Goal: Task Accomplishment & Management: Manage account settings

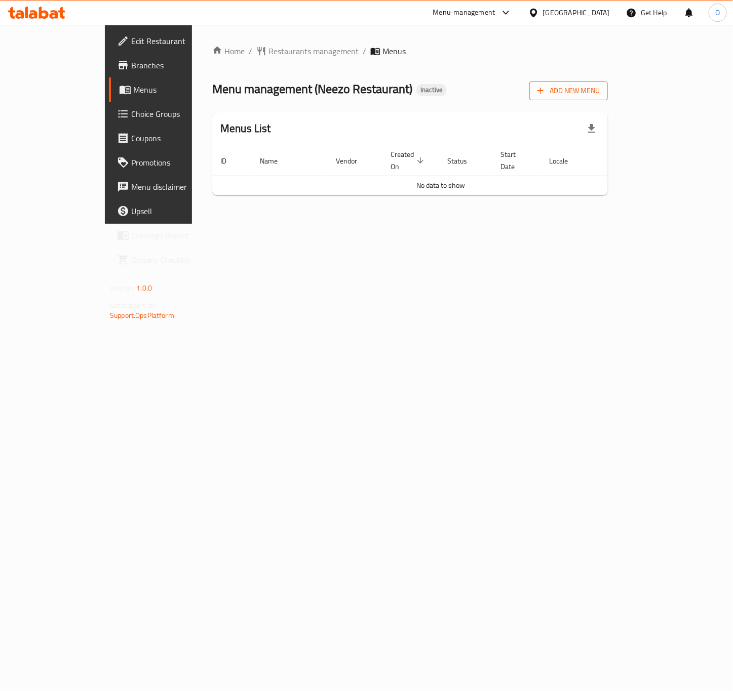
click at [599, 85] on span "Add New Menu" at bounding box center [568, 91] width 62 height 13
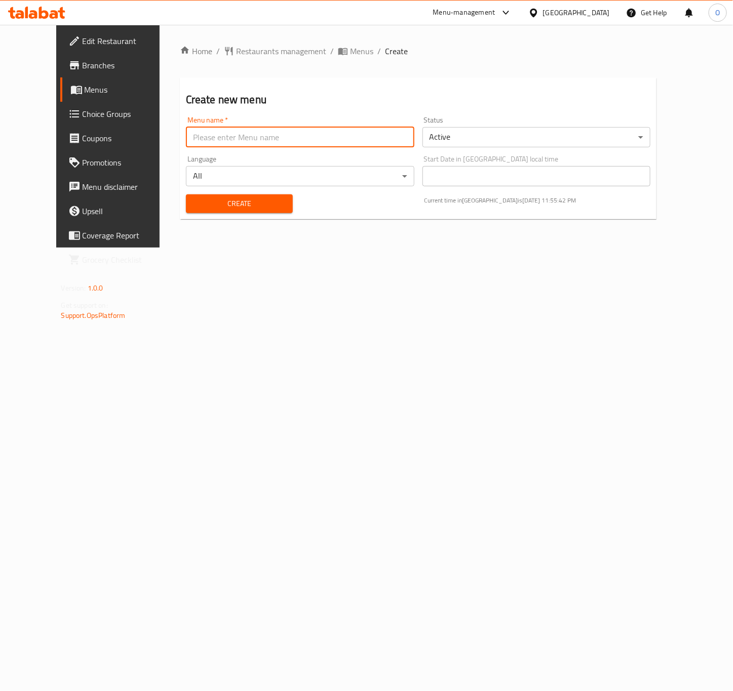
click at [298, 141] on input "text" at bounding box center [300, 137] width 228 height 20
paste input "342513899"
type input "342513899 - 29.9.2025"
click at [235, 206] on span "Create" at bounding box center [239, 203] width 91 height 13
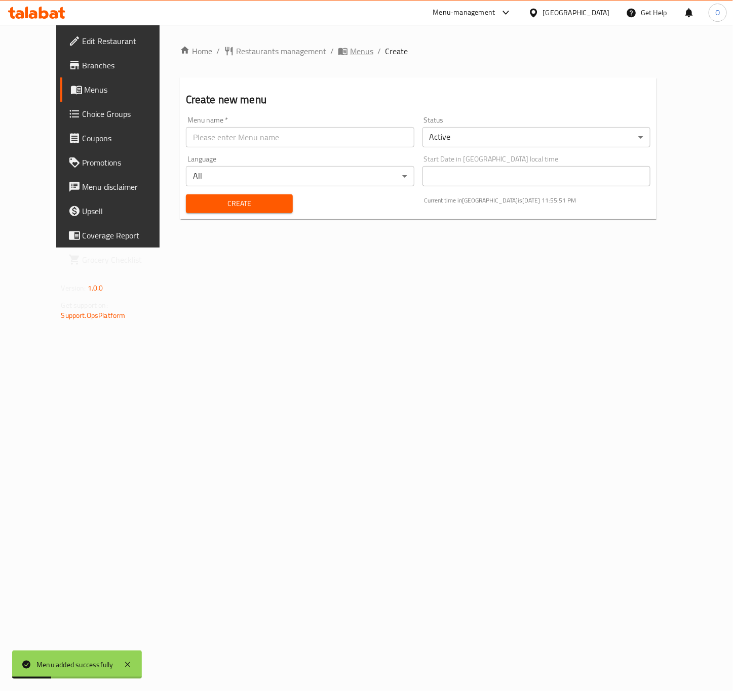
click at [350, 48] on span "Menus" at bounding box center [361, 51] width 23 height 12
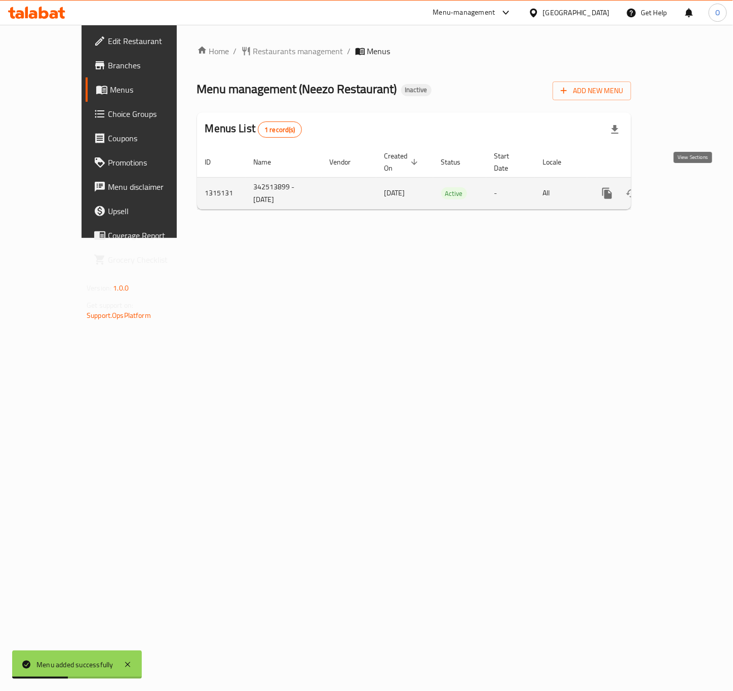
click at [686, 187] on icon "enhanced table" at bounding box center [680, 193] width 12 height 12
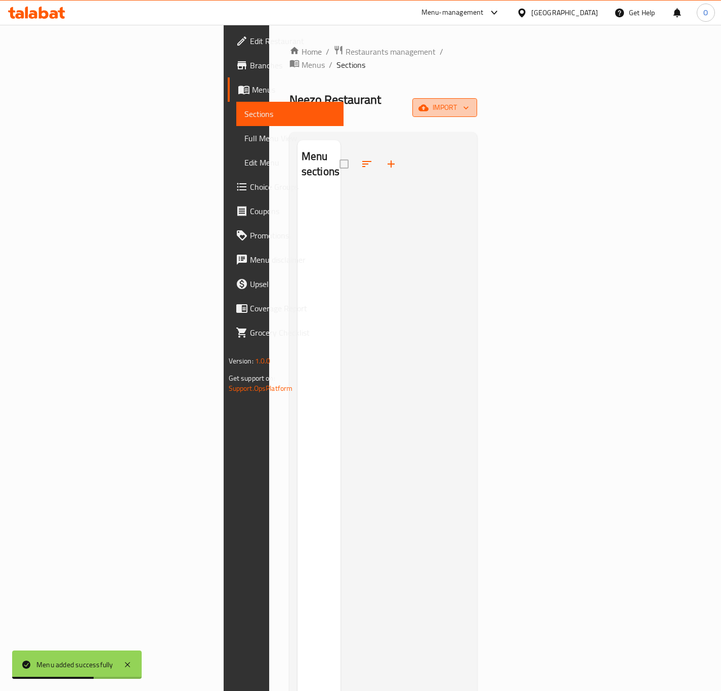
click at [429, 104] on icon "button" at bounding box center [424, 107] width 10 height 7
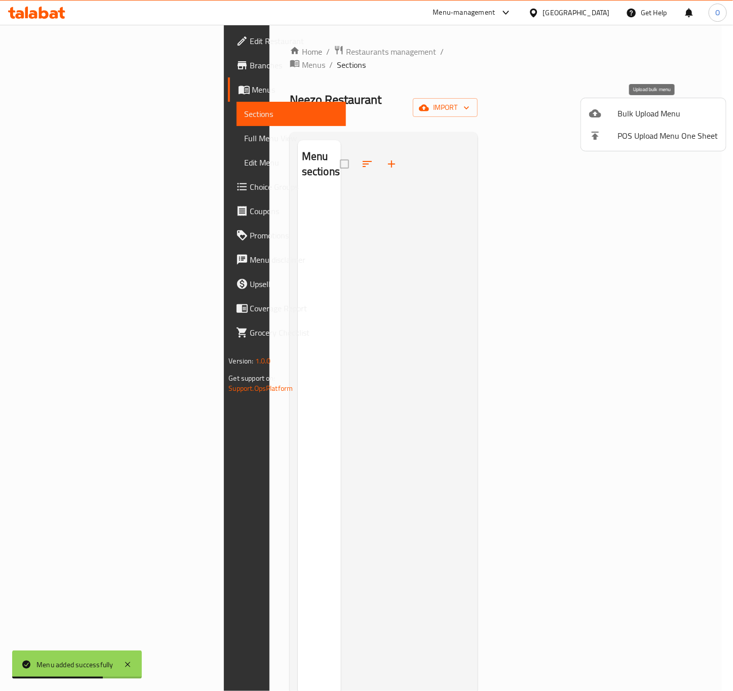
click at [624, 116] on span "Bulk Upload Menu" at bounding box center [667, 113] width 100 height 12
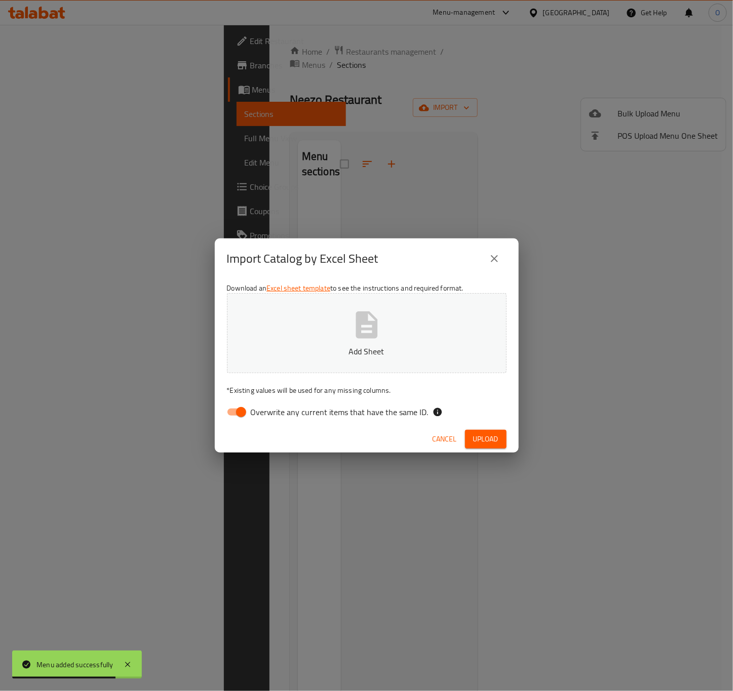
click at [354, 341] on icon "button" at bounding box center [366, 325] width 32 height 32
click at [276, 413] on span "Overwrite any current items that have the same ID." at bounding box center [340, 412] width 178 height 12
click at [270, 413] on input "Overwrite any current items that have the same ID." at bounding box center [241, 412] width 58 height 19
checkbox input "false"
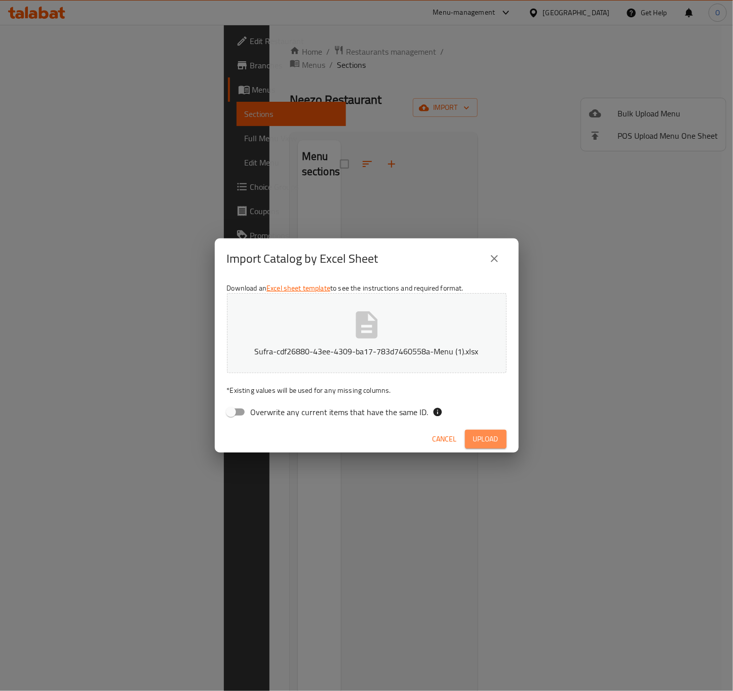
click at [490, 438] on span "Upload" at bounding box center [485, 439] width 25 height 13
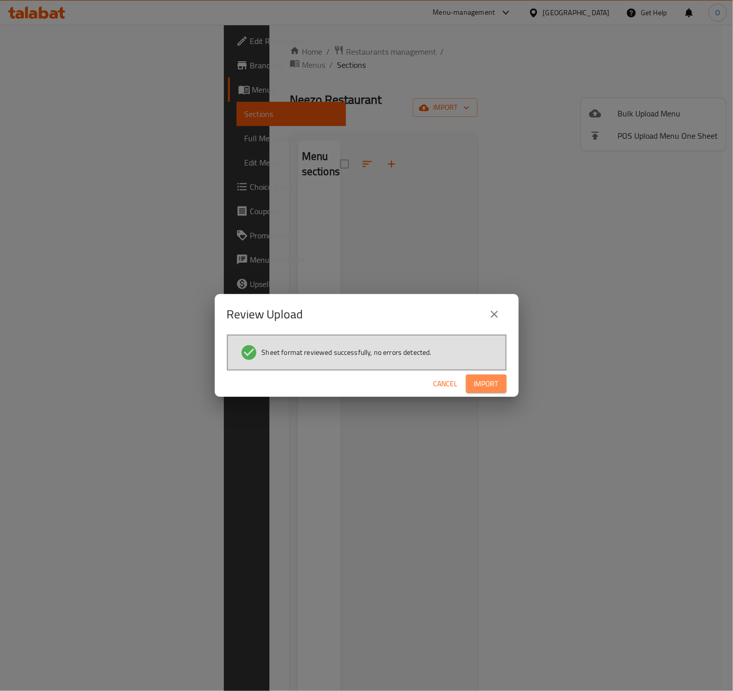
click at [489, 392] on button "Import" at bounding box center [486, 384] width 41 height 19
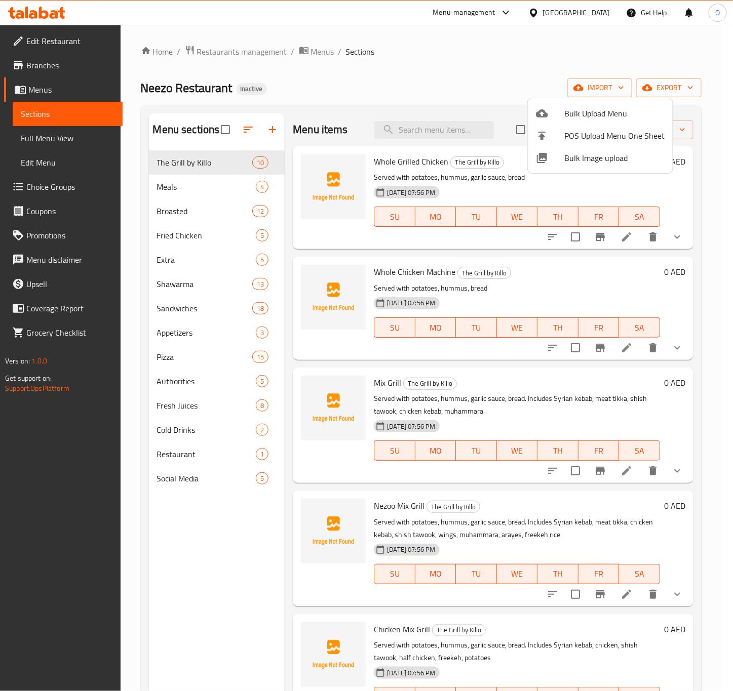
click at [253, 204] on div at bounding box center [366, 345] width 733 height 691
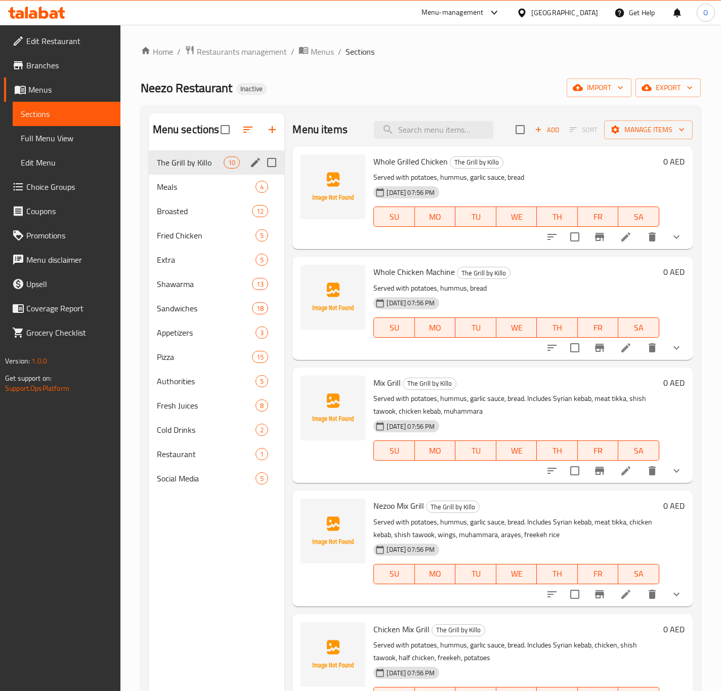
click at [273, 163] on input "Menu sections" at bounding box center [271, 162] width 21 height 21
checkbox input "true"
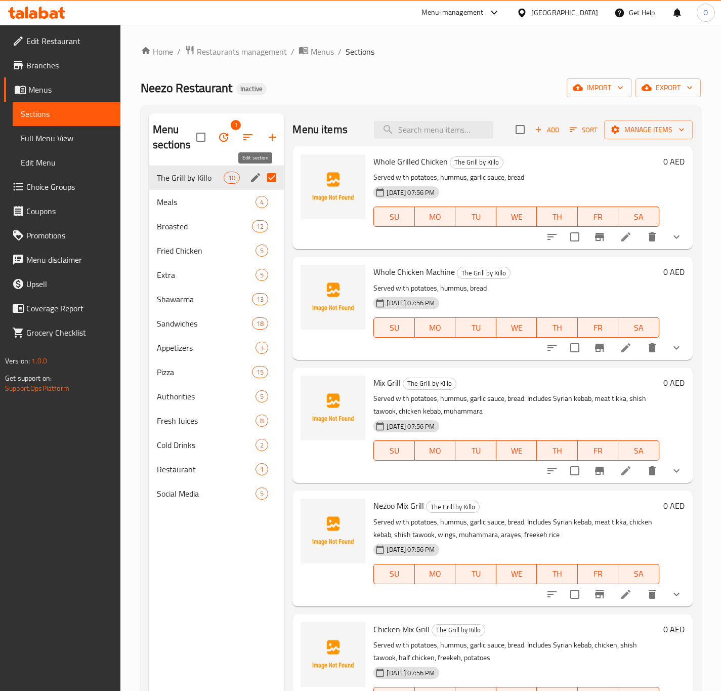
click at [258, 180] on icon "edit" at bounding box center [256, 178] width 12 height 12
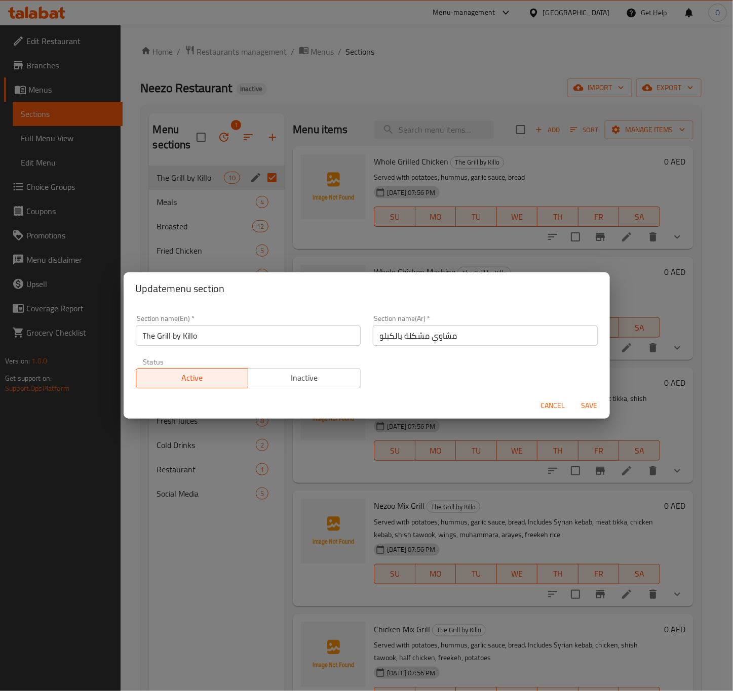
click at [228, 345] on div "Section name(En)   * The Grill by Killo Section name(En) *" at bounding box center [248, 330] width 237 height 43
click at [175, 334] on input "The Grill by Killo" at bounding box center [248, 336] width 225 height 20
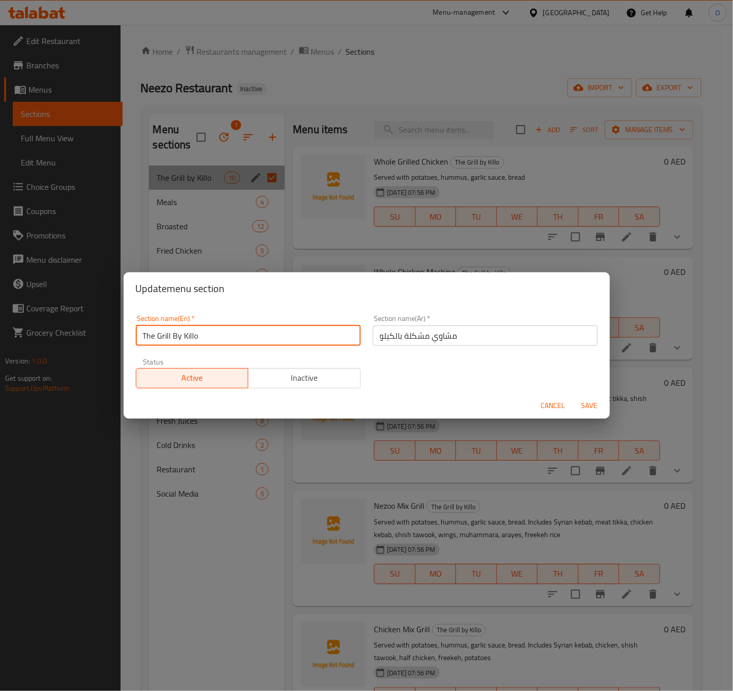
click at [196, 332] on input "The Grill By Killo" at bounding box center [248, 336] width 225 height 20
click at [194, 338] on input "The Grill By Killo" at bounding box center [248, 336] width 225 height 20
type input "The Grill By Kilo"
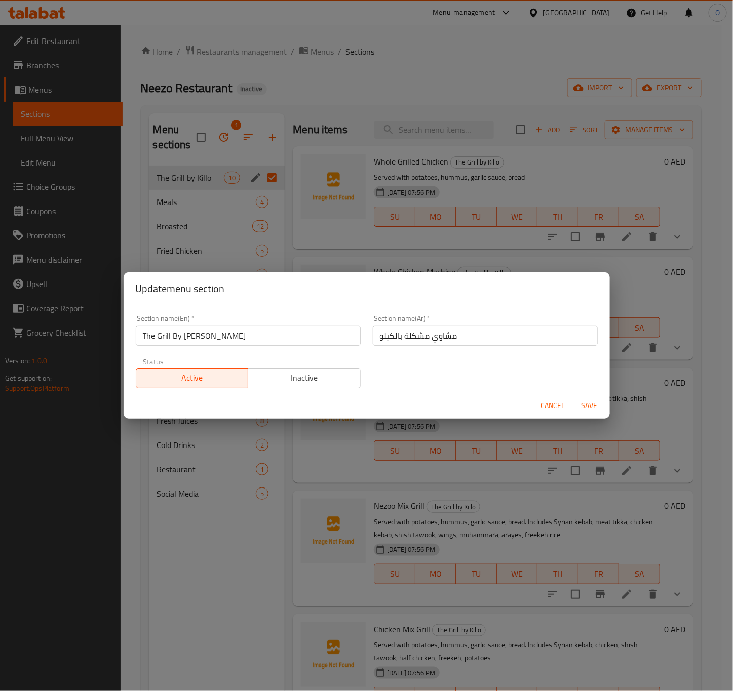
click at [500, 74] on div "Update menu section Section name(En)   * The Grill By Kilo Section name(En) * S…" at bounding box center [366, 345] width 733 height 691
click at [542, 403] on span "Cancel" at bounding box center [553, 405] width 24 height 13
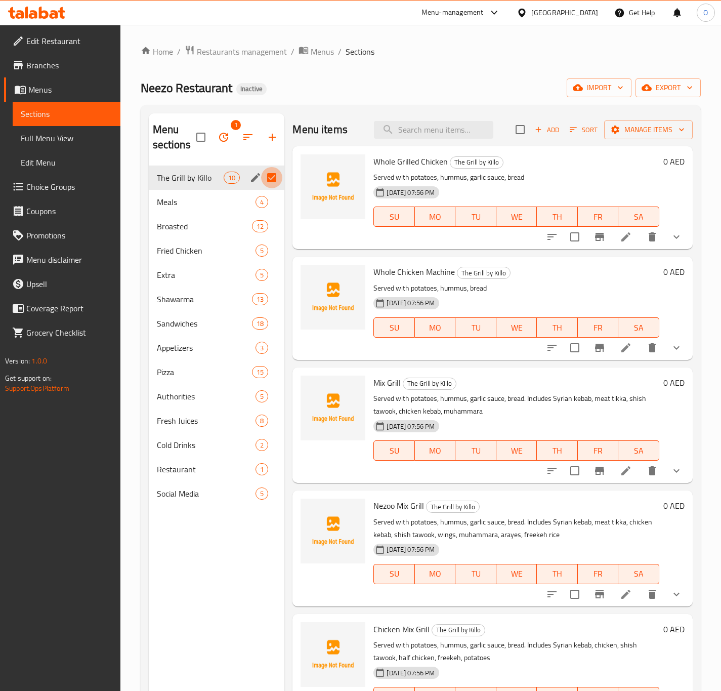
click at [261, 181] on input "Menu sections" at bounding box center [271, 177] width 21 height 21
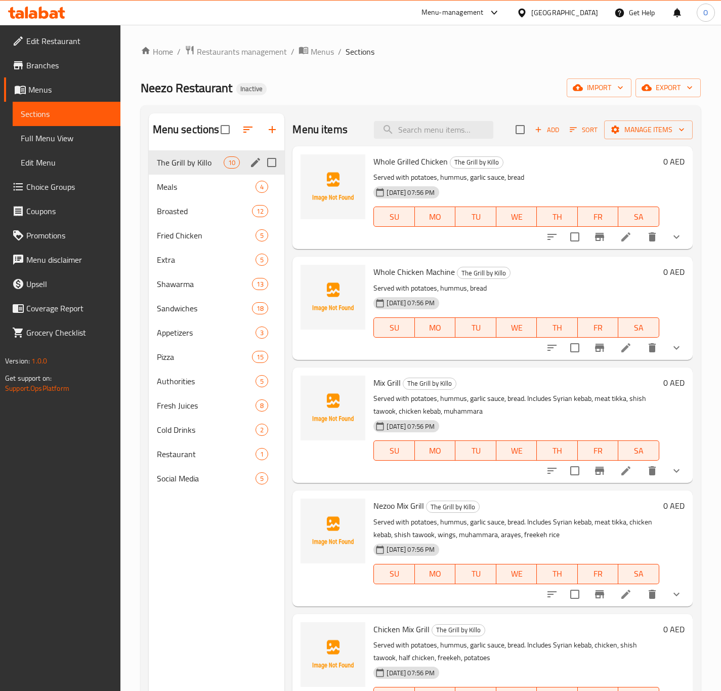
click at [272, 164] on input "Menu sections" at bounding box center [271, 162] width 21 height 21
checkbox input "true"
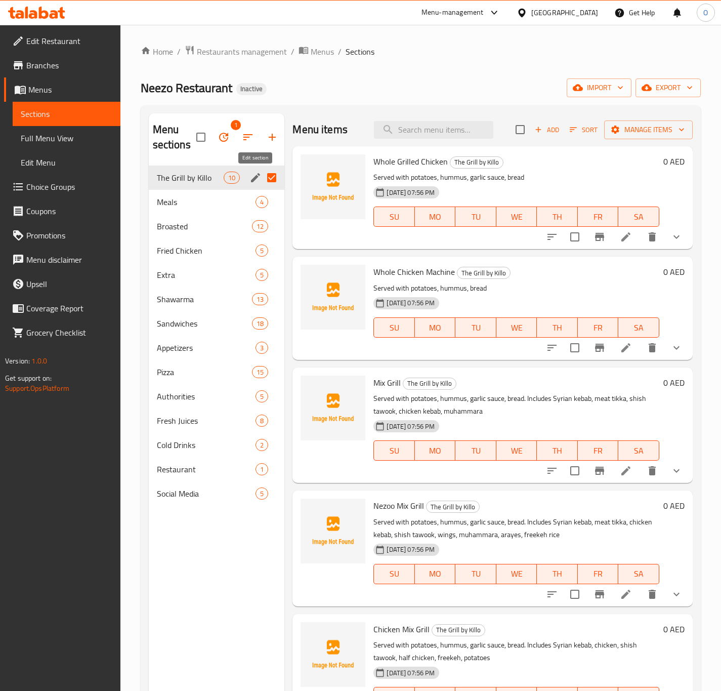
click at [252, 176] on icon "edit" at bounding box center [256, 178] width 12 height 12
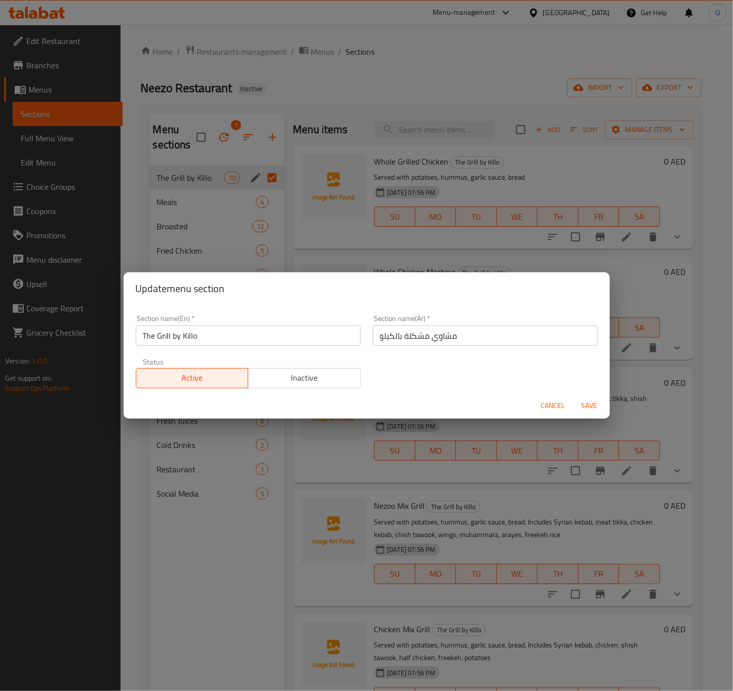
click at [196, 343] on input "The Grill by Killo" at bounding box center [248, 336] width 225 height 20
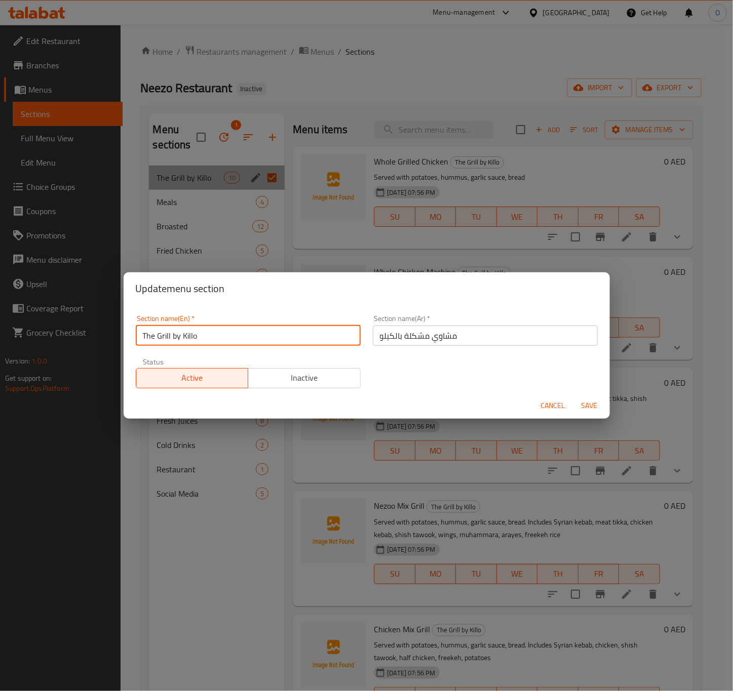
drag, startPoint x: 178, startPoint y: 345, endPoint x: 173, endPoint y: 347, distance: 5.5
click at [173, 347] on div "Section name(En)   * The Grill by Killo Section name(En) *" at bounding box center [248, 330] width 237 height 43
click at [158, 334] on input "The Grill By Killo" at bounding box center [248, 336] width 225 height 20
click at [206, 337] on input "The Mix Grill By Killo" at bounding box center [248, 336] width 225 height 20
type input "The Mix Grill By Kilo"
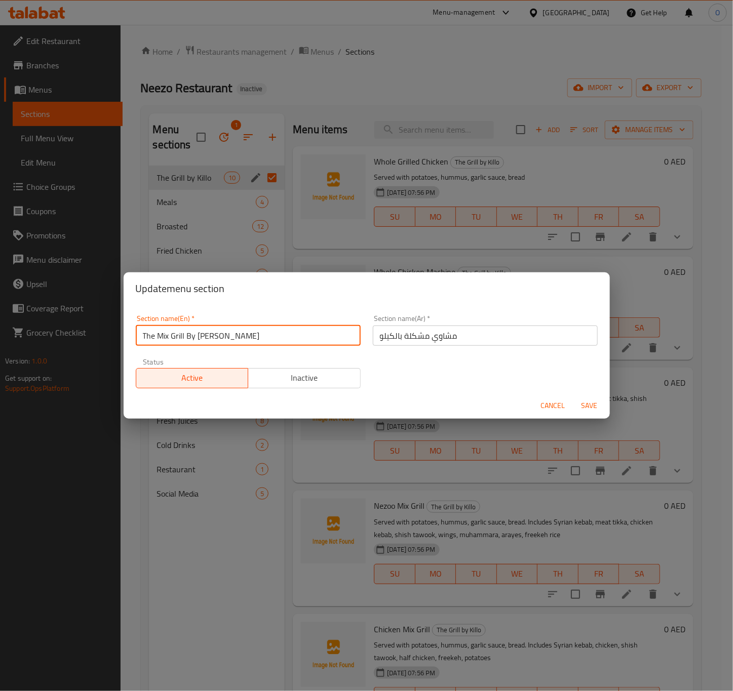
click at [415, 342] on input "مشاوي مشكلة بالكيلو" at bounding box center [485, 336] width 225 height 20
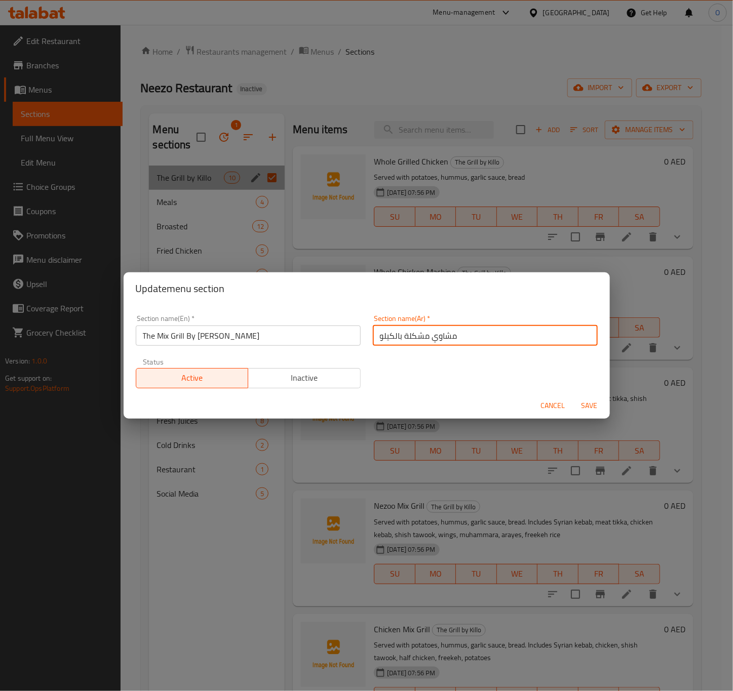
click at [415, 342] on input "مشاوي مشكلة بالكيلو" at bounding box center [485, 336] width 225 height 20
click at [181, 337] on input "The Mix Grill By Kilo" at bounding box center [248, 336] width 225 height 20
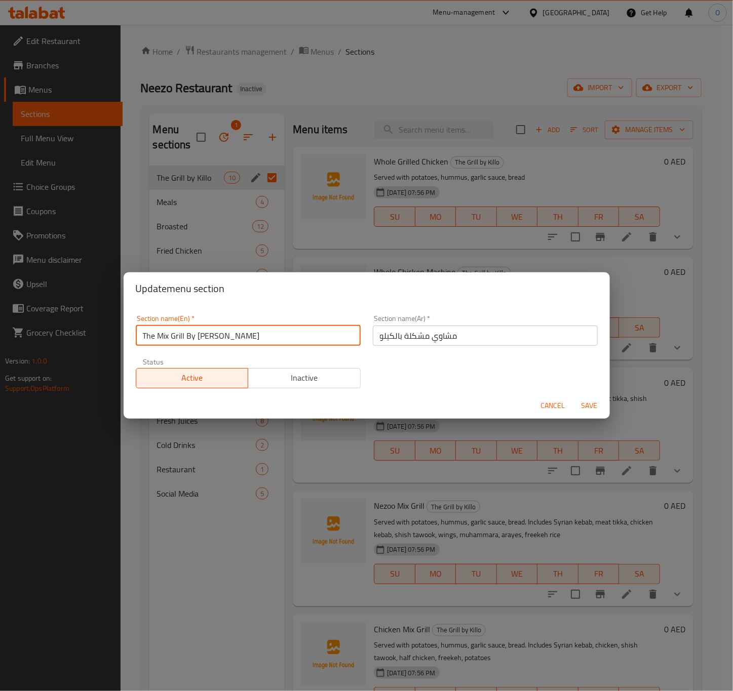
click at [149, 341] on input "The Mix Grill By Kilo" at bounding box center [248, 336] width 225 height 20
drag, startPoint x: 149, startPoint y: 341, endPoint x: 161, endPoint y: 348, distance: 14.3
click at [151, 342] on input "The Mix Grill By Kilo" at bounding box center [248, 336] width 225 height 20
click at [587, 412] on span "Save" at bounding box center [589, 405] width 24 height 13
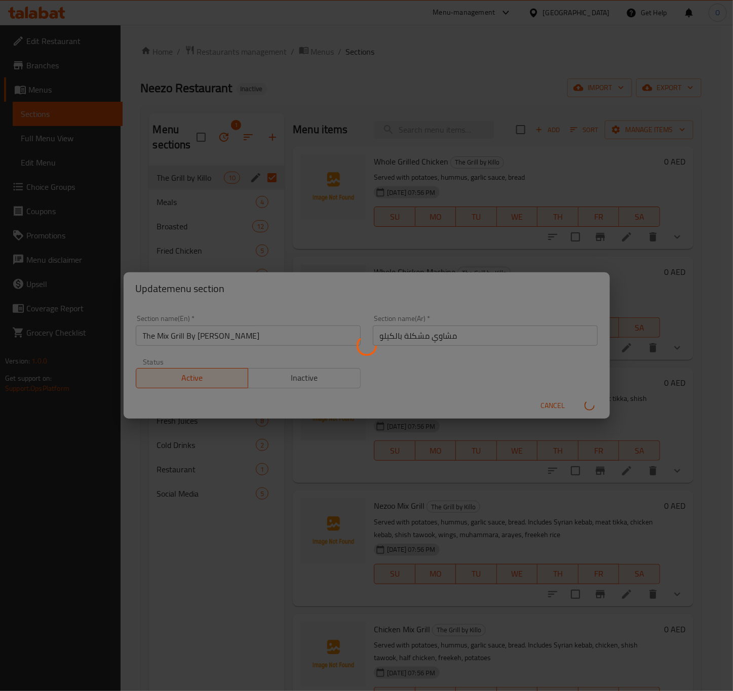
click at [390, 399] on div "Menu sections" at bounding box center [366, 345] width 733 height 691
click at [357, 144] on div "Menu sections" at bounding box center [366, 345] width 733 height 691
click at [273, 158] on div "Menu sections" at bounding box center [366, 345] width 733 height 691
click at [380, 443] on div "Menu sections" at bounding box center [366, 345] width 733 height 691
click at [538, 472] on div "Menu sections" at bounding box center [366, 345] width 733 height 691
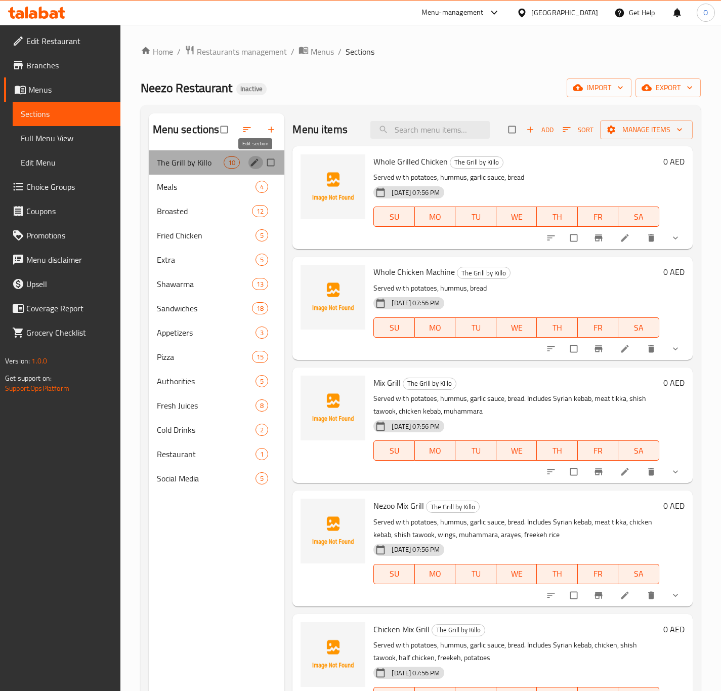
click at [253, 161] on icon "edit" at bounding box center [255, 162] width 10 height 10
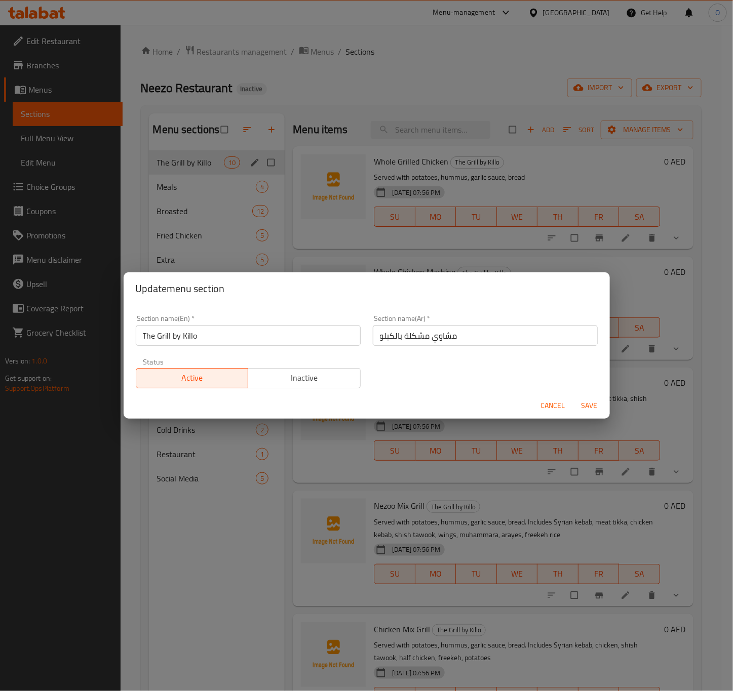
click at [141, 336] on input "The Grill by Killo" at bounding box center [248, 336] width 225 height 20
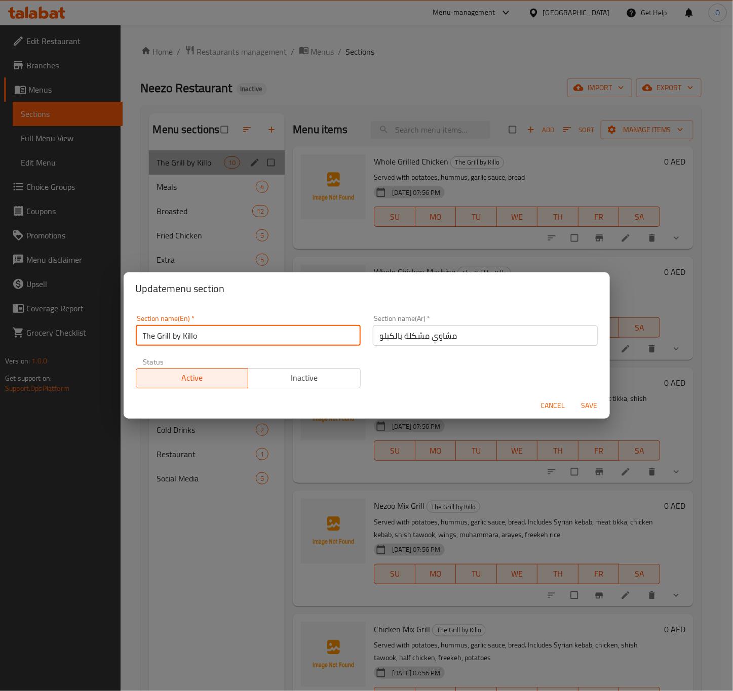
click at [158, 333] on input "The Grill by Killo" at bounding box center [248, 336] width 225 height 20
type input "The Mix Grill by [PERSON_NAME]"
click at [601, 405] on button "Save" at bounding box center [589, 405] width 32 height 19
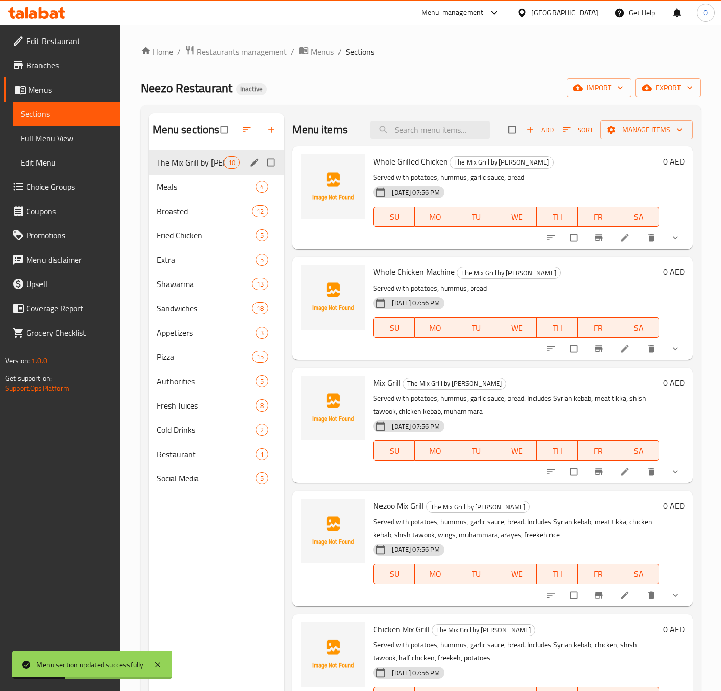
drag, startPoint x: 607, startPoint y: 245, endPoint x: 611, endPoint y: 236, distance: 9.7
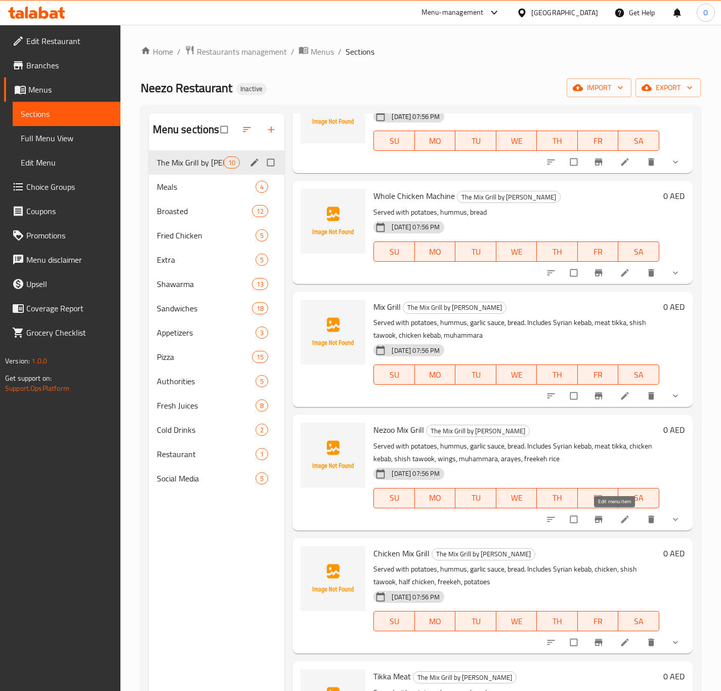
drag, startPoint x: 611, startPoint y: 526, endPoint x: 615, endPoint y: 521, distance: 5.7
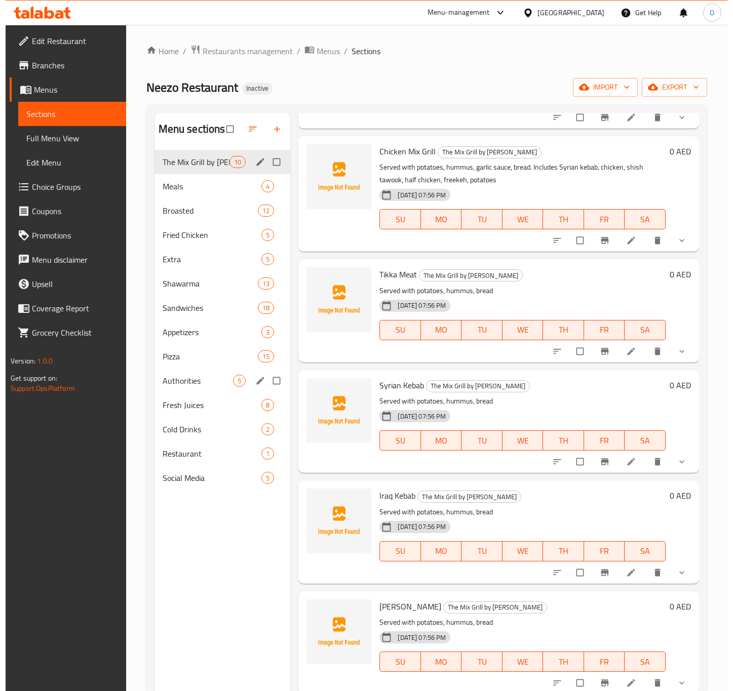
scroll to position [0, 0]
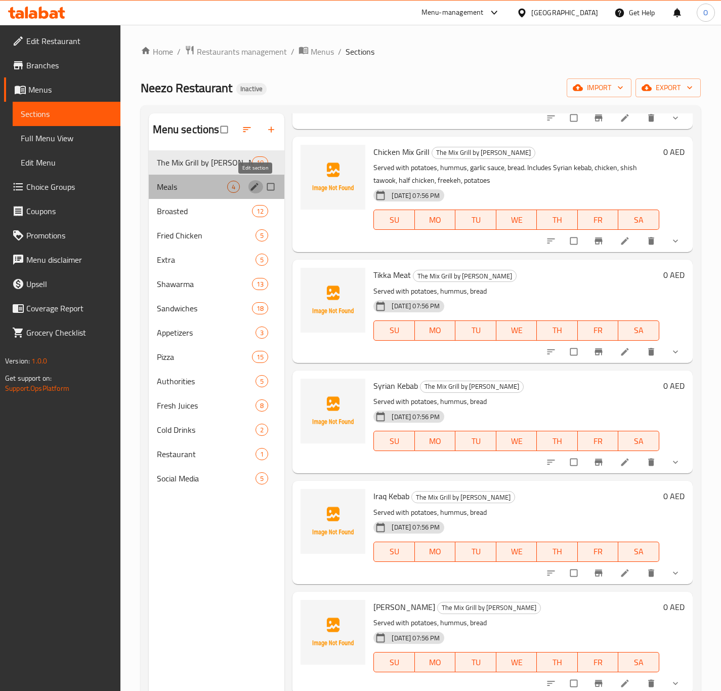
click at [257, 184] on icon "edit" at bounding box center [255, 187] width 8 height 8
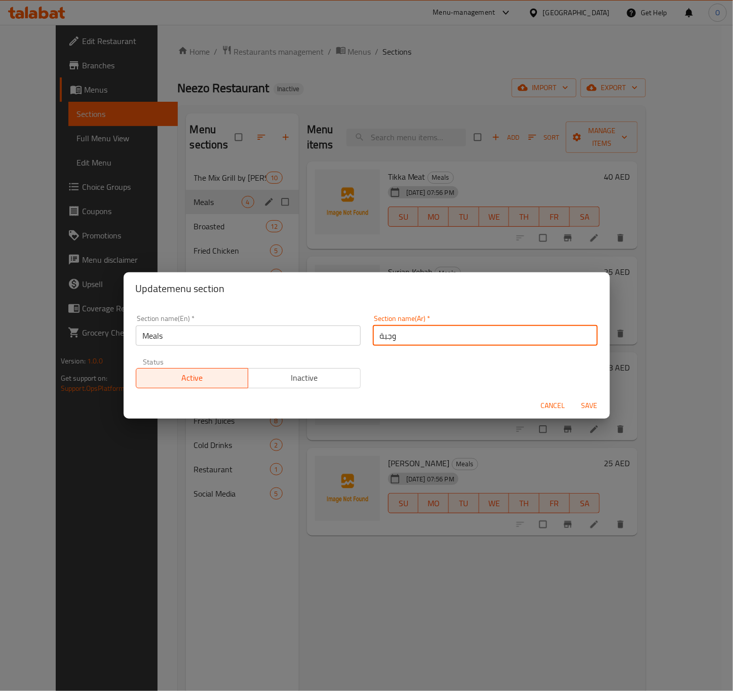
click at [373, 331] on input "وجبة" at bounding box center [485, 336] width 225 height 20
type input "ألوجبات"
click at [587, 398] on button "Save" at bounding box center [589, 405] width 32 height 19
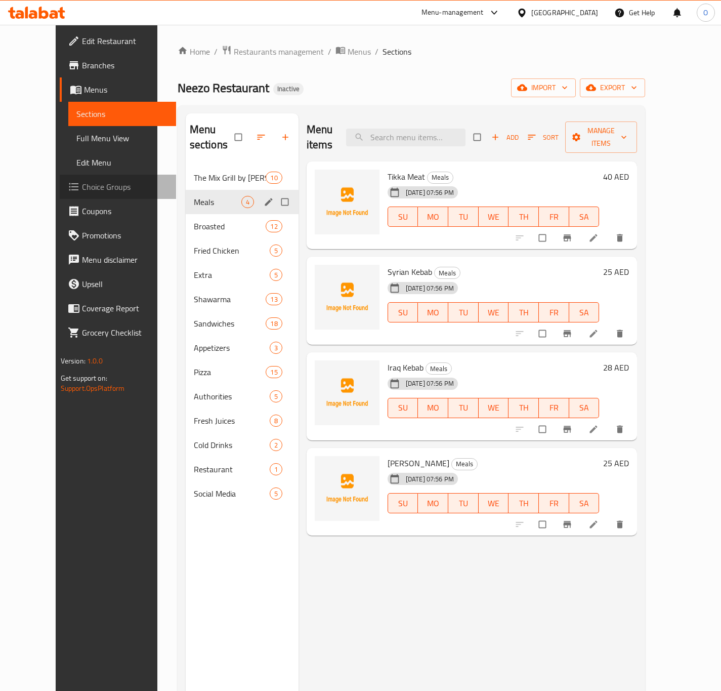
click at [82, 181] on span "Choice Groups" at bounding box center [125, 187] width 86 height 12
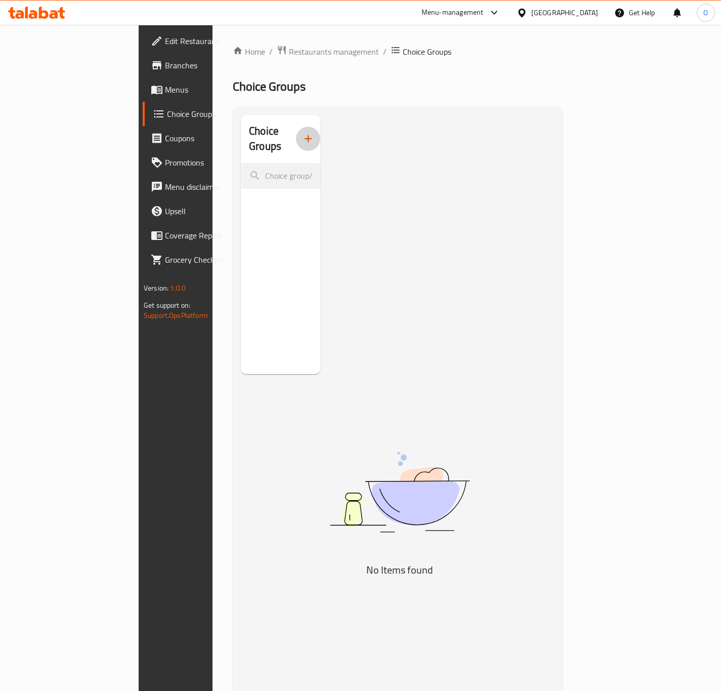
click at [296, 127] on button "button" at bounding box center [308, 139] width 24 height 24
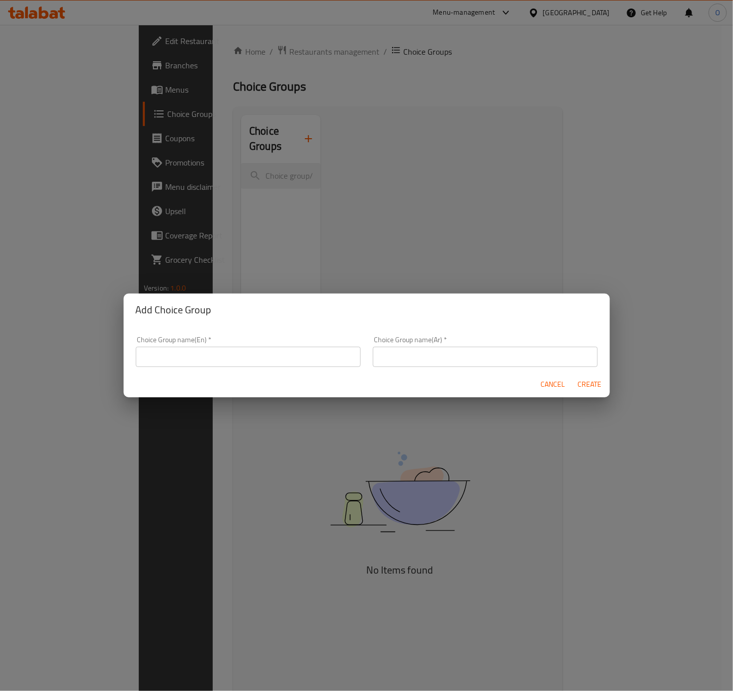
click at [195, 367] on div "Choice Group name(En)   * Choice Group name(En) *" at bounding box center [248, 351] width 237 height 43
click at [204, 352] on input "text" at bounding box center [248, 357] width 225 height 20
type input "Your Choice Of:"
click at [441, 365] on input "text" at bounding box center [485, 357] width 225 height 20
type input "إختيارك من:"
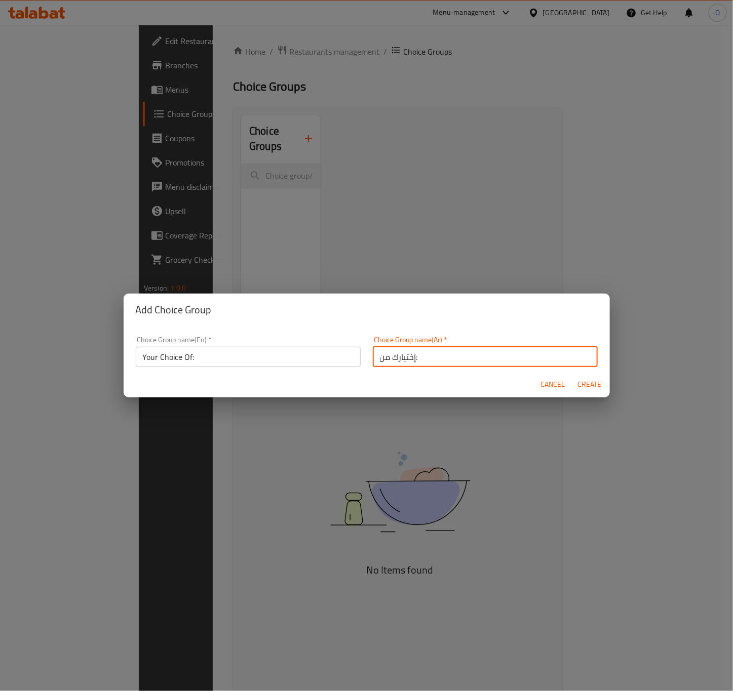
click at [226, 351] on input "Your Choice Of:" at bounding box center [248, 357] width 225 height 20
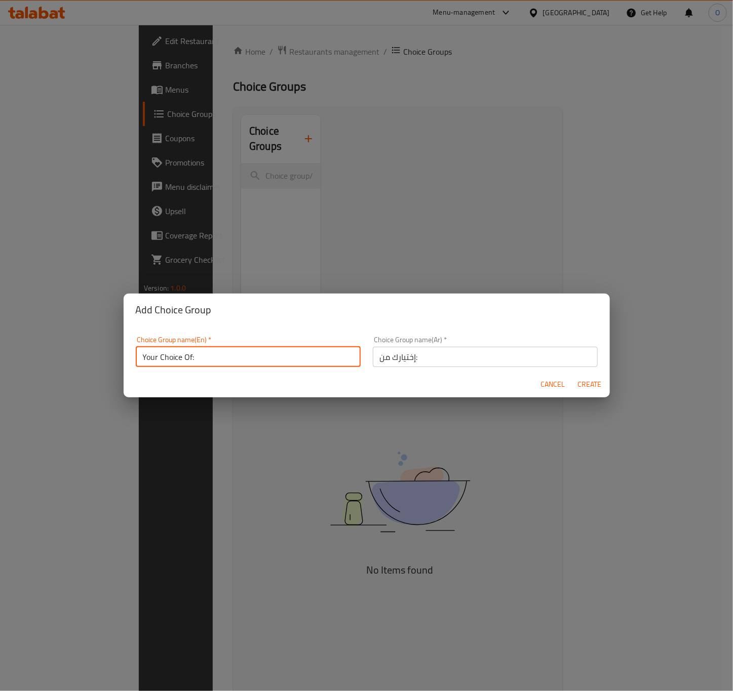
type input "Your Choice Of:"
drag, startPoint x: 592, startPoint y: 381, endPoint x: 577, endPoint y: 386, distance: 15.9
click at [592, 381] on span "Create" at bounding box center [589, 384] width 24 height 13
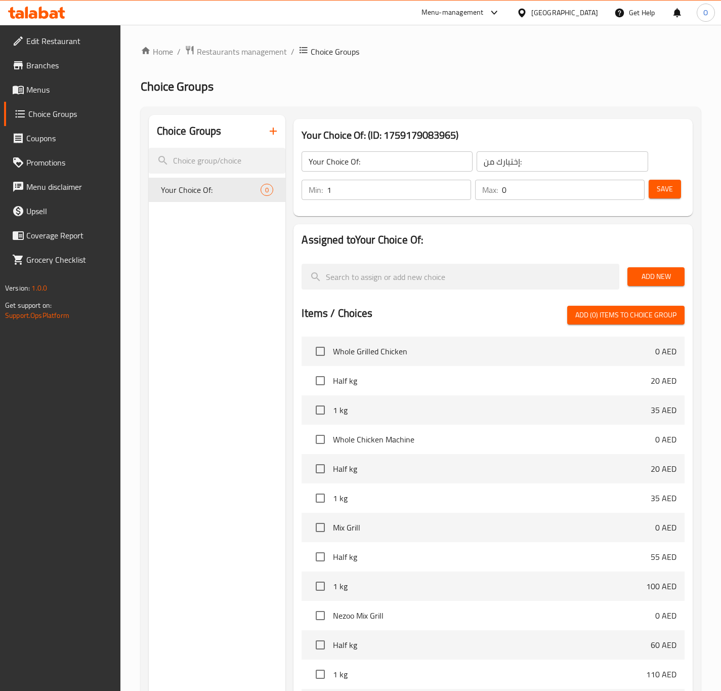
type input "1"
click at [460, 184] on input "1" at bounding box center [399, 190] width 144 height 20
type input "1"
click at [633, 185] on input "1" at bounding box center [573, 190] width 143 height 20
click at [654, 279] on span "Add New" at bounding box center [656, 276] width 41 height 13
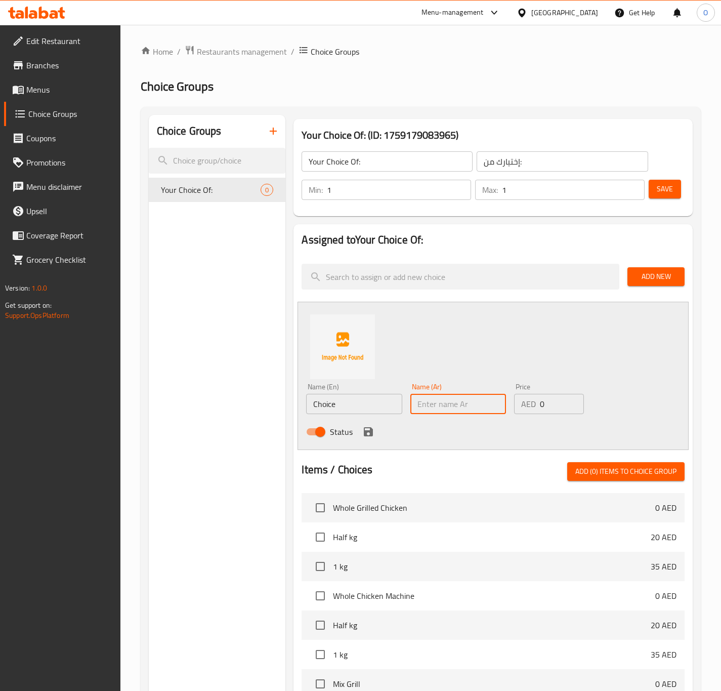
click at [450, 400] on input "text" at bounding box center [459, 404] width 96 height 20
type input "بطاطا أو أرز"
click at [435, 401] on input "بطاطا أو أرز" at bounding box center [459, 404] width 96 height 20
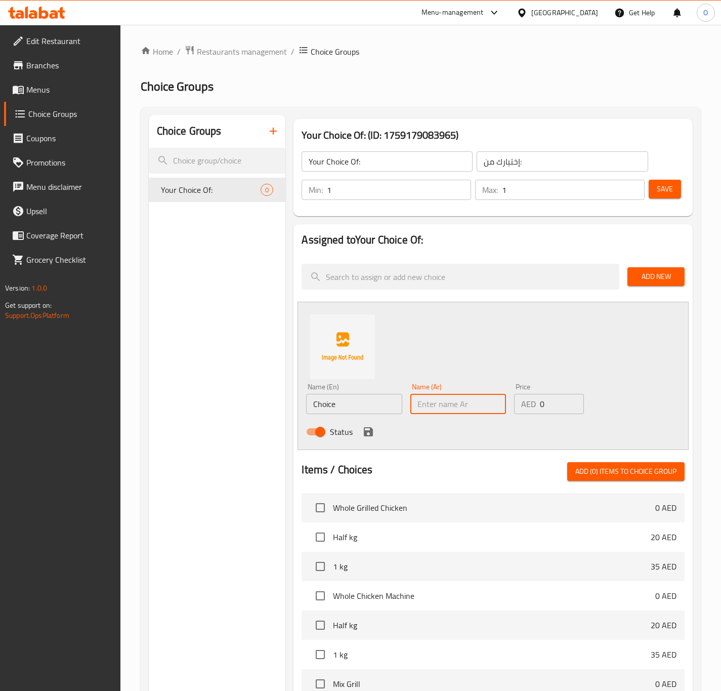
click at [433, 401] on input "text" at bounding box center [459, 404] width 96 height 20
type input "بطاطا"
click at [334, 409] on input "Choice" at bounding box center [354, 404] width 96 height 20
click at [335, 410] on input "Fries" at bounding box center [354, 404] width 96 height 20
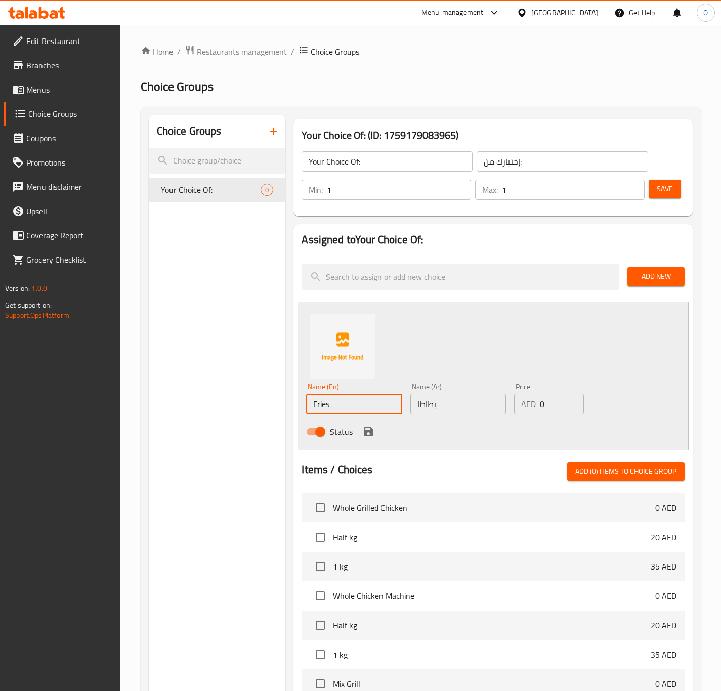
type input "Fries"
click at [271, 416] on div "Choice Groups Your Choice Of: 0" at bounding box center [217, 551] width 137 height 872
click at [363, 431] on icon "save" at bounding box center [369, 432] width 12 height 12
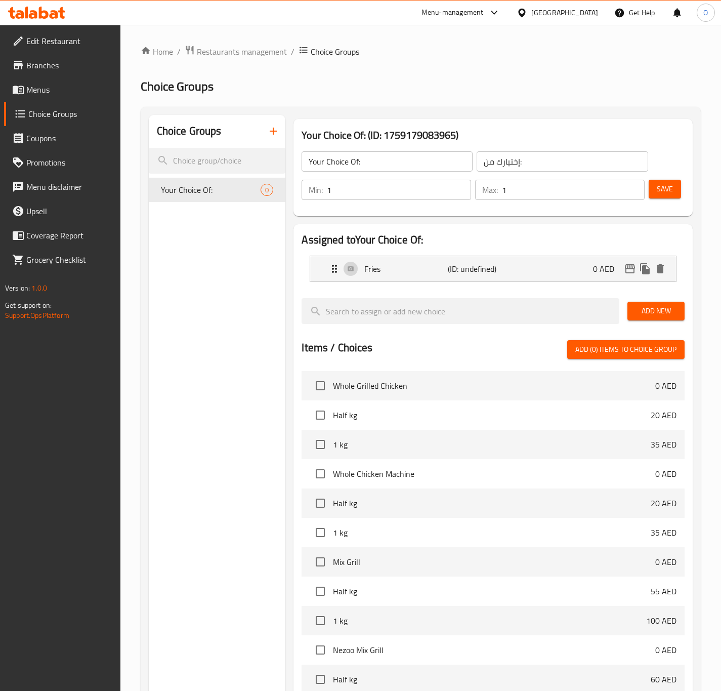
click at [651, 309] on span "Add New" at bounding box center [656, 311] width 41 height 13
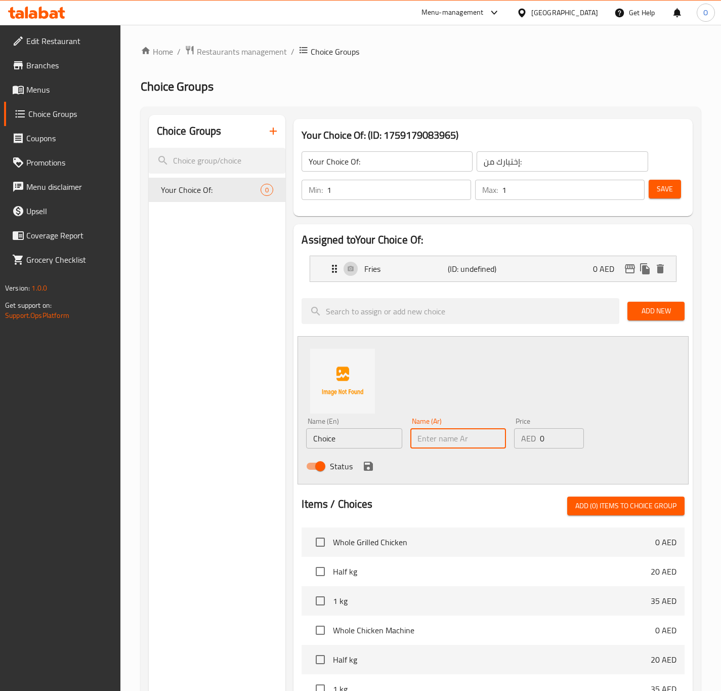
click at [421, 440] on input "text" at bounding box center [459, 438] width 96 height 20
type input "أرز"
click at [342, 433] on input "Choice" at bounding box center [354, 438] width 96 height 20
click at [341, 433] on input "Choice" at bounding box center [354, 438] width 96 height 20
type input "Rice"
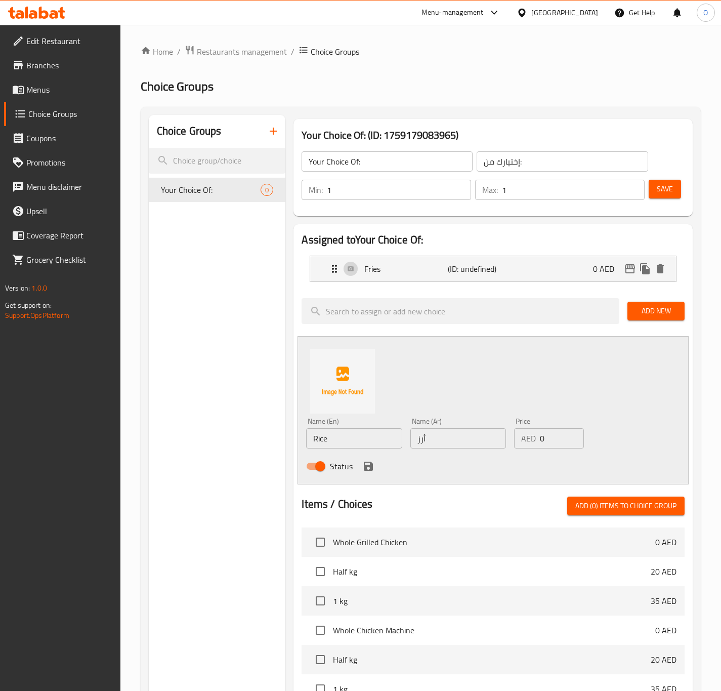
drag, startPoint x: 234, startPoint y: 442, endPoint x: 263, endPoint y: 456, distance: 32.2
click at [234, 442] on div "Choice Groups Your Choice Of: 0" at bounding box center [217, 568] width 137 height 906
click at [368, 467] on icon "save" at bounding box center [368, 466] width 9 height 9
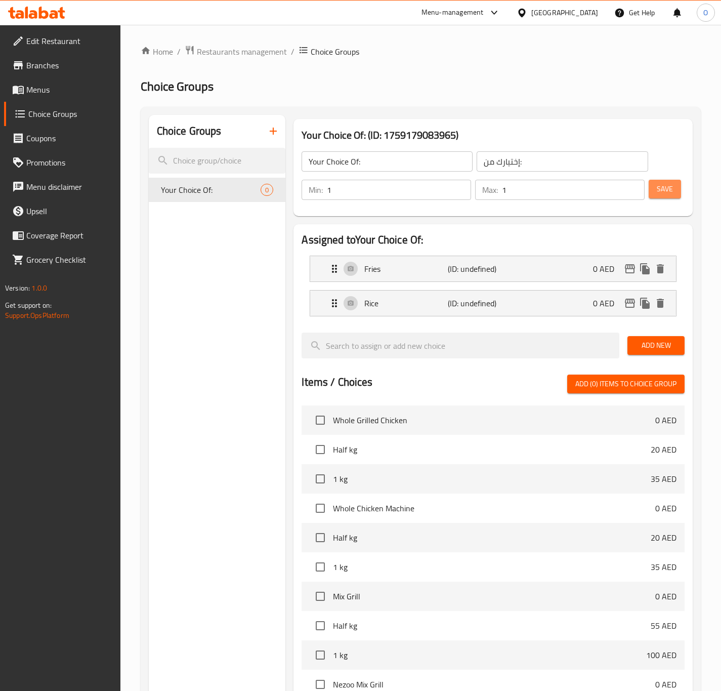
click at [664, 196] on button "Save" at bounding box center [665, 189] width 32 height 19
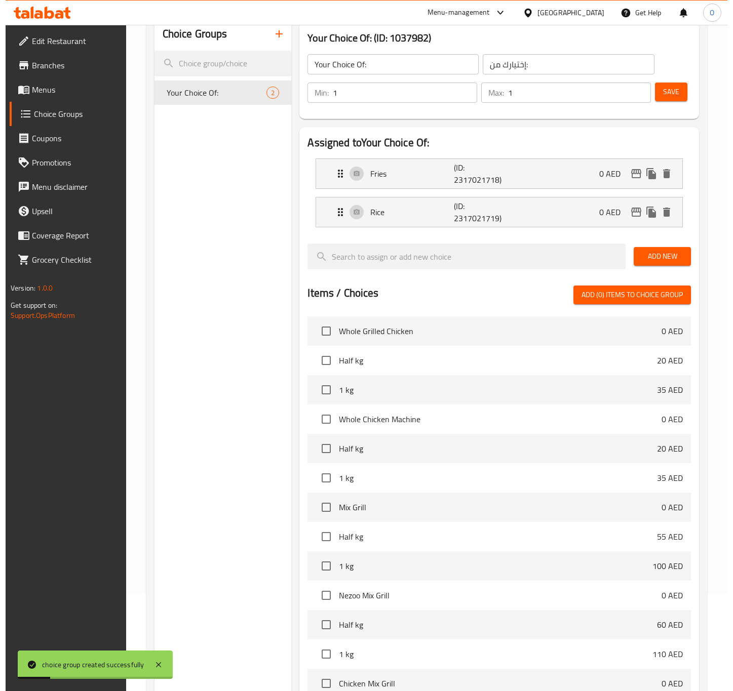
scroll to position [245, 0]
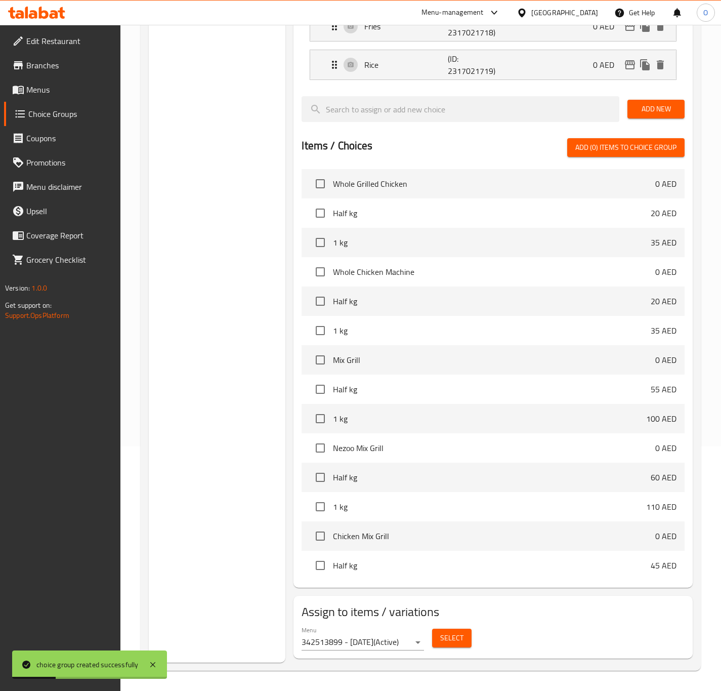
click at [443, 641] on span "Select" at bounding box center [451, 638] width 23 height 13
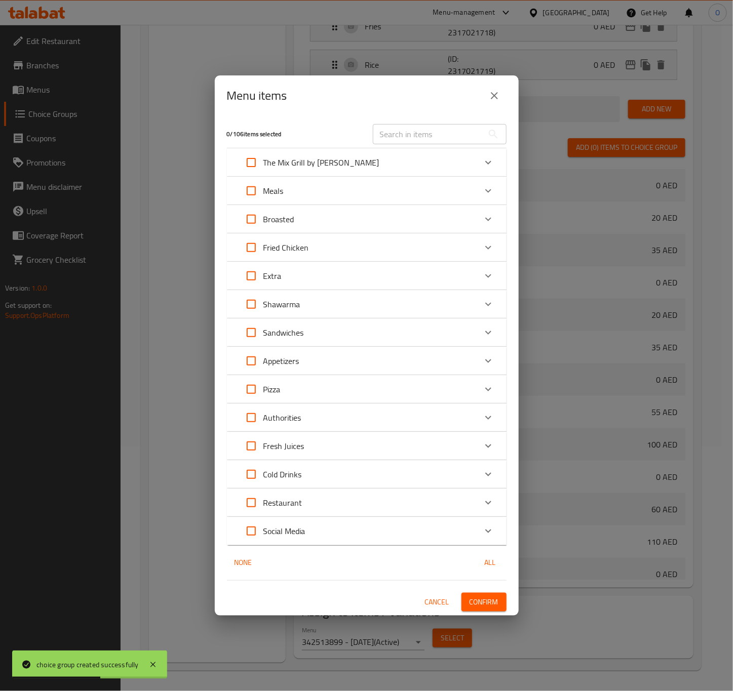
click at [313, 191] on div "Meals" at bounding box center [357, 191] width 237 height 24
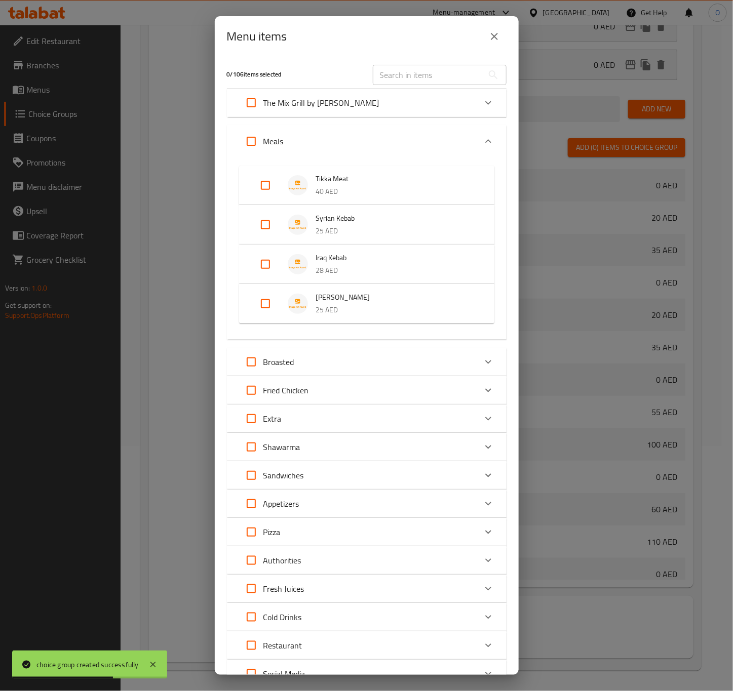
click at [250, 132] on input "Expand" at bounding box center [251, 141] width 24 height 24
checkbox input "true"
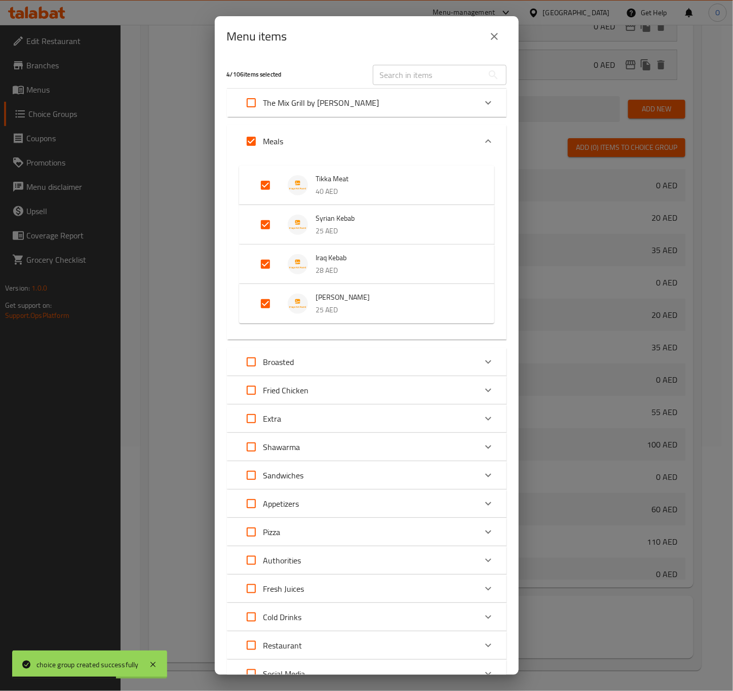
checkbox input "true"
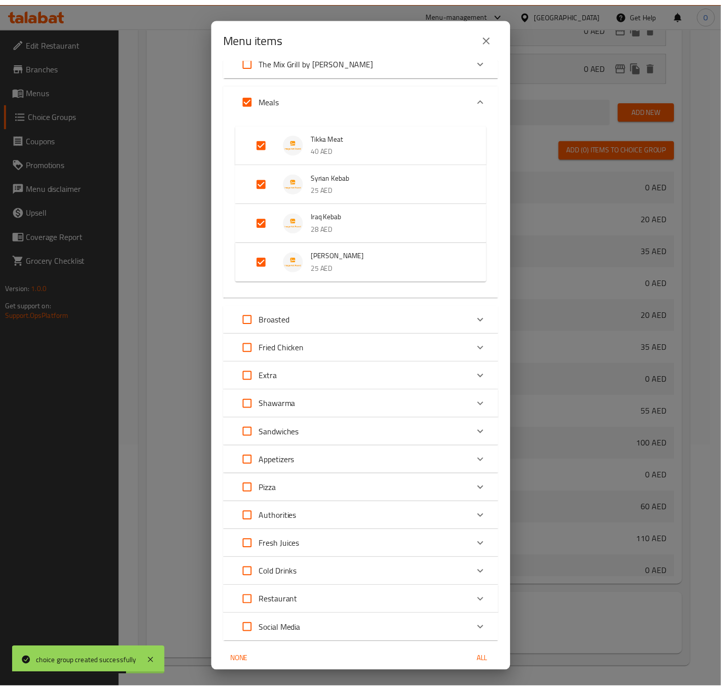
scroll to position [83, 0]
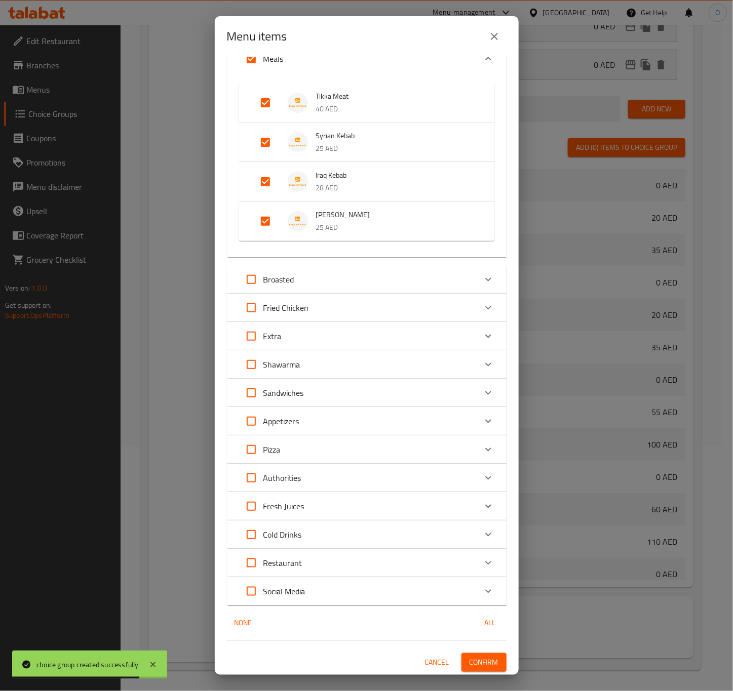
click at [469, 650] on div "4 / 106 items selected ​ The Mix Grill by Kilo Whole Grilled Chicken 0 AED Choo…" at bounding box center [367, 366] width 304 height 618
click at [466, 654] on button "Confirm" at bounding box center [483, 662] width 45 height 19
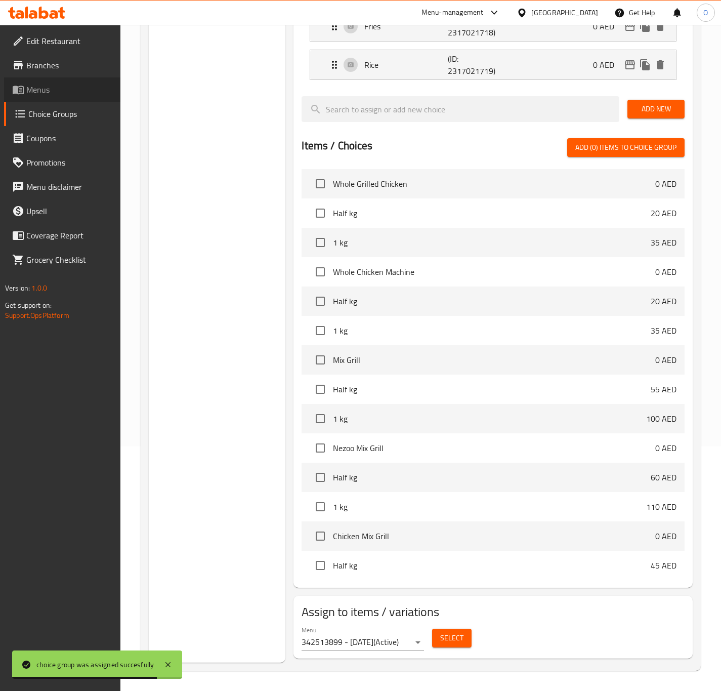
click at [76, 84] on span "Menus" at bounding box center [69, 90] width 86 height 12
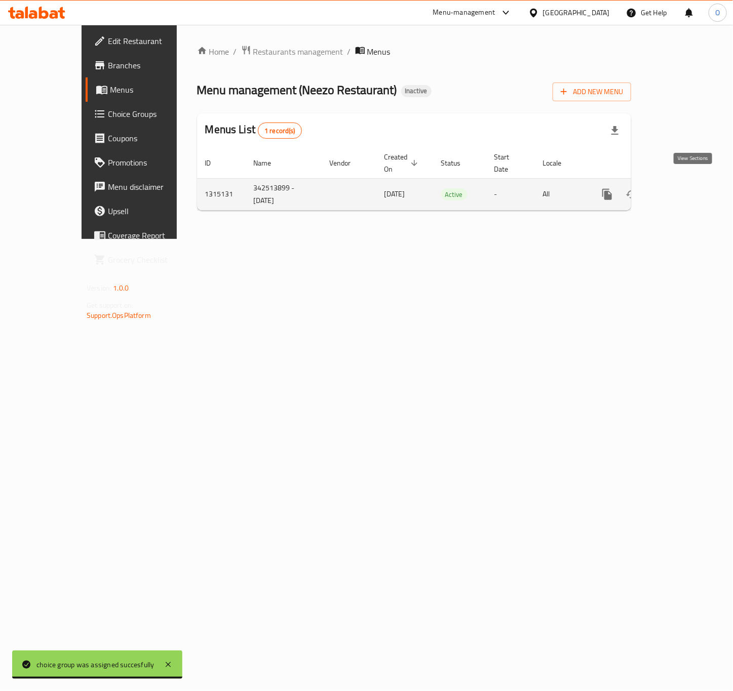
click at [686, 188] on icon "enhanced table" at bounding box center [680, 194] width 12 height 12
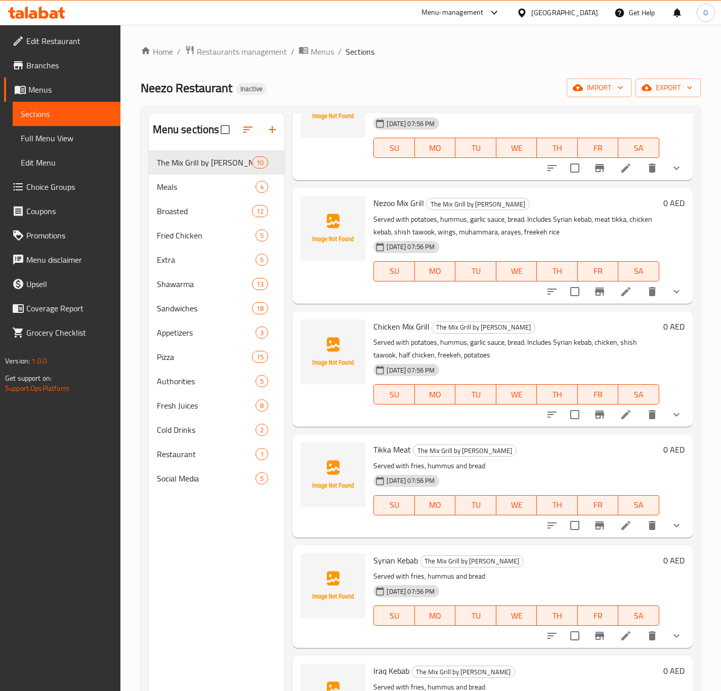
scroll to position [304, 0]
click at [38, 187] on span "Choice Groups" at bounding box center [69, 187] width 86 height 12
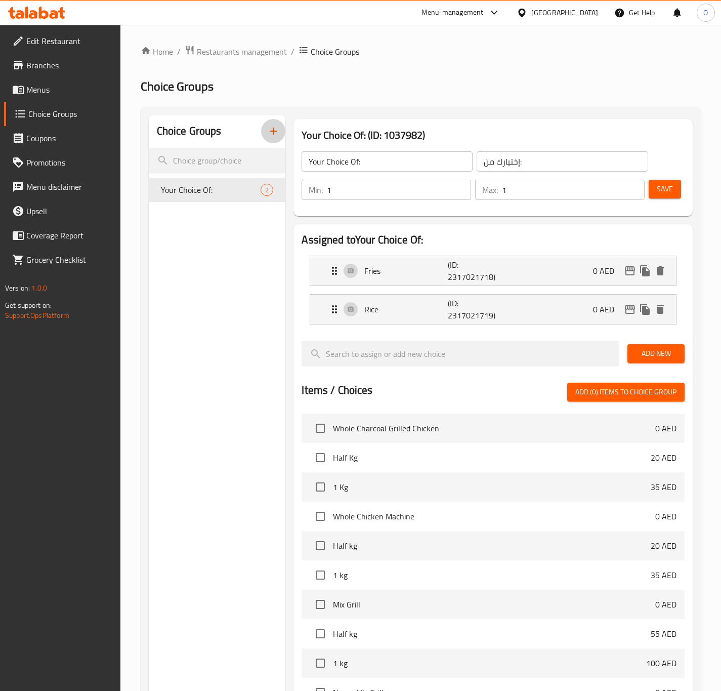
click at [277, 132] on icon "button" at bounding box center [273, 131] width 12 height 12
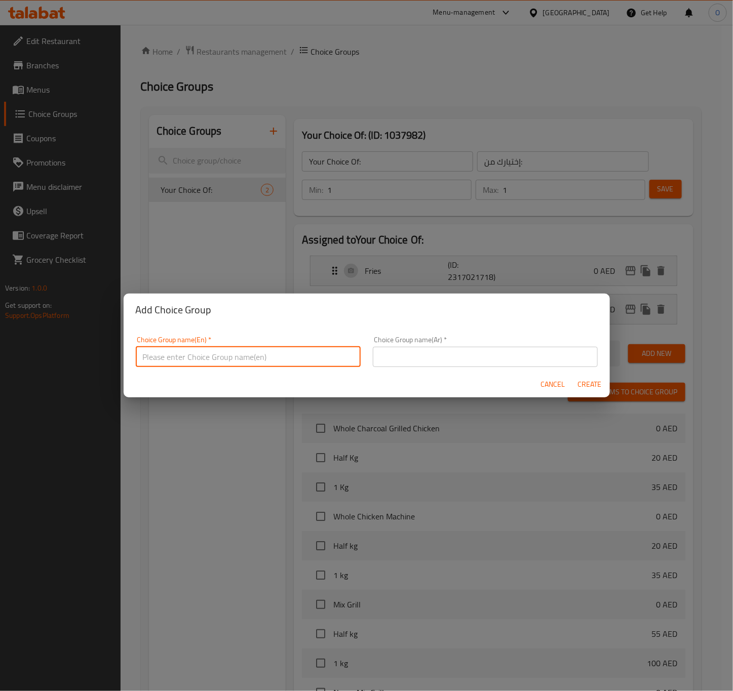
click at [202, 355] on input "text" at bounding box center [248, 357] width 225 height 20
type input "Your Choice Of:"
click at [393, 354] on input "text" at bounding box center [485, 357] width 225 height 20
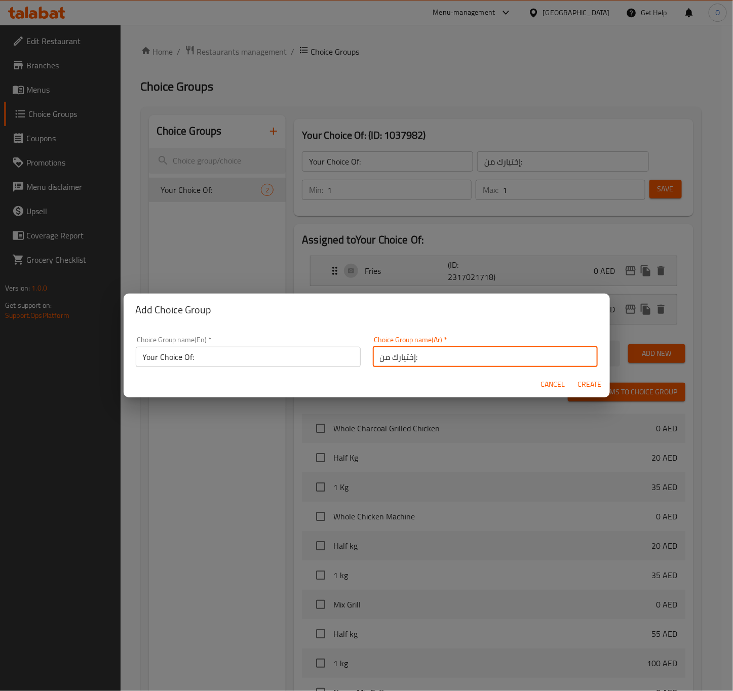
type input "إختيارك من:"
click at [595, 387] on span "Create" at bounding box center [589, 384] width 24 height 13
type input "Your Choice Of:"
type input "إختيارك من:"
type input "0"
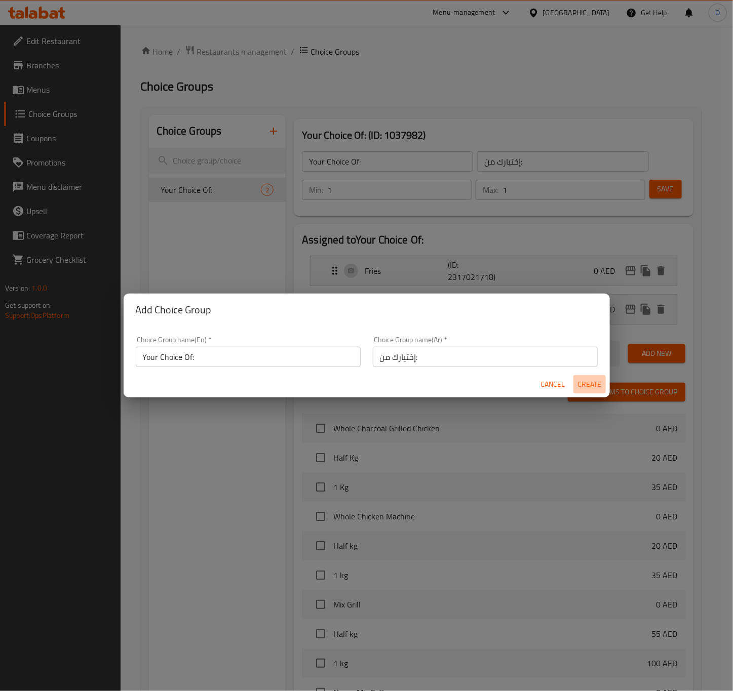
type input "0"
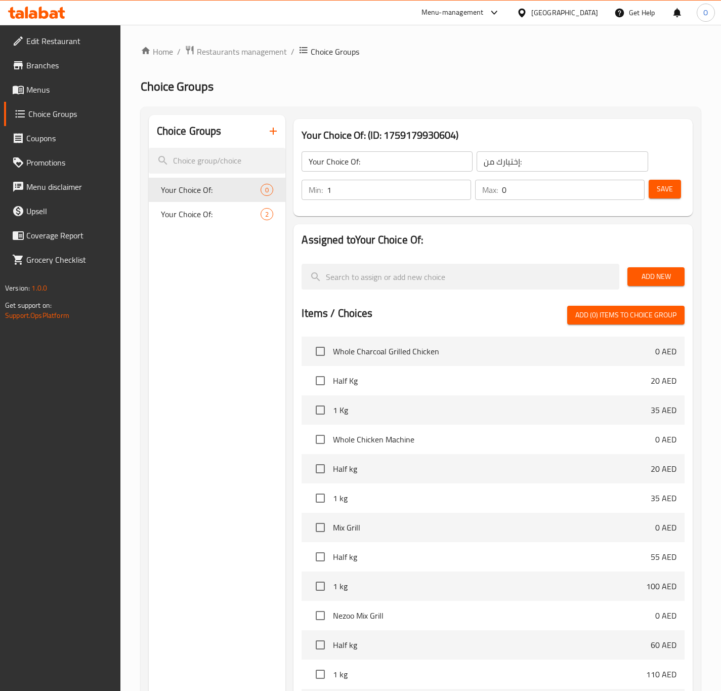
type input "1"
click at [459, 187] on input "1" at bounding box center [399, 190] width 144 height 20
click at [641, 190] on input "0" at bounding box center [573, 190] width 143 height 20
type input "1"
click at [635, 185] on input "1" at bounding box center [573, 190] width 143 height 20
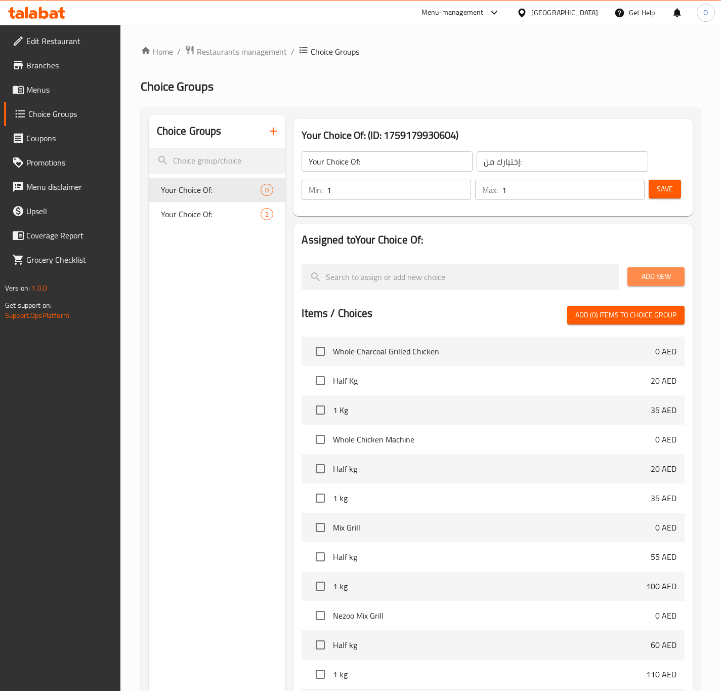
click at [649, 273] on span "Add New" at bounding box center [656, 276] width 41 height 13
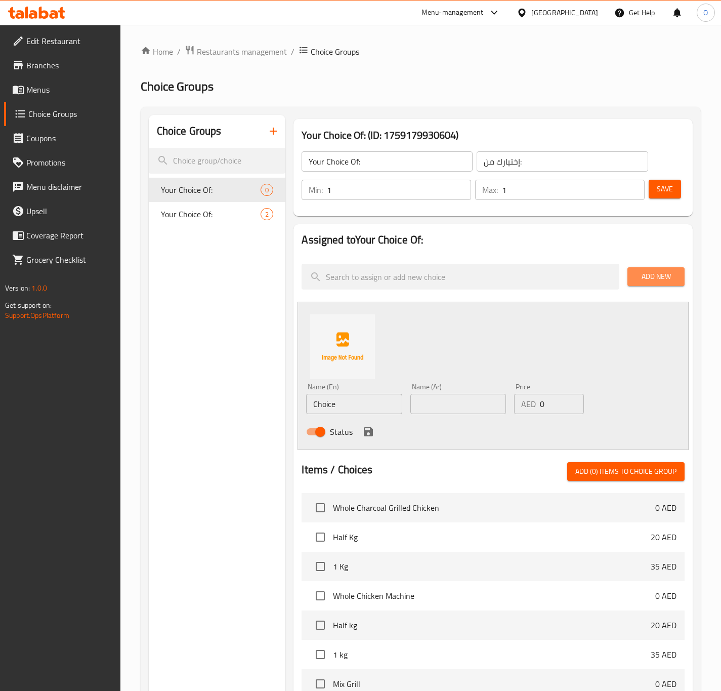
drag, startPoint x: 649, startPoint y: 273, endPoint x: 633, endPoint y: 265, distance: 17.5
click at [647, 273] on span "Add New" at bounding box center [656, 276] width 41 height 13
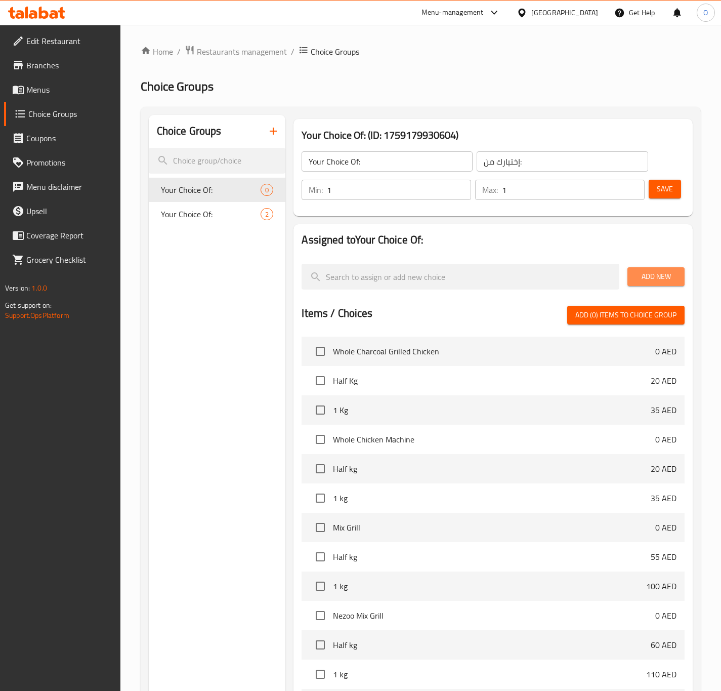
click at [676, 278] on span "Add New" at bounding box center [656, 276] width 41 height 13
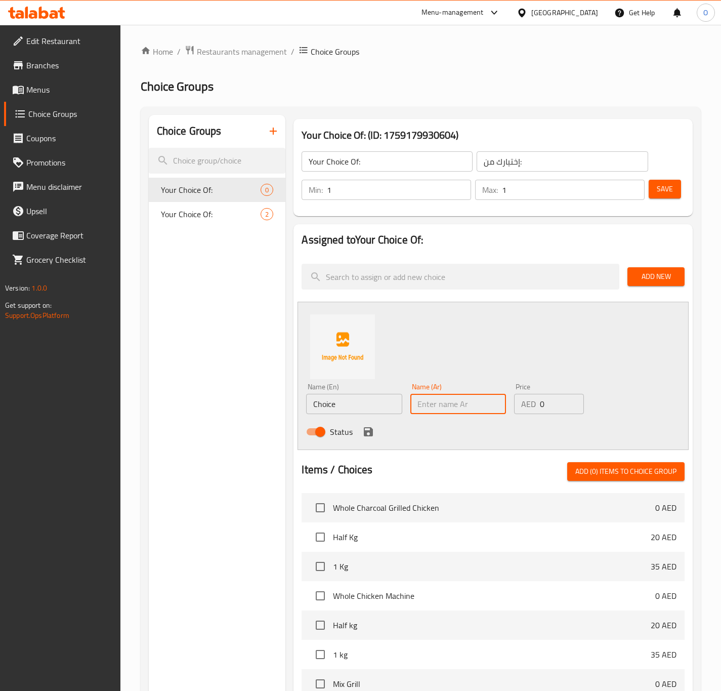
click at [423, 413] on input "text" at bounding box center [459, 404] width 96 height 20
type input "صاج"
click at [353, 403] on input "ٍشت" at bounding box center [354, 404] width 96 height 20
type input "ٍSah"
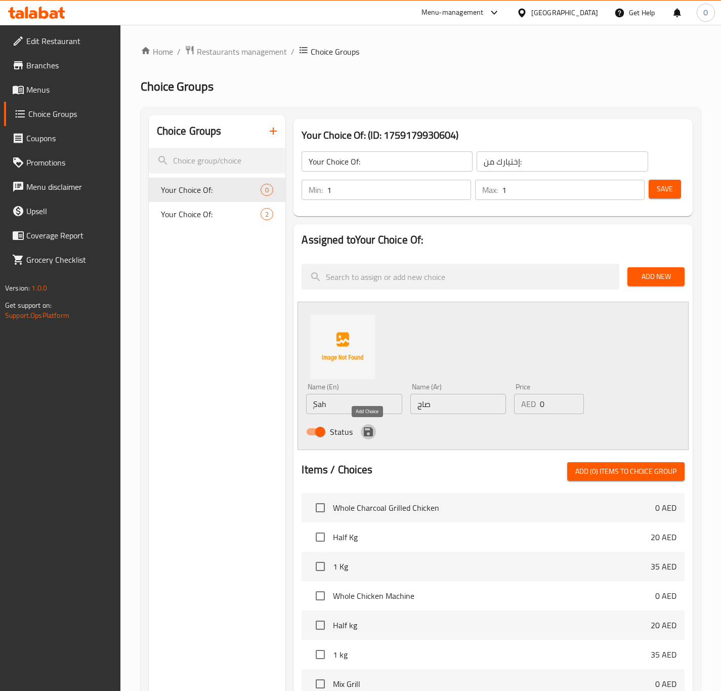
click at [367, 437] on icon "save" at bounding box center [369, 432] width 12 height 12
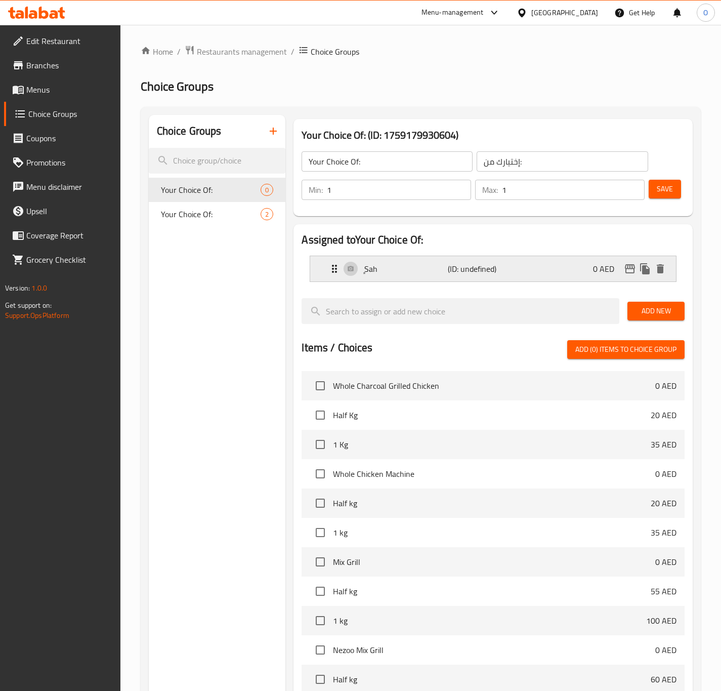
drag, startPoint x: 509, startPoint y: 266, endPoint x: 503, endPoint y: 275, distance: 11.1
click at [507, 266] on div "ٍSah (ID: undefined) 0 AED" at bounding box center [497, 268] width 336 height 25
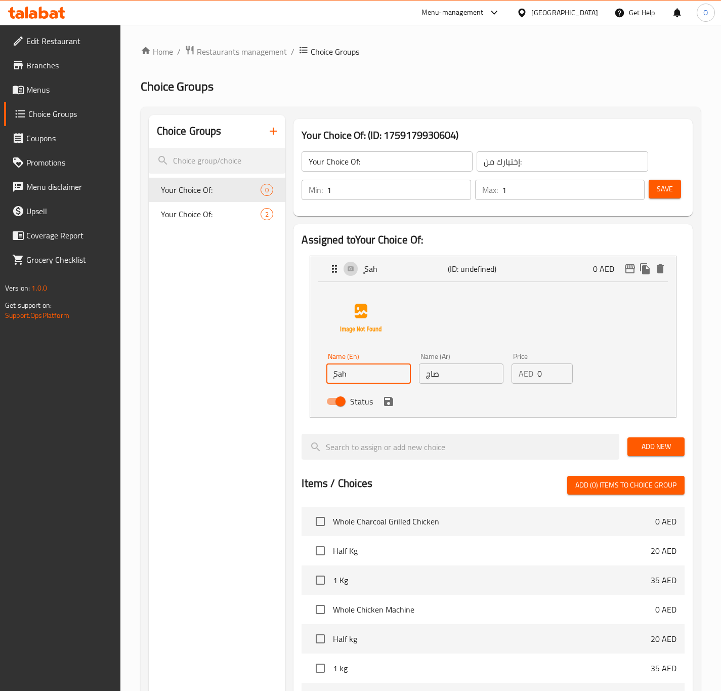
click at [350, 380] on input "ٍSah" at bounding box center [369, 374] width 85 height 20
drag, startPoint x: 328, startPoint y: 343, endPoint x: 343, endPoint y: 355, distance: 19.5
click at [328, 343] on div at bounding box center [361, 318] width 69 height 69
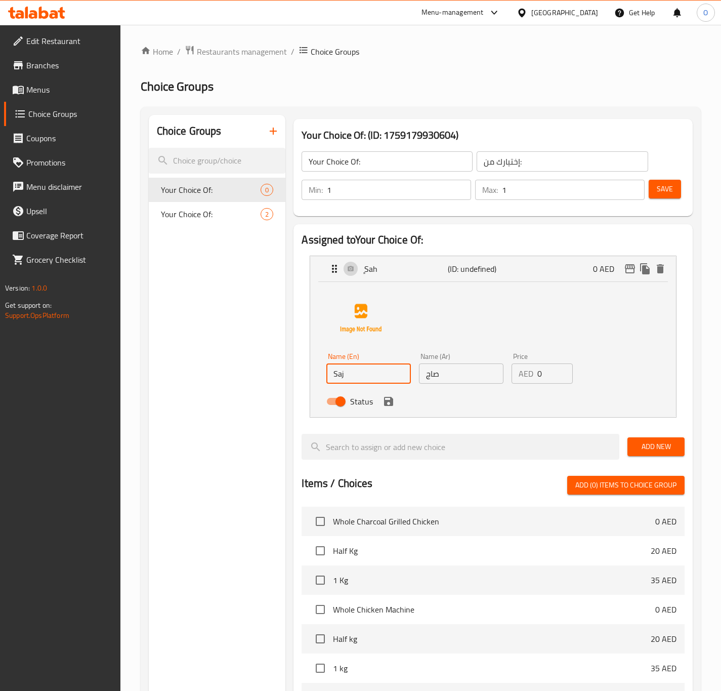
click at [328, 417] on div "Name (En) Saj Name (En) Name (Ar) صاج Name (Ar) Price AED 0 Price Status" at bounding box center [493, 349] width 366 height 135
click at [399, 399] on div "Status" at bounding box center [462, 401] width 278 height 27
click at [389, 404] on icon "save" at bounding box center [389, 401] width 12 height 12
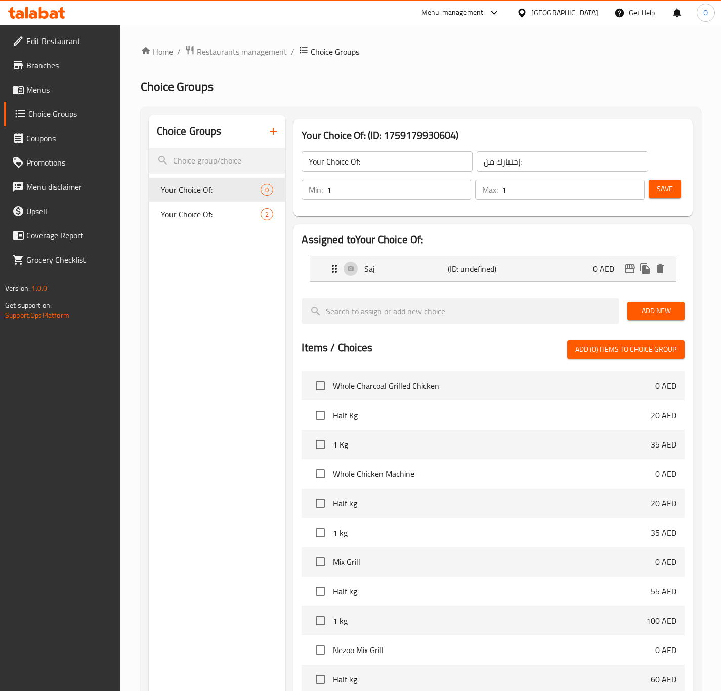
type input "Saj"
click at [659, 307] on span "Add New" at bounding box center [656, 311] width 41 height 13
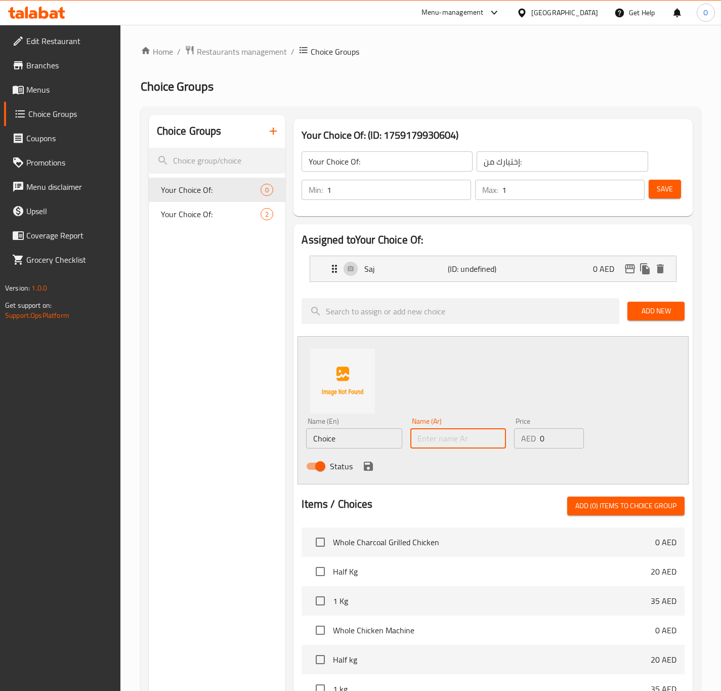
click at [419, 433] on input "text" at bounding box center [459, 438] width 96 height 20
click at [450, 453] on div "Status" at bounding box center [458, 466] width 312 height 27
click at [448, 448] on input "جlv" at bounding box center [459, 438] width 96 height 20
click at [447, 449] on input "جlv" at bounding box center [459, 438] width 96 height 20
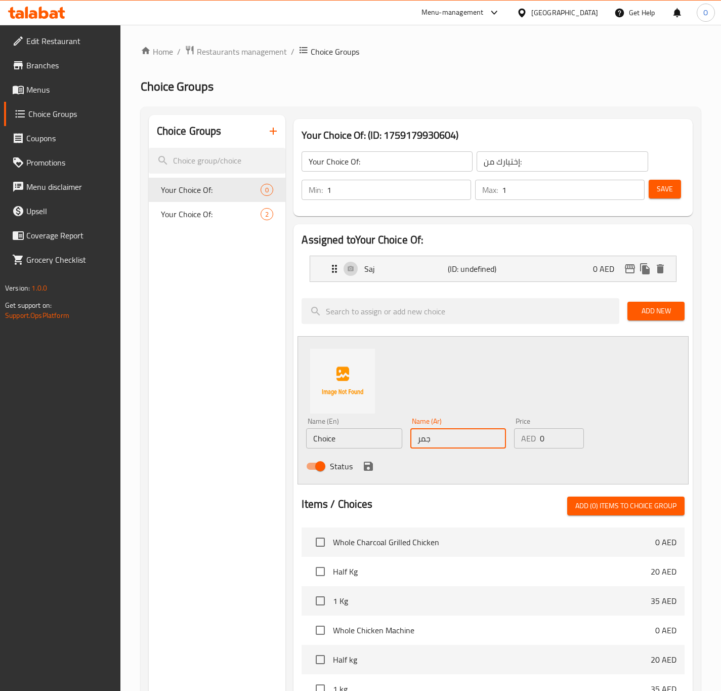
type input "جمر"
click at [384, 439] on input "Choice" at bounding box center [354, 438] width 96 height 20
type input "Gamr"
click at [367, 469] on icon "save" at bounding box center [368, 466] width 9 height 9
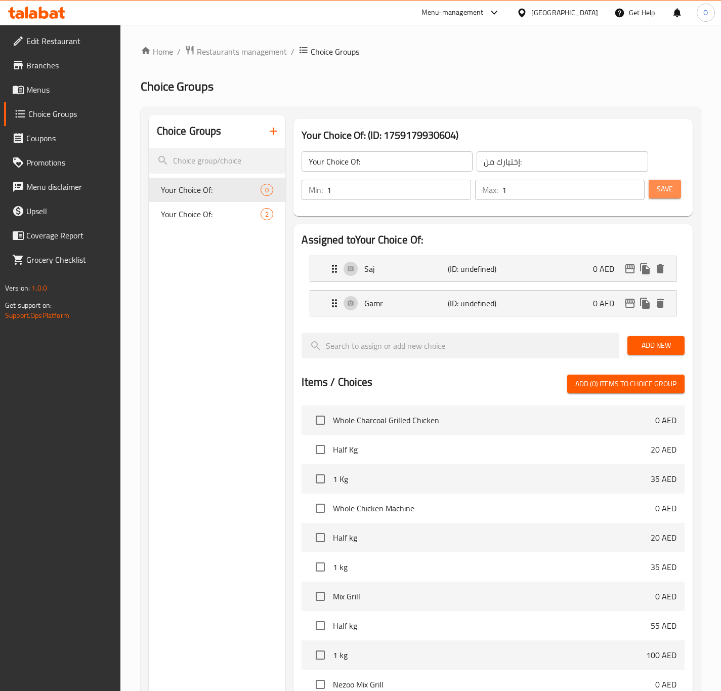
click at [670, 180] on button "Save" at bounding box center [665, 189] width 32 height 19
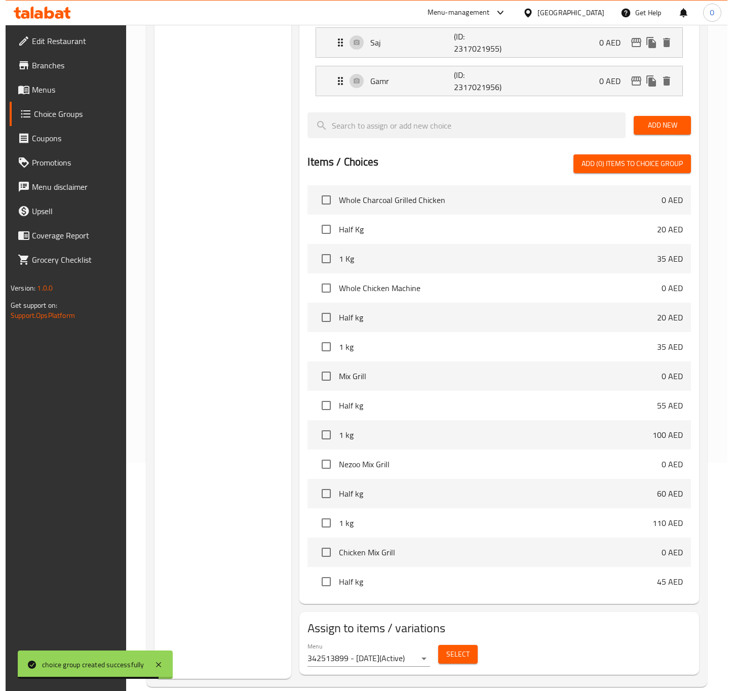
scroll to position [245, 0]
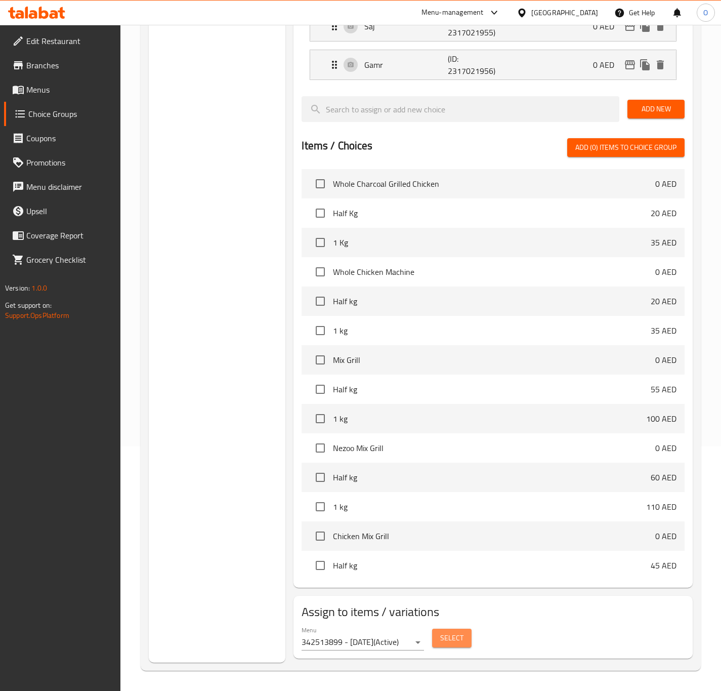
click at [456, 635] on span "Select" at bounding box center [451, 638] width 23 height 13
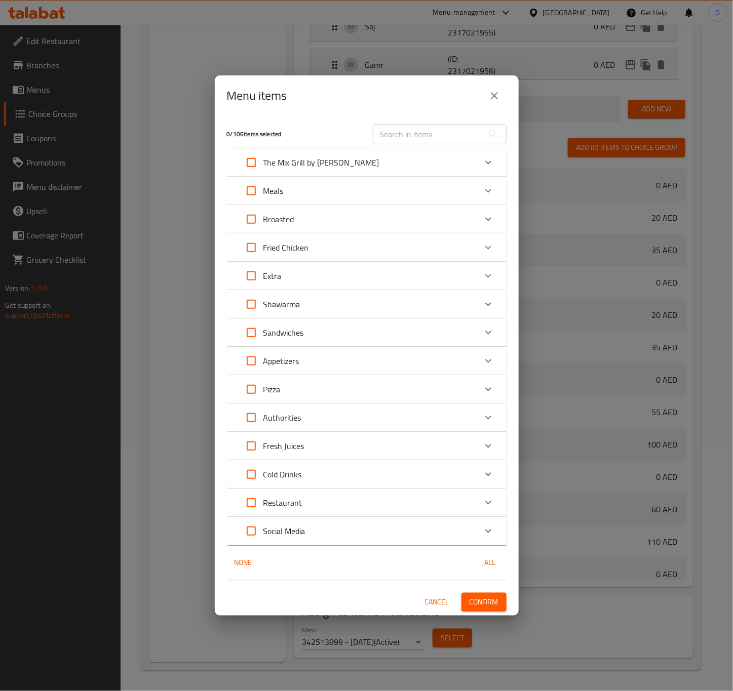
click at [319, 170] on div "The Mix Grill by Kilo" at bounding box center [309, 162] width 140 height 24
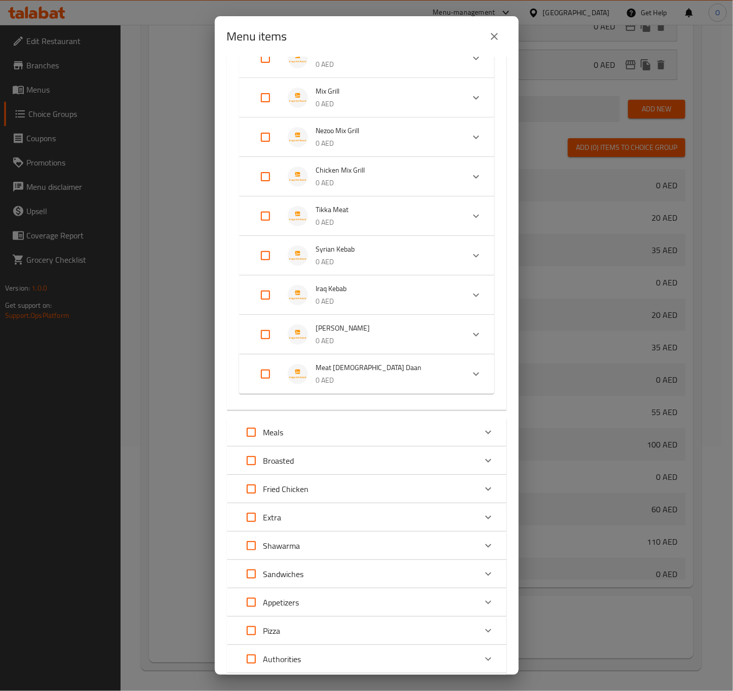
scroll to position [304, 0]
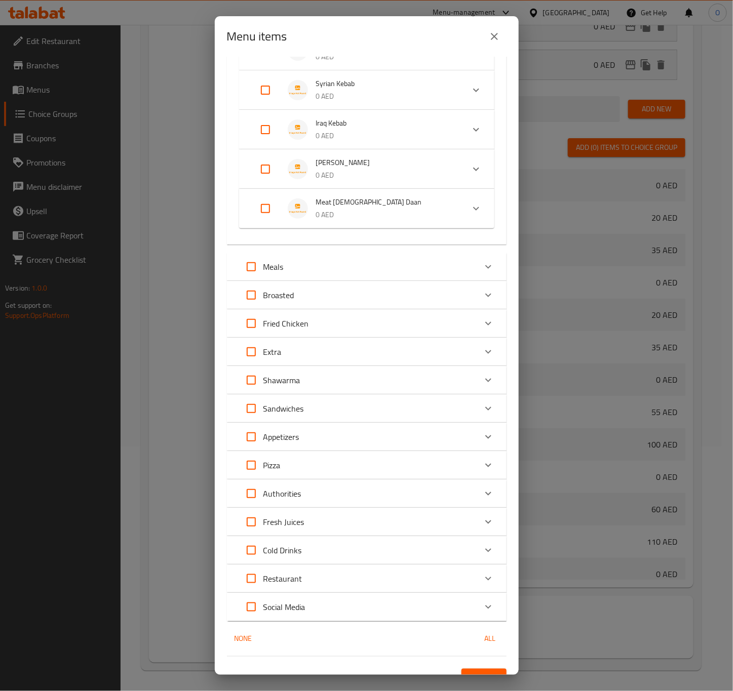
click at [259, 207] on input "Expand" at bounding box center [265, 208] width 24 height 24
checkbox input "true"
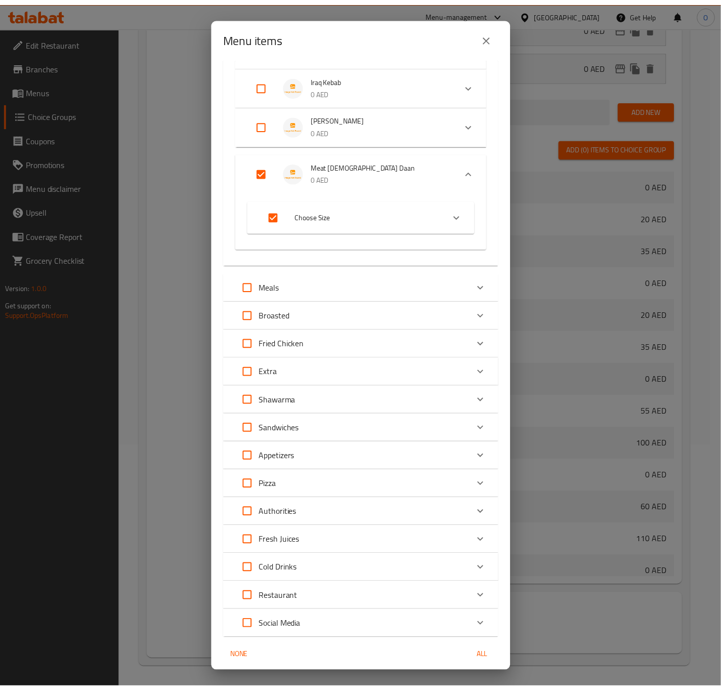
scroll to position [384, 0]
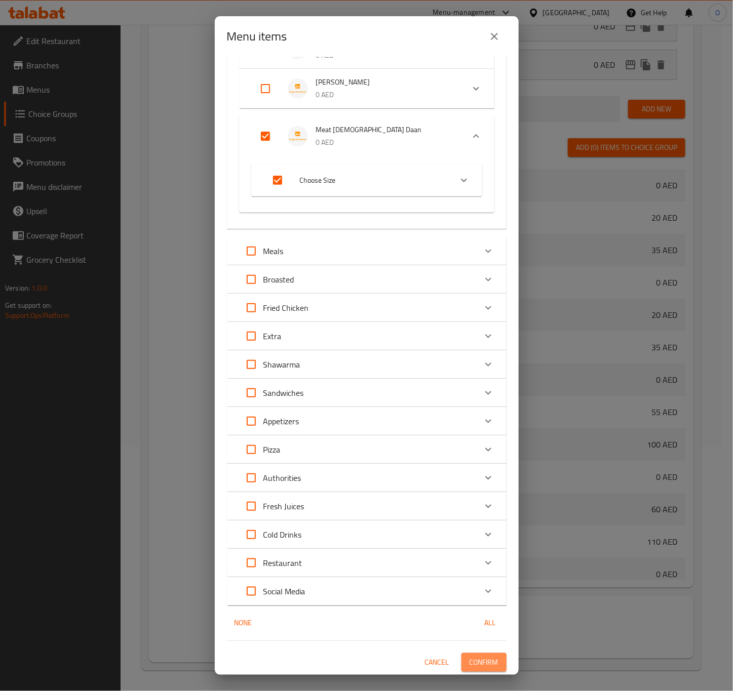
drag, startPoint x: 461, startPoint y: 660, endPoint x: 455, endPoint y: 653, distance: 9.0
click at [469, 659] on span "Confirm" at bounding box center [483, 662] width 29 height 13
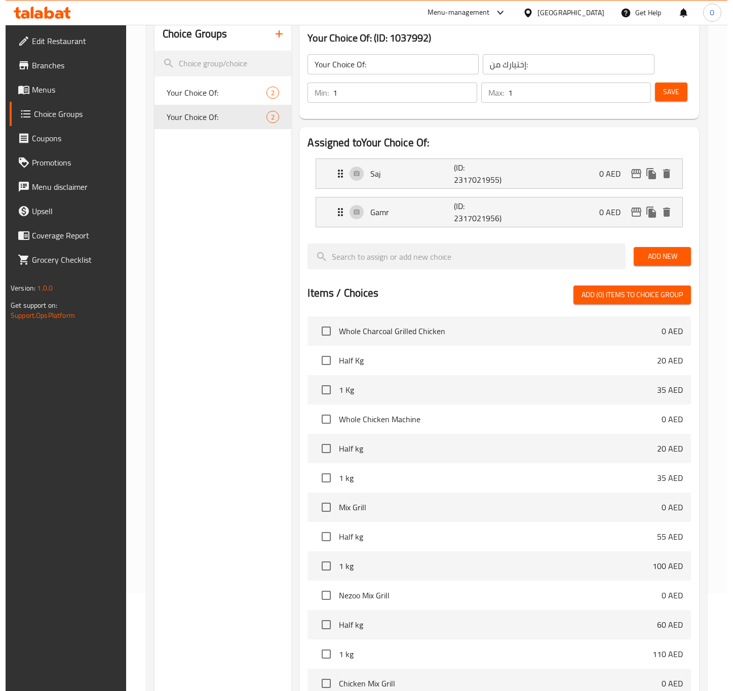
scroll to position [245, 0]
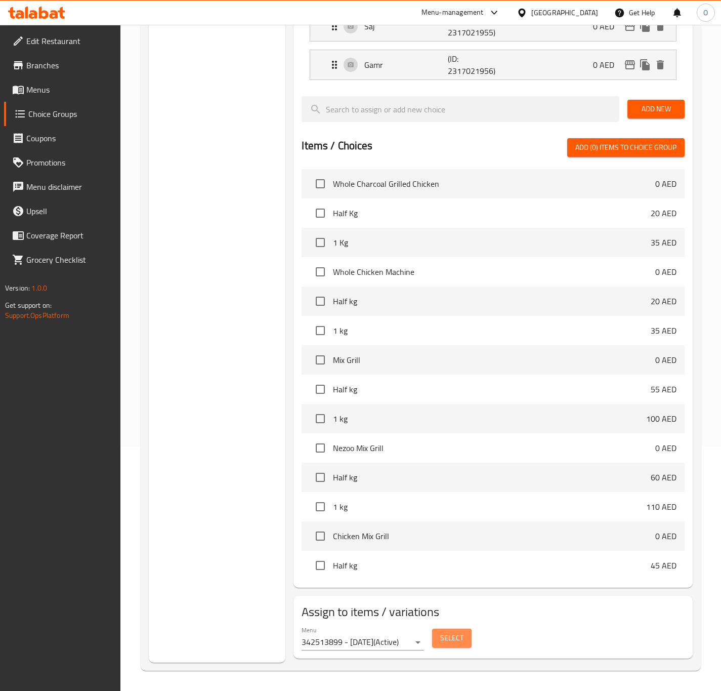
click at [447, 635] on span "Select" at bounding box center [451, 638] width 23 height 13
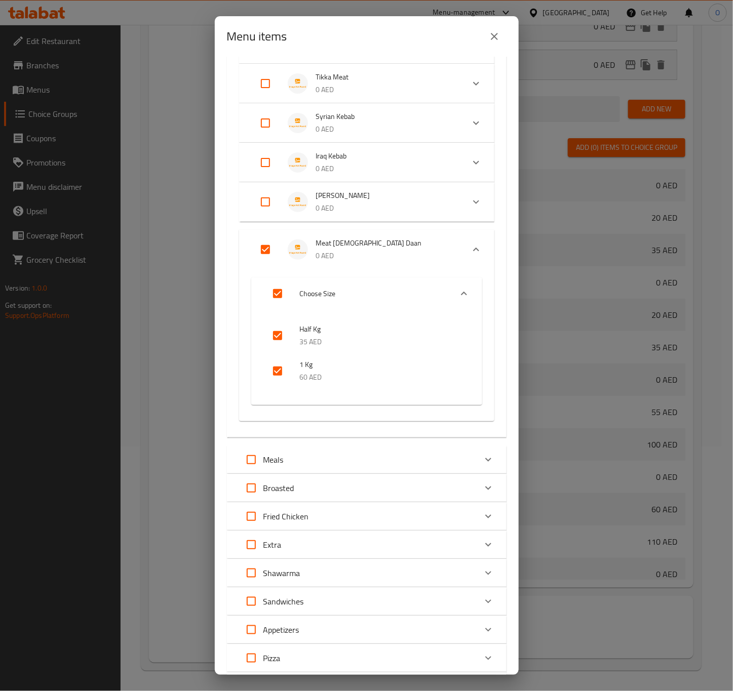
scroll to position [304, 0]
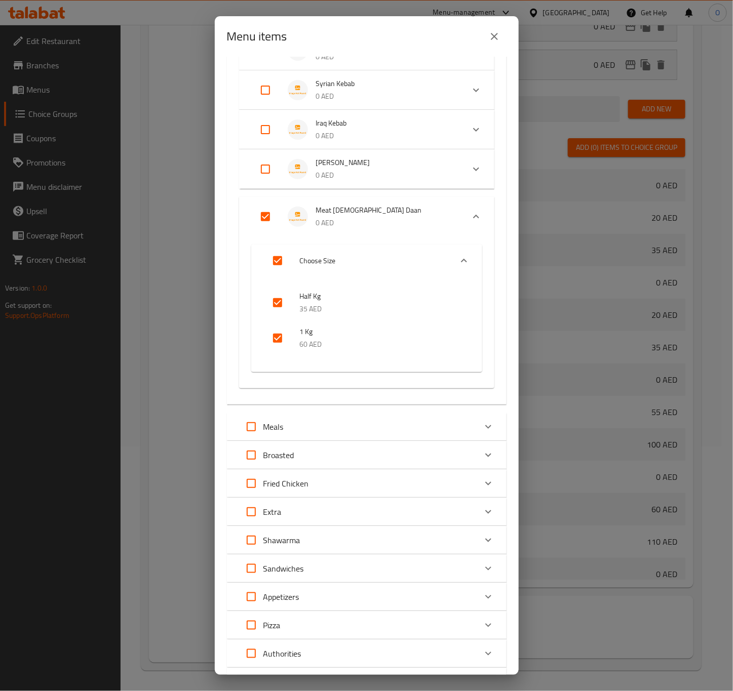
click at [171, 317] on div "Menu items 1 / 106 items selected ​ The Mix Grill by Kilo Whole Charcoal Grille…" at bounding box center [366, 345] width 733 height 691
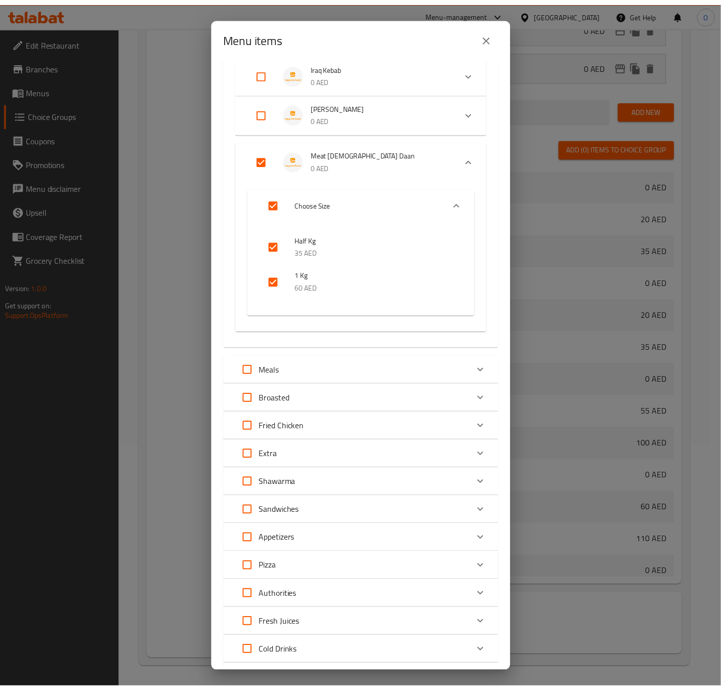
scroll to position [479, 0]
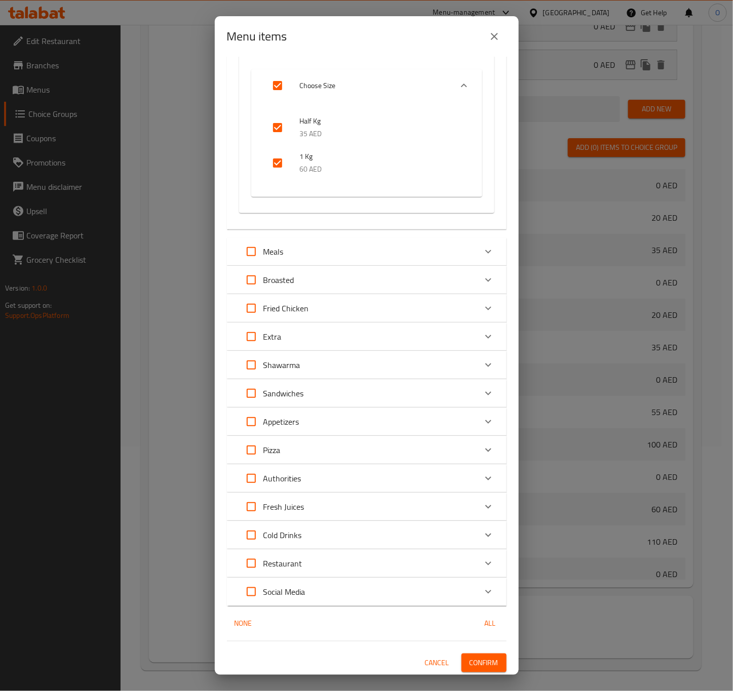
click at [472, 662] on span "Confirm" at bounding box center [483, 663] width 29 height 13
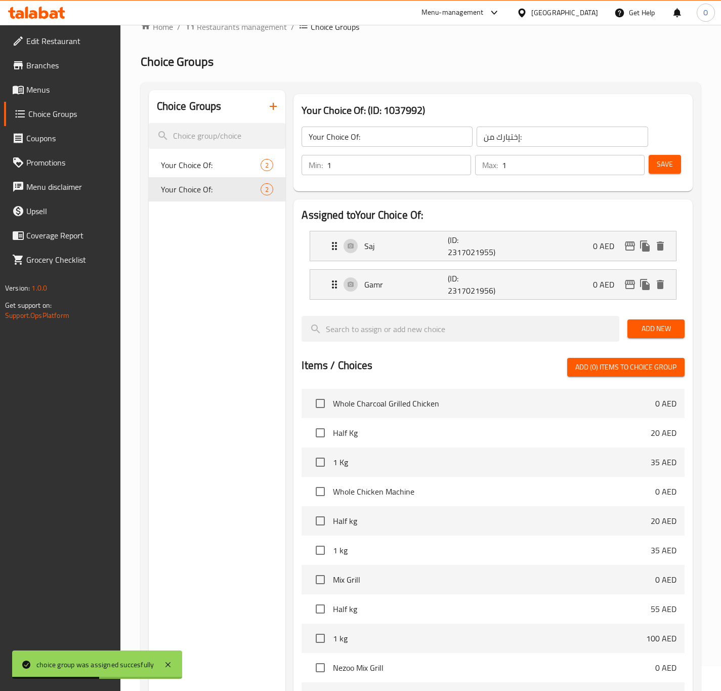
scroll to position [0, 0]
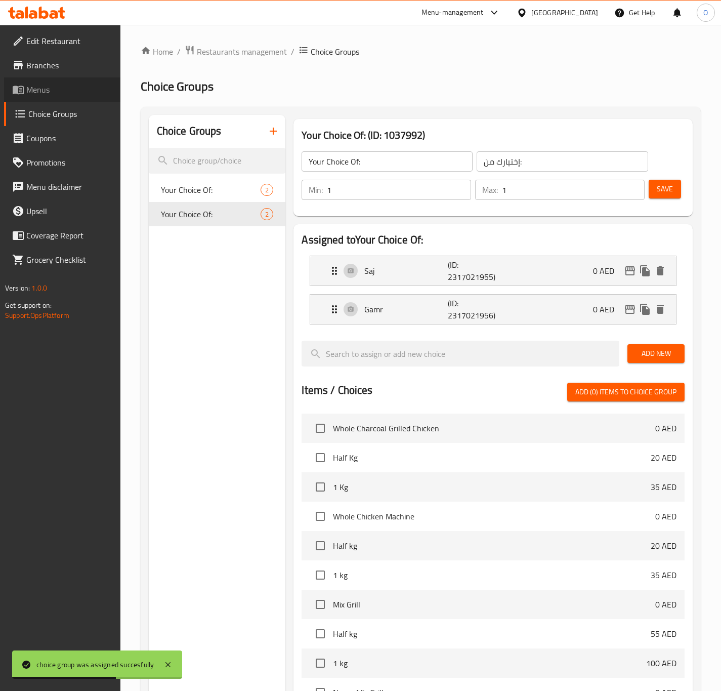
click at [52, 97] on link "Menus" at bounding box center [62, 89] width 116 height 24
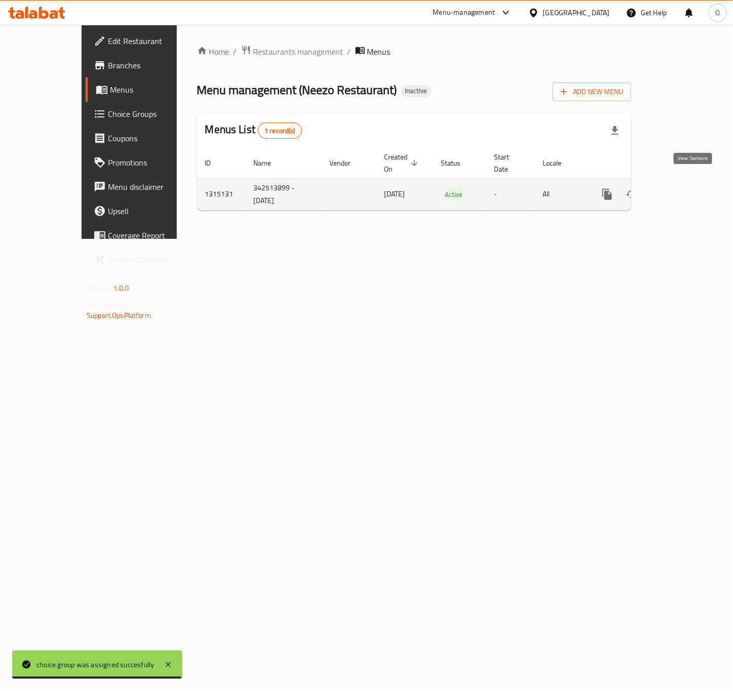
click at [685, 184] on link "enhanced table" at bounding box center [680, 194] width 24 height 24
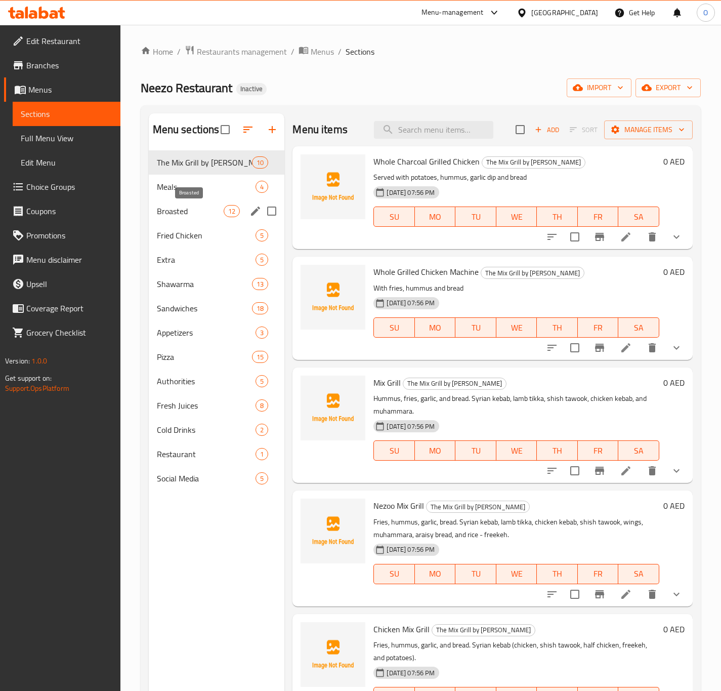
click at [186, 214] on span "Broasted" at bounding box center [190, 211] width 67 height 12
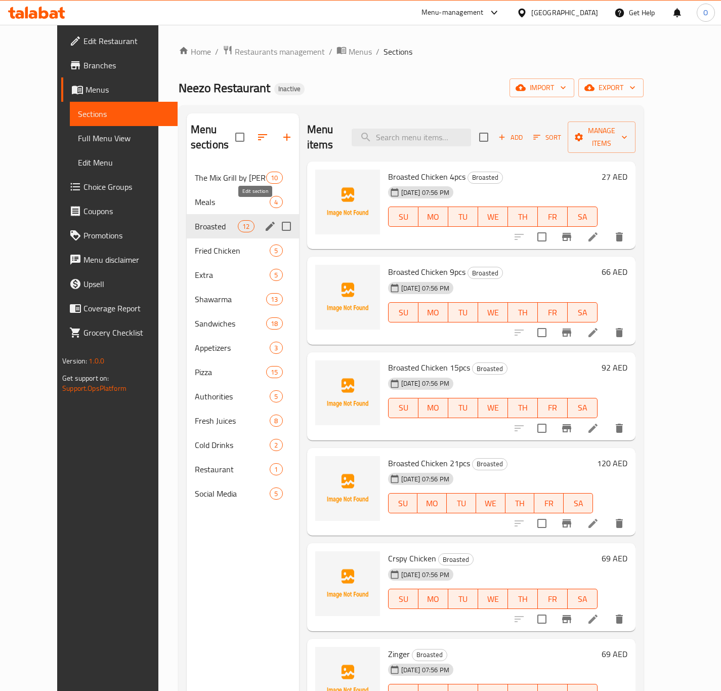
click at [266, 222] on icon "edit" at bounding box center [270, 226] width 9 height 9
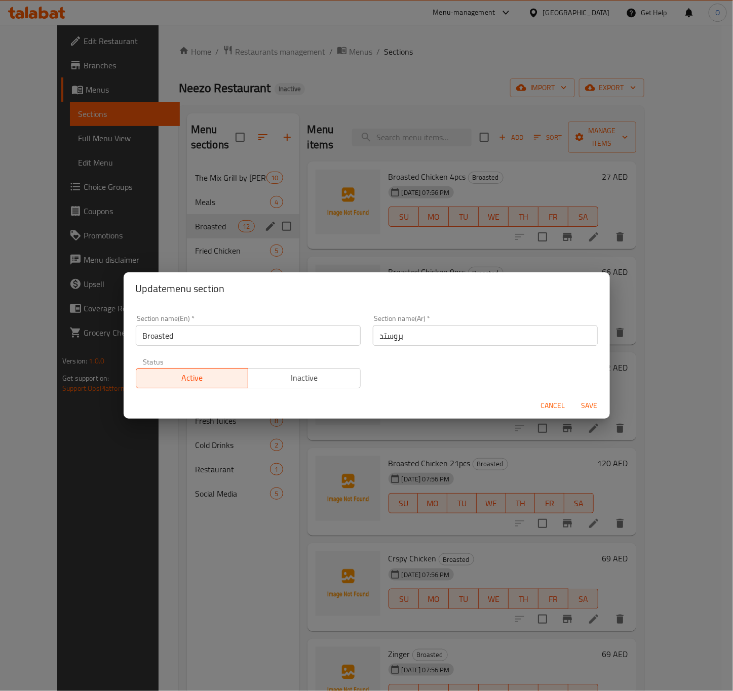
click at [373, 327] on input "بروستد" at bounding box center [485, 336] width 225 height 20
type input "البروستد"
click at [590, 401] on span "Save" at bounding box center [589, 405] width 24 height 13
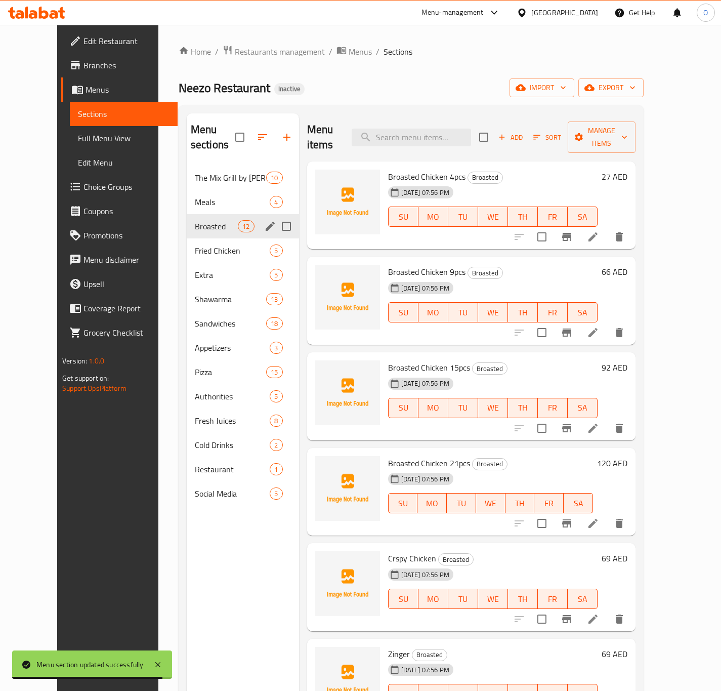
drag, startPoint x: 635, startPoint y: 406, endPoint x: 636, endPoint y: 417, distance: 10.7
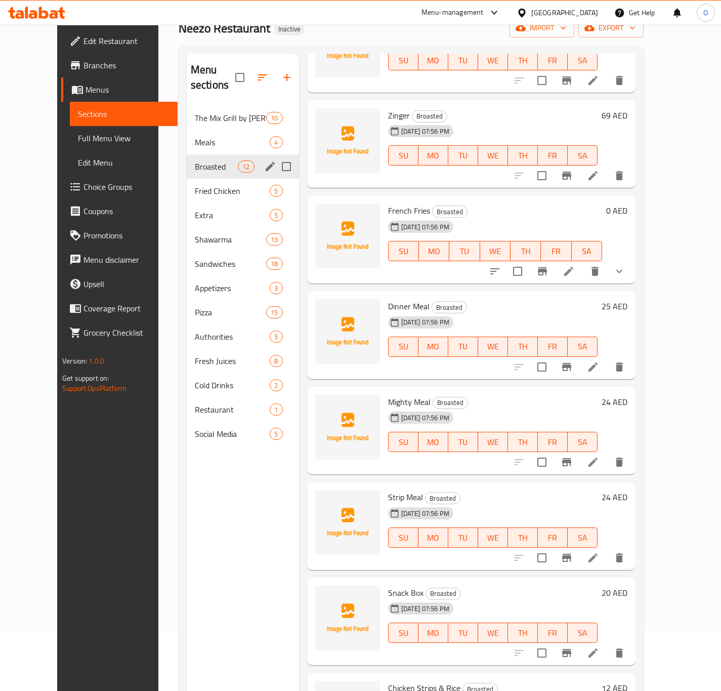
scroll to position [142, 0]
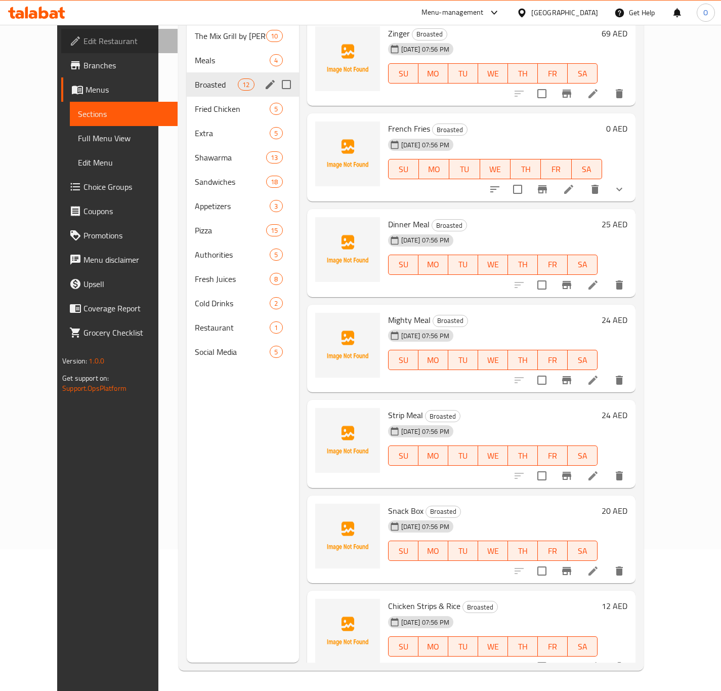
click at [97, 43] on span "Edit Restaurant" at bounding box center [127, 41] width 86 height 12
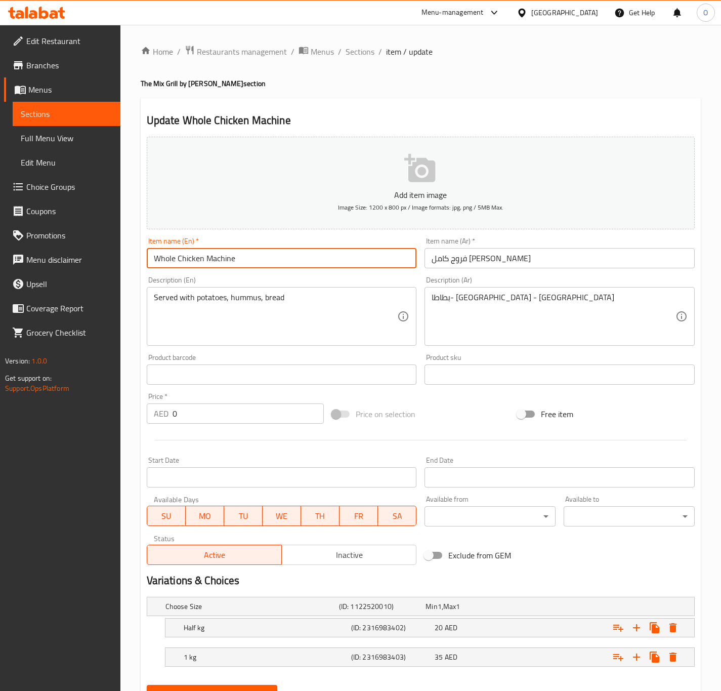
click at [177, 258] on input "Whole Chicken Machine" at bounding box center [282, 258] width 270 height 20
click at [207, 262] on input "Whole Chicken Machine" at bounding box center [282, 258] width 270 height 20
type input "Whole Grilled Chicken Machine"
click at [529, 251] on input "فروج كامل مشوي علي ماكينة" at bounding box center [560, 258] width 270 height 20
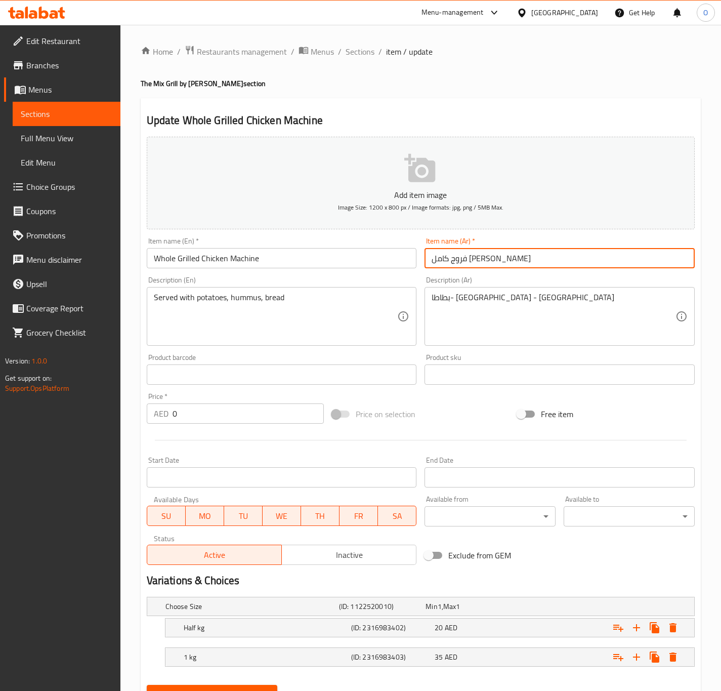
click at [529, 251] on input "فروج كامل مشوي علي ماكينة" at bounding box center [560, 258] width 270 height 20
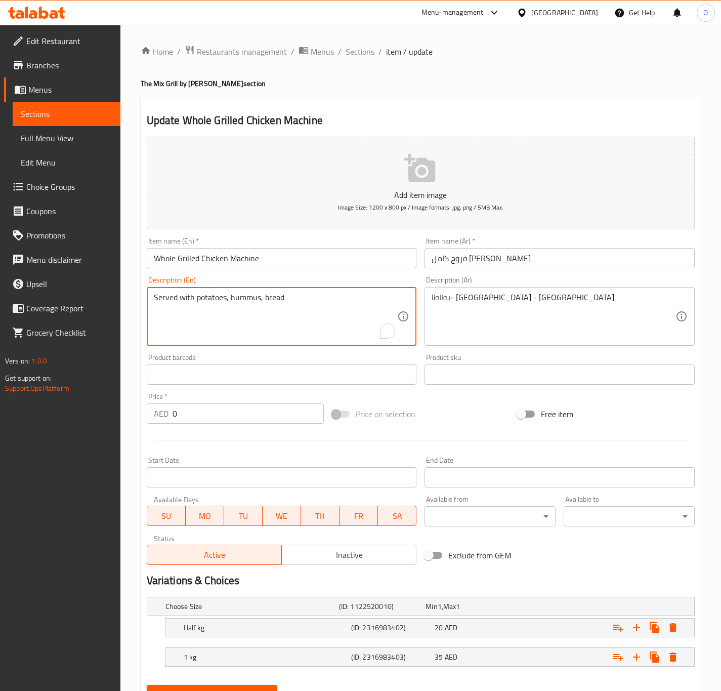
click at [218, 298] on textarea "Served with potatoes, hummus, bread" at bounding box center [276, 317] width 244 height 48
drag, startPoint x: 184, startPoint y: 300, endPoint x: 143, endPoint y: 289, distance: 42.4
click at [143, 289] on div "Description (En) Served with fries, hummus, bread Description (En)" at bounding box center [282, 310] width 278 height 77
type textarea "With fries, hummus, bread"
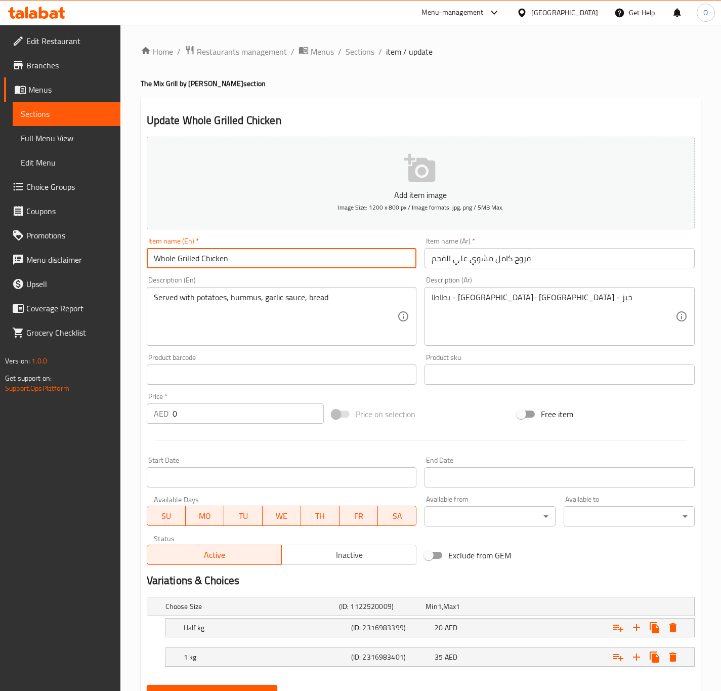
click at [179, 254] on input "Whole Grilled Chicken" at bounding box center [282, 258] width 270 height 20
type input "Whole Charcoal Grilled Chicken"
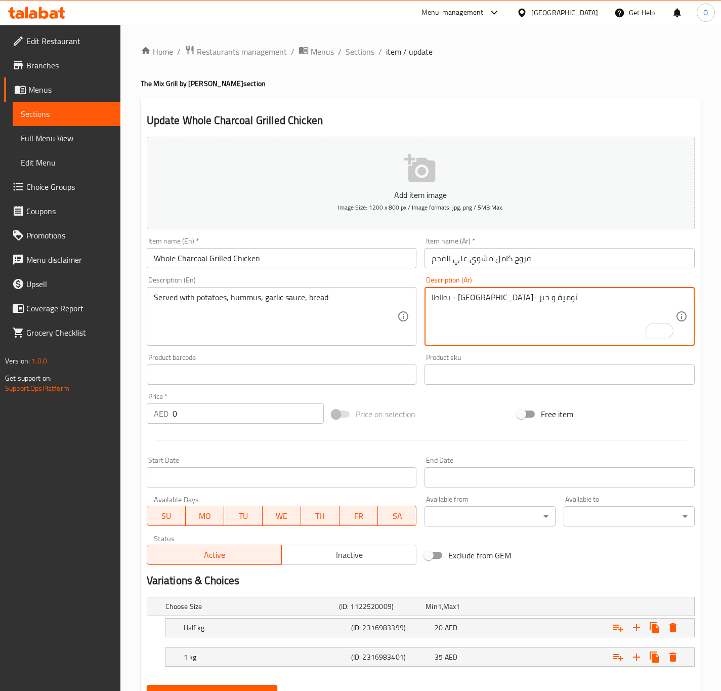
drag, startPoint x: 473, startPoint y: 296, endPoint x: 480, endPoint y: 296, distance: 7.1
click at [480, 296] on textarea "بطاطا - [GEOGRAPHIC_DATA]- ثومية و خبز" at bounding box center [554, 317] width 244 height 48
drag, startPoint x: 497, startPoint y: 301, endPoint x: 497, endPoint y: 308, distance: 7.6
click at [497, 308] on textarea "بطاطا - [GEOGRAPHIC_DATA]، ثومية و خبز" at bounding box center [554, 317] width 244 height 48
click at [469, 304] on textarea "بطاطا، [GEOGRAPHIC_DATA]، ثومية و خبز" at bounding box center [554, 317] width 244 height 48
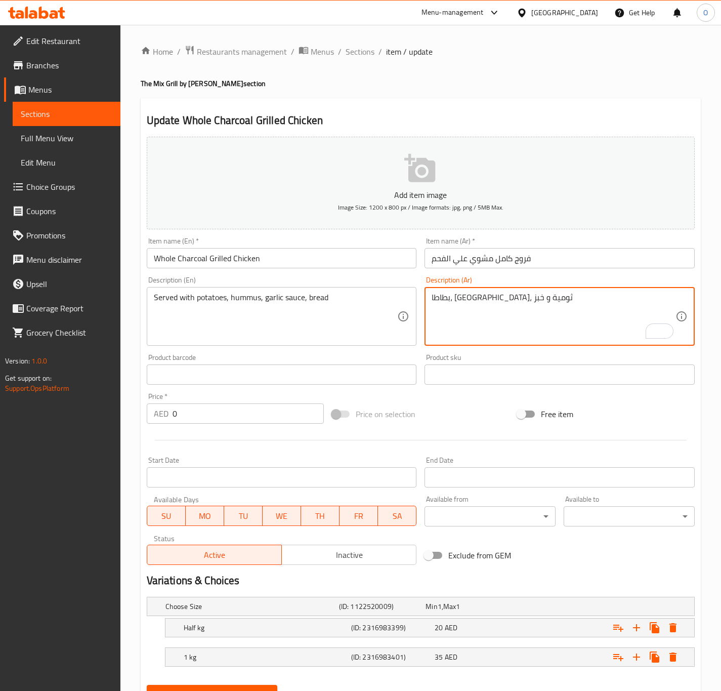
click at [469, 304] on textarea "بطاطا، [GEOGRAPHIC_DATA]، ثومية و خبز" at bounding box center [554, 317] width 244 height 48
type textarea "بطاطا، [GEOGRAPHIC_DATA]، ثومية و خبز"
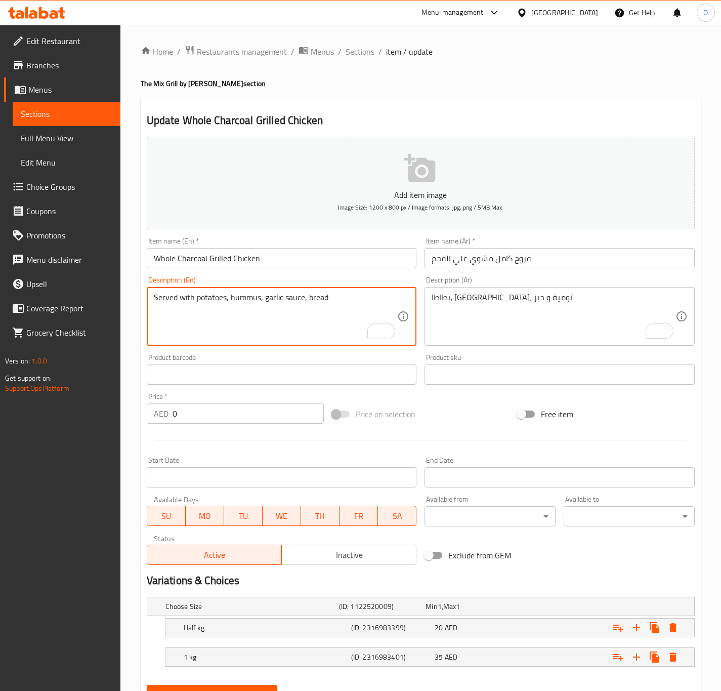
click at [289, 296] on textarea "Served with potatoes, hummus, garlic sauce, bread" at bounding box center [276, 317] width 244 height 48
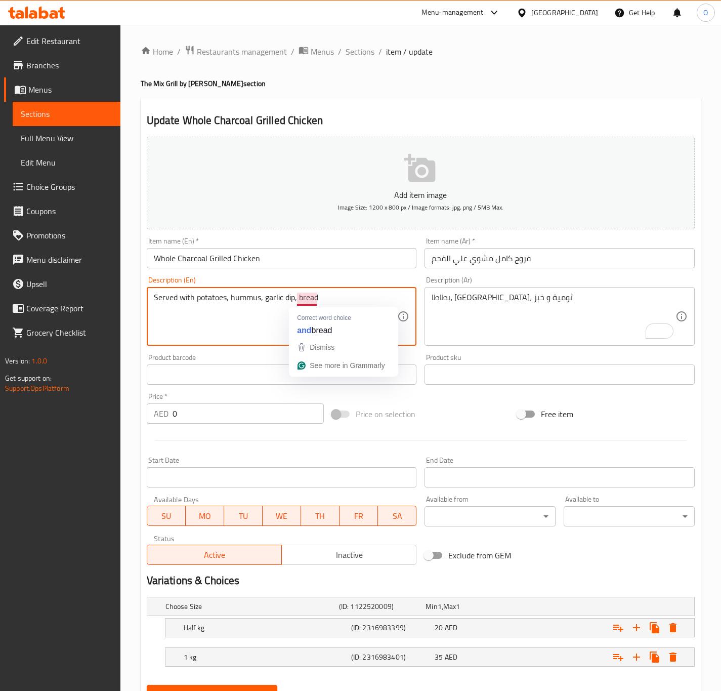
click at [295, 299] on textarea "Served with potatoes, hummus, garlic dip, bread" at bounding box center [276, 317] width 244 height 48
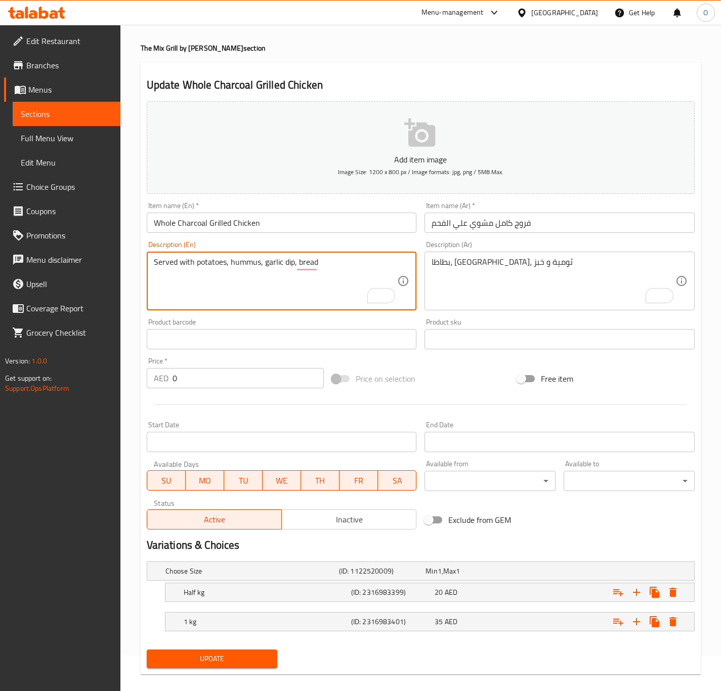
scroll to position [49, 0]
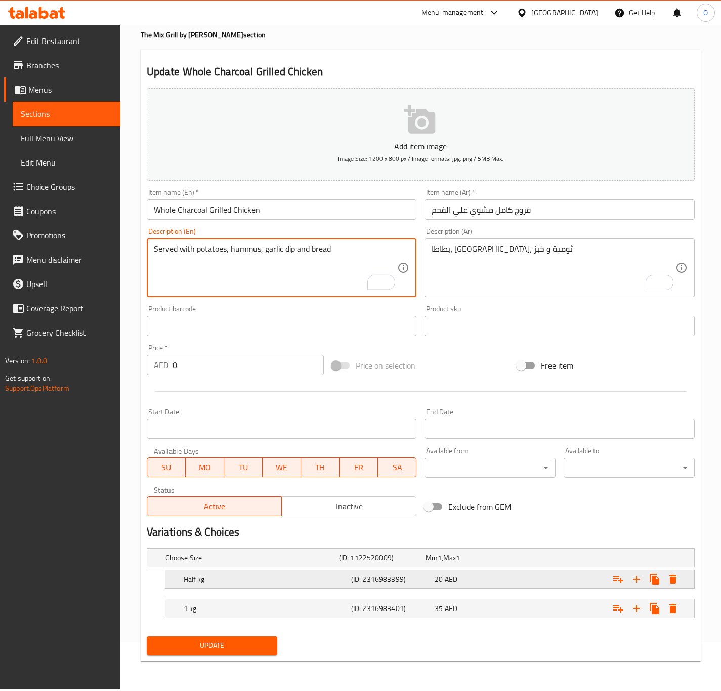
type textarea "Served with potatoes, hummus, garlic dip and bread"
click at [324, 582] on h5 "Half kg" at bounding box center [266, 579] width 164 height 10
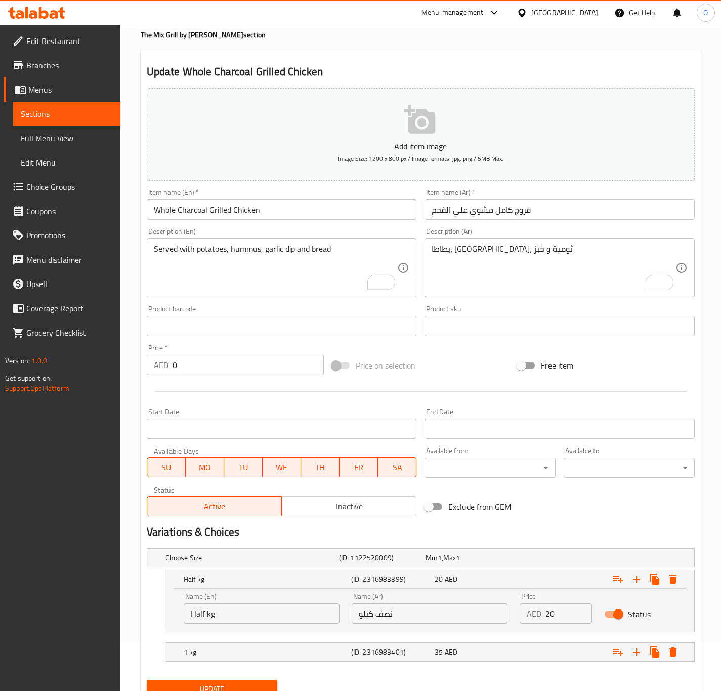
drag, startPoint x: 314, startPoint y: 674, endPoint x: 320, endPoint y: 664, distance: 11.8
click at [315, 674] on div "Choose Size (ID: 1122520009) Min 1 , Max 1 Name (En) Choose Size Name (En) Name…" at bounding box center [421, 610] width 556 height 132
click at [323, 657] on h5 "1 kg" at bounding box center [266, 652] width 164 height 10
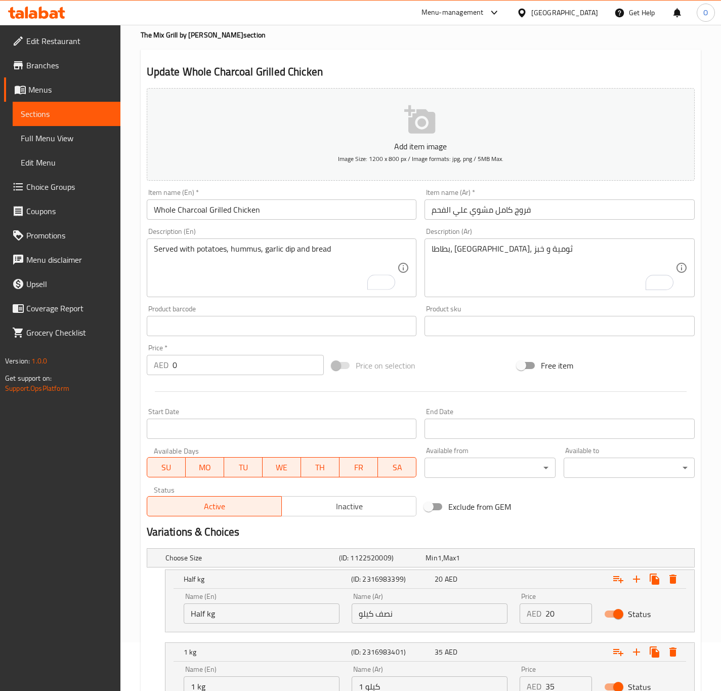
click at [279, 617] on input "Half kg" at bounding box center [262, 614] width 156 height 20
type input "Half Kg"
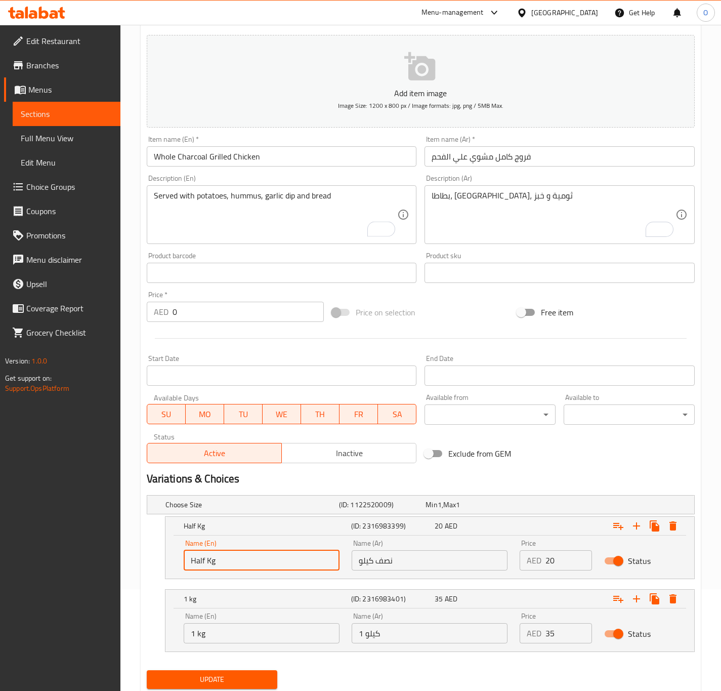
scroll to position [125, 0]
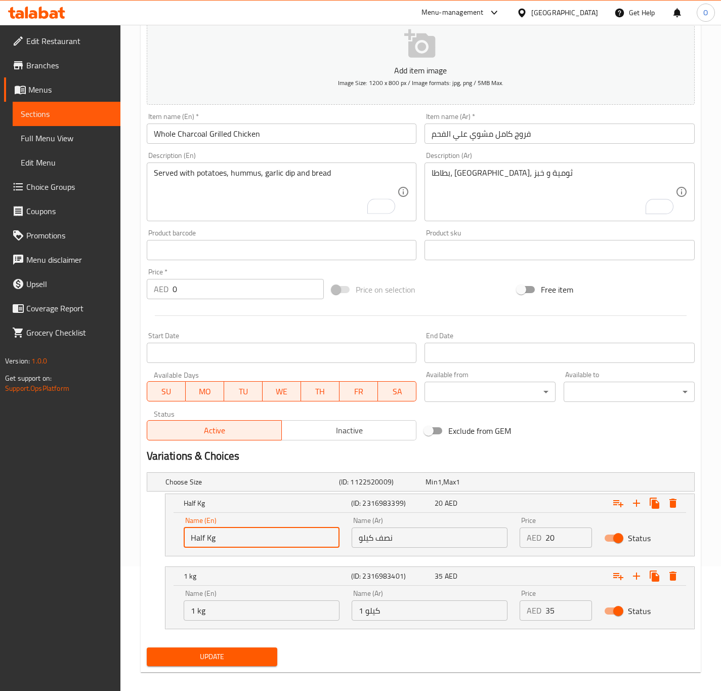
click at [251, 608] on input "1 kg" at bounding box center [262, 610] width 156 height 20
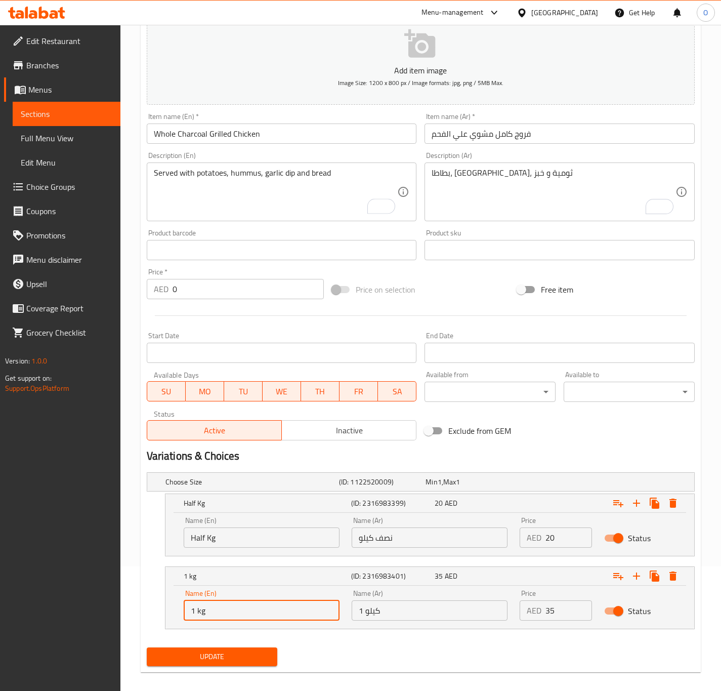
type input "1 Kg"
click at [230, 645] on div "Update" at bounding box center [212, 657] width 139 height 27
click at [229, 651] on button "Update" at bounding box center [212, 657] width 131 height 19
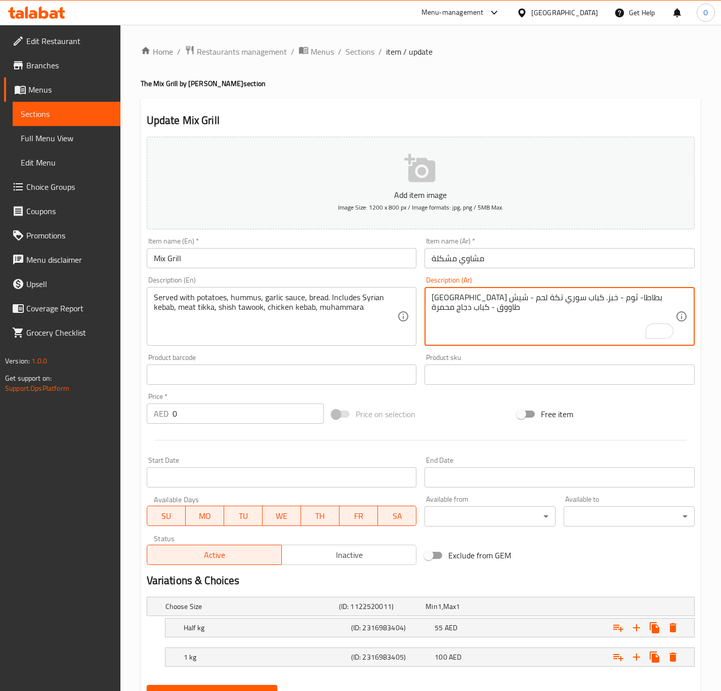
click at [650, 296] on textarea "[GEOGRAPHIC_DATA] بطاطا- ثوم - خبز. كباب سوري تكة لحم - شيش طاووق - كباب دجاج م…" at bounding box center [554, 317] width 244 height 48
click at [626, 301] on textarea "[GEOGRAPHIC_DATA]، بطاطا- ثوم - خبز. كباب سوري تكة لحم - شيش طاووق - كباب دجاج …" at bounding box center [554, 317] width 244 height 48
click at [613, 296] on textarea "[GEOGRAPHIC_DATA]، [GEOGRAPHIC_DATA]، ثوم - خبز. كباب سوري تكة لحم - شيش طاووق …" at bounding box center [554, 317] width 244 height 48
click at [608, 298] on textarea "[GEOGRAPHIC_DATA]، [GEOGRAPHIC_DATA]، ثوم، خبز. كباب سوري تكة لحم - شيش طاووق -…" at bounding box center [554, 317] width 244 height 48
click at [556, 296] on textarea "[GEOGRAPHIC_DATA]، [GEOGRAPHIC_DATA]، ثوم و خبز. كباب سوري تكة لحم - شيش طاووق …" at bounding box center [554, 317] width 244 height 48
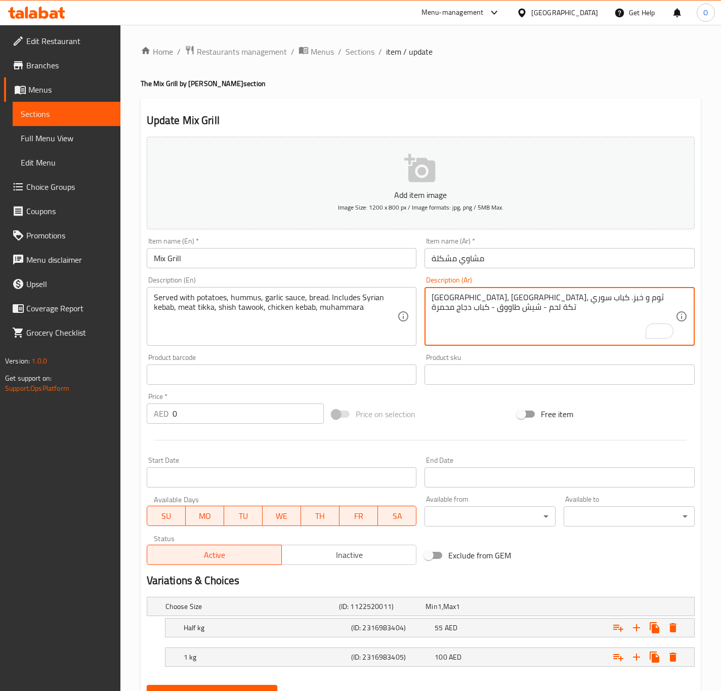
click at [553, 298] on textarea "[GEOGRAPHIC_DATA]، [GEOGRAPHIC_DATA]، ثوم و خبز. كباب سوري تكة لحم - شيش طاووق …" at bounding box center [554, 317] width 244 height 48
click at [433, 302] on textarea "[GEOGRAPHIC_DATA]، [GEOGRAPHIC_DATA]، ثوم و خبز. كباب سوري، تكة لحم، شيش طاووق،…" at bounding box center [554, 317] width 244 height 48
click at [430, 307] on div "[GEOGRAPHIC_DATA]، [GEOGRAPHIC_DATA]، ثوم و خبز. كباب سوري، تكة لحم، شيش طاووق،…" at bounding box center [560, 316] width 270 height 59
click at [436, 308] on textarea "[GEOGRAPHIC_DATA]، [GEOGRAPHIC_DATA]، ثوم و خبز. كباب سوري، تكة لحم، شيش طاووق،…" at bounding box center [554, 317] width 244 height 48
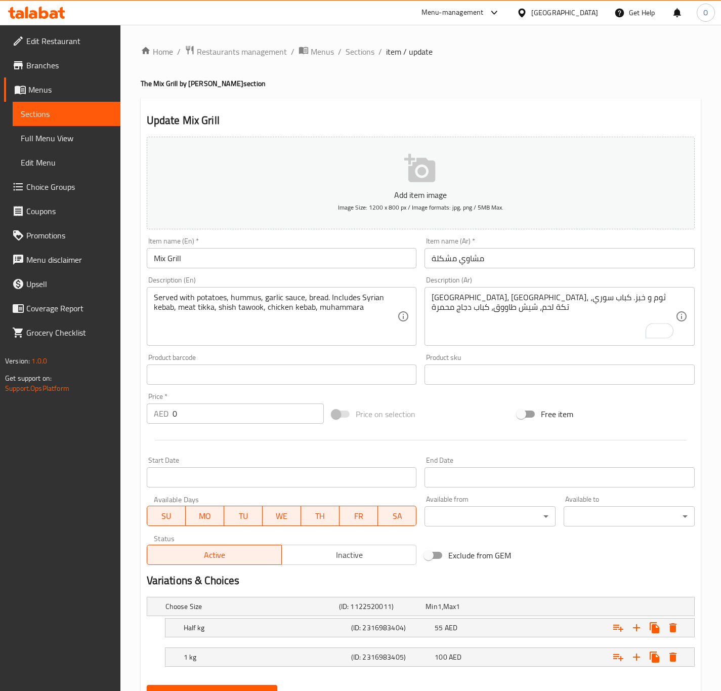
click at [430, 313] on div "[GEOGRAPHIC_DATA]، [GEOGRAPHIC_DATA]، ثوم و خبز. كباب سوري، تكة لحم، شيش طاووق،…" at bounding box center [560, 316] width 270 height 59
click at [432, 306] on textarea "[GEOGRAPHIC_DATA]، [GEOGRAPHIC_DATA]، ثوم و خبز. كباب سوري، تكة لحم، شيش طاووق،…" at bounding box center [554, 317] width 244 height 48
click at [471, 307] on textarea "[GEOGRAPHIC_DATA]، [GEOGRAPHIC_DATA]، ثوم و خبز. كباب سوري، تكة لحم، شيش طاووق،…" at bounding box center [554, 317] width 244 height 48
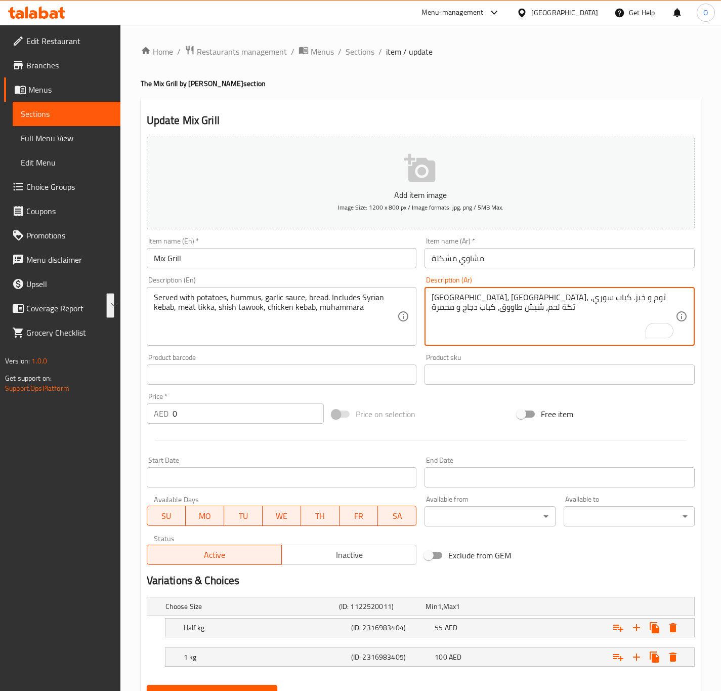
type textarea "[GEOGRAPHIC_DATA]، [GEOGRAPHIC_DATA]، ثوم و خبز. كباب سوري، تكة لحم، شيش طاووق،…"
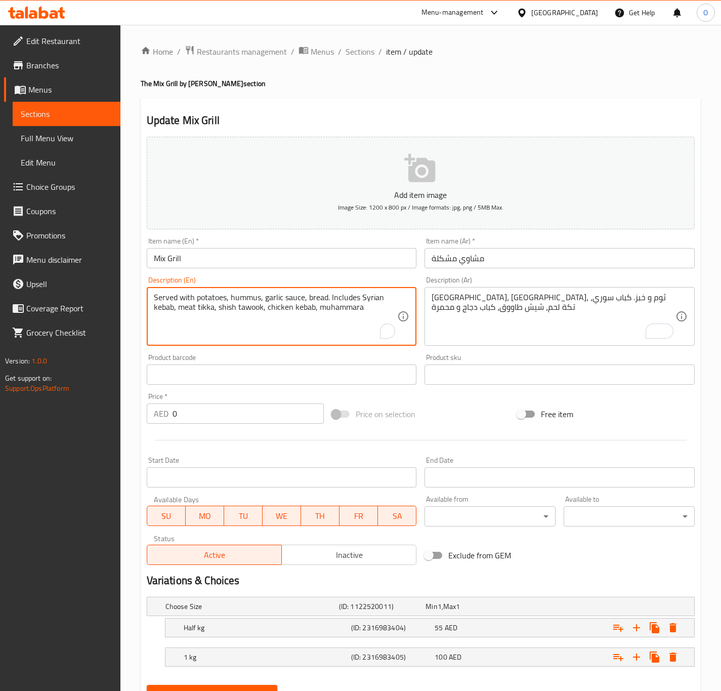
click at [278, 311] on textarea "Served with potatoes, hummus, garlic sauce, bread. Includes Syrian kebab, meat …" at bounding box center [276, 317] width 244 height 48
paste textarea "Hummus, potatoes, garlic, and bread. Syrian kebab, lamb tikka, shish tawook, ch…"
click at [228, 300] on textarea "Hummus, potatoes, garlic, and bread. Syrian kebab, lamb tikka, shish tawook, ch…" at bounding box center [276, 317] width 244 height 48
click at [204, 295] on textarea "Hummus, potatoes, garlic, and bread. Syrian kebab, lamb tikka, shish tawook, ch…" at bounding box center [276, 317] width 244 height 48
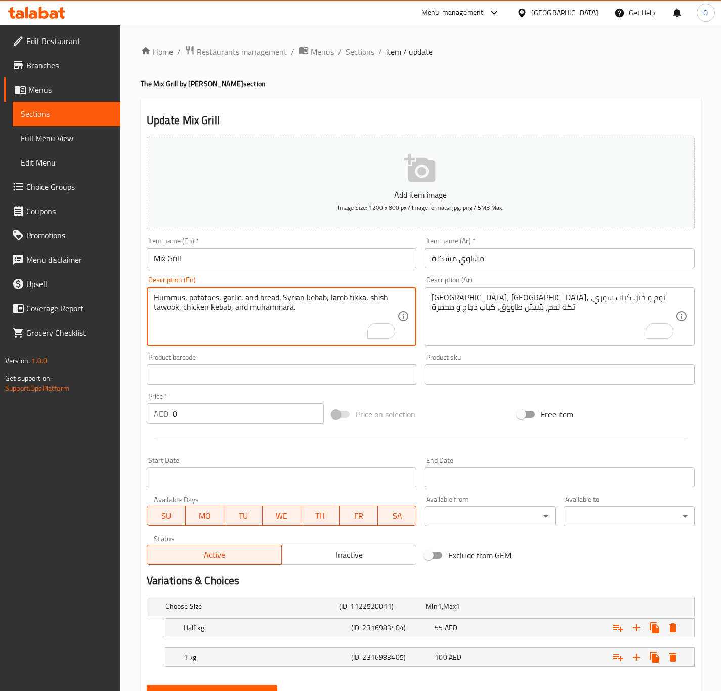
click at [204, 295] on textarea "Hummus, potatoes, garlic, and bread. Syrian kebab, lamb tikka, shish tawook, ch…" at bounding box center [276, 317] width 244 height 48
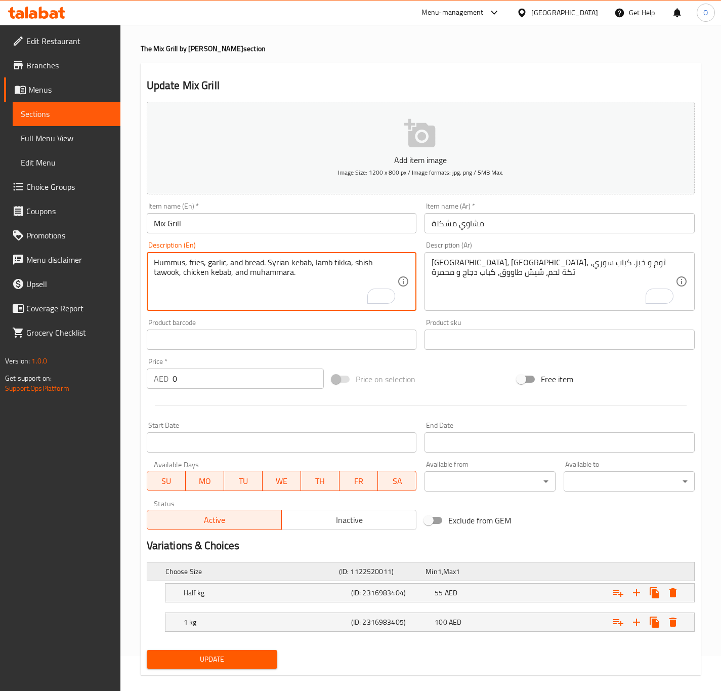
scroll to position [49, 0]
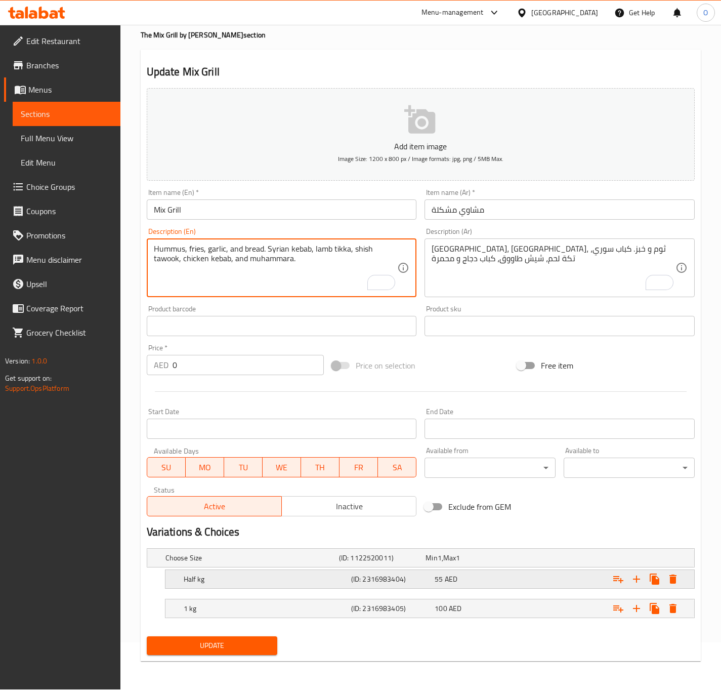
type textarea "Hummus, fries, garlic, and bread. Syrian kebab, lamb tikka, shish tawook, chick…"
click at [245, 582] on h5 "Half kg" at bounding box center [266, 579] width 164 height 10
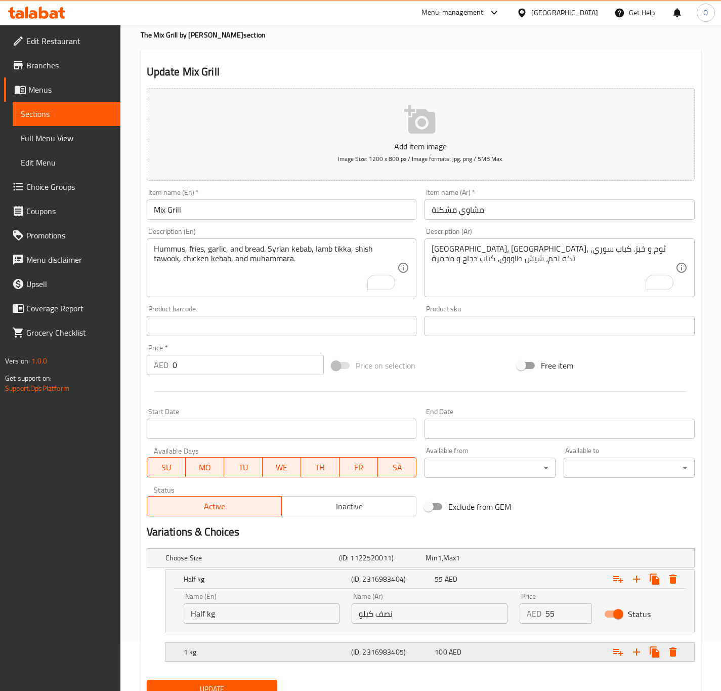
click at [238, 657] on h5 "1 kg" at bounding box center [266, 652] width 164 height 10
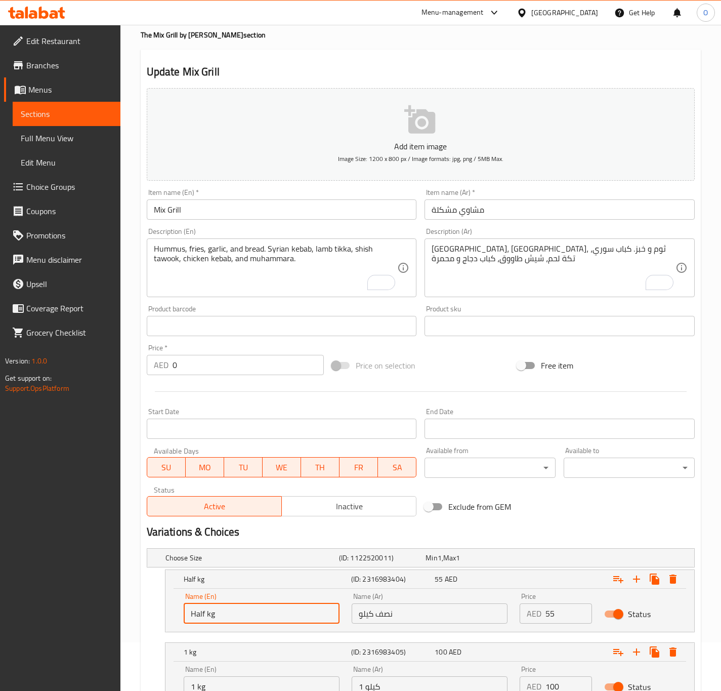
click at [234, 616] on input "Half kg" at bounding box center [262, 614] width 156 height 20
type input "Half Kg"
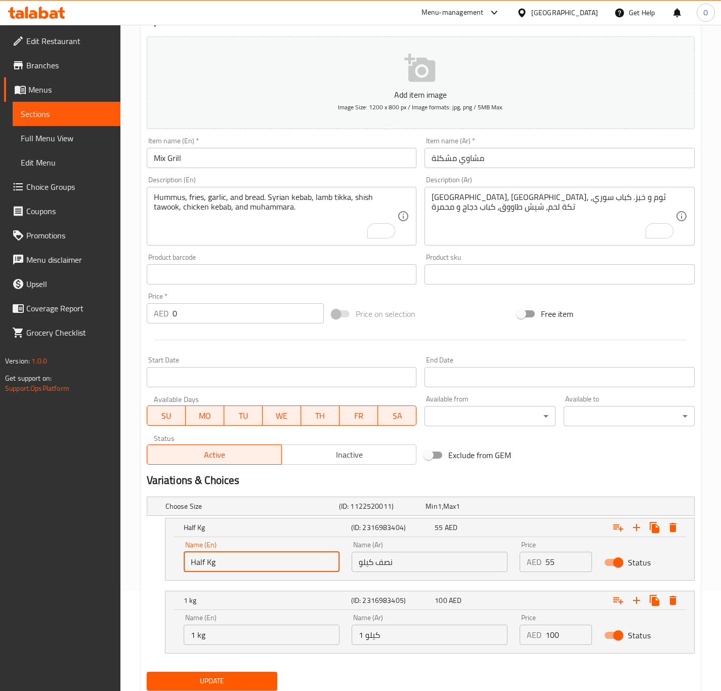
scroll to position [125, 0]
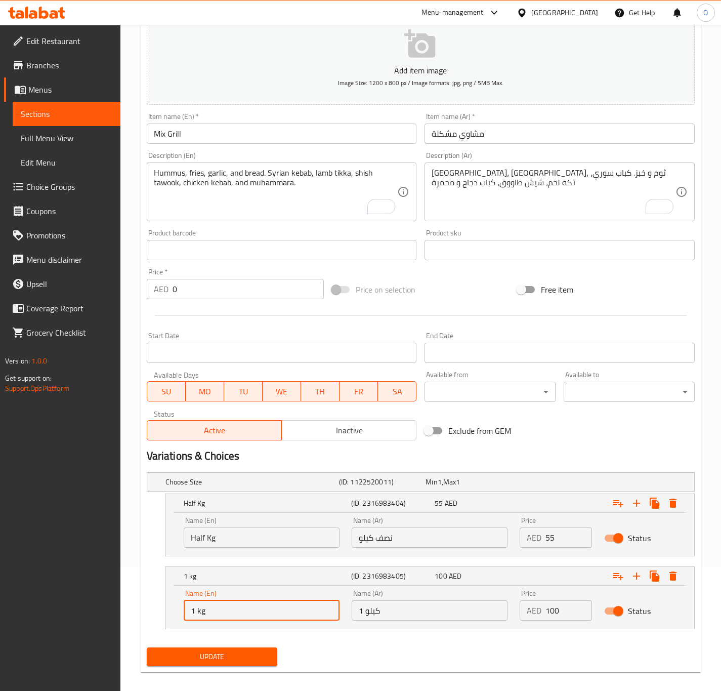
click at [258, 603] on input "1 kg" at bounding box center [262, 610] width 156 height 20
type input "1 Kg"
click at [248, 663] on span "Update" at bounding box center [212, 657] width 115 height 13
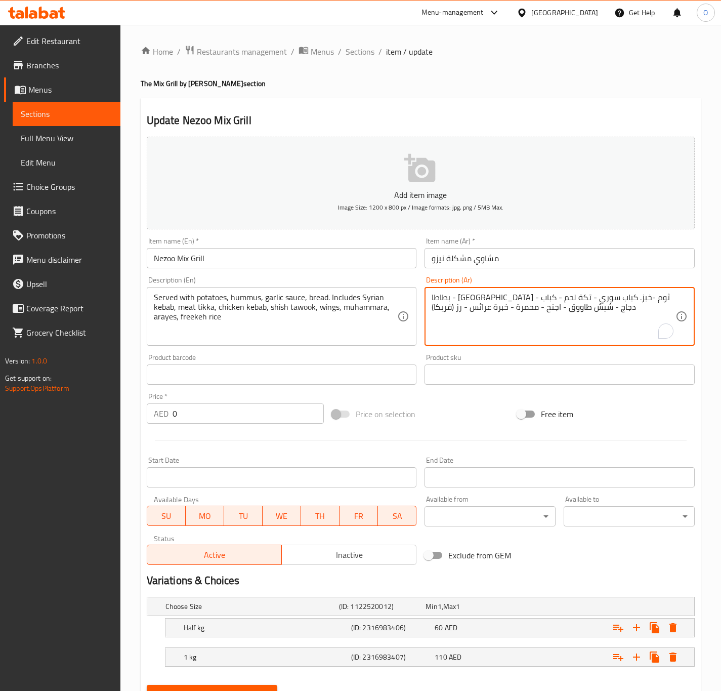
drag, startPoint x: 632, startPoint y: 302, endPoint x: 637, endPoint y: 298, distance: 6.1
click at [608, 301] on textarea "بطاطا، حمص - ثوم -خبز. كباب سوري - تكة لحم - كباب دجاج - شيش طاووق - اجنح - محم…" at bounding box center [554, 317] width 244 height 48
click at [607, 301] on textarea "بطاطا، حمص - ثوم -خبز. كباب سوري - تكة لحم - كباب دجاج - شيش طاووق - اجنح - محم…" at bounding box center [554, 317] width 244 height 48
drag, startPoint x: 605, startPoint y: 301, endPoint x: 611, endPoint y: 301, distance: 6.6
click at [611, 301] on textarea "بطاطا، حمص - ثوم -خبز. كباب سوري - تكة لحم - كباب دجاج - شيش طاووق - اجنح - محم…" at bounding box center [554, 317] width 244 height 48
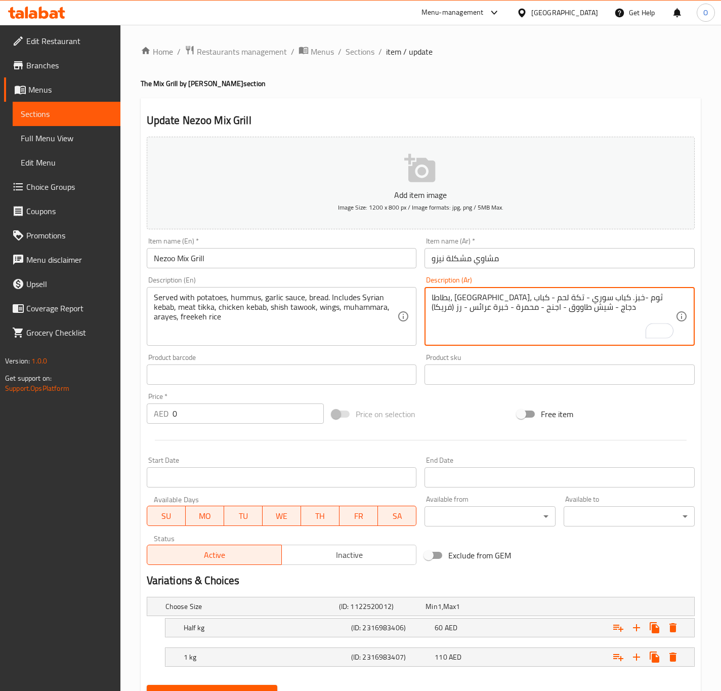
drag, startPoint x: 617, startPoint y: 300, endPoint x: 610, endPoint y: 302, distance: 7.5
click at [610, 302] on textarea "بطاطا، حمص، ثوم -خبز. كباب سوري - تكة لحم - كباب دجاج - شيش طاووق - اجنح - محمر…" at bounding box center [554, 317] width 244 height 48
drag, startPoint x: 550, startPoint y: 296, endPoint x: 558, endPoint y: 304, distance: 10.7
click at [558, 304] on textarea "بطاطا، حمص، ثوم، خبز. كباب سوري - تكة لحم - كباب دجاج - شيش طاووق - اجنح - محمر…" at bounding box center [554, 317] width 244 height 48
drag, startPoint x: 527, startPoint y: 298, endPoint x: 525, endPoint y: 304, distance: 6.1
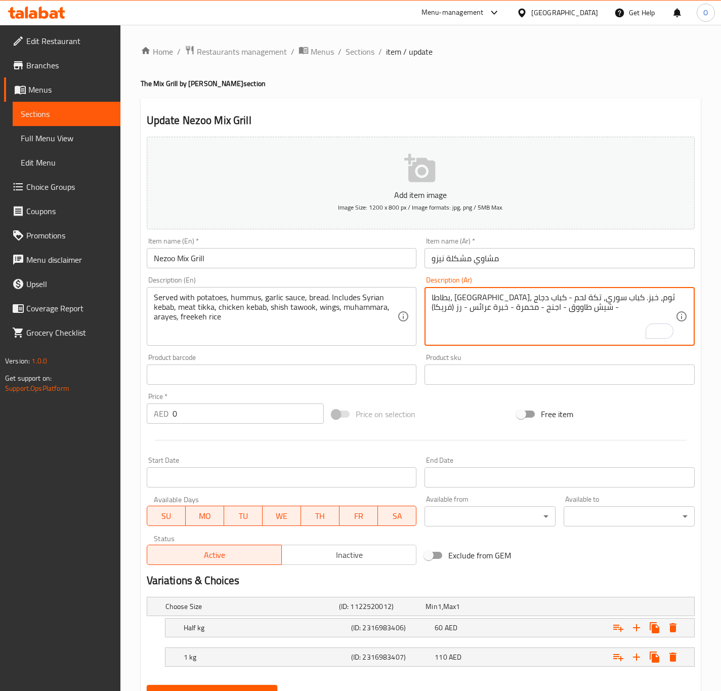
click at [525, 304] on textarea "بطاطا، حمص، ثوم، خبز. كباب سوري، تكة لحم - كباب دجاج - شيش طاووق - اجنح - محمرة…" at bounding box center [554, 317] width 244 height 48
drag, startPoint x: 484, startPoint y: 298, endPoint x: 489, endPoint y: 304, distance: 8.2
click at [489, 304] on textarea "بطاطا، حمص، ثوم، خبز. كباب سوري، تكة لحم، كباب دجاج - شيش طاووق - اجنح - محمرة …" at bounding box center [554, 317] width 244 height 48
click at [434, 304] on textarea "بطاطا، حمص، ثوم، خبز. كباب سوري، تكة لحم، كباب دجاج، شيش طاووق - اجنح - محمرة -…" at bounding box center [554, 317] width 244 height 48
click at [435, 301] on textarea "بطاطا، حمص، ثوم، خبز. كباب سوري، تكة لحم، كباب دجاج، شيش طاووق - اجنح - محمرة -…" at bounding box center [554, 317] width 244 height 48
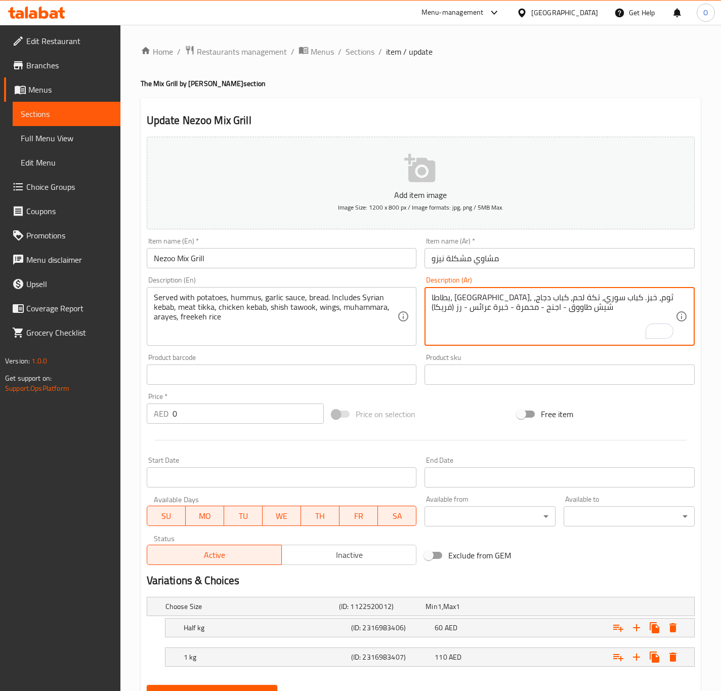
drag, startPoint x: 437, startPoint y: 301, endPoint x: 462, endPoint y: 308, distance: 25.8
click at [433, 305] on textarea "بطاطا، حمص، ثوم، خبز. كباب سوري، تكة لحم، كباب دجاج، شيش طاووق - اجنح - محمرة -…" at bounding box center [554, 317] width 244 height 48
click at [464, 310] on textarea "بطاطا، حمص، ثوم، خبز. كباب سوري، تكة لحم، كباب دجاج، شيش طاووق - اجنح - محمرة -…" at bounding box center [554, 317] width 244 height 48
drag, startPoint x: 438, startPoint y: 297, endPoint x: 494, endPoint y: 336, distance: 68.4
click at [433, 304] on textarea "بطاطا، حمص، ثوم، خبز. كباب سوري، تكة لحم، كباب دجاج، شيش طاووق - اجنح - محمرة -…" at bounding box center [554, 317] width 244 height 48
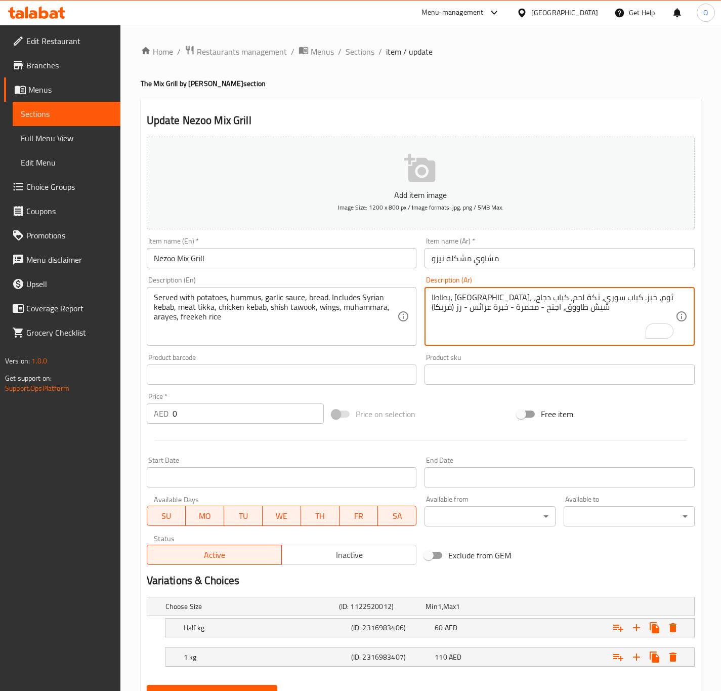
drag, startPoint x: 547, startPoint y: 310, endPoint x: 541, endPoint y: 315, distance: 7.6
click at [541, 315] on textarea "بطاطا، حمص، ثوم، خبز. كباب سوري، تكة لحم، كباب دجاج، شيش طاووق، اجنح - محمرة - …" at bounding box center [554, 317] width 244 height 48
click at [512, 312] on textarea "بطاطا، حمص، ثوم، خبز. كباب سوري، تكة لحم، كباب دجاج، شيش طاووق، اجنح، محمرة - خ…" at bounding box center [554, 317] width 244 height 48
click at [513, 309] on textarea "بطاطا، حمص، ثوم، خبز. كباب سوري، تكة لحم، كباب دجاج، شيش طاووق، اجنح، محمرة - خ…" at bounding box center [554, 317] width 244 height 48
drag, startPoint x: 515, startPoint y: 309, endPoint x: 509, endPoint y: 310, distance: 6.8
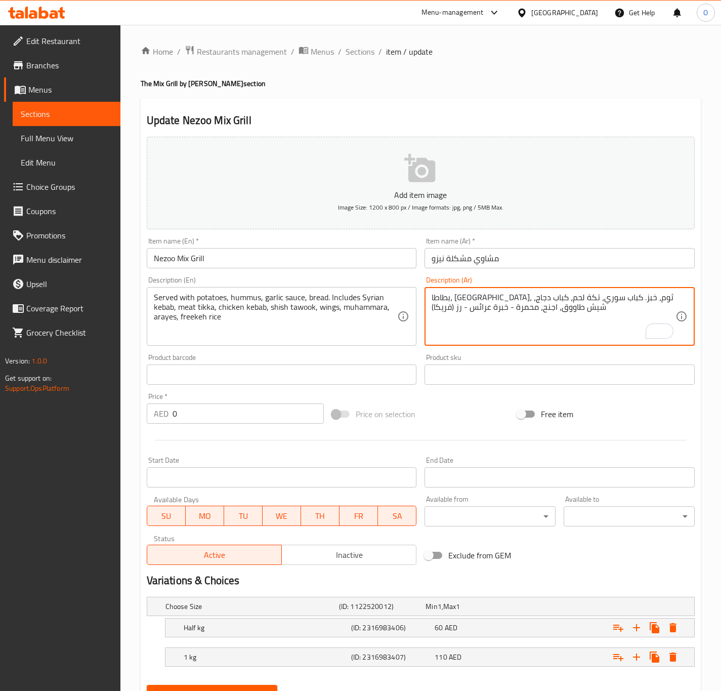
click at [509, 310] on textarea "بطاطا، حمص، ثوم، خبز. كباب سوري، تكة لحم، كباب دجاج، شيش طاووق، اجنح، محمرة - خ…" at bounding box center [554, 317] width 244 height 48
click at [500, 307] on textarea "بطاطا، حمص، ثوم، خبز. كباب سوري، تكة لحم، كباب دجاج، شيش طاووق، اجنح، محمرة، خب…" at bounding box center [554, 317] width 244 height 48
click at [465, 316] on textarea "بطاطا، حمص، ثوم، خبز. كباب سوري، تكة لحم، كباب دجاج، شيش طاووق، اجنح، محمرة، خب…" at bounding box center [554, 317] width 244 height 48
click at [453, 309] on textarea "بطاطا، حمص، ثوم، خبز. كباب سوري، تكة لحم، كباب دجاج، شيش طاووق، اجنح، محمرة، خب…" at bounding box center [554, 317] width 244 height 48
click at [554, 313] on textarea "بطاطا، حمص، ثوم، خبز. كباب سوري، تكة لحم، كباب دجاج، شيش طاووق، اجنح، محمرة، خب…" at bounding box center [554, 317] width 244 height 48
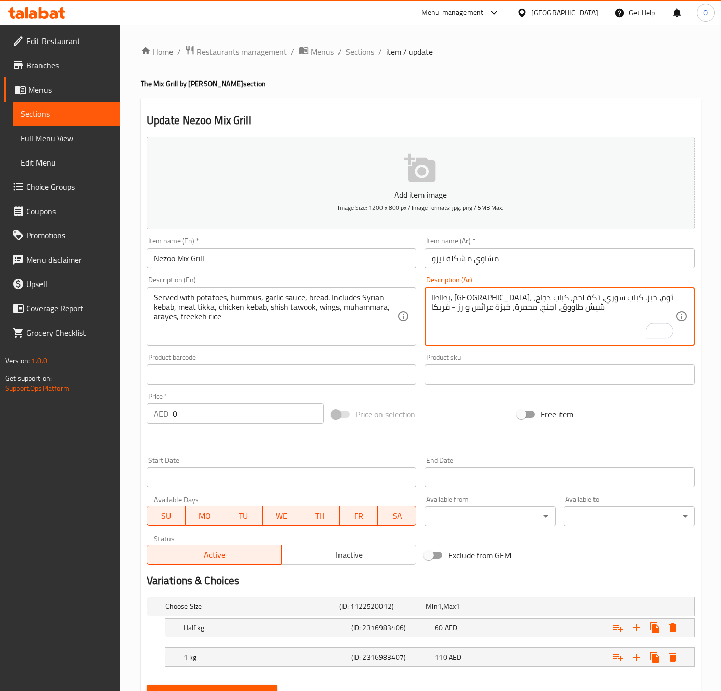
click at [559, 316] on textarea "بطاطا، حمص، ثوم، خبز. كباب سوري، تكة لحم، كباب دجاج، شيش طاووق، اجنح، محمرة، خب…" at bounding box center [554, 317] width 244 height 48
type textarea "بطاطا، حمص، ثوم، خبز. كباب سوري، تكة لحم، كباب دجاج، شيش طاووق، اجنح، محمرة، خب…"
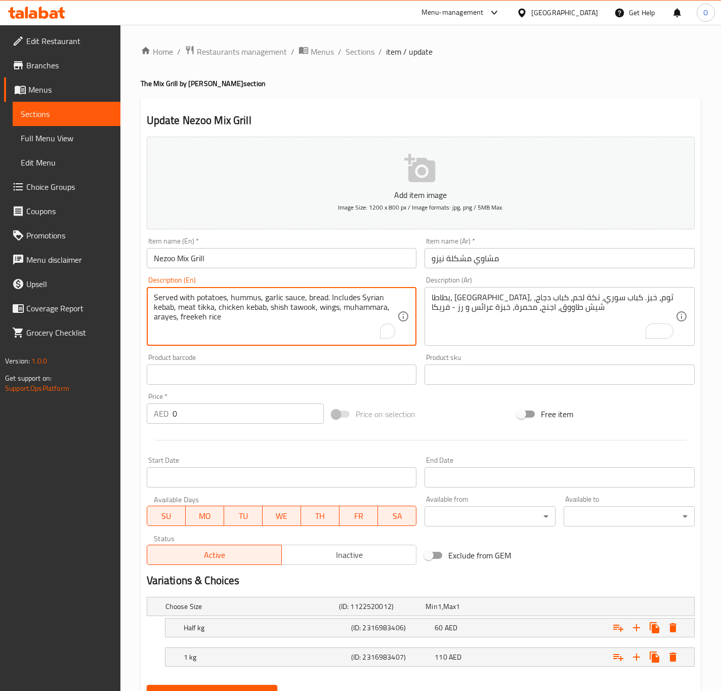
click at [234, 333] on textarea "Served with potatoes, hummus, garlic sauce, bread. Includes Syrian kebab, meat …" at bounding box center [276, 317] width 244 height 48
paste textarea "Potatoes, hummus, garlic, bread. Syrian kebab, lamb tikka, chicken kebab, chick…"
type textarea "Potatoes, hummus, garlic, bread. Syrian kebab, lamb tikka, chicken kebab, chick…"
click at [209, 617] on div "Choose Size (ID: 1122520012) Min 1 , Max 1 Name (En) Choose Size Name (En) Name…" at bounding box center [421, 637] width 556 height 88
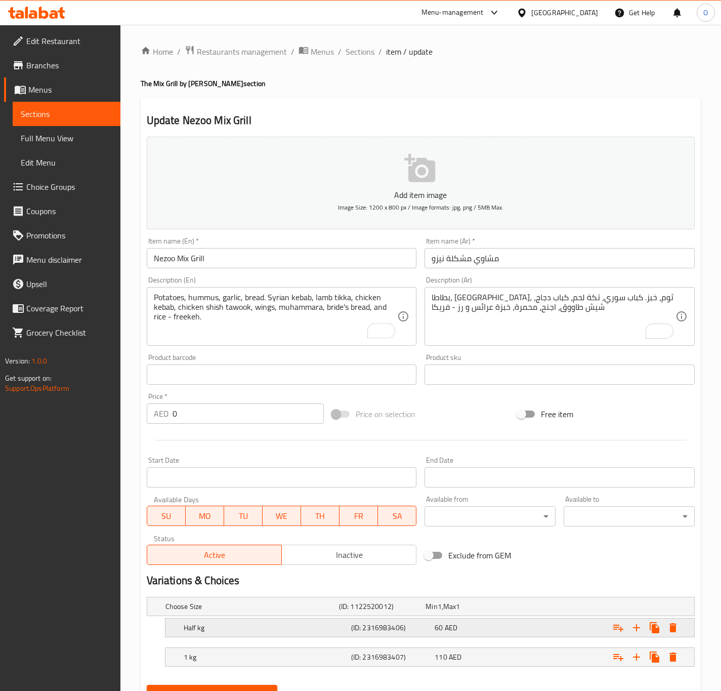
click at [213, 636] on div "Half kg (ID: 2316983406) 60 AED" at bounding box center [433, 628] width 503 height 22
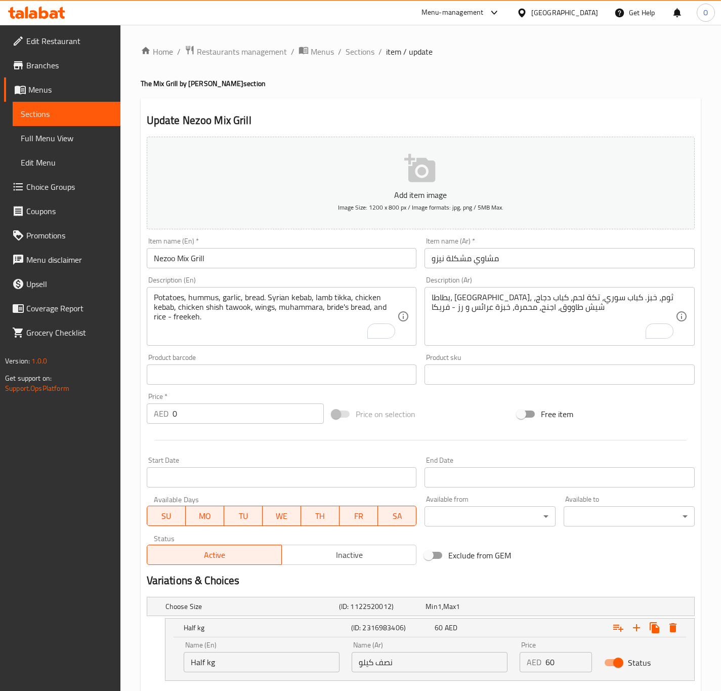
click at [216, 664] on input "Half kg" at bounding box center [262, 662] width 156 height 20
type input "Half Kg"
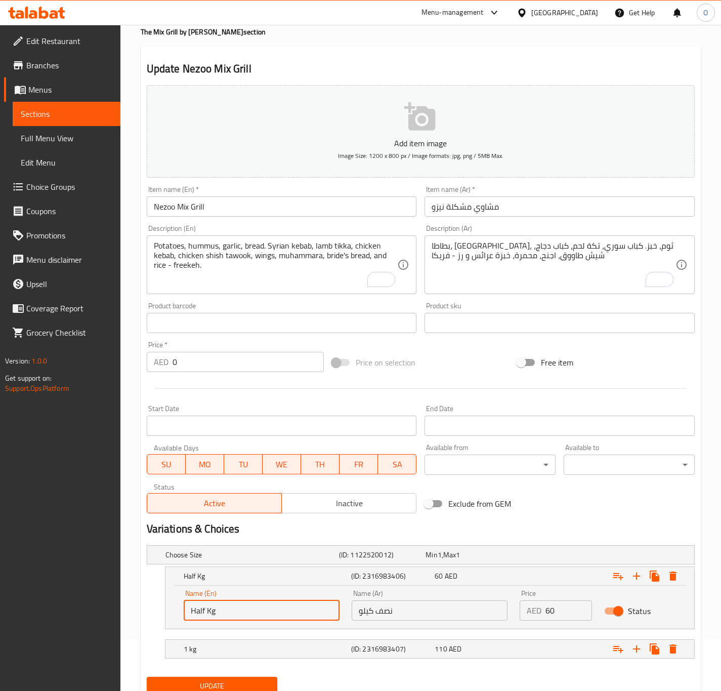
scroll to position [92, 0]
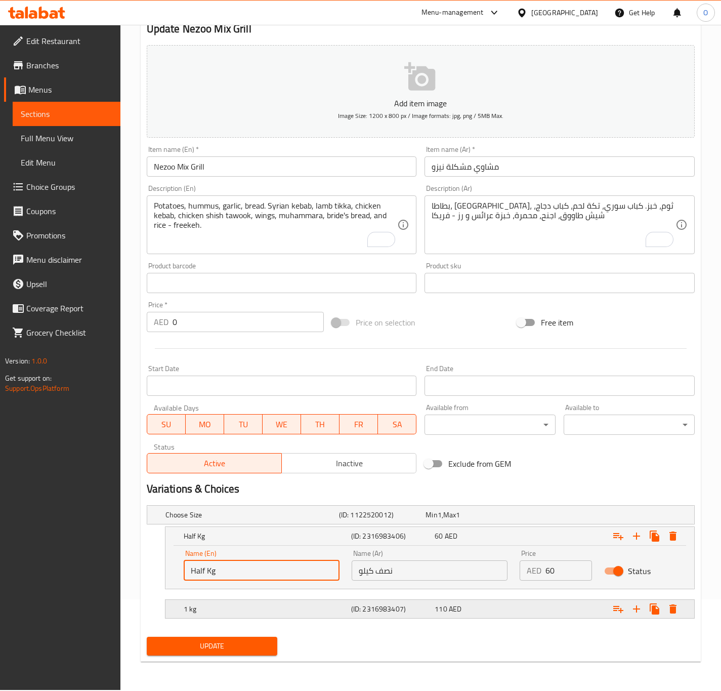
click at [257, 620] on div "1 kg (ID: 2316983407) 110 AED" at bounding box center [433, 609] width 503 height 22
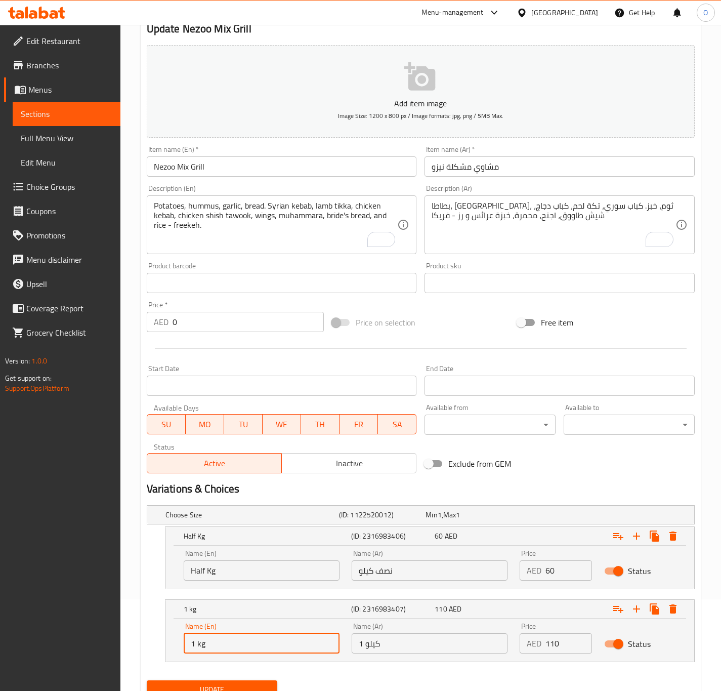
click at [248, 635] on input "1 kg" at bounding box center [262, 643] width 156 height 20
type input "1 Kg"
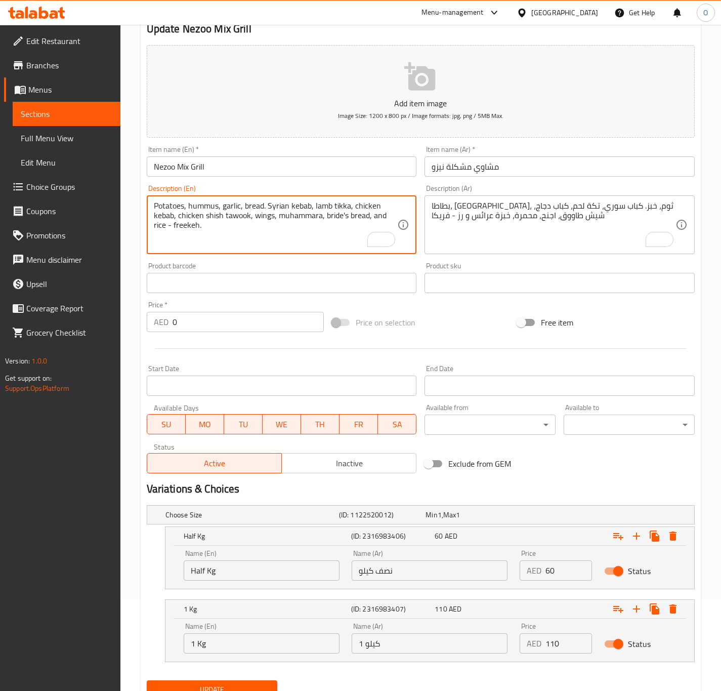
click at [175, 208] on textarea "Potatoes, hummus, garlic, bread. Syrian kebab, lamb tikka, chicken kebab, chick…" at bounding box center [276, 225] width 244 height 48
click at [175, 207] on textarea "Potatoes, hummus, garlic, bread. Syrian kebab, lamb tikka, chicken kebab, chick…" at bounding box center [276, 225] width 244 height 48
click at [154, 216] on textarea "Fries, hummus, garlic, bread. Syrian kebab, lamb tikka, chicken kebab, chicken …" at bounding box center [276, 225] width 244 height 48
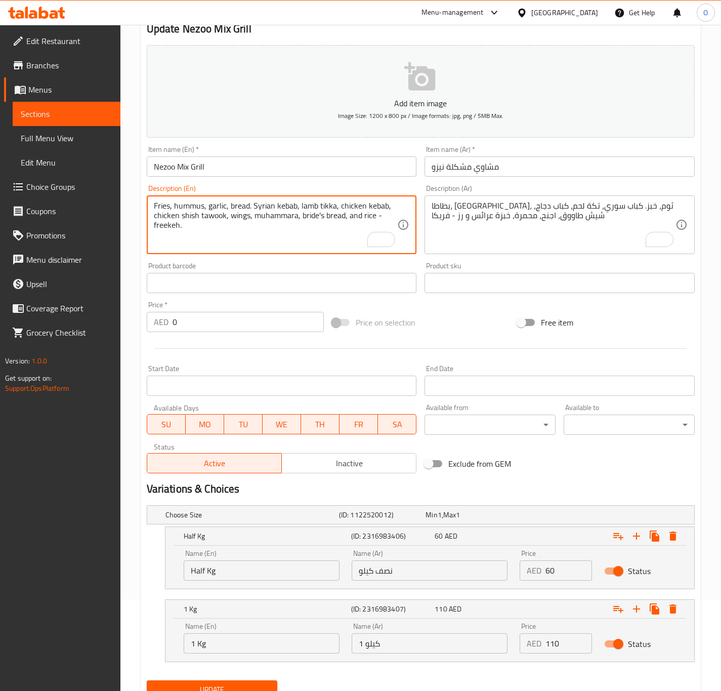
click at [168, 212] on textarea "Fries, hummus, garlic, bread. Syrian kebab, lamb tikka, chicken kebab, chicken …" at bounding box center [276, 225] width 244 height 48
drag, startPoint x: 168, startPoint y: 212, endPoint x: 170, endPoint y: 234, distance: 22.4
click at [167, 217] on textarea "Fries, hummus, garlic, bread. Syrian kebab, lamb tikka, chicken kebab, chicken …" at bounding box center [276, 225] width 244 height 48
click at [162, 218] on textarea "Fries, hummus, garlic, bread. Syrian kebab, lamb tikka, chicken kebab, chicken …" at bounding box center [276, 225] width 244 height 48
click at [162, 217] on textarea "Fries, hummus, garlic, bread. Syrian kebab, lamb tikka, chicken kebab, chicken …" at bounding box center [276, 225] width 244 height 48
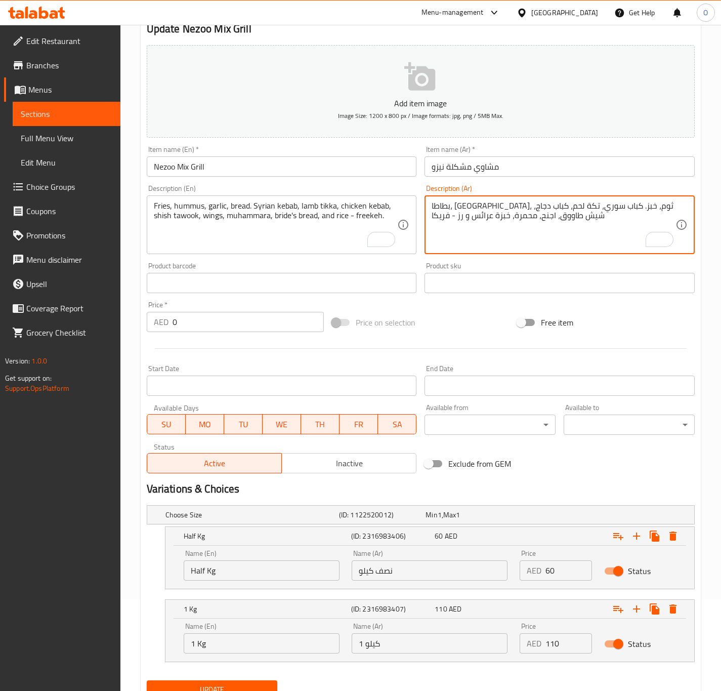
click at [487, 220] on textarea "بطاطا، حمص، ثوم، خبز. كباب سوري، تكة لحم، كباب دجاج، شيش طاووق، اجنح، محمرة، خب…" at bounding box center [554, 225] width 244 height 48
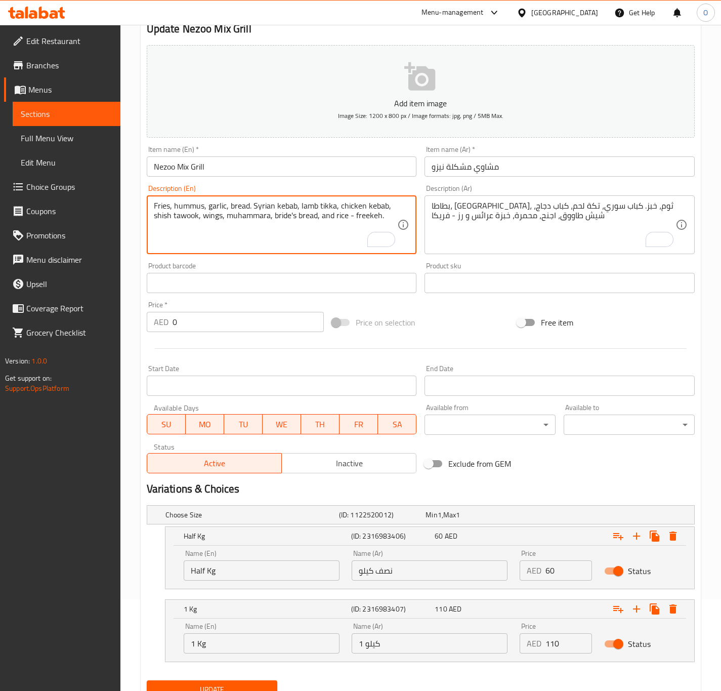
click at [280, 215] on textarea "Fries, hummus, garlic, bread. Syrian kebab, lamb tikka, chicken kebab, shish ta…" at bounding box center [276, 225] width 244 height 48
paste textarea "Araisy"
click at [274, 222] on textarea "Fries, hummus, garlic, bread. Syrian kebab, lamb tikka, chicken kebab, shish ta…" at bounding box center [276, 225] width 244 height 48
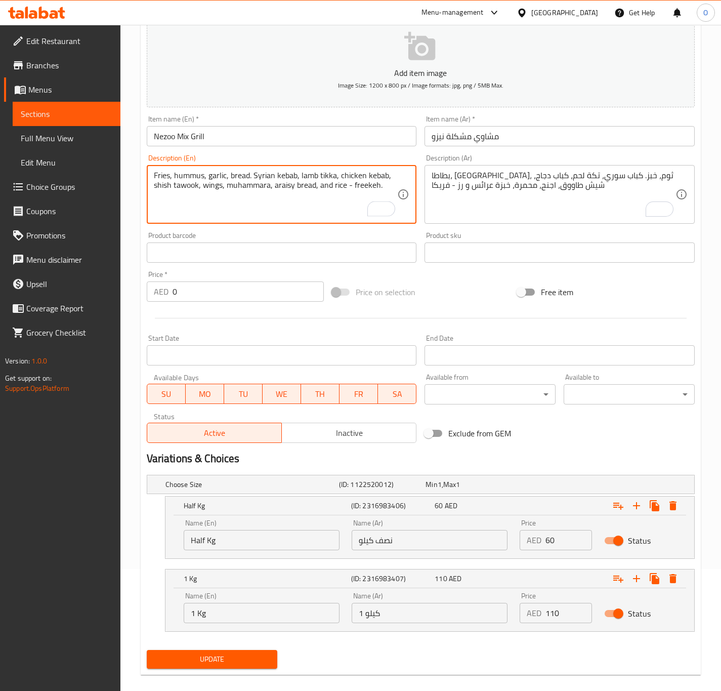
scroll to position [135, 0]
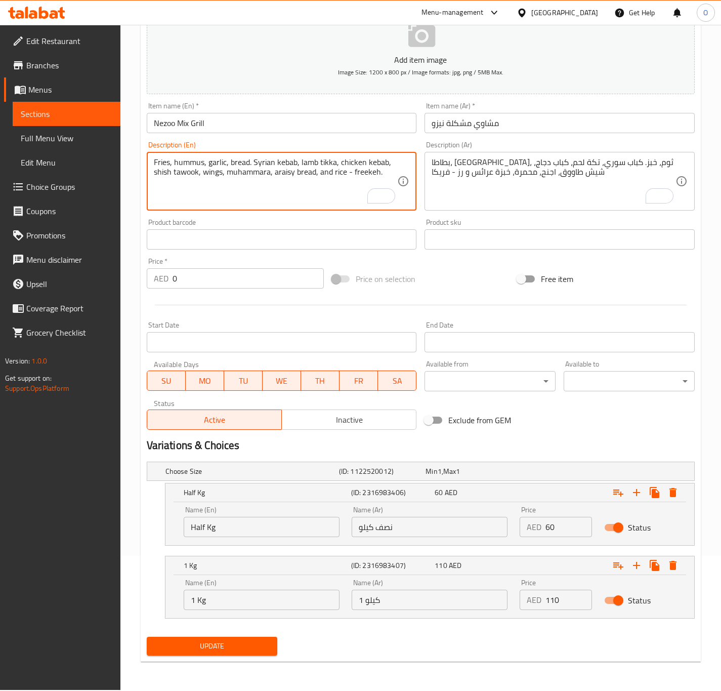
type textarea "Fries, hummus, garlic, bread. Syrian kebab, lamb tikka, chicken kebab, shish ta…"
click at [231, 656] on button "Update" at bounding box center [212, 646] width 131 height 19
click at [238, 641] on span "Update" at bounding box center [212, 646] width 115 height 13
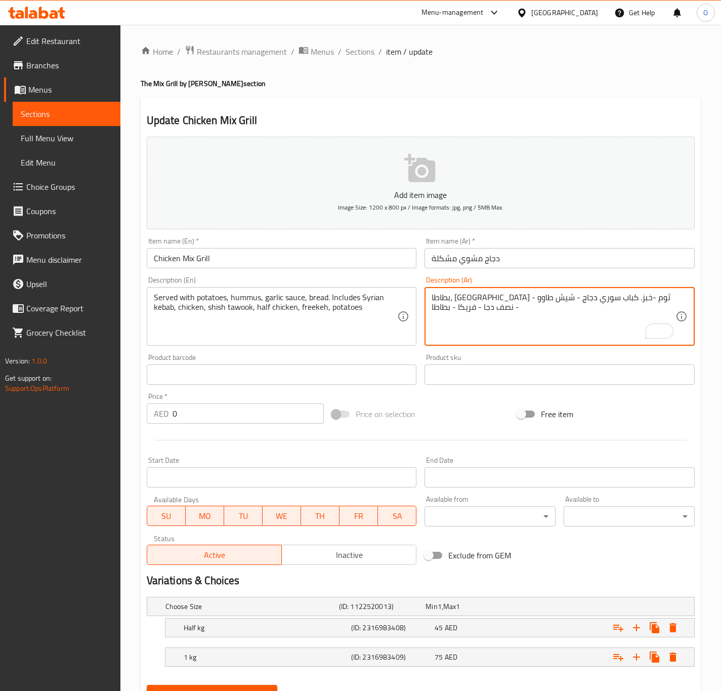
drag, startPoint x: 627, startPoint y: 299, endPoint x: 633, endPoint y: 298, distance: 6.3
click at [633, 298] on textarea "بطاطا، [GEOGRAPHIC_DATA] - ثوم -خبز. كباب سوري دجاج - شيش طاوو - نصف دجا - فريك…" at bounding box center [554, 317] width 244 height 48
click at [610, 299] on textarea "بطاطا، [GEOGRAPHIC_DATA]، ثوم -خبز. كباب سوري دجاج - شيش طاوو - نصف دجا - فريكا…" at bounding box center [554, 317] width 244 height 48
click at [494, 296] on textarea "بطاطا، [GEOGRAPHIC_DATA]، ثوم ،-خبز. كباب سوري دجاج - شيش طاوو - نصف دجا - فريك…" at bounding box center [554, 317] width 244 height 48
click at [600, 298] on textarea "بطاطا، [GEOGRAPHIC_DATA]، ثوم ،-خبز. كباب سوري دجاج - شيش طاووق - نصف دجا - فري…" at bounding box center [554, 317] width 244 height 48
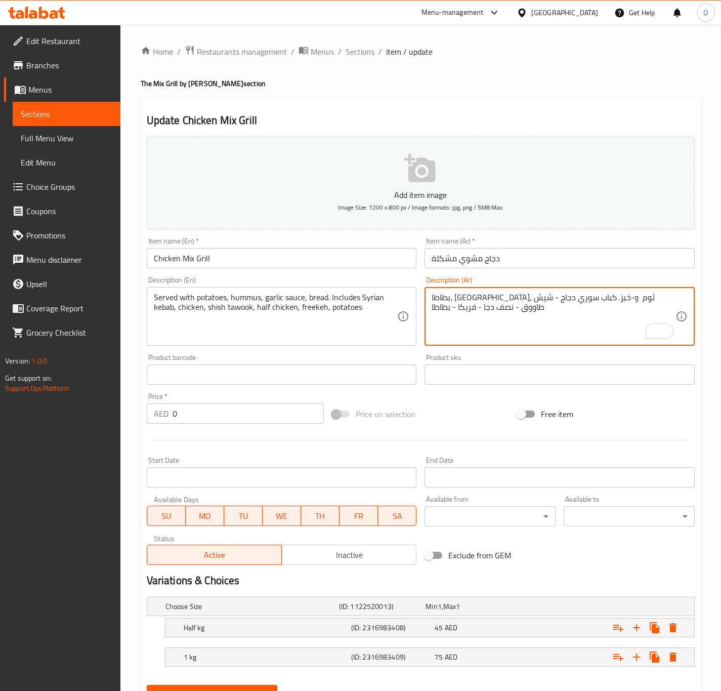
click at [434, 301] on textarea "بطاطا، [GEOGRAPHIC_DATA]، ثوم و-خبز. كباب سوري دجاج - شيش طاووق - نصف دجا - فري…" at bounding box center [554, 317] width 244 height 48
click at [434, 300] on textarea "بطاطا، [GEOGRAPHIC_DATA]، ثوم و-خبز. كباب سوري دجاج - شيش طاووق - نصف دجا - فري…" at bounding box center [554, 317] width 244 height 48
click at [458, 306] on textarea "بطاطا، [GEOGRAPHIC_DATA]، ثوم و-خبز. كباب سوري دجاج - شيش طاووق - نصف دجا،ـ فري…" at bounding box center [554, 317] width 244 height 48
click at [465, 325] on textarea "بطاطا، [GEOGRAPHIC_DATA]، ثوم و-خبز. كباب سوري دجاج - شيش طاووق - نصف دجا،ـ فري…" at bounding box center [554, 317] width 244 height 48
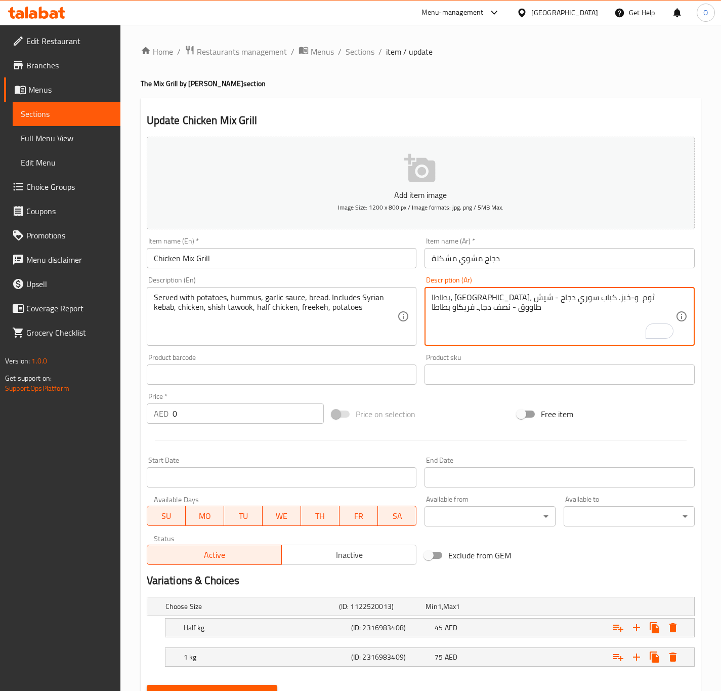
click at [456, 309] on textarea "بطاطا، [GEOGRAPHIC_DATA]، ثوم و-خبز. كباب سوري دجاج - شيش طاووق - نصف دجا،ـ فري…" at bounding box center [554, 317] width 244 height 48
click at [456, 308] on textarea "بطاطا، [GEOGRAPHIC_DATA]، ثوم و-خبز. كباب سوري دجاج - شيش طاووق - نصف دجا،ـ فري…" at bounding box center [554, 317] width 244 height 48
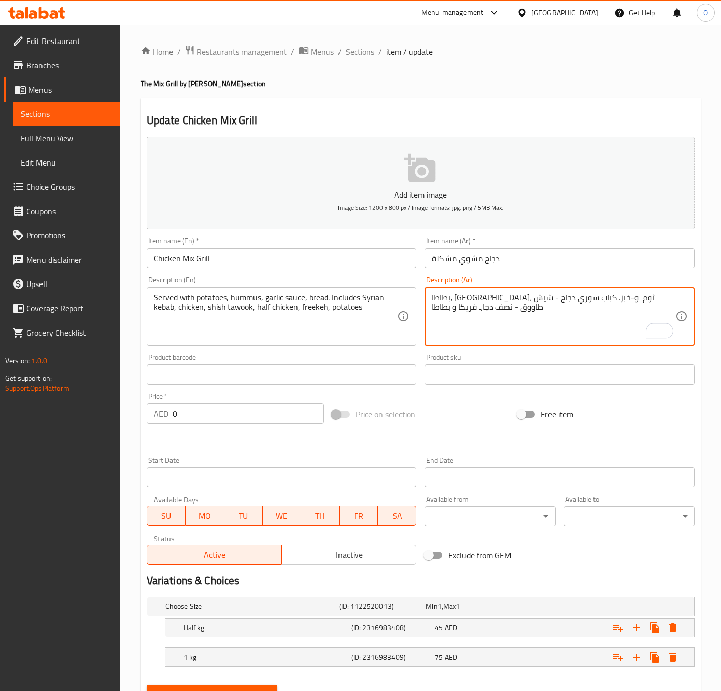
click at [521, 296] on textarea "بطاطا، [GEOGRAPHIC_DATA]، ثوم و-خبز. كباب سوري دجاج - شيش طاووق - نصف دجا،ـ فري…" at bounding box center [554, 317] width 244 height 48
drag, startPoint x: 516, startPoint y: 301, endPoint x: 523, endPoint y: 297, distance: 7.7
click at [523, 297] on textarea "بطاطا، [GEOGRAPHIC_DATA]، ثوم و-خبز. كباب سوري دجاج - شيش طاووق - نصف دجا،ـ فري…" at bounding box center [554, 317] width 244 height 48
drag, startPoint x: 466, startPoint y: 295, endPoint x: 474, endPoint y: 302, distance: 10.8
click at [474, 302] on textarea "بطاطا، [GEOGRAPHIC_DATA]، ثوم و-خبز. كباب سوري دجاج، شيش طاووق - نصف دجا،ـ فريك…" at bounding box center [554, 317] width 244 height 48
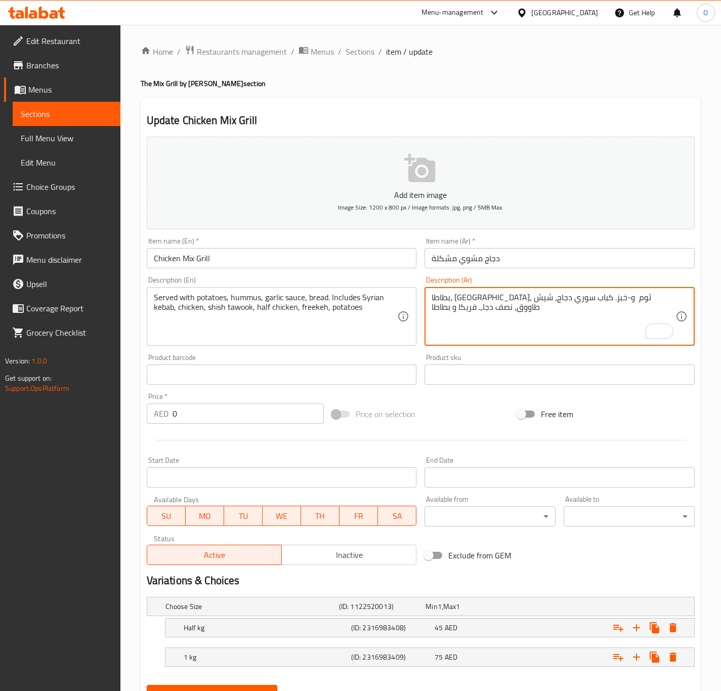
click at [452, 299] on textarea "بطاطا، [GEOGRAPHIC_DATA]، ثوم و-خبز. كباب سوري دجاج، شيش طاووق، نصف دجا،ـ فريكا…" at bounding box center [554, 317] width 244 height 48
drag, startPoint x: 450, startPoint y: 299, endPoint x: 456, endPoint y: 301, distance: 6.4
click at [456, 301] on textarea "بطاطا، [GEOGRAPHIC_DATA]، ثوم و-خبز. كباب سوري دجاج، شيش طاووق، نصف دجا،ـ فريكا…" at bounding box center [554, 317] width 244 height 48
click at [512, 308] on textarea "بطاطا، [GEOGRAPHIC_DATA]، ثوم و-خبز. كباب سوري دجاج، شيش طاووق، نصف دجا، فريكا …" at bounding box center [554, 317] width 244 height 48
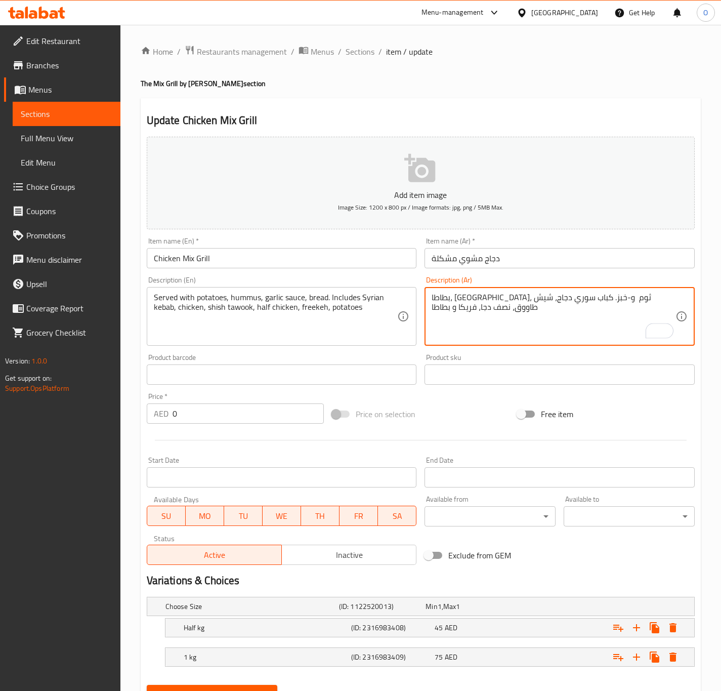
click at [512, 308] on textarea "بطاطا، [GEOGRAPHIC_DATA]، ثوم و-خبز. كباب سوري دجاج، شيش طاووق، نصف دجا، فريكا …" at bounding box center [554, 317] width 244 height 48
type textarea "بطاطا، [GEOGRAPHIC_DATA]، ثوم و-خبز. كباب سوري دجاج، شيش طاووق، نصف دجا، فريكا …"
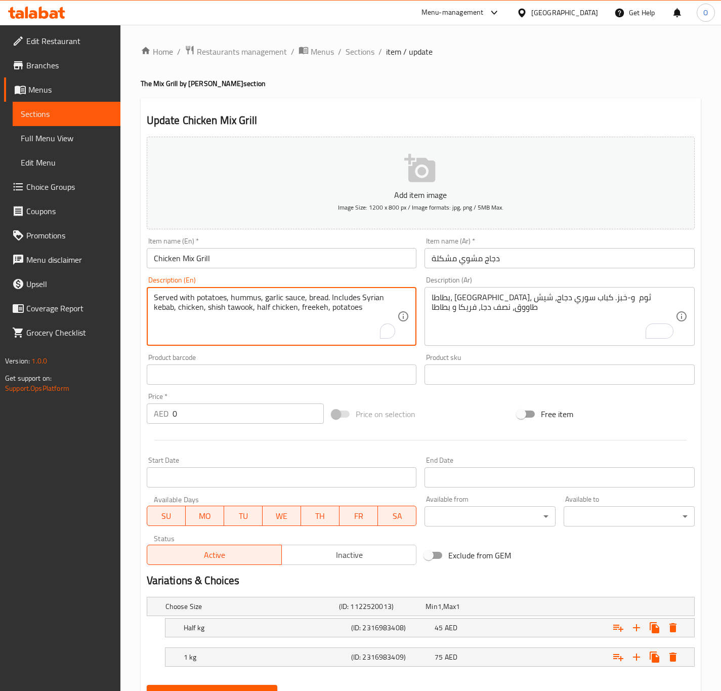
click at [224, 315] on textarea "Served with potatoes, hummus, garlic sauce, bread. Includes Syrian kebab, chick…" at bounding box center [276, 317] width 244 height 48
click at [223, 315] on textarea "Served with potatoes, hummus, garlic sauce, bread. Includes Syrian kebab, chick…" at bounding box center [276, 317] width 244 height 48
paste textarea "Potatoes, hummus, garlic, and bread. Syrian kebab (chicken, shish tawook, half …"
click at [181, 303] on textarea "Potatoes, hummus, garlic, and bread. Syrian kebab (chicken, shish tawook, half …" at bounding box center [276, 317] width 244 height 48
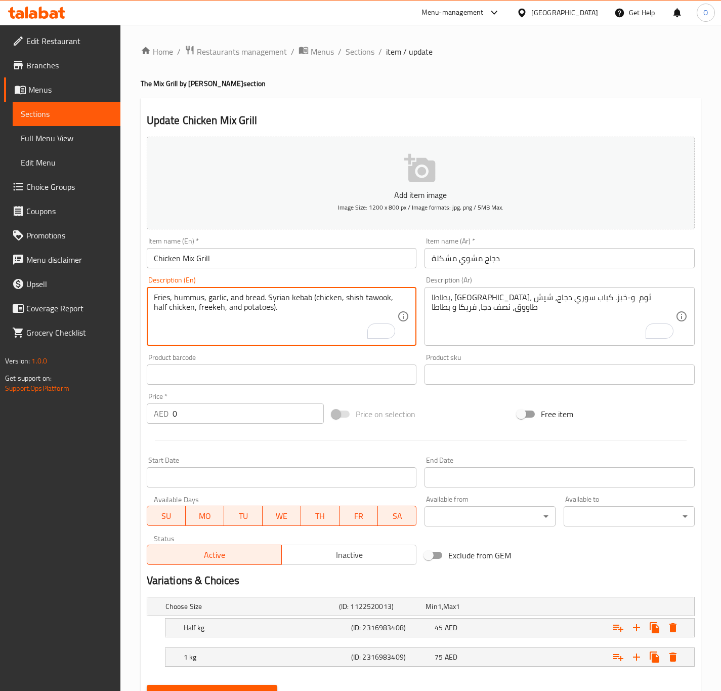
type textarea "Fries, hummus, garlic, and bread. Syrian kebab (chicken, shish tawook, half chi…"
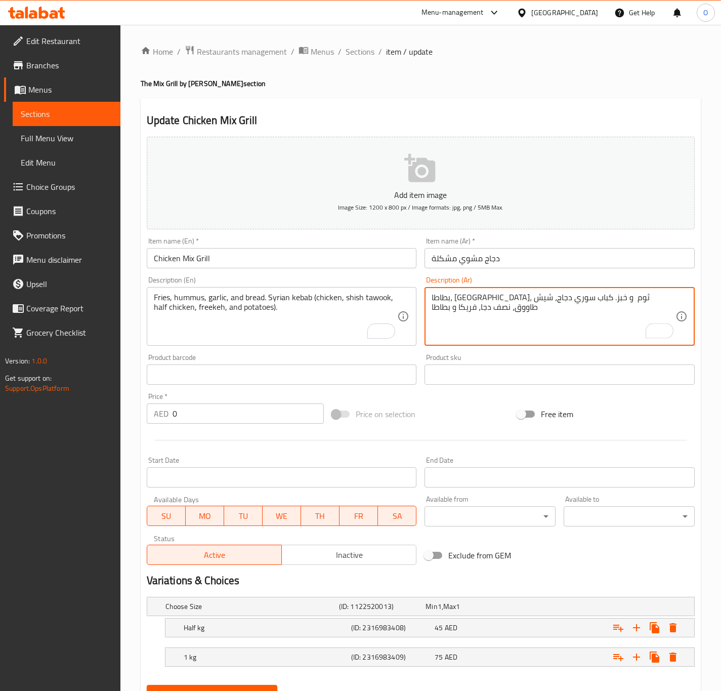
click at [553, 303] on textarea "بطاطا، [GEOGRAPHIC_DATA]، ثوم و خبز. كباب سوري دجاج، شيش طاووق، نصف دجا، فريكا …" at bounding box center [554, 317] width 244 height 48
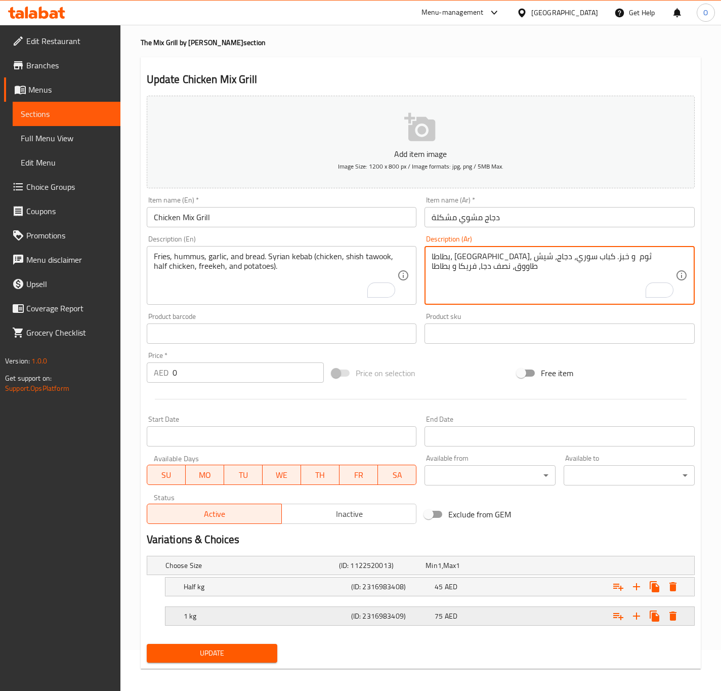
scroll to position [49, 0]
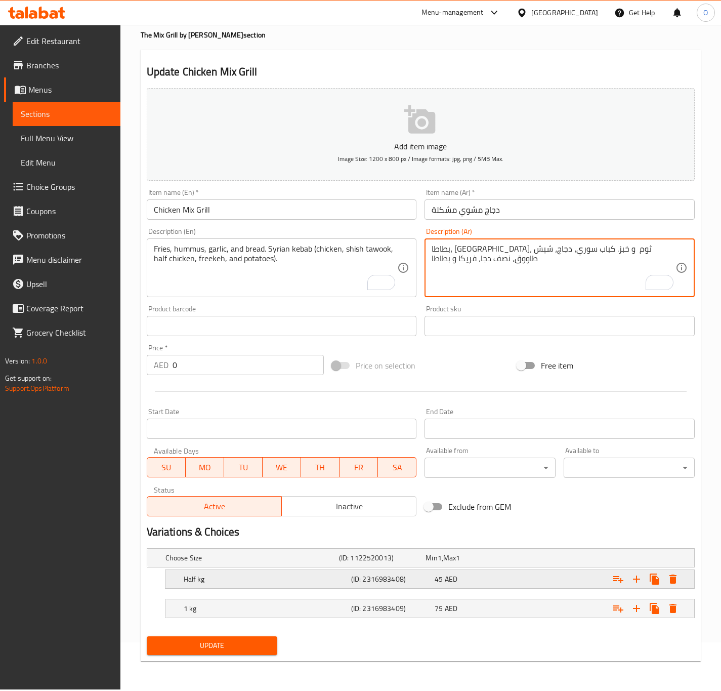
type textarea "بطاطا، [GEOGRAPHIC_DATA]، ثوم و خبز. كباب سوري، دجاج، شيش طاووق، نصف دجا، فريكا…"
drag, startPoint x: 195, startPoint y: 576, endPoint x: 226, endPoint y: 657, distance: 86.9
click at [196, 576] on h5 "Half kg" at bounding box center [266, 579] width 164 height 10
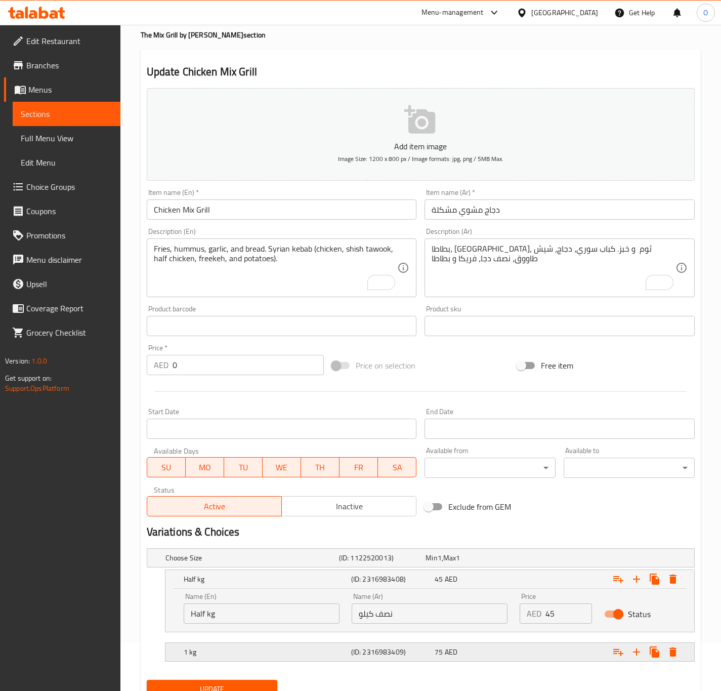
click at [225, 653] on h5 "1 kg" at bounding box center [266, 652] width 164 height 10
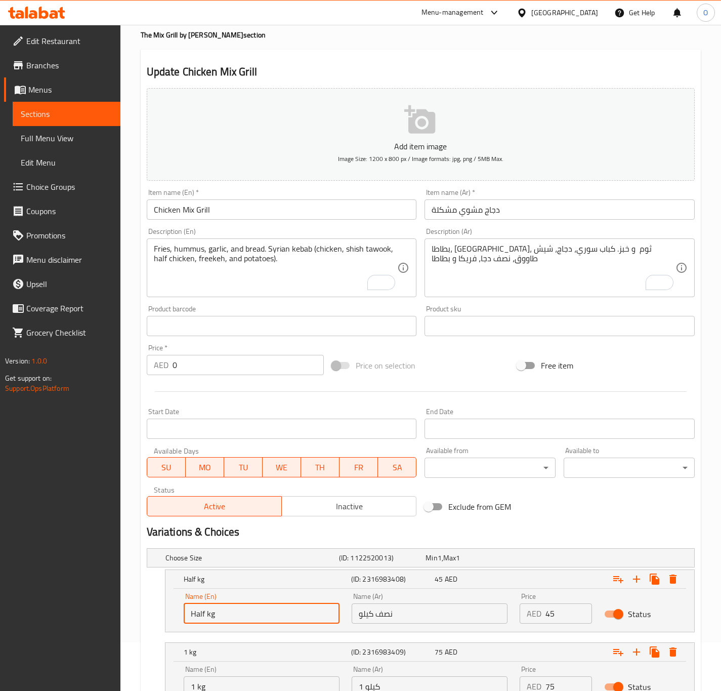
click at [222, 616] on input "Half kg" at bounding box center [262, 614] width 156 height 20
type input "Half Kg"
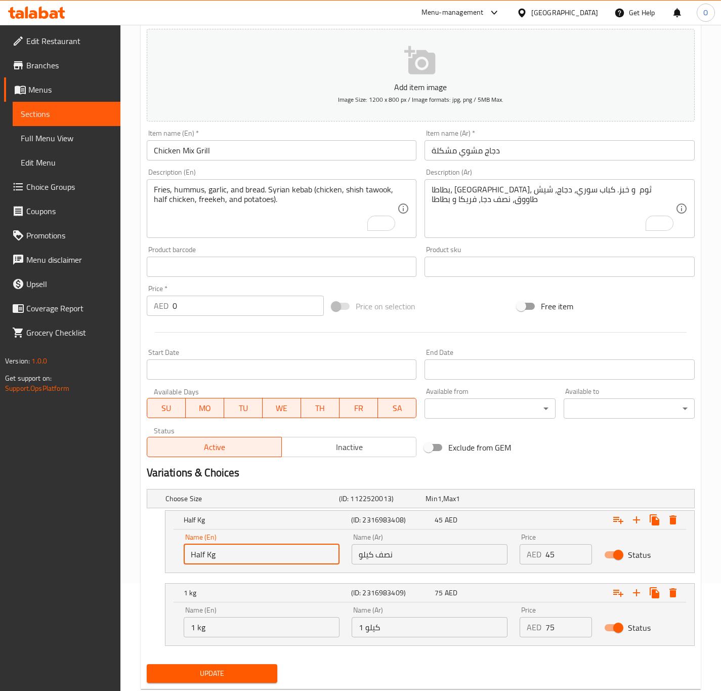
scroll to position [125, 0]
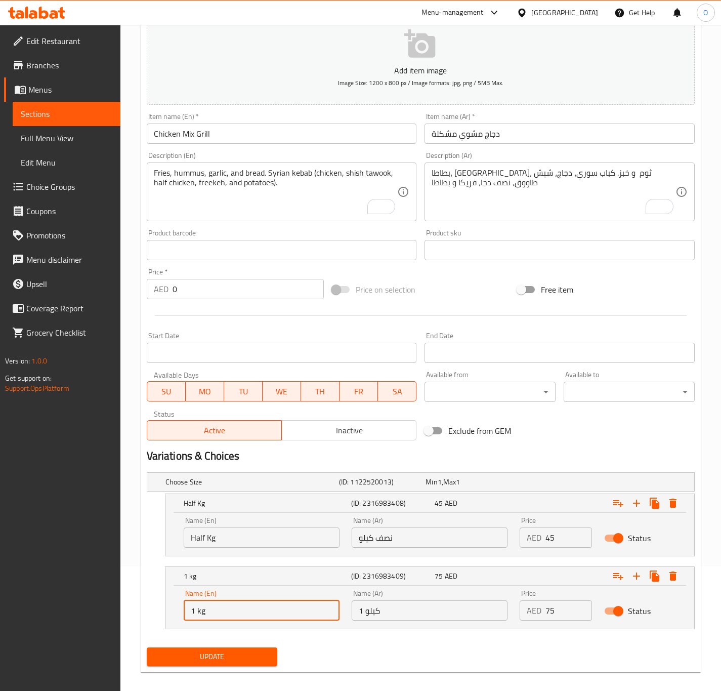
click at [267, 607] on input "1 kg" at bounding box center [262, 610] width 156 height 20
type input "1 Kg"
click at [219, 664] on button "Update" at bounding box center [212, 657] width 131 height 19
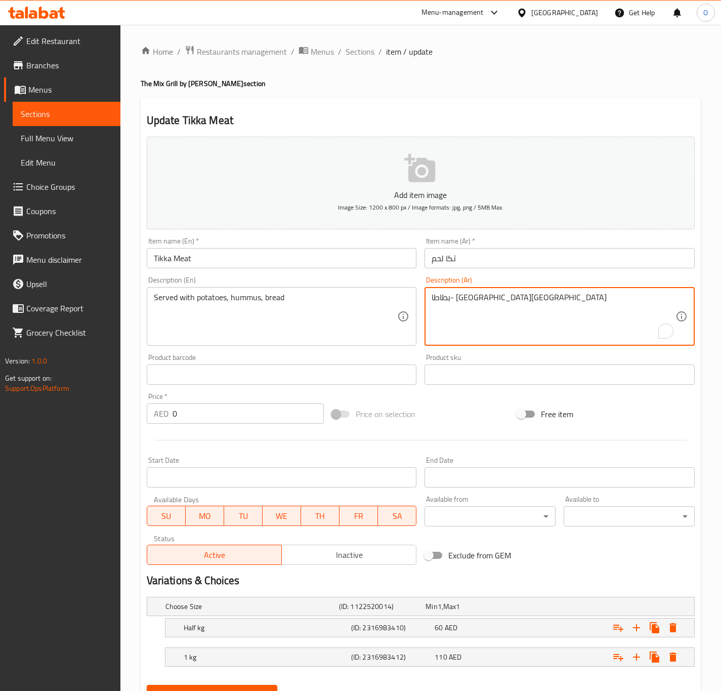
click at [456, 309] on textarea "بطاطا- [GEOGRAPHIC_DATA][GEOGRAPHIC_DATA]" at bounding box center [554, 317] width 244 height 48
paste textarea "."
click at [456, 311] on textarea "بطاطا- [GEOGRAPHIC_DATA][GEOGRAPHIC_DATA]." at bounding box center [554, 317] width 244 height 48
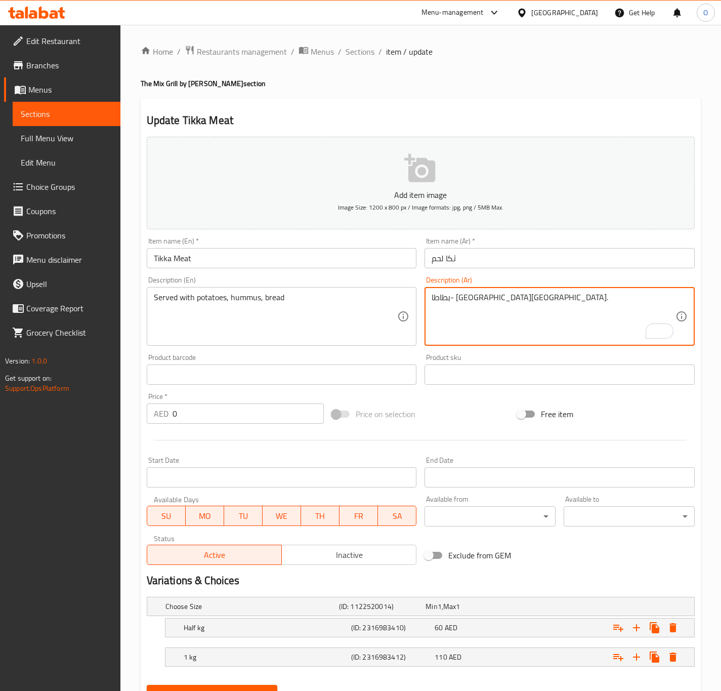
click at [456, 311] on textarea "بطاطا- [GEOGRAPHIC_DATA][GEOGRAPHIC_DATA]." at bounding box center [554, 317] width 244 height 48
paste textarea "، [GEOGRAPHIC_DATA] و"
type textarea "بطاطا، [GEOGRAPHIC_DATA] و خبز."
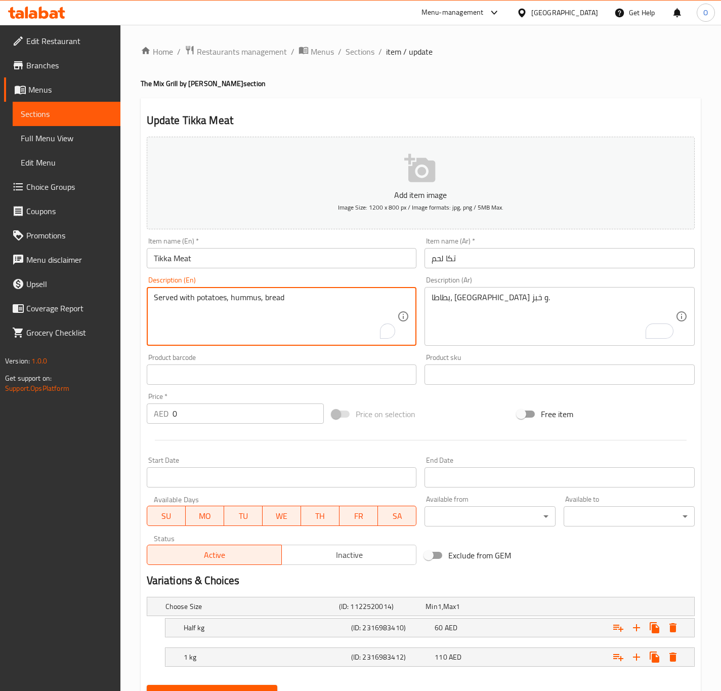
click at [269, 316] on textarea "Served with potatoes, hummus, bread" at bounding box center [276, 317] width 244 height 48
paste textarea "fries, hummus and"
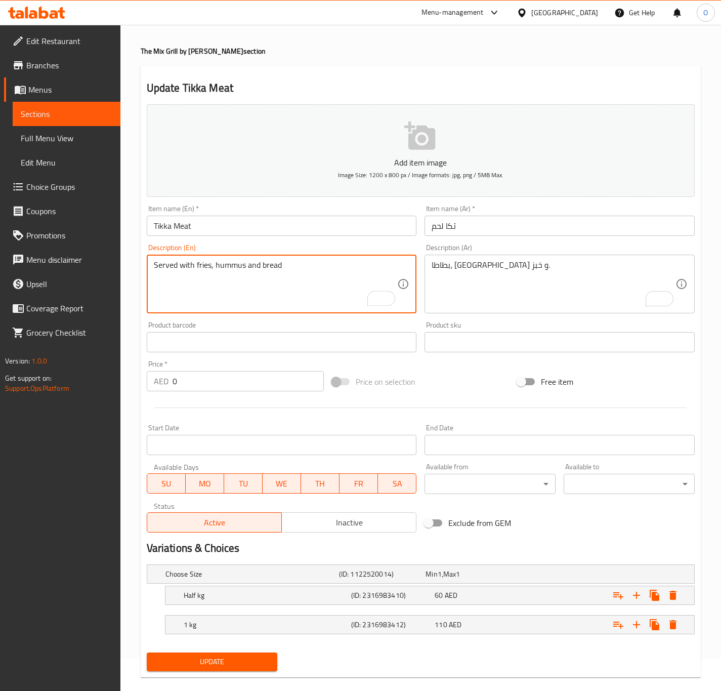
scroll to position [49, 0]
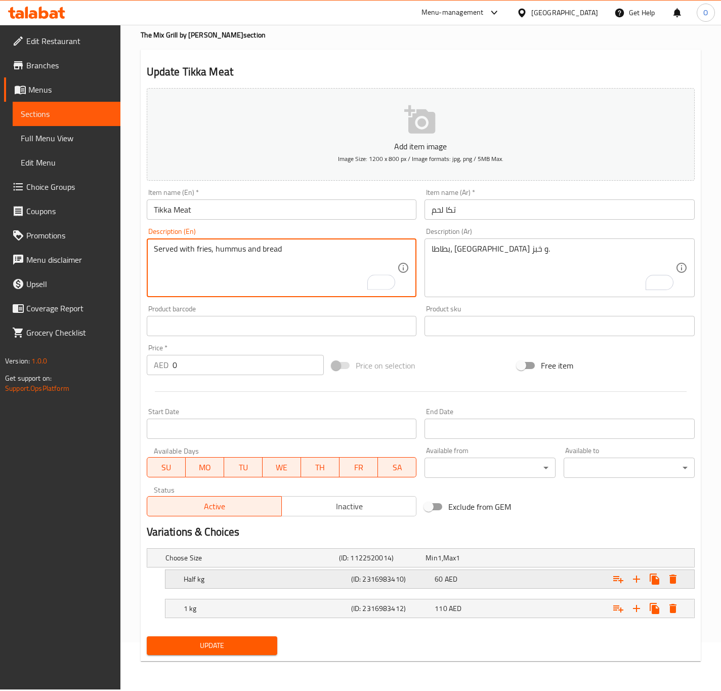
type textarea "Served with fries, hummus and bread"
click at [219, 588] on div "Half kg (ID: 2316983410) 60 AED" at bounding box center [433, 579] width 503 height 22
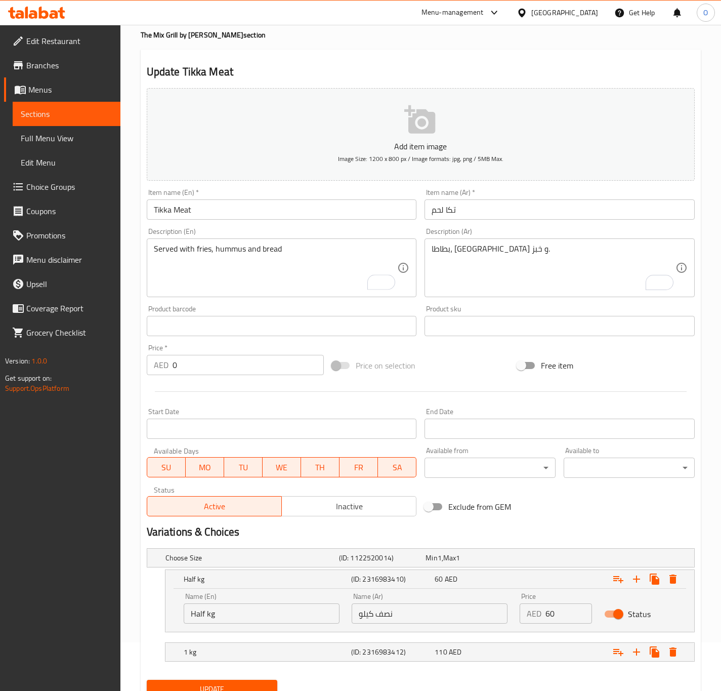
click at [213, 617] on input "Half kg" at bounding box center [262, 614] width 156 height 20
type input "Half Kg"
click at [245, 657] on h5 "1 kg" at bounding box center [266, 652] width 164 height 10
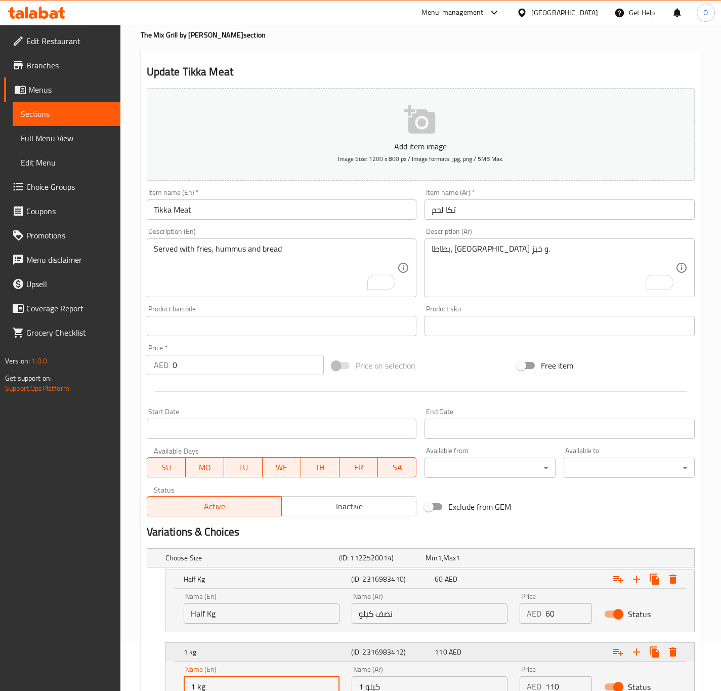
drag, startPoint x: 231, startPoint y: 686, endPoint x: 222, endPoint y: 652, distance: 35.1
click at [231, 684] on input "1 kg" at bounding box center [262, 686] width 156 height 20
type input "1 Kg"
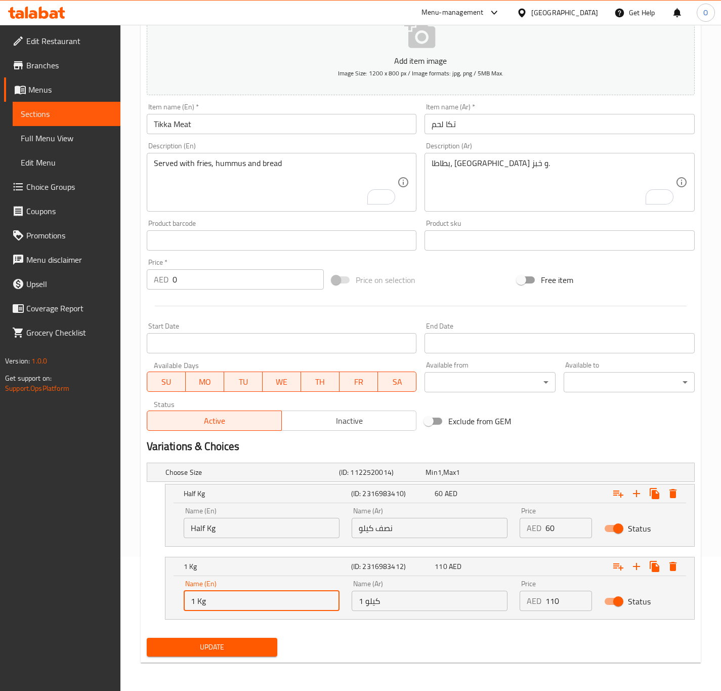
scroll to position [135, 0]
click at [226, 632] on div "Choose Size (ID: 1122520014) Min 1 , Max 1 Name (En) Choose Size Name (En) Name…" at bounding box center [421, 545] width 556 height 175
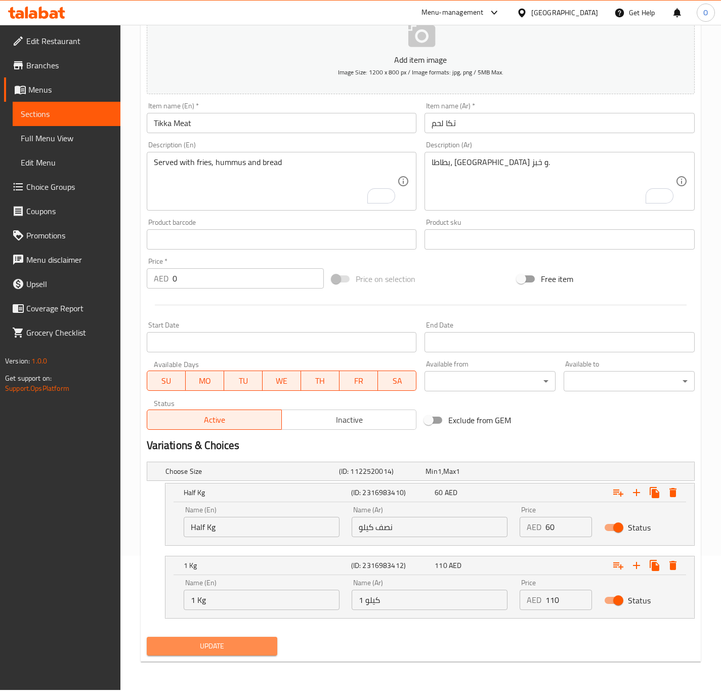
click at [156, 648] on span "Update" at bounding box center [212, 646] width 115 height 13
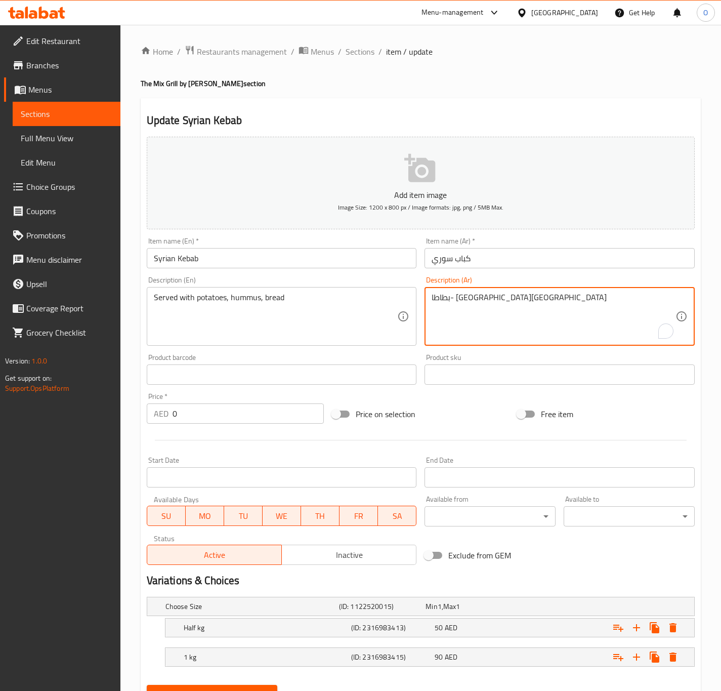
click at [443, 316] on textarea "بطاطا- [GEOGRAPHIC_DATA][GEOGRAPHIC_DATA]" at bounding box center [554, 317] width 244 height 48
paste textarea "."
click at [488, 312] on textarea "بطاطا- [GEOGRAPHIC_DATA][GEOGRAPHIC_DATA]." at bounding box center [554, 317] width 244 height 48
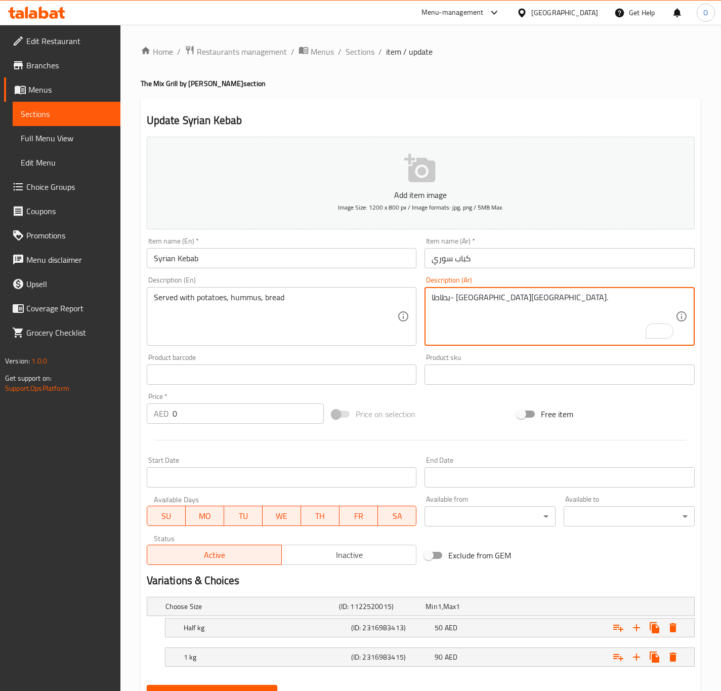
click at [488, 312] on textarea "بطاطا- [GEOGRAPHIC_DATA][GEOGRAPHIC_DATA]." at bounding box center [554, 317] width 244 height 48
paste textarea "، [GEOGRAPHIC_DATA] و"
type textarea "بطاطا، [GEOGRAPHIC_DATA] و خبز."
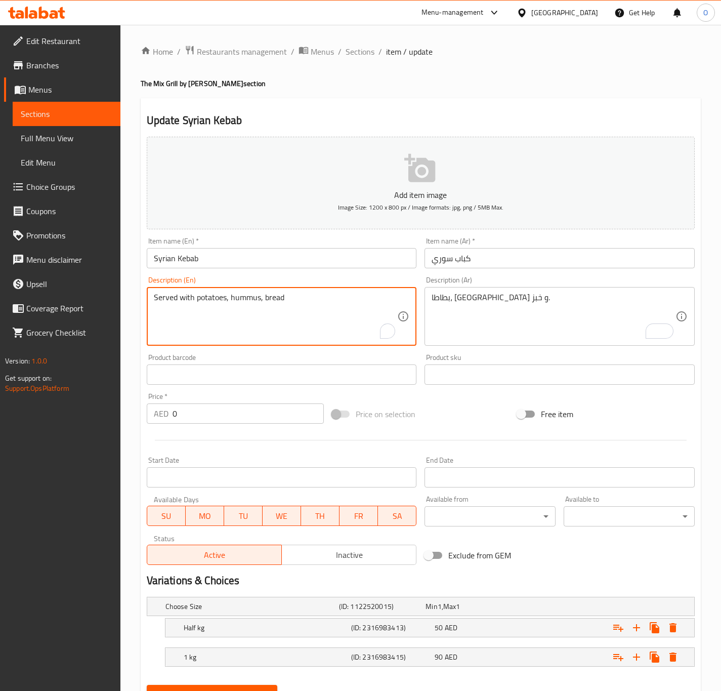
click at [209, 311] on textarea "Served with potatoes, hummus, bread" at bounding box center [276, 317] width 244 height 48
paste textarea "fries, hummus and"
type textarea "Served with fries, hummus and bread"
click at [249, 635] on div "Half kg (ID: 2316983413) 50 AED" at bounding box center [433, 628] width 503 height 22
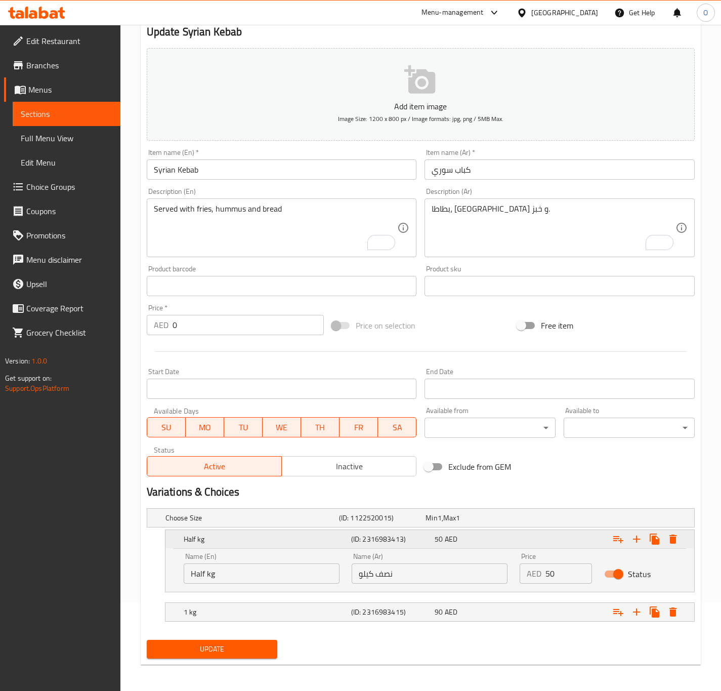
scroll to position [92, 0]
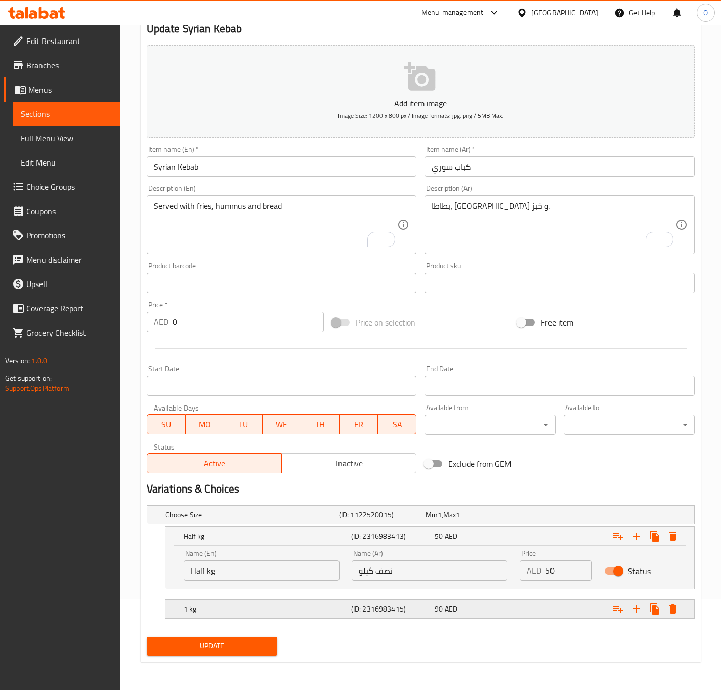
click at [257, 616] on div "1 kg" at bounding box center [266, 609] width 168 height 14
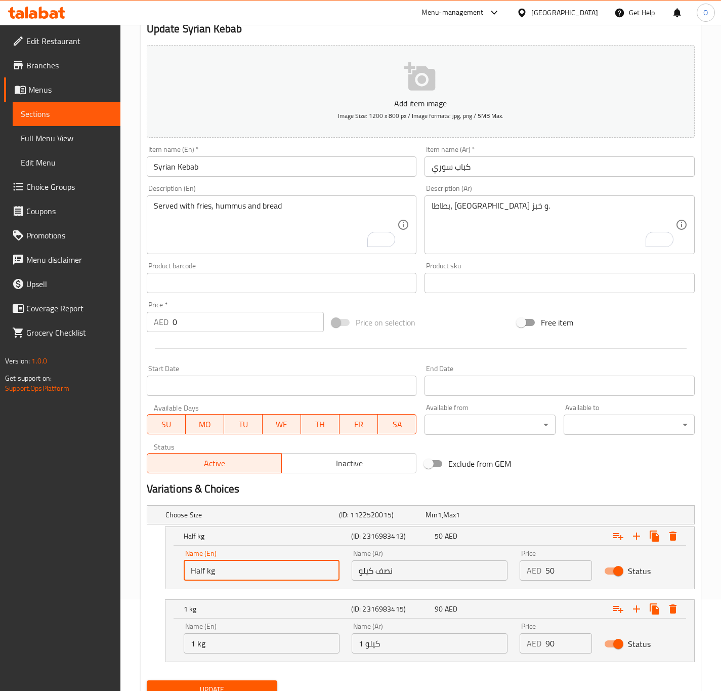
click at [254, 567] on input "Half kg" at bounding box center [262, 570] width 156 height 20
type input "Half Kg"
click at [259, 638] on input "1 kg" at bounding box center [262, 643] width 156 height 20
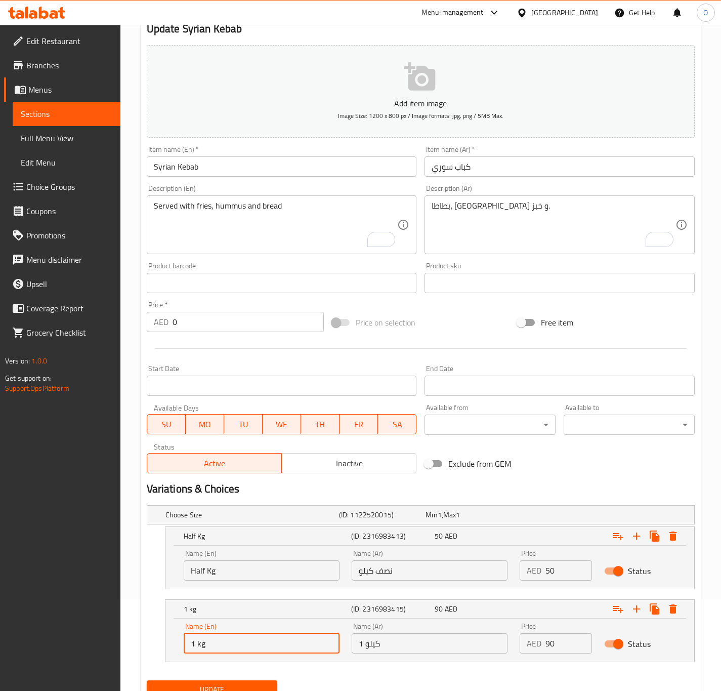
type input "1 Kg"
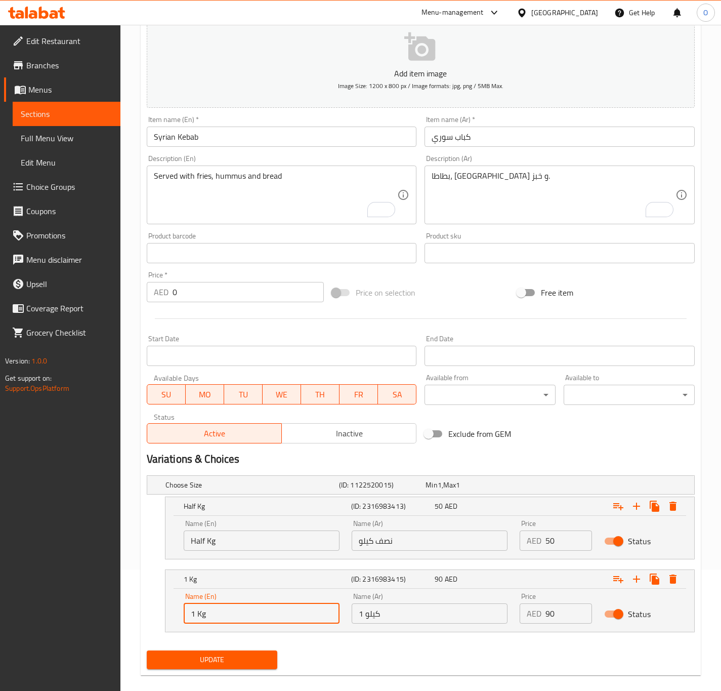
scroll to position [135, 0]
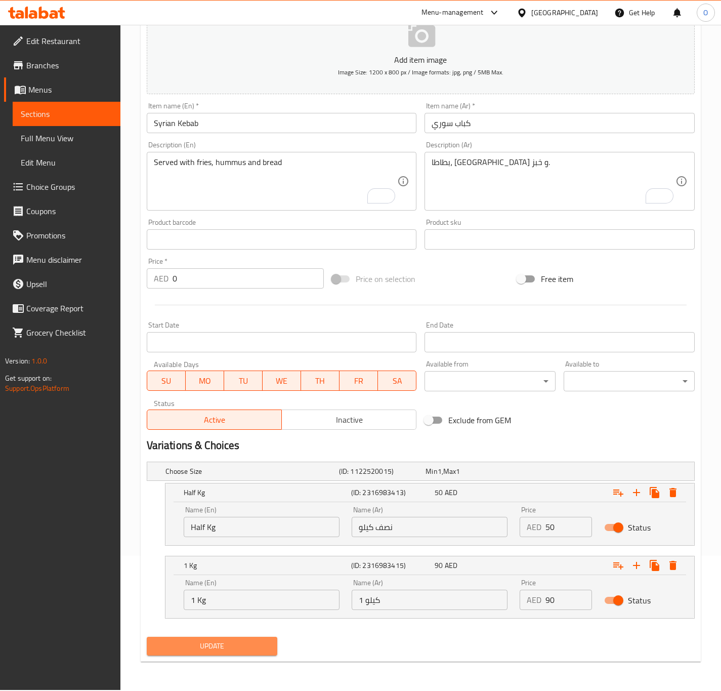
click at [235, 639] on button "Update" at bounding box center [212, 646] width 131 height 19
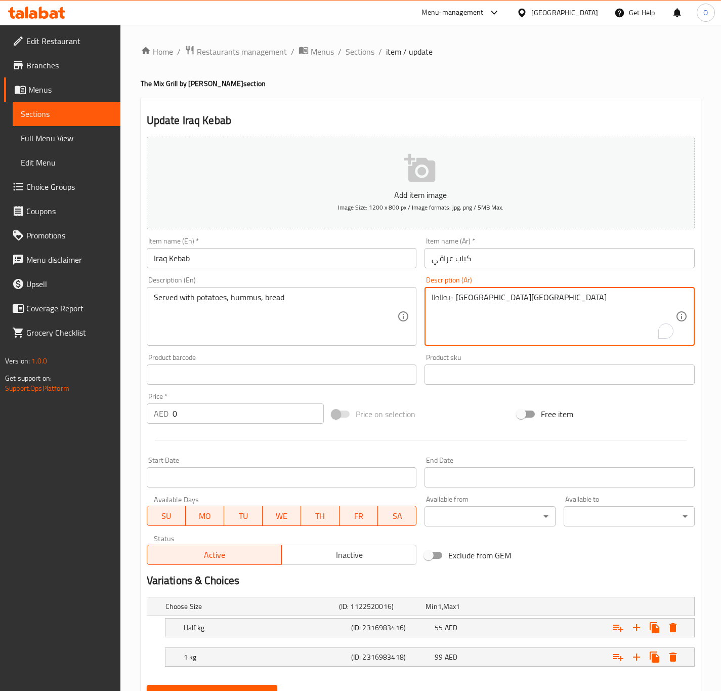
click at [486, 306] on textarea "بطاطا- حمص-خبز" at bounding box center [554, 317] width 244 height 48
paste textarea "."
click at [430, 329] on div "بطاطا- حمص-خبز. Description (Ar)" at bounding box center [560, 316] width 270 height 59
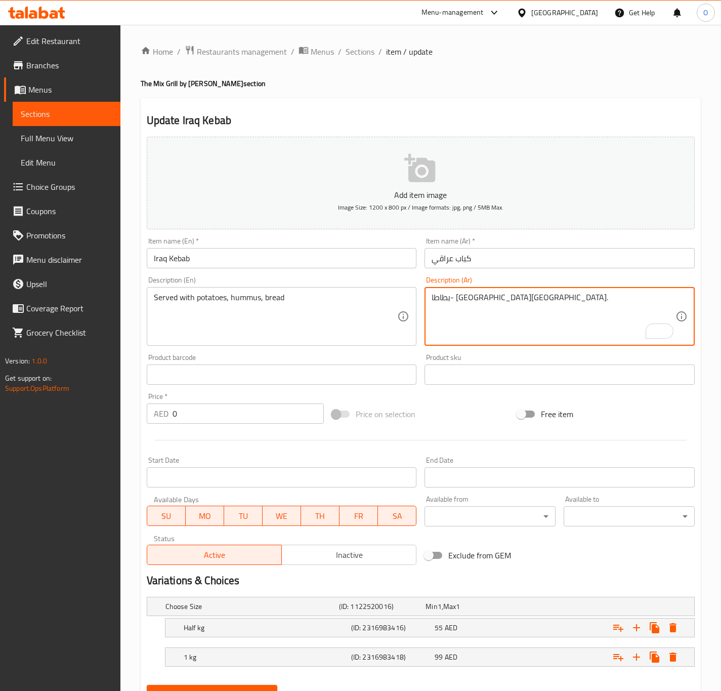
click at [439, 321] on textarea "بطاطا- حمص-خبز." at bounding box center [554, 317] width 244 height 48
paste textarea "، حمص و"
type textarea "بطاطا، حمص و خبز."
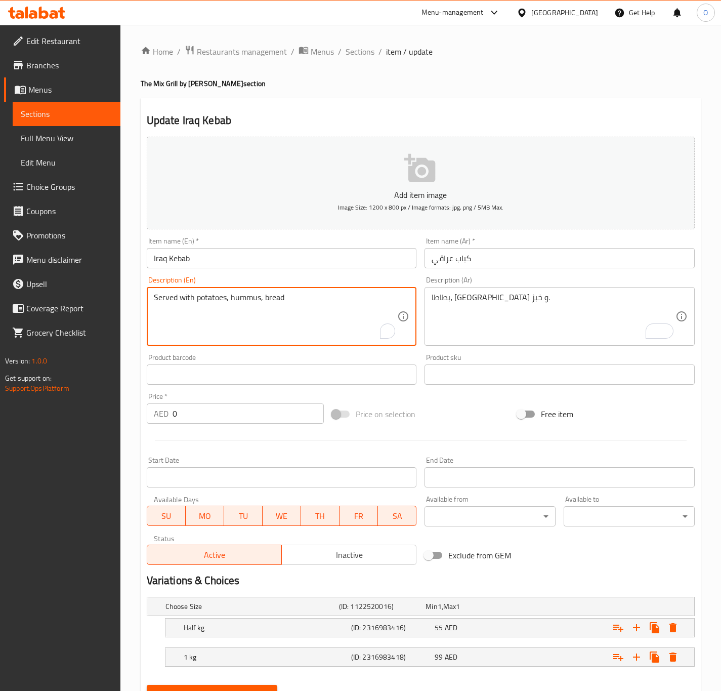
click at [226, 336] on textarea "Served with potatoes, hummus, bread" at bounding box center [276, 317] width 244 height 48
paste textarea "fries, hummus and"
type textarea "Served with fries, hummus and bread"
click at [216, 614] on div "Choose Size (ID: 1122520016) Min 1 , Max 1" at bounding box center [424, 606] width 521 height 22
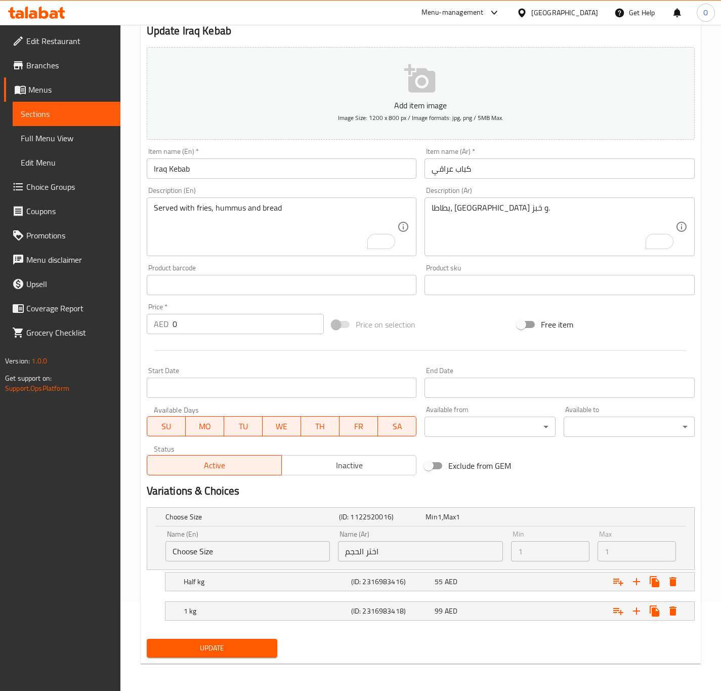
scroll to position [92, 0]
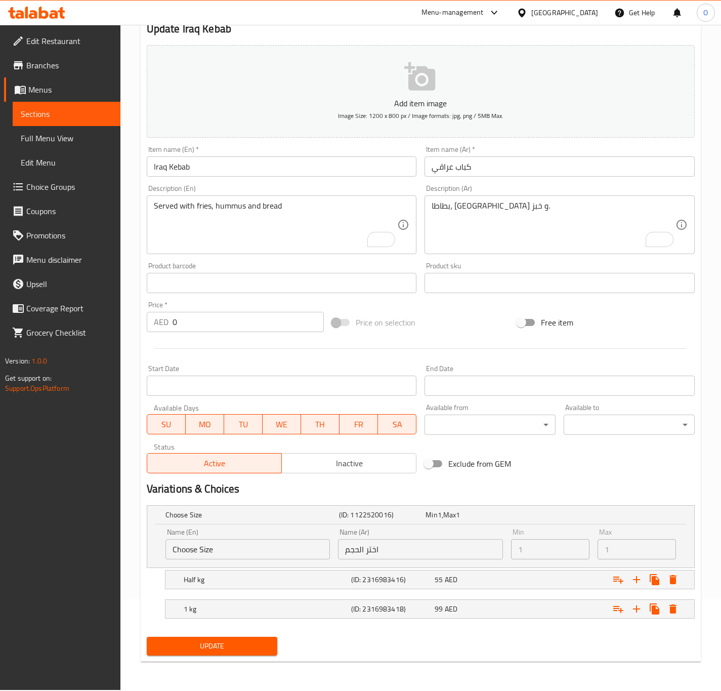
click at [207, 592] on nav at bounding box center [421, 595] width 548 height 8
click at [207, 588] on div "Half kg (ID: 2316983416) 55 AED" at bounding box center [433, 580] width 503 height 22
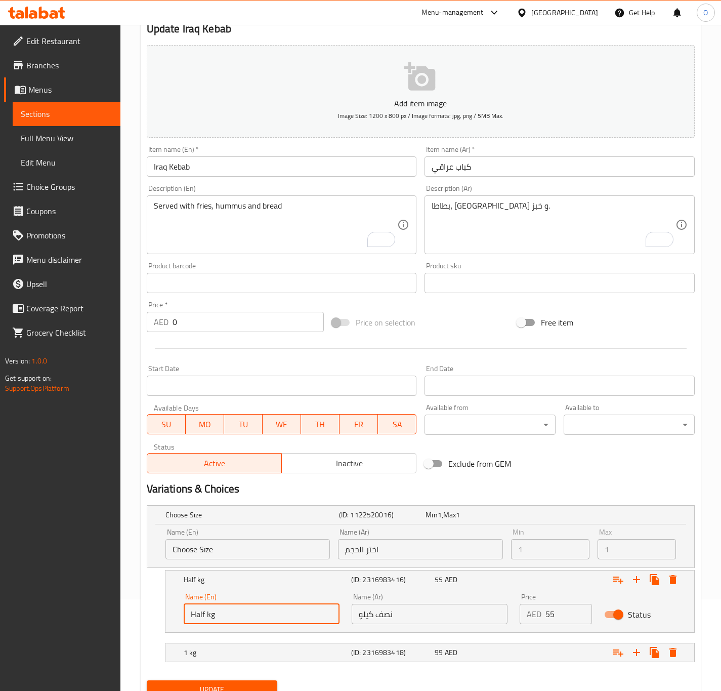
click at [210, 617] on input "Half kg" at bounding box center [262, 614] width 156 height 20
type input "Half Kg"
click at [246, 646] on div "1 kg" at bounding box center [266, 653] width 168 height 14
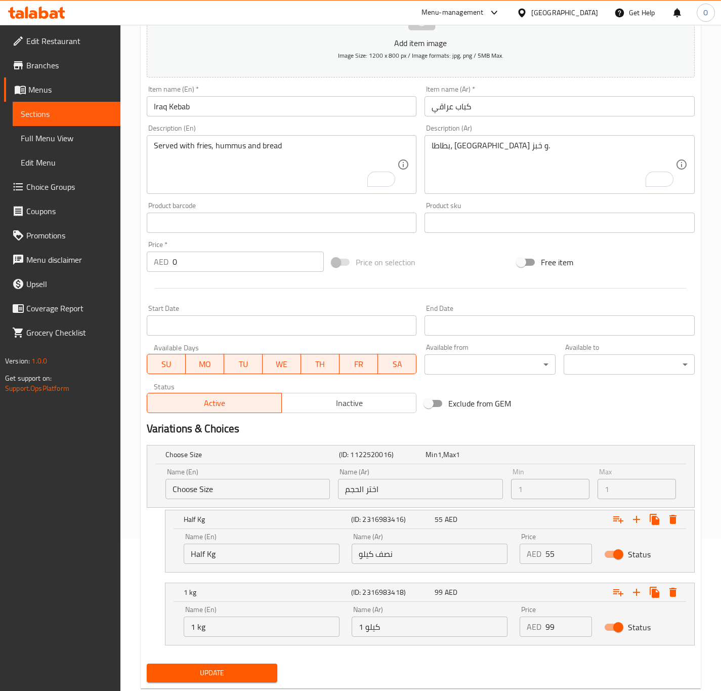
scroll to position [168, 0]
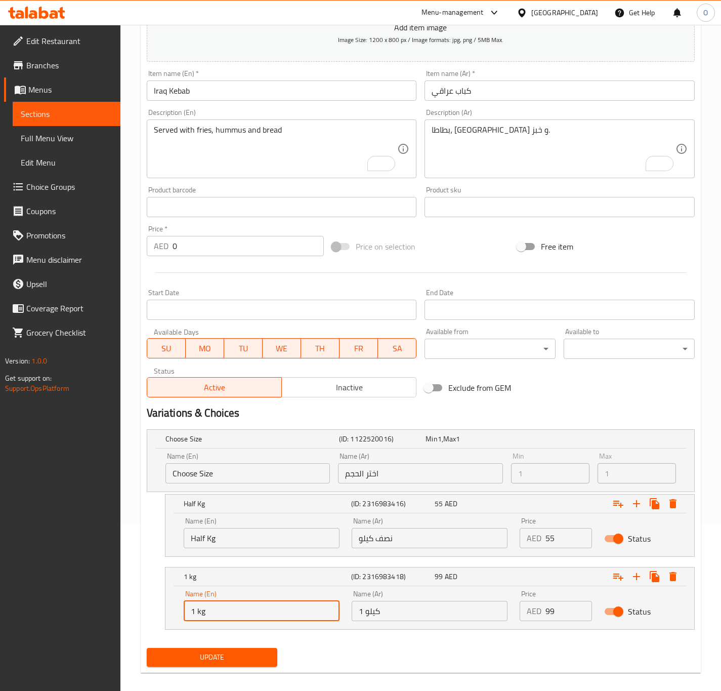
click at [219, 618] on input "1 kg" at bounding box center [262, 611] width 156 height 20
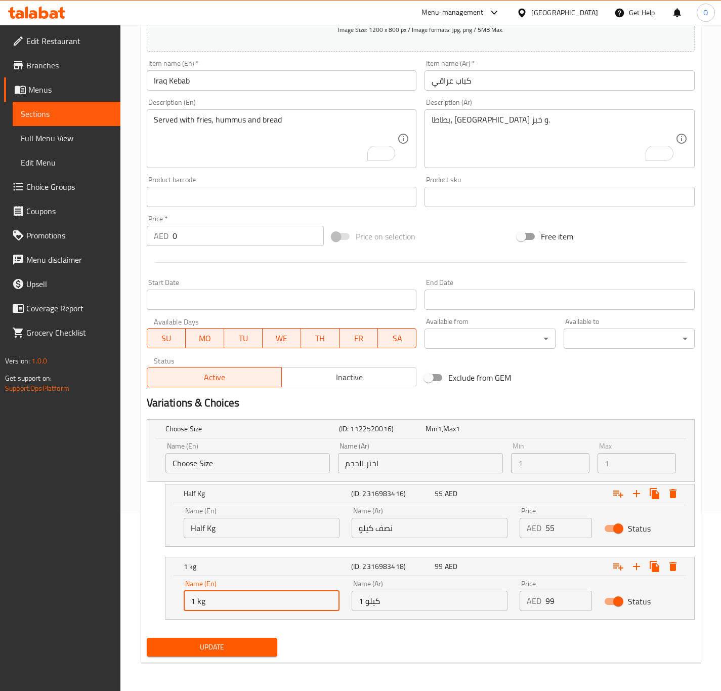
scroll to position [179, 0]
click at [237, 606] on input "1 kg" at bounding box center [262, 600] width 156 height 20
type input "1 Kg"
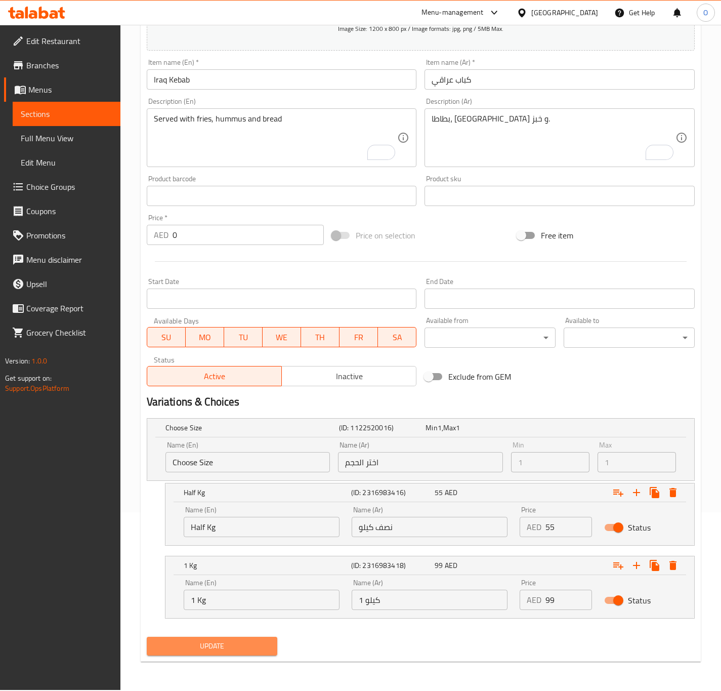
click at [248, 641] on span "Update" at bounding box center [212, 646] width 115 height 13
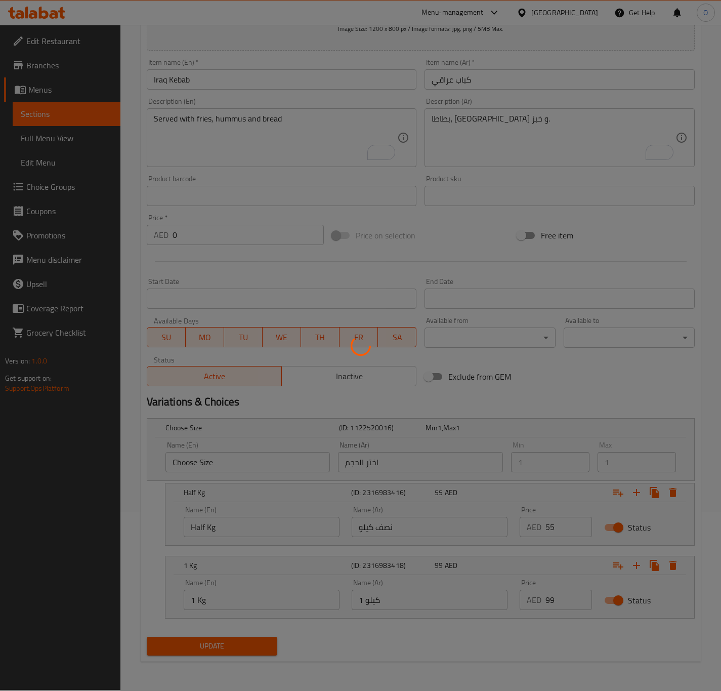
scroll to position [103, 0]
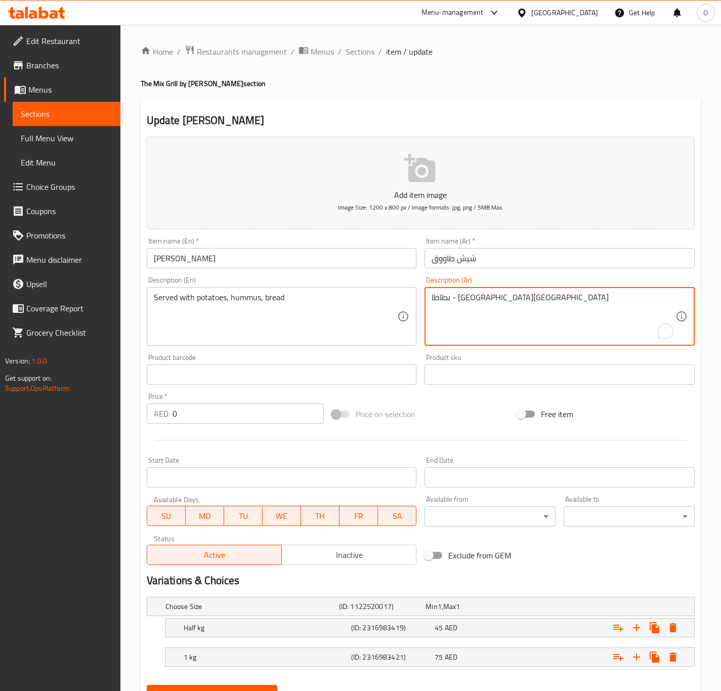
click at [463, 296] on textarea "بطاطا - [GEOGRAPHIC_DATA][GEOGRAPHIC_DATA]" at bounding box center [554, 317] width 244 height 48
paste textarea "- [GEOGRAPHIC_DATA]خبز."
click at [471, 297] on textarea "بطاطا- [GEOGRAPHIC_DATA][GEOGRAPHIC_DATA]." at bounding box center [554, 317] width 244 height 48
drag, startPoint x: 448, startPoint y: 303, endPoint x: 441, endPoint y: 307, distance: 8.2
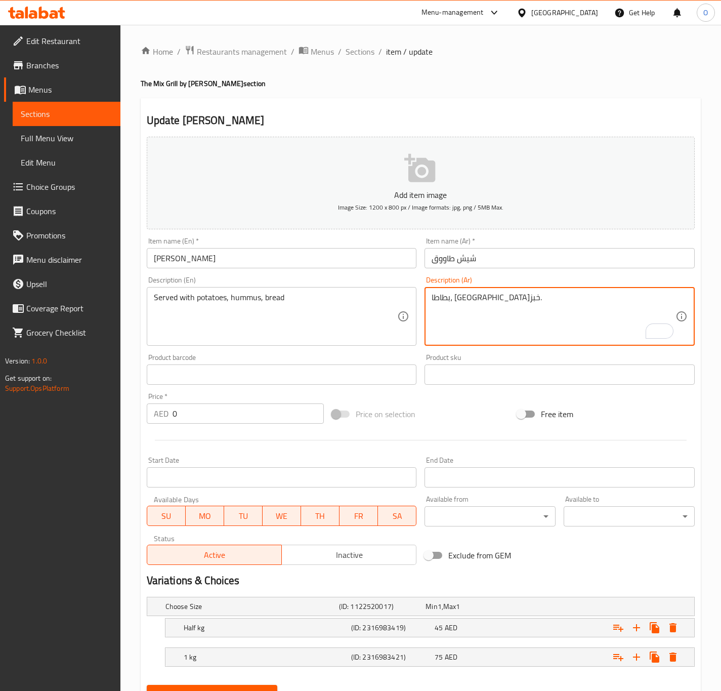
click at [441, 307] on textarea "بطاطا، حمص-خبز." at bounding box center [554, 317] width 244 height 48
click at [440, 307] on textarea "بطاطا، حمص و خبز." at bounding box center [554, 317] width 244 height 48
type textarea "بطاطا، حمص و خبز."
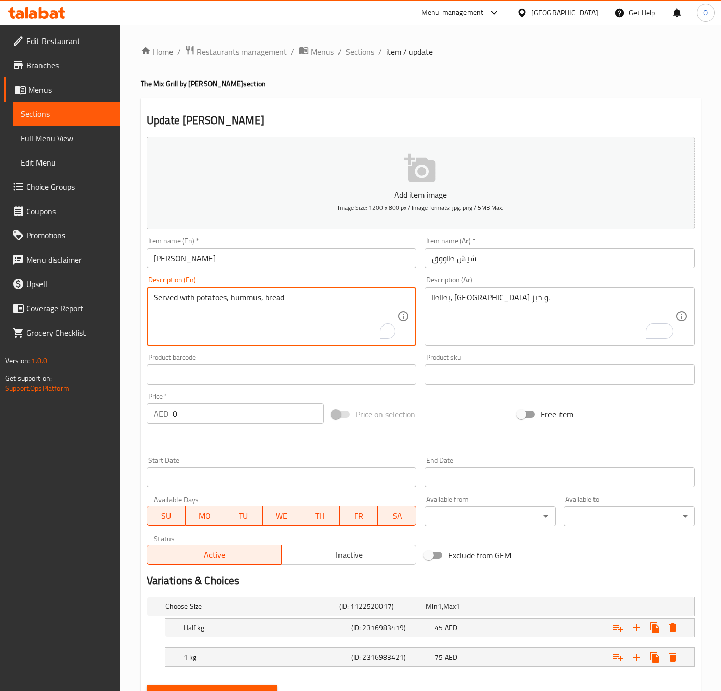
click at [204, 304] on textarea "Served with potatoes, hummus, bread" at bounding box center [276, 317] width 244 height 48
click at [244, 304] on textarea "Served with fries, hummus, bread" at bounding box center [276, 317] width 244 height 48
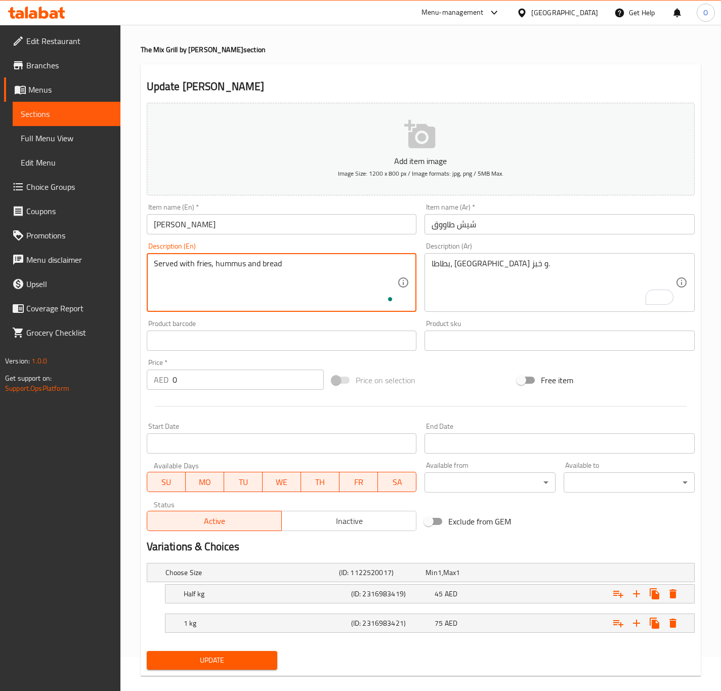
scroll to position [49, 0]
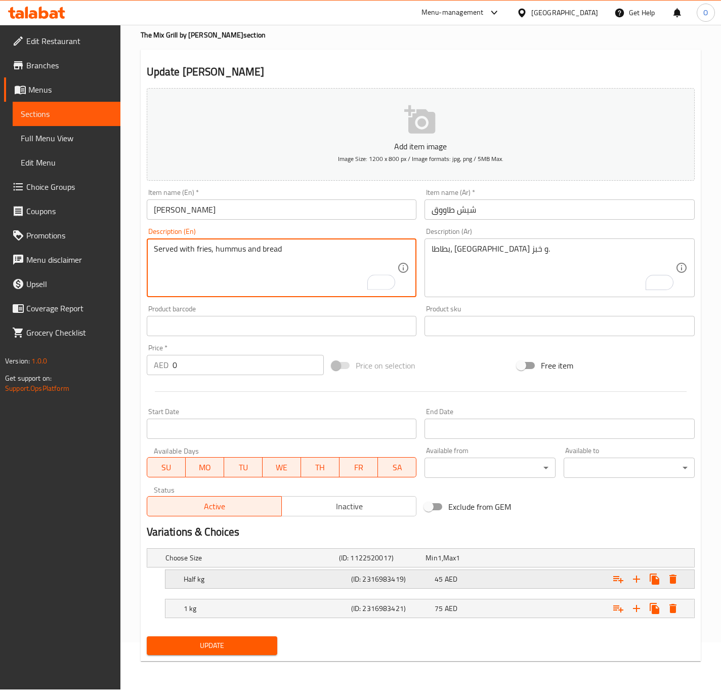
type textarea "Served with fries, hummus and bread"
click at [225, 586] on div "Half kg" at bounding box center [266, 579] width 168 height 14
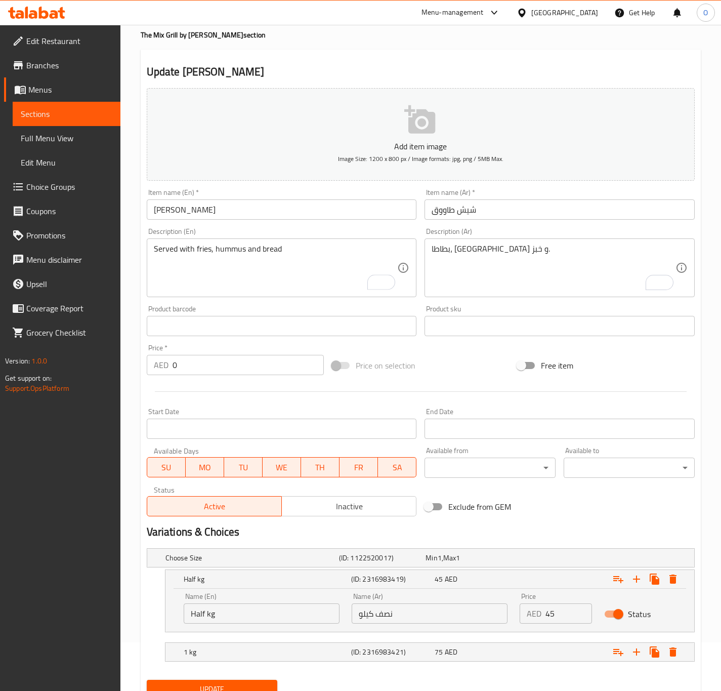
click at [225, 623] on input "Half kg" at bounding box center [262, 614] width 156 height 20
type input "Half Kg"
click at [244, 648] on h5 "1 kg" at bounding box center [266, 652] width 164 height 10
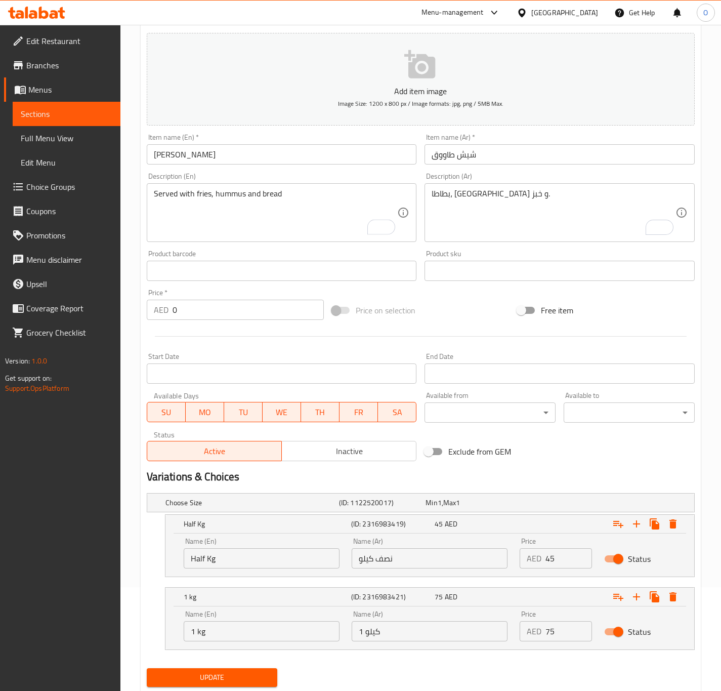
scroll to position [135, 0]
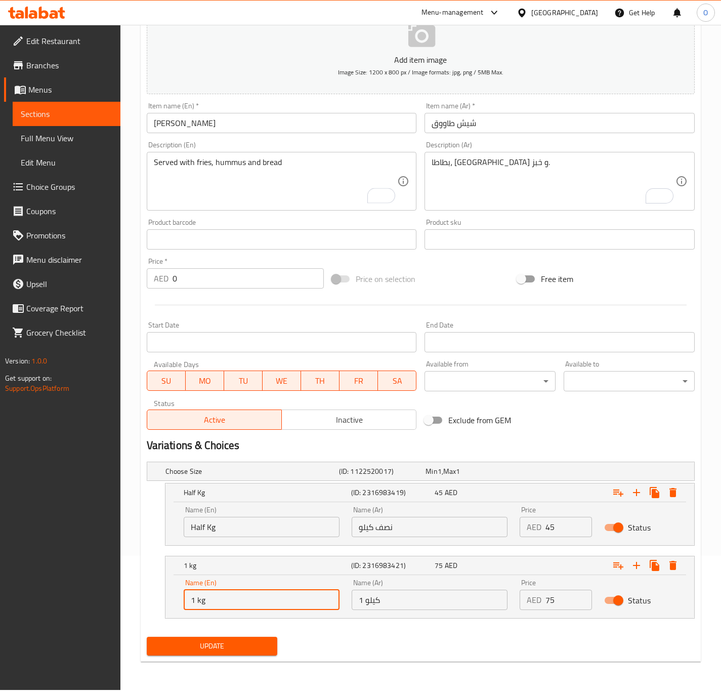
click at [242, 608] on input "1 kg" at bounding box center [262, 600] width 156 height 20
type input "1 Kg"
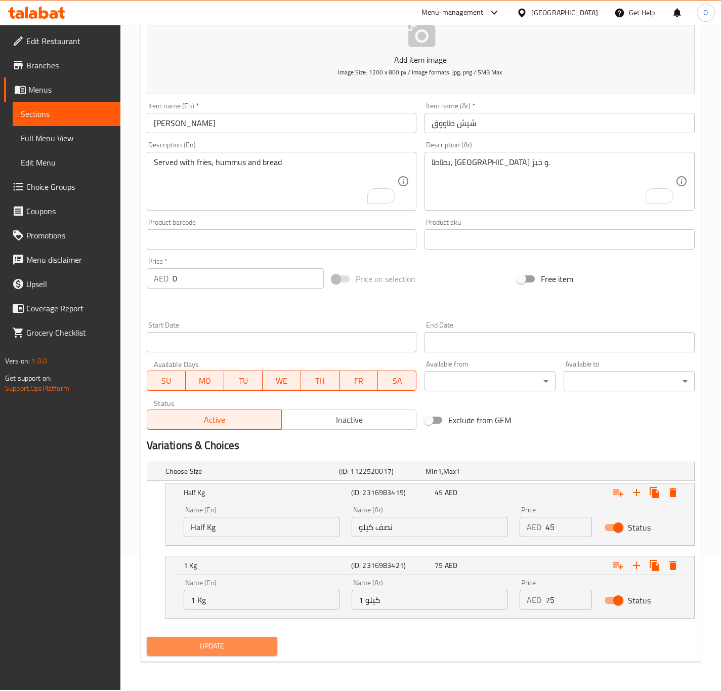
click at [248, 646] on span "Update" at bounding box center [212, 646] width 115 height 13
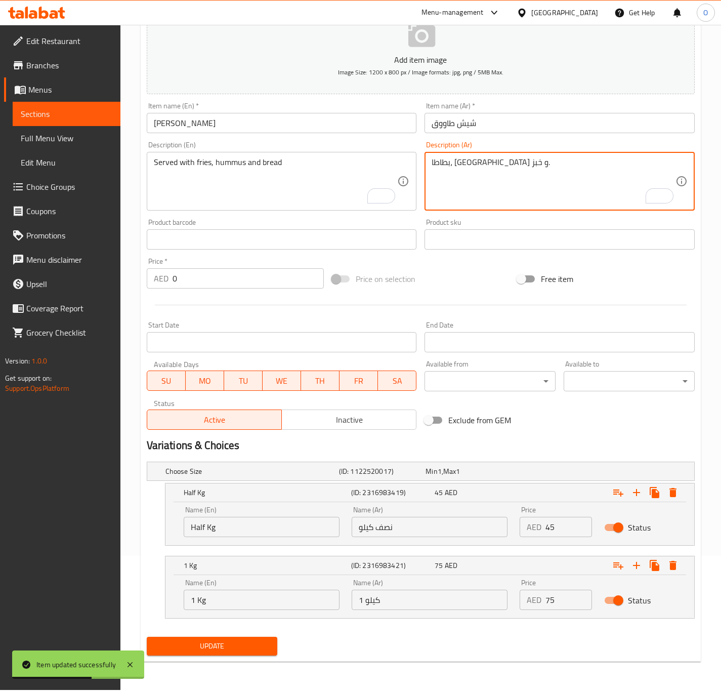
click at [467, 168] on textarea "بطاطا، حمص و خبز." at bounding box center [554, 181] width 244 height 48
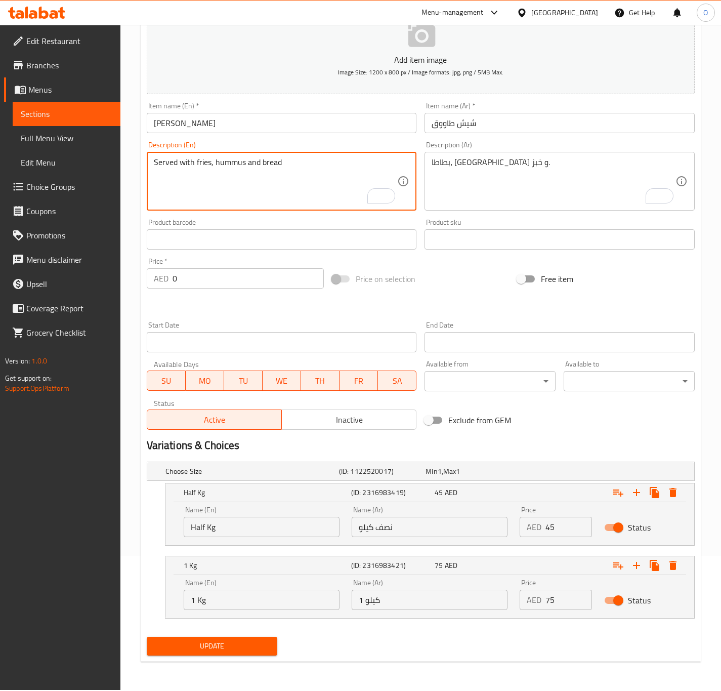
click at [205, 177] on textarea "Served with fries, hummus and bread" at bounding box center [276, 181] width 244 height 48
drag, startPoint x: 205, startPoint y: 177, endPoint x: 213, endPoint y: 179, distance: 8.0
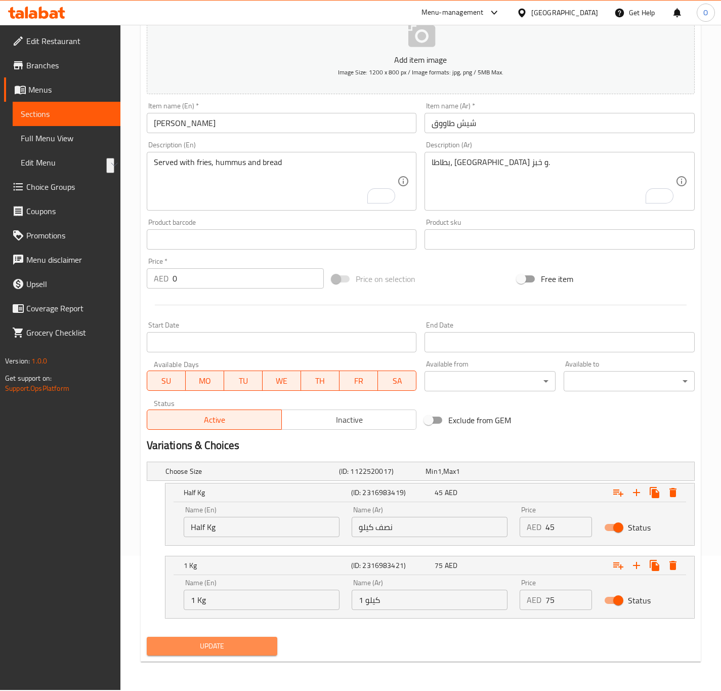
click at [186, 643] on span "Update" at bounding box center [212, 646] width 115 height 13
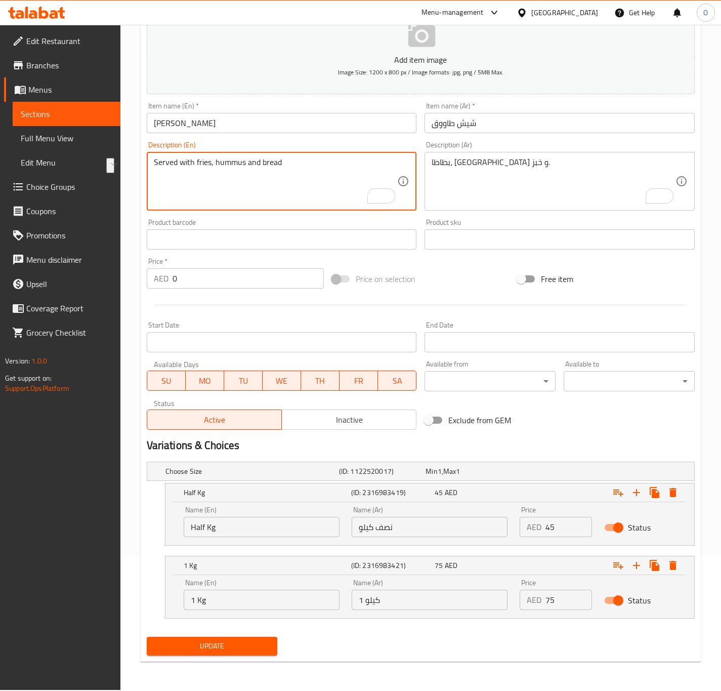
click at [272, 168] on textarea "Served with fries, hummus and bread" at bounding box center [276, 181] width 244 height 48
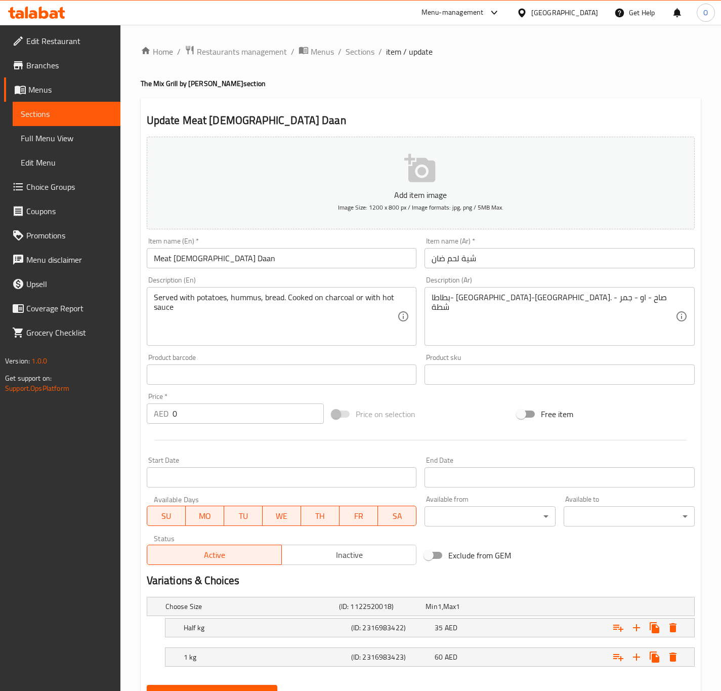
click at [469, 261] on input "شية لحم ضان" at bounding box center [560, 258] width 270 height 20
click at [538, 255] on input "شية لحم ضان" at bounding box center [560, 258] width 270 height 20
click at [537, 255] on input "شية لحم ضان" at bounding box center [560, 258] width 270 height 20
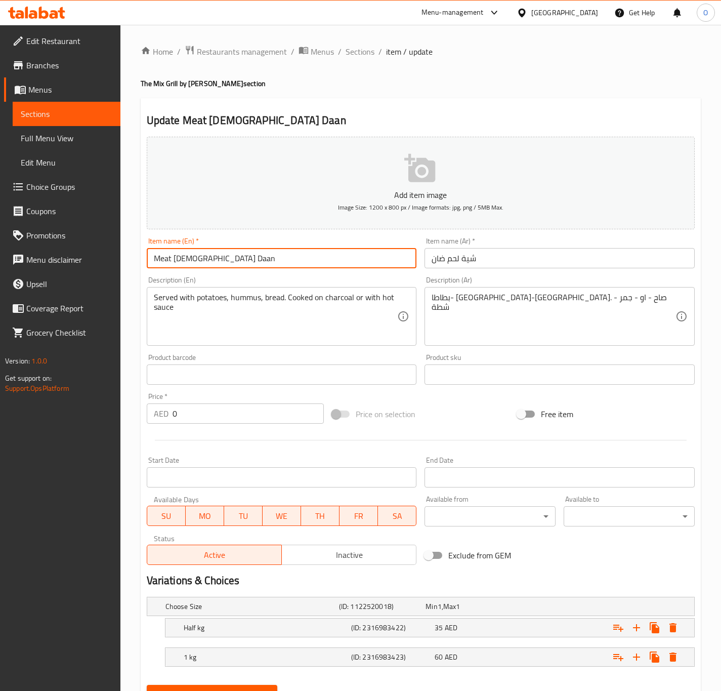
click at [216, 268] on input "Meat [DEMOGRAPHIC_DATA] Daan" at bounding box center [282, 258] width 270 height 20
click at [158, 263] on input "Meat [DEMOGRAPHIC_DATA] Daan" at bounding box center [282, 258] width 270 height 20
type input "Meat [DEMOGRAPHIC_DATA] Daan"
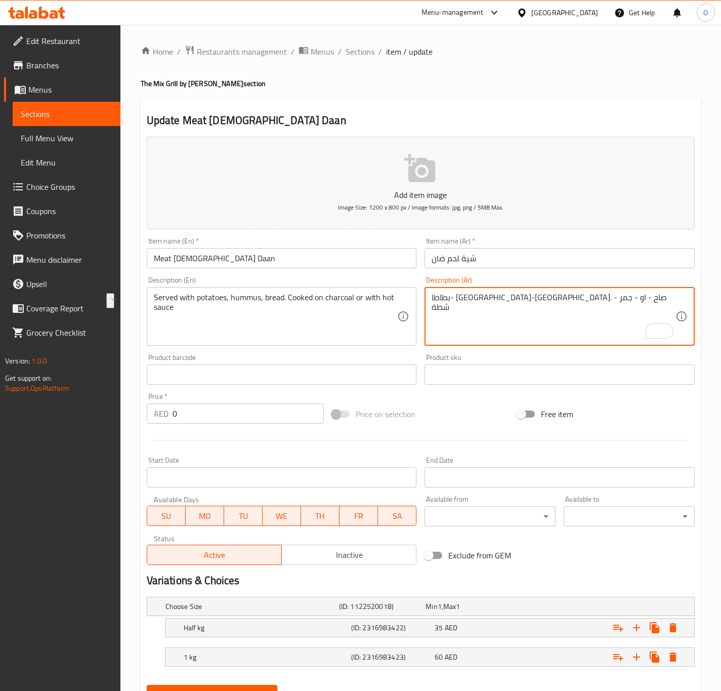
drag, startPoint x: 503, startPoint y: 301, endPoint x: 594, endPoint y: 315, distance: 91.7
click at [594, 315] on textarea "بطاطا- [GEOGRAPHIC_DATA]-[GEOGRAPHIC_DATA]. صاح - او - جمر - شطة" at bounding box center [554, 317] width 244 height 48
click at [486, 304] on textarea "صاح - او - جمر - شطة" at bounding box center [554, 317] width 244 height 48
click at [483, 296] on textarea "صاح او - جمر - شطة" at bounding box center [554, 317] width 244 height 48
click at [472, 304] on textarea "صاح أو - جمر - شطة" at bounding box center [554, 317] width 244 height 48
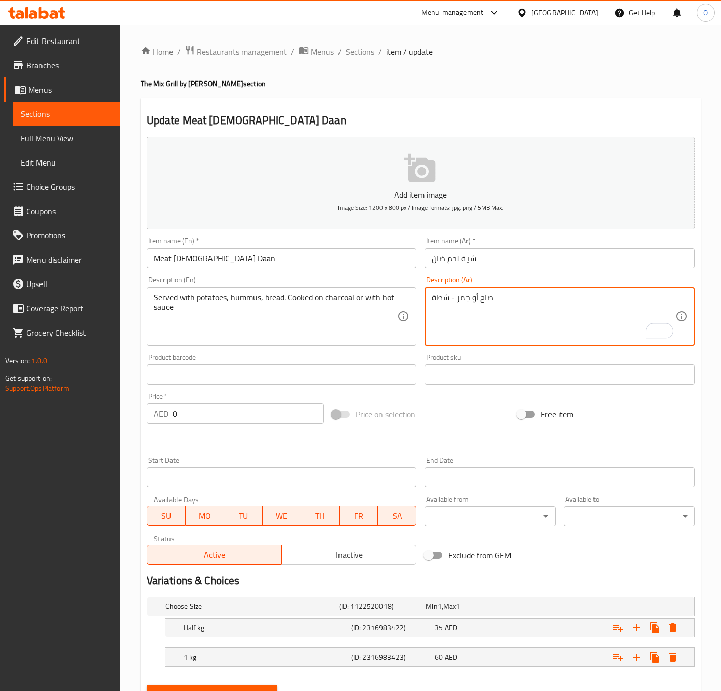
click at [455, 295] on textarea "صاح أو جمر - شطة" at bounding box center [554, 317] width 244 height 48
type textarea "صاح أو جمر و شطة"
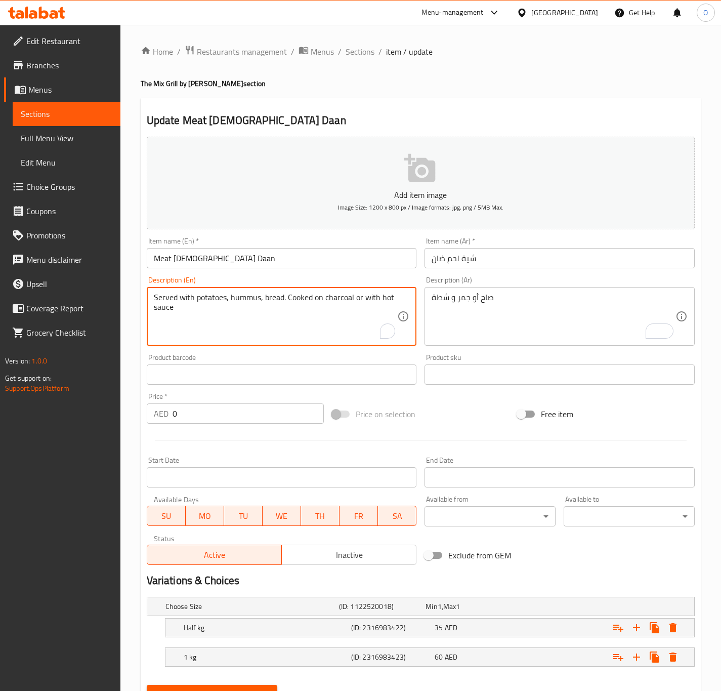
click at [289, 298] on textarea "Served with potatoes, hummus, bread. Cooked on charcoal or with hot sauce" at bounding box center [276, 317] width 244 height 48
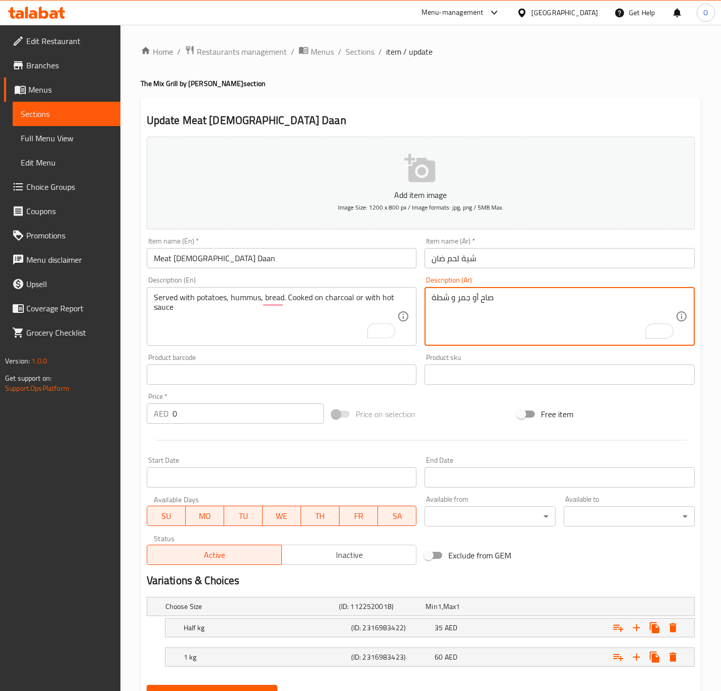
click at [472, 307] on textarea "صاح أو جمر و شطة" at bounding box center [554, 317] width 244 height 48
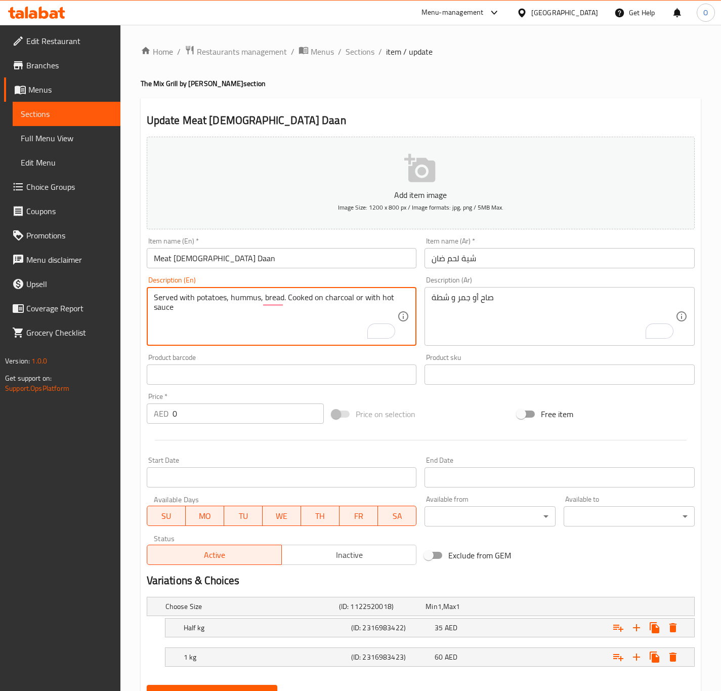
click at [285, 302] on textarea "Served with potatoes, hummus, bread. Cooked on charcoal or with hot sauce" at bounding box center [276, 317] width 244 height 48
paste textarea "Oh, fire or coal and hot pepper"
click at [168, 296] on textarea "Oh, fire or coal and hot pepper" at bounding box center [276, 317] width 244 height 48
drag, startPoint x: 180, startPoint y: 297, endPoint x: 137, endPoint y: 291, distance: 43.0
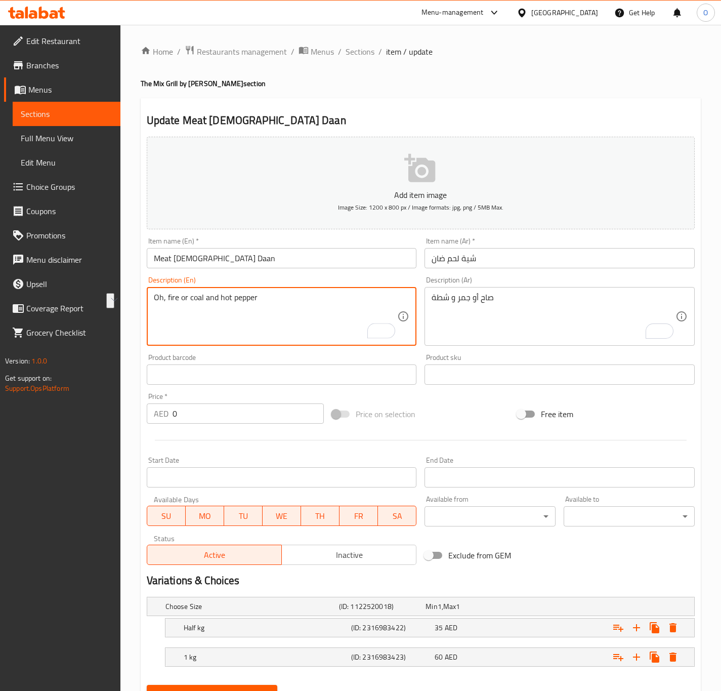
click at [137, 291] on div "Home / Restaurants management / Menus / Sections / item / update The Mix Grill …" at bounding box center [420, 381] width 601 height 713
click at [181, 299] on textarea "Saj or coal and hot pepper" at bounding box center [276, 317] width 244 height 48
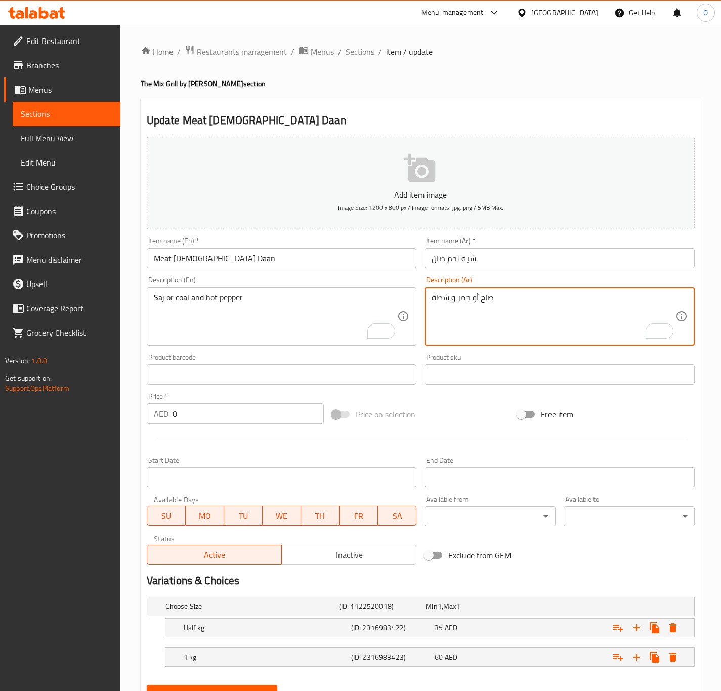
click at [471, 298] on textarea "صاح أو جمر و شطة" at bounding box center [554, 317] width 244 height 48
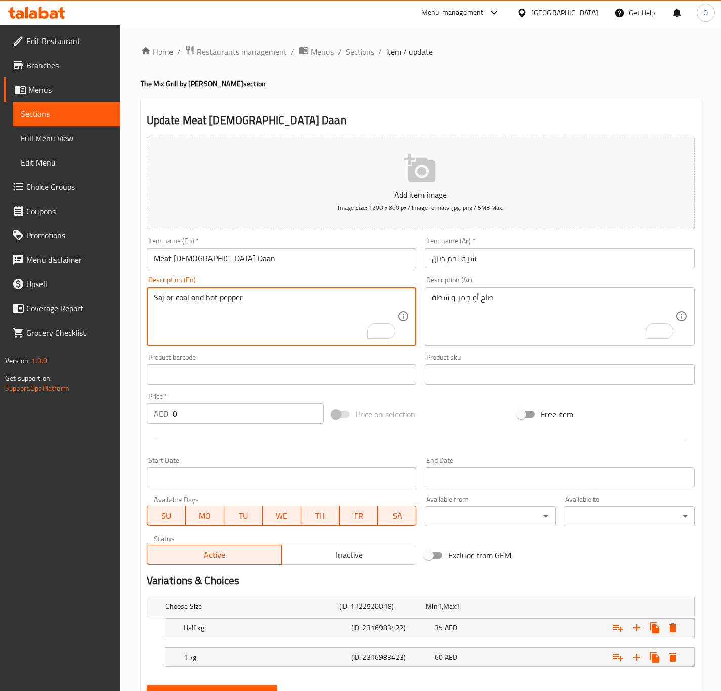
click at [187, 298] on textarea "Saj or coal and hot pepper" at bounding box center [276, 317] width 244 height 48
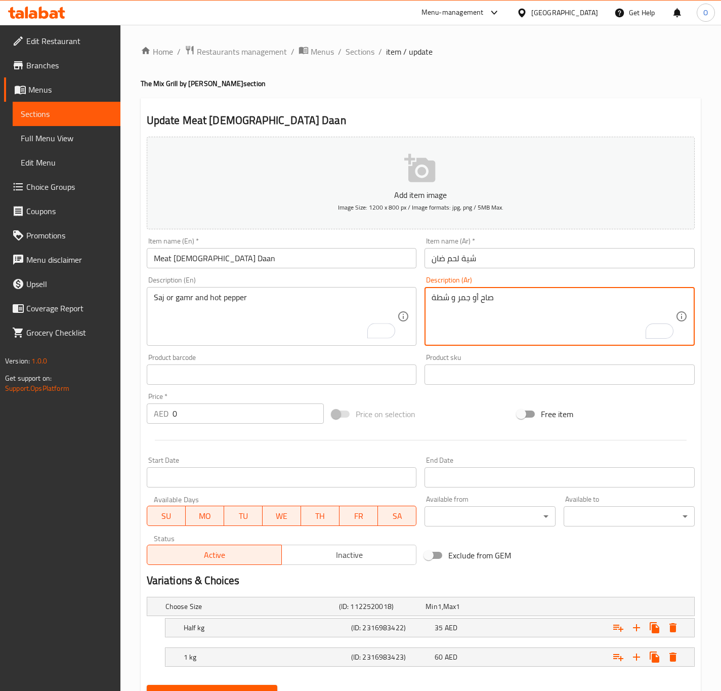
click at [444, 298] on textarea "صاح أو جمر و شطة" at bounding box center [554, 317] width 244 height 48
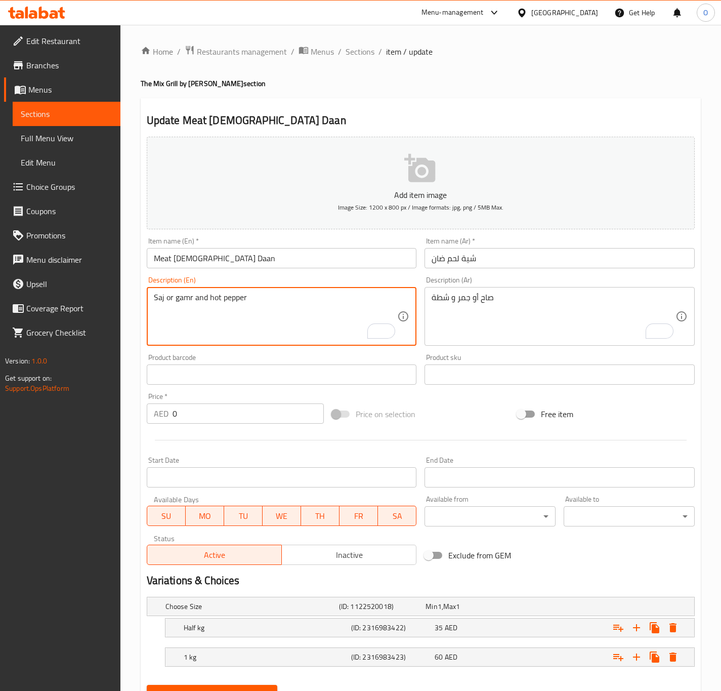
click at [221, 304] on textarea "Saj or gamr and hot pepper" at bounding box center [276, 317] width 244 height 48
click at [248, 325] on textarea "Saj or gamr and hot sauce" at bounding box center [276, 317] width 244 height 48
type textarea "Saj or gamr and hot sauce"
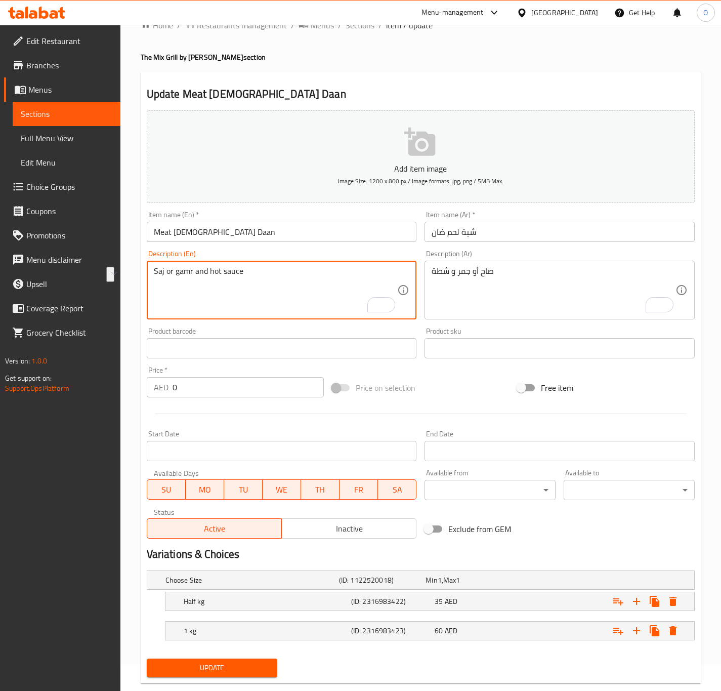
scroll to position [49, 0]
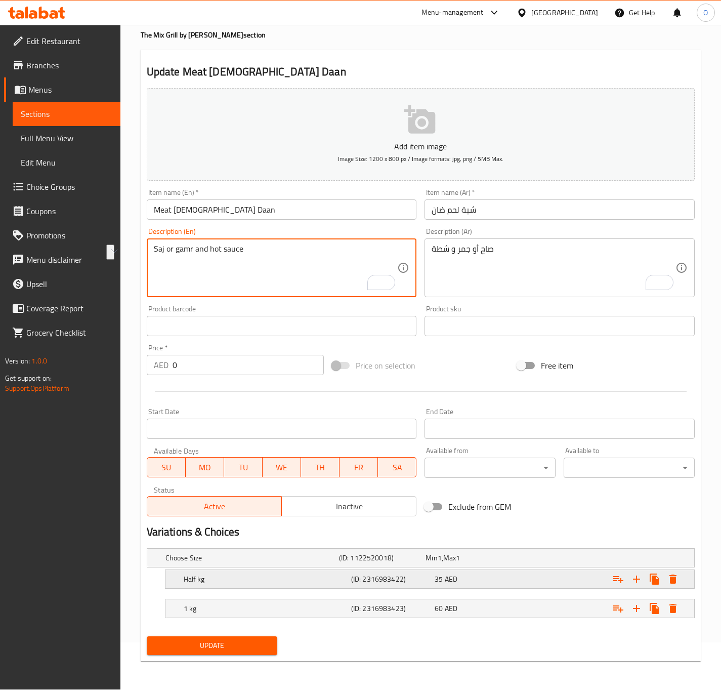
click at [214, 590] on div "Half kg (ID: 2316983422) 35 AED" at bounding box center [433, 579] width 503 height 22
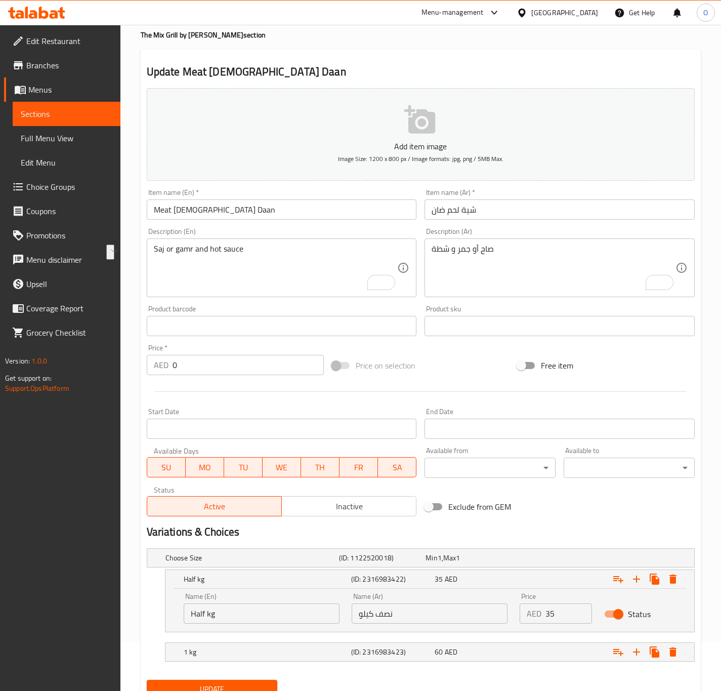
click at [204, 617] on input "Half kg" at bounding box center [262, 614] width 156 height 20
click at [207, 612] on input "Half kg" at bounding box center [262, 614] width 156 height 20
type input "Half Kg"
click at [233, 657] on h5 "1 kg" at bounding box center [266, 652] width 164 height 10
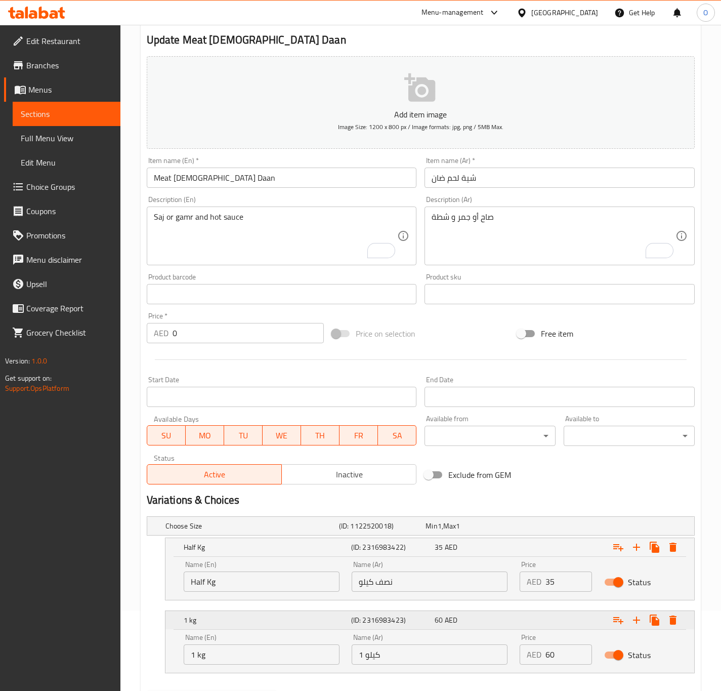
scroll to position [125, 0]
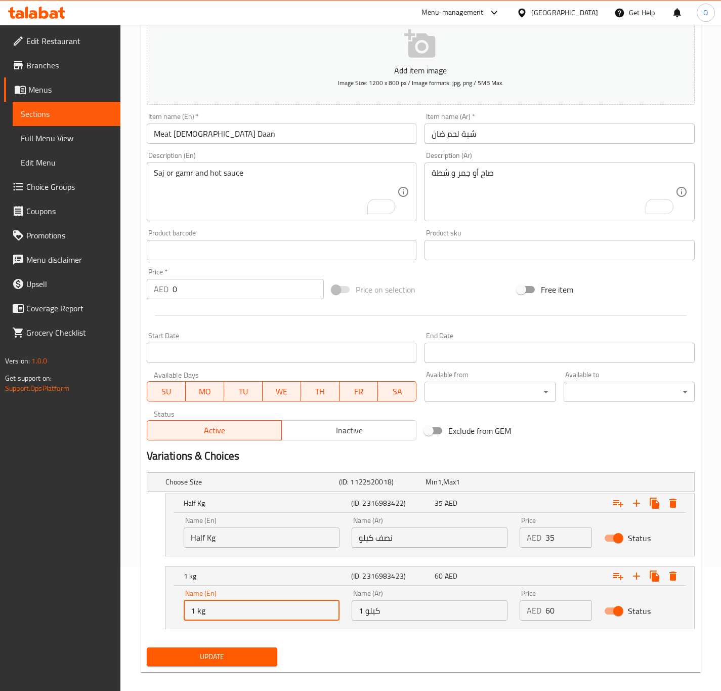
click at [200, 619] on input "1 kg" at bounding box center [262, 610] width 156 height 20
type input "1 Kg"
click at [234, 663] on span "Update" at bounding box center [212, 657] width 115 height 13
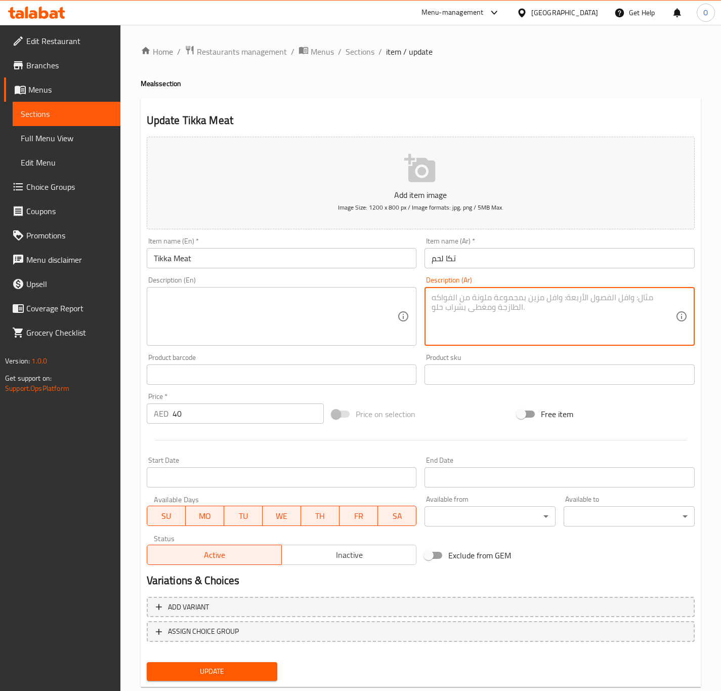
click at [453, 309] on textarea at bounding box center [554, 317] width 244 height 48
paste textarea "مع بطاطا أو أرز"
type textarea "مع بطاطا أو أرز"
click at [283, 304] on textarea at bounding box center [276, 317] width 244 height 48
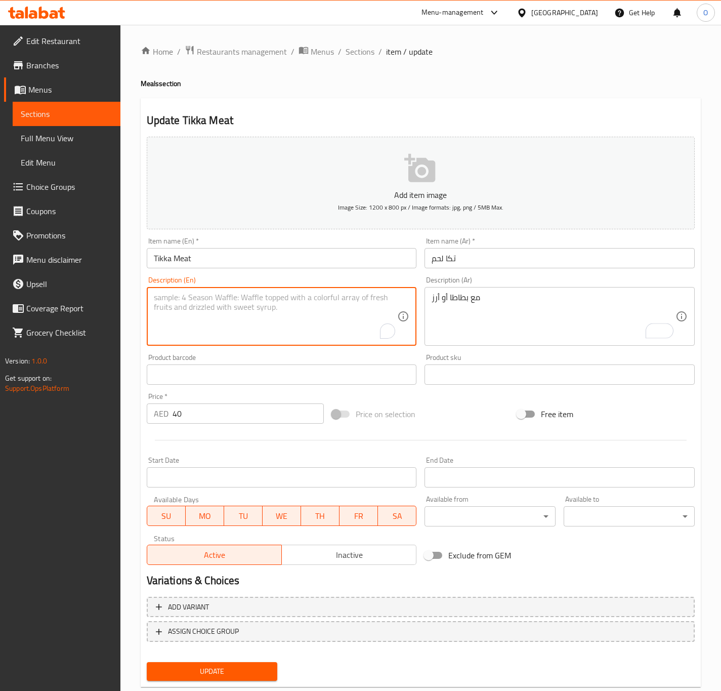
paste textarea "With fries or rice"
type textarea "With fries or rice"
click at [432, 259] on input "تكا لحم" at bounding box center [560, 258] width 270 height 20
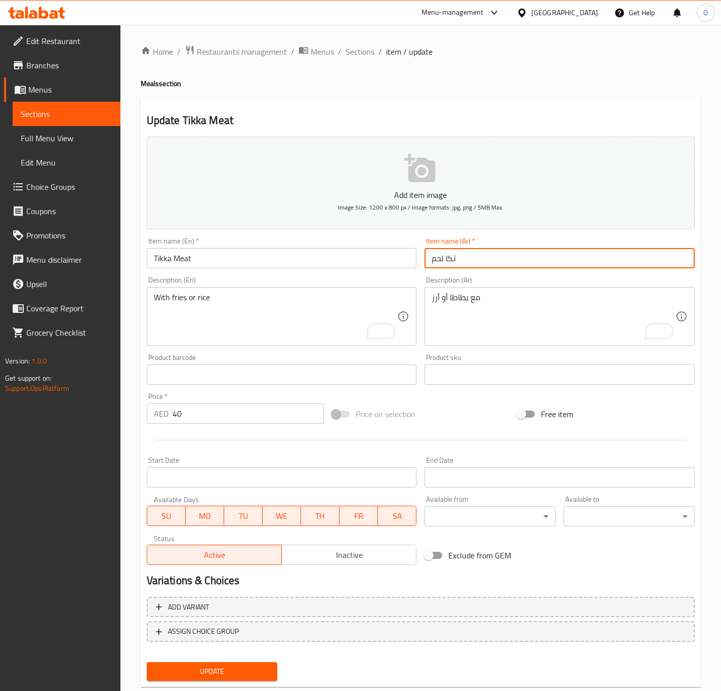
paste input "وجبة"
type input "وجبة تكا لحم"
click at [199, 266] on input "Tikka Meat" at bounding box center [282, 258] width 270 height 20
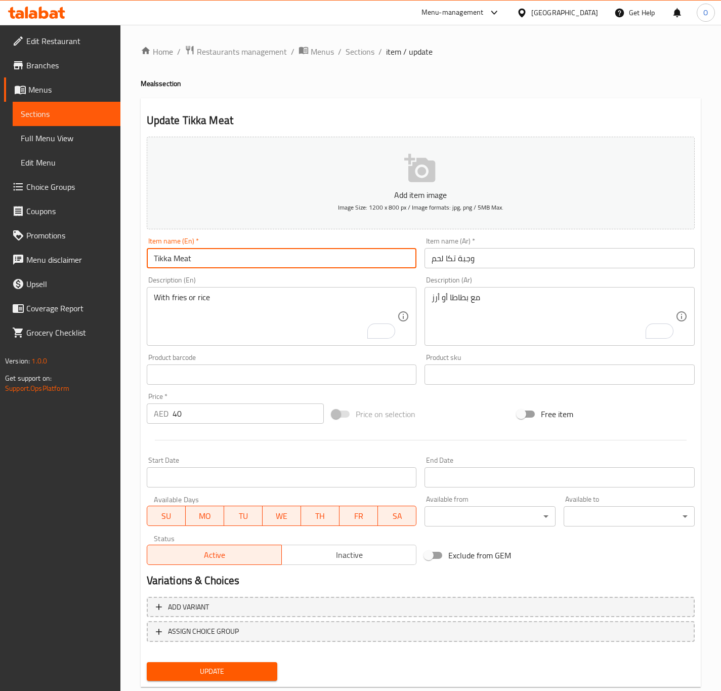
paste input "Meal"
type input "Tikka Meat Meal"
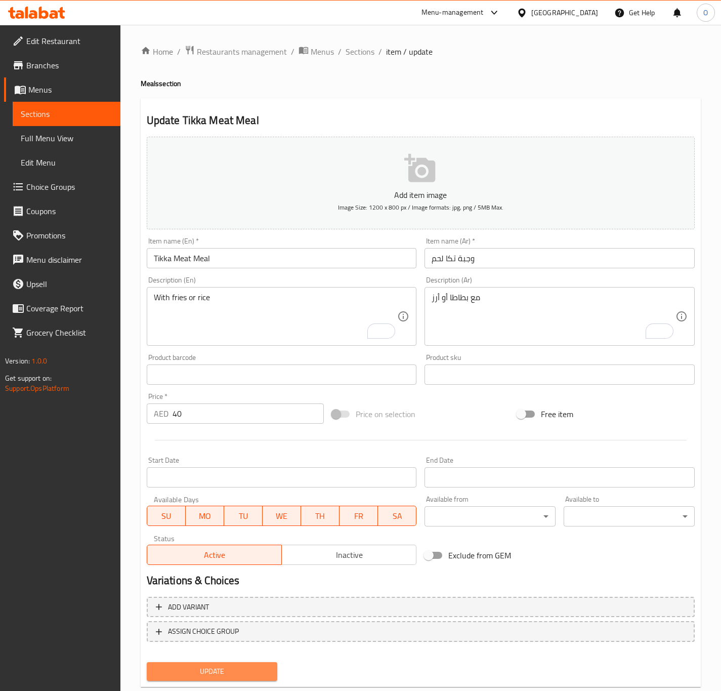
click at [172, 676] on span "Update" at bounding box center [212, 671] width 115 height 13
click at [469, 364] on div "Product sku Product sku" at bounding box center [560, 369] width 270 height 31
click at [479, 333] on textarea at bounding box center [554, 317] width 244 height 48
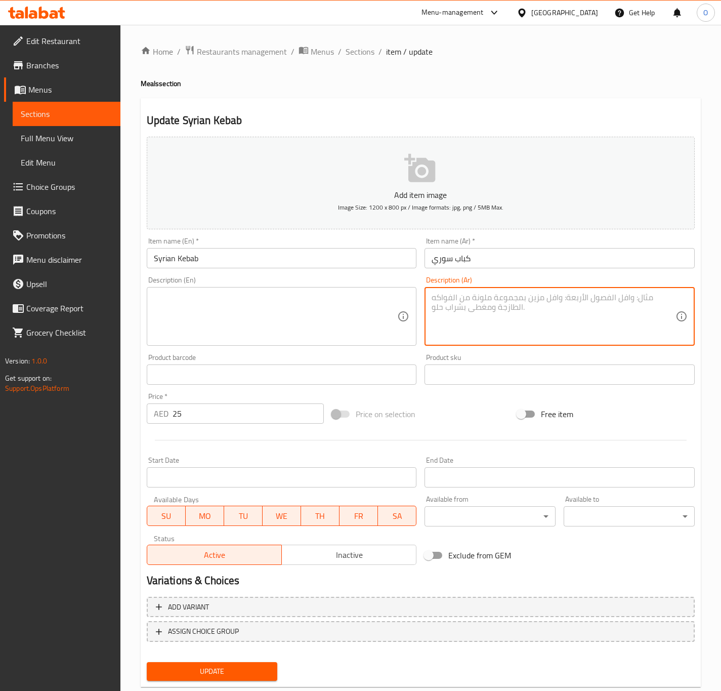
paste textarea "مع بطاطا أو أرز"
type textarea "مع بطاطا أو أرز"
click at [262, 345] on div "Description (En)" at bounding box center [282, 316] width 270 height 59
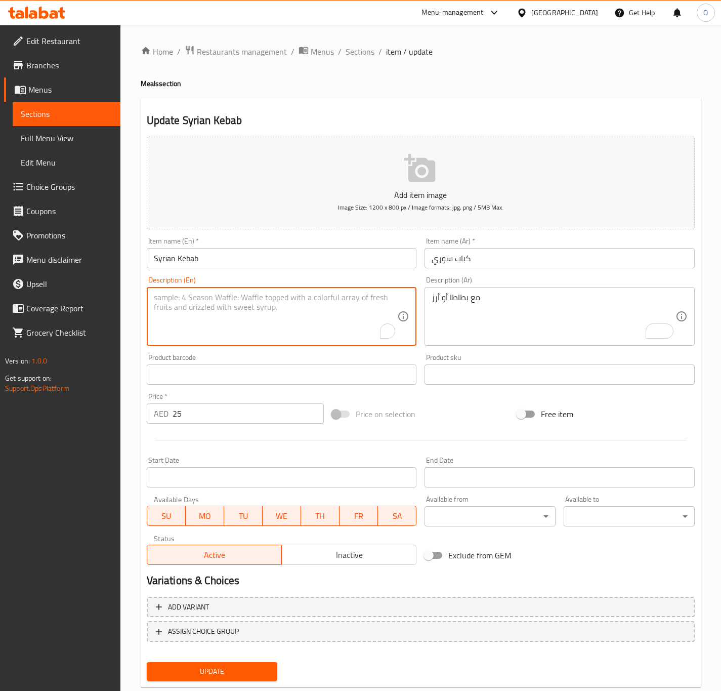
paste textarea "With fries or rice"
type textarea "With fries or rice"
click at [430, 260] on input "كباب سوري" at bounding box center [560, 258] width 270 height 20
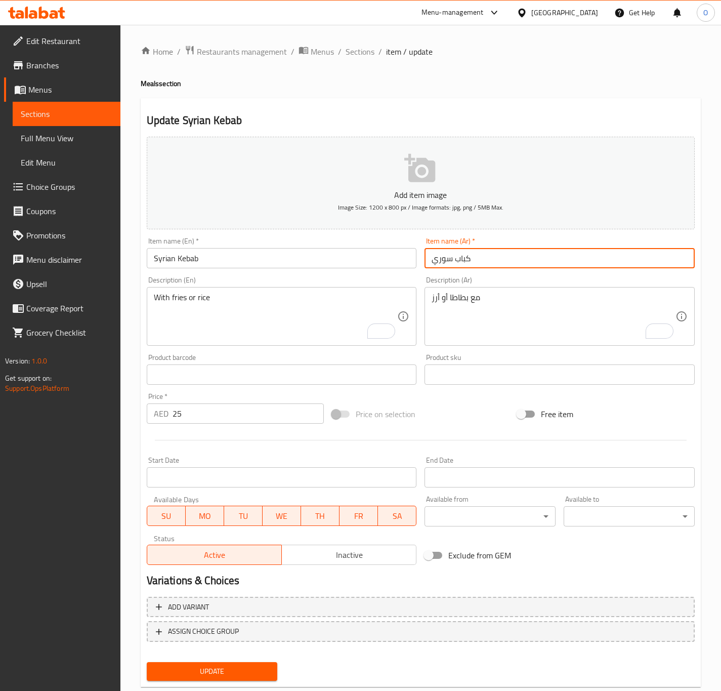
paste input "وجبة"
type input "وجبة كباب سوري"
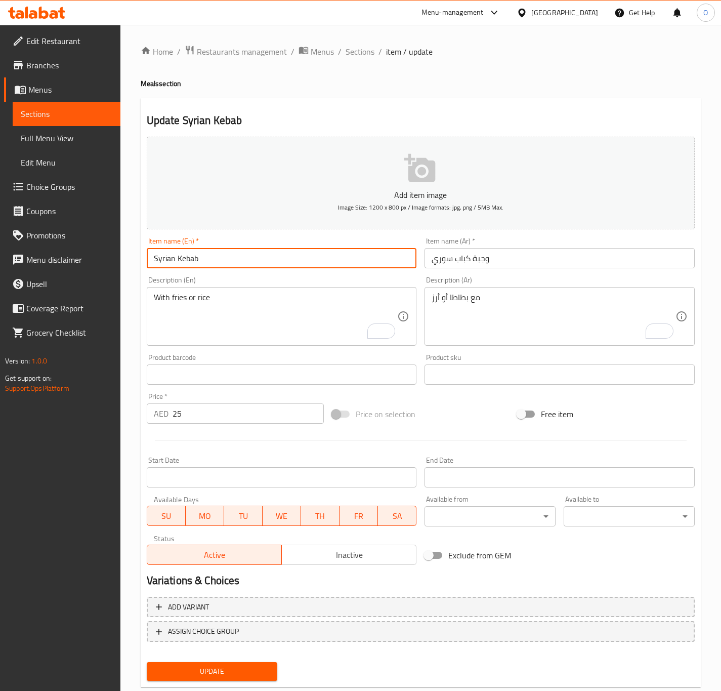
click at [223, 258] on input "Syrian Kebab" at bounding box center [282, 258] width 270 height 20
paste input "Meal"
type input "Syrian Kebab Meal"
click at [196, 666] on span "Update" at bounding box center [212, 671] width 115 height 13
click at [456, 319] on textarea at bounding box center [554, 317] width 244 height 48
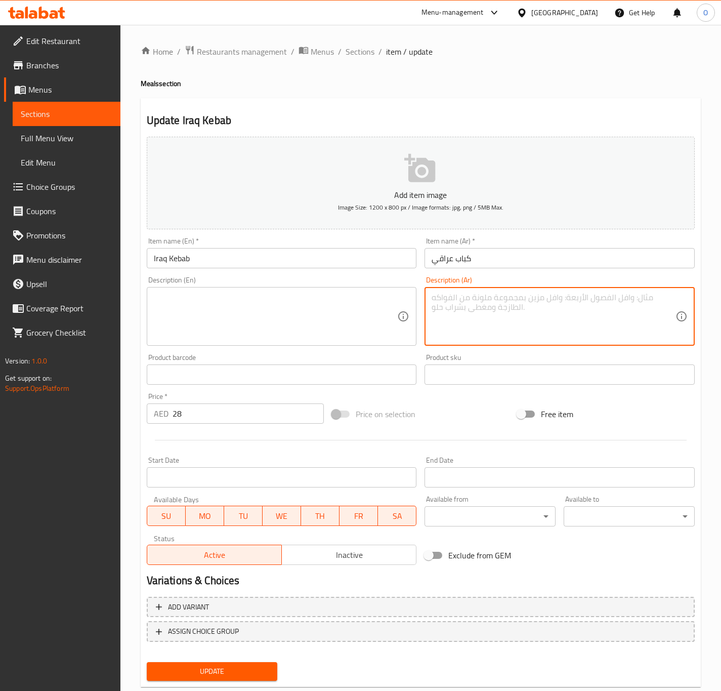
paste textarea "مع بطاطا أو أرز"
type textarea "مع بطاطا أو أرز"
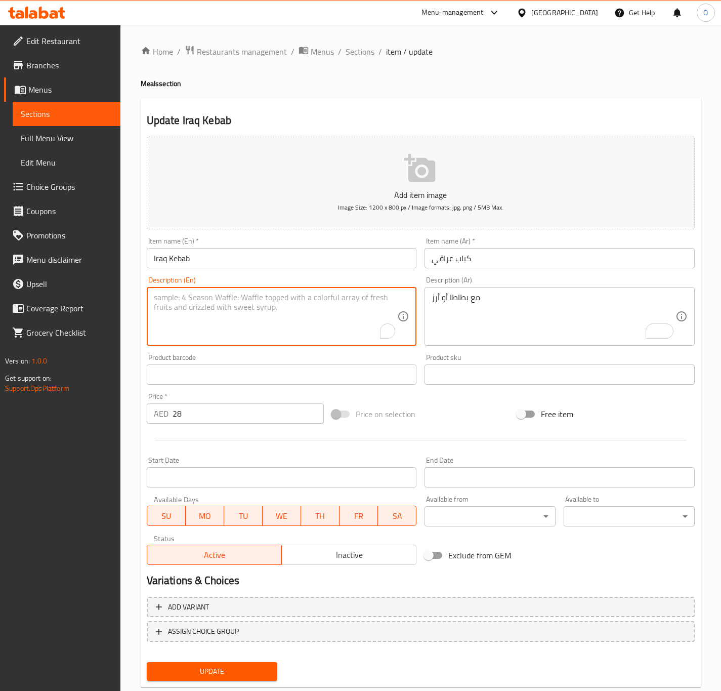
click at [214, 324] on textarea "To enrich screen reader interactions, please activate Accessibility in Grammarl…" at bounding box center [276, 317] width 244 height 48
paste textarea "With fries or rice"
type textarea "With fries or rice"
click at [426, 256] on input "كباب عراقي" at bounding box center [560, 258] width 270 height 20
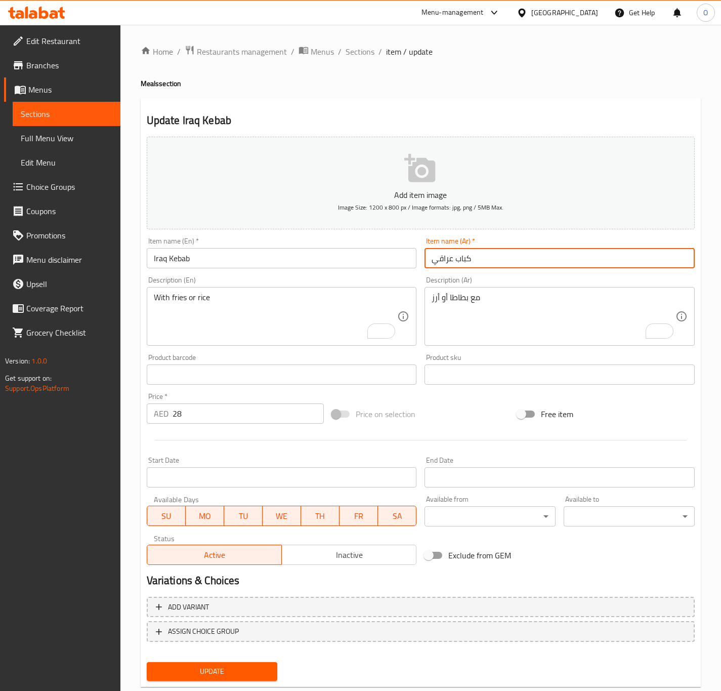
paste input "وجبة"
type input "وجبة كباب عراقي"
click at [193, 249] on input "Iraq Kebab" at bounding box center [282, 258] width 270 height 20
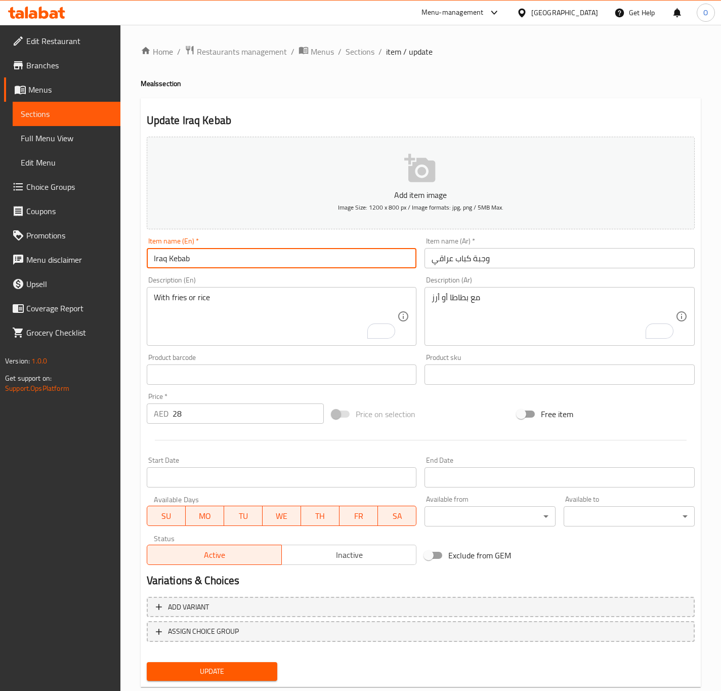
paste input "Meal"
type input "Iraq Kebab Meal"
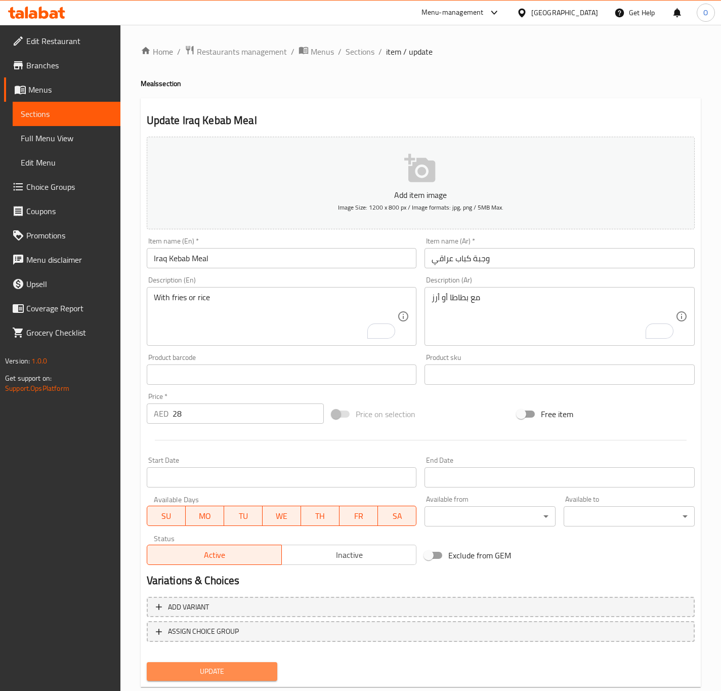
click at [230, 670] on span "Update" at bounding box center [212, 671] width 115 height 13
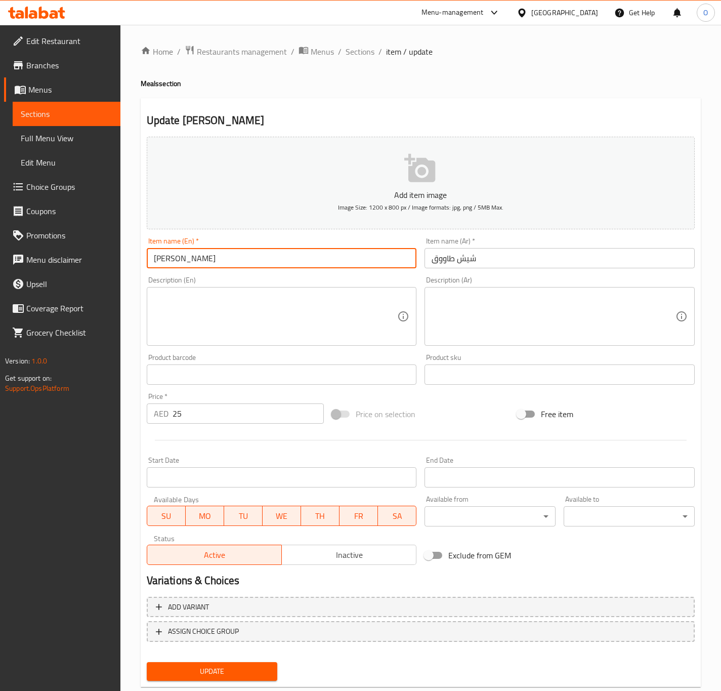
click at [238, 260] on input "[PERSON_NAME]" at bounding box center [282, 258] width 270 height 20
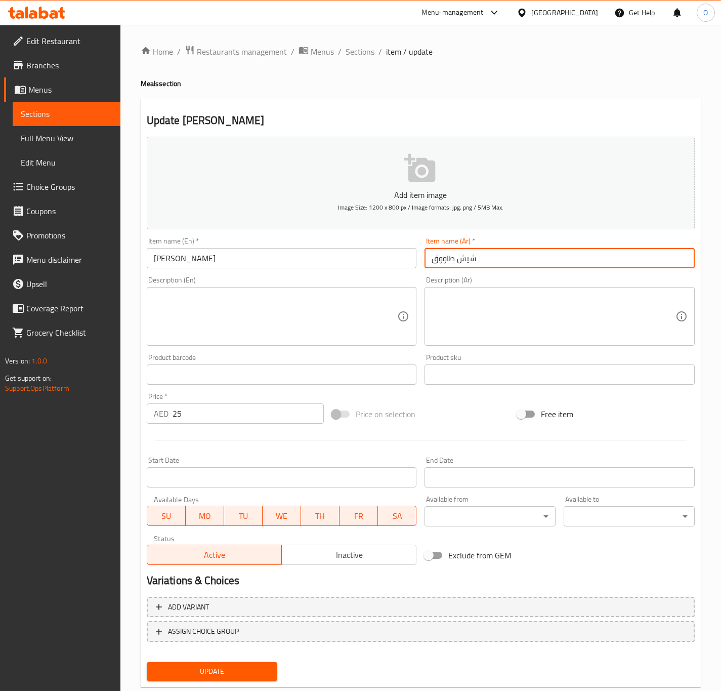
click at [471, 256] on input "شيش طاووق" at bounding box center [560, 258] width 270 height 20
click at [421, 262] on div "Item name (Ar)   * شيش طاووق Item name (Ar) *" at bounding box center [560, 252] width 278 height 39
click at [425, 259] on input "شيش طاووق" at bounding box center [560, 258] width 270 height 20
type input "وجبة شيش طاووق"
click at [348, 243] on div "Item name (En)   * Shish Tawook Item name (En) *" at bounding box center [282, 252] width 270 height 31
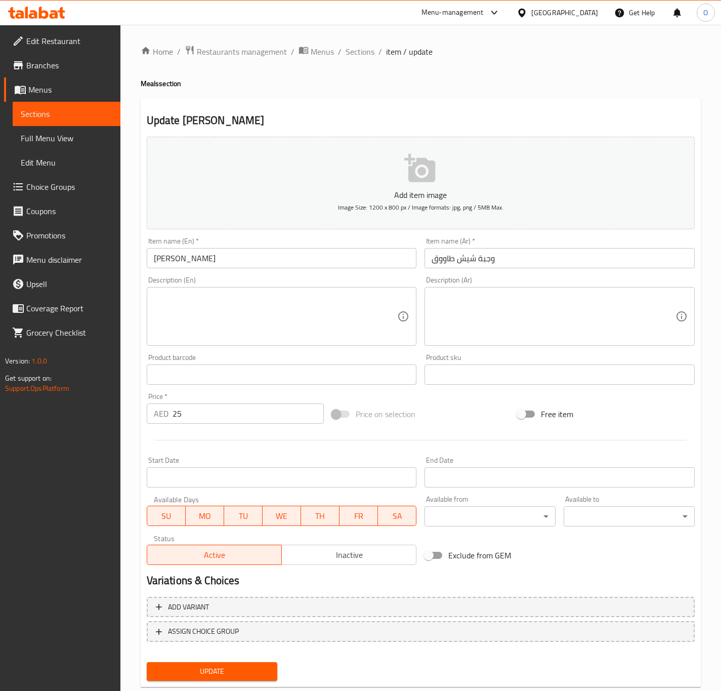
click at [334, 257] on input "Shish Tawook" at bounding box center [282, 258] width 270 height 20
type input "Shish Tawook Meal"
click at [507, 350] on div "Product sku Product sku" at bounding box center [560, 369] width 278 height 39
click at [433, 280] on div "Description (Ar) Description (Ar)" at bounding box center [560, 310] width 270 height 69
click at [456, 332] on textarea at bounding box center [554, 317] width 244 height 48
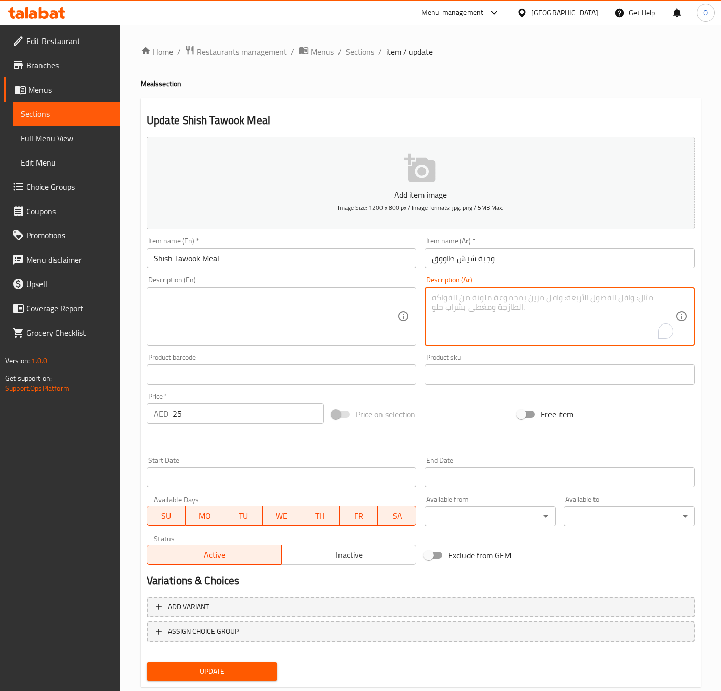
paste textarea "بطاطا أو أرز"
type textarea "بطاطا أو أرز"
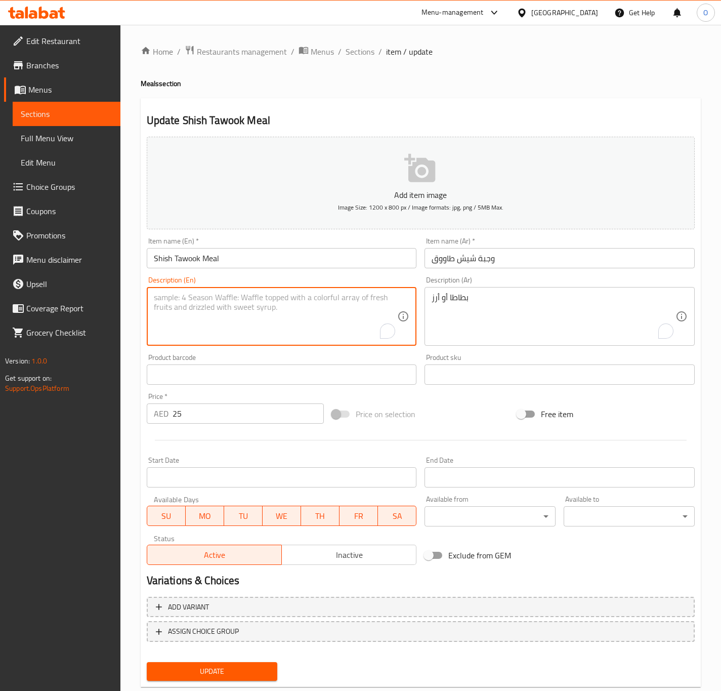
click at [319, 302] on textarea "To enrich screen reader interactions, please activate Accessibility in Grammarl…" at bounding box center [276, 317] width 244 height 48
type textarea "With fries or rice"
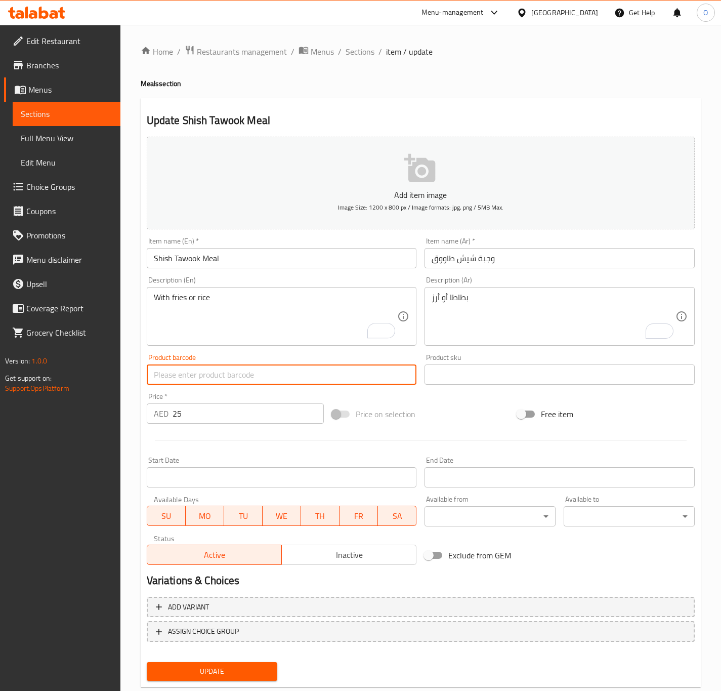
click at [147, 662] on button "Update" at bounding box center [212, 671] width 131 height 19
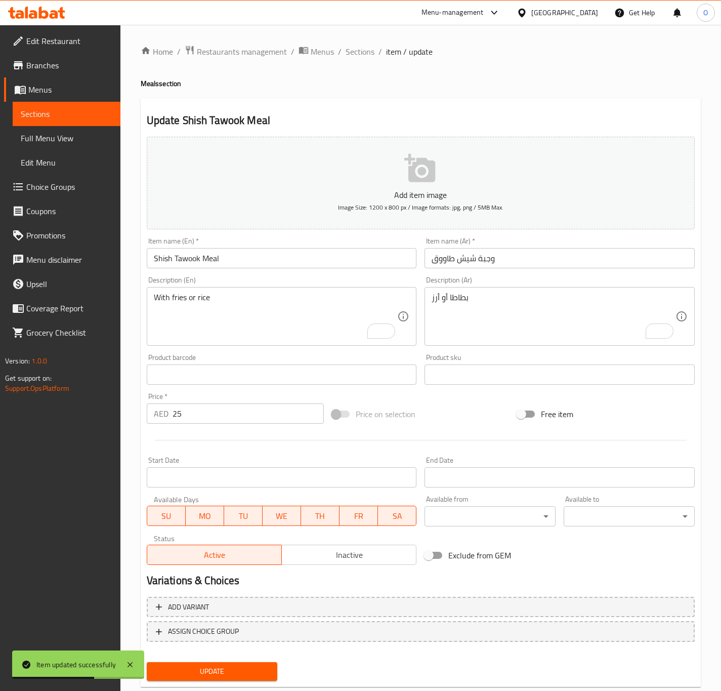
click at [429, 299] on div "بطاطا أو أرز Description (Ar)" at bounding box center [560, 316] width 270 height 59
click at [432, 298] on textarea "بطاطا أو أرز" at bounding box center [554, 317] width 244 height 48
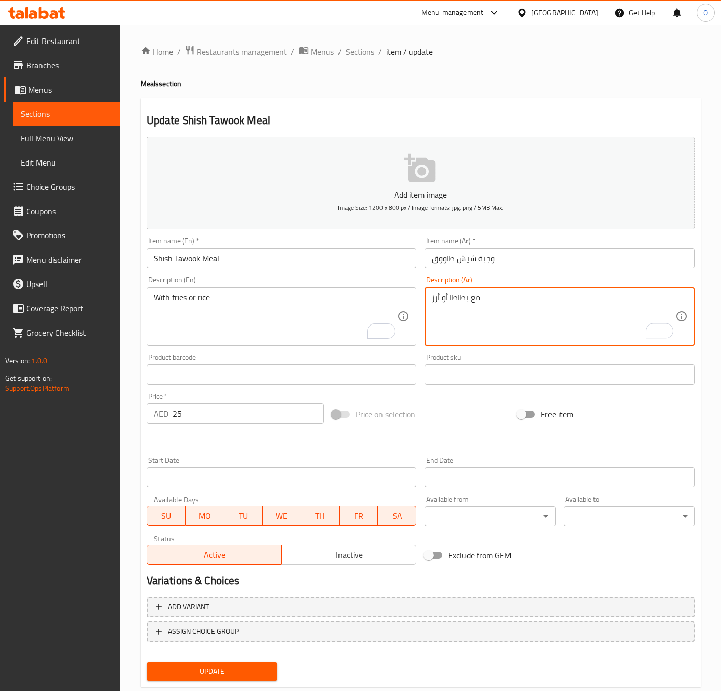
click at [450, 311] on textarea "مع بطاطا أو أرز" at bounding box center [554, 317] width 244 height 48
click at [450, 312] on textarea "مع بطاطا أو أرز" at bounding box center [554, 317] width 244 height 48
type textarea "مع بطاطا أو أرز"
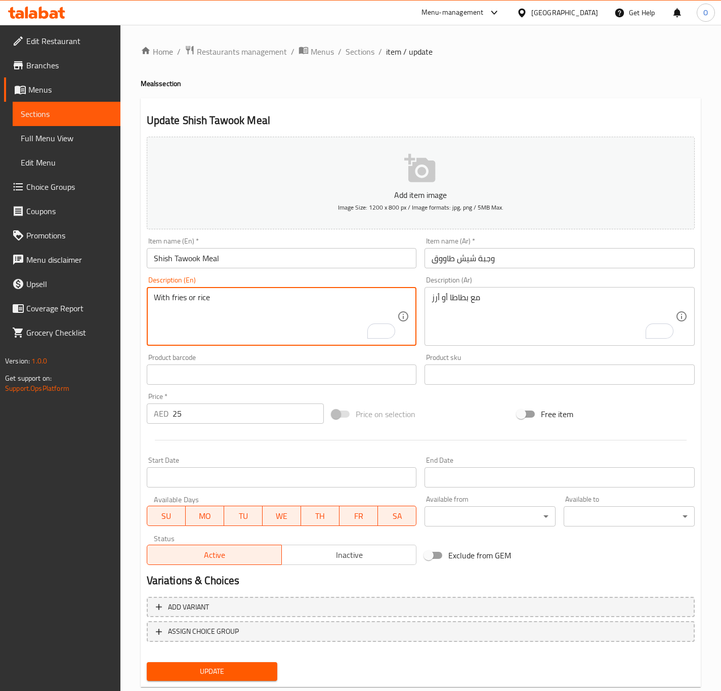
click at [263, 300] on textarea "With fries or rice" at bounding box center [276, 317] width 244 height 48
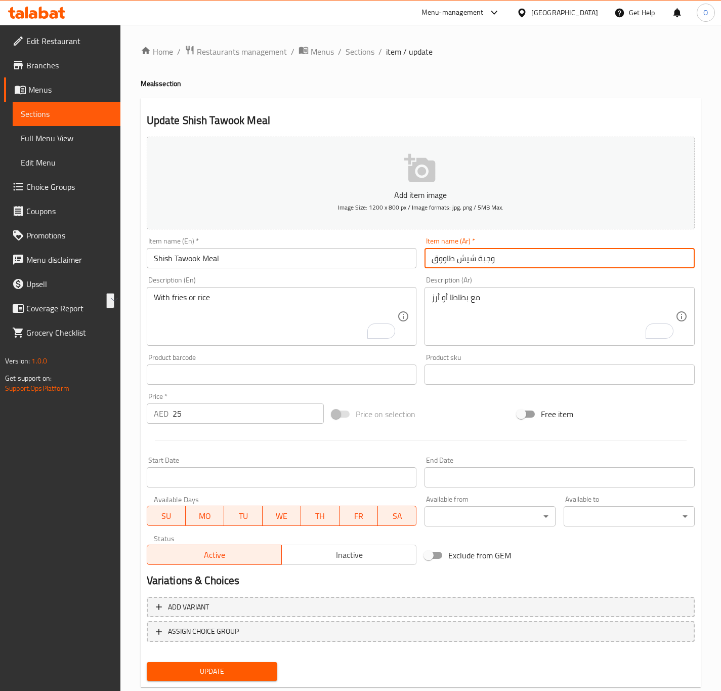
click at [482, 264] on input "وجبة شيش طاووق" at bounding box center [560, 258] width 270 height 20
click at [489, 257] on input "وجبة شيش طاووق" at bounding box center [560, 258] width 270 height 20
click at [480, 254] on input "وجبة شيش طاووق" at bounding box center [560, 258] width 270 height 20
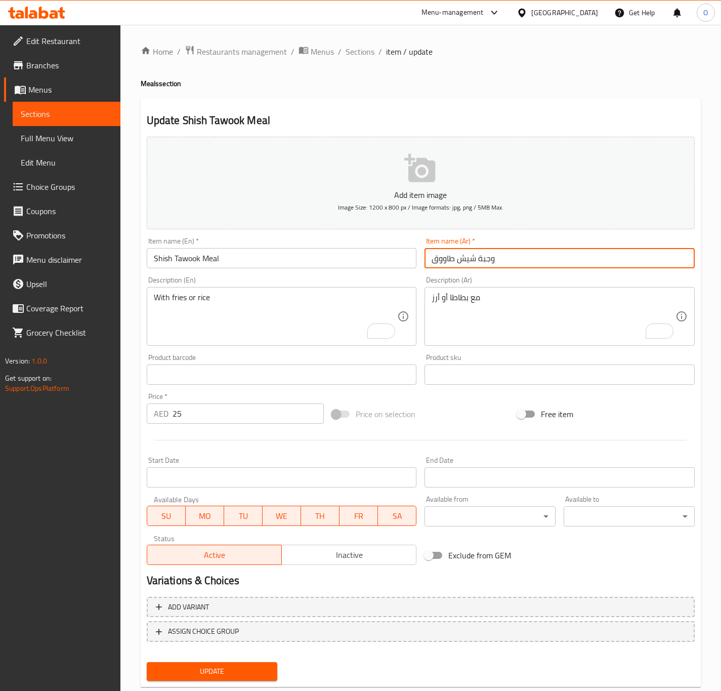
click at [480, 254] on input "وجبة شيش طاووق" at bounding box center [560, 258] width 270 height 20
click at [216, 254] on input "Shish Tawook Meal" at bounding box center [282, 258] width 270 height 20
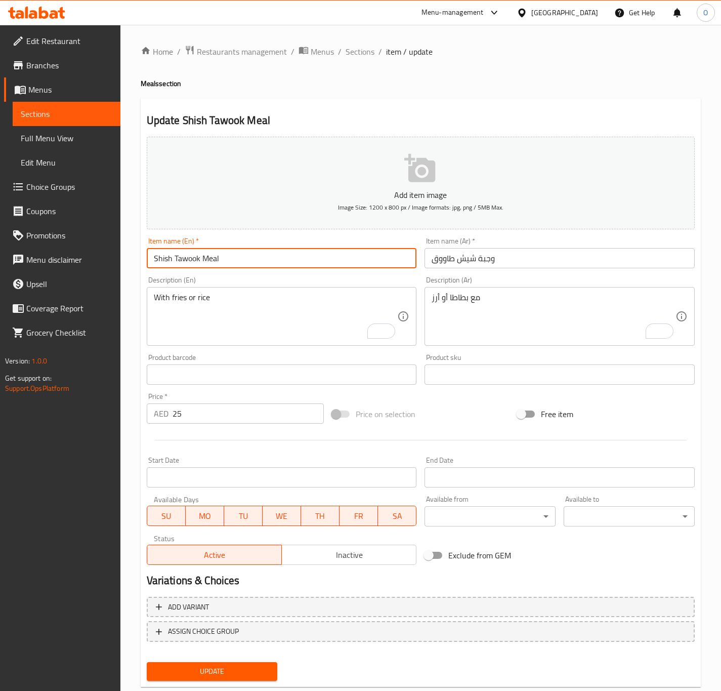
click at [216, 254] on input "Shish Tawook Meal" at bounding box center [282, 258] width 270 height 20
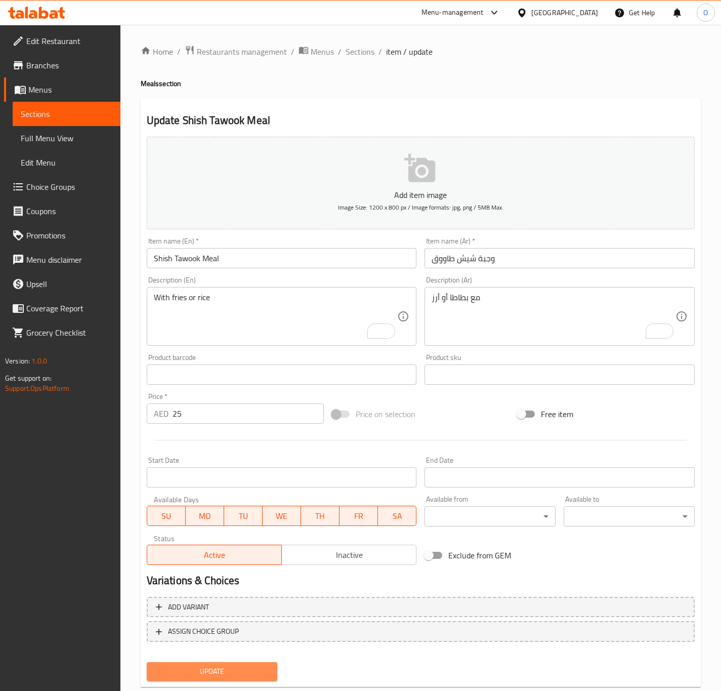
click at [185, 674] on span "Update" at bounding box center [212, 671] width 115 height 13
click at [509, 285] on div "Description (Ar) Description (Ar)" at bounding box center [560, 310] width 270 height 69
click at [503, 297] on textarea at bounding box center [554, 317] width 244 height 48
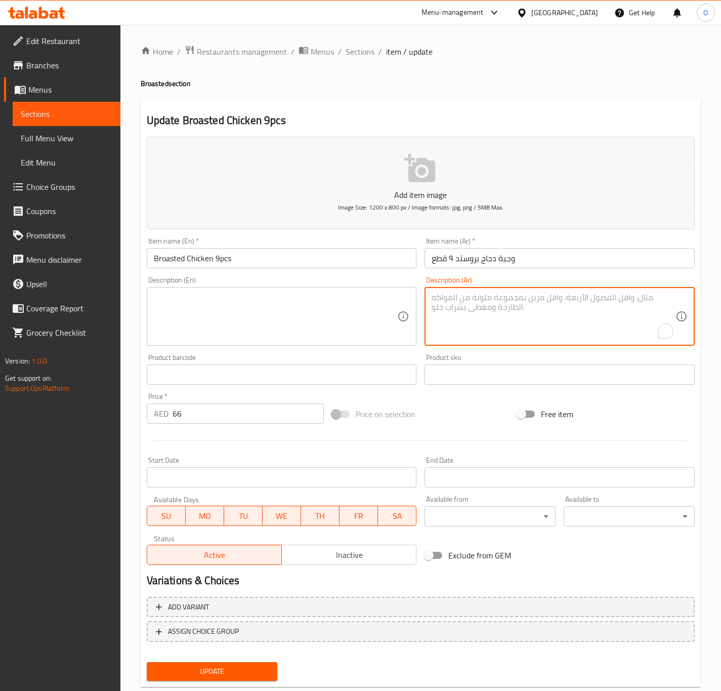
paste textarea "ثوم، مخلل، كول سلو، بطاطا، بارد كان، صوص نيزو و 2 خبز"
type textarea "ثوم، مخلل، كول سلو، بطاطا، بارد كان، صوص نيزو و 2 خبز"
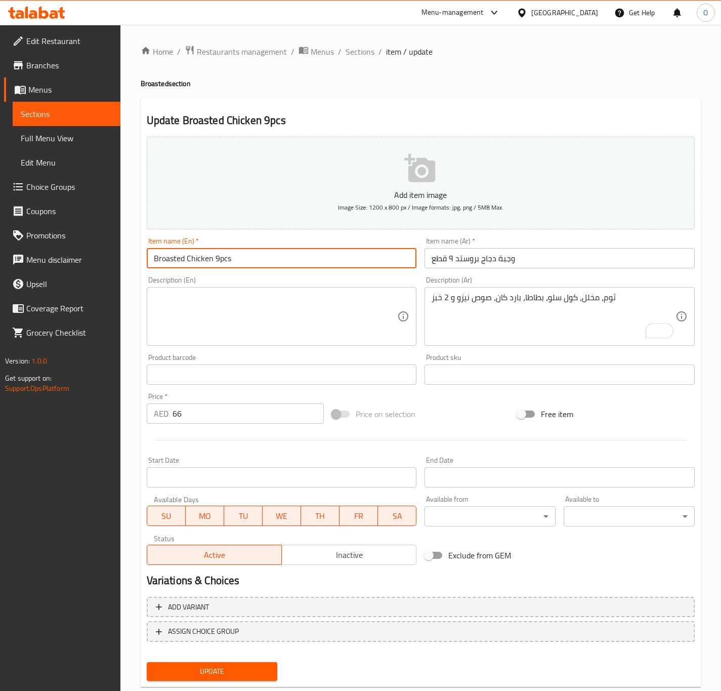
drag, startPoint x: 219, startPoint y: 265, endPoint x: 222, endPoint y: 260, distance: 5.7
click at [222, 260] on input "Broasted Chicken 9pcs" at bounding box center [282, 258] width 270 height 20
type input "Broasted Chicken 9 Pcs"
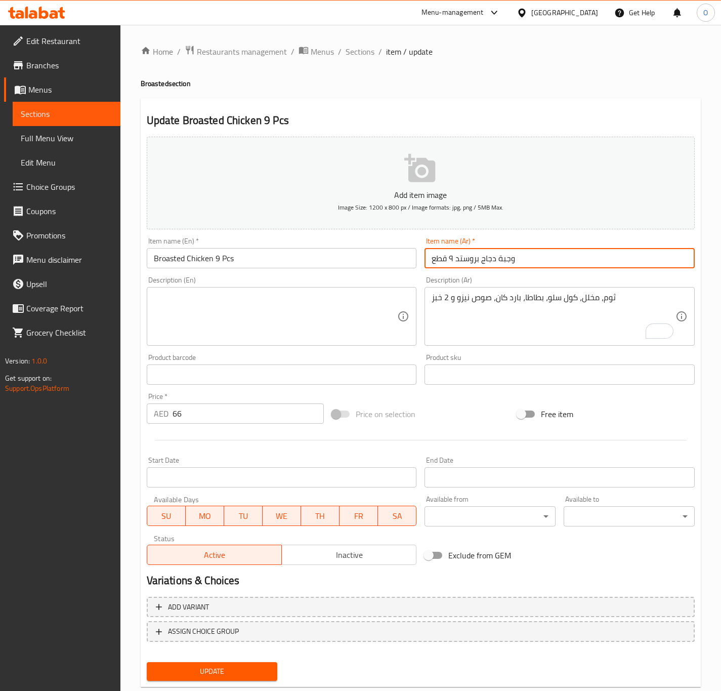
click at [449, 259] on input "وجبة دجاج بروستد ٩ قطع" at bounding box center [560, 258] width 270 height 20
type input "وجبة دجاج بروستد 9 قطع"
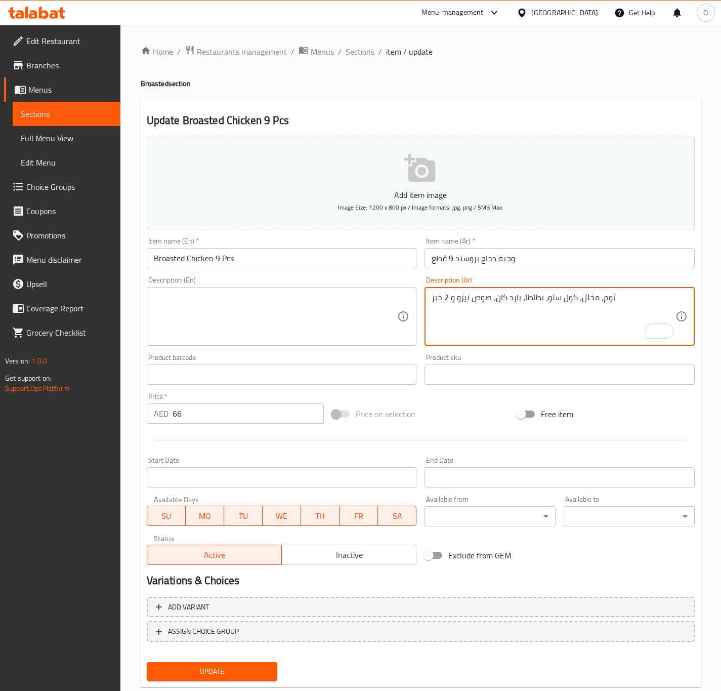
drag, startPoint x: 609, startPoint y: 296, endPoint x: 715, endPoint y: 377, distance: 133.4
click at [512, 301] on textarea "2 ثوم، مخلل، كول سلو، بطاطا، [PERSON_NAME] كان، صوص نيزو و 2 خبز" at bounding box center [554, 317] width 244 height 48
click at [511, 298] on textarea "2 ثوم، مخلل، كول سلو، بطاطا، بارد لتر ونص عائلي كان، صوص نيزو و 2 خبز" at bounding box center [554, 317] width 244 height 48
click at [450, 304] on textarea "2 ثوم، مخلل، كول سلو، بطاطا، بارد لتر ونص عائلي، صوص نيزو و 2 خبز" at bounding box center [554, 317] width 244 height 48
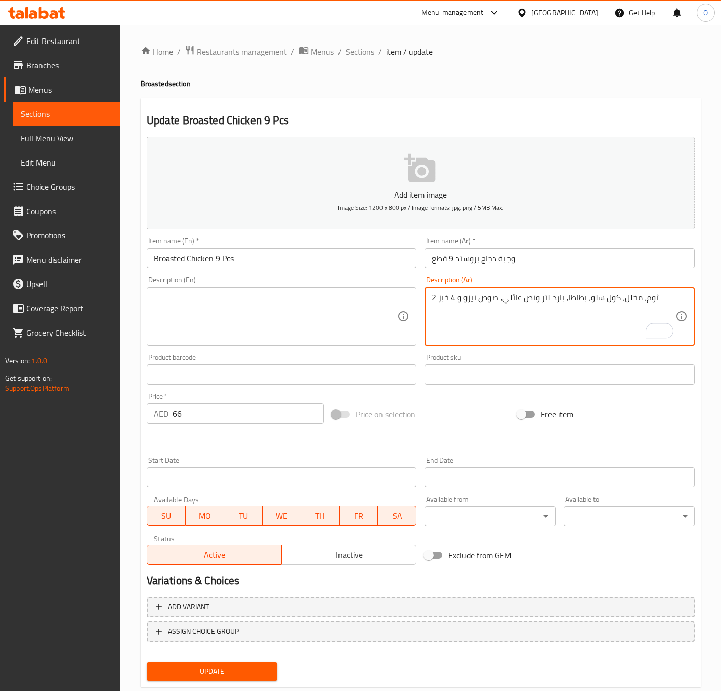
click at [462, 301] on textarea "2 ثوم، مخلل، كول سلو، بطاطا، بارد لتر ونص عائلي، صوص نيزو و 4 خبز" at bounding box center [554, 317] width 244 height 48
type textarea "2 ثوم، مخلل، كول سلو، بطاطا، بارد لتر ونص عائلي، صوص نيزو و 4 خبز"
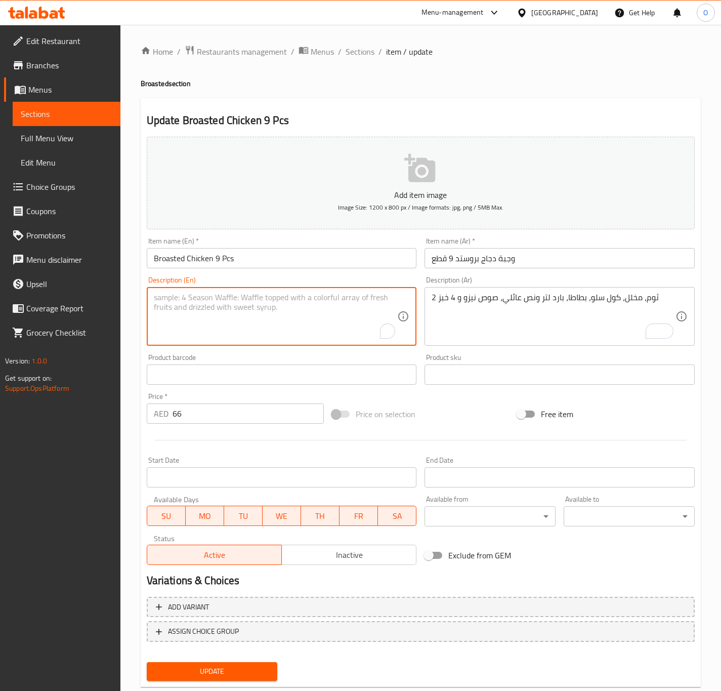
click at [197, 319] on textarea "To enrich screen reader interactions, please activate Accessibility in Grammarl…" at bounding box center [276, 317] width 244 height 48
paste textarea "Garlic, pickles, coleslaw, fries, cold can, Nezo sauce and 2 buns"
click at [295, 298] on textarea "Garlic, pickles, coleslaw, fries, cold can, Nezo sauce and 2 buns" at bounding box center [276, 317] width 244 height 48
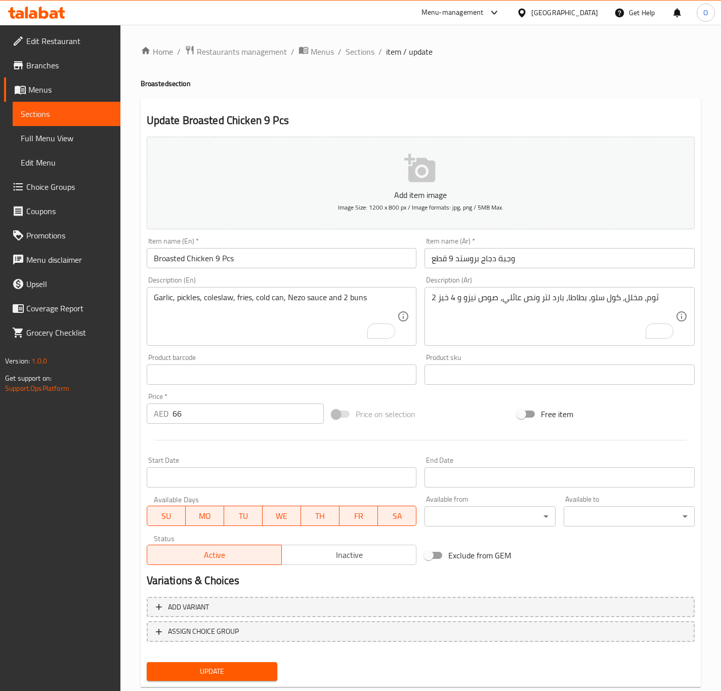
click at [290, 291] on div "Garlic, pickles, coleslaw, fries, cold can, Nezo sauce and 2 buns Description (…" at bounding box center [282, 316] width 270 height 59
click at [287, 299] on textarea "Garlic, pickles, coleslaw, fries, cold can, Nezo sauce and 2 buns" at bounding box center [276, 317] width 244 height 48
paste textarea "ezo"
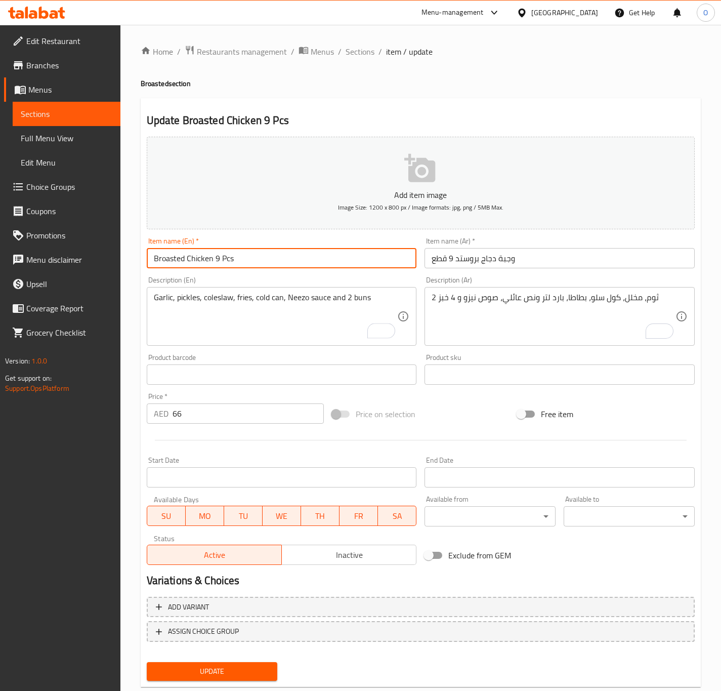
click at [292, 262] on input "Broasted Chicken 9 Pcs" at bounding box center [282, 258] width 270 height 20
click at [147, 662] on button "Update" at bounding box center [212, 671] width 131 height 19
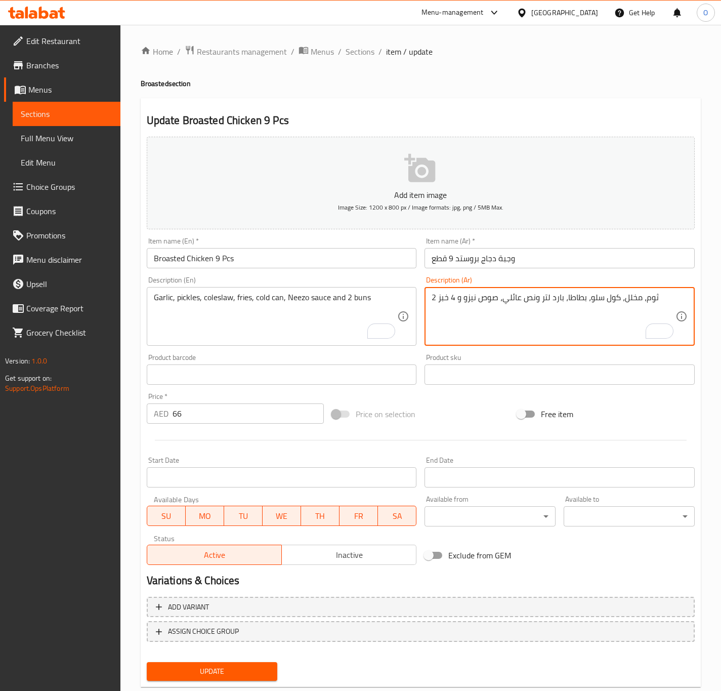
click at [538, 321] on textarea "2 ثوم، مخلل، كول سلو، بطاطا، بارد لتر ونص عائلي، صوص نيزو و 4 خبز" at bounding box center [554, 317] width 244 height 48
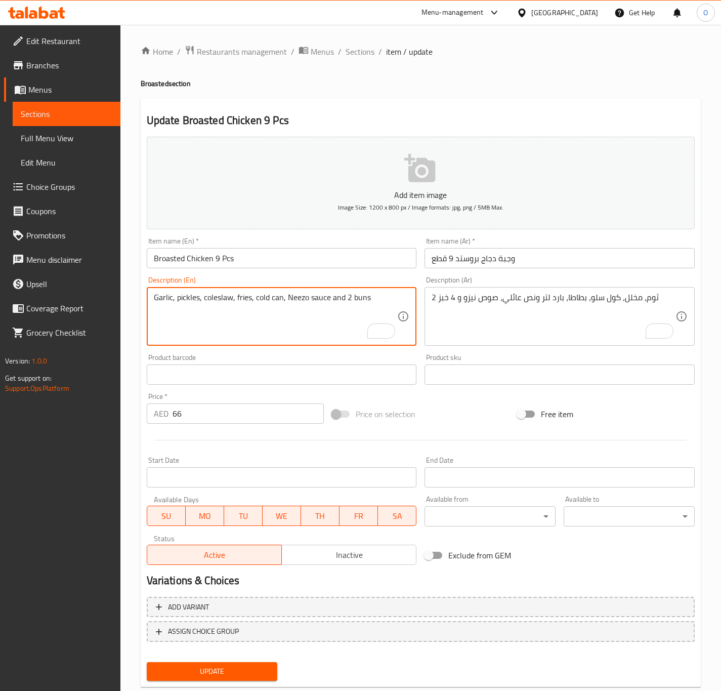
click at [290, 304] on textarea "Garlic, pickles, coleslaw, fries, cold can, Neezo sauce and 2 buns" at bounding box center [276, 317] width 244 height 48
paste textarea "2 garlic, pickles, coleslaw, potatoes, 1.5 liter family cold, Nezo sauce and 4 …"
click at [169, 297] on textarea "2 garlic, pickles, coleslaw, potatoes, 1.5 liter family cold, Nezo sauce and 4 …" at bounding box center [276, 317] width 244 height 48
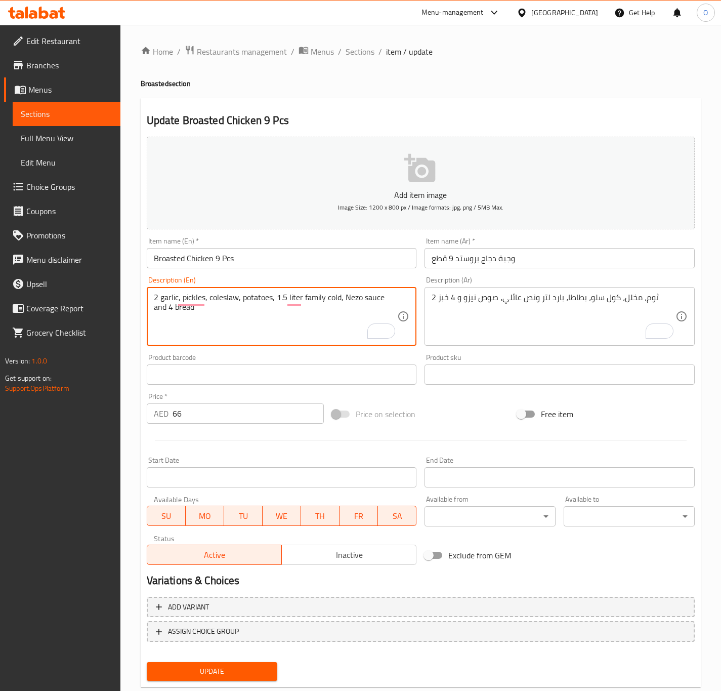
paste textarea "G"
click at [339, 310] on textarea "2 Garlic, pickles, coleslaw, potatoes, 1.5 litre family cold, Nezo sauce and 4 …" at bounding box center [276, 317] width 244 height 48
click at [330, 294] on textarea "2 Garlic, pickles, coleslaw, potatoes, 1.5 litre family cold, Nezo sauce and 4 …" at bounding box center [276, 317] width 244 height 48
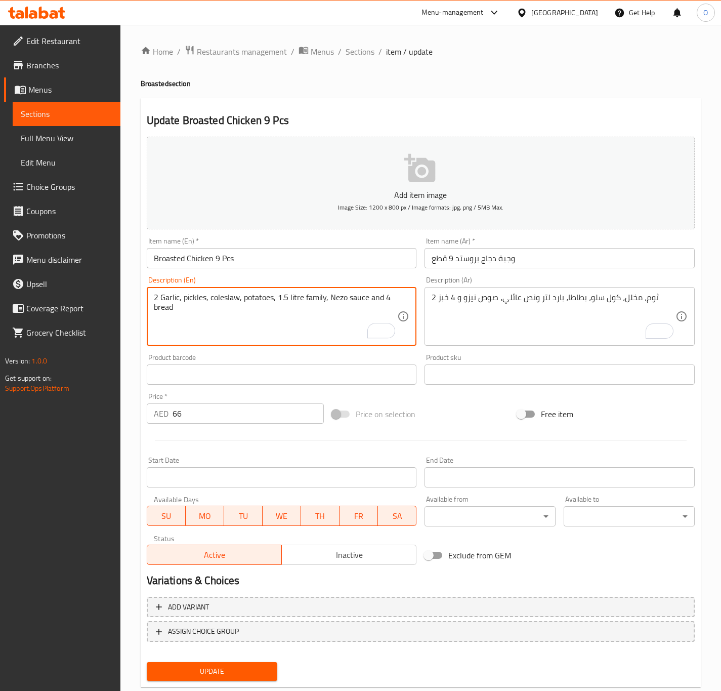
paste textarea "cold"
type textarea "2 Garlic, pickles, coleslaw, potatoes, 1.5 litre cold family, Nezo sauce and 4 …"
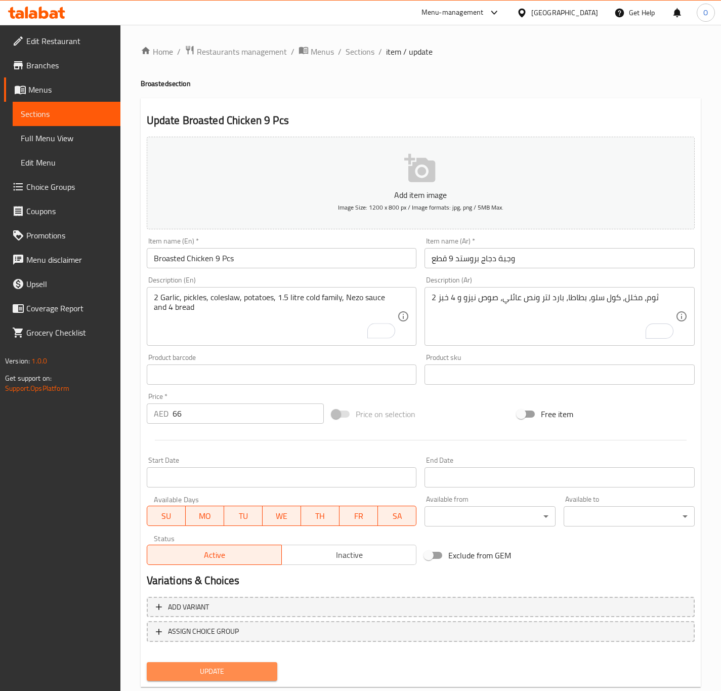
click at [166, 666] on span "Update" at bounding box center [212, 671] width 115 height 13
click at [206, 675] on span "Update" at bounding box center [212, 671] width 115 height 13
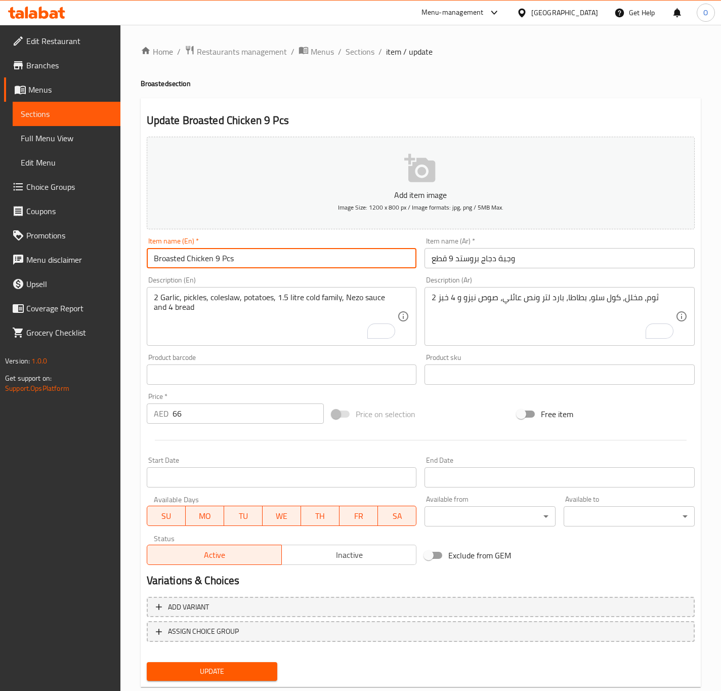
click at [280, 251] on input "Broasted Chicken 9 Pcs" at bounding box center [282, 258] width 270 height 20
paste input "Meal"
type input "Broasted Chicken 9 Pcs Meal"
click at [147, 662] on button "Update" at bounding box center [212, 671] width 131 height 19
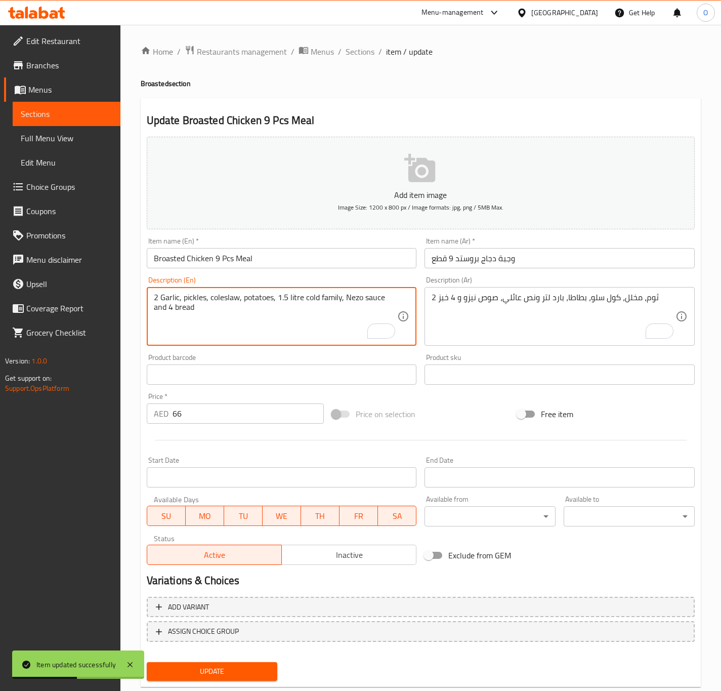
click at [348, 294] on textarea "2 Garlic, pickles, coleslaw, potatoes, 1.5 litre cold family, Nezo sauce and 4 …" at bounding box center [276, 317] width 244 height 48
paste textarea "e"
type textarea "2 Garlic, pickles, coleslaw, potatoes, 1.5 litre cold family, Neezo sauce and 4…"
click at [199, 669] on span "Update" at bounding box center [212, 671] width 115 height 13
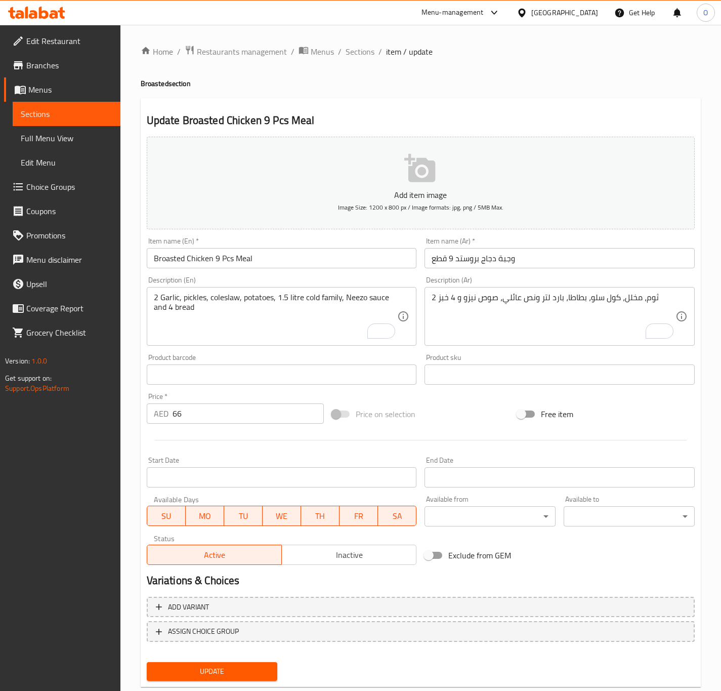
click at [145, 670] on div "Update" at bounding box center [212, 671] width 139 height 27
click at [158, 676] on span "Update" at bounding box center [212, 671] width 115 height 13
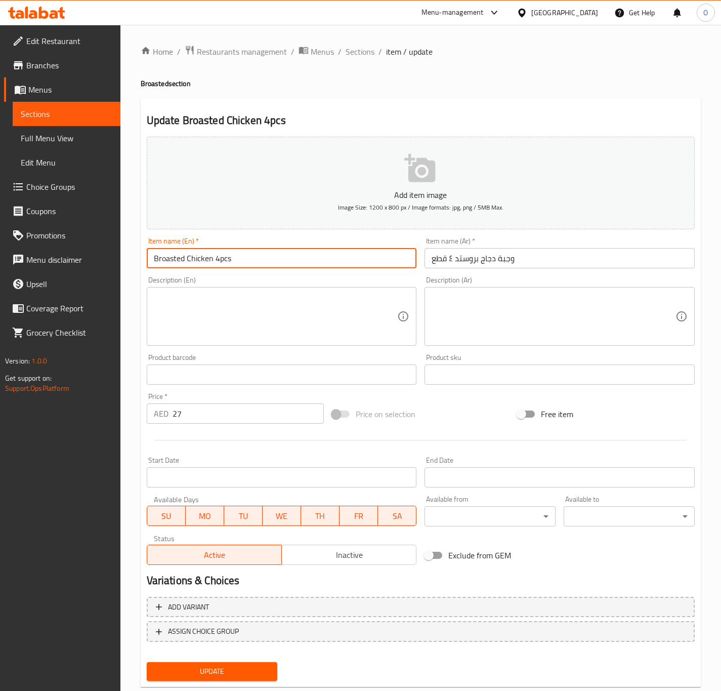
click at [219, 260] on input "Broasted Chicken 4pcs" at bounding box center [282, 258] width 270 height 20
click at [235, 254] on input "Broasted Chicken 4 pcs" at bounding box center [282, 258] width 270 height 20
click at [222, 260] on input "Broasted Chicken 4 pcs" at bounding box center [282, 258] width 270 height 20
type input "Broasted Chicken 4 Pcs"
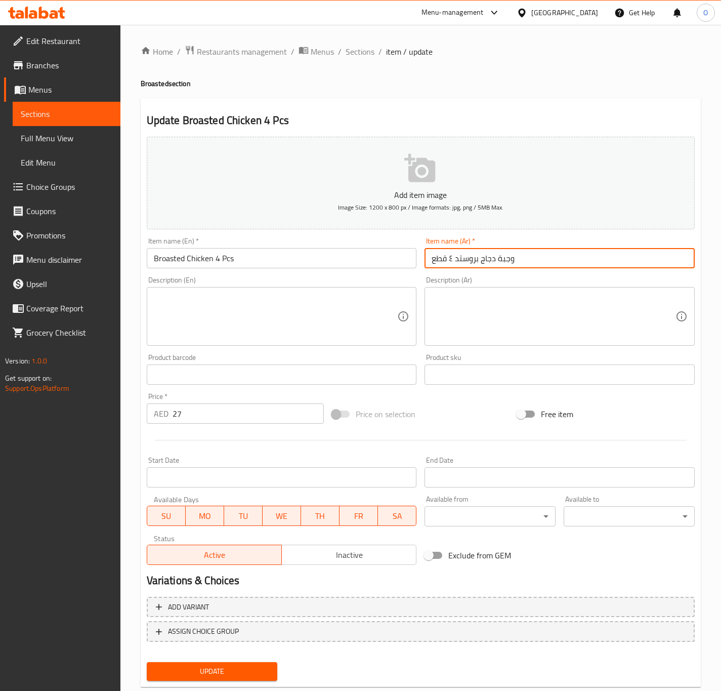
click at [449, 257] on input "وجبة دجاج بروستد ٤ قطع" at bounding box center [560, 258] width 270 height 20
type input "وجبة دجاج بروستد 4 قطع"
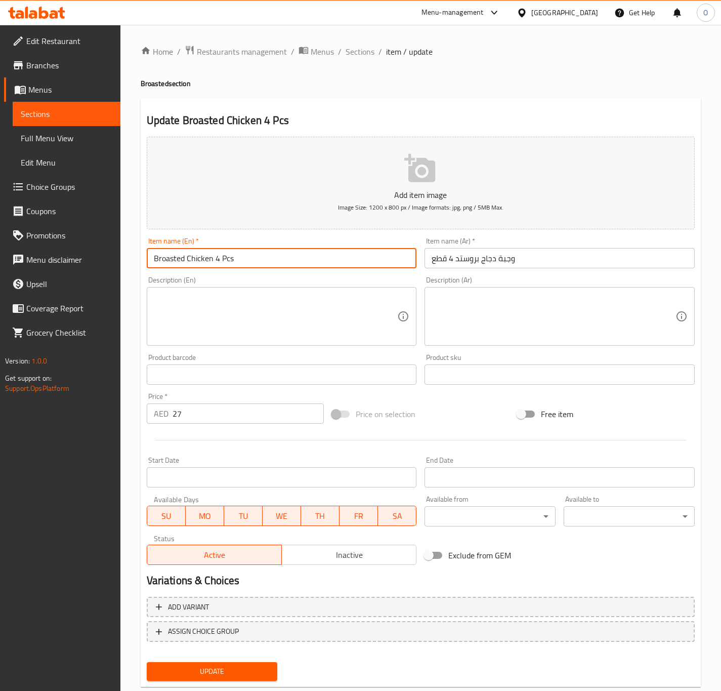
click at [181, 259] on input "Broasted Chicken 4 Pcs" at bounding box center [282, 258] width 270 height 20
click at [538, 303] on textarea at bounding box center [554, 317] width 244 height 48
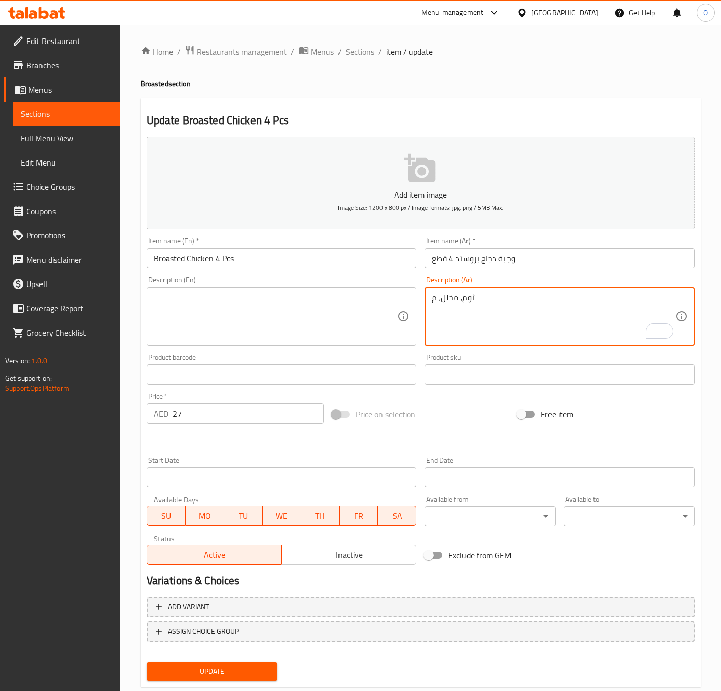
click at [436, 298] on textarea "ثوم، مخلل، م" at bounding box center [554, 317] width 244 height 48
paste textarea "ول سلو"
click at [459, 336] on textarea "ثوم، مخلل، كول سلو، بطاطا، بارد كان، صوص نيزو و 2 خبز" at bounding box center [554, 317] width 244 height 48
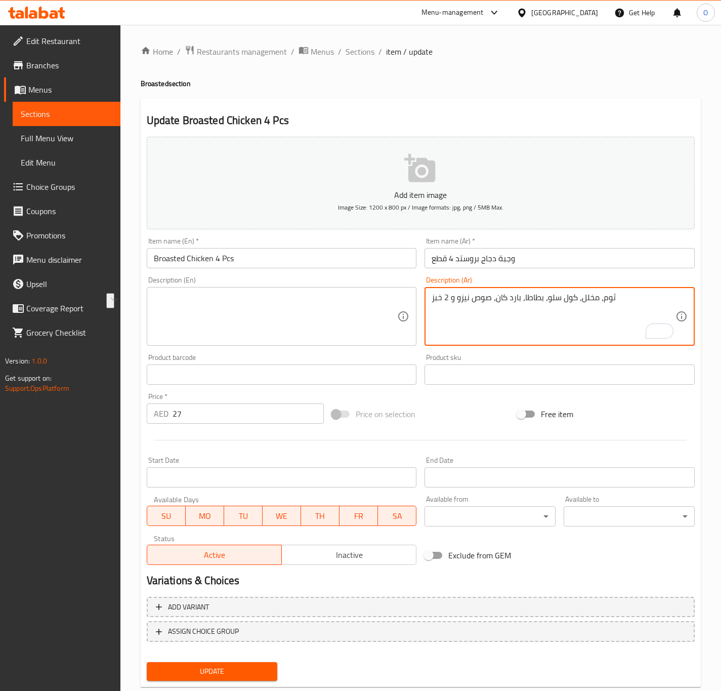
type textarea "ثوم، مخلل، كول سلو، بطاطا، بارد كان، صوص نيزو و 2 خبز"
click at [229, 326] on textarea at bounding box center [276, 317] width 244 height 48
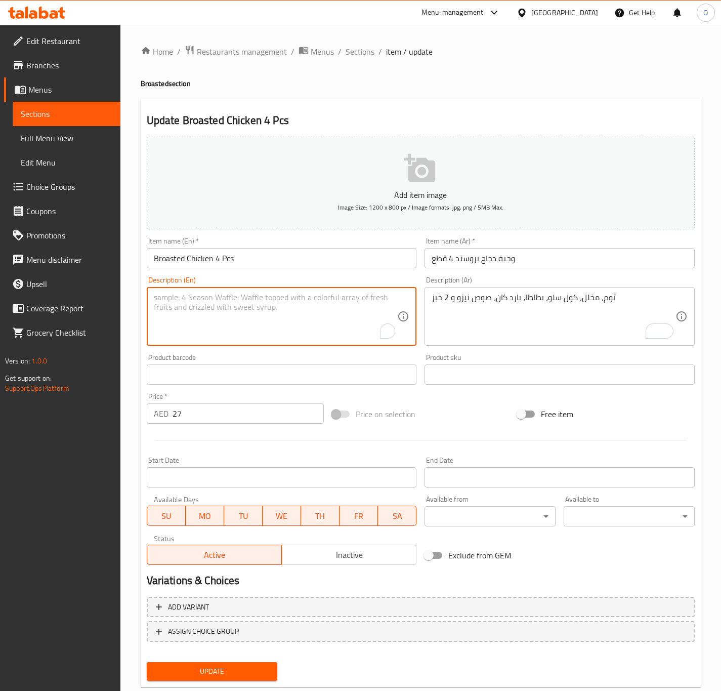
paste textarea "Garlic, pickles, coleslaw, fries, cold can, Nezo sauce and 2 buns"
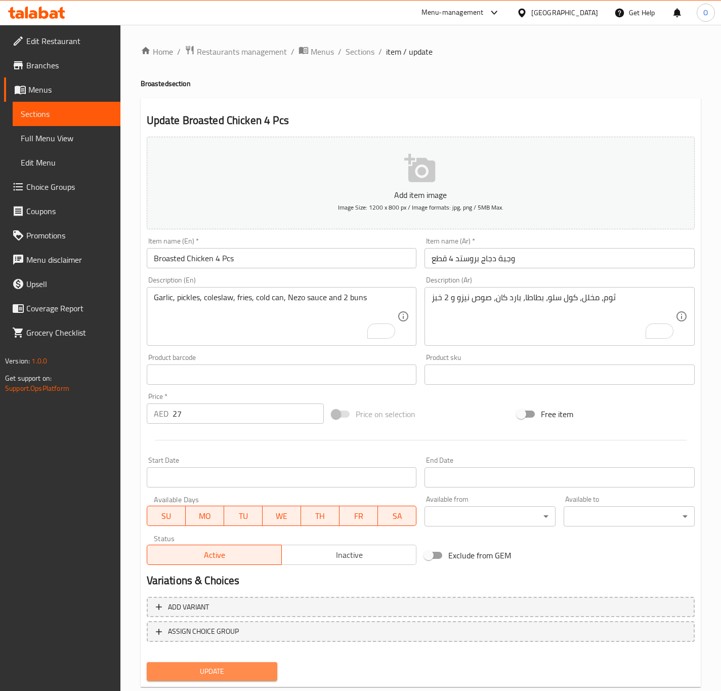
click at [217, 679] on button "Update" at bounding box center [212, 671] width 131 height 19
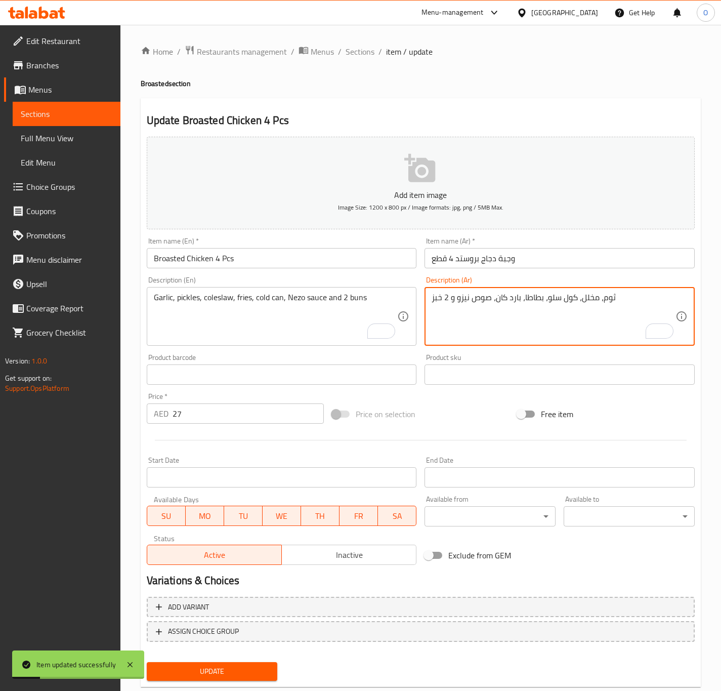
click at [530, 307] on textarea "ثوم، مخلل، كول سلو، بطاطا، بارد كان، صوص نيزو و 2 خبز" at bounding box center [554, 317] width 244 height 48
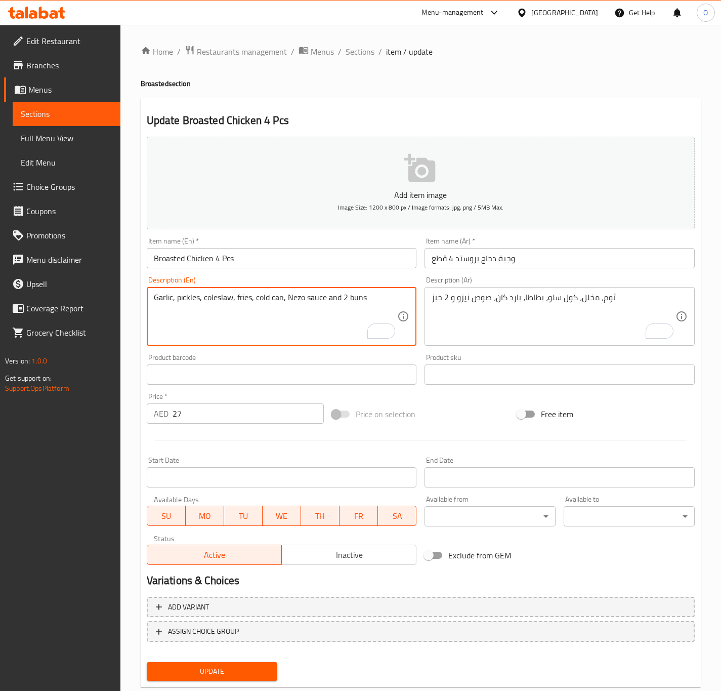
click at [185, 310] on textarea "Garlic, pickles, coleslaw, fries, cold can, Nezo sauce and 2 buns" at bounding box center [276, 317] width 244 height 48
click at [296, 310] on textarea "Garlic, pickles, coleslaw, fries, cold can, Nezo sauce and 2 buns" at bounding box center [276, 317] width 244 height 48
click at [292, 304] on textarea "Garlic, pickles, coleslaw, fries, cold can, Nezo sauce and 2 buns" at bounding box center [276, 317] width 244 height 48
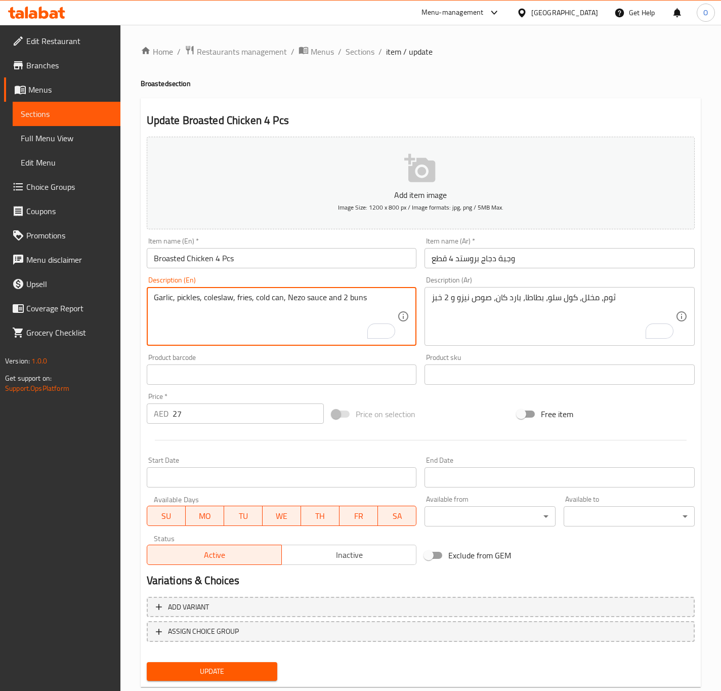
paste textarea "ezo"
type textarea "Garlic, pickles, coleslaw, fries, cold can, Neezo sauce and 2 buns"
click at [276, 266] on input "Broasted Chicken 4 Pcs" at bounding box center [282, 258] width 270 height 20
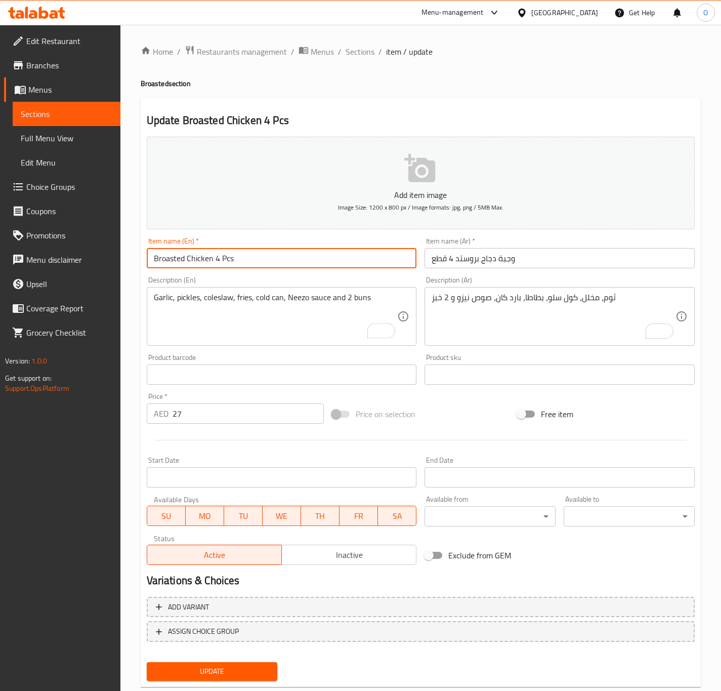
click at [147, 662] on button "Update" at bounding box center [212, 671] width 131 height 19
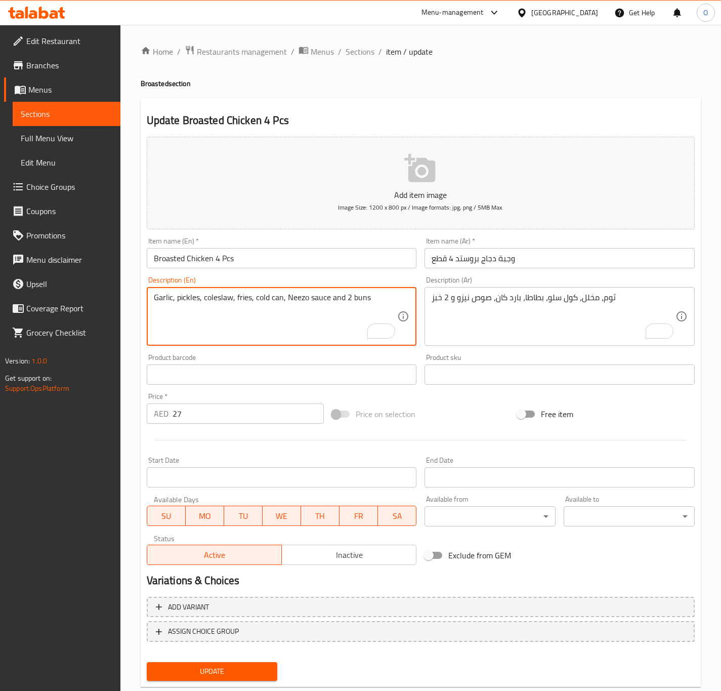
click at [159, 304] on textarea "Garlic, pickles, coleslaw, fries, cold can, Neezo sauce and 2 buns" at bounding box center [276, 317] width 244 height 48
click at [225, 267] on input "Broasted Chicken 4 Pcs" at bounding box center [282, 258] width 270 height 20
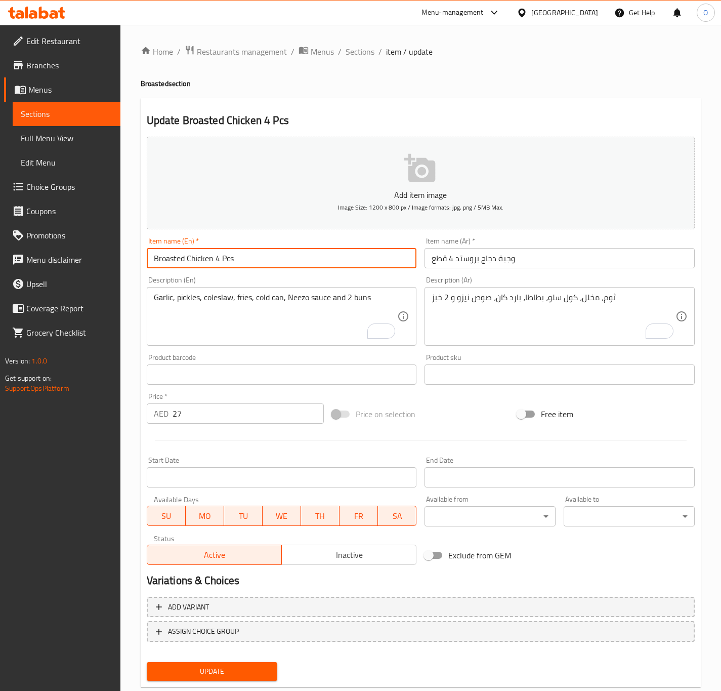
click at [225, 267] on input "Broasted Chicken 4 Pcs" at bounding box center [282, 258] width 270 height 20
click at [285, 254] on input "Broasted Chicken 4 Pcs" at bounding box center [282, 258] width 270 height 20
drag, startPoint x: 231, startPoint y: 259, endPoint x: 313, endPoint y: 260, distance: 82.0
click at [313, 260] on input "Broasted Chicken 4 Pcs Meal" at bounding box center [282, 258] width 270 height 20
click at [248, 257] on input "Broasted Chicken 4 Pcs Meal" at bounding box center [282, 258] width 270 height 20
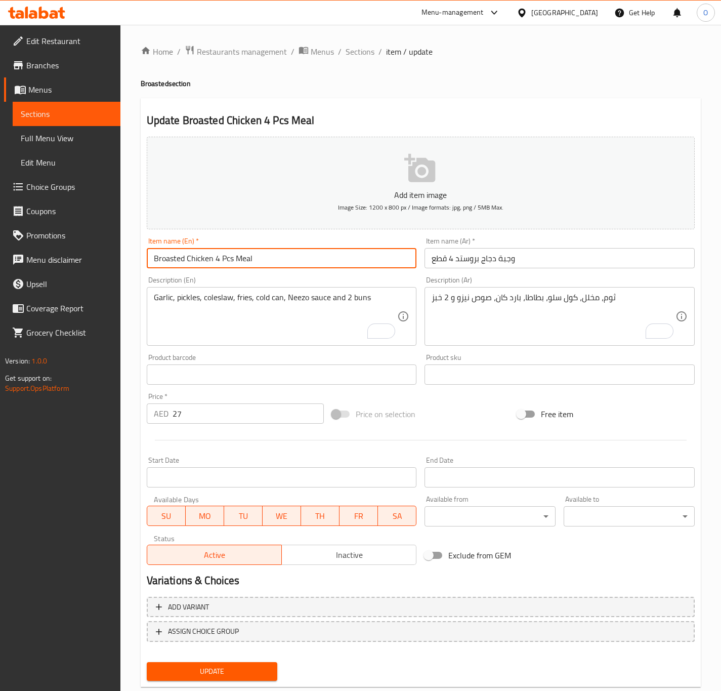
drag, startPoint x: 232, startPoint y: 258, endPoint x: 283, endPoint y: 254, distance: 50.8
click at [268, 257] on input "Broasted Chicken 4 Pcs Meal" at bounding box center [282, 258] width 270 height 20
type input "Broasted Chicken 4 Pcs Meal"
click at [147, 662] on button "Update" at bounding box center [212, 671] width 131 height 19
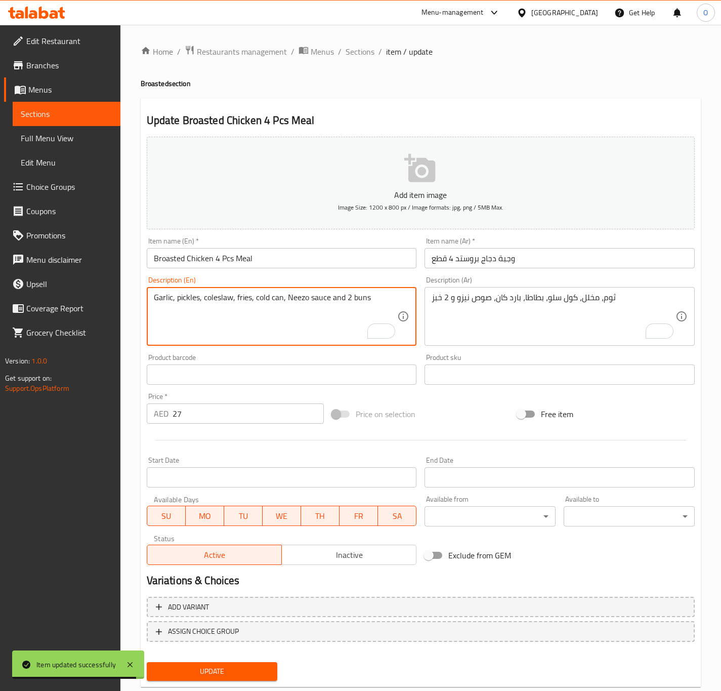
click at [292, 295] on textarea "Garlic, pickles, coleslaw, fries, cold can, Neezo sauce and 2 buns" at bounding box center [276, 317] width 244 height 48
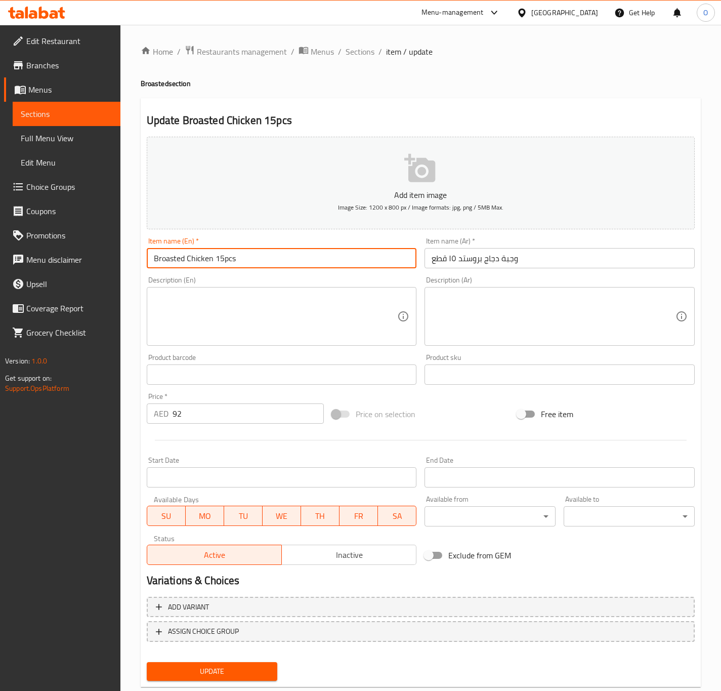
drag, startPoint x: 223, startPoint y: 260, endPoint x: 276, endPoint y: 263, distance: 53.2
click at [276, 263] on input "Broasted Chicken 15pcs" at bounding box center [282, 258] width 270 height 20
paste input "Pcs"
paste input "Meal"
type input "Broasted Chicken 15 Pcs Meal"
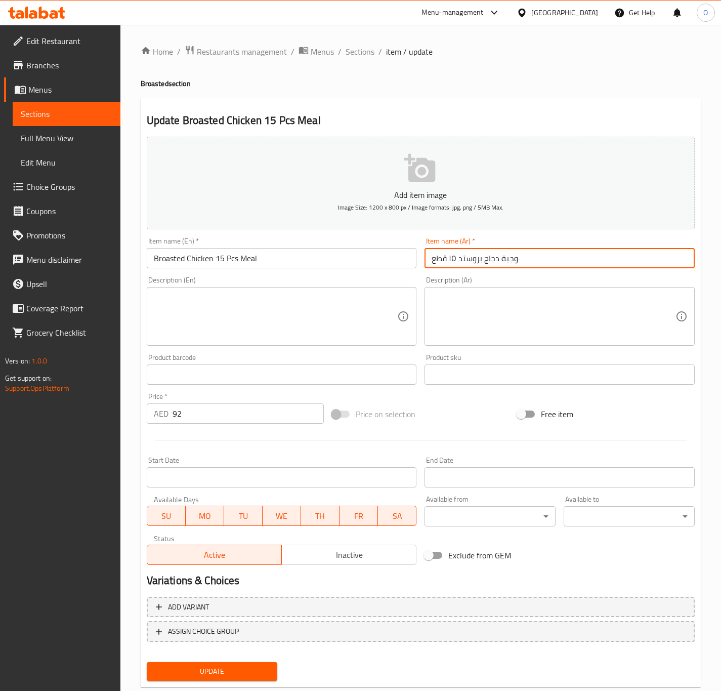
click at [455, 260] on input "وجبة دجاج بروستد ١٥ قطع" at bounding box center [560, 258] width 270 height 20
click at [450, 265] on input "وجبة دجاج بروستد ١٥ قطع" at bounding box center [560, 258] width 270 height 20
type input "وجبة دجاج بروستد 15قطع"
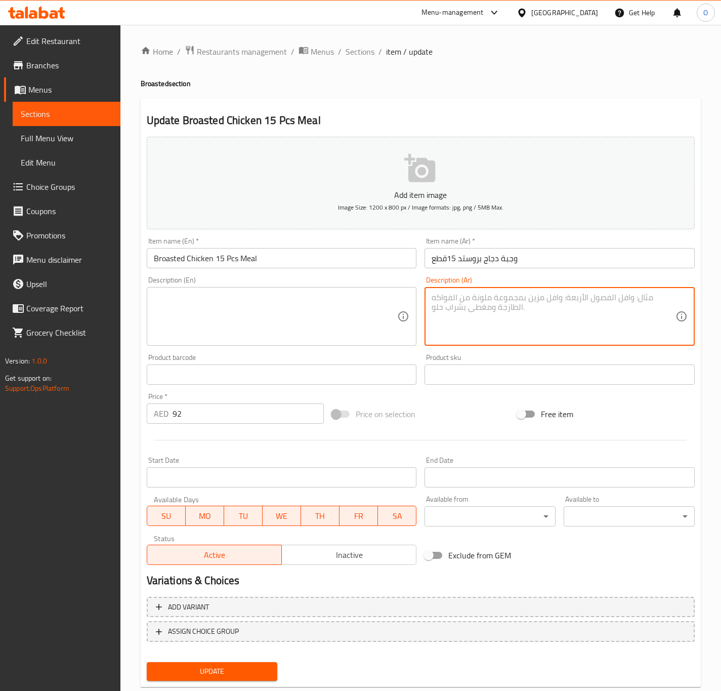
click at [497, 333] on textarea at bounding box center [554, 317] width 244 height 48
paste textarea "كول سلو"
click at [503, 315] on textarea "1 ثوك كبير، مخلل، كول سلو، بطاطا، بارد لتر و نص عائلي، صوص نيزو و 6 خبز" at bounding box center [554, 317] width 244 height 48
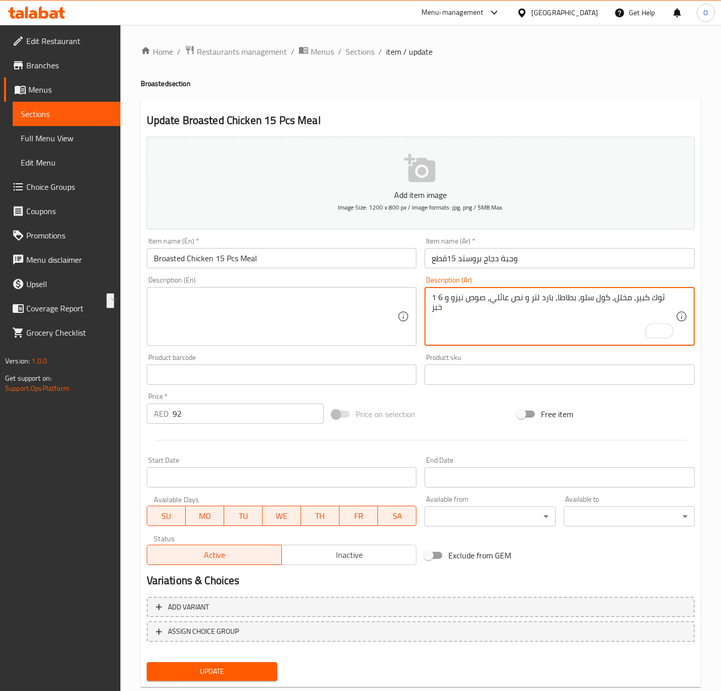
click at [602, 321] on textarea "1 ثوك كبير، مخلل، كول سلو، بطاطا، بارد لتر و نص عائلي، صوص نيزو و 6 خبز" at bounding box center [554, 317] width 244 height 48
drag, startPoint x: 663, startPoint y: 301, endPoint x: 670, endPoint y: 294, distance: 10.4
click at [670, 294] on textarea "1 ثوك كبير، مخلل، كول سلو، بطاطا، بارد لتر و نص عائلي، صوص نيزو و 6 خبز" at bounding box center [554, 317] width 244 height 48
click at [670, 294] on textarea "1 ثم كبير، مخلل، كول سلو، بطاطا، بارد لتر و نص عائلي، صوص نيزو و 6 خبز" at bounding box center [554, 317] width 244 height 48
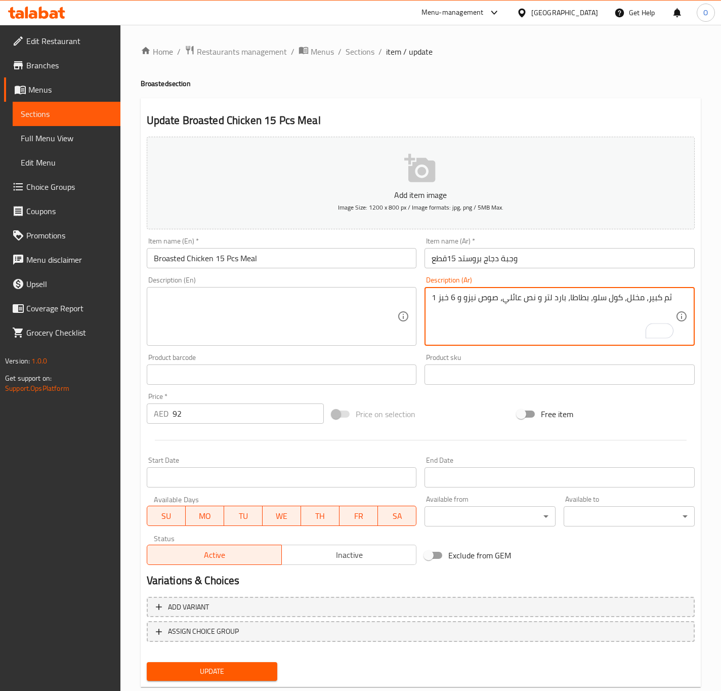
click at [667, 304] on textarea "1 ثم كبير، مخلل، كول سلو، بطاطا، بارد لتر و نص عائلي، صوص نيزو و 6 خبز" at bounding box center [554, 317] width 244 height 48
click at [664, 304] on textarea "1 ثم كبير، مخلل، كول سلو، بطاطا، بارد لتر و نص عائلي، صوص نيزو و 6 خبز" at bounding box center [554, 317] width 244 height 48
click at [664, 304] on textarea "1 ثوم كبير، مخلل، كول سلو، بطاطا، بارد لتر و نص عائلي، صوص نيزو و 6 خبز" at bounding box center [554, 317] width 244 height 48
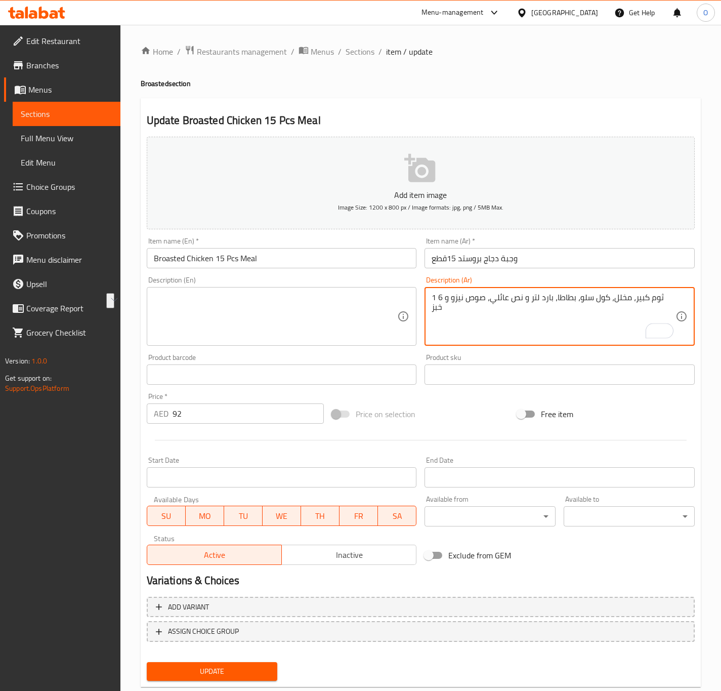
type textarea "1 ثوم كبير، مخلل، كول سلو، بطاطا، بارد لتر و نص عائلي، صوص نيزو و 6 خبز"
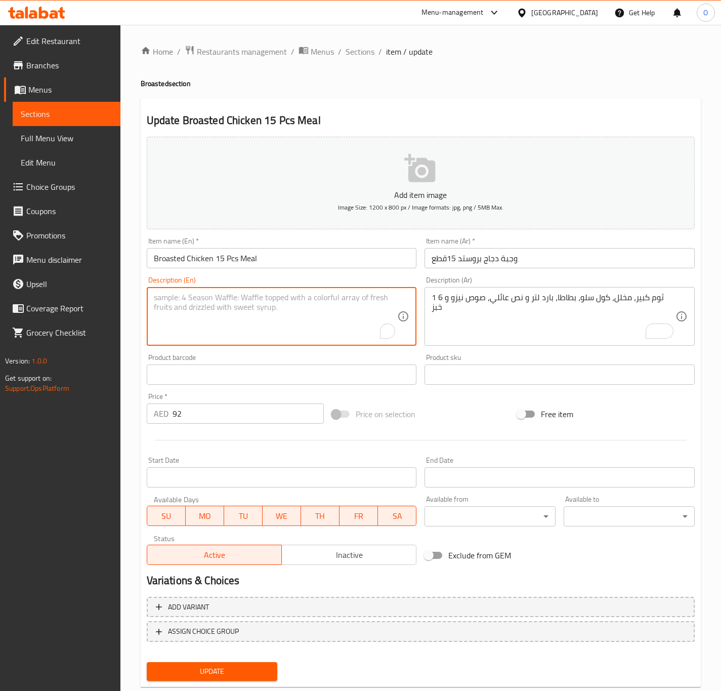
click at [269, 307] on textarea "To enrich screen reader interactions, please activate Accessibility in Grammarl…" at bounding box center [276, 317] width 244 height 48
paste textarea "2 Garlic, pickles, coleslaw, potatoes, 1.5 litre cold family, Neezo sauce and 4…"
click at [154, 295] on textarea "2 Garlic, pickles, coleslaw, potatoes, 1.5 litre cold family, Neezo sauce and 4…" at bounding box center [276, 317] width 244 height 48
click at [272, 304] on textarea "1 Large garlic, pickles, coleslaw, potatoes, 1.5 litre cold family, Neezo sauce…" at bounding box center [276, 317] width 244 height 48
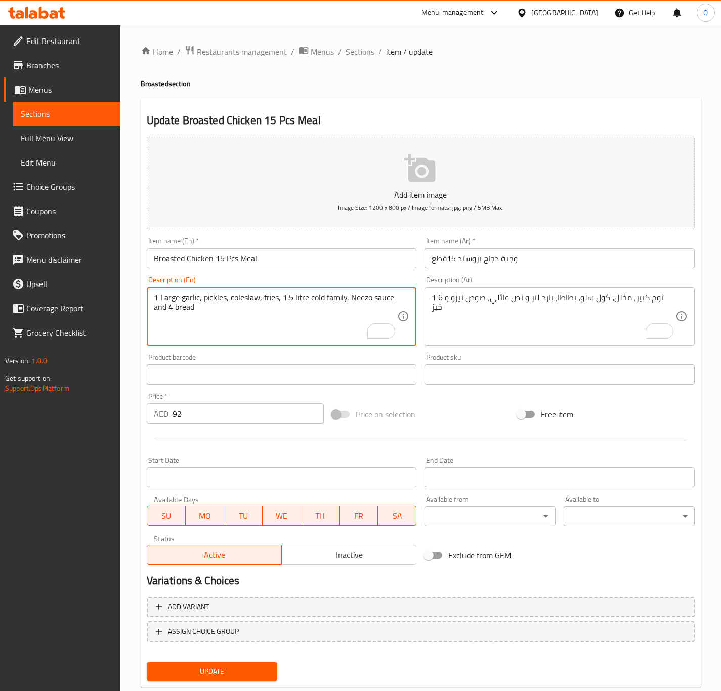
drag, startPoint x: 168, startPoint y: 310, endPoint x: 177, endPoint y: 301, distance: 12.5
click at [172, 307] on textarea "1 Large garlic, pickles, coleslaw, fries, 1.5 litre cold family, Neezo sauce an…" at bounding box center [276, 317] width 244 height 48
click at [260, 411] on input "92" at bounding box center [248, 414] width 151 height 20
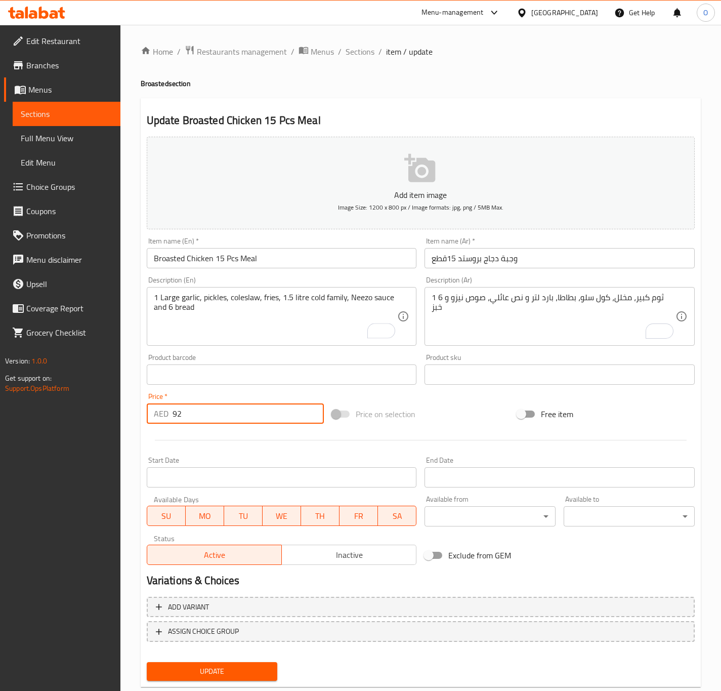
click at [147, 662] on button "Update" at bounding box center [212, 671] width 131 height 19
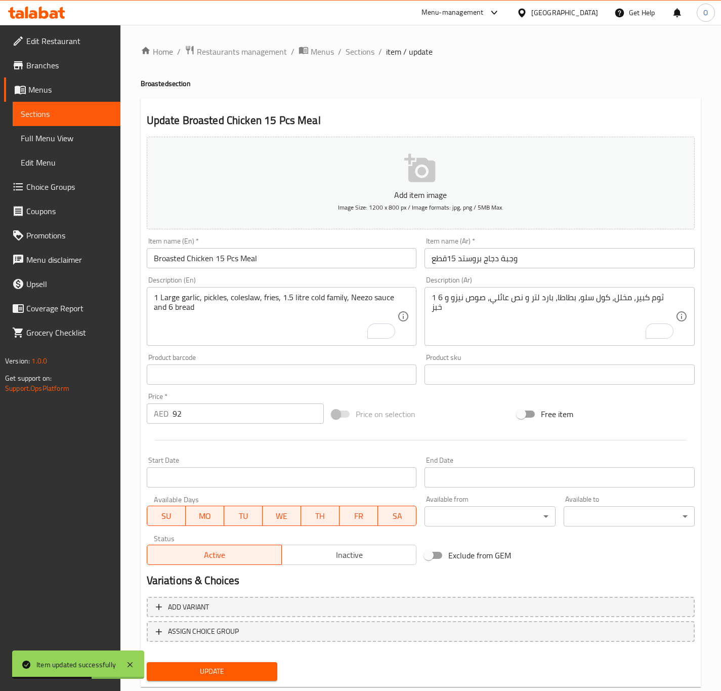
click at [579, 345] on div "1 ثوم كبير، مخلل، كول سلو، بطاطا، بارد لتر و نص عائلي، صوص نيزو و 6 خبز Descrip…" at bounding box center [560, 316] width 270 height 59
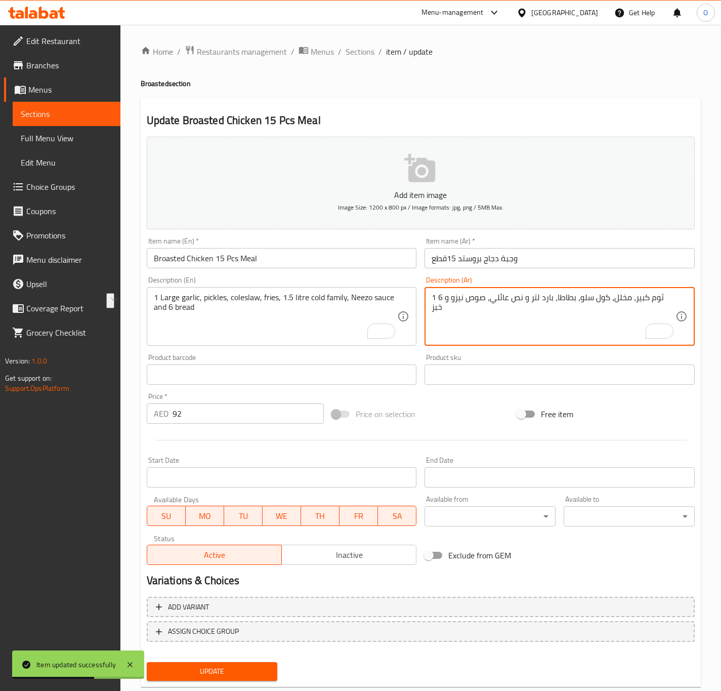
click at [579, 345] on div "1 ثوم كبير، مخلل، كول سلو، بطاطا، بارد لتر و نص عائلي، صوص نيزو و 6 خبز Descrip…" at bounding box center [560, 316] width 270 height 59
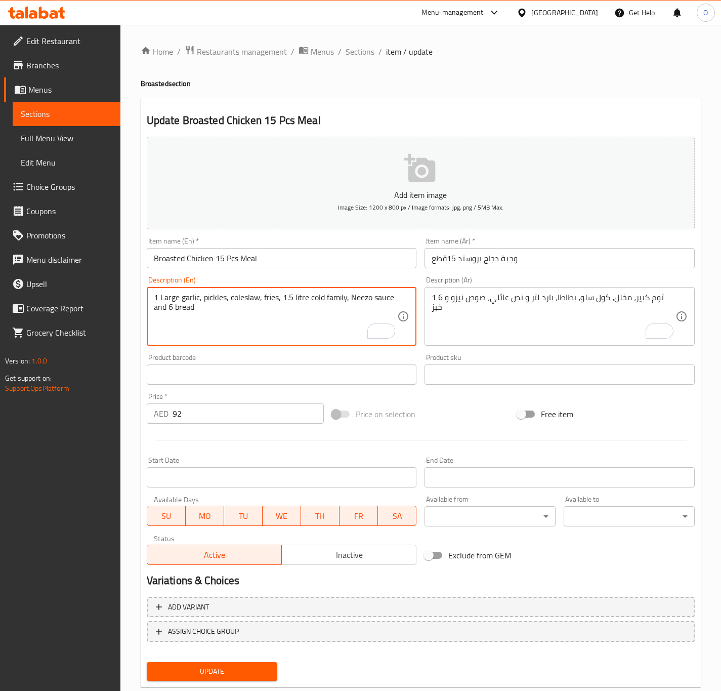
click at [213, 313] on textarea "1 Large garlic, pickles, coleslaw, fries, 1.5 litre cold family, Neezo sauce an…" at bounding box center [276, 317] width 244 height 48
click at [315, 306] on textarea "1 Large garlic, pickles, coleslaw, fries, 1.5 litre cold family, Neezo sauce an…" at bounding box center [276, 317] width 244 height 48
click at [315, 303] on textarea "1 Large garlic, pickles, coleslaw, fries, 1.5 litre cold family, Neezo sauce an…" at bounding box center [276, 317] width 244 height 48
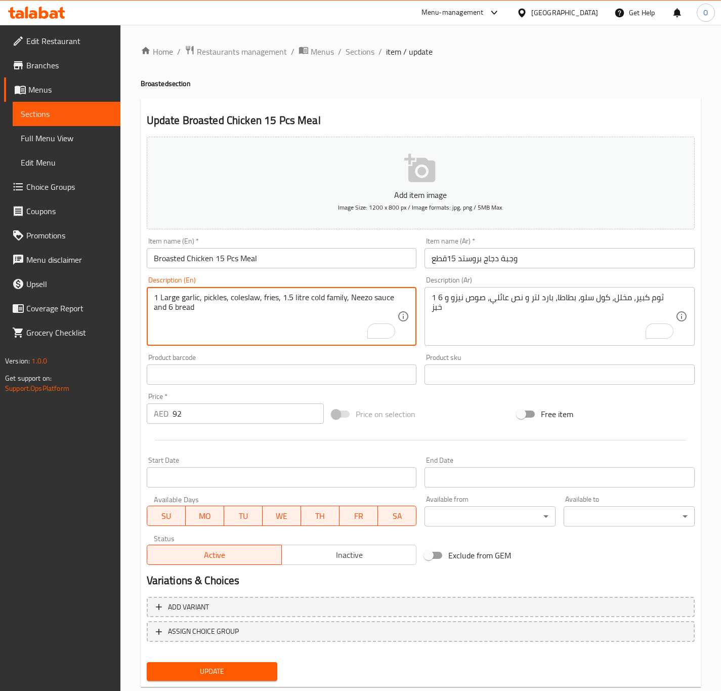
click at [315, 303] on textarea "1 Large garlic, pickles, coleslaw, fries, 1.5 litre cold family, Neezo sauce an…" at bounding box center [276, 317] width 244 height 48
click at [329, 298] on textarea "1 Large garlic, pickles, coleslaw, fries, 1.5 litre family, Neezo sauce and 6 b…" at bounding box center [276, 317] width 244 height 48
paste textarea "cold"
type textarea "1 Large garlic, pickles, coleslaw, fries, 1.5 litre family cold, Neezo sauce an…"
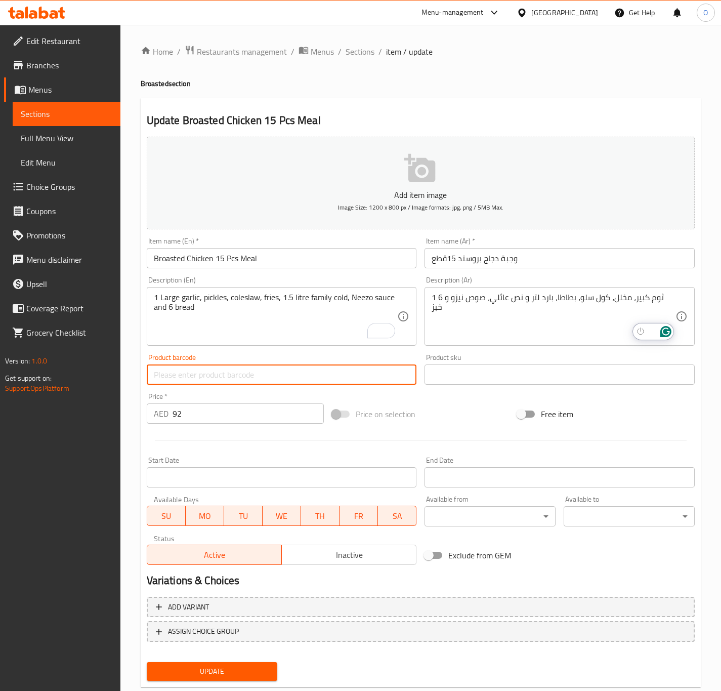
click at [147, 662] on button "Update" at bounding box center [212, 671] width 131 height 19
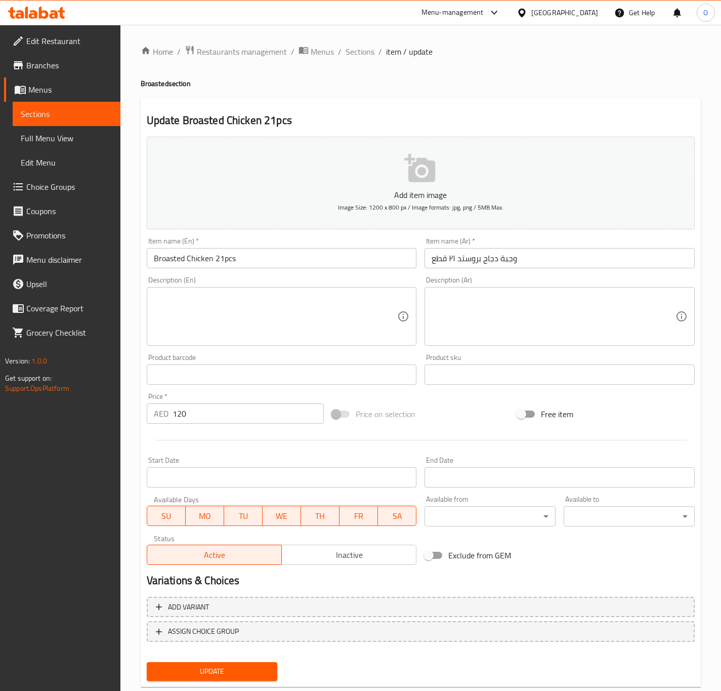
click at [541, 333] on textarea at bounding box center [554, 317] width 244 height 48
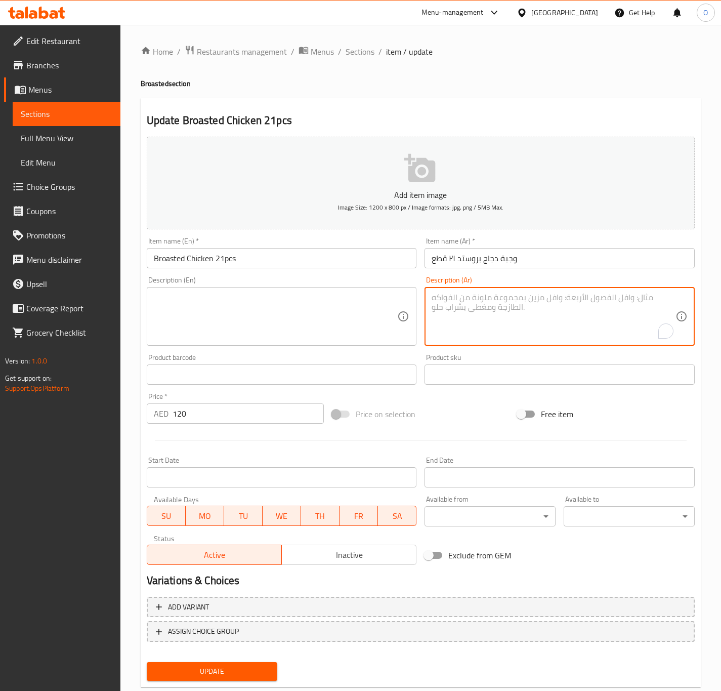
paste textarea "1 ثوم كبير، مخلل، كول سلو، بطاطا، بارد لتر و نص عائلي، صوص نيزو و 6 خبز"
type textarea "1 ثوم كبير، مخلل، كول سلو، بطاطا، بارد لتر و نص عائلي، صوص نيزو و 6 خبز"
click at [454, 261] on input "وجبة دجاج بروستد ٢١ قطع" at bounding box center [560, 258] width 270 height 20
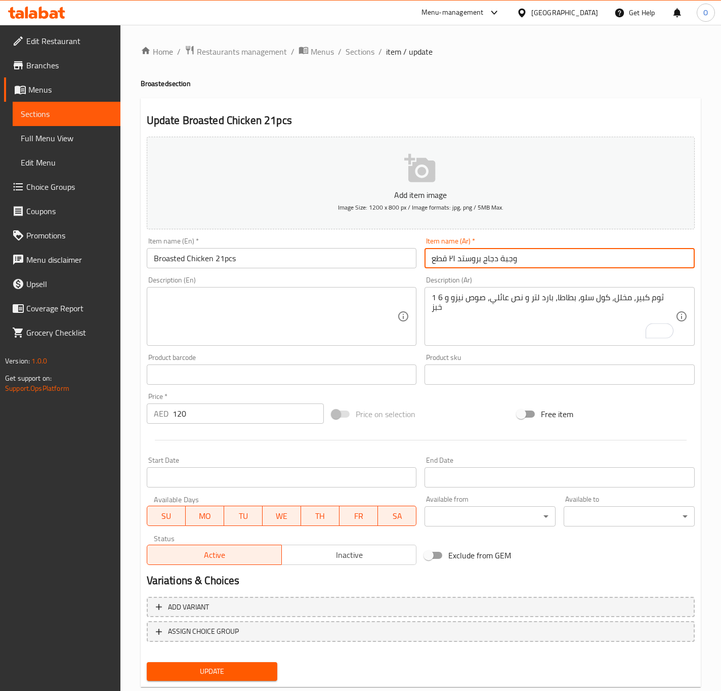
click at [454, 261] on input "وجبة دجاج بروستد ٢١ قطع" at bounding box center [560, 258] width 270 height 20
click at [586, 266] on input "وجبة دجاج بروستد 21 قطع" at bounding box center [560, 258] width 270 height 20
type input "وجبة دجاج بروستد 21 قطعة"
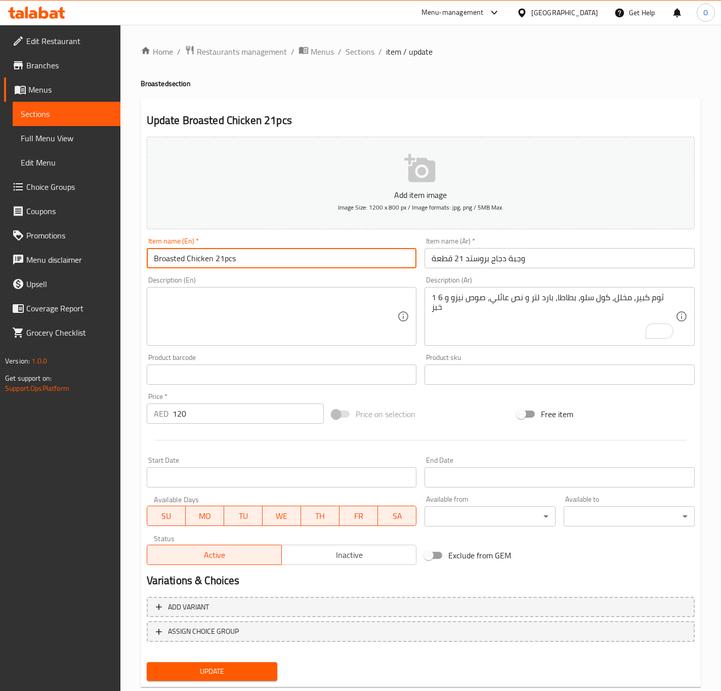
drag, startPoint x: 228, startPoint y: 257, endPoint x: 224, endPoint y: 263, distance: 7.6
click at [224, 263] on input "Broasted Chicken 21pcs" at bounding box center [282, 258] width 270 height 20
type input "Broasted Chicken 21 Pcs"
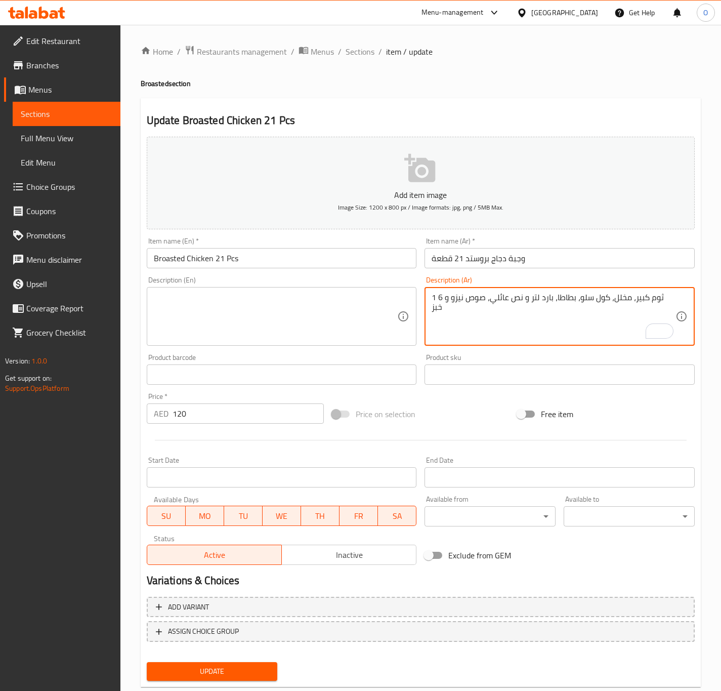
drag, startPoint x: 436, startPoint y: 298, endPoint x: 430, endPoint y: 301, distance: 6.3
drag, startPoint x: 521, startPoint y: 304, endPoint x: 553, endPoint y: 300, distance: 32.2
click at [553, 300] on textarea "2 ثوم كبير، مخلل، كول سلو، بطاطا، بارد لتر و نص عائلي، صوص نيزو و 6 خبز" at bounding box center [554, 317] width 244 height 48
click at [452, 297] on textarea "2 ثوم كبير، مخلل، كول سلو، بطاطا، بارد عائلي، صوص نيزو و 6 خبز" at bounding box center [554, 317] width 244 height 48
type textarea "2 ثوم كبير، مخلل، كول سلو، بطاطا، بارد عائلي، صوص نيزو و 8 خبز"
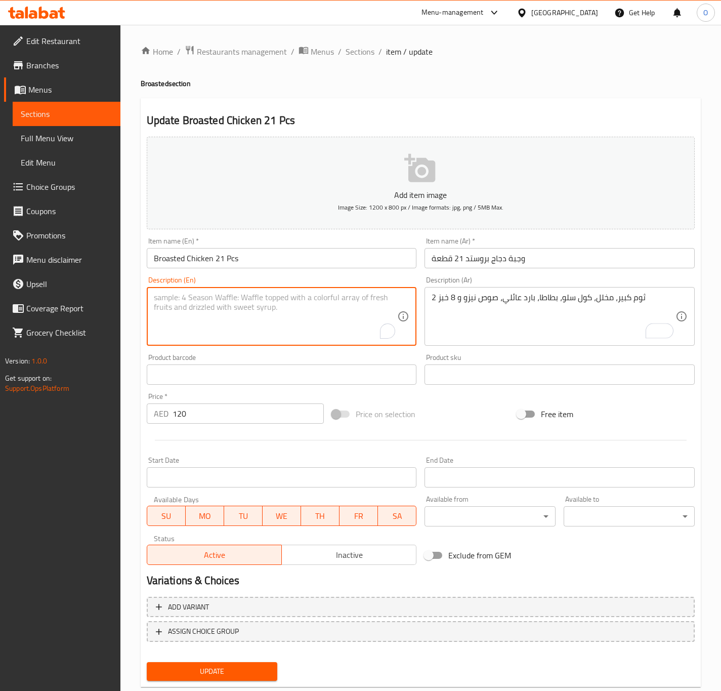
click at [168, 305] on textarea "To enrich screen reader interactions, please activate Accessibility in Grammarl…" at bounding box center [276, 317] width 244 height 48
paste textarea "1 Large garlic, pickles, coleslaw, fries, 1.5 litre cold family, Neezo sauce an…"
drag, startPoint x: 158, startPoint y: 298, endPoint x: 166, endPoint y: 291, distance: 11.1
click at [154, 303] on textarea "1 Large garlic, pickles, coleslaw, fries, 1.5 litre cold family, Neezo sauce an…" at bounding box center [276, 317] width 244 height 48
drag, startPoint x: 310, startPoint y: 295, endPoint x: 289, endPoint y: 307, distance: 24.7
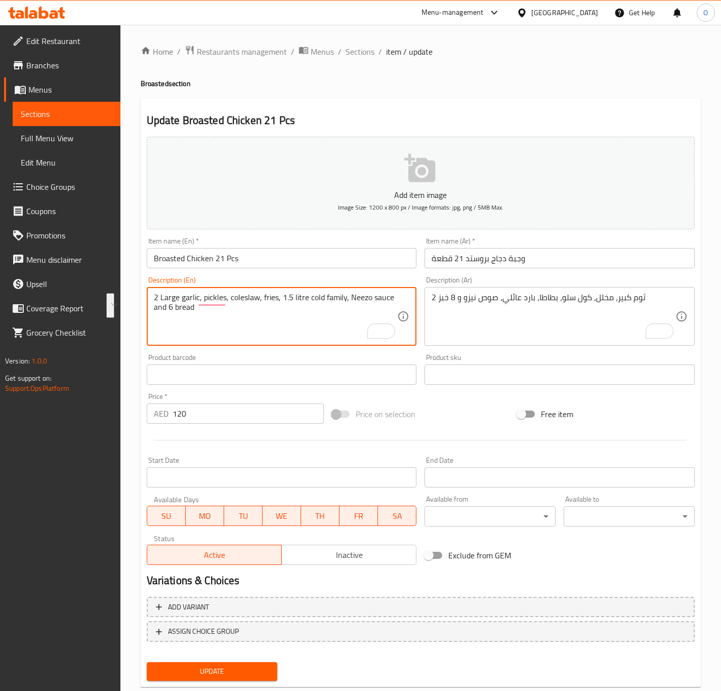
click at [289, 307] on textarea "2 Large garlic, pickles, coleslaw, fries, 1.5 litre cold family, Neezo sauce an…" at bounding box center [276, 317] width 244 height 48
click at [294, 306] on textarea "2 Large garlic, pickles, coleslaw, fries, 1.5 litre cold family, Neezo sauce an…" at bounding box center [276, 317] width 244 height 48
click at [309, 295] on textarea "2 Large garlic, pickles, coleslaw, fries, 1.5 litre cold family, Neezo sauce an…" at bounding box center [276, 317] width 244 height 48
click at [328, 304] on textarea "2 Large garlic, pickles, coleslaw, fries, 1.5 litre family, Neezo sauce and 6 b…" at bounding box center [276, 317] width 244 height 48
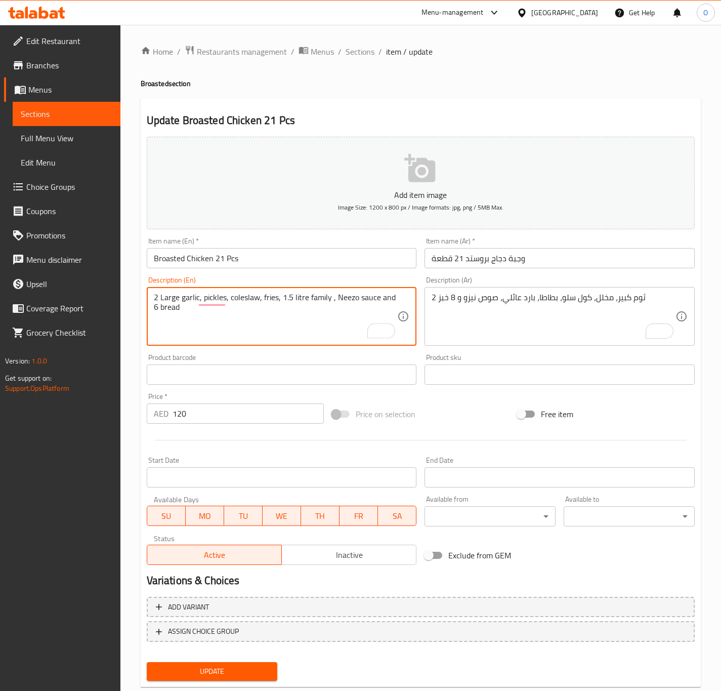
paste textarea "cold"
click at [295, 303] on textarea "2 Large garlic, pickles, coleslaw, fries, 1.5 litre family cold, Neezo sauce an…" at bounding box center [276, 317] width 244 height 48
click at [295, 302] on textarea "2 Large garlic, pickles, coleslaw, fries, 1.5 litre family cold, Neezo sauce an…" at bounding box center [276, 317] width 244 height 48
click at [383, 296] on textarea "2 Large garlic, pickles, coleslaw, fries, family cold, Neezo sauce and 6 bread" at bounding box center [276, 317] width 244 height 48
type textarea "2 Large garlic, pickles, coleslaw, fries, family cold, Neezo sauce and 8 bread"
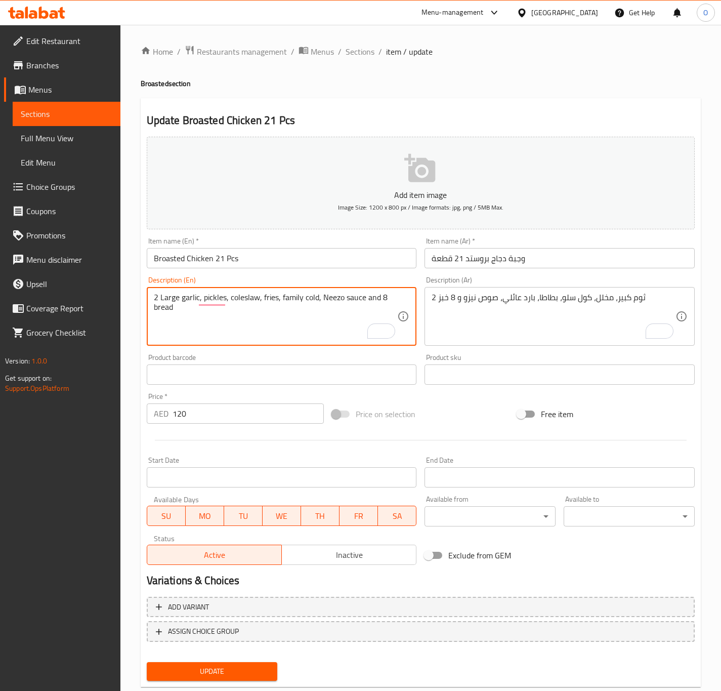
click at [245, 672] on span "Update" at bounding box center [212, 671] width 115 height 13
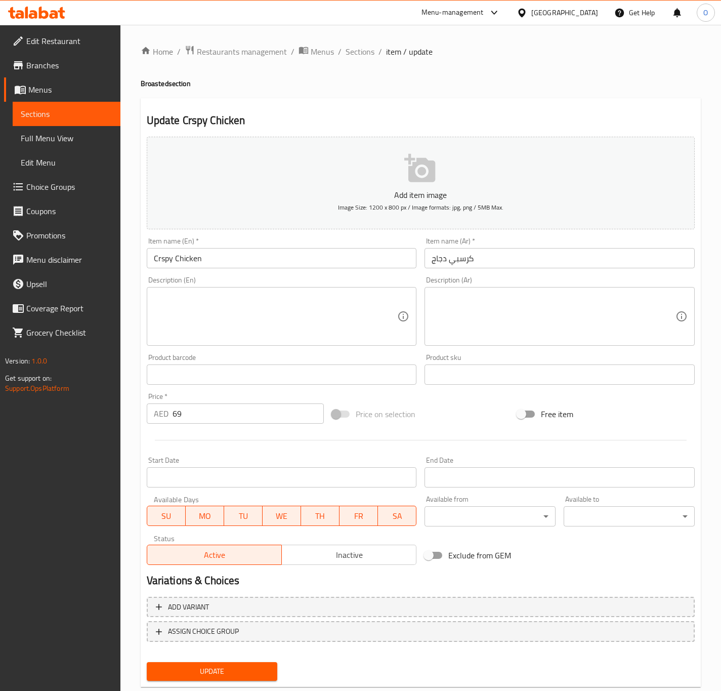
click at [429, 311] on div "Description (Ar)" at bounding box center [560, 316] width 270 height 59
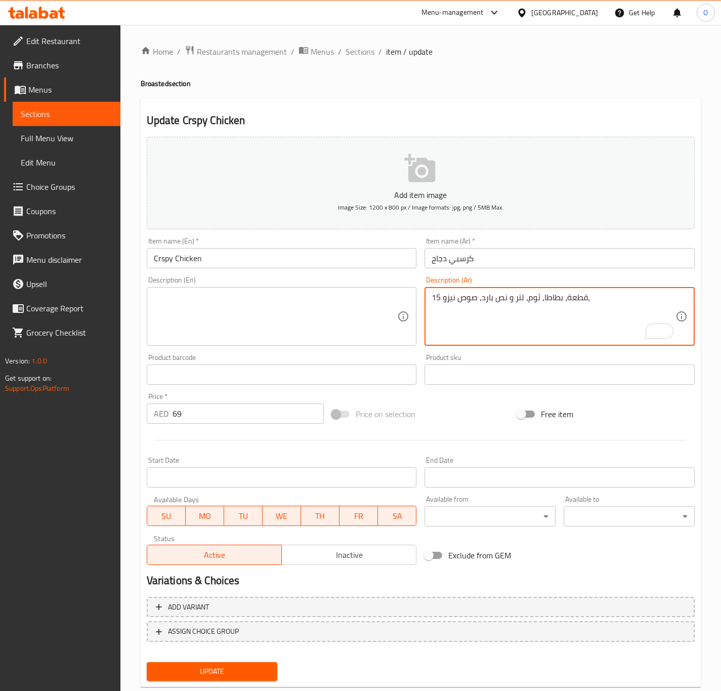
paste textarea "كول سلو"
type textarea "15 قطعة، بطاطا، ثوم، لتر و نص بارد، صوص نيزو، كول سلو و 4 خبز"
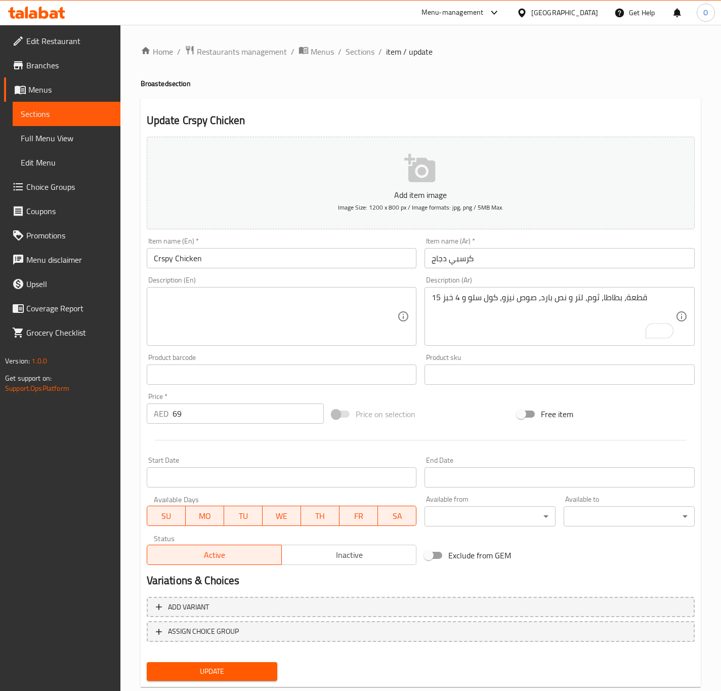
click at [617, 345] on div "15 قطعة، بطاطا، ثوم، لتر و نص بارد، صوص نيزو، كول سلو و 4 خبز Description (Ar)" at bounding box center [560, 316] width 270 height 59
click at [618, 321] on textarea "15 قطعة، بطاطا، ثوم، لتر و نص بارد، صوص نيزو، كول سلو و 4 خبز" at bounding box center [554, 317] width 244 height 48
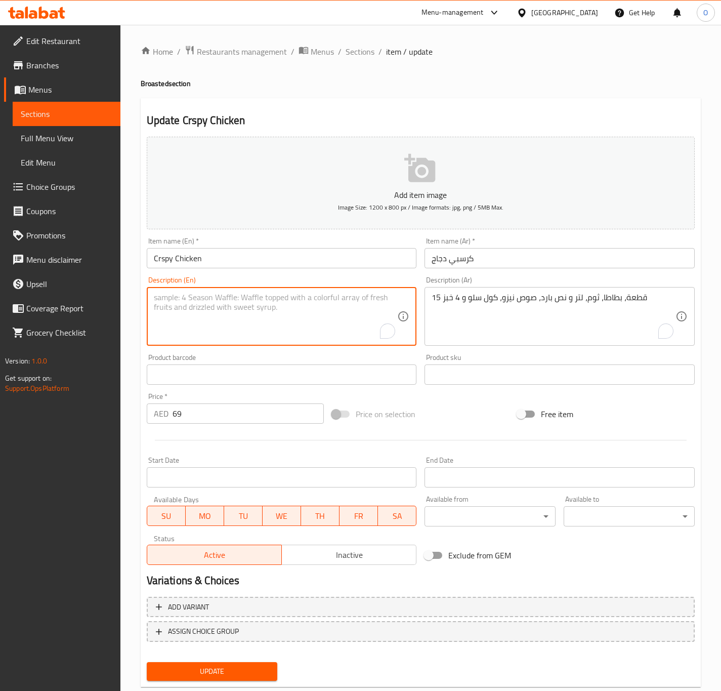
click at [180, 323] on textarea "To enrich screen reader interactions, please activate Accessibility in Grammarl…" at bounding box center [276, 317] width 244 height 48
paste textarea "15 pieces, potatoes, garlic, 1.5 liters of cold water, Nezo sauce, coleslaw and…"
click at [168, 298] on textarea "15 pieces, potatoes, garlic, 1.5 liters of cold water, Nezo sauce, coleslaw and…" at bounding box center [276, 317] width 244 height 48
click at [304, 295] on textarea "15 Pieces, potatoes, garlic, 1.5 liters of cold water, Nezo sauce, coleslaw and…" at bounding box center [276, 317] width 244 height 48
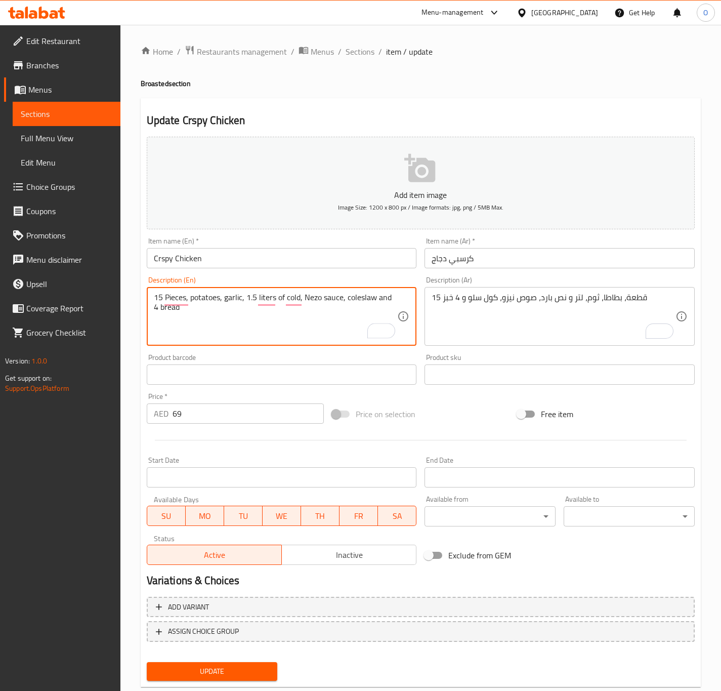
click at [312, 301] on textarea "15 Pieces, potatoes, garlic, 1.5 liters of cold, Nezo sauce, coleslaw and 4 bre…" at bounding box center [276, 317] width 244 height 48
type textarea "15 Pieces, potatoes, garlic, 1.5 liters of cold, Neezo sauce, coleslaw and 4 br…"
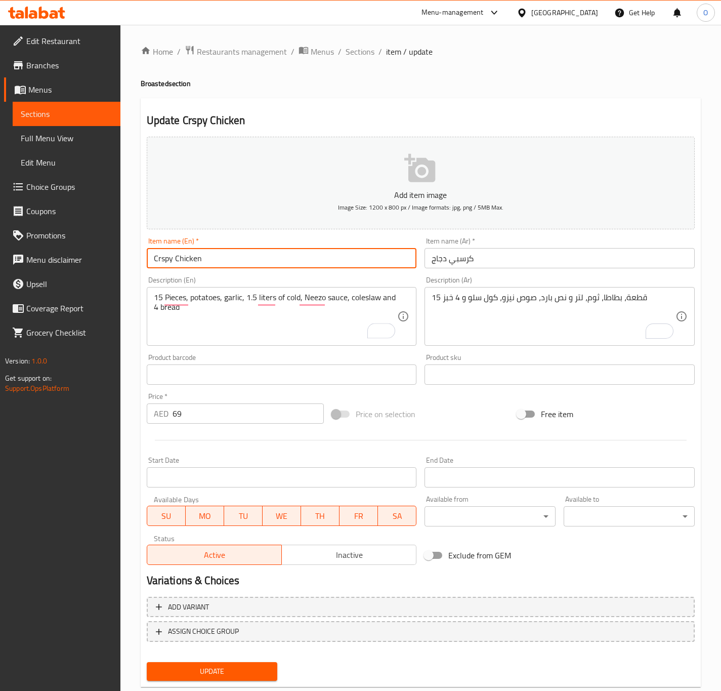
click at [228, 266] on input "Crspy Chicken" at bounding box center [282, 258] width 270 height 20
type input "Crispy Chicken"
click at [147, 662] on button "Update" at bounding box center [212, 671] width 131 height 19
click at [210, 682] on div "Update" at bounding box center [212, 671] width 139 height 27
click at [210, 681] on div "Update" at bounding box center [212, 671] width 139 height 27
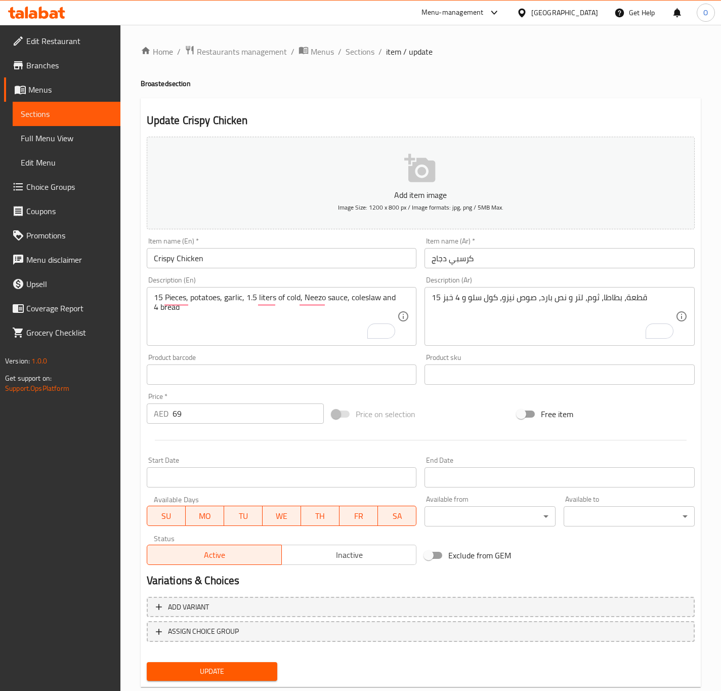
click at [210, 676] on button "Update" at bounding box center [212, 671] width 131 height 19
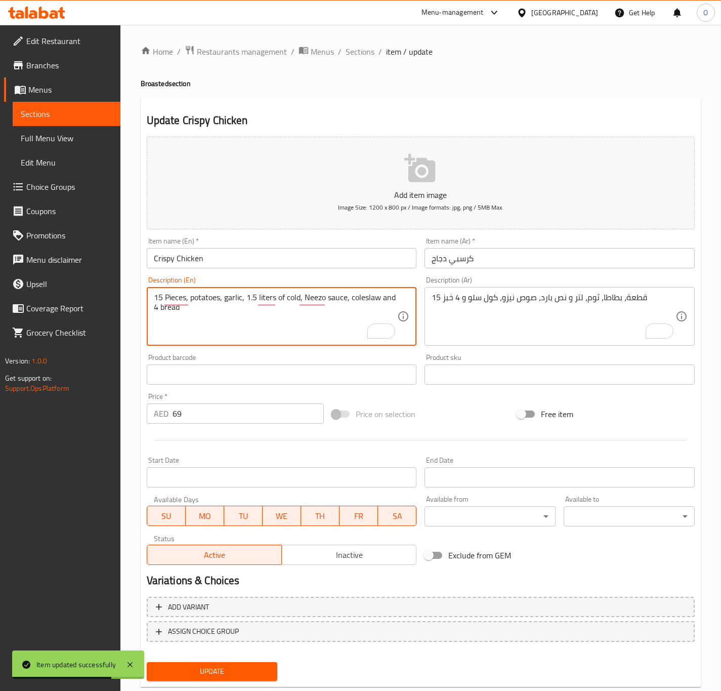
click at [204, 300] on textarea "15 Pieces, potatoes, garlic, 1.5 liters of cold, Neezo sauce, coleslaw and 4 br…" at bounding box center [276, 317] width 244 height 48
type textarea "15 Pieces, fries, garlic, 1.5 liters of cold, Neezo sauce, coleslaw and 4 bread"
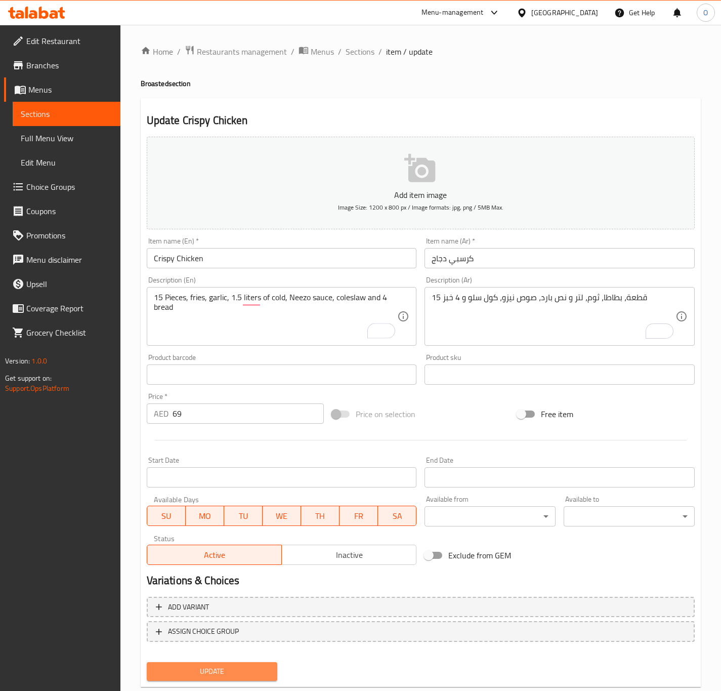
click at [182, 671] on span "Update" at bounding box center [212, 671] width 115 height 13
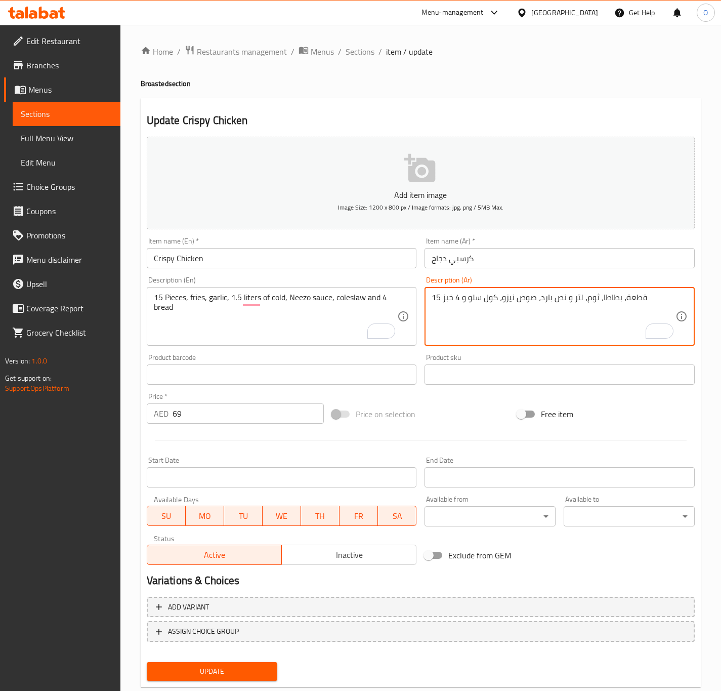
click at [562, 327] on textarea "15 قطعة، بطاطا، ثوم، لتر و نص بارد، صوص نيزو، كول سلو و 4 خبز" at bounding box center [554, 317] width 244 height 48
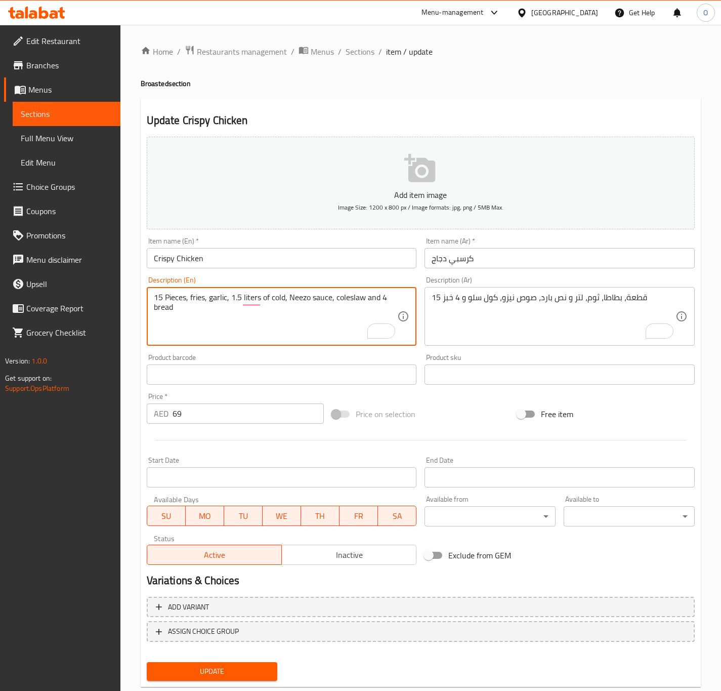
click at [333, 301] on textarea "15 Pieces, fries, garlic, 1.5 liters of cold, Neezo sauce, coleslaw and 4 bread" at bounding box center [276, 317] width 244 height 48
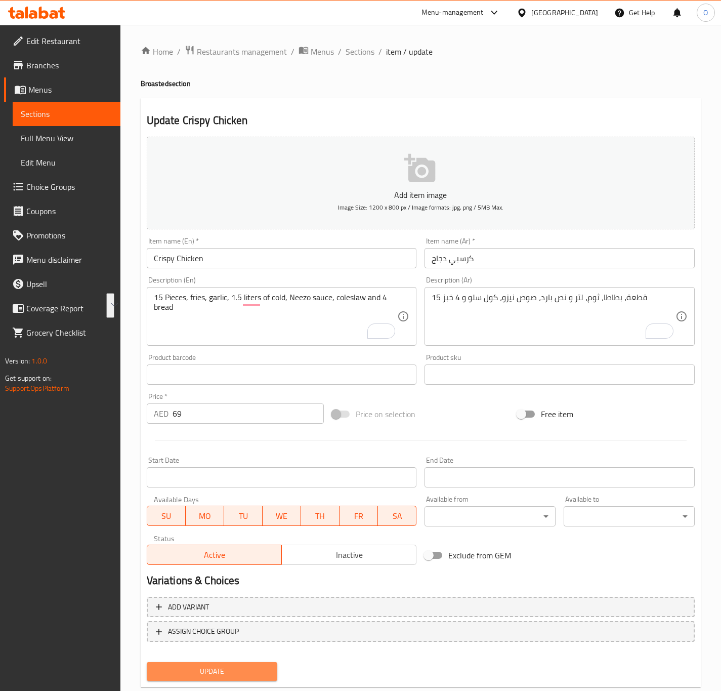
click at [221, 669] on span "Update" at bounding box center [212, 671] width 115 height 13
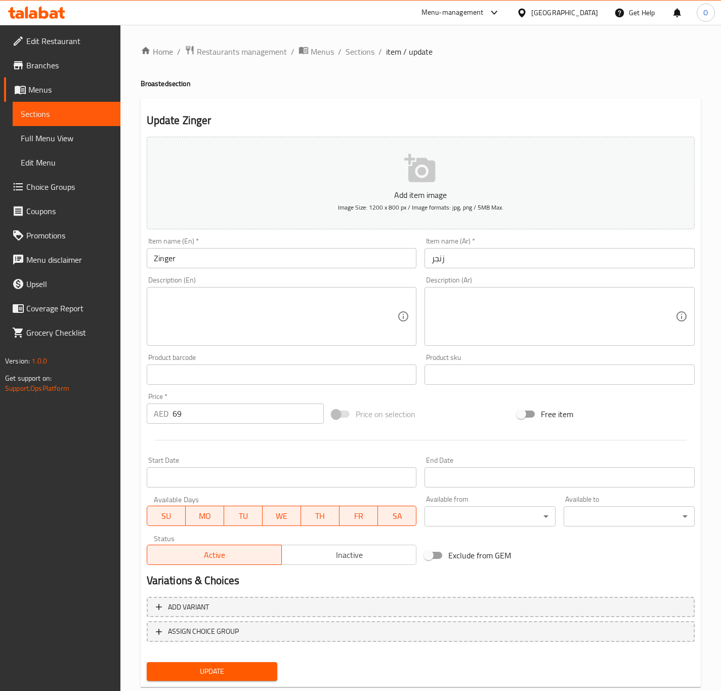
click at [458, 299] on textarea at bounding box center [554, 317] width 244 height 48
paste textarea "15 قطعة، بطاطا، ثوم، لتر و نص بارد، صوص نيزو، كول سلو و 4 خبز"
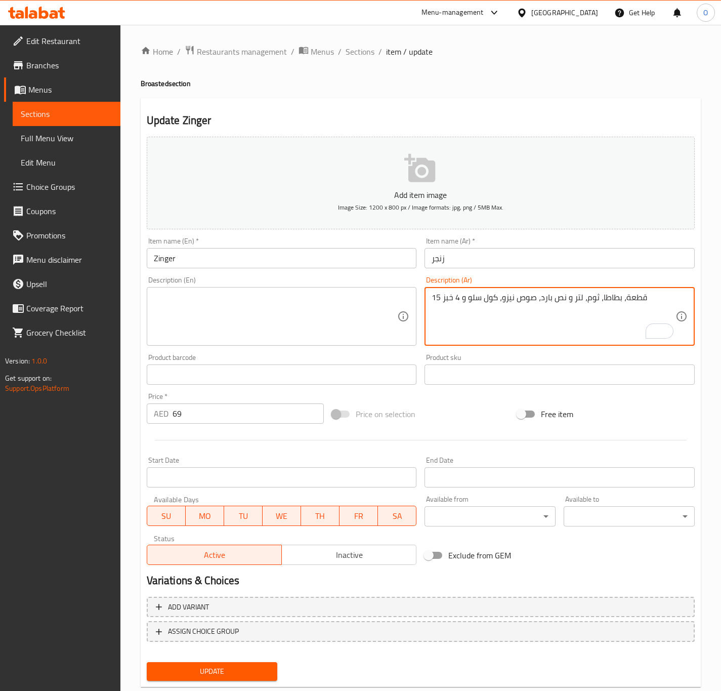
type textarea "15 قطعة، بطاطا، ثوم، لتر و نص بارد، صوص نيزو، كول سلو و 4 خبز"
click at [178, 335] on textarea at bounding box center [276, 317] width 244 height 48
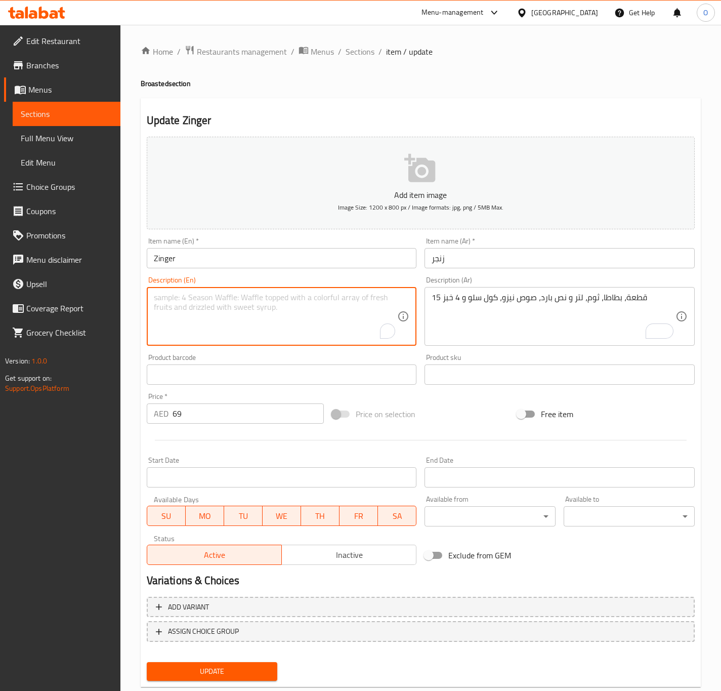
paste textarea "15 Pieces, fries, garlic, 1.5 liters of cold, Neezo sauce, coleslaw and 4 bread"
type textarea "15 Pieces, fries, garlic, 1.5 liters of cold, Neezo sauce, coleslaw and 4 bread"
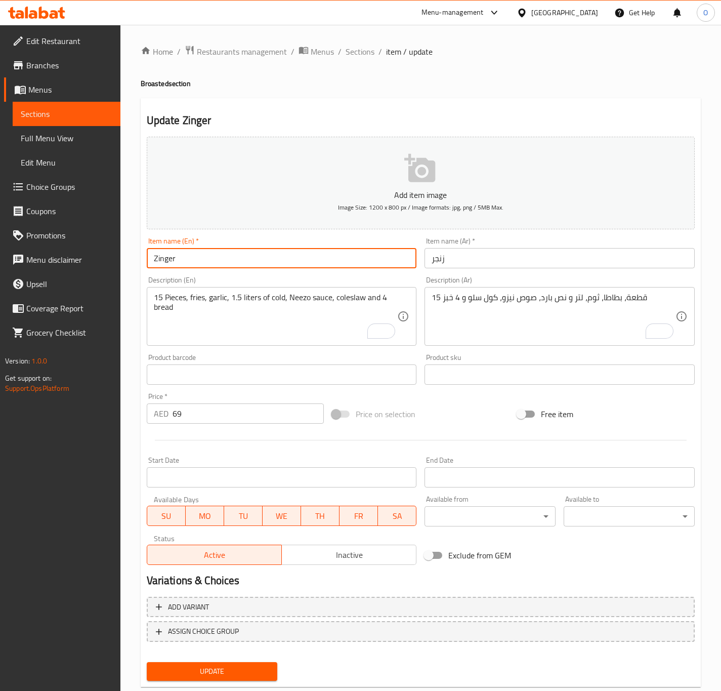
drag, startPoint x: 221, startPoint y: 263, endPoint x: 216, endPoint y: 266, distance: 5.5
click at [221, 262] on input "Zinger" at bounding box center [282, 258] width 270 height 20
click at [147, 662] on button "Update" at bounding box center [212, 671] width 131 height 19
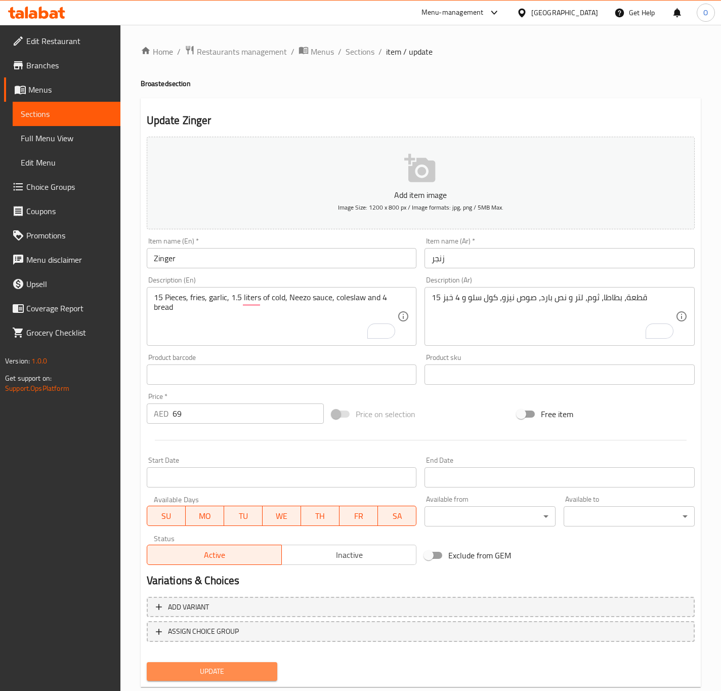
click at [197, 676] on span "Update" at bounding box center [212, 671] width 115 height 13
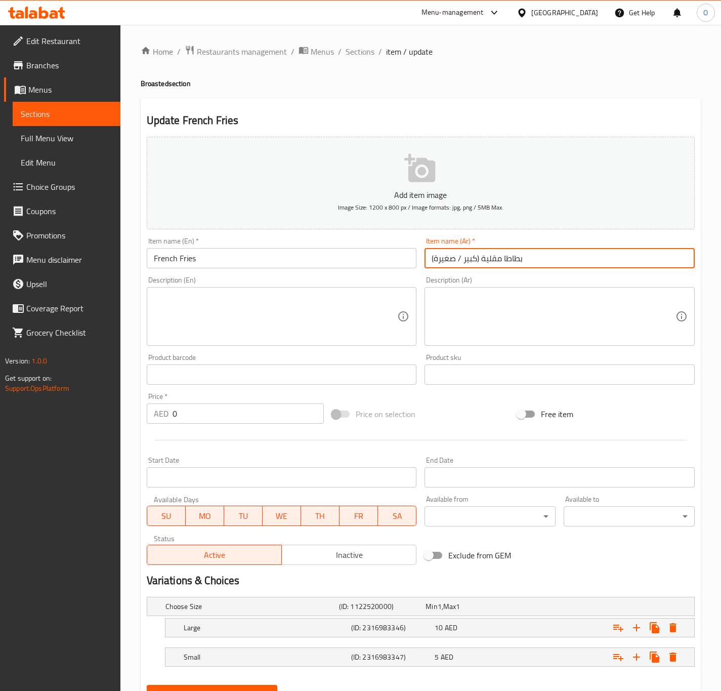
click at [480, 256] on input "بطاطا مقلية (كبير / صغيرة)" at bounding box center [560, 258] width 270 height 20
click at [527, 263] on input "بطاطا مقلية - كبير أو صغيرة)" at bounding box center [560, 258] width 270 height 20
type input "بطاطا مقلية - كبير أو صغيرة"
click at [377, 263] on input "French Fries" at bounding box center [282, 258] width 270 height 20
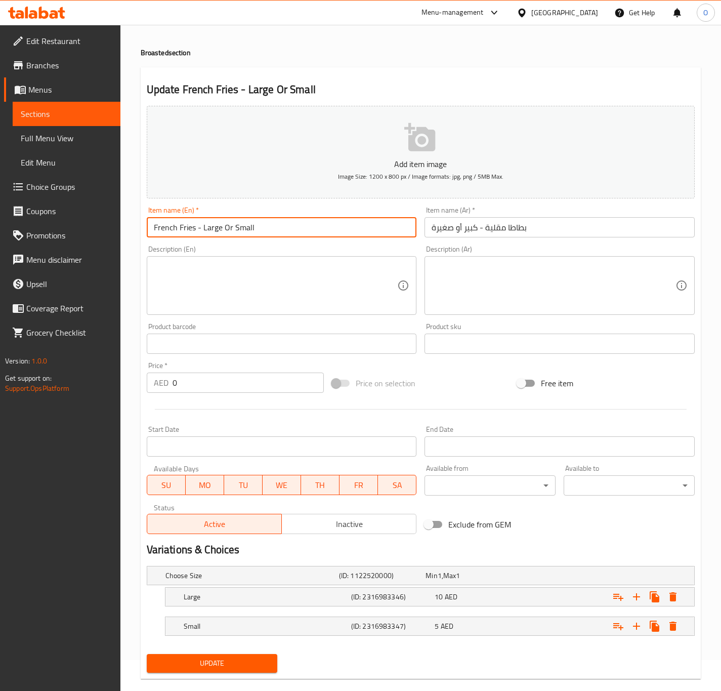
scroll to position [49, 0]
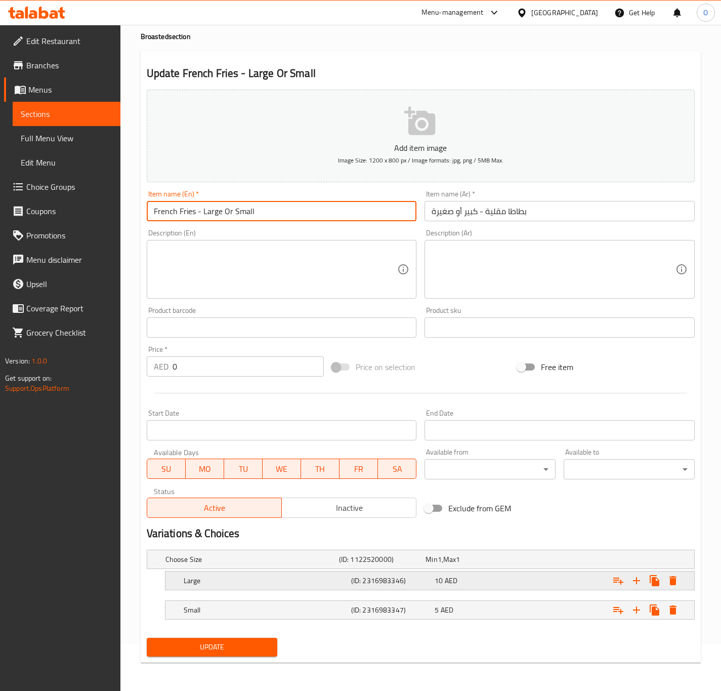
type input "French Fries - Large Or Small"
click at [269, 579] on h5 "Large" at bounding box center [266, 581] width 164 height 10
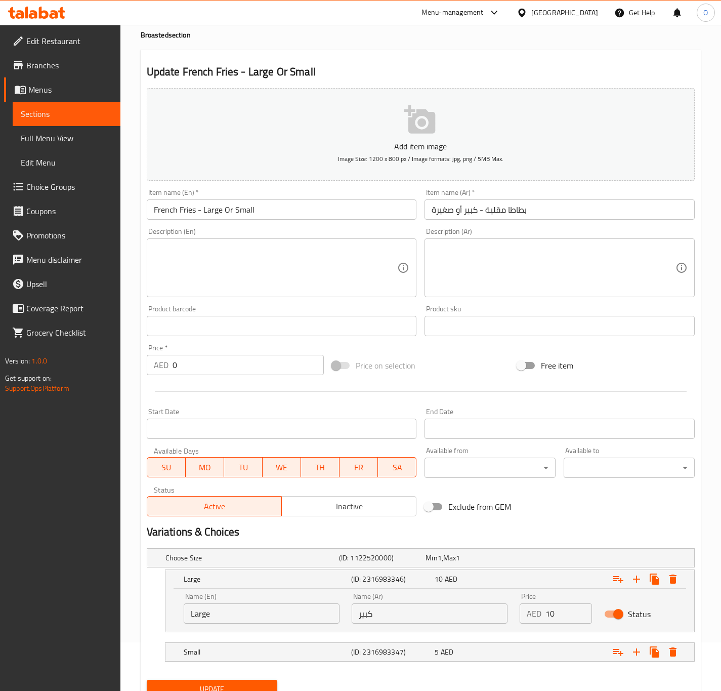
click at [310, 666] on nav at bounding box center [421, 668] width 548 height 8
click at [319, 659] on div "Small" at bounding box center [266, 652] width 168 height 14
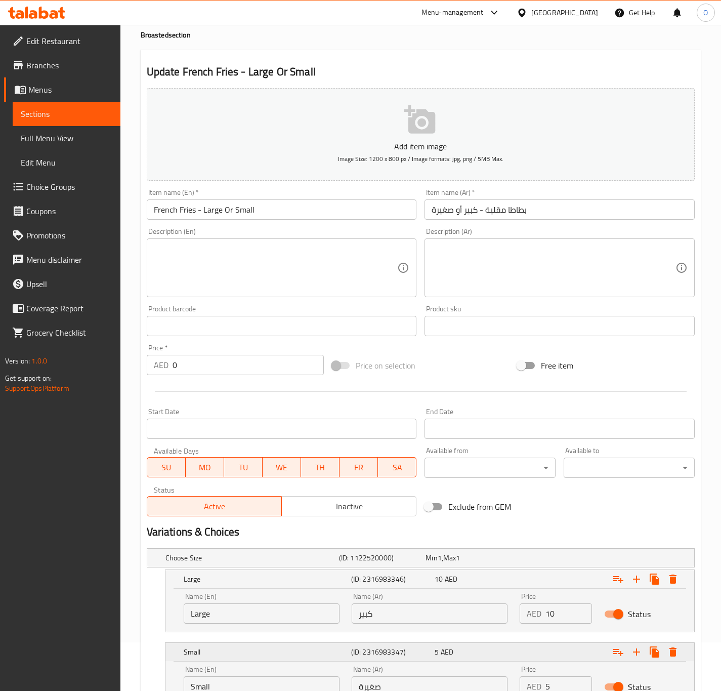
click at [324, 646] on div "Small" at bounding box center [266, 652] width 168 height 14
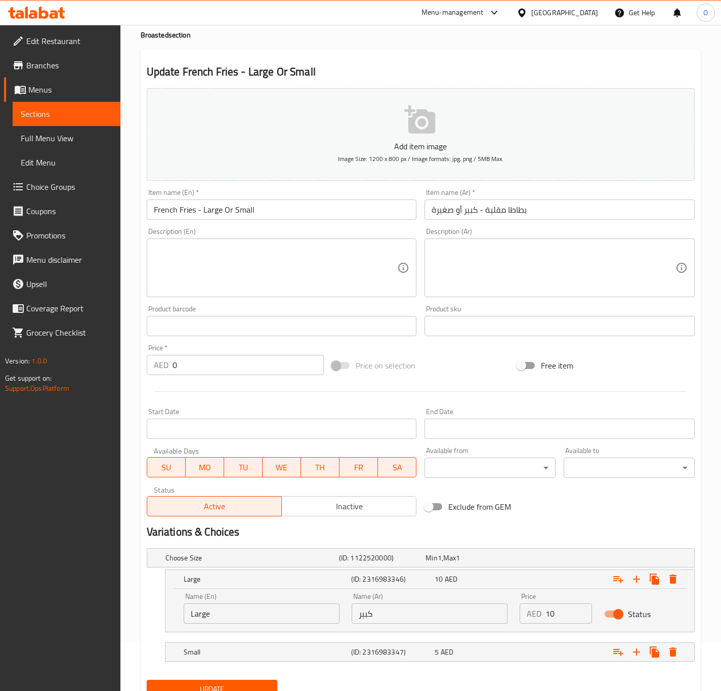
click at [322, 639] on nav at bounding box center [421, 638] width 548 height 8
click at [301, 651] on h5 "Small" at bounding box center [266, 652] width 164 height 10
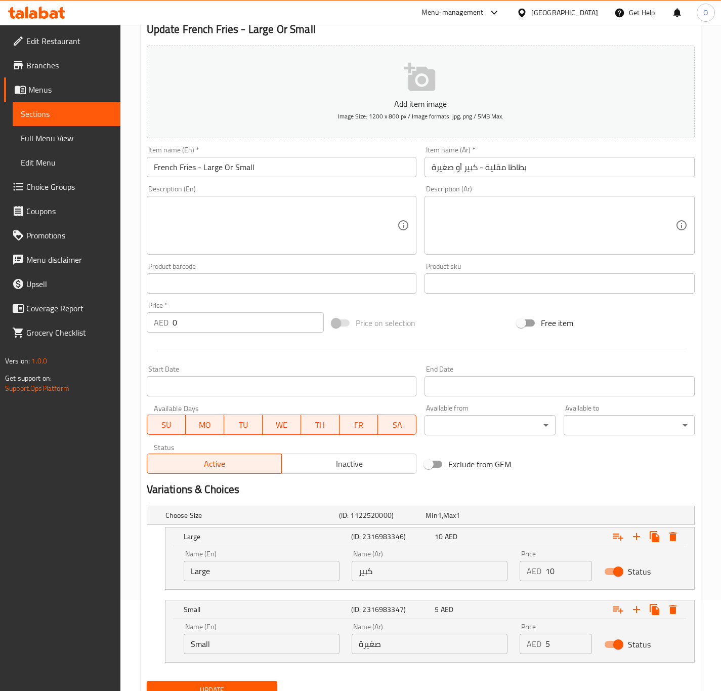
scroll to position [135, 0]
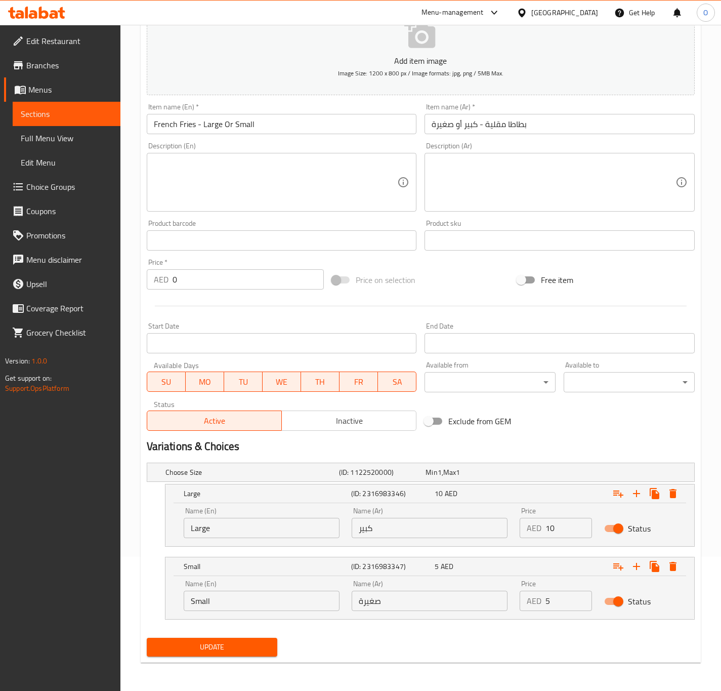
click at [409, 599] on input "صغيرة" at bounding box center [430, 601] width 156 height 20
type input "صغير"
click at [196, 652] on span "Update" at bounding box center [212, 647] width 115 height 13
click at [207, 652] on span "Update" at bounding box center [212, 647] width 115 height 13
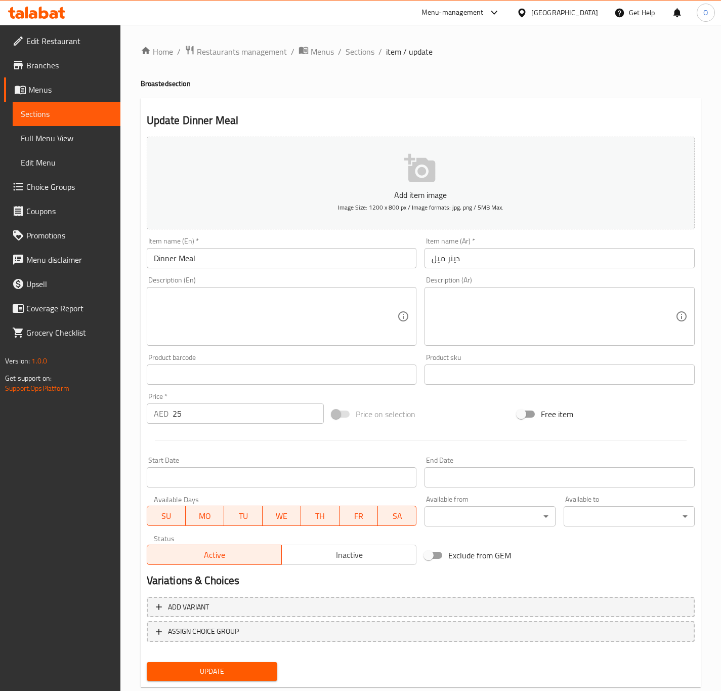
click at [439, 327] on textarea at bounding box center [554, 317] width 244 height 48
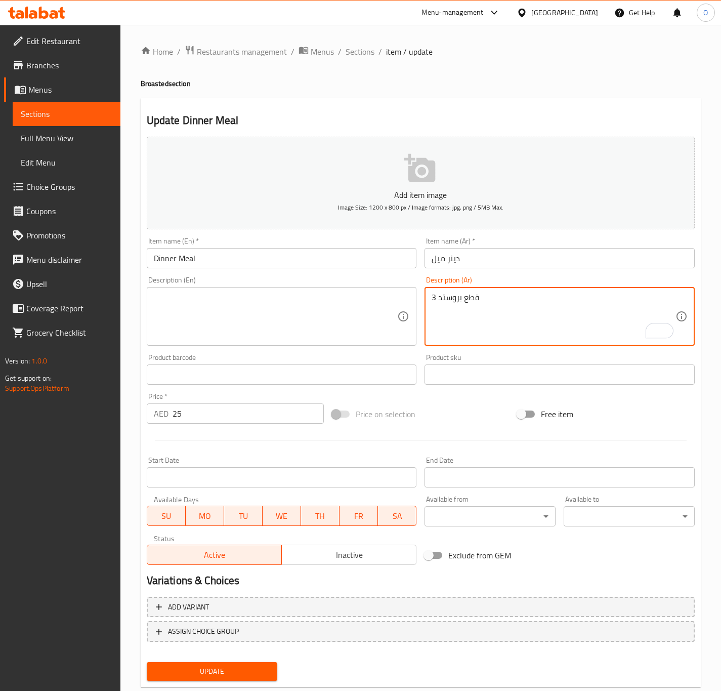
click at [459, 307] on textarea "3 قطع بروستد" at bounding box center [554, 317] width 244 height 48
click at [495, 295] on textarea "3 قطع بروستد" at bounding box center [554, 317] width 244 height 48
click at [495, 296] on textarea "3 قطع بروستد، بطاطا، بارد كان، كول سلو و 2 خبز" at bounding box center [554, 317] width 244 height 48
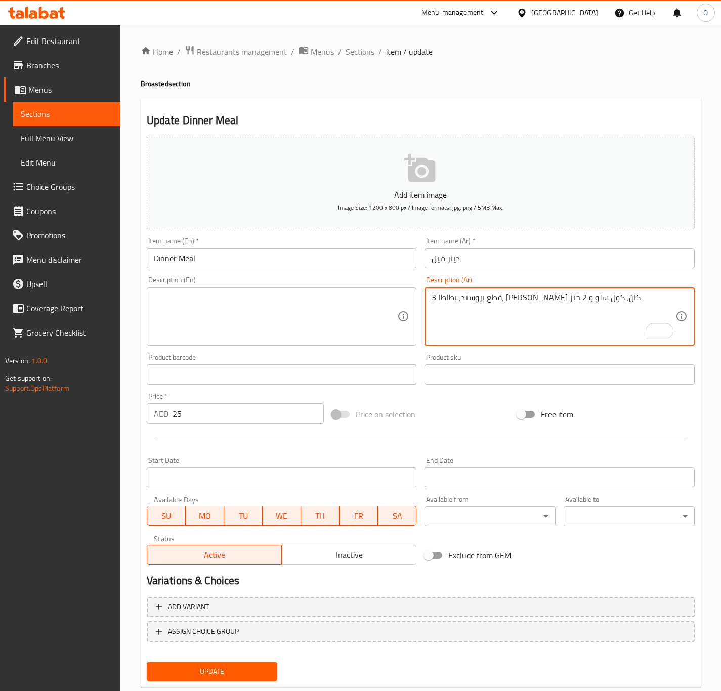
click at [495, 296] on textarea "3 قطع بروستد، بطاطا، بارد كان، كول سلو و 2 خبز" at bounding box center [554, 317] width 244 height 48
type textarea "3 قطع بروستد، بطاطا، بارد كان، كول سلو و 2 خبز"
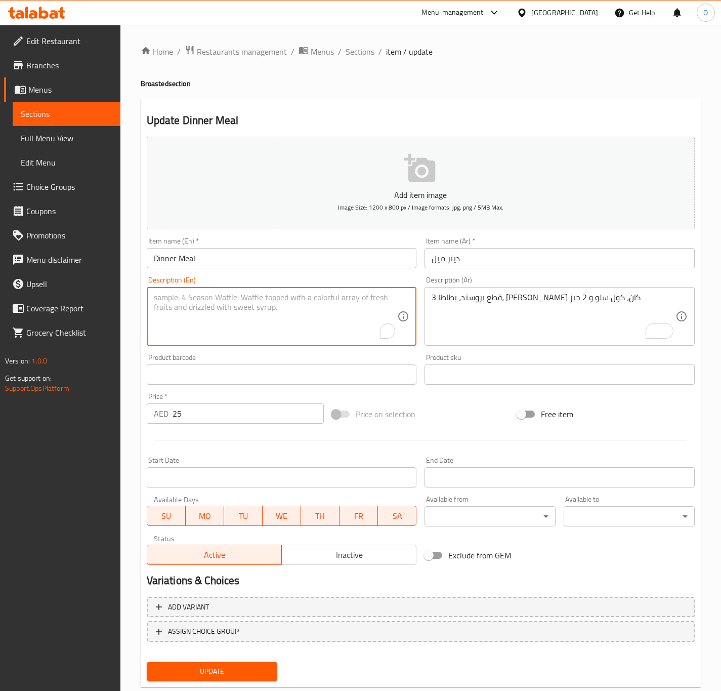
click at [185, 310] on textarea "To enrich screen reader interactions, please activate Accessibility in Grammarl…" at bounding box center [276, 317] width 244 height 48
type textarea "3 Pieces broasted, fries, cold can, coleslaw and 2 bread"
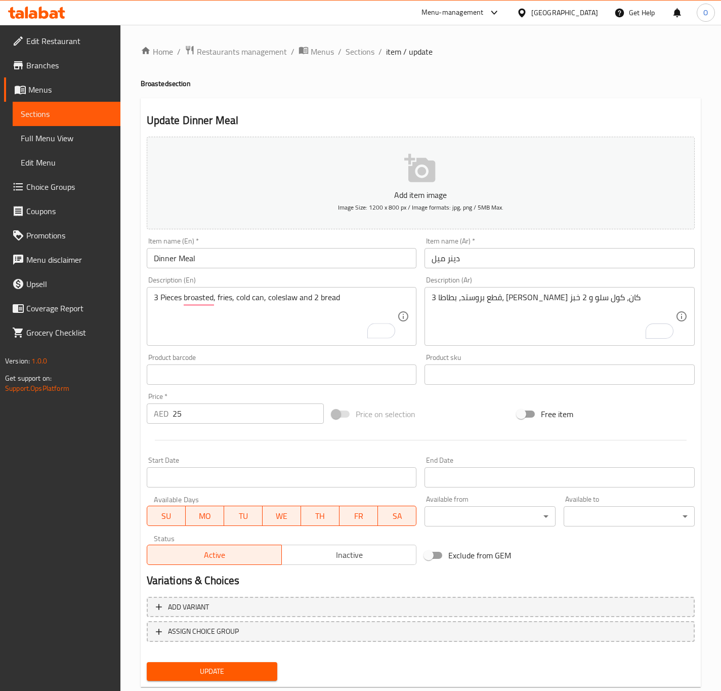
click at [194, 682] on div "Update" at bounding box center [212, 671] width 139 height 27
click at [199, 672] on span "Update" at bounding box center [212, 671] width 115 height 13
click at [519, 329] on textarea "3 قطع بروستد، بطاطا، بارد كان، كول سلو و 2 خبز" at bounding box center [554, 317] width 244 height 48
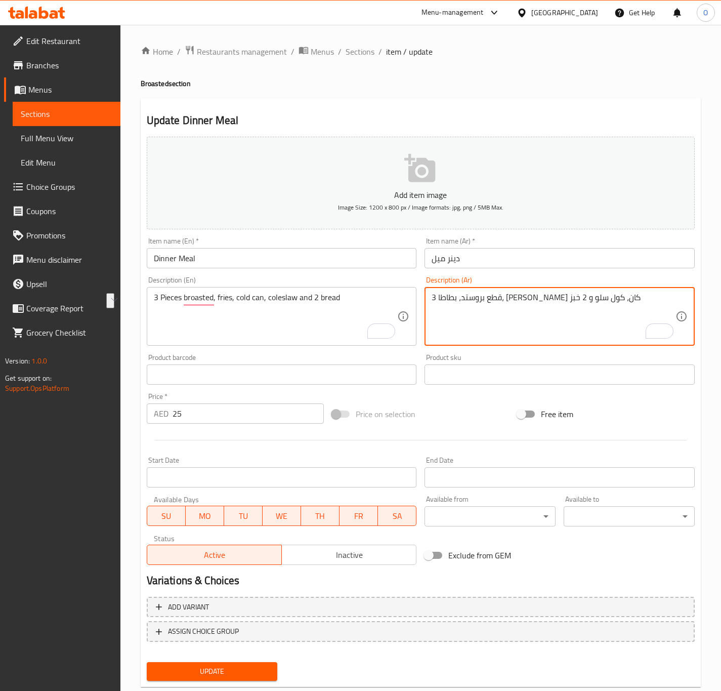
click at [253, 667] on span "Update" at bounding box center [212, 671] width 115 height 13
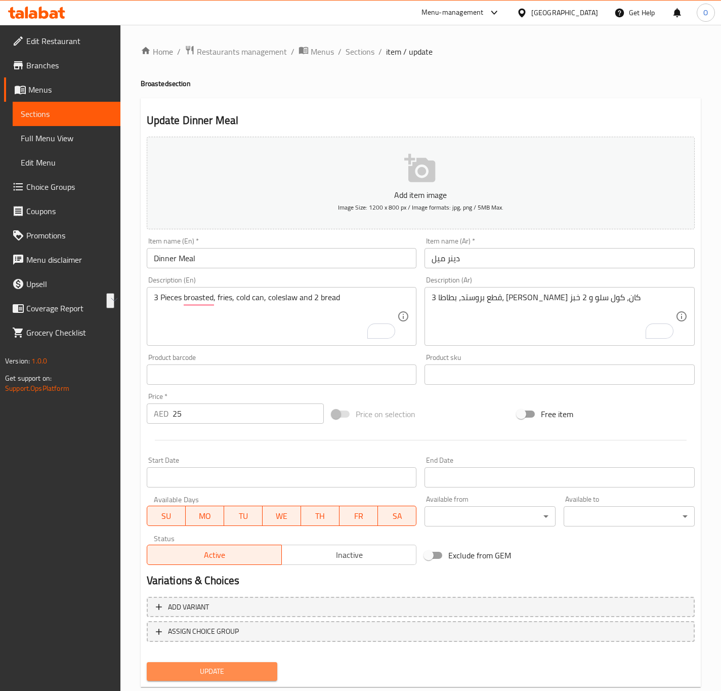
click at [193, 673] on span "Update" at bounding box center [212, 671] width 115 height 13
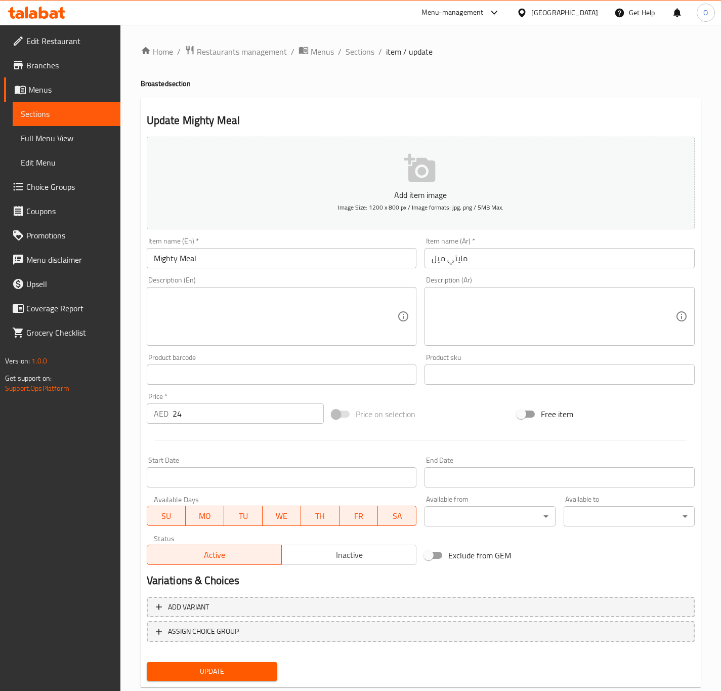
click at [511, 321] on textarea at bounding box center [554, 317] width 244 height 48
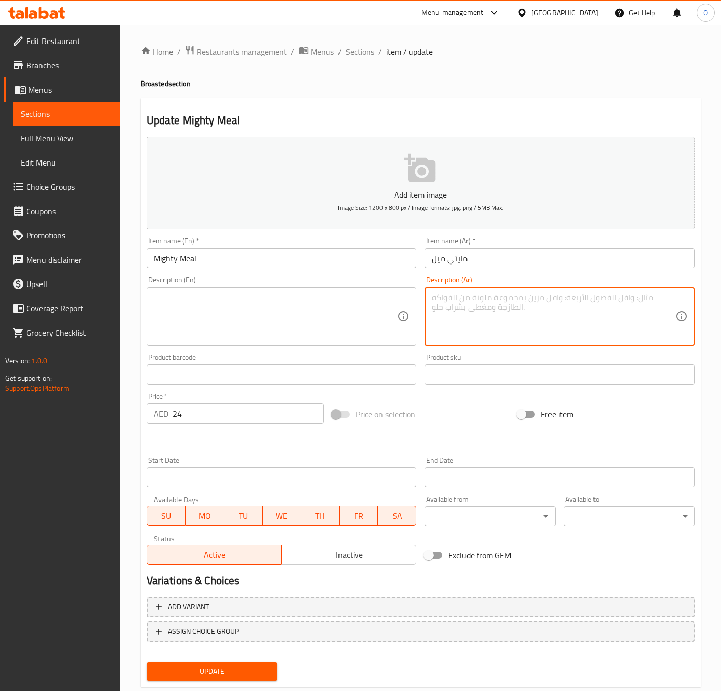
paste textarea "3 قطع بروستد، بطاطا، [PERSON_NAME] كان، كول سلو و 2 خبز"
click at [544, 296] on textarea "3 قطع بروستد، بطاطا، بارد كان، كول سلو و 2 خبز" at bounding box center [554, 317] width 244 height 48
click at [527, 302] on textarea "3 قطع بروستد، 12 ستربس، بطاطا، بارد كان، كول سلو و 2 خبز" at bounding box center [554, 317] width 244 height 48
drag, startPoint x: 526, startPoint y: 302, endPoint x: 498, endPoint y: 304, distance: 27.9
click at [498, 304] on textarea "3 قطع بروستد، 12 ستربس، بطاطا، بارد كان، كول سلو و 2 خبز" at bounding box center [554, 317] width 244 height 48
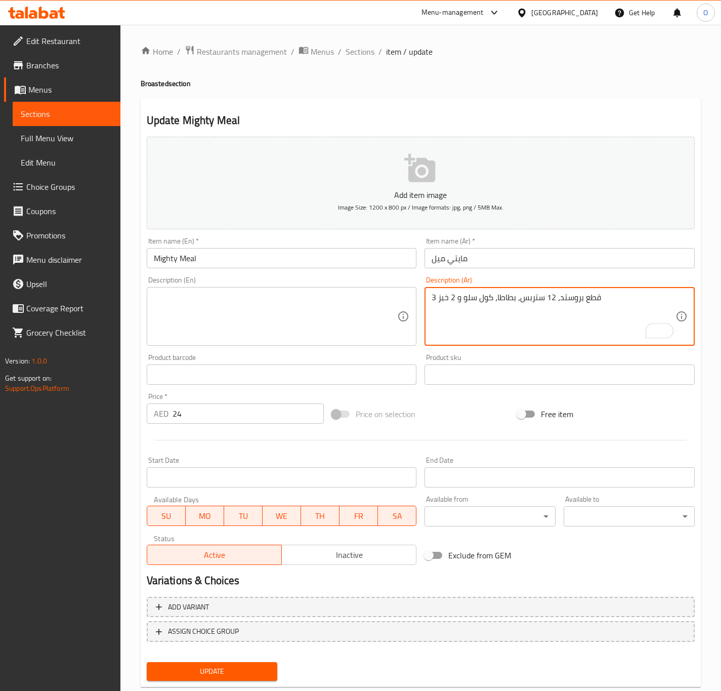
click at [460, 298] on textarea "3 قطع بروستد، 12 ستربس، بطاطا، كول سلو و 2 خبز" at bounding box center [554, 317] width 244 height 48
paste textarea "، بارد كان"
click at [491, 296] on textarea "3 قطع بروستد، 12 ستربس، بطاطا، كول سلو ، بارد كان و 2 خبز" at bounding box center [554, 317] width 244 height 48
drag, startPoint x: 456, startPoint y: 298, endPoint x: 455, endPoint y: 290, distance: 7.7
click at [455, 290] on div "3 قطع بروستد، 12 ستربس، بطاطا، كول سلو، بارد كان و 2 خبز Description (Ar)" at bounding box center [560, 316] width 270 height 59
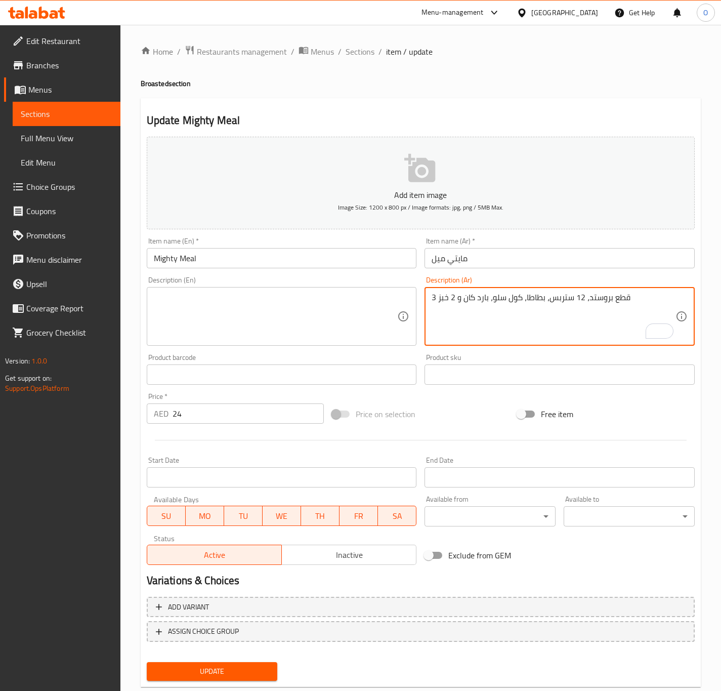
click at [455, 299] on textarea "3 قطع بروستد، 12 ستربس، بطاطا، كول سلو، بارد كان و 2 خبز" at bounding box center [554, 317] width 244 height 48
click at [449, 301] on textarea "3 قطع بروستد، 12 ستربس، بطاطا، كول سلو، بارد كان و 2 خبز" at bounding box center [554, 317] width 244 height 48
click at [445, 305] on textarea "3 قطع بروستد، 12 ستربس، بطاطا، كول سلو، بارد كان و 2 خبز" at bounding box center [554, 317] width 244 height 48
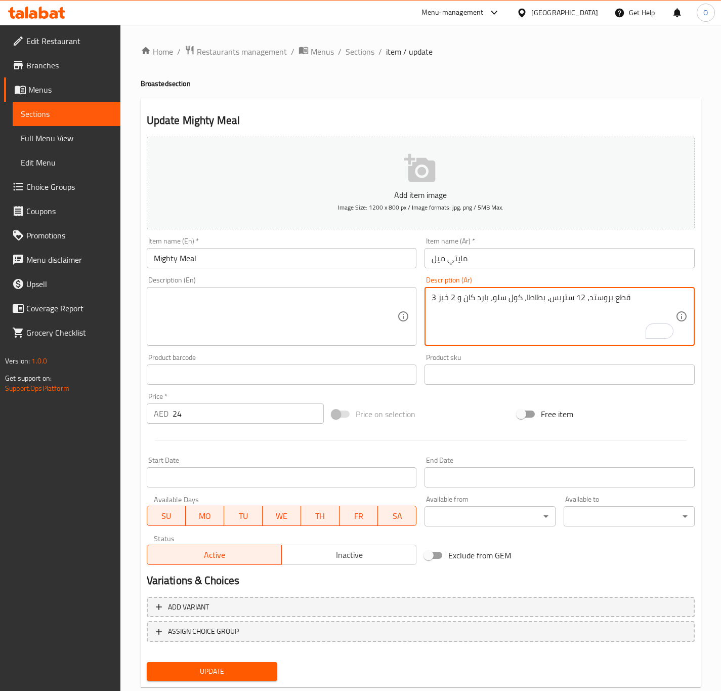
click at [445, 305] on textarea "3 قطع بروستد، 12 ستربس، بطاطا، كول سلو، بارد كان و 2 خبز" at bounding box center [554, 317] width 244 height 48
click at [547, 317] on textarea "3 قطع بروستد، 12 ستربس، بطاطا، كول سلو، بارد كان و صوص نيزو" at bounding box center [554, 317] width 244 height 48
click at [460, 319] on textarea "3 قطع بروستد، 12 ستربس، بطاطا، كول سلو، بارد كان و صوص نيزو" at bounding box center [554, 317] width 244 height 48
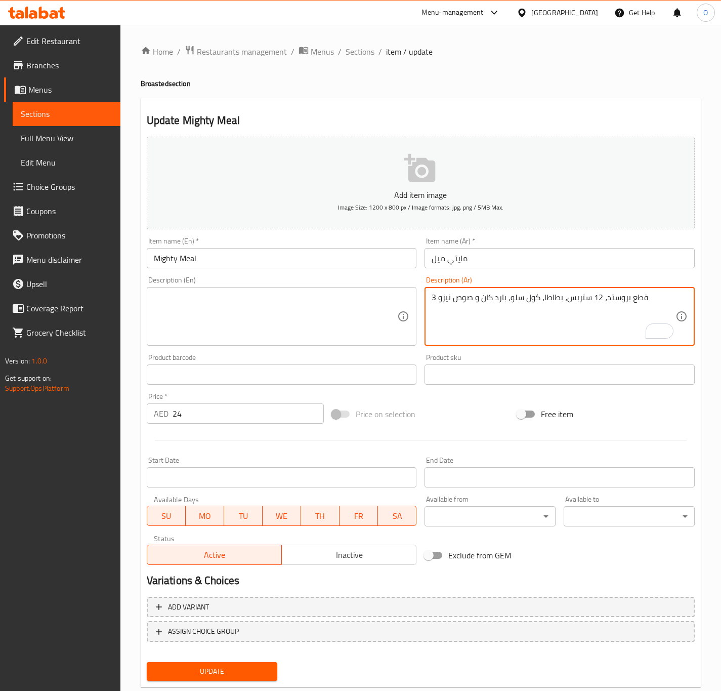
click at [436, 295] on textarea "3 قطع بروستد، 12 ستربس، بطاطا، كول سلو، بارد كان و صوص نيزو" at bounding box center [554, 317] width 244 height 48
click at [442, 295] on textarea "2 قطع بروستد، 12 ستربس، بطاطا، كول سلو، بارد كان و صوص نيزو" at bounding box center [554, 317] width 244 height 48
click at [632, 313] on textarea "2 قطع بروستد، 12 ستربس، بطاطا، كول سلو، بارد كان و صوص نيزو" at bounding box center [554, 317] width 244 height 48
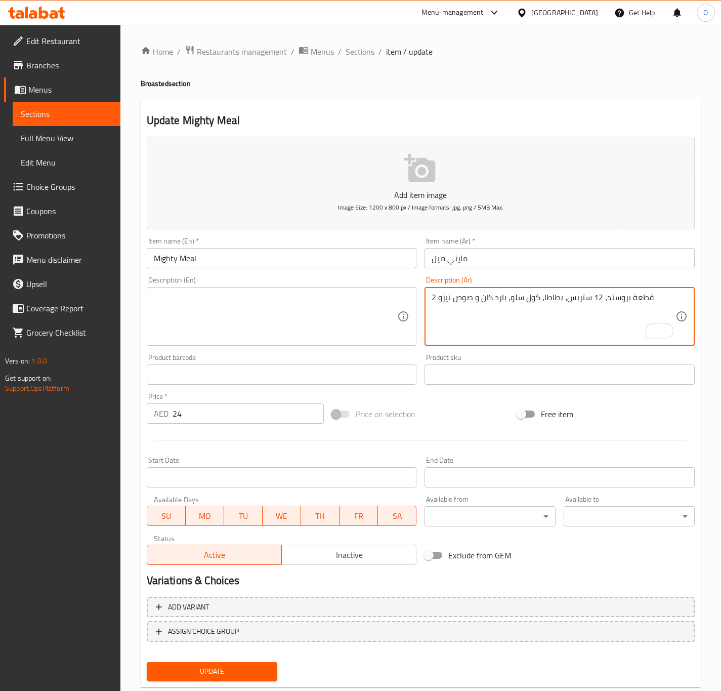
type textarea "2 قطعة بروستد، 12 ستربس، بطاطا، كول سلو، بارد كان و صوص نيزو"
click at [524, 307] on textarea "2 قطعة بروستد، 12 ستربس، بطاطا، كول سلو، بارد كان و صوص نيزو" at bounding box center [554, 317] width 244 height 48
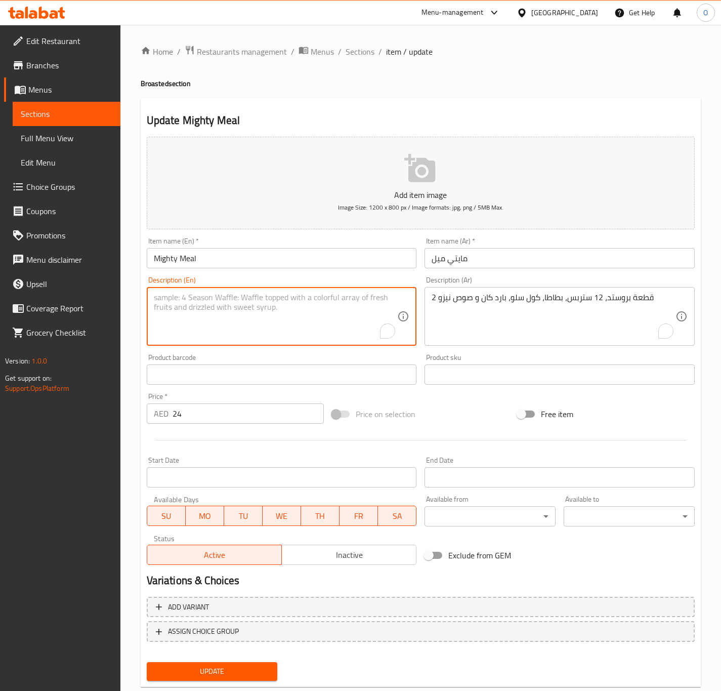
click at [238, 303] on textarea "To enrich screen reader interactions, please activate Accessibility in Grammarl…" at bounding box center [276, 317] width 244 height 48
paste textarea "2 pieces of broasted chicken, 12 strips, fries, coleslaw, cold can and Nezo sau…"
click at [163, 297] on textarea "2 pieces of broasted chicken, 12 strips, fries, coleslaw, cold can and Nezo sau…" at bounding box center [276, 317] width 244 height 48
click at [236, 307] on textarea "2 Pieces of broasted chicken, 12 strips, fries, coleslaw, cold can and Nezo sau…" at bounding box center [276, 317] width 244 height 48
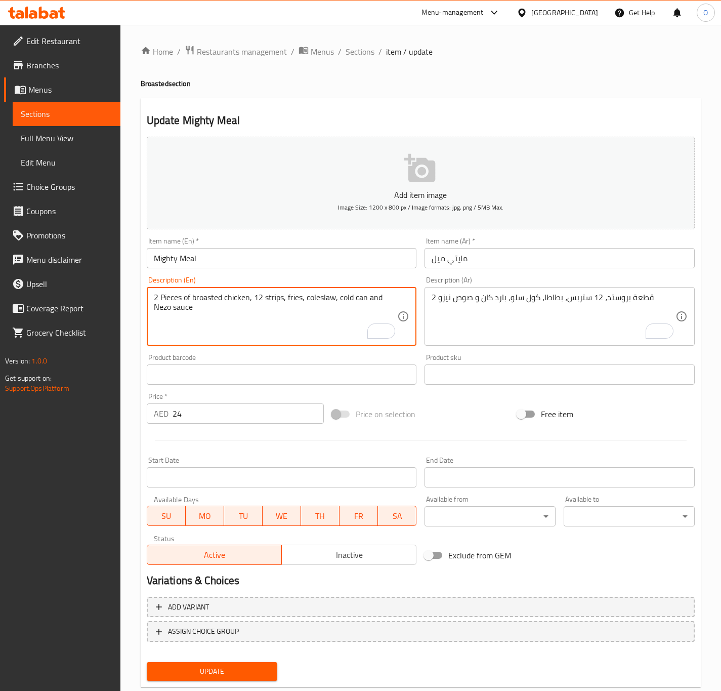
click at [227, 298] on textarea "2 Pieces of broasted chicken, 12 strips, fries, coleslaw, cold can and Nezo sau…" at bounding box center [276, 317] width 244 height 48
click at [229, 295] on textarea "2 Pieces of broasted chicken, 12 strips, fries, coleslaw, cold can and Nezo sau…" at bounding box center [276, 317] width 244 height 48
click at [228, 295] on textarea "2 Pieces of broasted chicken, 12 strips, fries, coleslaw, cold can and Nezo sau…" at bounding box center [276, 317] width 244 height 48
click at [366, 301] on textarea "2 Pieces of broasted, 12 strips, fries, coleslaw, cold can and Nezo sauce" at bounding box center [276, 317] width 244 height 48
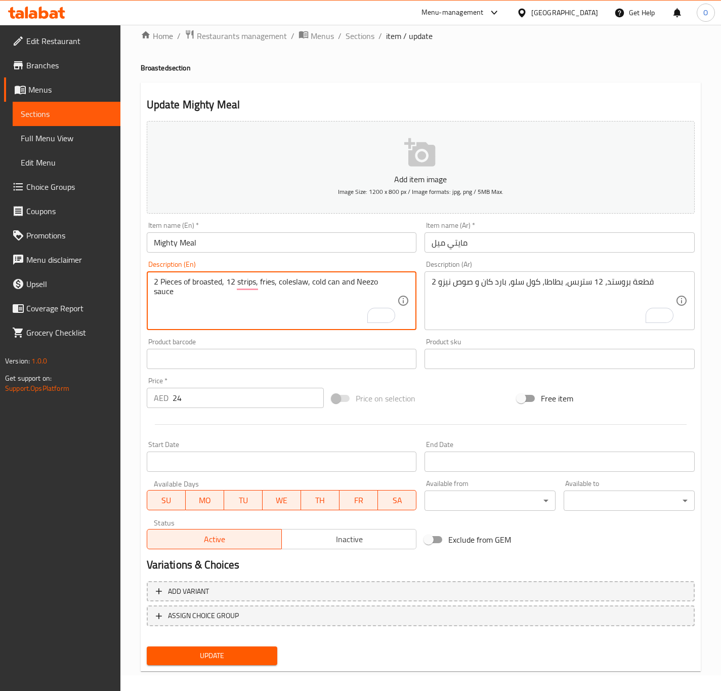
scroll to position [23, 0]
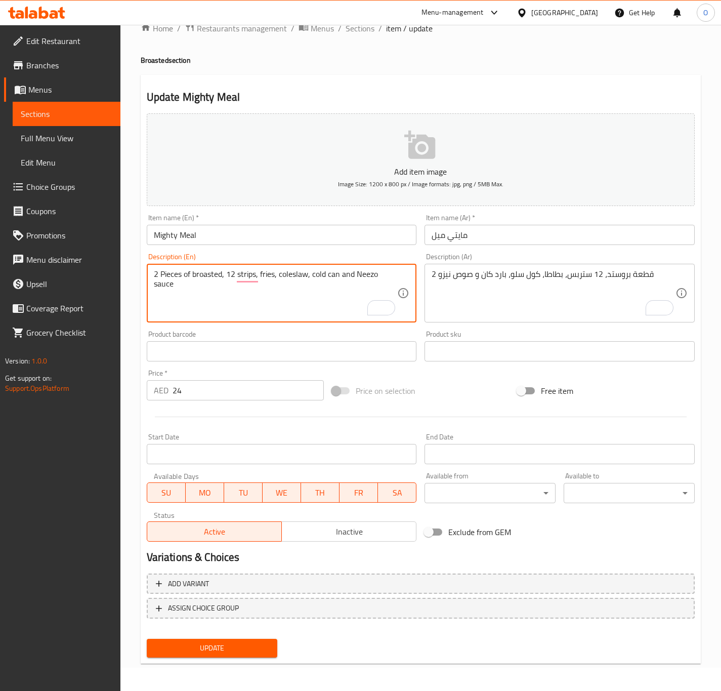
type textarea "2 Pieces of broasted, 12 strips, fries, coleslaw, cold can and Neezo sauce"
click at [212, 637] on div "Update" at bounding box center [212, 648] width 139 height 27
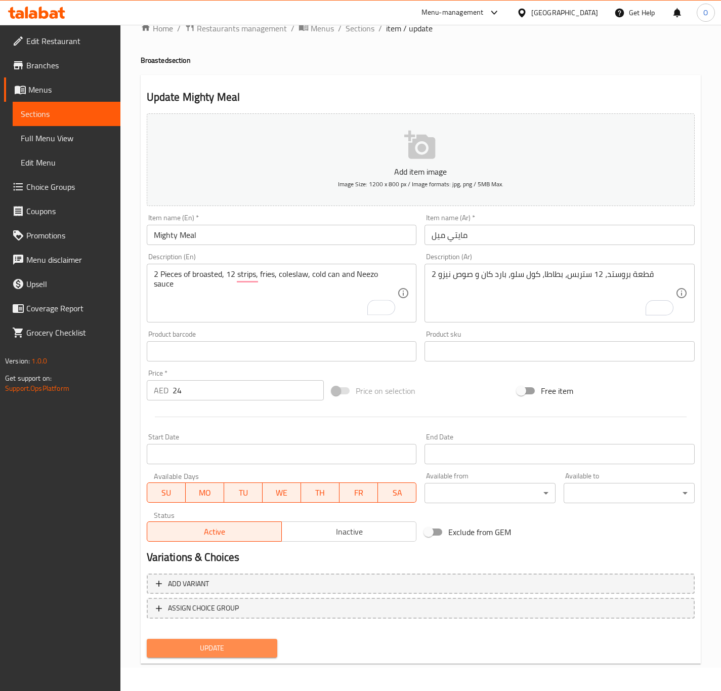
click at [202, 655] on button "Update" at bounding box center [212, 648] width 131 height 19
click at [210, 655] on button "Update" at bounding box center [212, 648] width 131 height 19
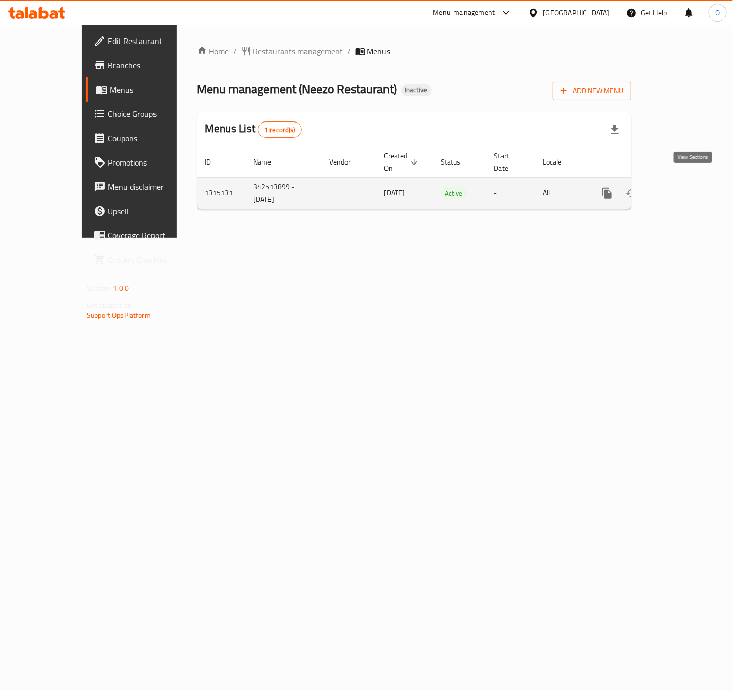
click at [692, 189] on link "enhanced table" at bounding box center [680, 193] width 24 height 24
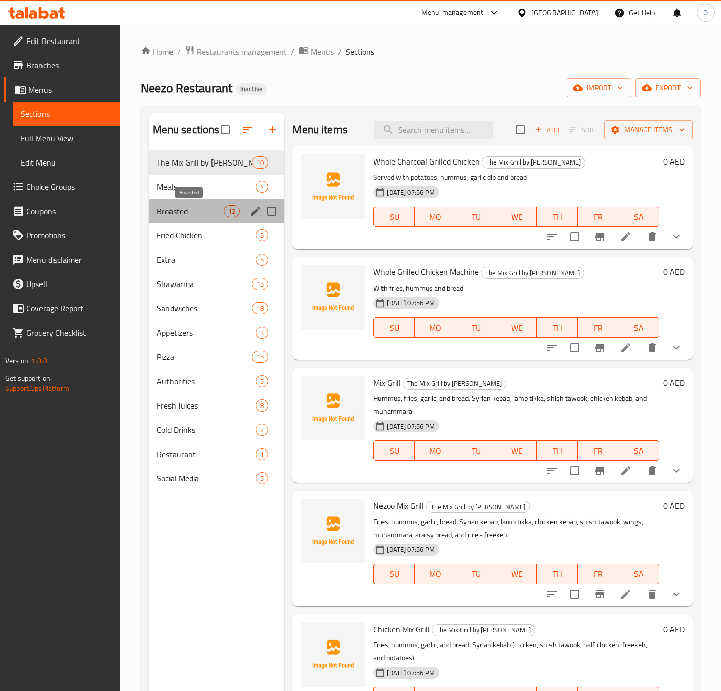
click at [213, 215] on span "Broasted" at bounding box center [190, 211] width 67 height 12
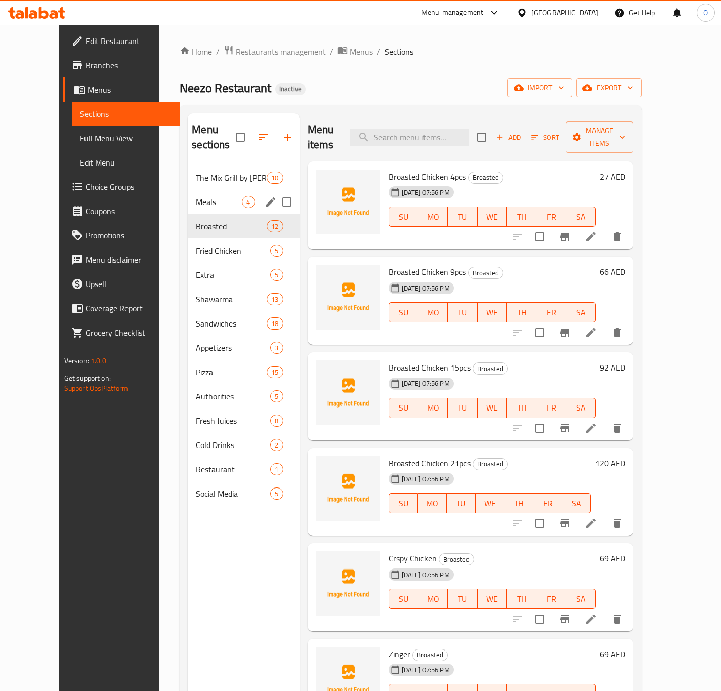
click at [194, 198] on div "Meals 4" at bounding box center [243, 202] width 111 height 24
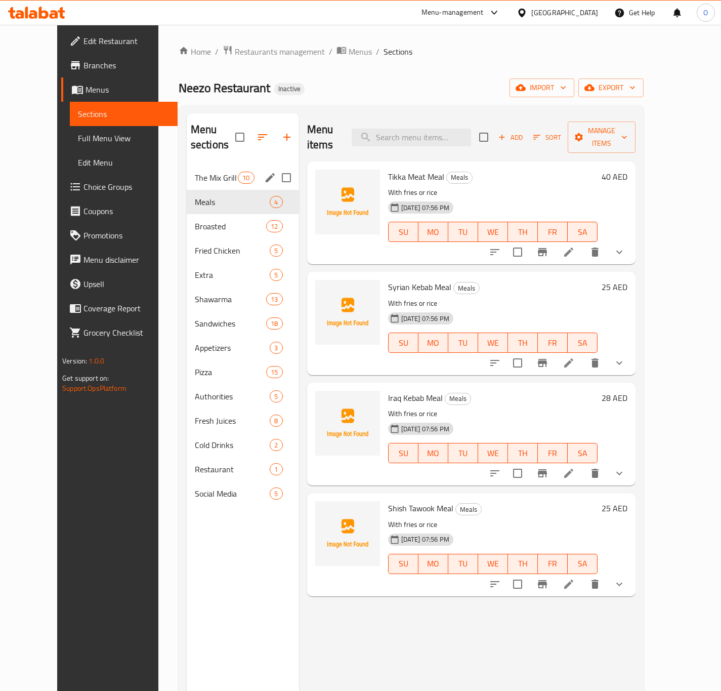
click at [195, 172] on span "The Mix Grill by [PERSON_NAME]" at bounding box center [216, 178] width 43 height 12
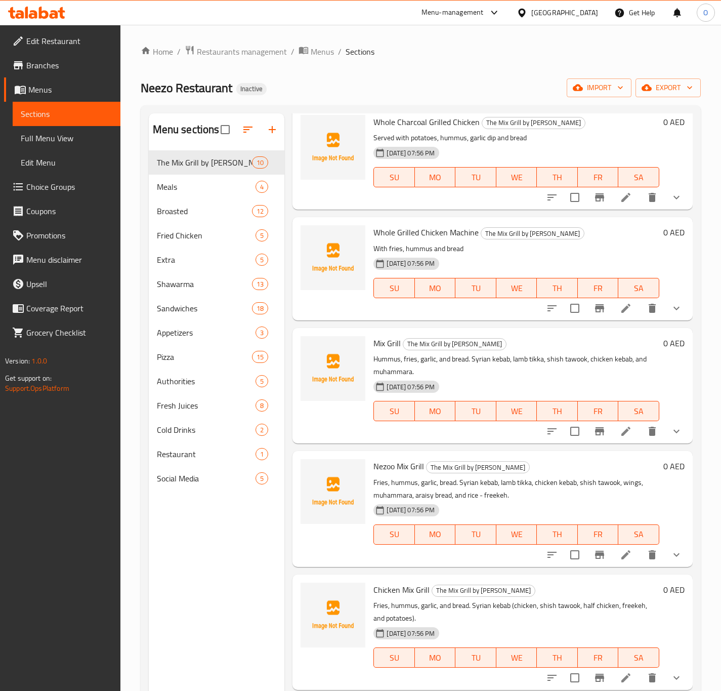
scroll to position [76, 0]
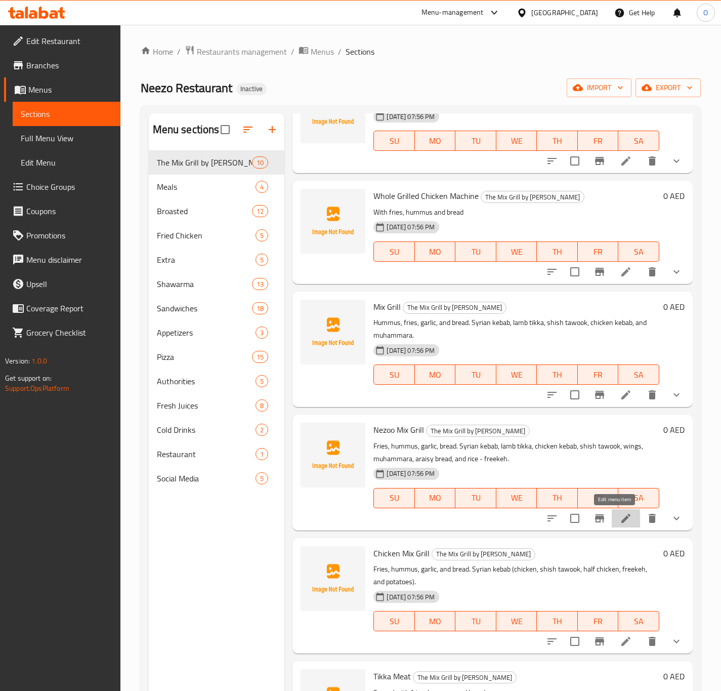
click at [620, 521] on icon at bounding box center [626, 518] width 12 height 12
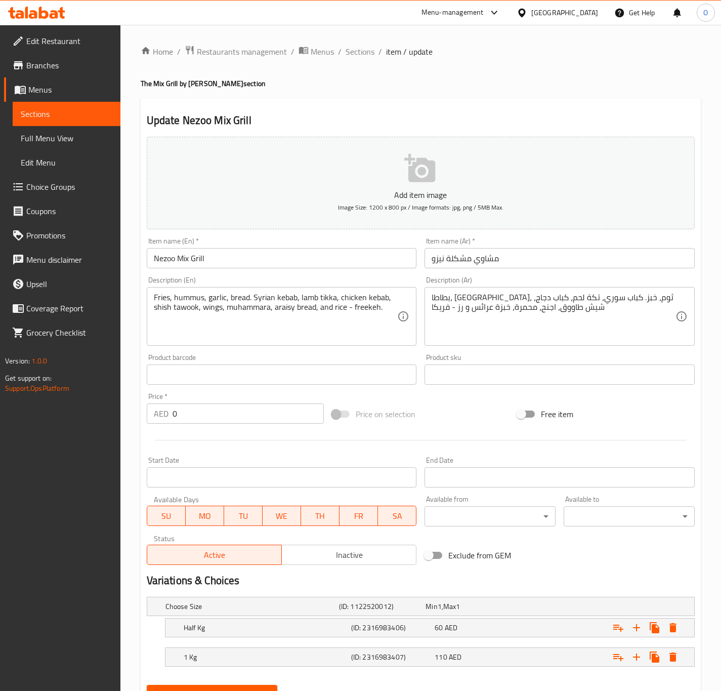
click at [163, 264] on input "Nezoo Mix Grill" at bounding box center [282, 258] width 270 height 20
paste input "ezo"
type input "Neezo Mix Grill"
click at [147, 685] on button "Update" at bounding box center [212, 694] width 131 height 19
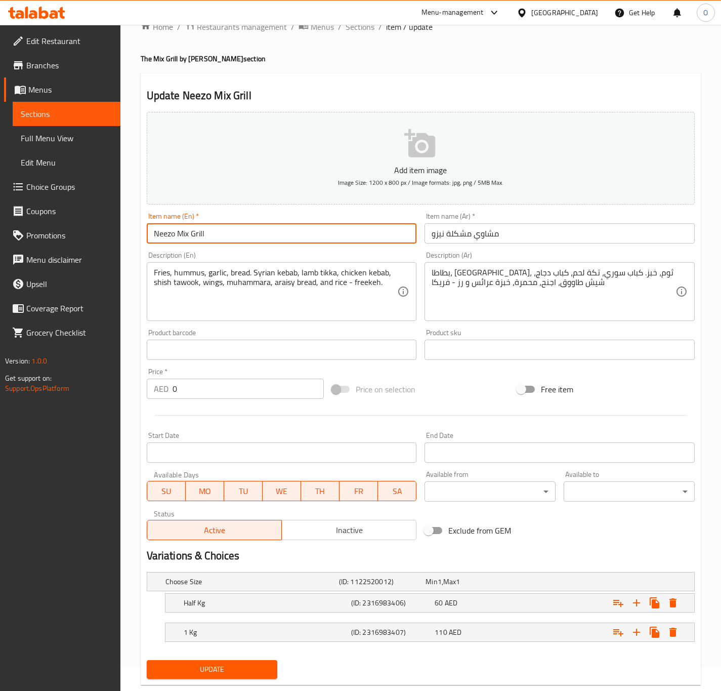
scroll to position [49, 0]
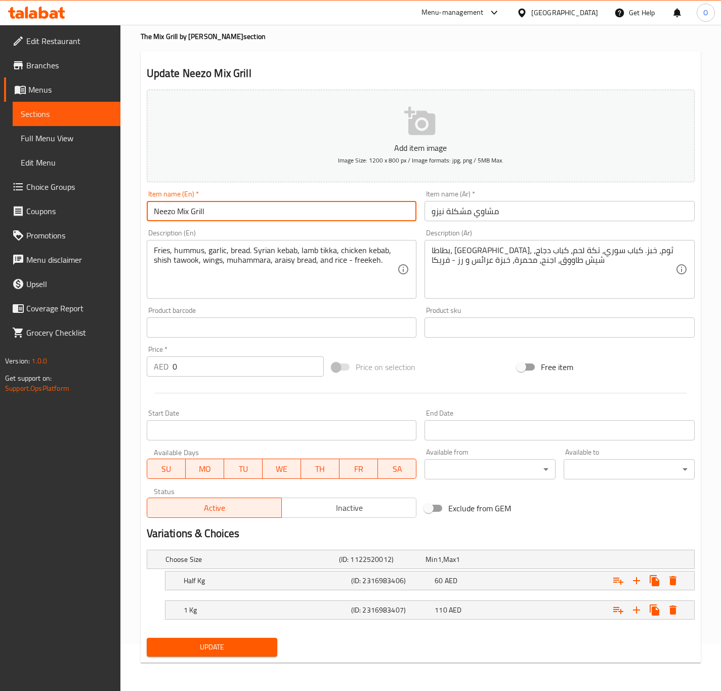
click at [173, 655] on button "Update" at bounding box center [212, 647] width 131 height 19
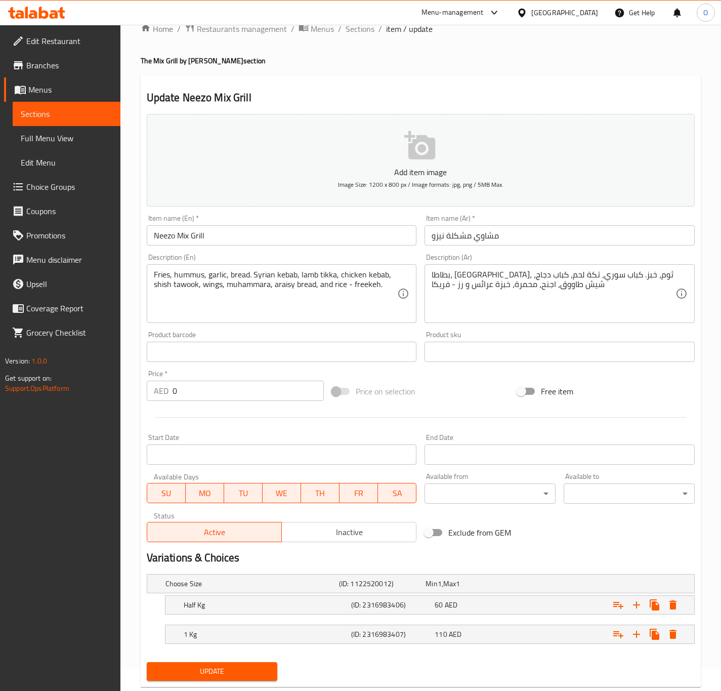
scroll to position [0, 0]
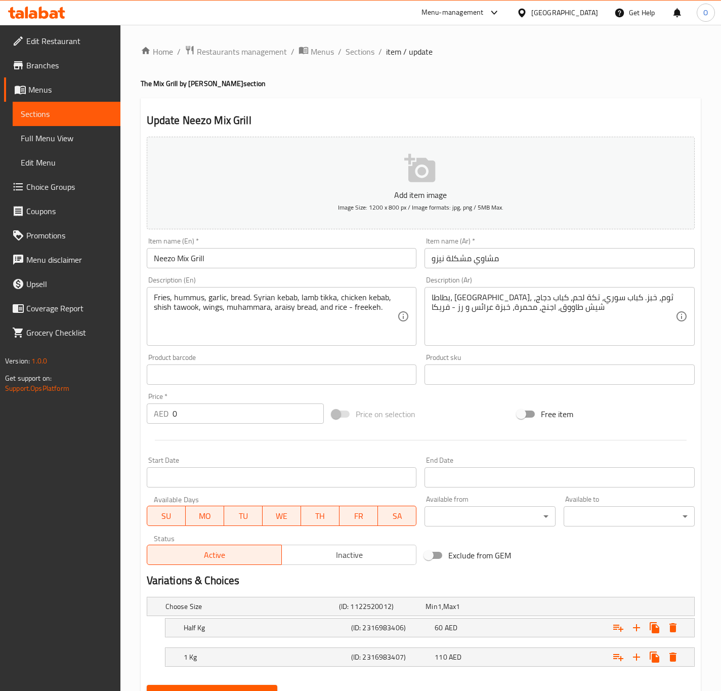
click at [352, 43] on div "Home / Restaurants management / Menus / Sections / item / update The Mix Grill …" at bounding box center [420, 381] width 601 height 713
drag, startPoint x: 355, startPoint y: 51, endPoint x: 302, endPoint y: 20, distance: 61.2
click at [355, 52] on span "Sections" at bounding box center [360, 52] width 29 height 12
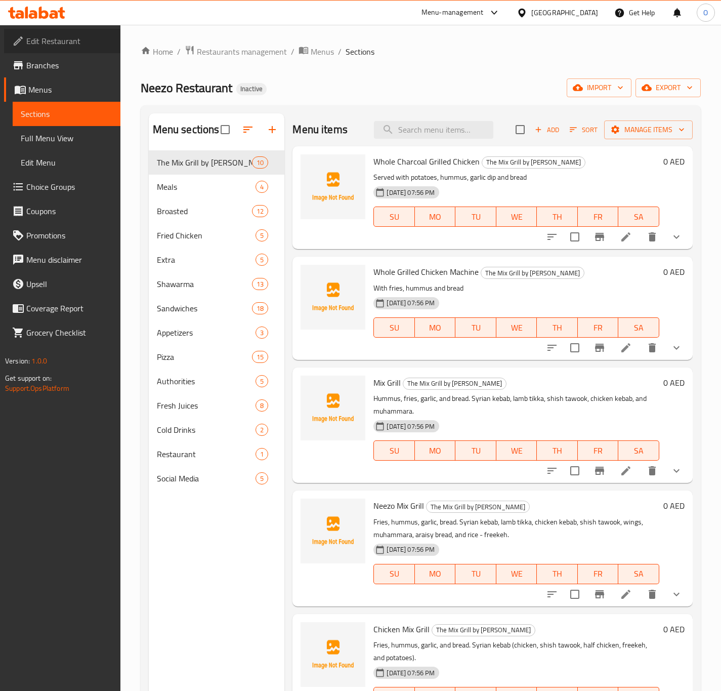
click at [71, 39] on span "Edit Restaurant" at bounding box center [69, 41] width 86 height 12
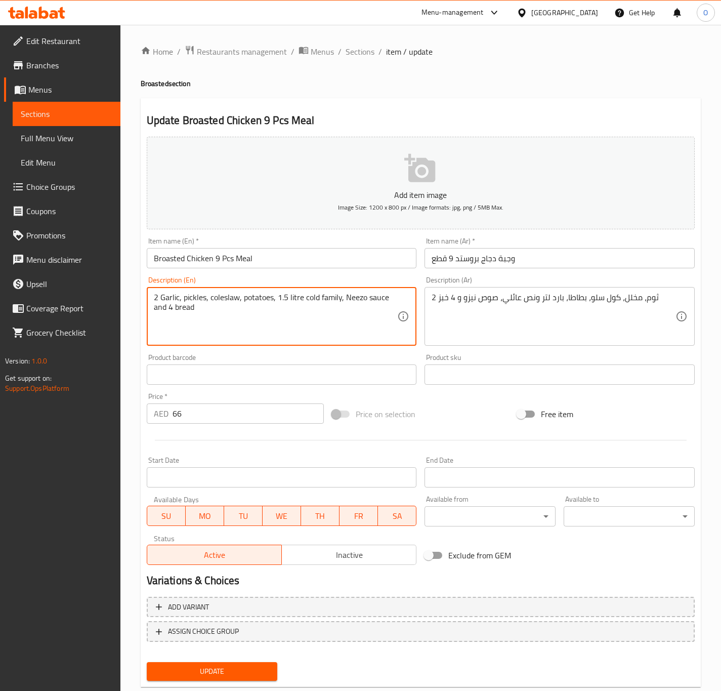
click at [229, 315] on textarea "2 Garlic, pickles, coleslaw, potatoes, 1.5 litre cold family, Neezo sauce and 4…" at bounding box center [276, 317] width 244 height 48
click at [228, 314] on textarea "2 Garlic, pickles, coleslaw, potatoes, 1.5 litre cold family, Neezo sauce and 4…" at bounding box center [276, 317] width 244 height 48
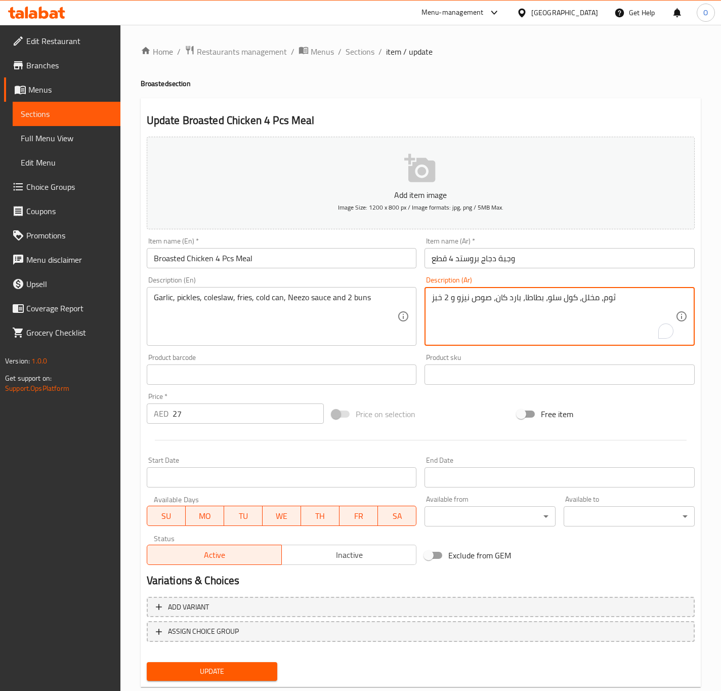
drag, startPoint x: 521, startPoint y: 302, endPoint x: 509, endPoint y: 307, distance: 13.2
click at [509, 307] on textarea "ثوم، مخلل، كول سلو، بطاطا، بارد كان، صوص نيزو و 2 خبز" at bounding box center [554, 317] width 244 height 48
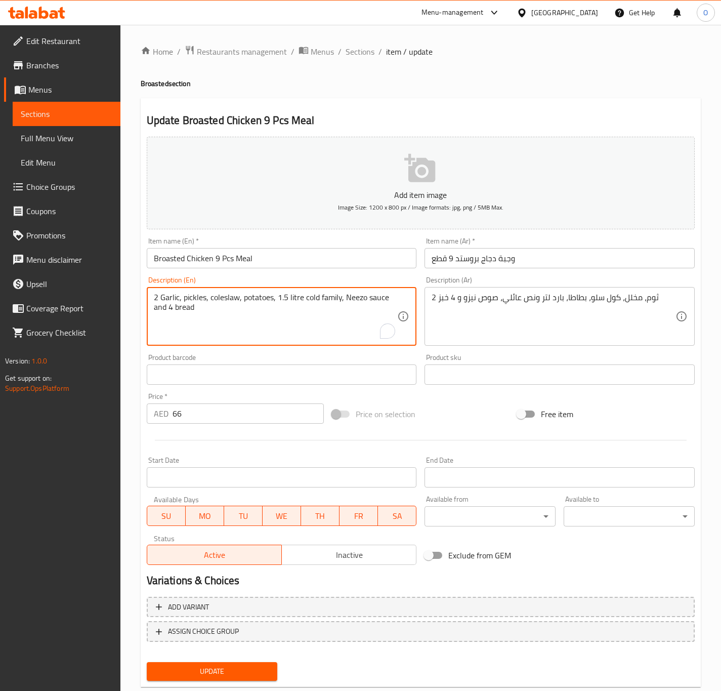
click at [313, 298] on textarea "2 Garlic, pickles, coleslaw, potatoes, 1.5 litre cold family, Neezo sauce and 4…" at bounding box center [276, 317] width 244 height 48
click at [325, 294] on textarea "2 Garlic, pickles, coleslaw, potatoes, 1.5 litre family, Neezo sauce and 4 bread" at bounding box center [276, 317] width 244 height 48
paste textarea "cold"
type textarea "2 Garlic, pickles, coleslaw, potatoes, 1.5 litre family cold, Neezo sauce and 4…"
click at [237, 677] on button "Update" at bounding box center [212, 671] width 131 height 19
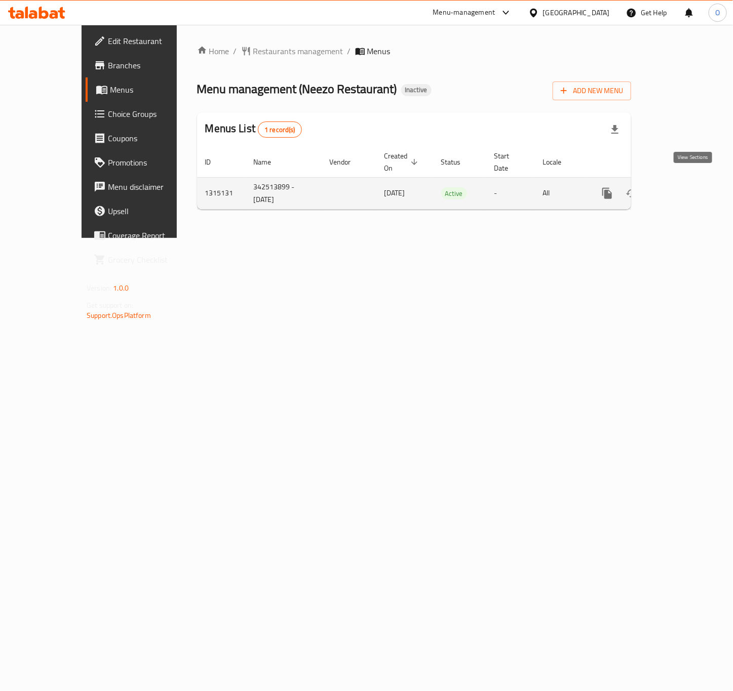
click at [686, 187] on icon "enhanced table" at bounding box center [680, 193] width 12 height 12
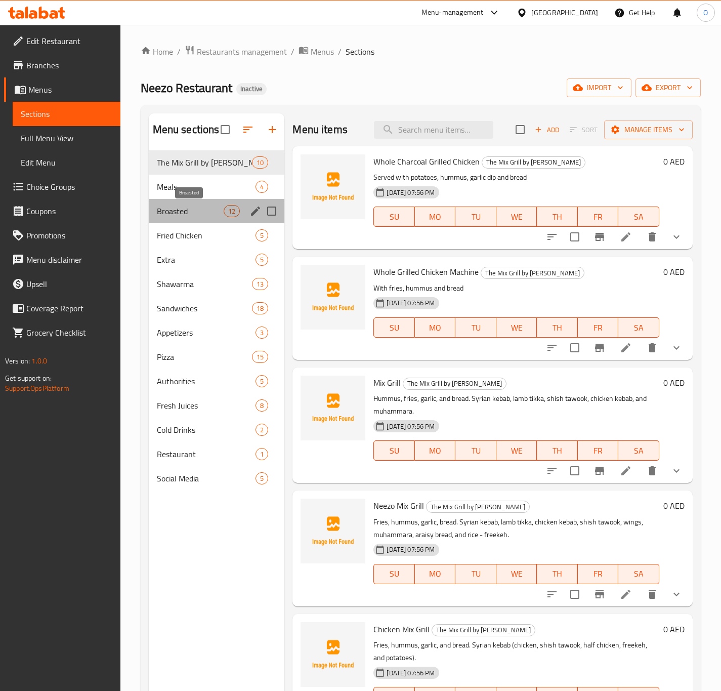
click at [187, 208] on span "Broasted" at bounding box center [190, 211] width 67 height 12
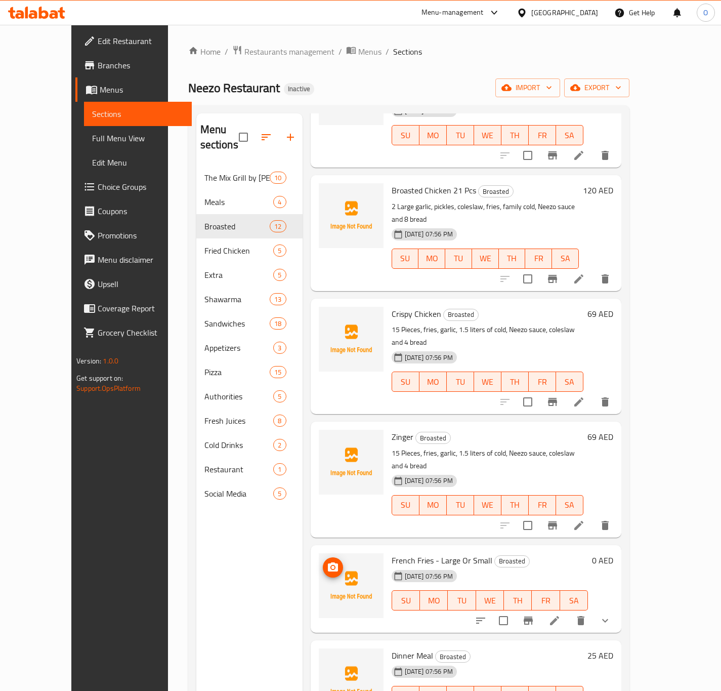
scroll to position [380, 0]
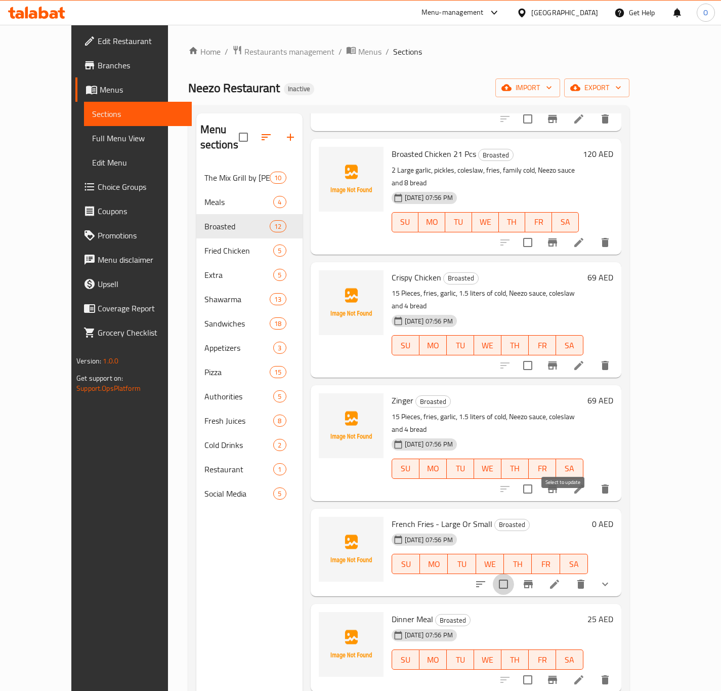
click at [514, 574] on input "checkbox" at bounding box center [503, 584] width 21 height 21
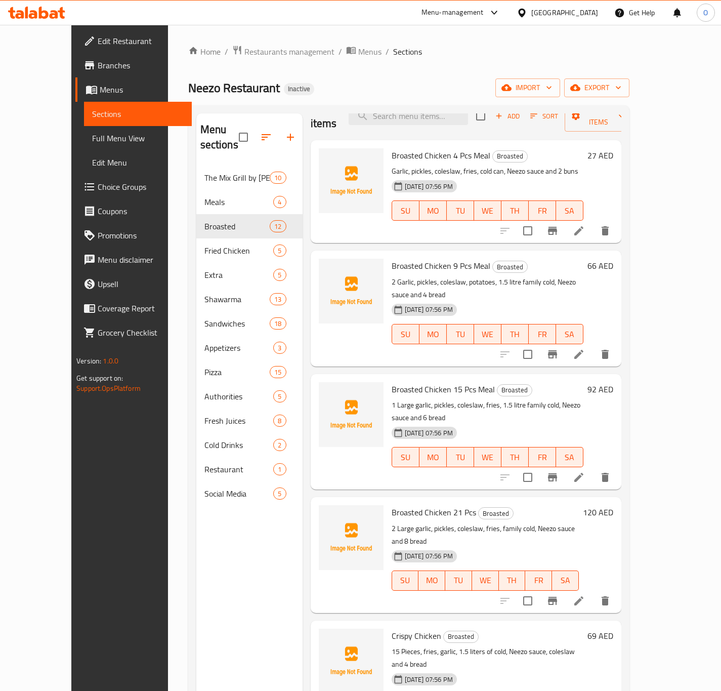
scroll to position [0, 0]
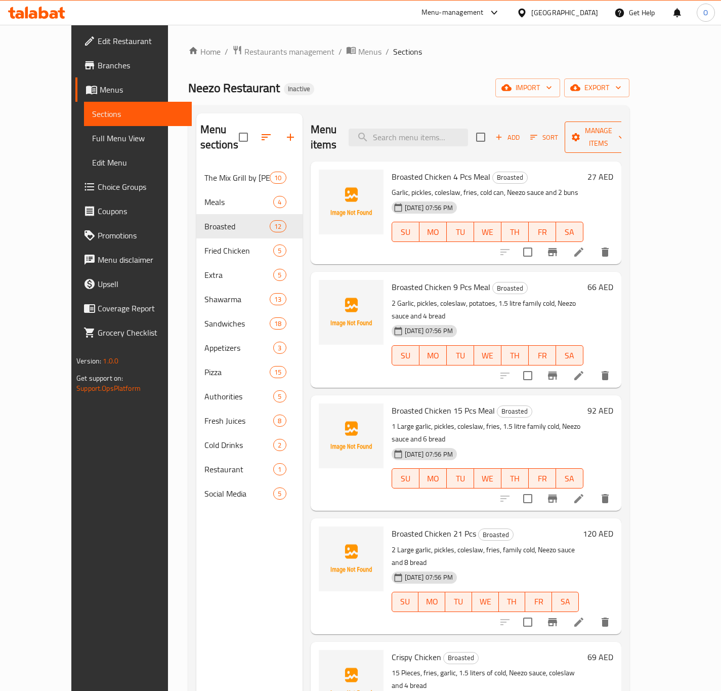
click at [581, 133] on icon "button" at bounding box center [577, 137] width 8 height 8
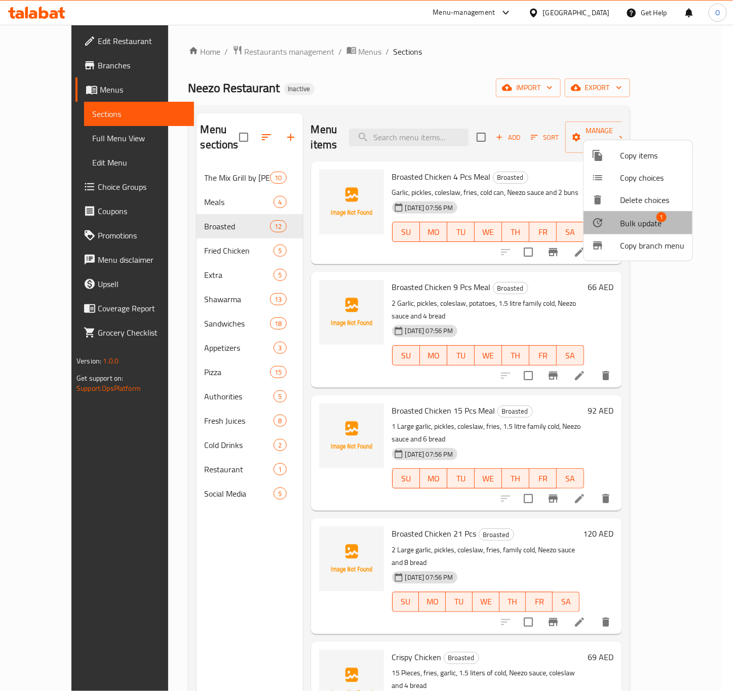
click at [611, 217] on div at bounding box center [605, 223] width 28 height 12
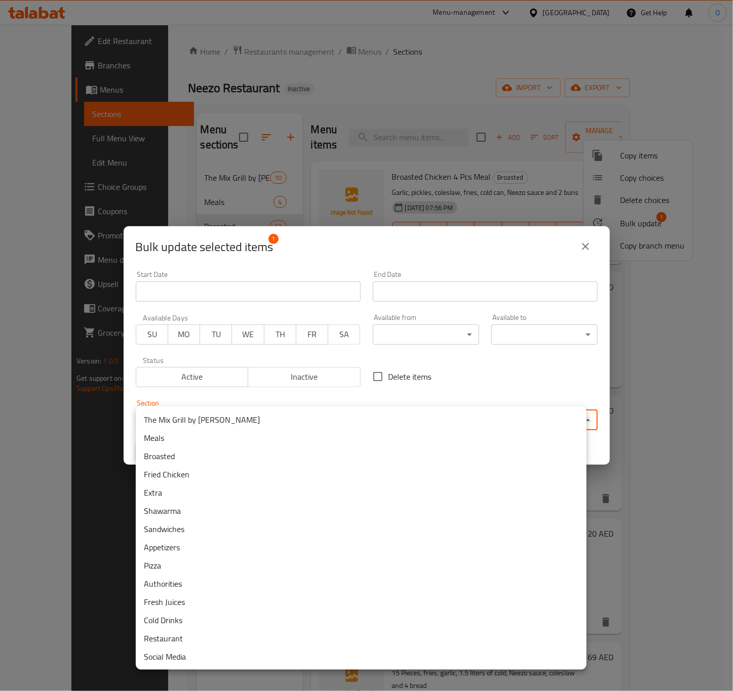
click at [313, 425] on body "​ Menu-management United Arab Emirates Get Help O Edit Restaurant Branches Menu…" at bounding box center [366, 358] width 733 height 666
click at [253, 548] on li "Appetizers" at bounding box center [361, 547] width 451 height 18
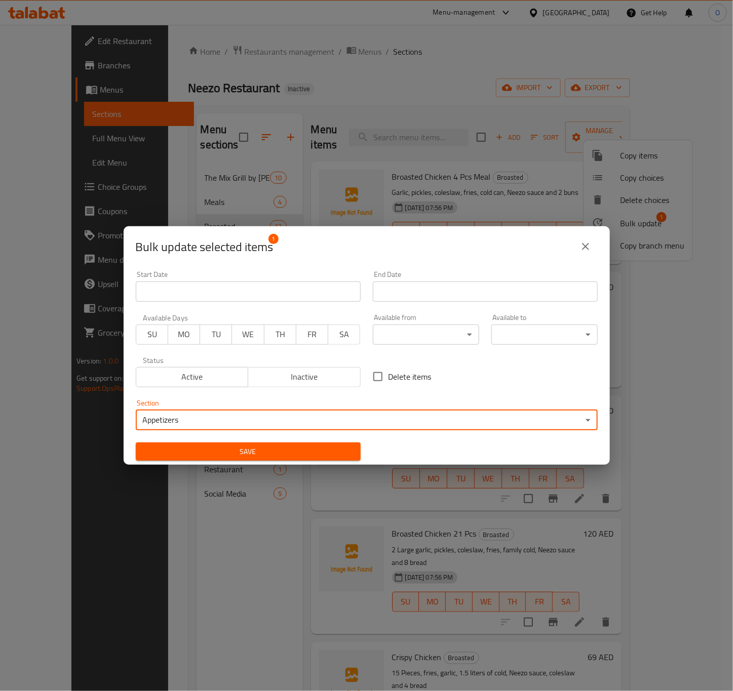
click at [231, 437] on div "Save" at bounding box center [248, 451] width 237 height 31
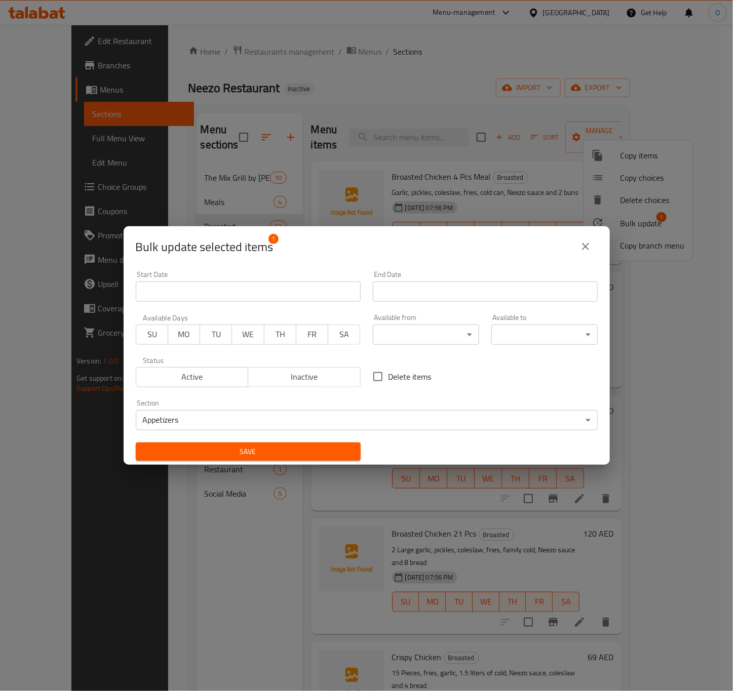
click at [232, 447] on span "Save" at bounding box center [248, 452] width 209 height 13
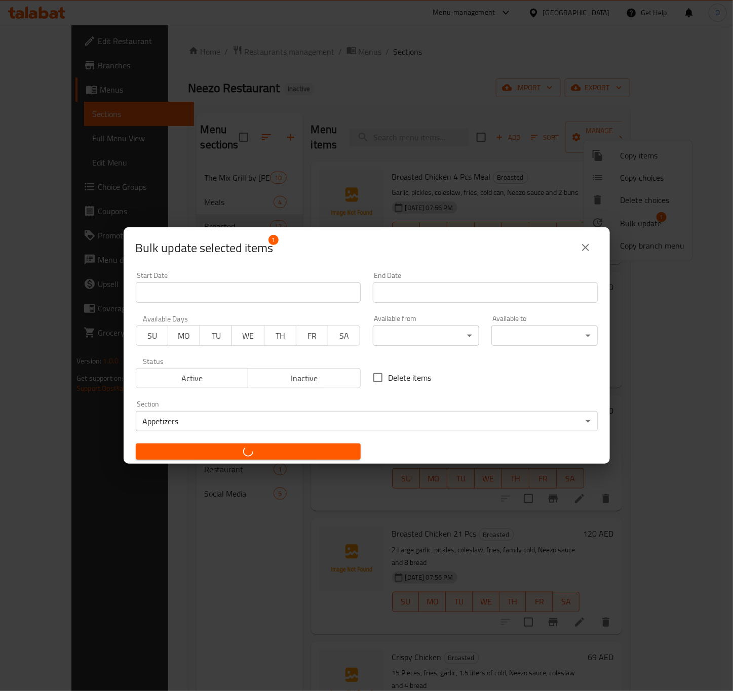
checkbox input "false"
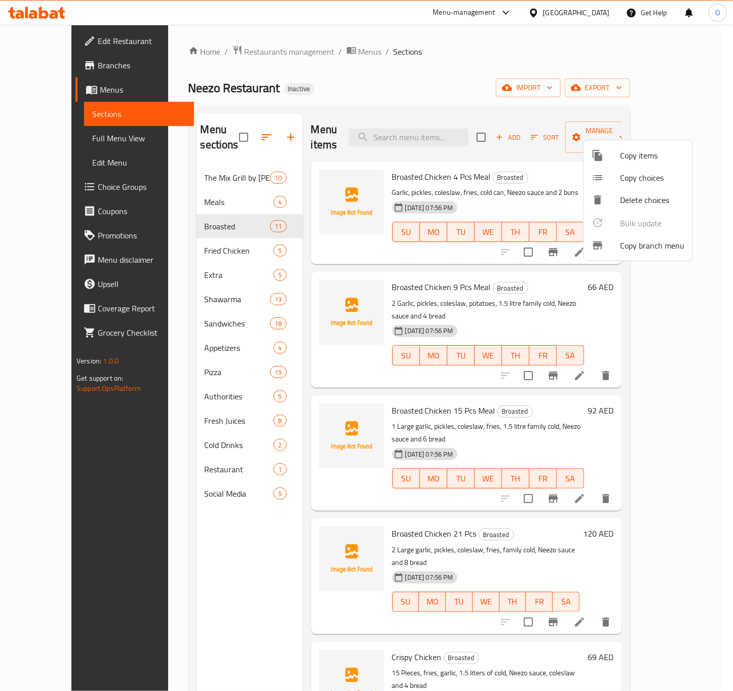
click at [685, 427] on div at bounding box center [366, 345] width 733 height 691
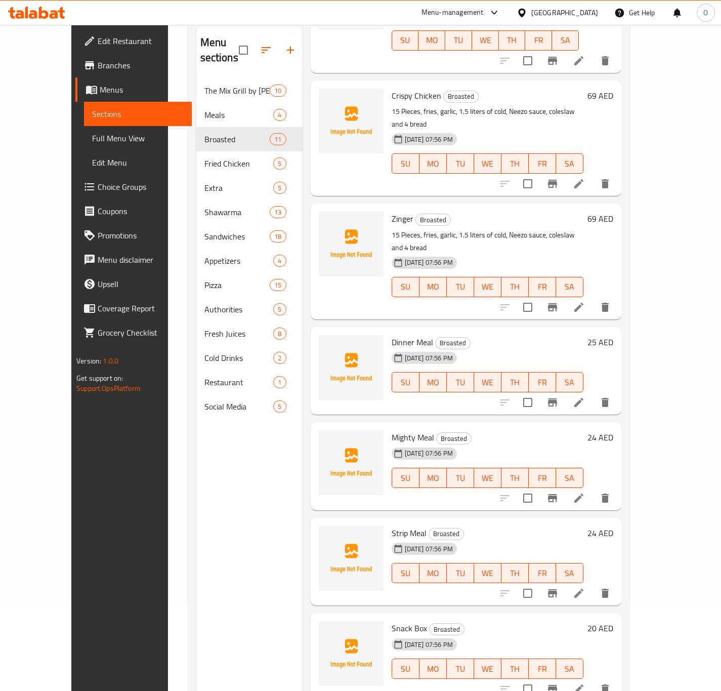
scroll to position [142, 0]
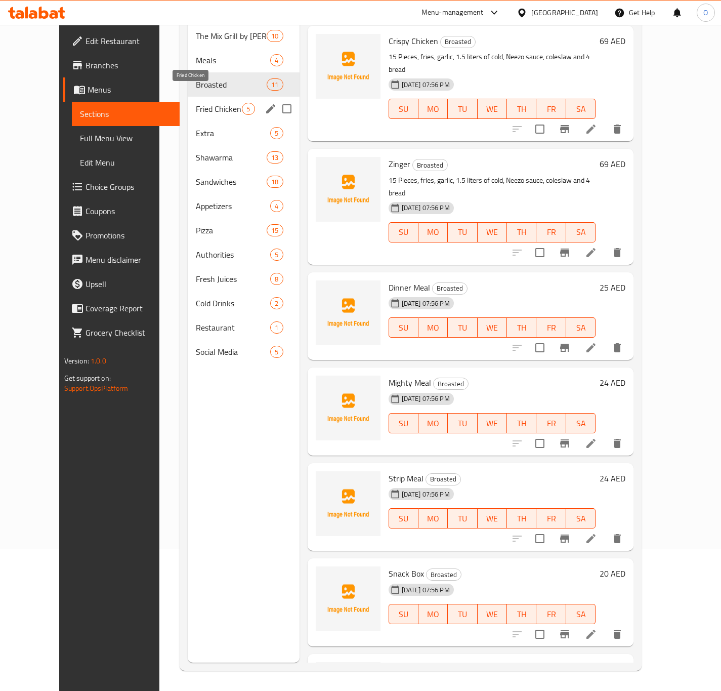
click at [196, 103] on span "Fried Chicken" at bounding box center [219, 109] width 46 height 12
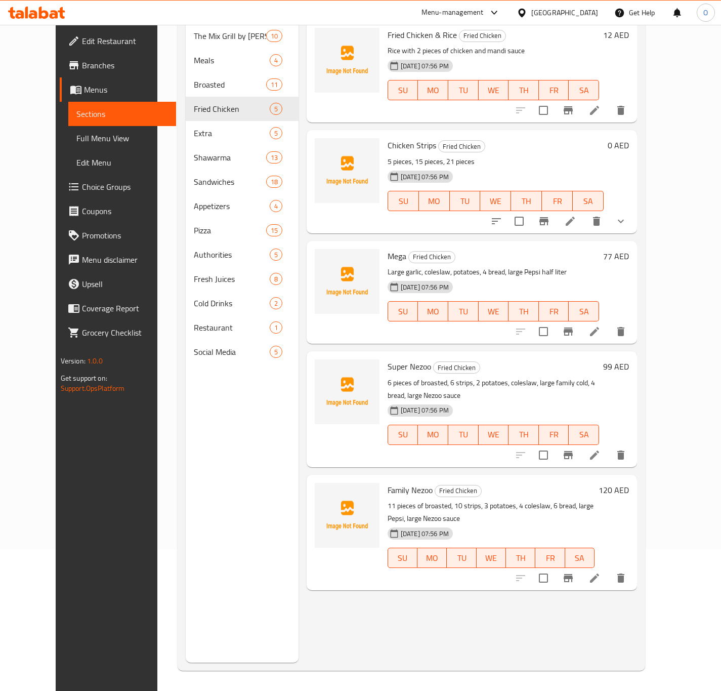
scroll to position [66, 0]
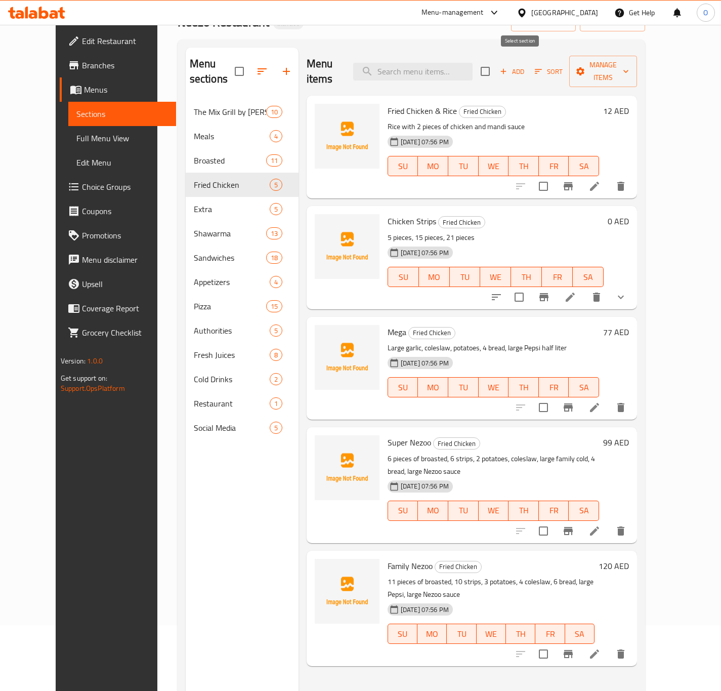
click at [496, 72] on input "checkbox" at bounding box center [485, 71] width 21 height 21
checkbox input "true"
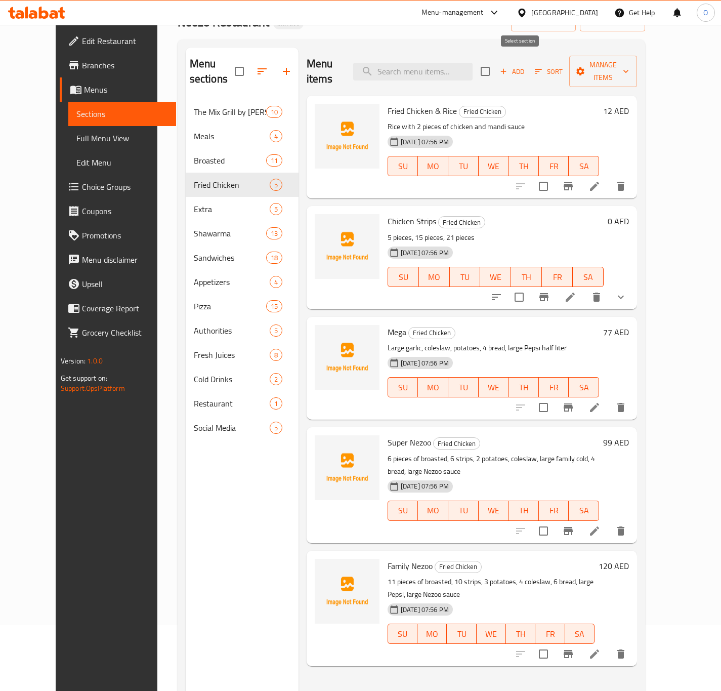
checkbox input "true"
click at [626, 67] on span "Manage items" at bounding box center [604, 71] width 52 height 25
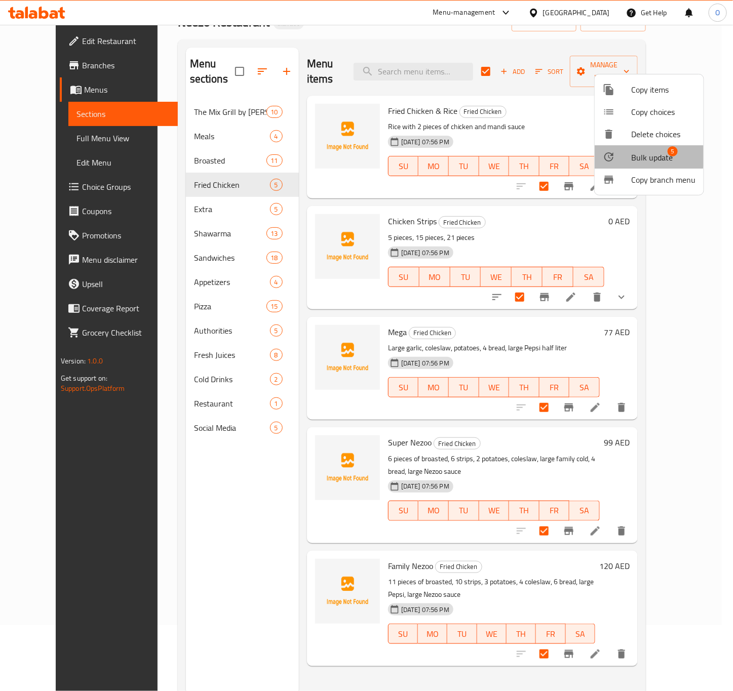
click at [622, 151] on div at bounding box center [616, 157] width 28 height 12
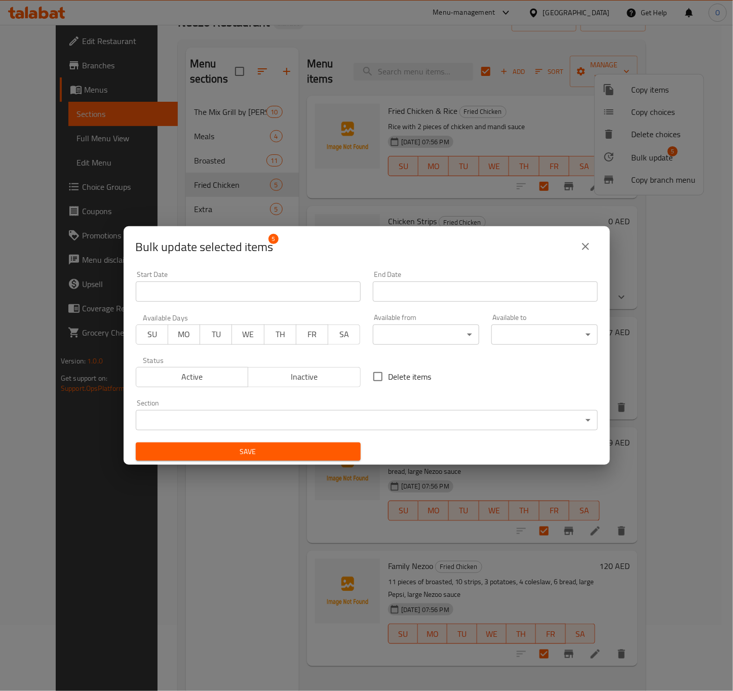
click at [172, 409] on body "​ Menu-management United Arab Emirates Get Help O Edit Restaurant Branches Menu…" at bounding box center [366, 292] width 733 height 666
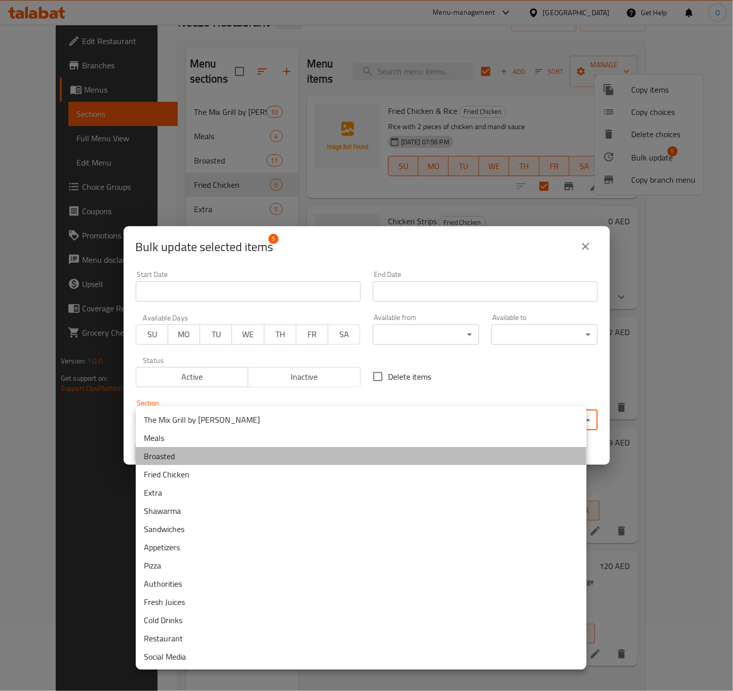
click at [204, 458] on li "Broasted" at bounding box center [361, 456] width 451 height 18
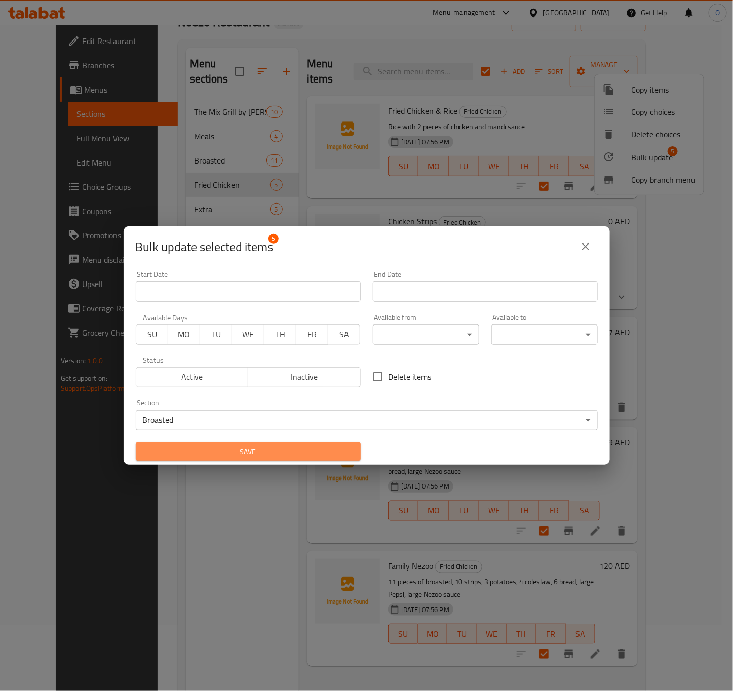
click at [324, 443] on button "Save" at bounding box center [248, 452] width 225 height 19
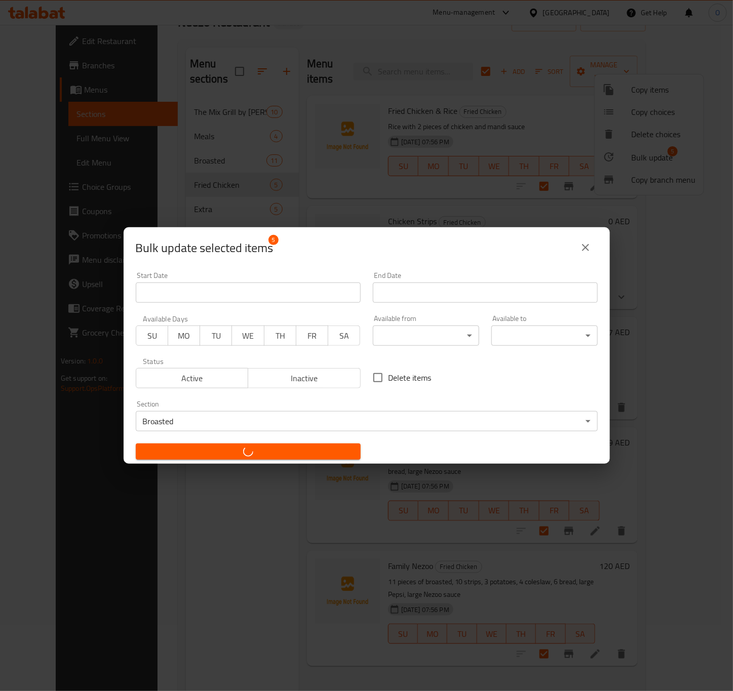
checkbox input "false"
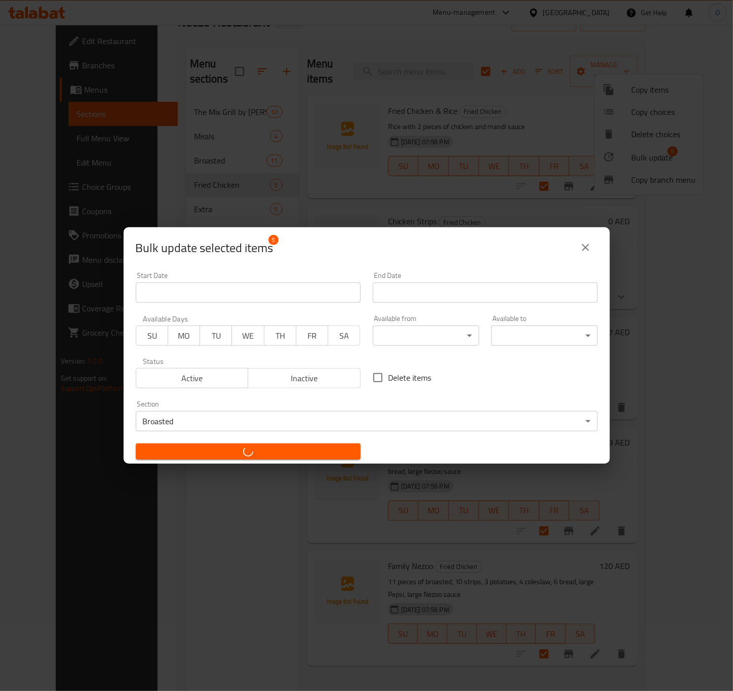
checkbox input "false"
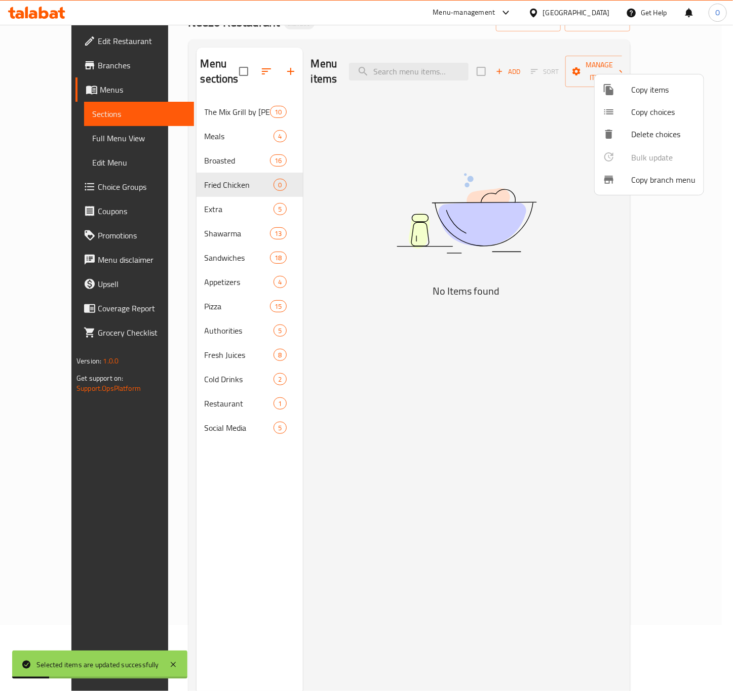
click at [254, 248] on div at bounding box center [366, 345] width 733 height 691
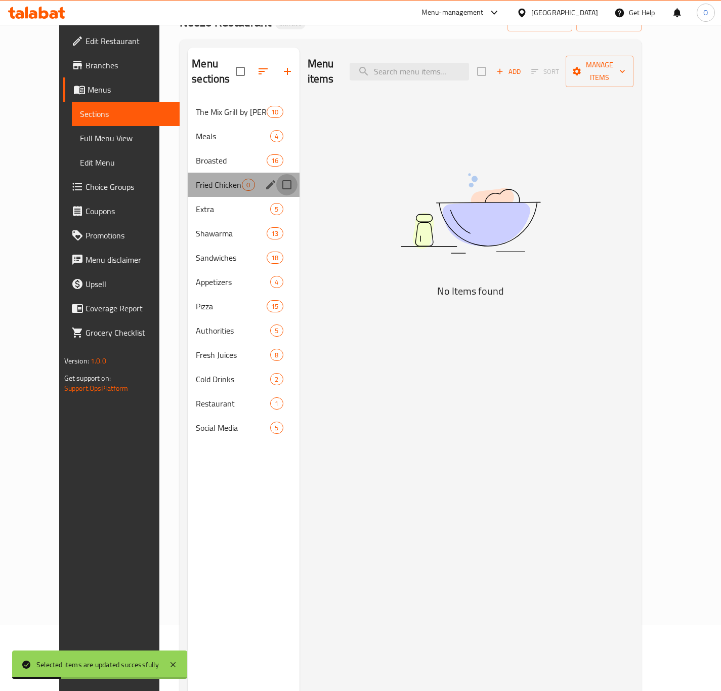
click at [276, 174] on input "Menu sections" at bounding box center [286, 184] width 21 height 21
checkbox input "true"
click at [253, 76] on icon "button" at bounding box center [257, 71] width 9 height 9
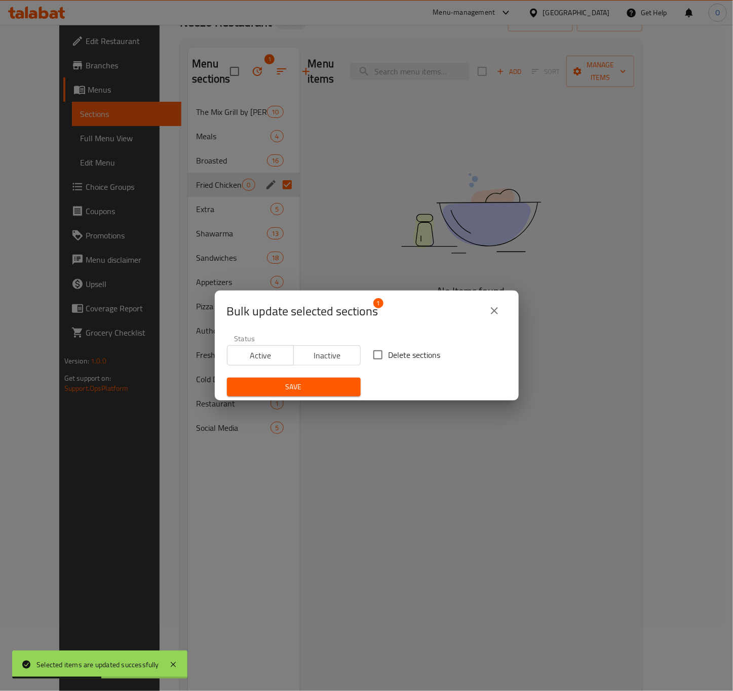
click at [388, 356] on span "Delete sections" at bounding box center [414, 355] width 52 height 12
click at [388, 356] on input "Delete sections" at bounding box center [377, 354] width 21 height 21
checkbox input "true"
click at [323, 385] on span "Save" at bounding box center [293, 387] width 117 height 13
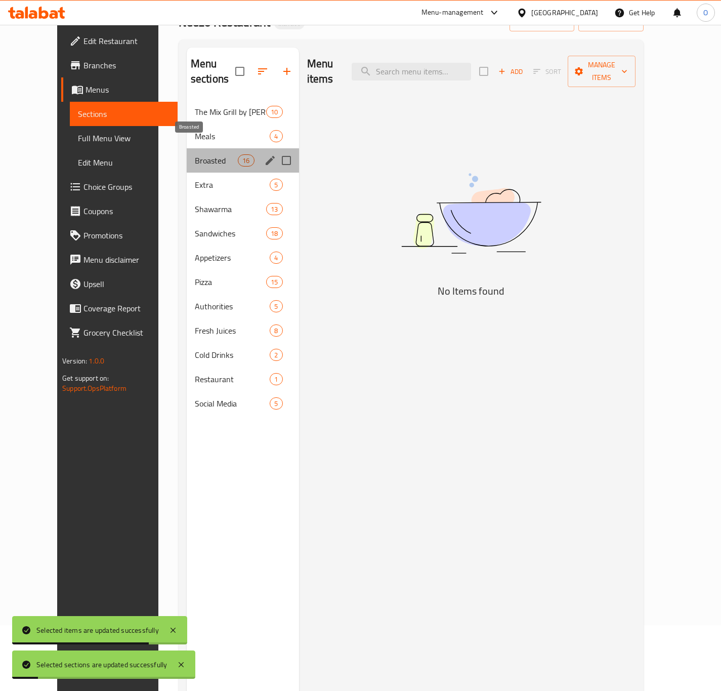
click at [200, 154] on span "Broasted" at bounding box center [216, 160] width 43 height 12
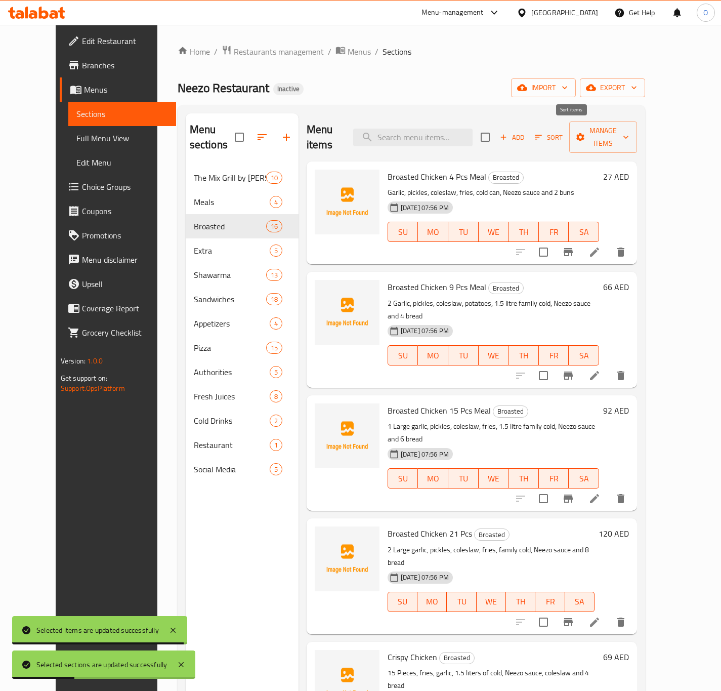
click at [543, 133] on icon "button" at bounding box center [538, 137] width 9 height 9
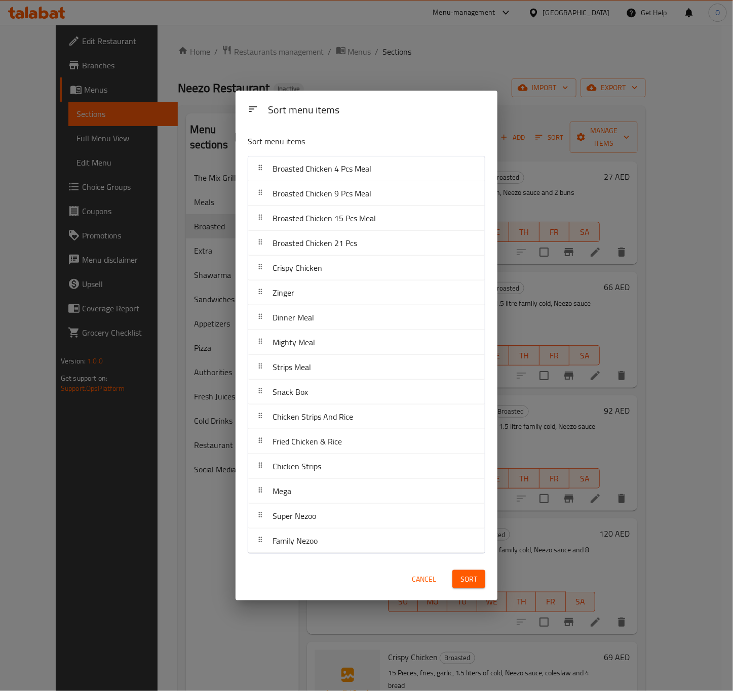
click at [469, 581] on span "Sort" at bounding box center [468, 579] width 17 height 13
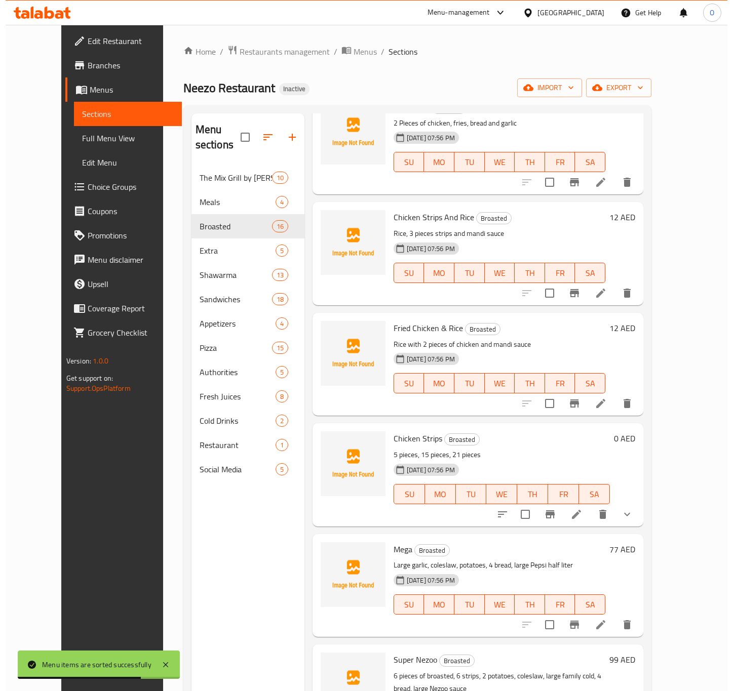
scroll to position [142, 0]
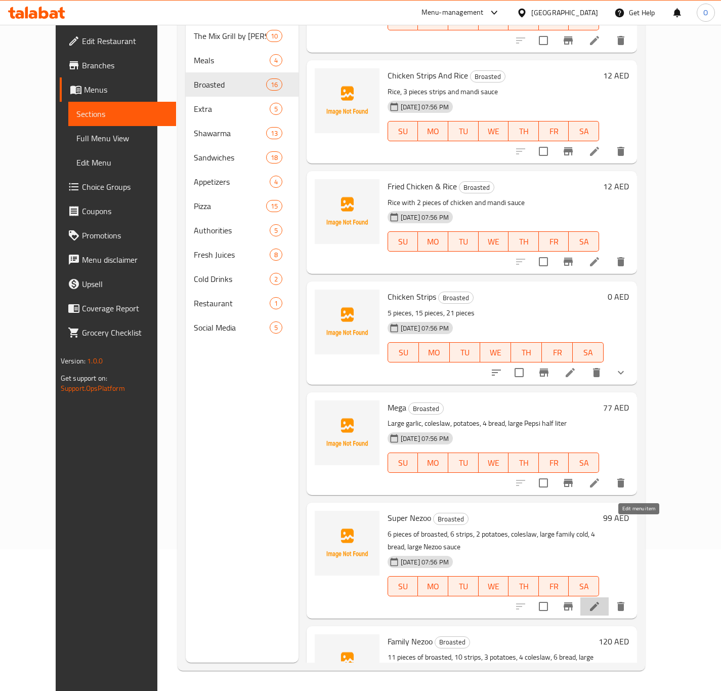
drag, startPoint x: 635, startPoint y: 521, endPoint x: 641, endPoint y: 529, distance: 10.1
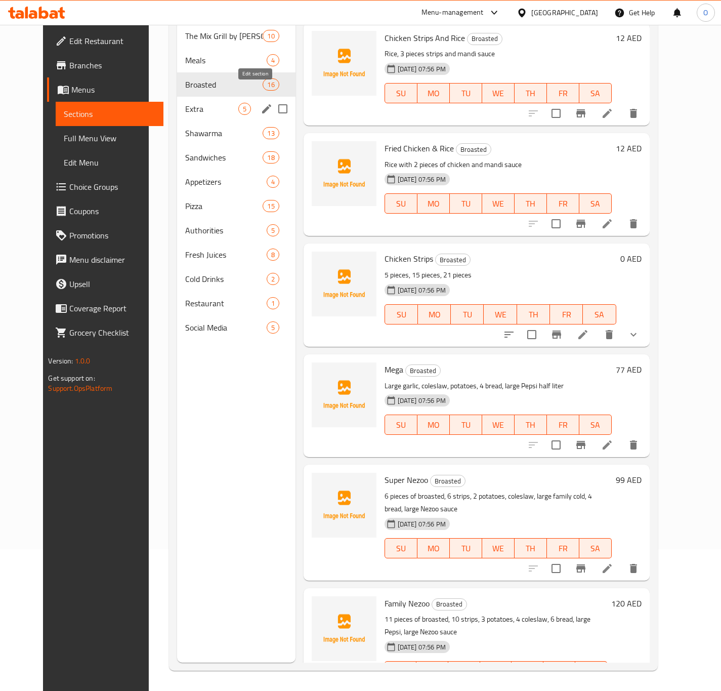
click at [261, 103] on icon "edit" at bounding box center [267, 109] width 12 height 12
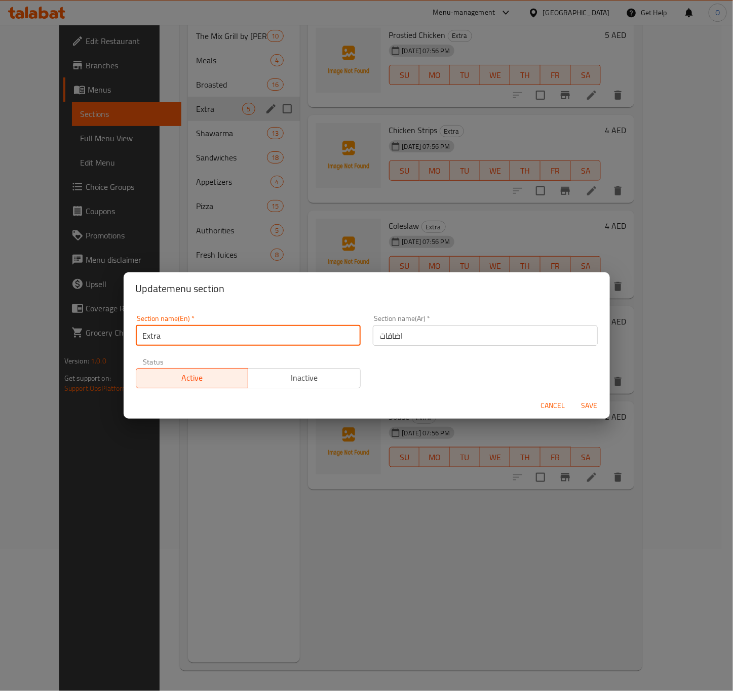
click at [196, 333] on input "Extra" at bounding box center [248, 336] width 225 height 20
click at [196, 332] on input "Extra" at bounding box center [248, 336] width 225 height 20
type input "Extras"
click at [373, 339] on input "اضافات" at bounding box center [485, 336] width 225 height 20
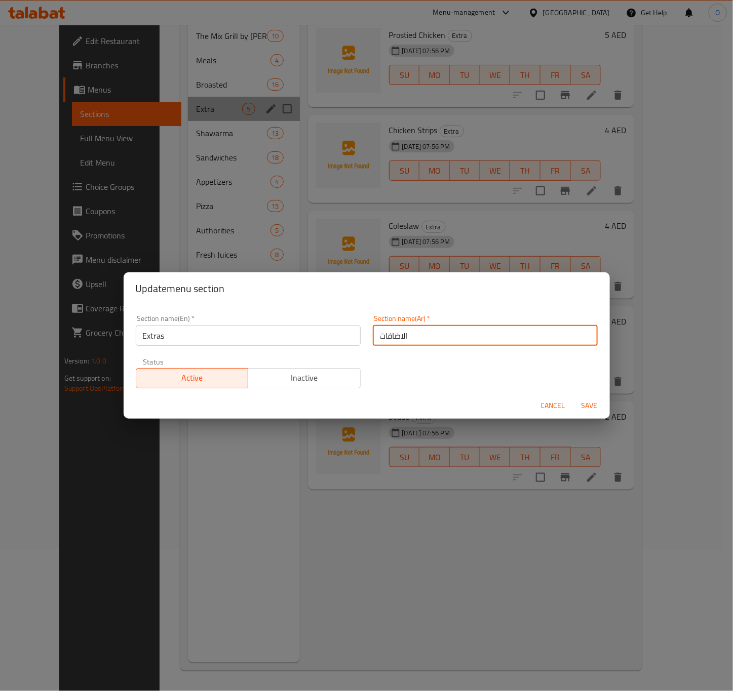
click at [398, 342] on input "الاضافات" at bounding box center [485, 336] width 225 height 20
type input "الإضافات"
click at [597, 406] on span "Save" at bounding box center [589, 405] width 24 height 13
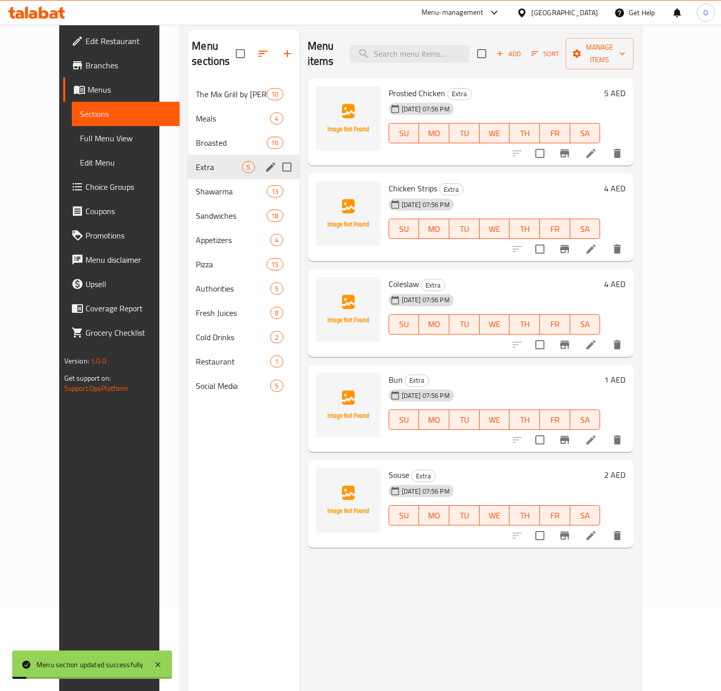
scroll to position [66, 0]
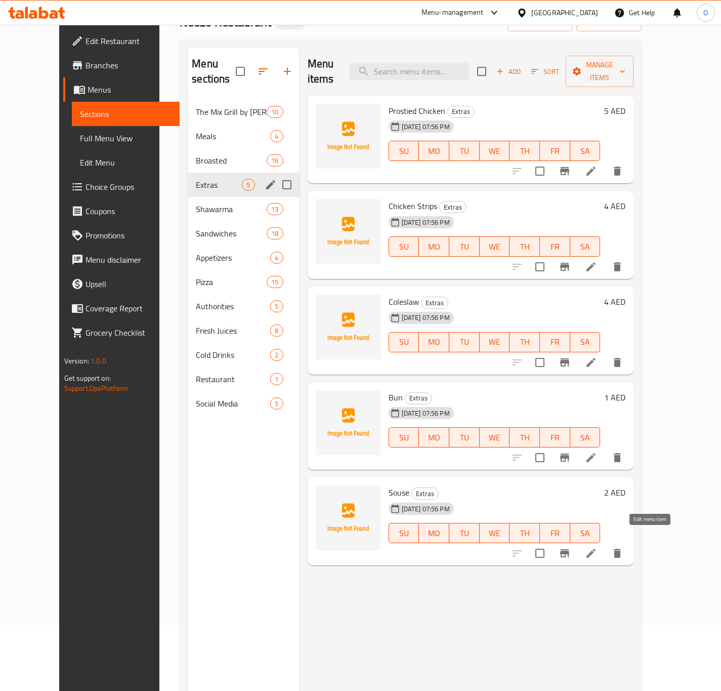
drag, startPoint x: 643, startPoint y: 539, endPoint x: 649, endPoint y: 532, distance: 9.0
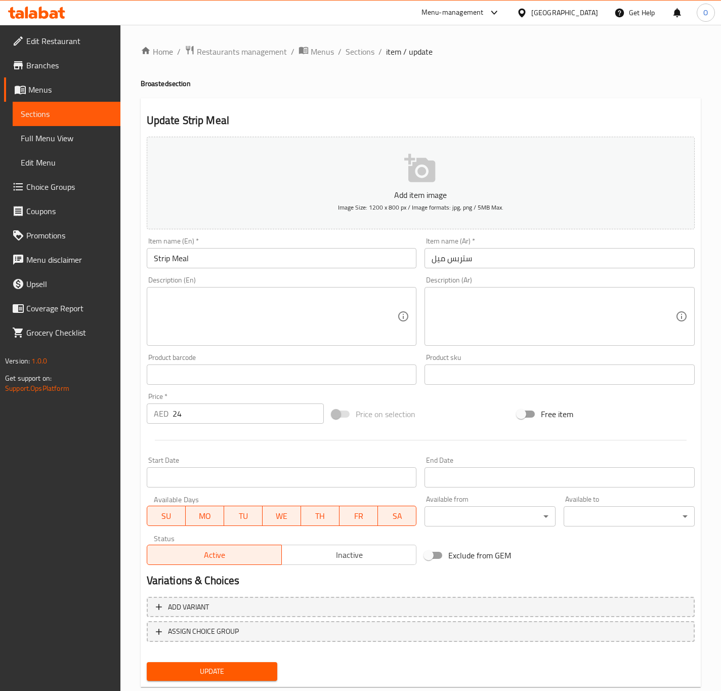
click at [169, 261] on input "Strip Meal" at bounding box center [282, 258] width 270 height 20
type input "Strips Meal"
click at [525, 308] on textarea at bounding box center [554, 317] width 244 height 48
click at [425, 259] on input "ستربس ميل" at bounding box center [560, 258] width 270 height 20
type input "استربس ميل"
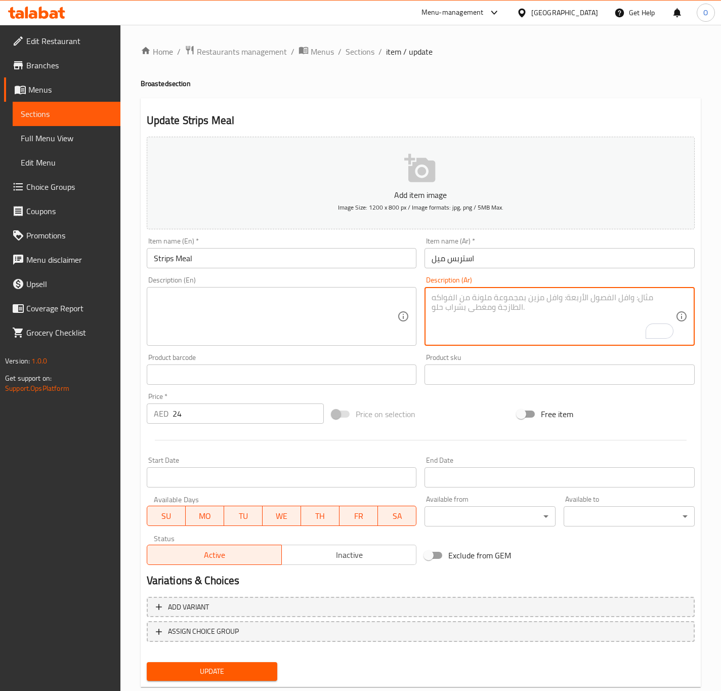
click at [502, 314] on textarea "To enrich screen reader interactions, please activate Accessibility in Grammarl…" at bounding box center [554, 317] width 244 height 48
click at [502, 313] on textarea "4 قطع استربس، بطاطا، كول سلو ، بارد كان و صوص نيزو" at bounding box center [554, 317] width 244 height 48
type textarea "4 قطع استربس، بطاطا، كول سلو ، بارد كان و صوص نيزو"
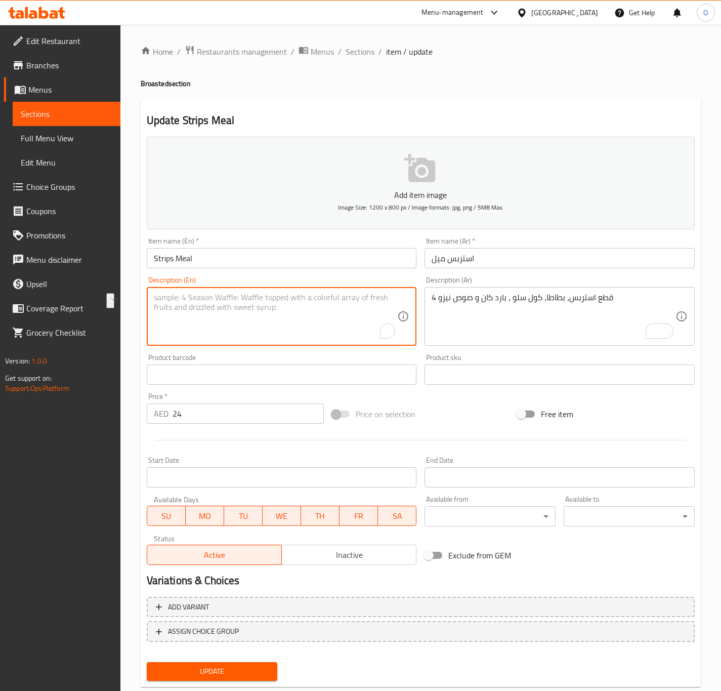
click at [251, 295] on textarea "To enrich screen reader interactions, please activate Accessibility in Grammarl…" at bounding box center [276, 317] width 244 height 48
paste textarea "4 pieces of strips, fries, coleslaw, cold can and Nezo sauce"
click at [163, 300] on textarea "4 pieces of strips, fries, coleslaw, cold can and Nezo sauce" at bounding box center [276, 317] width 244 height 48
click at [190, 302] on textarea "4 Pieces of strips, fries, coleslaw, cold can and Nezo sauce" at bounding box center [276, 317] width 244 height 48
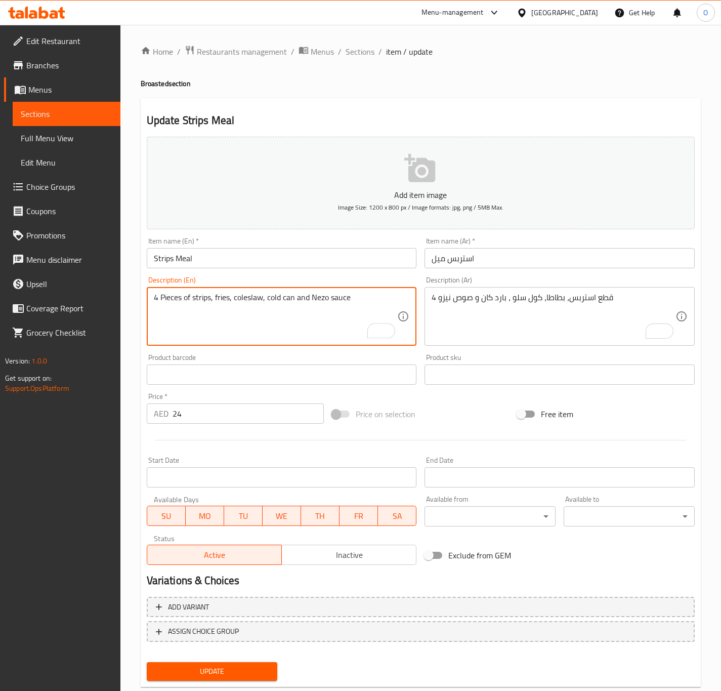
click at [190, 302] on textarea "4 Pieces of strips, fries, coleslaw, cold can and Nezo sauce" at bounding box center [276, 317] width 244 height 48
click at [188, 302] on textarea "4 Pieces of strips, fries, coleslaw, cold can and Nezo sauce" at bounding box center [276, 317] width 244 height 48
click at [312, 294] on textarea "4 Pieces strips, fries, coleslaw, cold can and Nezo sauce" at bounding box center [276, 317] width 244 height 48
type textarea "4 Pieces strips, fries, coleslaw, cold can and Neezo sauce"
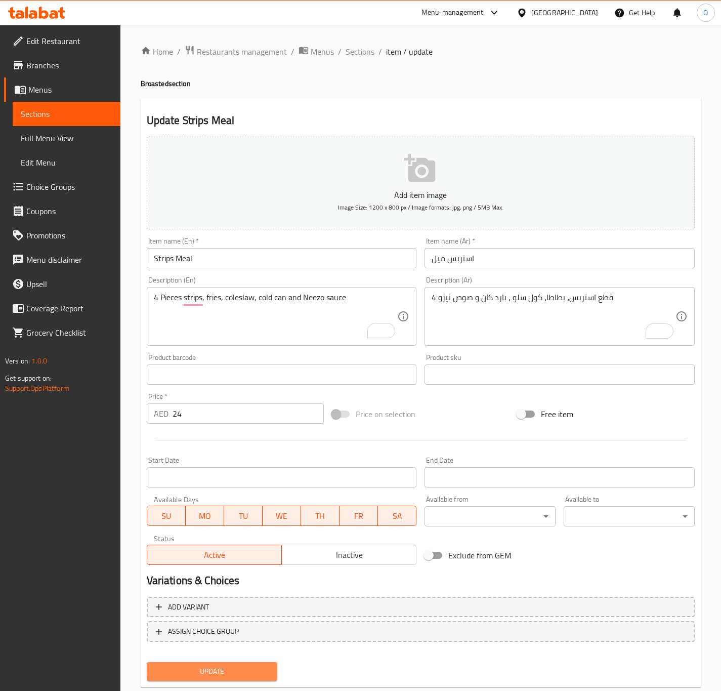
click at [260, 678] on button "Update" at bounding box center [212, 671] width 131 height 19
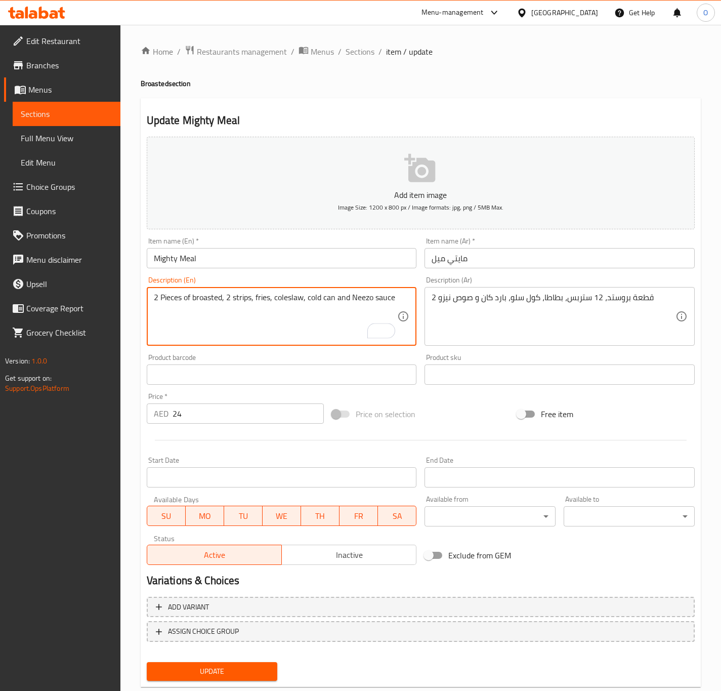
type textarea "2 Pieces of broasted, 2 strips, fries, coleslaw, cold can and Neezo sauce"
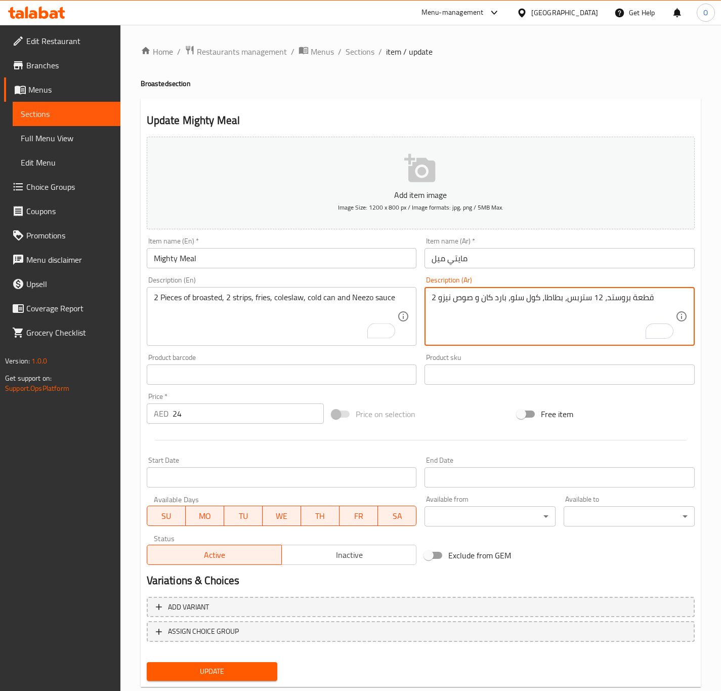
click at [591, 293] on textarea "2 قطعة بروستد، 12 ستربس، بطاطا، كول سلو، بارد كان و صوص نيزو" at bounding box center [554, 317] width 244 height 48
click at [597, 298] on textarea "2 قطعة بروستد، 12 استربس، بطاطا، كول سلو، بارد كان و صوص نيزو" at bounding box center [554, 317] width 244 height 48
type textarea "2 قطعة بروستد، 2 استربس، بطاطا، كول سلو، بارد كان و صوص نيزو"
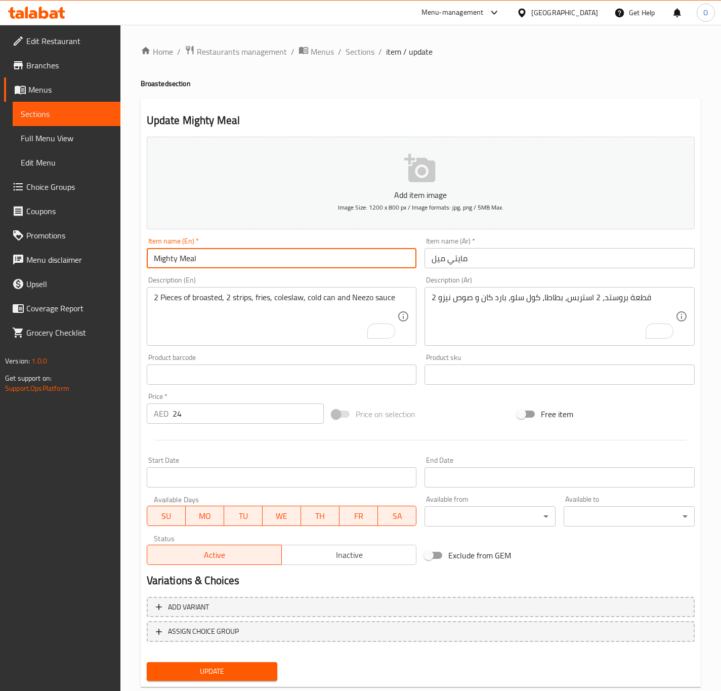
click at [325, 262] on input "Mighty Meal" at bounding box center [282, 258] width 270 height 20
click at [147, 662] on button "Update" at bounding box center [212, 671] width 131 height 19
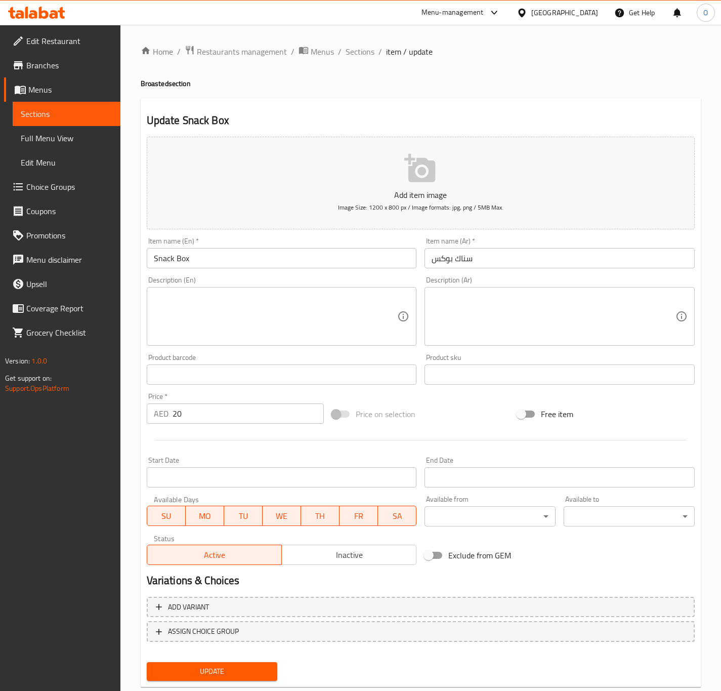
click at [478, 309] on textarea at bounding box center [554, 317] width 244 height 48
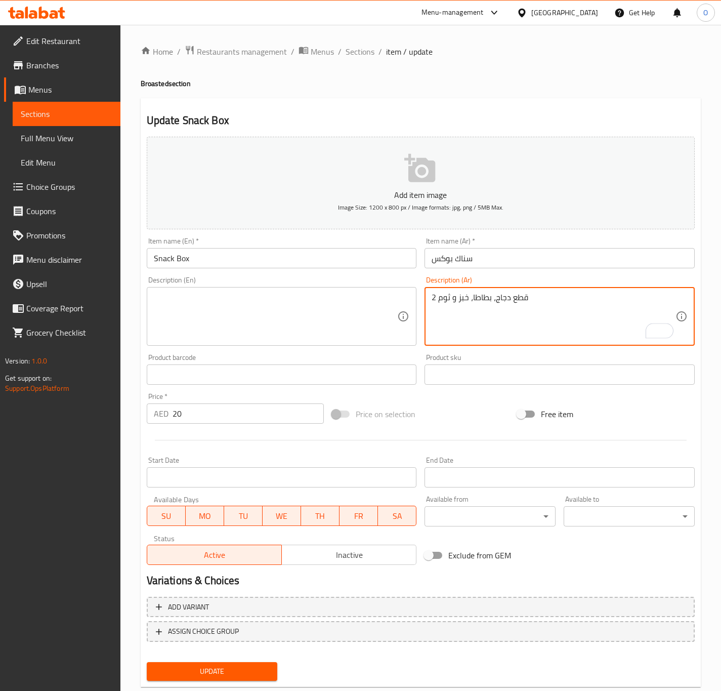
type textarea "2 قطع دجاج، بطاطا، خبز و ثوم"
drag, startPoint x: 678, startPoint y: 366, endPoint x: 571, endPoint y: 341, distance: 109.8
click at [676, 365] on input "text" at bounding box center [560, 375] width 270 height 20
click at [538, 336] on textarea "2 قطع دجاج، بطاطا، خبز و ثوم" at bounding box center [554, 317] width 244 height 48
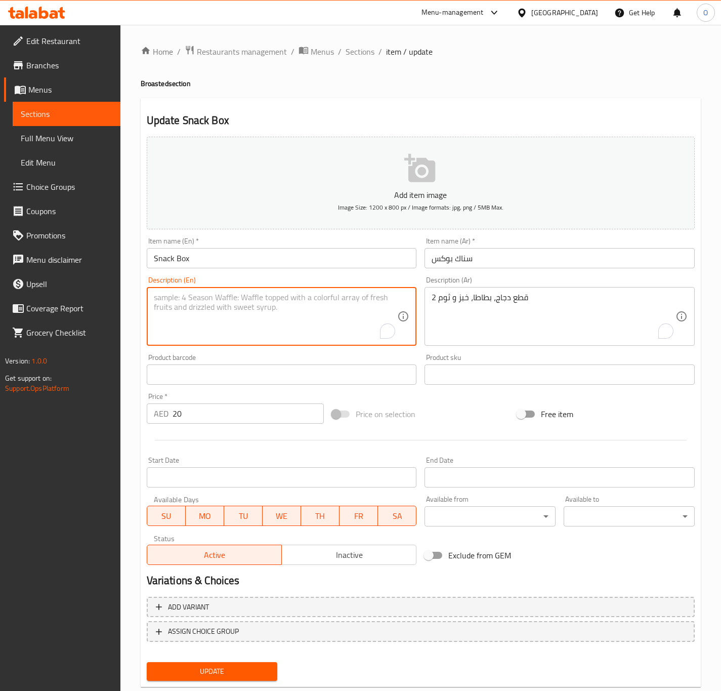
click at [307, 337] on textarea "To enrich screen reader interactions, please activate Accessibility in Grammarl…" at bounding box center [276, 317] width 244 height 48
paste textarea "2 pieces of chicken, potatoes, bread and garlic"
click at [164, 295] on textarea "2 pieces of chicken, potatoes, bread and garlic" at bounding box center [276, 317] width 244 height 48
type textarea "2 Pieces of chicken, potatoes, bread and garlic"
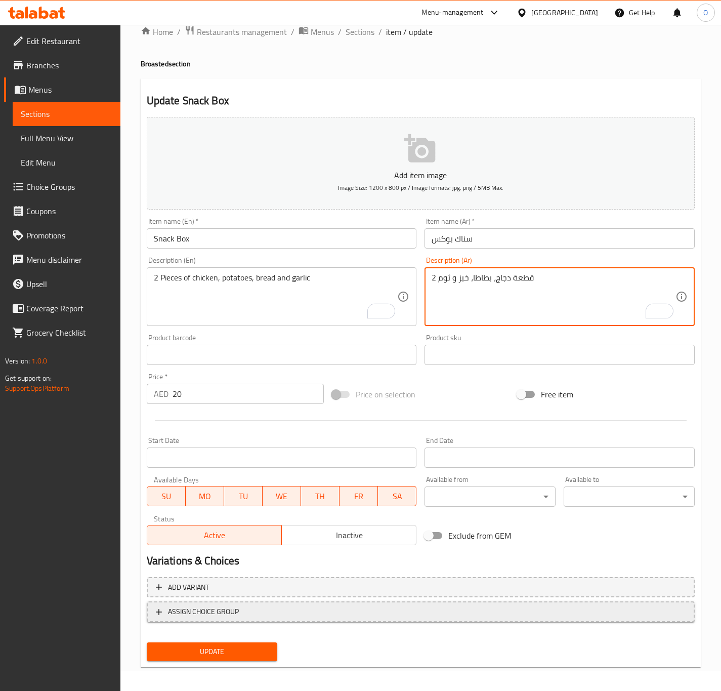
scroll to position [23, 0]
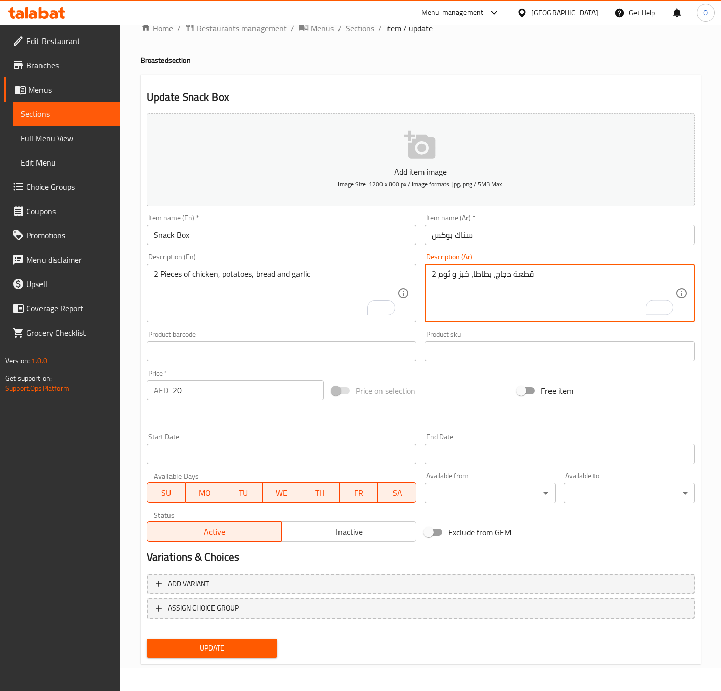
type textarea "2 قطعة دجاج، بطاطا، خبز و ثوم"
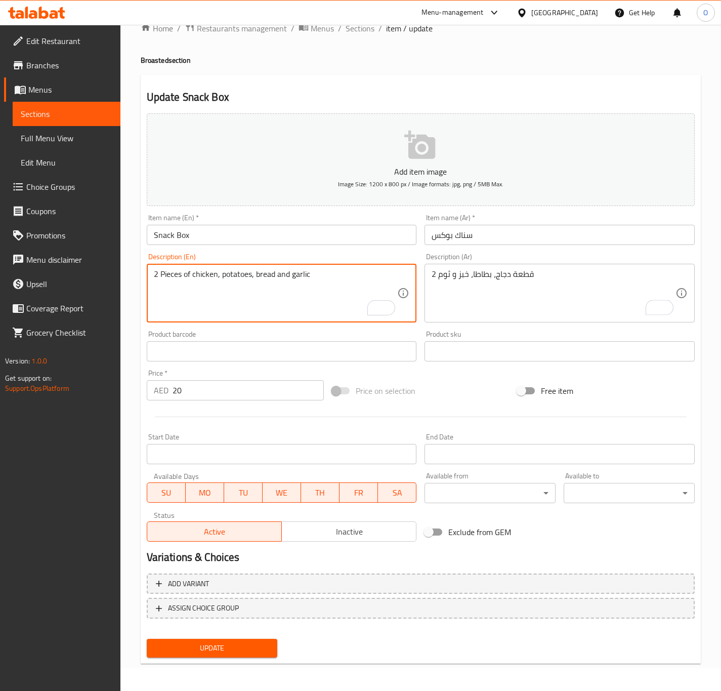
click at [223, 278] on textarea "2 Pieces of chicken, potatoes, bread and garlic" at bounding box center [276, 293] width 244 height 48
type textarea "2 Pieces of chicken, fries, bread and garlic"
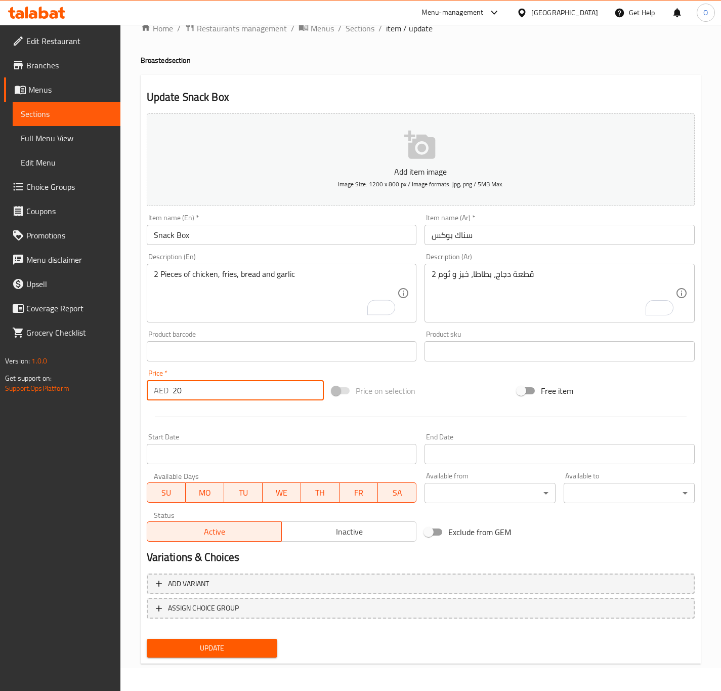
click at [205, 387] on input "20" at bounding box center [248, 390] width 151 height 20
click at [147, 639] on button "Update" at bounding box center [212, 648] width 131 height 19
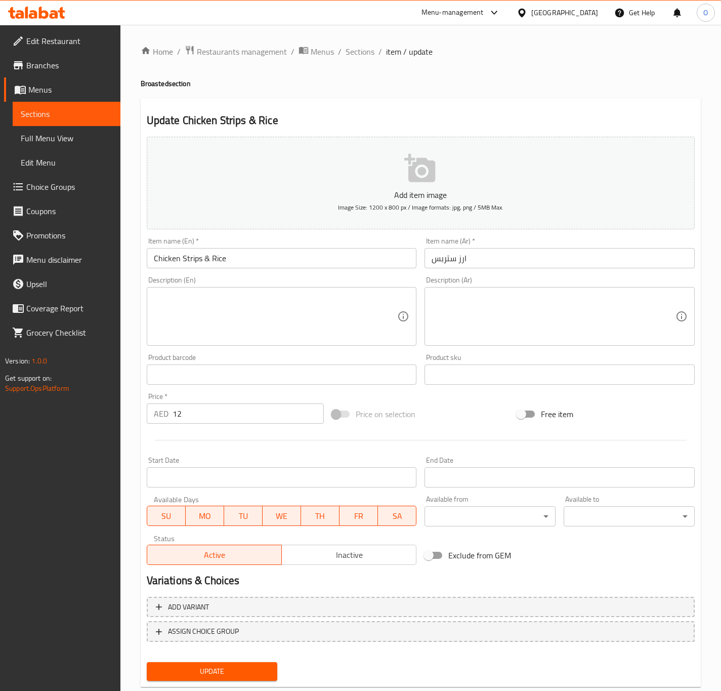
click at [475, 310] on textarea at bounding box center [554, 317] width 244 height 48
click at [205, 264] on input "Chicken Strips & Rice" at bounding box center [282, 258] width 270 height 20
type input "Chicken Strips And Rice"
click at [456, 260] on input "ارز ستربس" at bounding box center [560, 258] width 270 height 20
click at [491, 254] on input "ارز و استربس" at bounding box center [560, 258] width 270 height 20
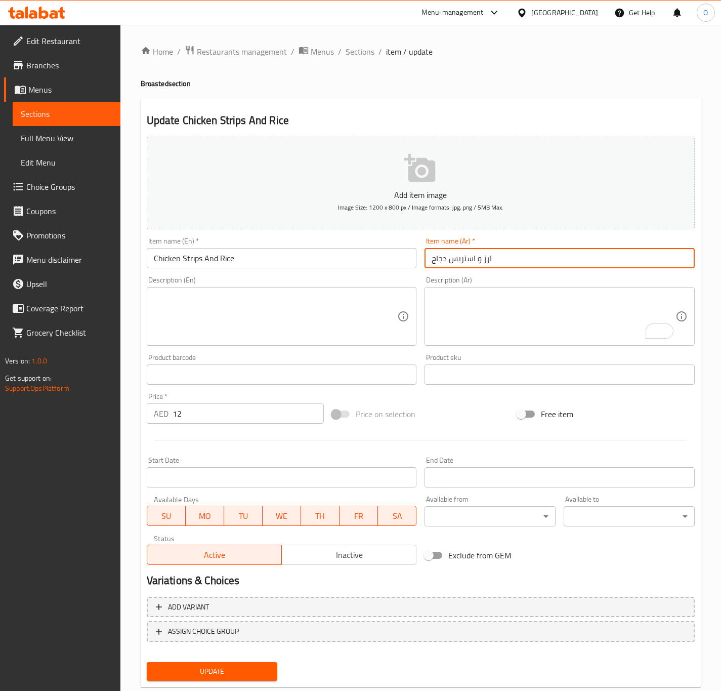
type input "ارز و استربس دجاج"
click at [463, 331] on textarea "To enrich screen reader interactions, please activate Accessibility in Grammarl…" at bounding box center [554, 317] width 244 height 48
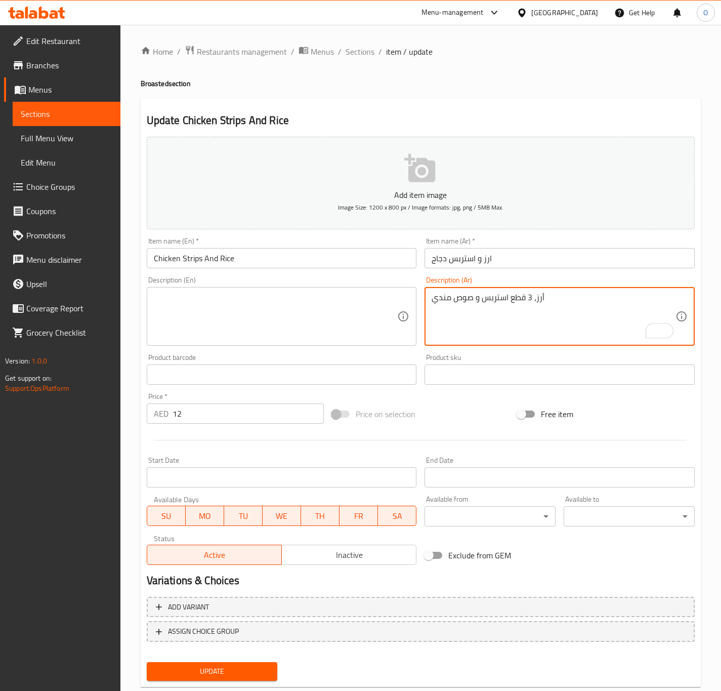
type textarea "أرز، 3 قطع استربس و صوص مندي"
click at [348, 332] on textarea at bounding box center [276, 317] width 244 height 48
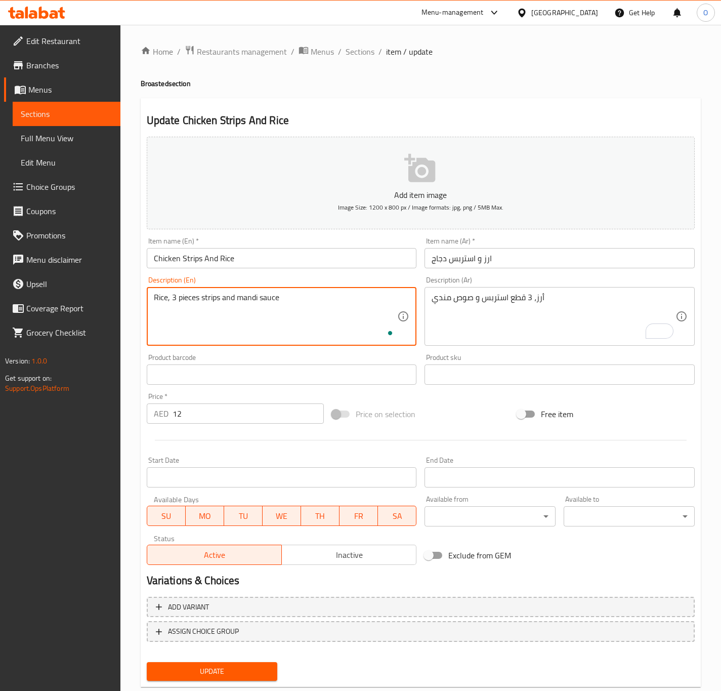
type textarea "Rice, 3 pieces strips and mandi sauce"
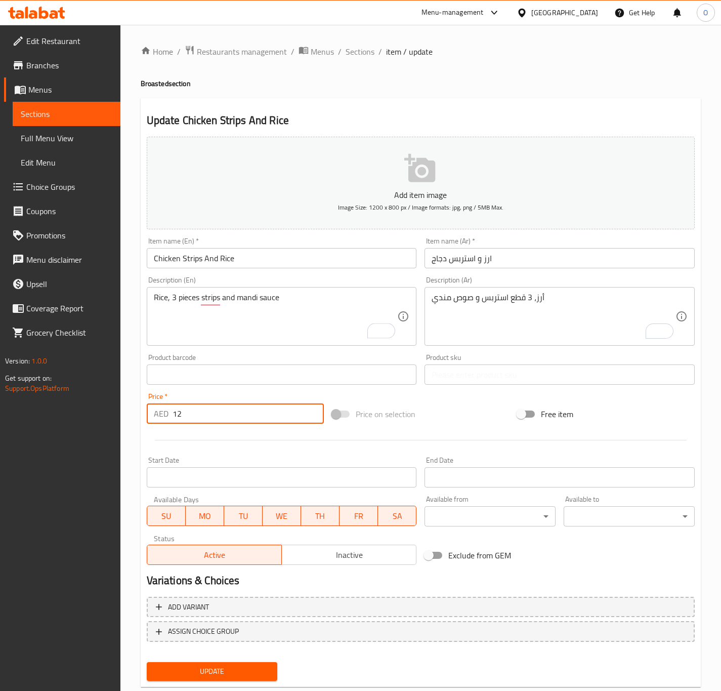
click at [147, 662] on button "Update" at bounding box center [212, 671] width 131 height 19
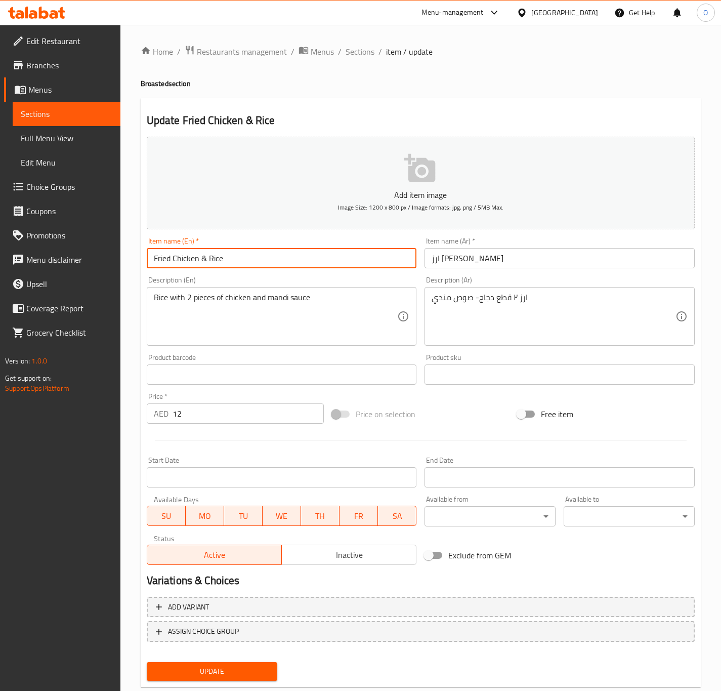
click at [206, 258] on input "Fried Chicken & Rice" at bounding box center [282, 258] width 270 height 20
type input "Fried Chicken And Rice"
click at [472, 257] on input "ارز [PERSON_NAME]" at bounding box center [560, 258] width 270 height 20
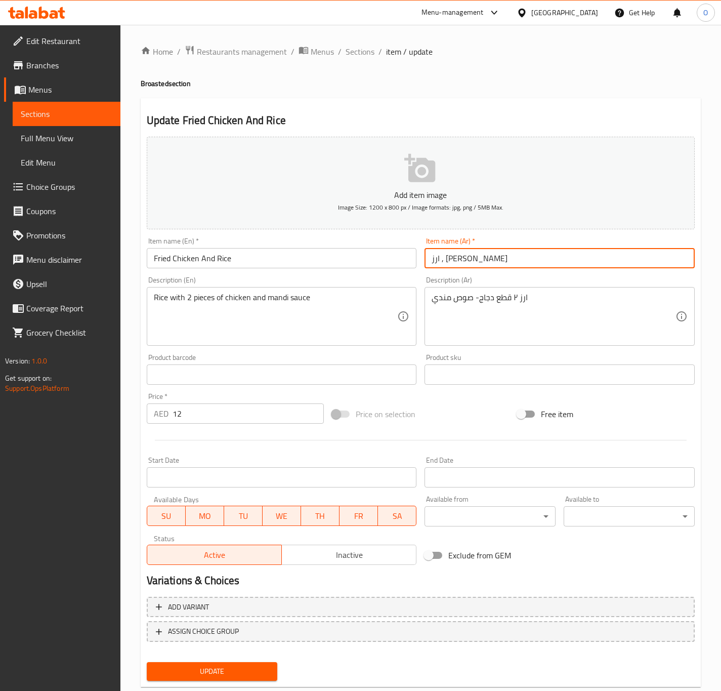
type input "ارز , [PERSON_NAME]"
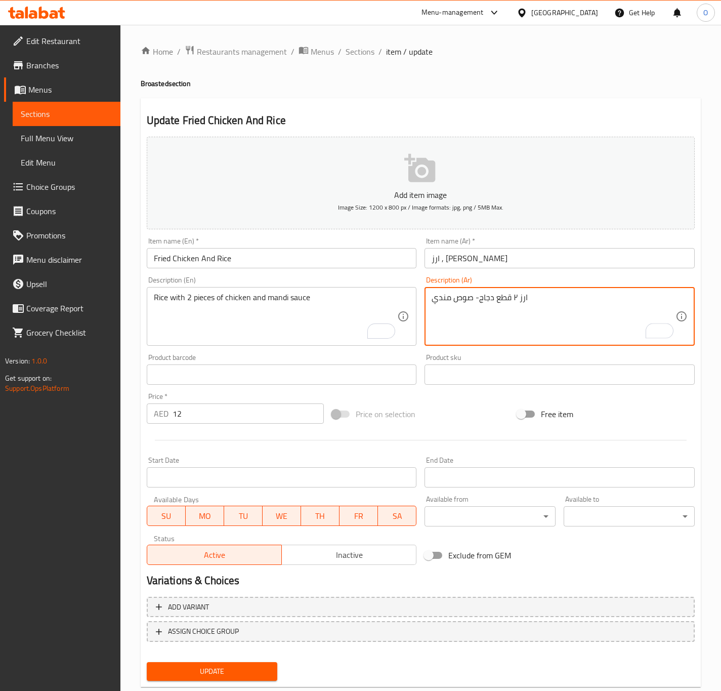
drag, startPoint x: 518, startPoint y: 298, endPoint x: 511, endPoint y: 305, distance: 10.4
type textarea "ارز، 2 قطع دجاج و صوص مندي"
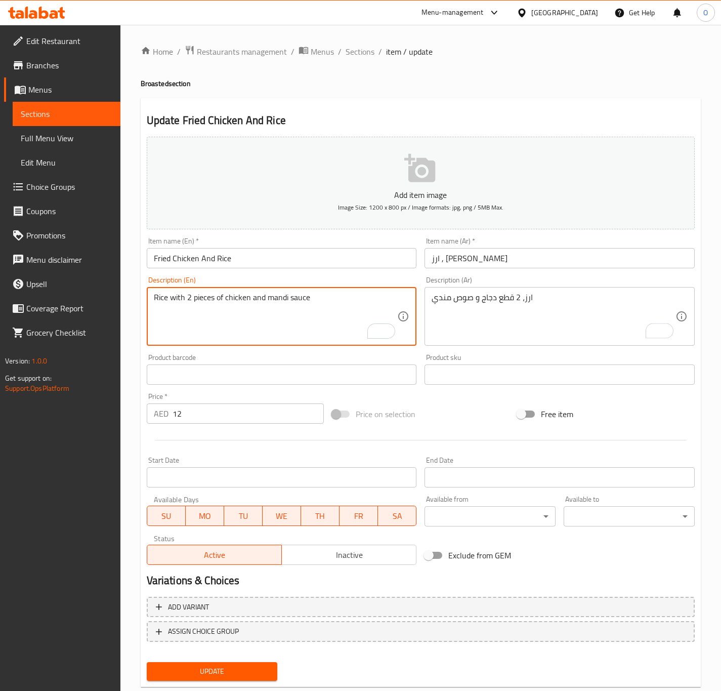
click at [178, 295] on textarea "Rice with 2 pieces of chicken and mandi sauce" at bounding box center [276, 317] width 244 height 48
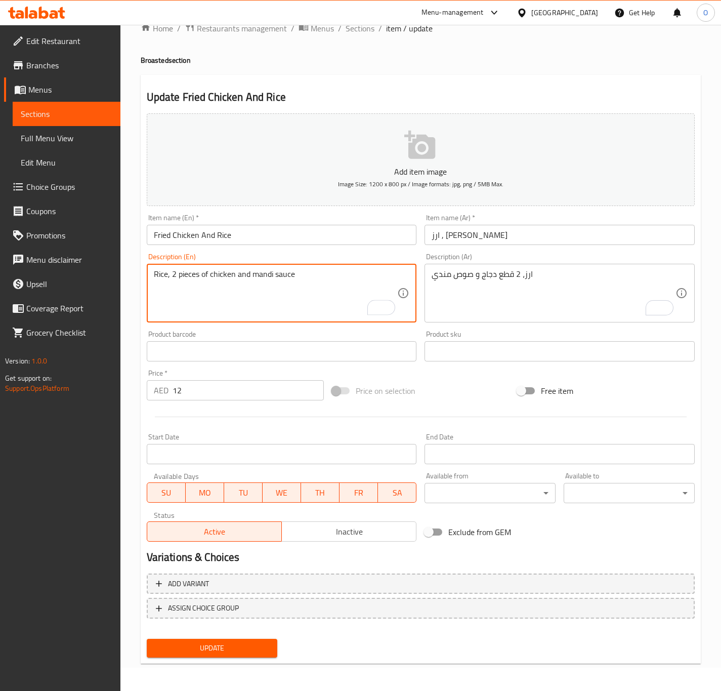
type textarea "Rice, 2 pieces of chicken and mandi sauce"
click at [219, 658] on div "Update" at bounding box center [212, 648] width 139 height 27
click at [229, 644] on span "Update" at bounding box center [212, 648] width 115 height 13
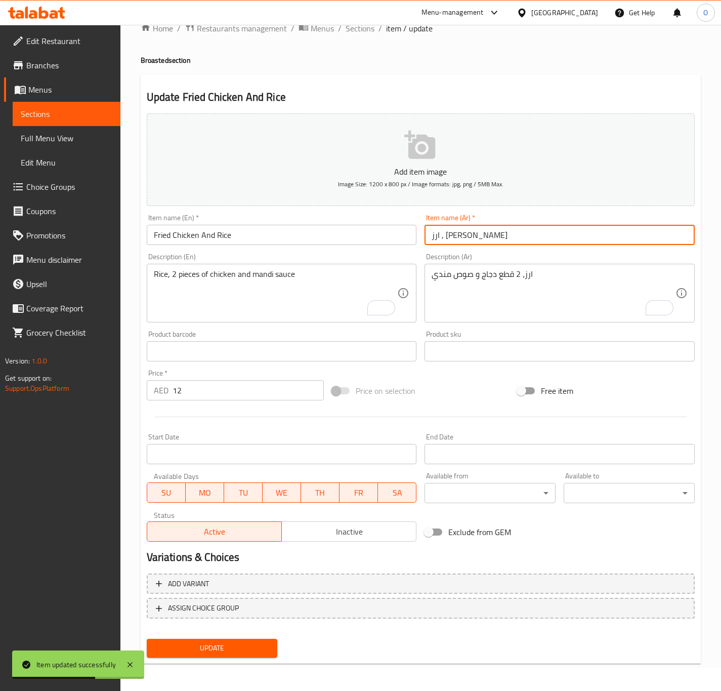
click at [477, 237] on input "ارز , فرايد تشيكن" at bounding box center [560, 235] width 270 height 20
paste input "و"
type input "ارز و فرايد تشيكن"
click at [147, 639] on button "Update" at bounding box center [212, 648] width 131 height 19
click at [234, 657] on div "Update" at bounding box center [212, 648] width 139 height 27
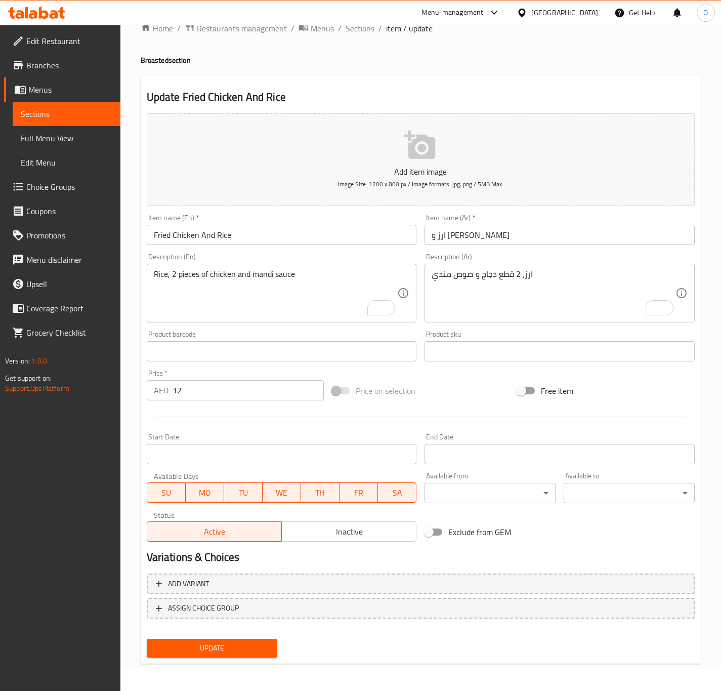
click at [237, 653] on span "Update" at bounding box center [212, 648] width 115 height 13
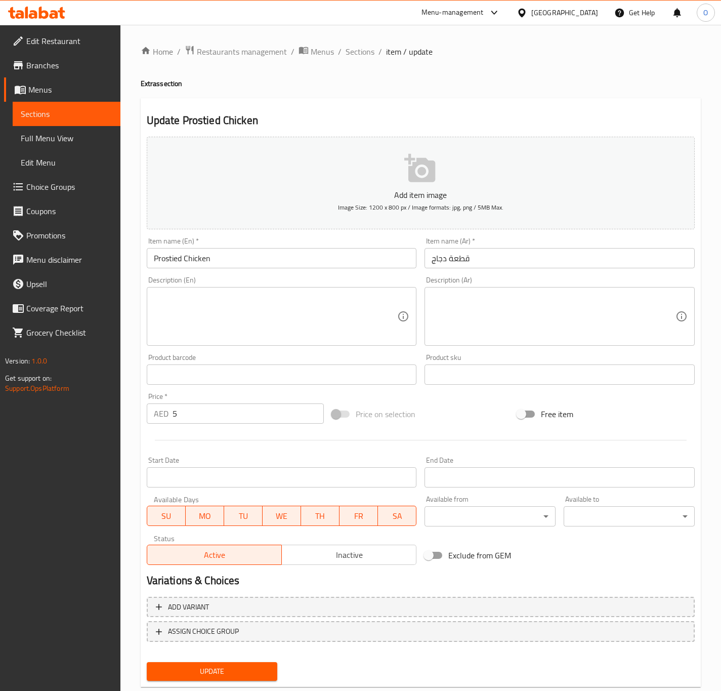
click at [149, 251] on input "Prostied Chicken" at bounding box center [282, 258] width 270 height 20
click at [149, 252] on input "Prostied Chicken" at bounding box center [282, 258] width 270 height 20
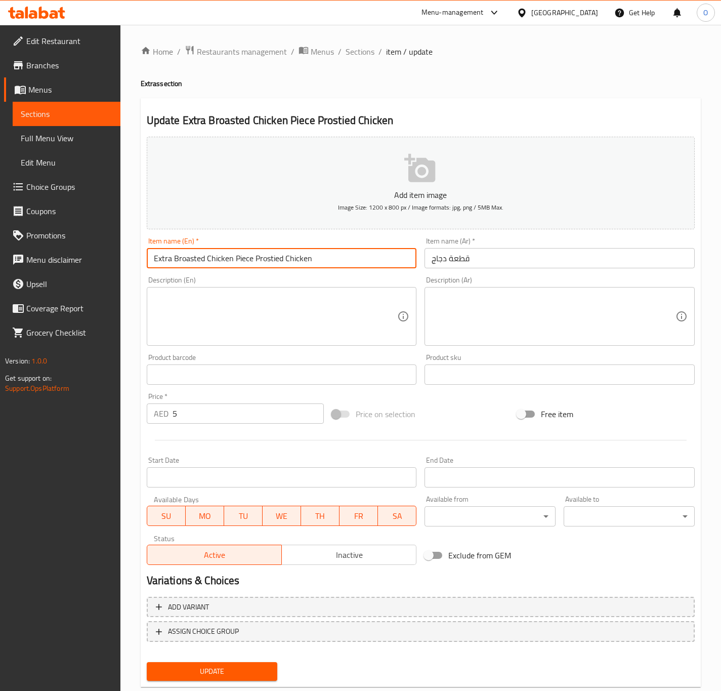
click at [266, 256] on input "Extra Broasted Chicken Piece Prostied Chicken" at bounding box center [282, 258] width 270 height 20
click at [269, 262] on input "Extra Broasted Chicken Piece Chicken" at bounding box center [282, 258] width 270 height 20
click at [263, 256] on input "Extra Broasted Chicken Piece Chien" at bounding box center [282, 258] width 270 height 20
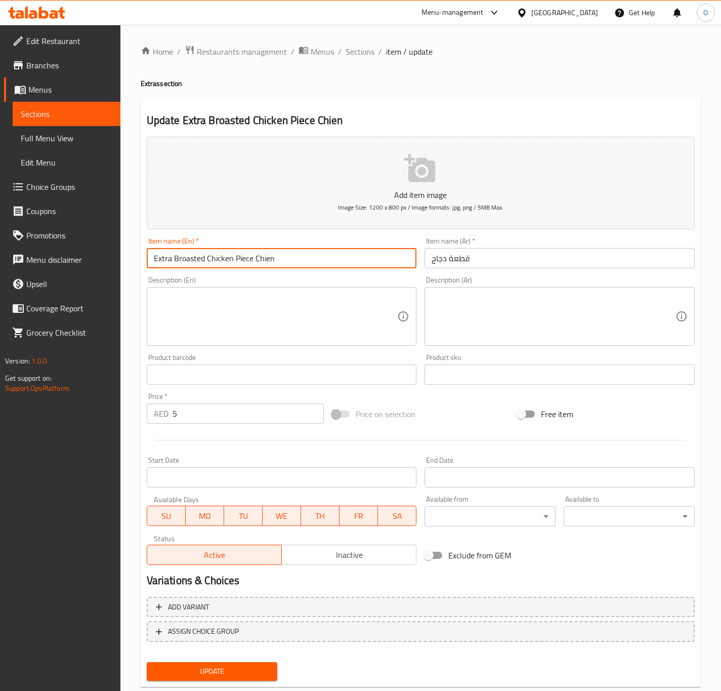
click at [263, 256] on input "Extra Broasted Chicken Piece Chien" at bounding box center [282, 258] width 270 height 20
type input "Extra Broasted Chicken Piece"
click at [433, 257] on input "قطعة دجاج" at bounding box center [560, 258] width 270 height 20
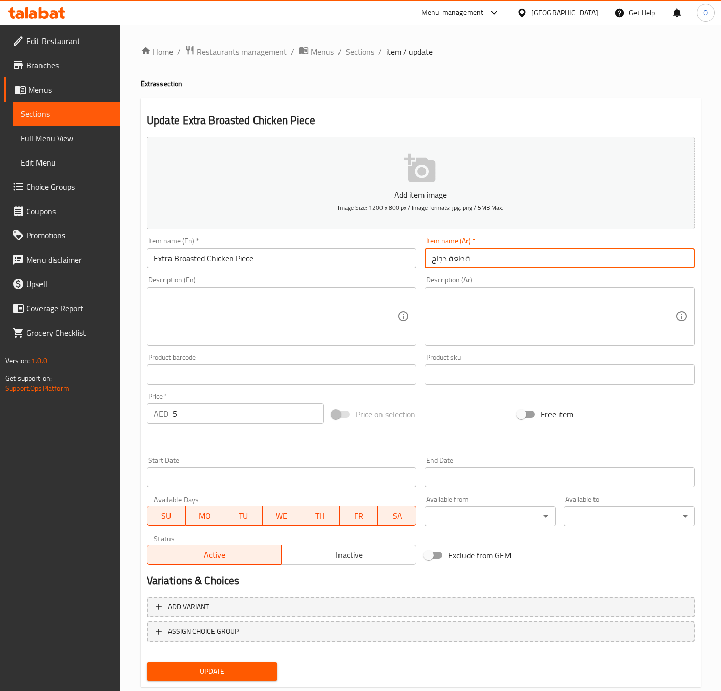
click at [447, 256] on input "قطعة دجاج" at bounding box center [560, 258] width 270 height 20
click at [503, 256] on input "قطعة دجاج" at bounding box center [560, 258] width 270 height 20
click at [445, 259] on input "قطعة دجاج" at bounding box center [560, 258] width 270 height 20
click at [546, 255] on input "قطعة بروستد دجاج" at bounding box center [560, 258] width 270 height 20
type input "قطعة بروستد دجاج إضافية"
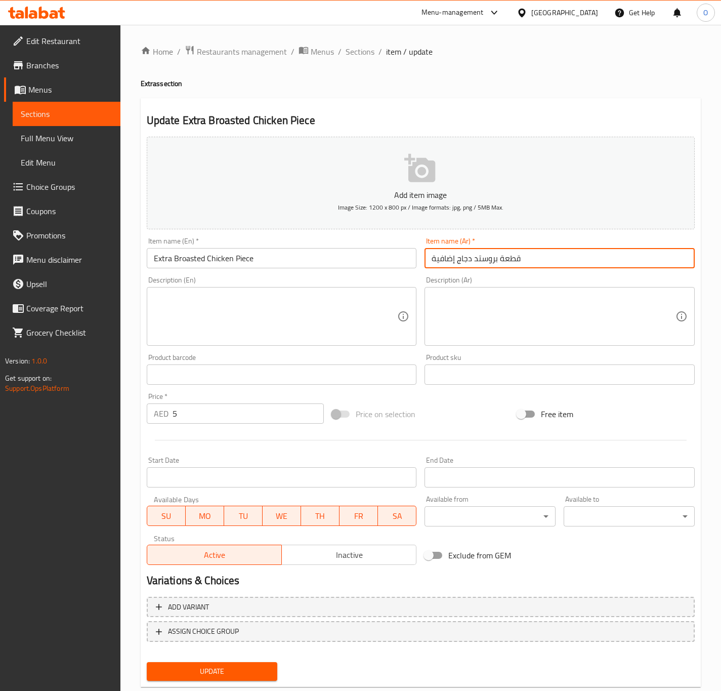
click at [147, 662] on button "Update" at bounding box center [212, 671] width 131 height 19
click at [162, 262] on input "Extra Broasted Chicken Piece" at bounding box center [282, 258] width 270 height 20
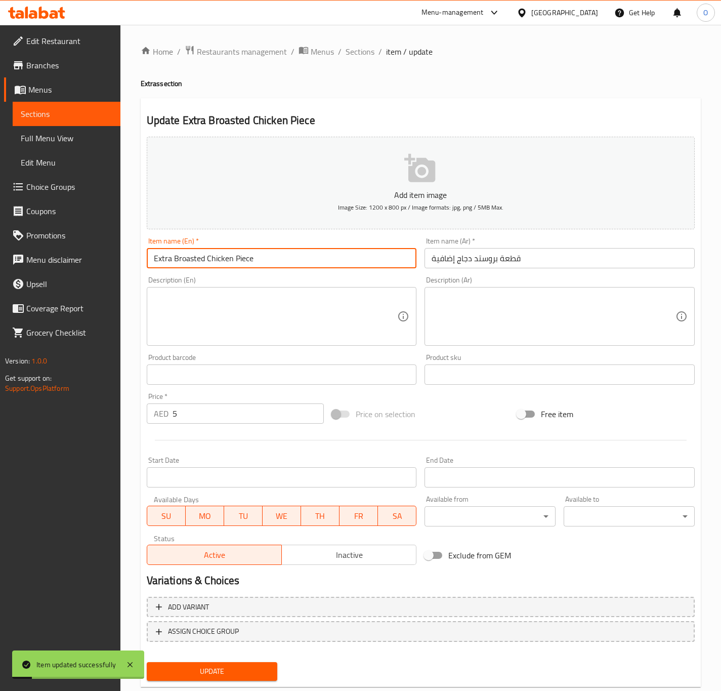
click at [162, 262] on input "Extra Broasted Chicken Piece" at bounding box center [282, 258] width 270 height 20
click at [451, 265] on input "قطعة بروستد دجاج إضافية" at bounding box center [560, 258] width 270 height 20
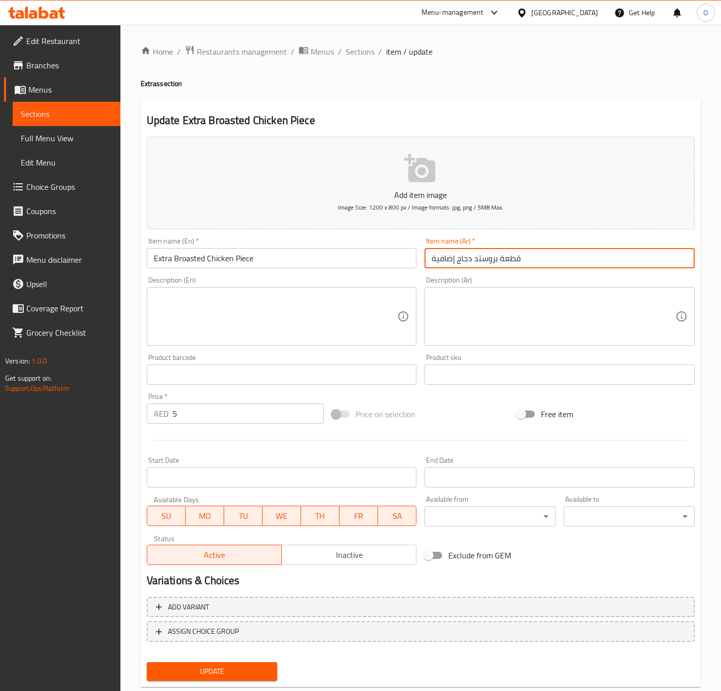
click at [451, 264] on input "قطعة بروستد دجاج إضافية" at bounding box center [560, 258] width 270 height 20
click at [217, 671] on span "Update" at bounding box center [212, 671] width 115 height 13
click at [145, 254] on div "Item name (En)   * Chicken Strips Item name (En) *" at bounding box center [282, 252] width 278 height 39
click at [153, 268] on input "Chicken Strips" at bounding box center [282, 258] width 270 height 20
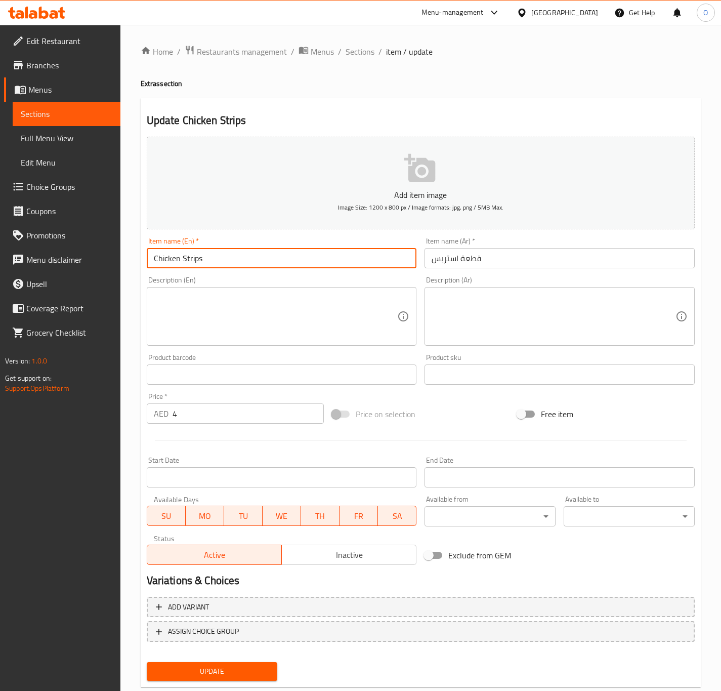
paste input "Extra"
click at [193, 257] on input "Extra Chicken Strips" at bounding box center [282, 258] width 270 height 20
click at [282, 243] on div "Item name (En)   * Extra Chicken Strips Item name (En) *" at bounding box center [282, 252] width 270 height 31
click at [275, 256] on input "Extra Chicken Strips" at bounding box center [282, 258] width 270 height 20
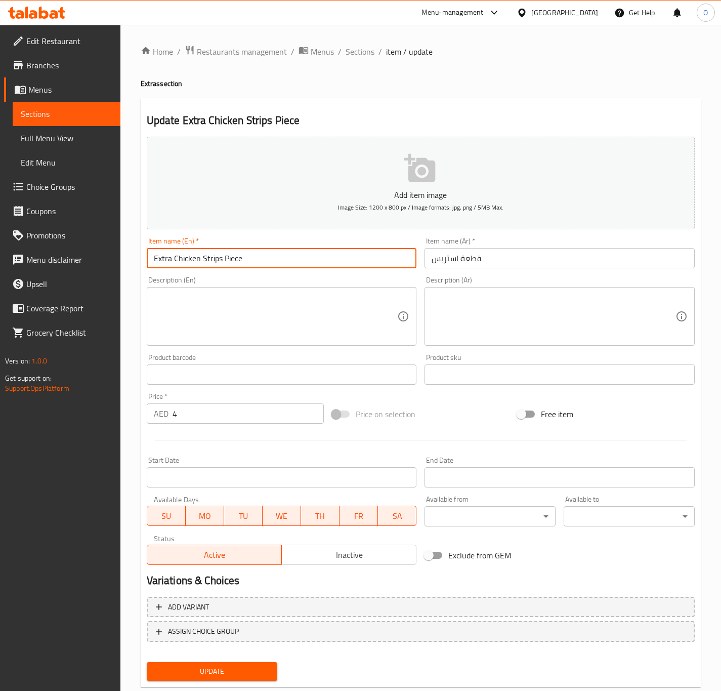
type input "Extra Chicken Strips Piece"
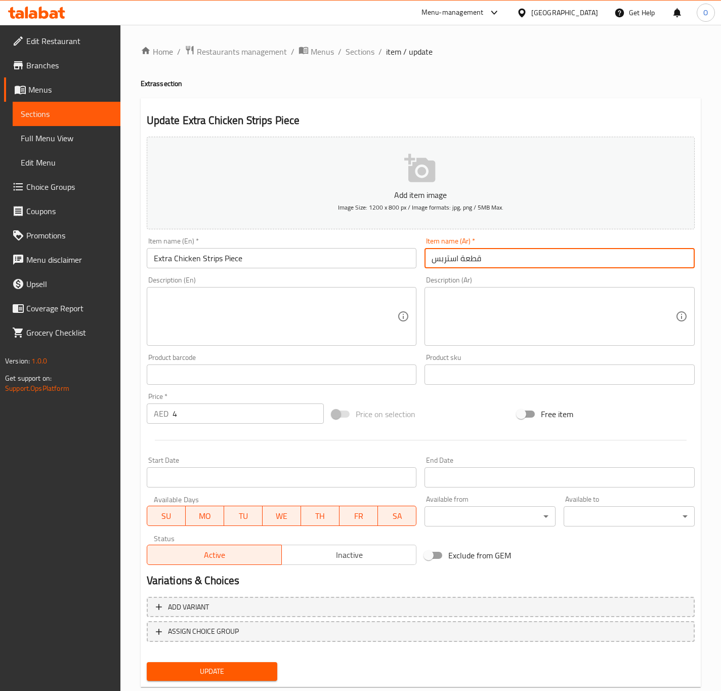
click at [456, 263] on input "قطعة استربس" at bounding box center [560, 258] width 270 height 20
click at [494, 263] on input "قطعة استربس" at bounding box center [560, 258] width 270 height 20
paste input "إضافية"
type input "قطعة استربس دجاج إضافية"
click at [147, 662] on button "Update" at bounding box center [212, 671] width 131 height 19
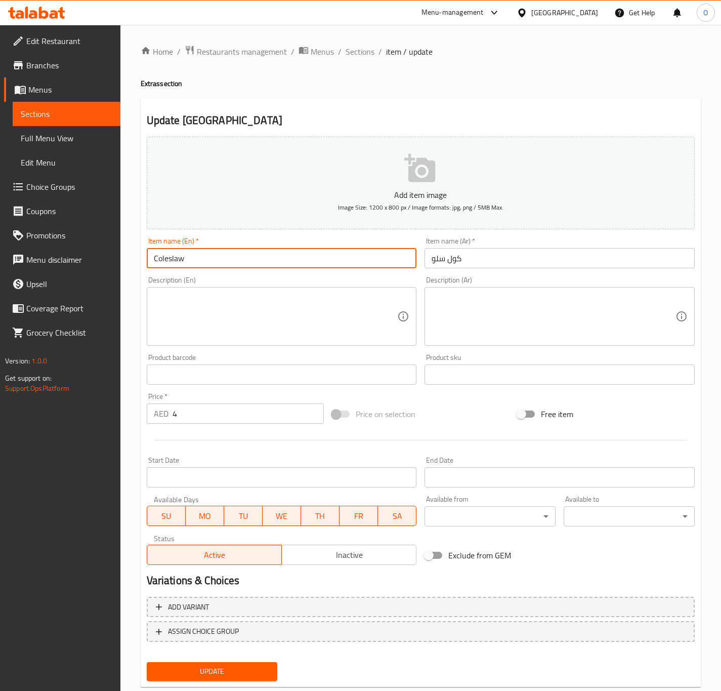
click at [152, 263] on input "Coleslaw" at bounding box center [282, 258] width 270 height 20
paste input "Extra"
type input "Extra Coleslaw"
click at [482, 258] on input "كول سلو" at bounding box center [560, 258] width 270 height 20
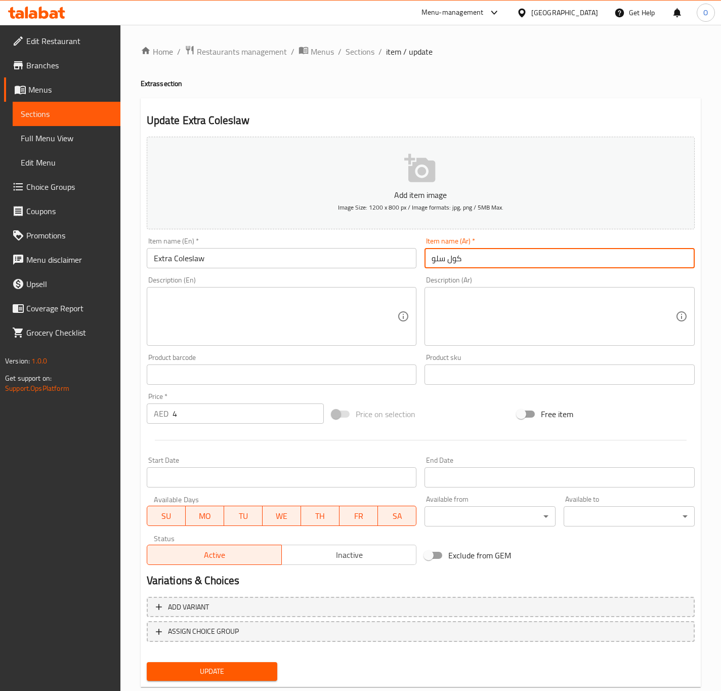
paste input "إضافية"
type input "كول سلو إضافية"
click at [147, 662] on button "Update" at bounding box center [212, 671] width 131 height 19
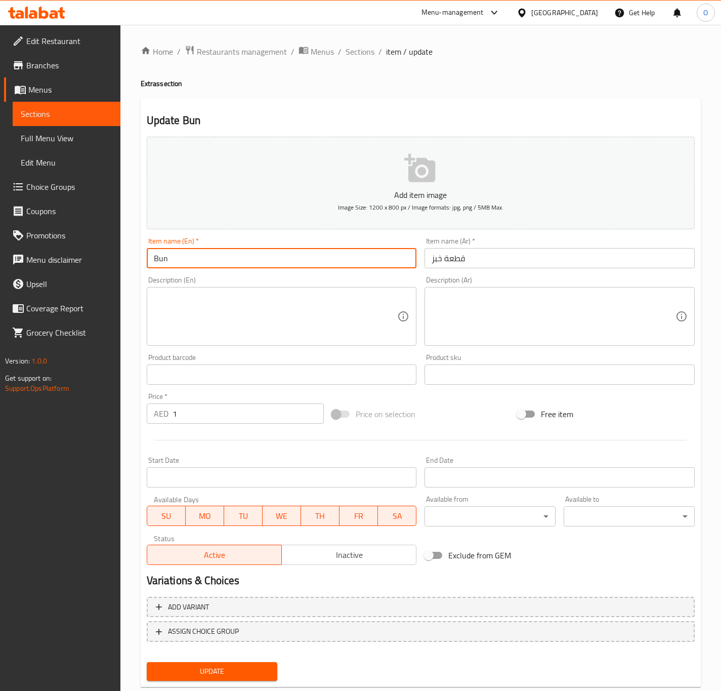
click at [155, 259] on input "Bun" at bounding box center [282, 258] width 270 height 20
paste input "Extra"
click at [210, 260] on input "Extra Bun" at bounding box center [282, 258] width 270 height 20
type input "Extra Bread Piece"
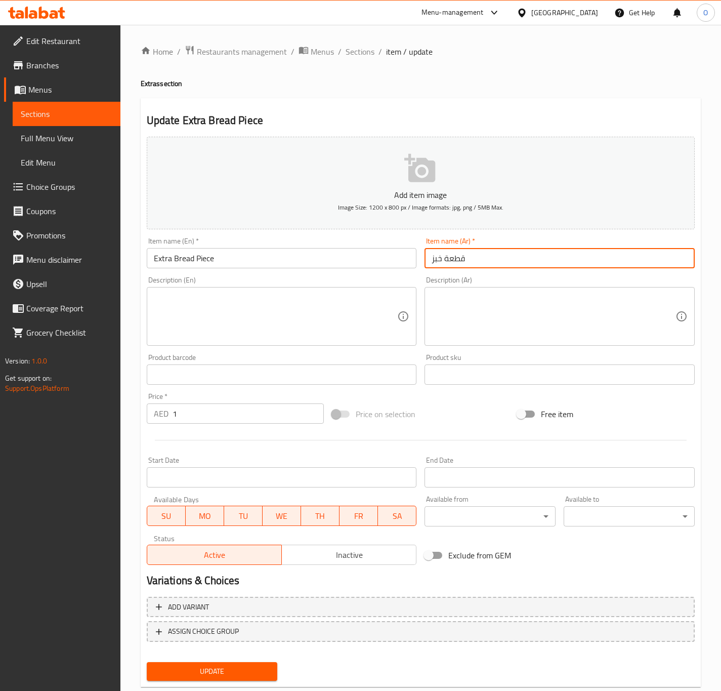
click at [513, 266] on input "قطعة خبز" at bounding box center [560, 258] width 270 height 20
paste input "إضافية"
type input "قطعة خبز إضافية"
click at [197, 664] on button "Update" at bounding box center [212, 671] width 131 height 19
click at [155, 255] on input "Souse" at bounding box center [282, 258] width 270 height 20
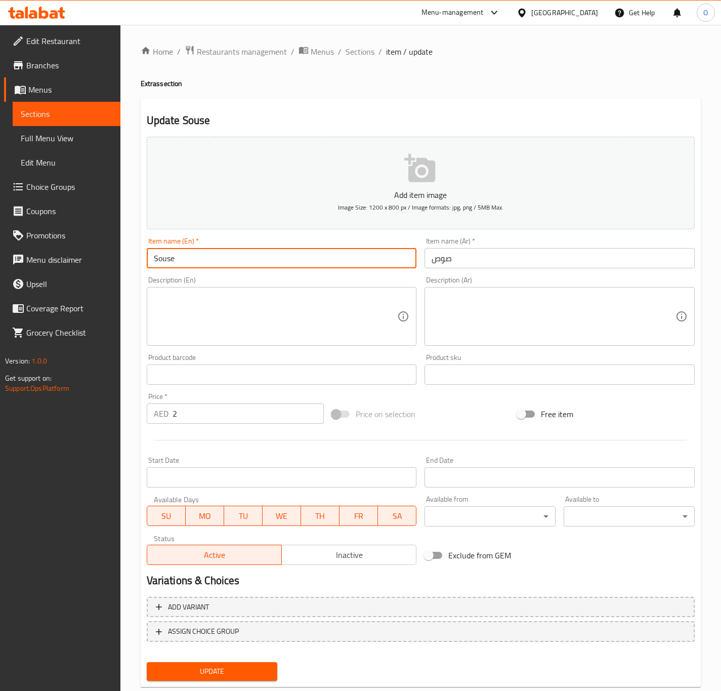
paste input "Extra"
drag, startPoint x: 178, startPoint y: 257, endPoint x: 182, endPoint y: 254, distance: 5.4
click at [182, 254] on input "Extra Souse" at bounding box center [282, 258] width 270 height 20
click at [216, 257] on input "Extra Sشuse" at bounding box center [282, 258] width 270 height 20
drag, startPoint x: 189, startPoint y: 257, endPoint x: 181, endPoint y: 260, distance: 8.8
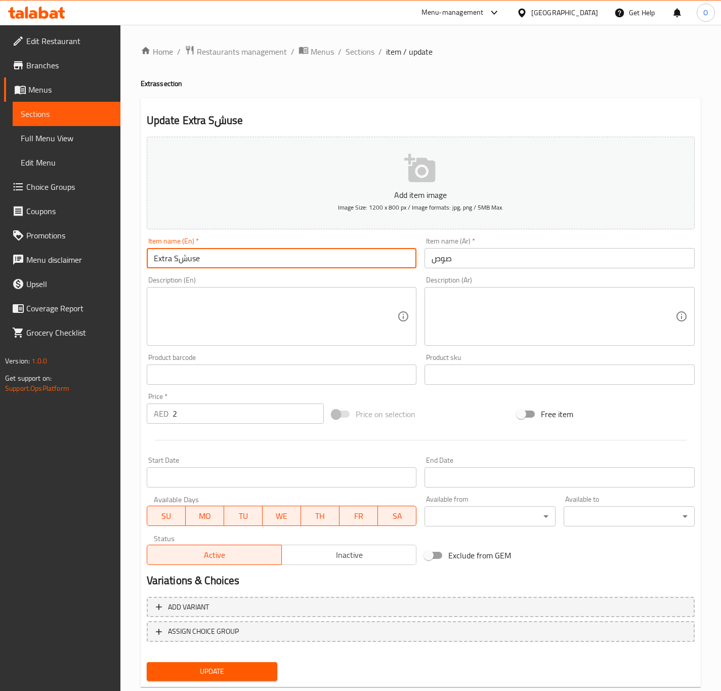
click at [181, 260] on input "Extra Sشuse" at bounding box center [282, 258] width 270 height 20
click at [189, 253] on input "Extra Sause" at bounding box center [282, 258] width 270 height 20
type input "Extra Sauce"
click at [248, 240] on div "Item name (En)   * Extra Sauce Item name (En) *" at bounding box center [282, 252] width 270 height 31
click at [477, 261] on input "صوص" at bounding box center [560, 258] width 270 height 20
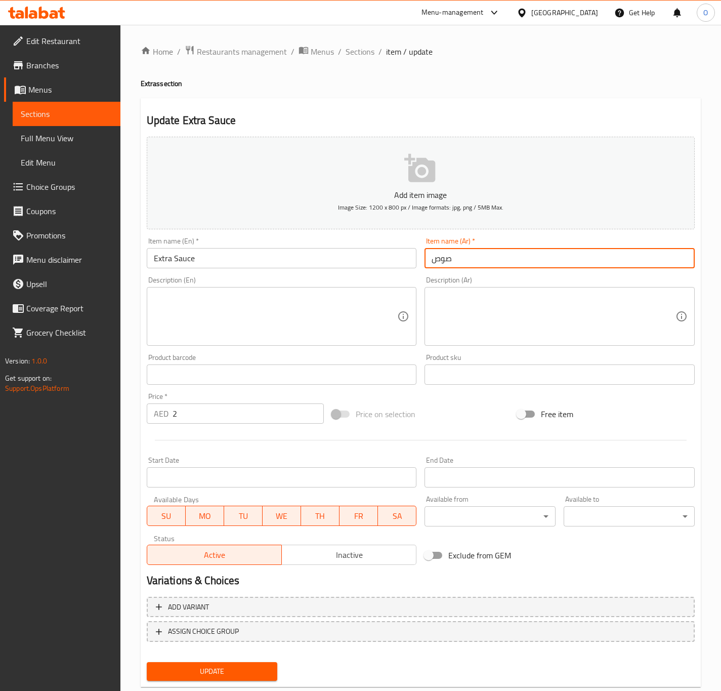
paste input "إضافية"
type input "صوص إضافي"
click at [147, 662] on button "Update" at bounding box center [212, 671] width 131 height 19
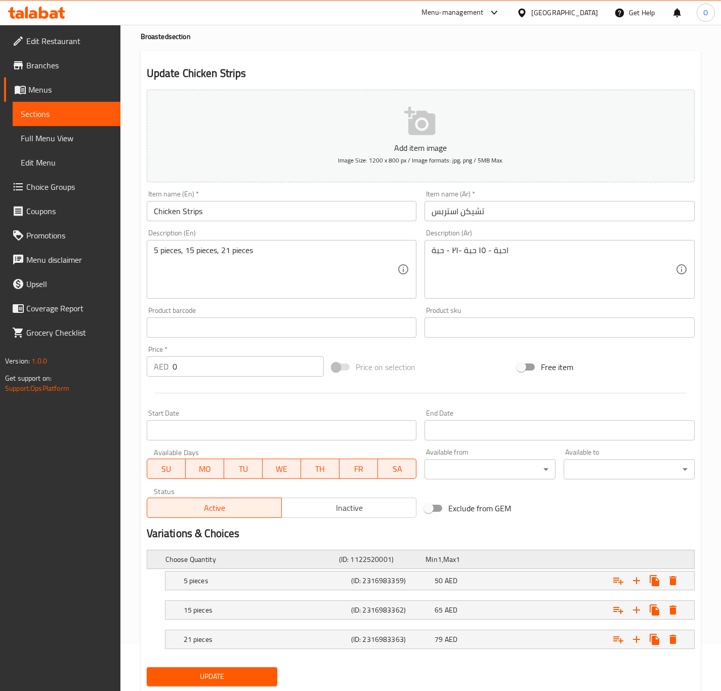
scroll to position [78, 0]
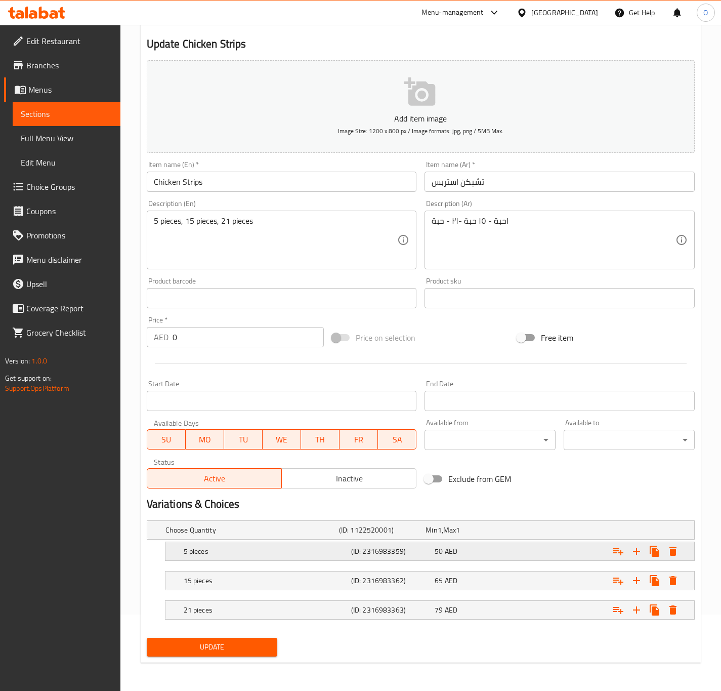
click at [293, 550] on h5 "5 pieces" at bounding box center [266, 551] width 164 height 10
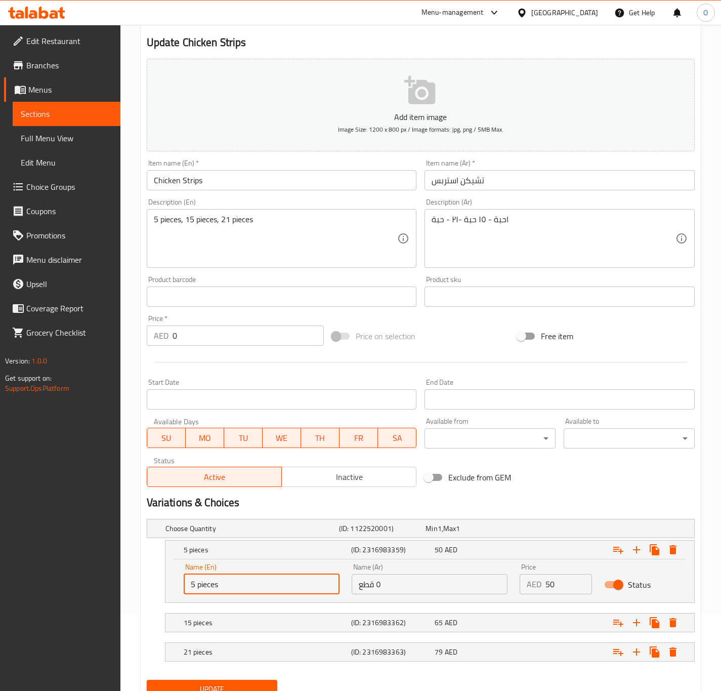
click at [194, 579] on input "5 pieces" at bounding box center [262, 584] width 156 height 20
click at [202, 585] on input "10 pieces" at bounding box center [262, 584] width 156 height 20
click at [217, 588] on input "10 Pieces" at bounding box center [262, 584] width 156 height 20
type input "10 Pieces"
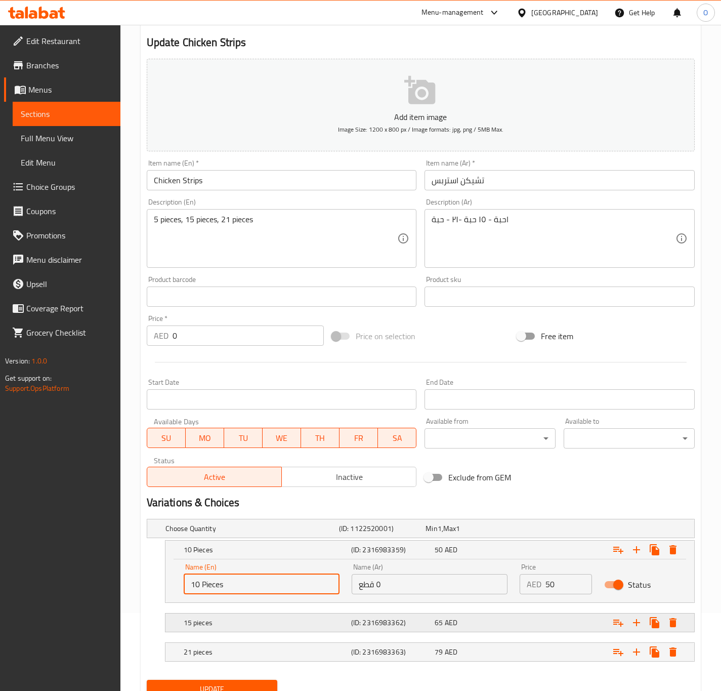
click at [191, 614] on div "15 pieces (ID: 2316983362) 65 AED" at bounding box center [433, 623] width 503 height 22
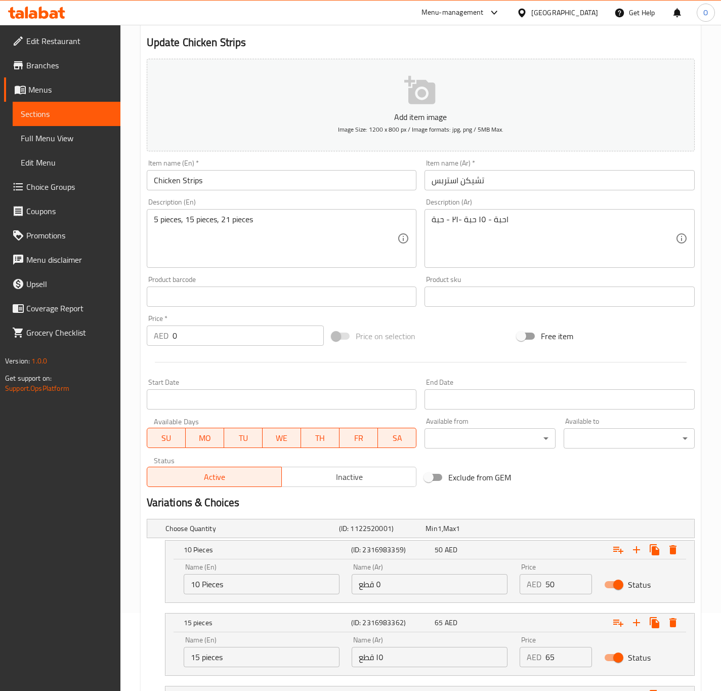
click at [224, 670] on div "Name (En) 15 pieces Name (En)" at bounding box center [262, 651] width 168 height 43
click at [217, 664] on input "15 pieces" at bounding box center [262, 657] width 156 height 20
paste input "Pieces"
click at [216, 664] on input "15 piecPiecess" at bounding box center [262, 657] width 156 height 20
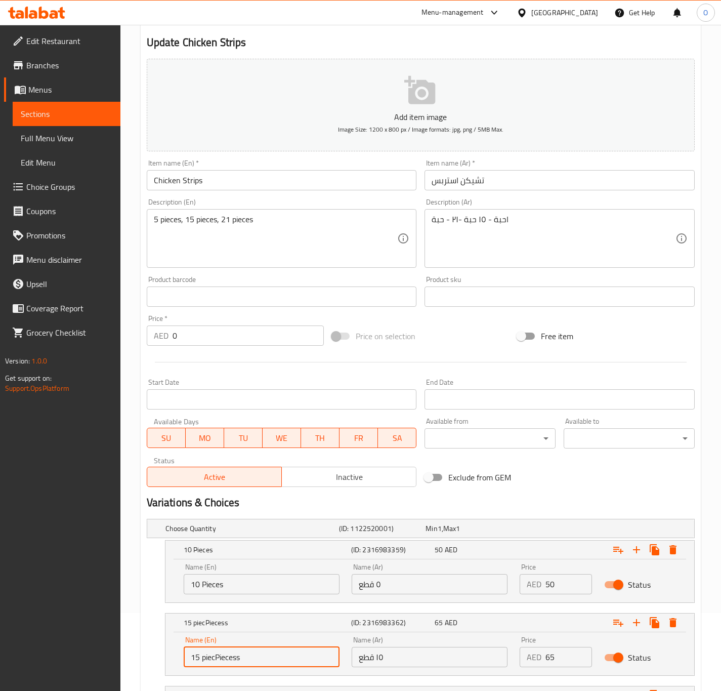
click at [216, 664] on input "15 piecPiecess" at bounding box center [262, 657] width 156 height 20
paste input "Piece"
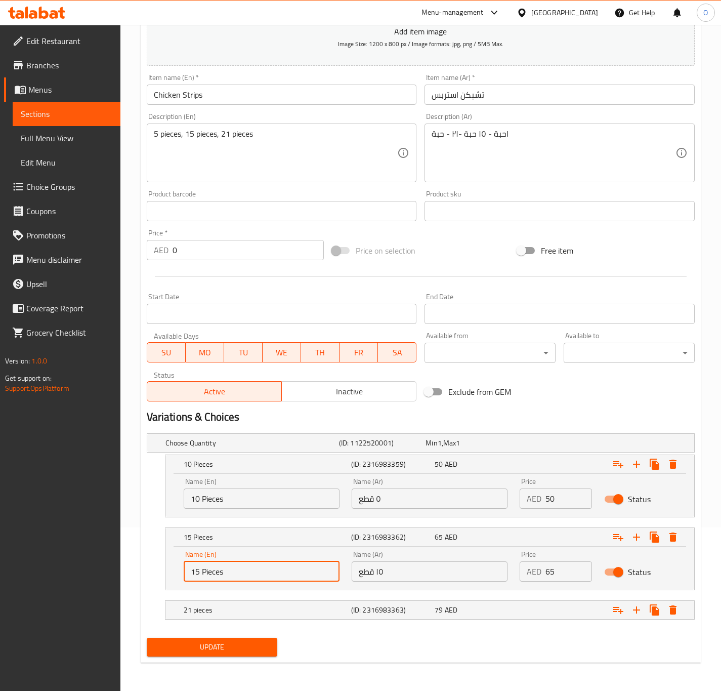
scroll to position [166, 0]
type input "15 Pieces"
click at [214, 614] on h5 "21 pieces" at bounding box center [266, 610] width 164 height 10
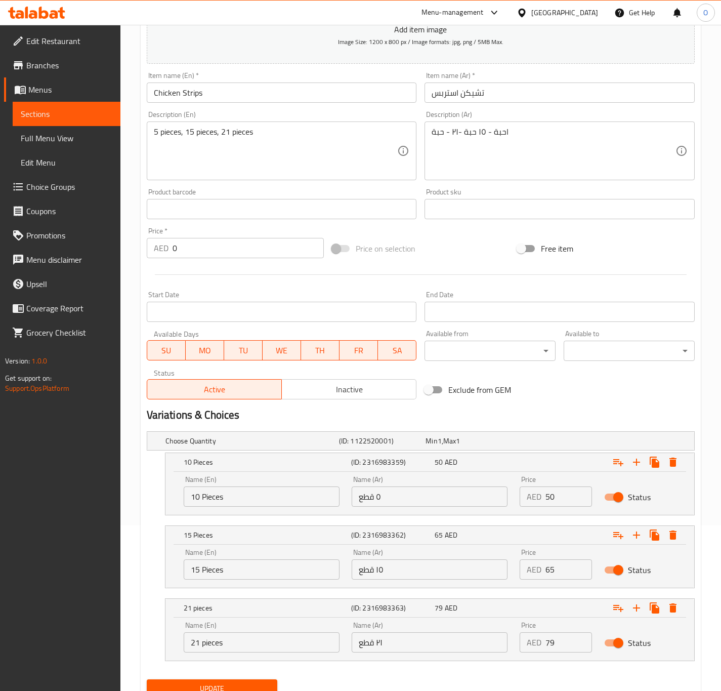
click at [210, 643] on input "21 pieces" at bounding box center [262, 642] width 156 height 20
paste input "P"
type input "21 Pieces"
click at [377, 501] on input "٥ قطع" at bounding box center [430, 497] width 156 height 20
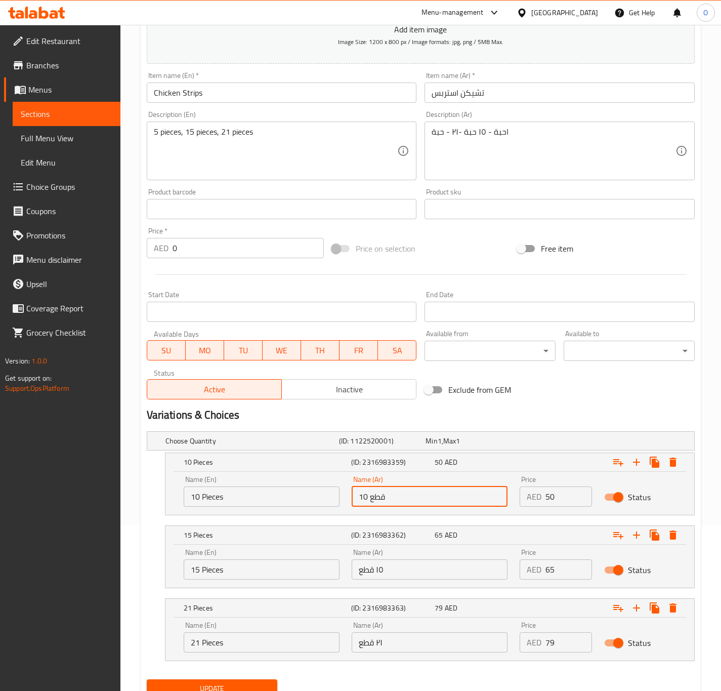
click at [377, 502] on input "10 قطع" at bounding box center [430, 497] width 156 height 20
click at [394, 500] on input "10" at bounding box center [430, 497] width 156 height 20
click at [377, 500] on input "10 حبة" at bounding box center [430, 497] width 156 height 20
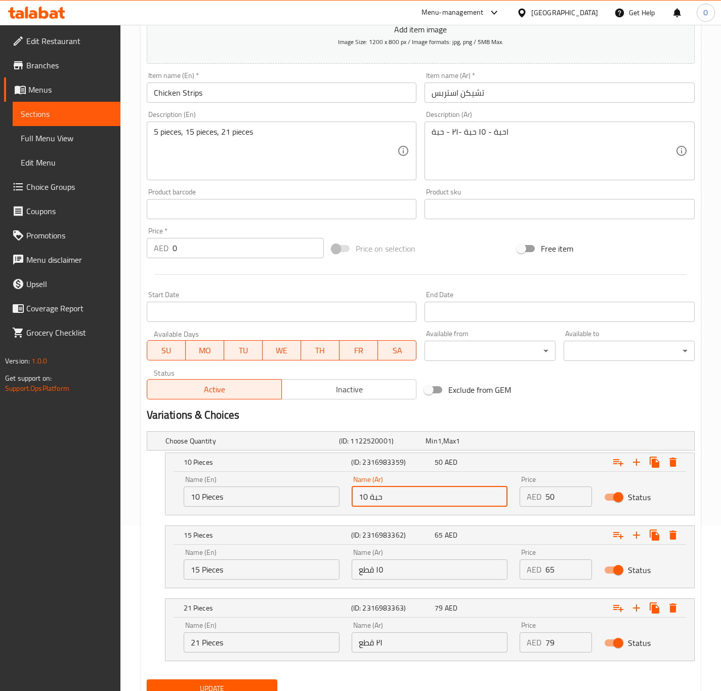
type input "10 حبة"
click at [373, 573] on input "١٥ قطع" at bounding box center [430, 569] width 156 height 20
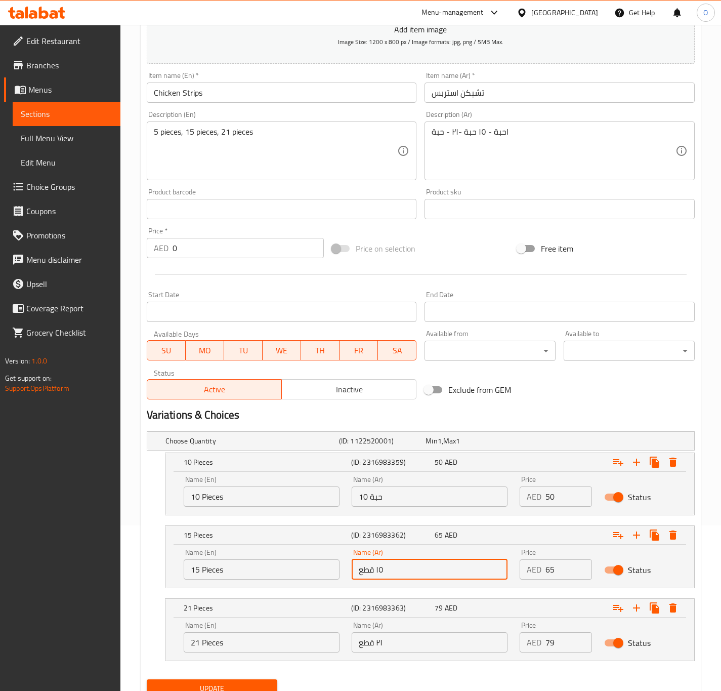
click at [373, 573] on input "١٥ قطع" at bounding box center [430, 569] width 156 height 20
paste input "حبة"
type input "15 حبة"
click at [383, 648] on input "٢١ قطع" at bounding box center [430, 642] width 156 height 20
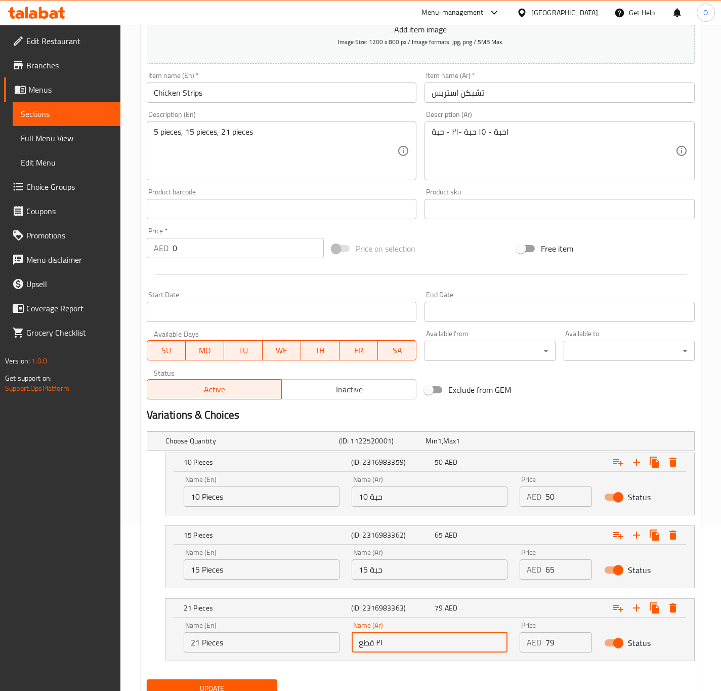
click at [383, 648] on input "٢١ قطع" at bounding box center [430, 642] width 156 height 20
click at [383, 647] on input "٢١ قطع" at bounding box center [430, 642] width 156 height 20
paste input "حبة"
type input "21 حبة"
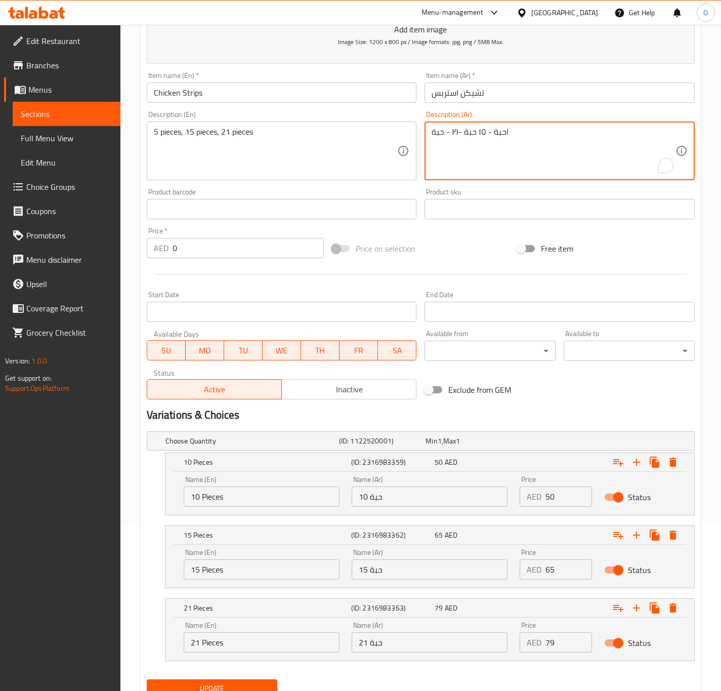
click at [485, 166] on textarea "احبة - ١٥ حبة -٢١ - حبة" at bounding box center [554, 151] width 244 height 48
paste textarea "سلطة كول سلو"
click at [483, 131] on textarea "10 حبة، 15 حبة أو 21 حبة. ثوم كبير، سلطة سلطة كول سلو" at bounding box center [554, 151] width 244 height 48
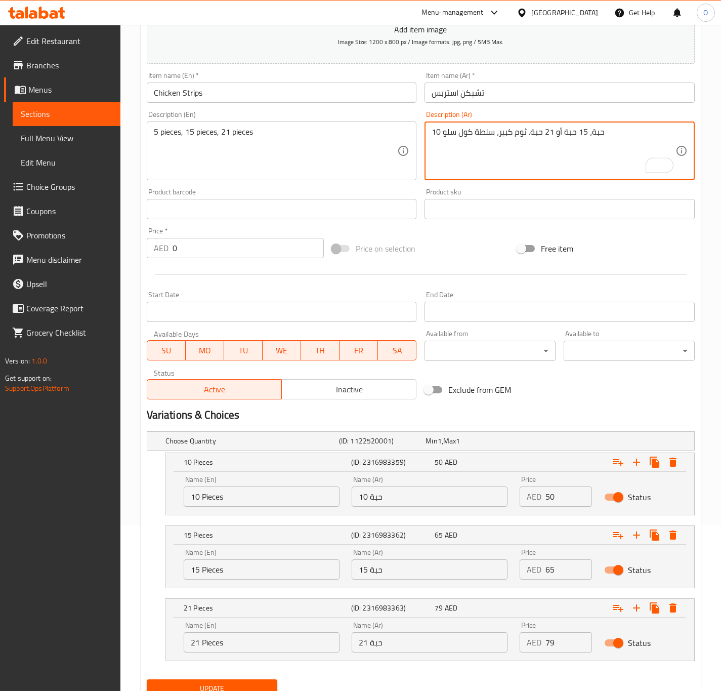
click at [613, 135] on textarea "10 حبة، 15 حبة أو 21 حبة. ثوم كبير، سلطة كول سلو" at bounding box center [554, 151] width 244 height 48
click at [503, 147] on textarea "10 حبة، 15 حبة أو 21 حبة. ثوم كبير، سلطة كول سلو، بطاطا، 4 خبز مع كبير لتر ونص …" at bounding box center [554, 151] width 244 height 48
click at [505, 148] on textarea "10 حبة، 15 حبة أو 21 حبة. ثوم كبير، سلطة كول سلو، بطاطا، 4 خبز مع كبير لتر ونص …" at bounding box center [554, 151] width 244 height 48
type textarea "10 حبة، 15 حبة أو 21 حبة. ثوم كبير، سلطة كول سلو، بطاطا، 4 خبز مع كبير لتر ونص …"
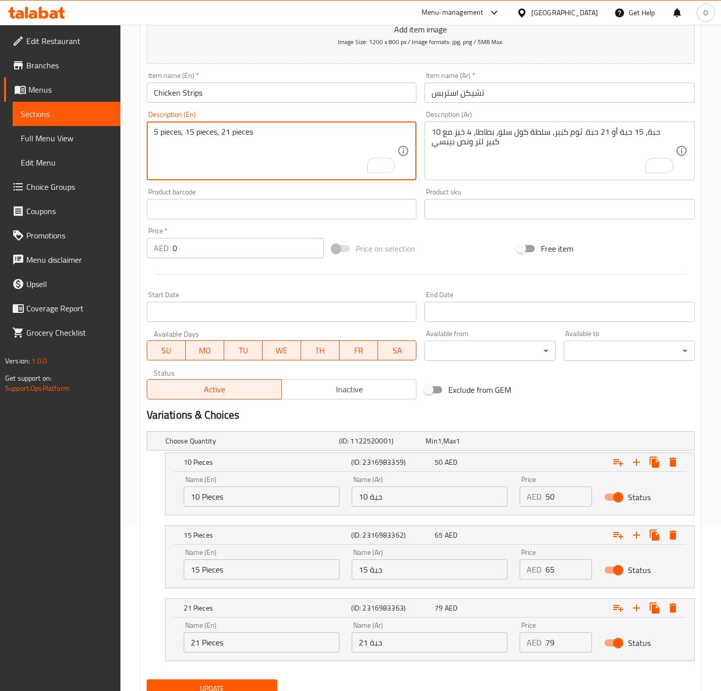
click at [216, 134] on textarea "5 pieces, 15 pieces, 21 pieces" at bounding box center [276, 151] width 244 height 48
paste textarea "Large garlic, coleslaw, fries, 4 buns with a large 1.5-liter Pepsi."
click at [160, 134] on textarea "5 pieces, 15 pieces or 21 pieces. Large garlic, coleslaw, fries, 4 buns with a …" at bounding box center [276, 151] width 244 height 48
click at [358, 120] on div "Description (En) 5 Pieces, 15 pieces or 21 pieces. Large garlic, coleslaw, frie…" at bounding box center [282, 145] width 270 height 69
click at [366, 133] on textarea "5 Pieces, 15 pieces or 21 pieces. Large garlic, coleslaw, fries, 4 buns with a …" at bounding box center [276, 151] width 244 height 48
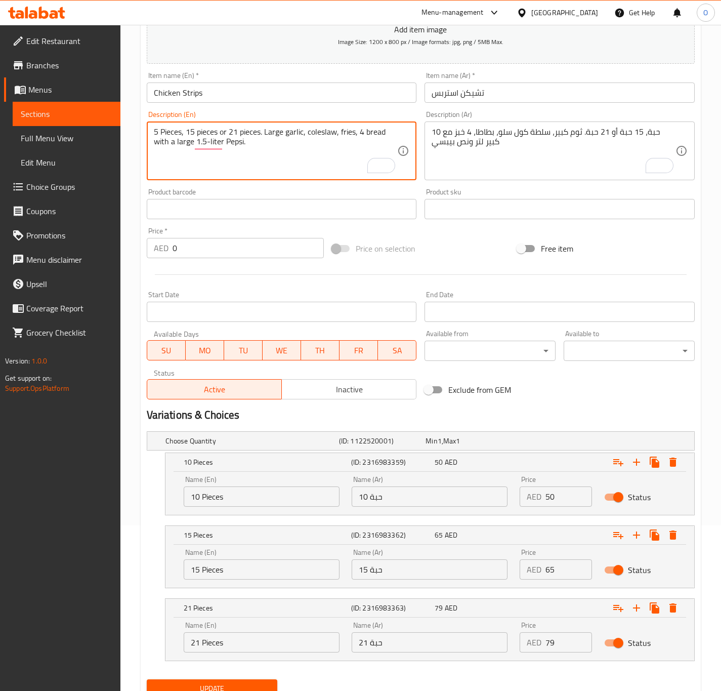
type textarea "5 Pieces, 15 pieces or 21 pieces. Large garlic, coleslaw, fries, 4 bread with a…"
click at [278, 97] on input "Chicken Strips" at bounding box center [282, 93] width 270 height 20
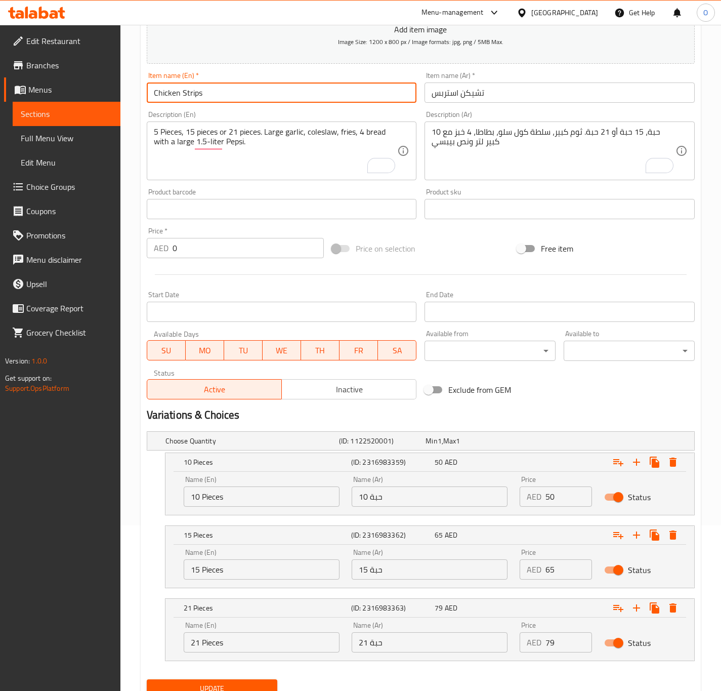
click at [147, 679] on button "Update" at bounding box center [212, 688] width 131 height 19
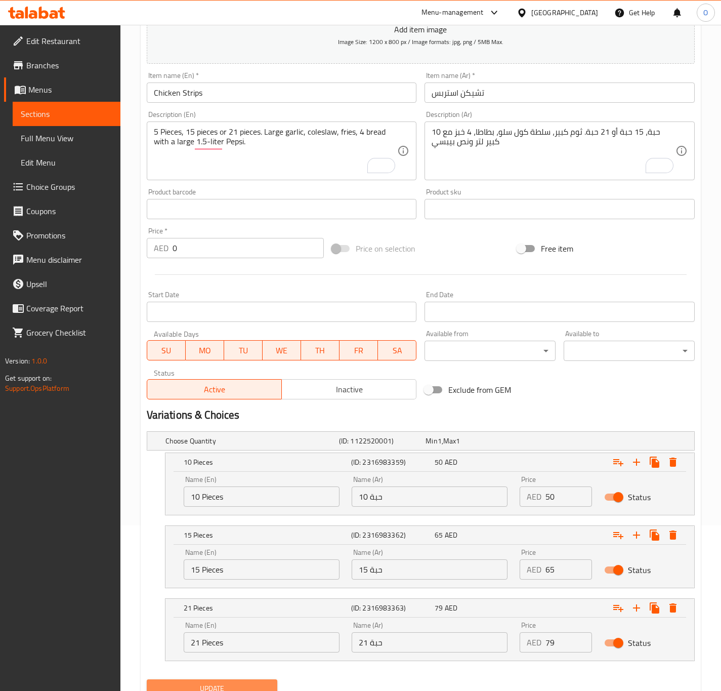
click at [235, 685] on span "Update" at bounding box center [212, 688] width 115 height 13
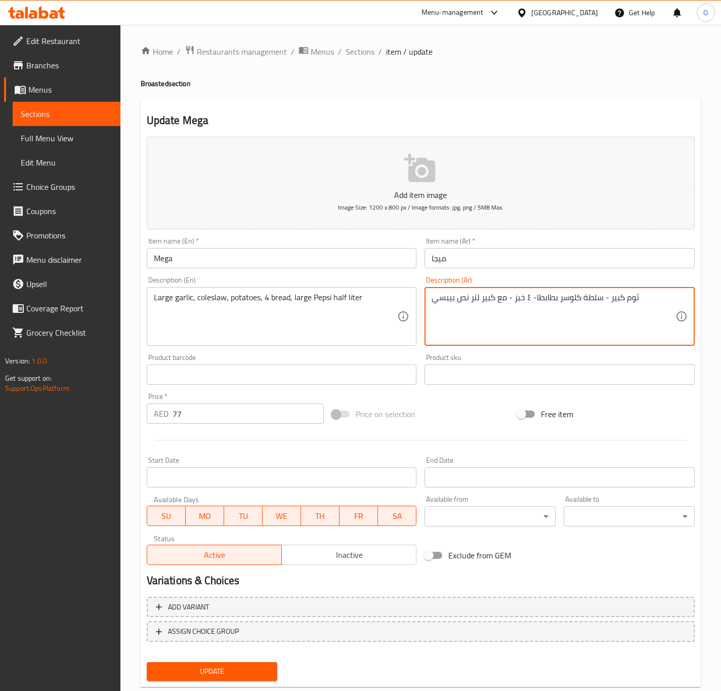
click at [595, 317] on textarea "ثوم كبير - سلطة كلوسر بطابطا- ٤ خبز - مع كبير لتر نص بيبسي" at bounding box center [554, 317] width 244 height 48
type textarea "9 قطع بروستد، 6 استربس، 2 بطاطا، 3 كول سلو، 1 بارد عائلي كير، 4 خبز و صوص نيزو …"
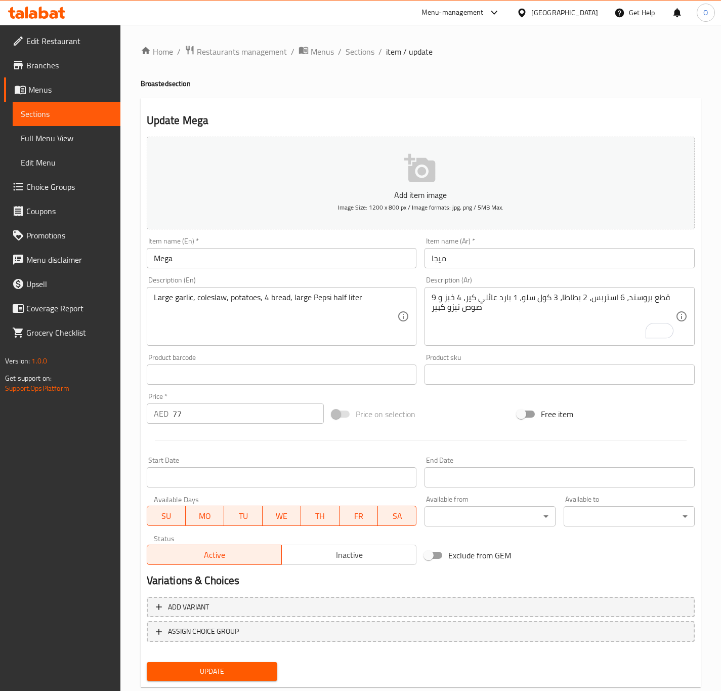
click at [543, 310] on textarea "9 قطع بروستد، 6 استربس، 2 بطاطا، 3 كول سلو، 1 بارد عائلي كير، 4 خبز و صوص نيزو …" at bounding box center [554, 317] width 244 height 48
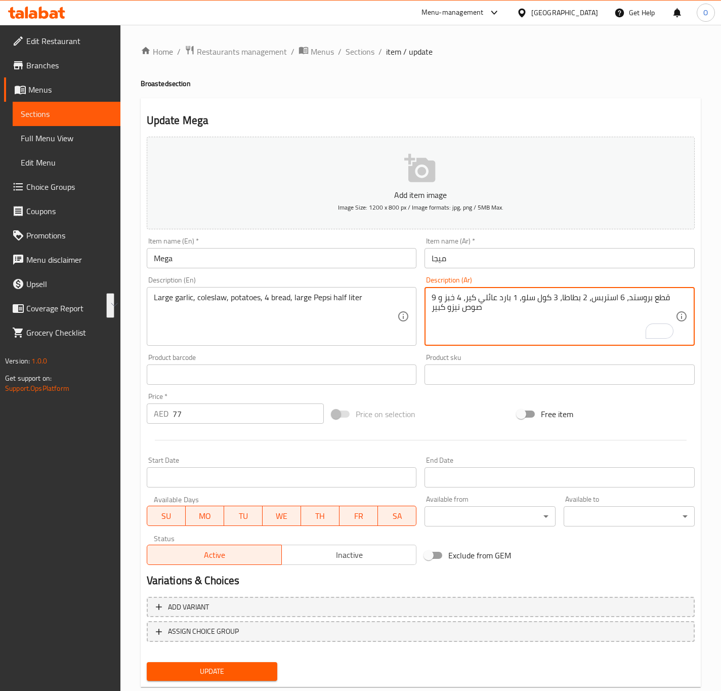
click at [182, 292] on div "Large garlic, coleslaw, potatoes, 4 bread, large Pepsi half liter Description (…" at bounding box center [282, 316] width 270 height 59
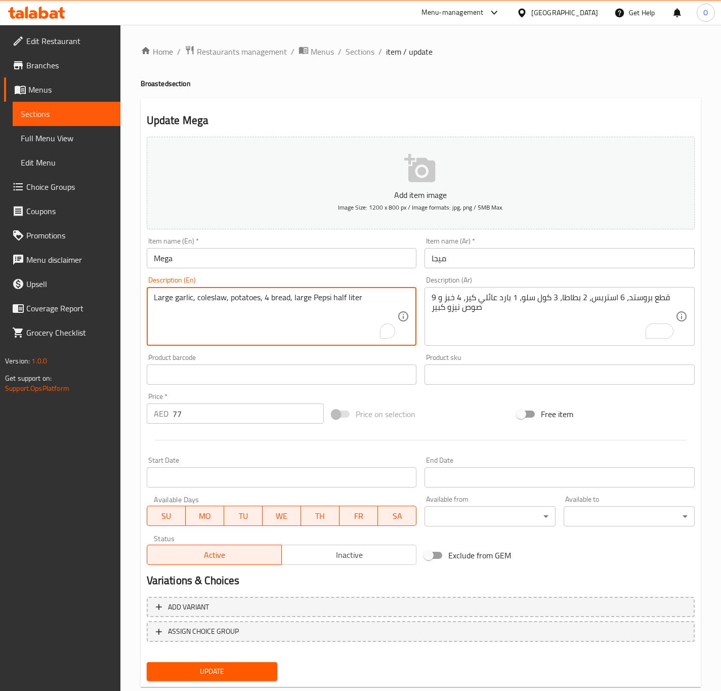
click at [182, 292] on div "Large garlic, coleslaw, potatoes, 4 bread, large Pepsi half liter Description (…" at bounding box center [282, 316] width 270 height 59
click at [175, 297] on textarea "Large garlic, coleslaw, potatoes, 4 bread, large Pepsi half liter" at bounding box center [276, 317] width 244 height 48
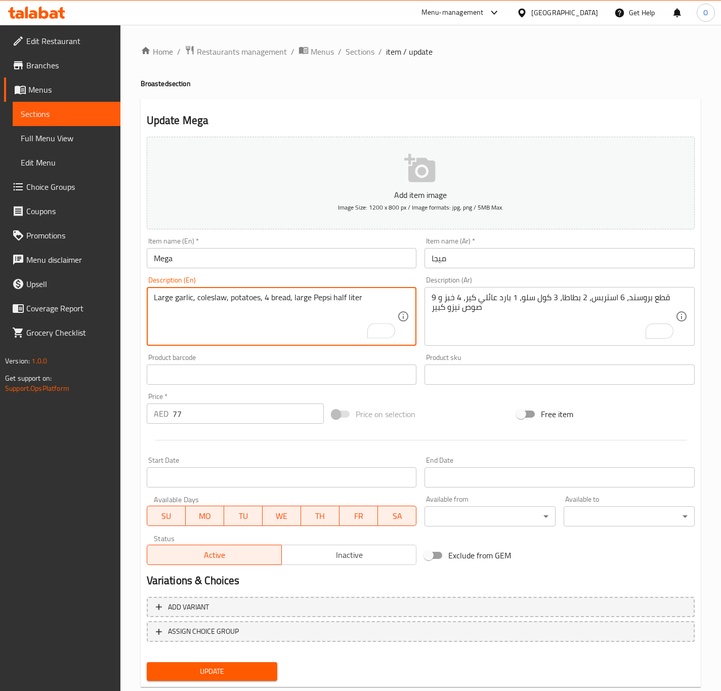
paste textarea "9 pieces of broasted chicken, 6 strips, 2 fries, 3 coleslaw, 1 cold family curr…"
click at [163, 295] on textarea "9 pieces of broasted chicken, 6 strips, 2 fries, 3 coleslaw, 1 cold family curr…" at bounding box center [276, 317] width 244 height 48
click at [232, 299] on textarea "9 Pieces of broasted chicken, 6 strips, 2 fries, 3 coleslaw, 1 cold family curr…" at bounding box center [276, 317] width 244 height 48
click at [233, 299] on textarea "9 Pieces of broasted chicken, 6 strips, 2 fries, 3 coleslaw, 1 cold family curr…" at bounding box center [276, 317] width 244 height 48
type textarea "9 Pieces of broasted, 6 strips, 2 fries, 3 coleslaw, 1 cold family curry, 4 bre…"
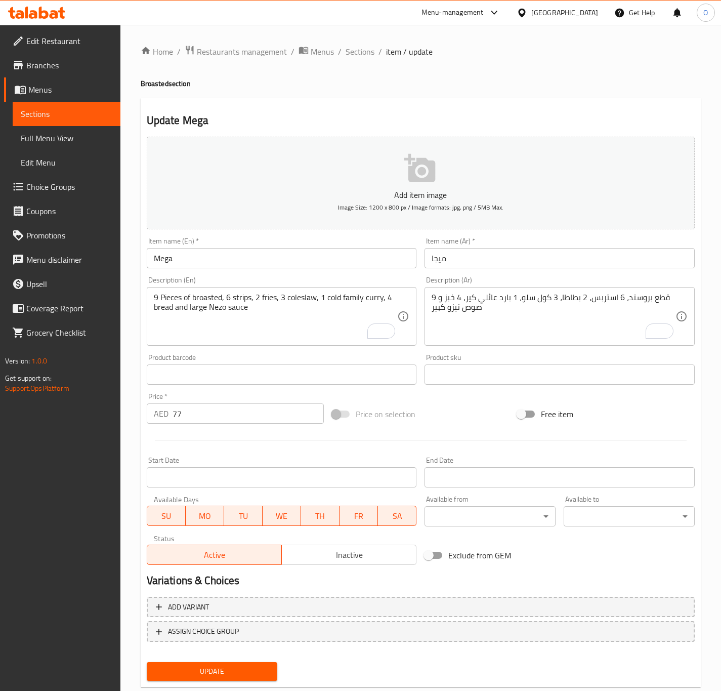
click at [370, 289] on div "9 Pieces of broasted, 6 strips, 2 fries, 3 coleslaw, 1 cold family curry, 4 bre…" at bounding box center [282, 316] width 270 height 59
click at [371, 302] on textarea "9 Pieces of broasted, 6 strips, 2 fries, 3 coleslaw, 1 cold family curry, 4 bre…" at bounding box center [276, 317] width 244 height 48
type textarea "9 قطع بروستد، 6 استربس، 2 بطاطا، 3 كول سلو، 1 بارد عائلي كبير، 4 خبز و صوص نيزو…"
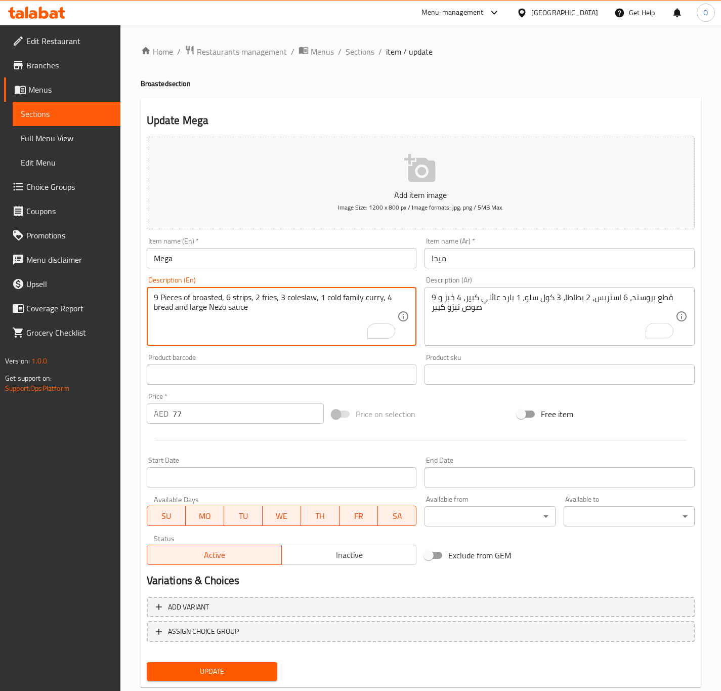
click at [329, 303] on textarea "9 Pieces of broasted, 6 strips, 2 fries, 3 coleslaw, 1 cold family curry, 4 bre…" at bounding box center [276, 317] width 244 height 48
click at [367, 303] on textarea "9 Pieces of broasted, 6 strips, 2 fries, 3 coleslaw, 1 cold family curry, 4 bre…" at bounding box center [276, 317] width 244 height 48
click at [371, 301] on textarea "9 Pieces of broasted, 6 strips, 2 fries, 3 coleslaw, 1 cold family curry, 4 bre…" at bounding box center [276, 317] width 244 height 48
click at [372, 301] on textarea "9 Pieces of broasted, 6 strips, 2 fries, 3 coleslaw, 1 cold family curry, 4 bre…" at bounding box center [276, 317] width 244 height 48
click at [331, 298] on textarea "9 Pieces of broasted, 6 strips, 2 fries, 3 coleslaw, 1 cold family curry, 4 bre…" at bounding box center [276, 317] width 244 height 48
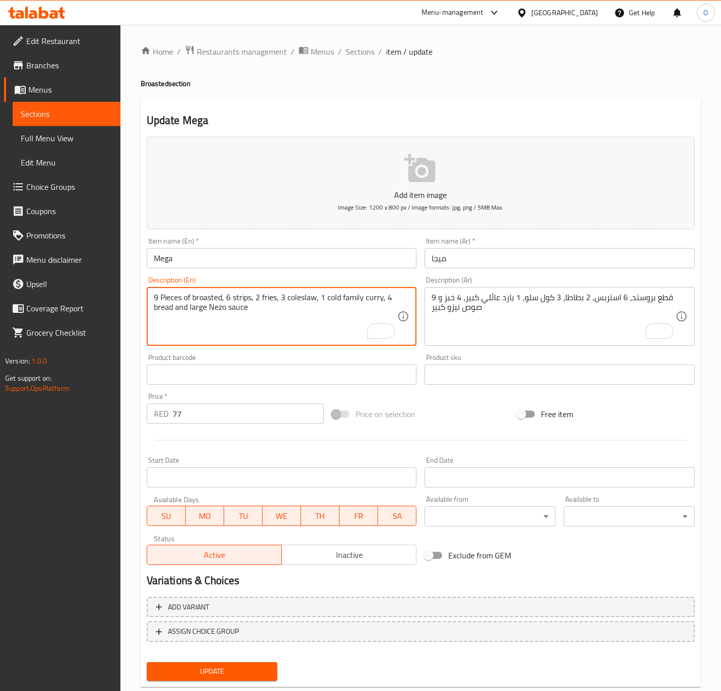
click at [331, 298] on textarea "9 Pieces of broasted, 6 strips, 2 fries, 3 coleslaw, 1 cold family curry, 4 bre…" at bounding box center [276, 317] width 244 height 48
click at [354, 299] on textarea "9 Pieces of broasted, 6 strips, 2 fries, 3 coleslaw, 1 family curry, 4 bread an…" at bounding box center [276, 317] width 244 height 48
click at [216, 302] on textarea "9 Pieces of broasted, 6 strips, 2 fries, 3 coleslaw, 1 family large cold, 4 bre…" at bounding box center [276, 317] width 244 height 48
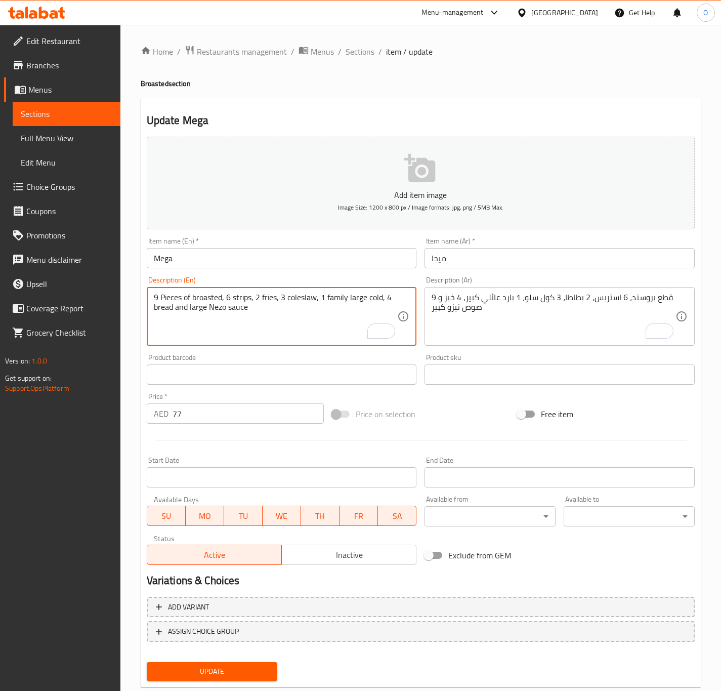
click at [216, 307] on textarea "9 Pieces of broasted, 6 strips, 2 fries, 3 coleslaw, 1 family large cold, 4 bre…" at bounding box center [276, 317] width 244 height 48
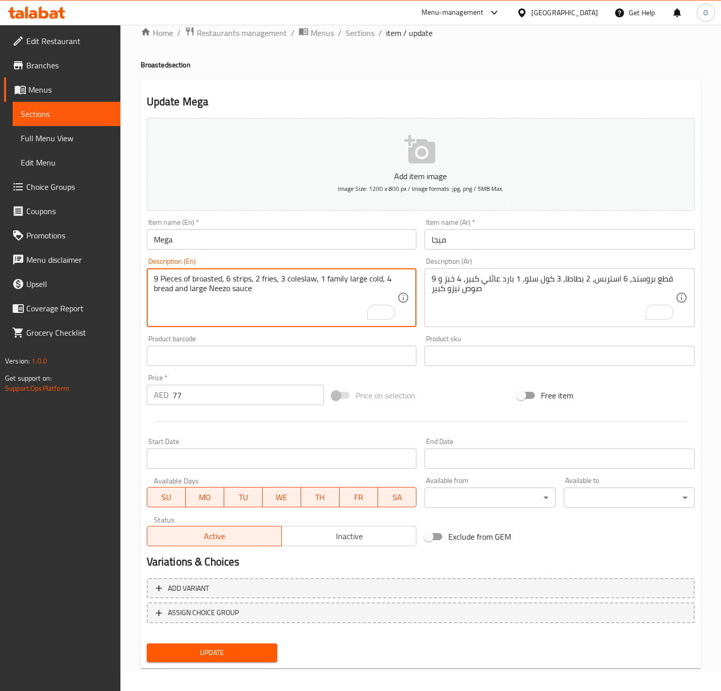
scroll to position [23, 0]
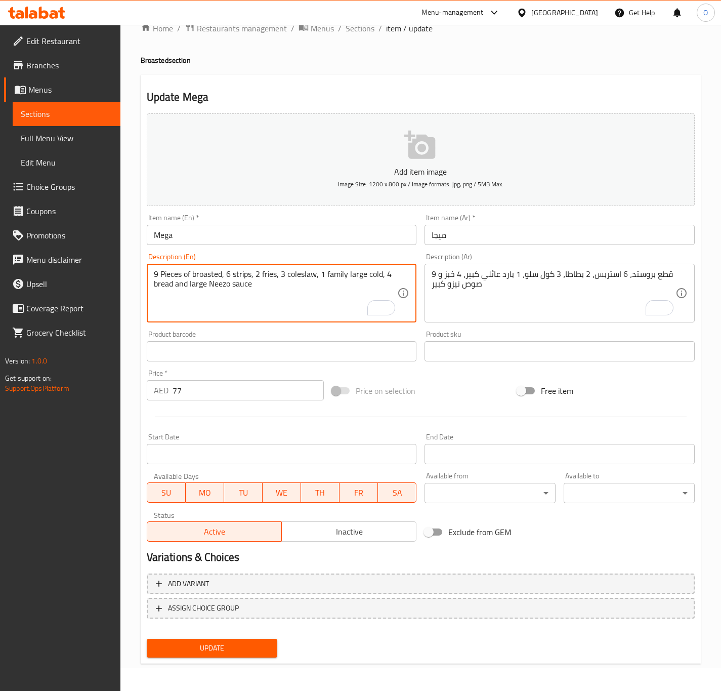
type textarea "9 Pieces of broasted, 6 strips, 2 fries, 3 coleslaw, 1 family large cold, 4 bre…"
click at [210, 643] on span "Update" at bounding box center [212, 648] width 115 height 13
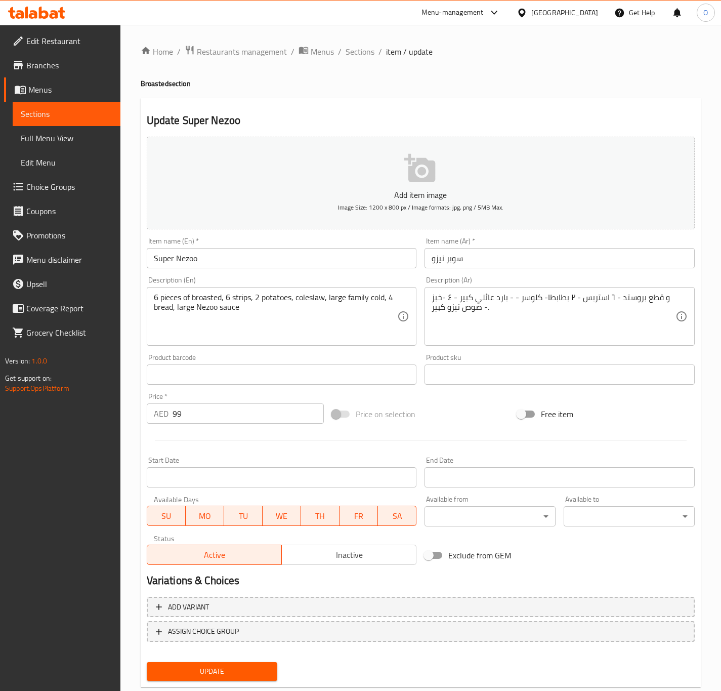
click at [184, 260] on input "Super Nezoo" at bounding box center [282, 258] width 270 height 20
click at [222, 263] on input "Super Neezoo" at bounding box center [282, 258] width 270 height 20
type input "Super Neezo"
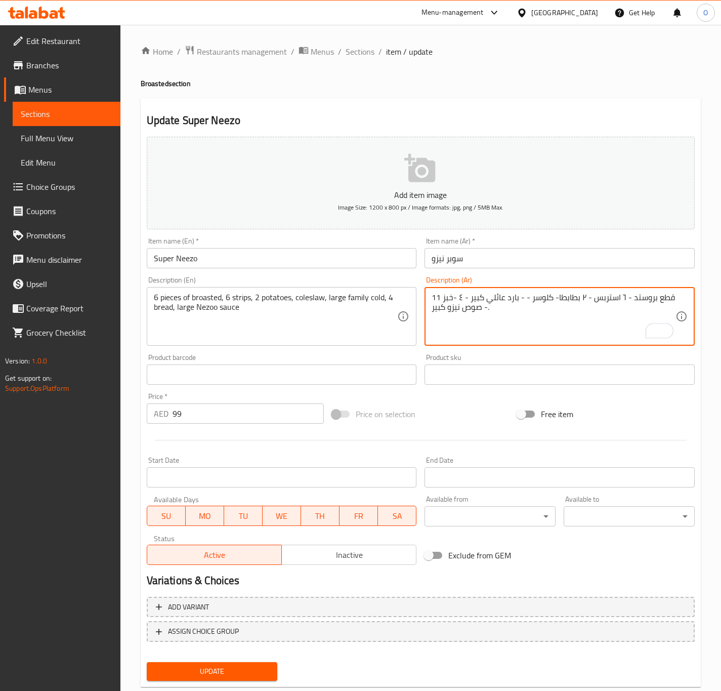
click at [622, 293] on textarea "11 قطع بروستد - ٦ استربس - ٢ بطابطا- كلوسر - - بارد عائلي كبير - ٤ -خبز - صوص ن…" at bounding box center [554, 317] width 244 height 48
drag, startPoint x: 562, startPoint y: 300, endPoint x: 556, endPoint y: 301, distance: 6.3
click at [556, 301] on textarea "11 قطع بروستد - 1 قطعة استربس - ٢ بطابطا- كلوسر - - بارد عائلي كبير - ٤ -خبز - …" at bounding box center [554, 317] width 244 height 48
click at [558, 301] on textarea "11 قطع بروستد - 1 قطعة استربس - ٢ بطابطا- كلوسر - - بارد عائلي كبير - ٤ -خبز - …" at bounding box center [554, 317] width 244 height 48
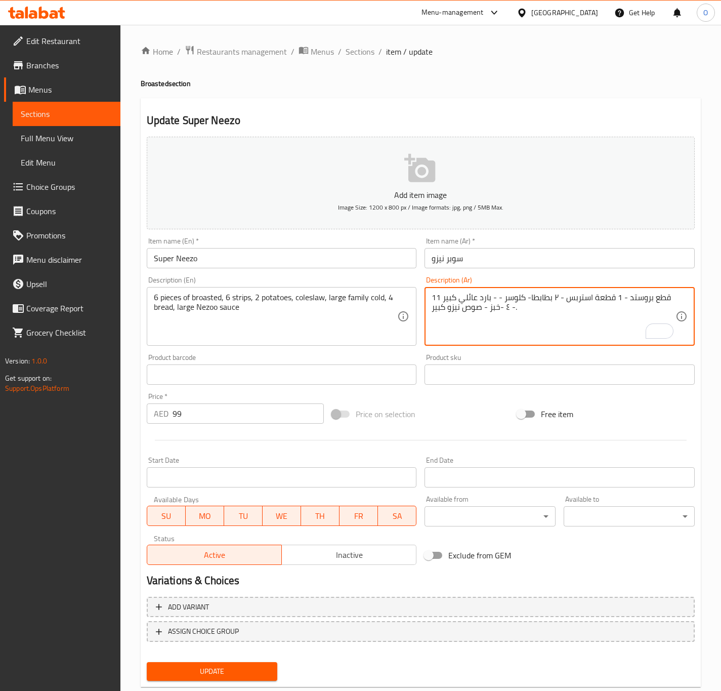
click at [558, 301] on textarea "11 قطع بروستد - 1 قطعة استربس - ٢ بطابطا- كلوسر - - بارد عائلي كبير - ٤ -خبز - …" at bounding box center [554, 317] width 244 height 48
click at [564, 297] on textarea "11 قطع بروستد - 1 قطعة استربس - ٢ بطابطا- كلوسر - - بارد عائلي كبير - ٤ -خبز - …" at bounding box center [554, 317] width 244 height 48
drag, startPoint x: 564, startPoint y: 297, endPoint x: 560, endPoint y: 301, distance: 5.8
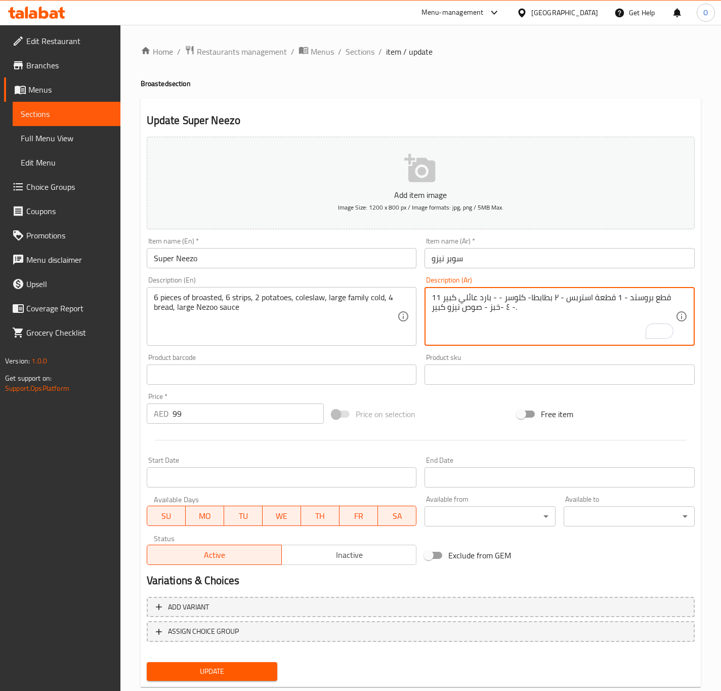
click at [560, 301] on textarea "11 قطع بروستد - 1 قطعة استربس - ٢ بطابطا- كلوسر - - بارد عائلي كبير - ٤ -خبز - …" at bounding box center [554, 317] width 244 height 48
click at [526, 291] on div "11 قطع بروستد - 1 قطعة استربس - 3 بطابطا- كلوسر - - بارد عائلي كبير - ٤ -خبز - …" at bounding box center [560, 316] width 270 height 59
click at [526, 293] on textarea "11 قطع بروستد - 1 قطعة استربس - 3 بطابطا- كلوسر - - بارد عائلي كبير - ٤ -خبز - …" at bounding box center [554, 317] width 244 height 48
click at [519, 301] on textarea "11 قطع بروستد - 1 قطعة استربس - 3 بطابطا- 4 كلوسر - - بارد عائلي كبير - ٤ -خبز …" at bounding box center [554, 317] width 244 height 48
click at [497, 298] on textarea "11 قطع بروستد - 1 قطعة استربس - 3 بطابطا- 4 كلوسر - - بارد عائلي كبير - ٤ -خبز …" at bounding box center [554, 317] width 244 height 48
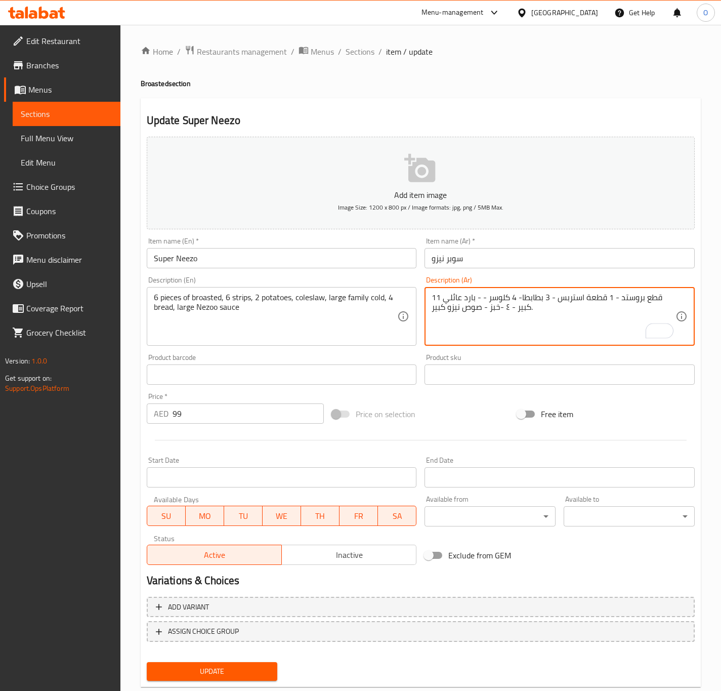
click at [497, 298] on textarea "11 قطع بروستد - 1 قطعة استربس - 3 بطابطا- 4 كلوسر - - بارد عائلي كبير - ٤ -خبز …" at bounding box center [554, 317] width 244 height 48
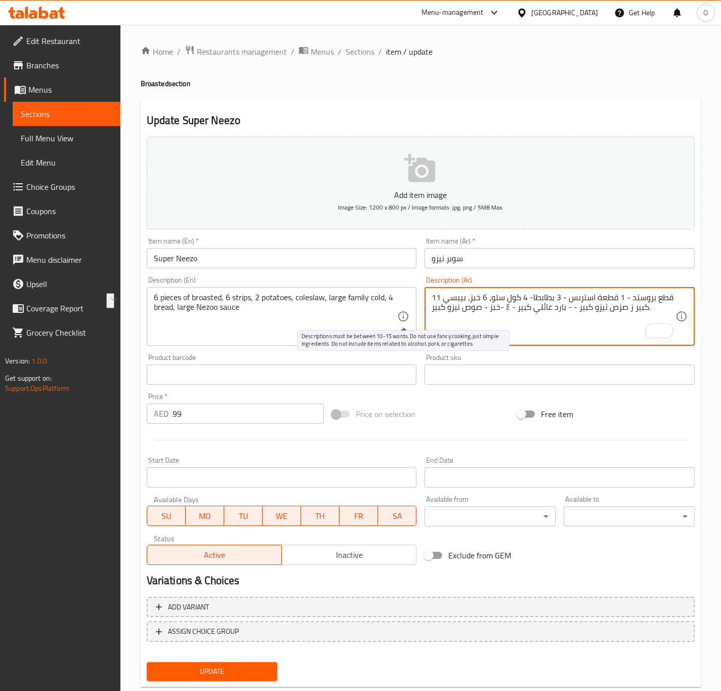
drag, startPoint x: 579, startPoint y: 310, endPoint x: 408, endPoint y: 311, distance: 171.1
click at [408, 311] on div "Add item image Image Size: 1200 x 800 px / Image formats: jpg, png / 5MB Max. I…" at bounding box center [421, 351] width 556 height 436
click at [556, 310] on textarea "11 قطع بروستد - 1 قطعة استربس - 3 بطابطا- 4 كول سلو، 6 خبز، بيبسي كبير ز صزص تي…" at bounding box center [554, 317] width 244 height 48
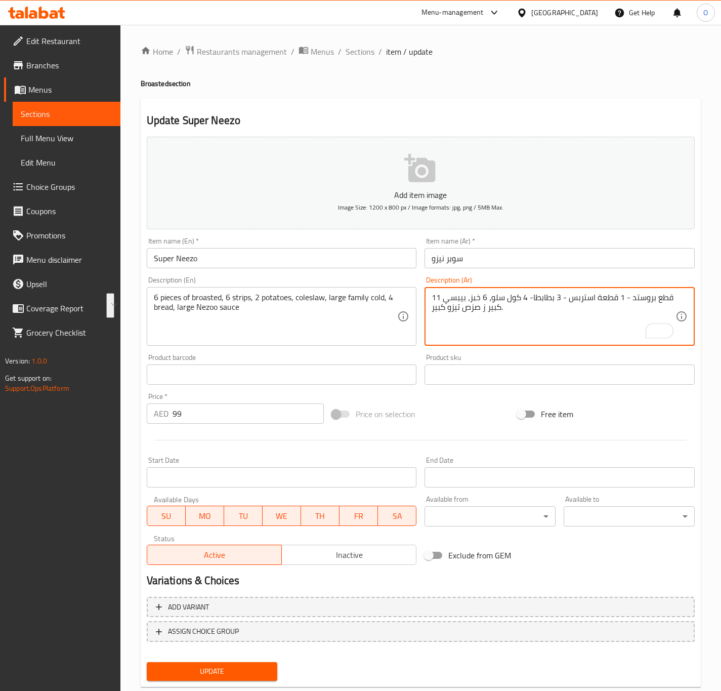
type textarea "11 قطع بروستد - 1 قطعة استربس - 3 بطابطا- 4 كول سلو، 6 خبز، بيبسي كبير ز صزص تي…"
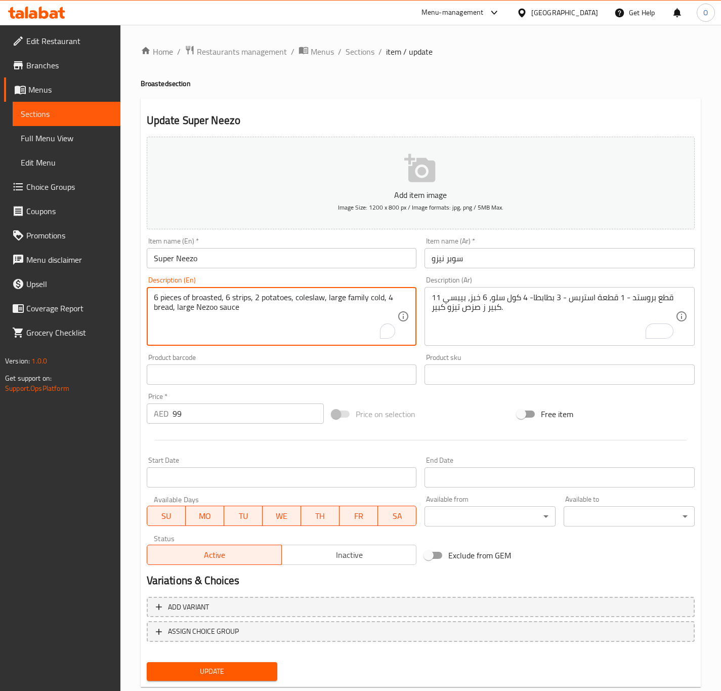
drag, startPoint x: 159, startPoint y: 302, endPoint x: 164, endPoint y: 299, distance: 5.5
type textarea "6 Pieces of broasted, 6 strips, 2 potatoes, coleslaw, large family cold, 4 brea…"
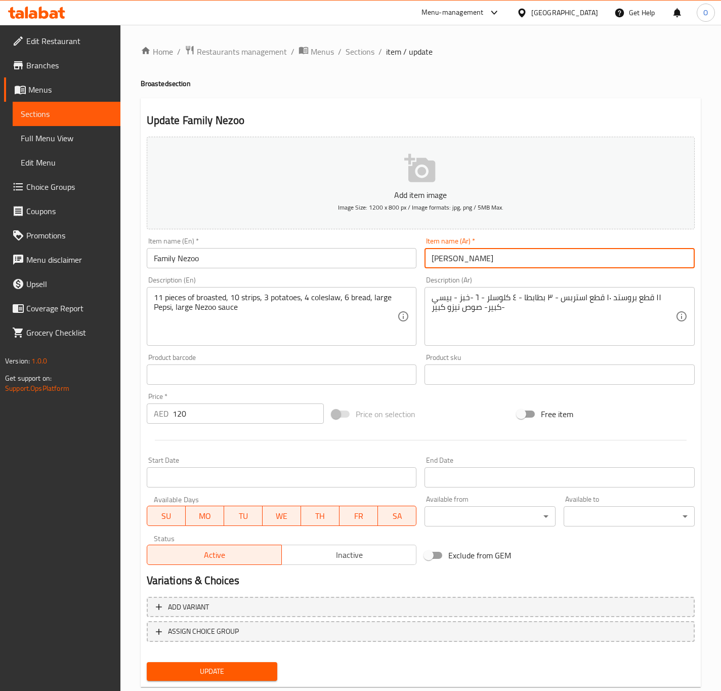
click at [456, 254] on input "[PERSON_NAME]" at bounding box center [560, 258] width 270 height 20
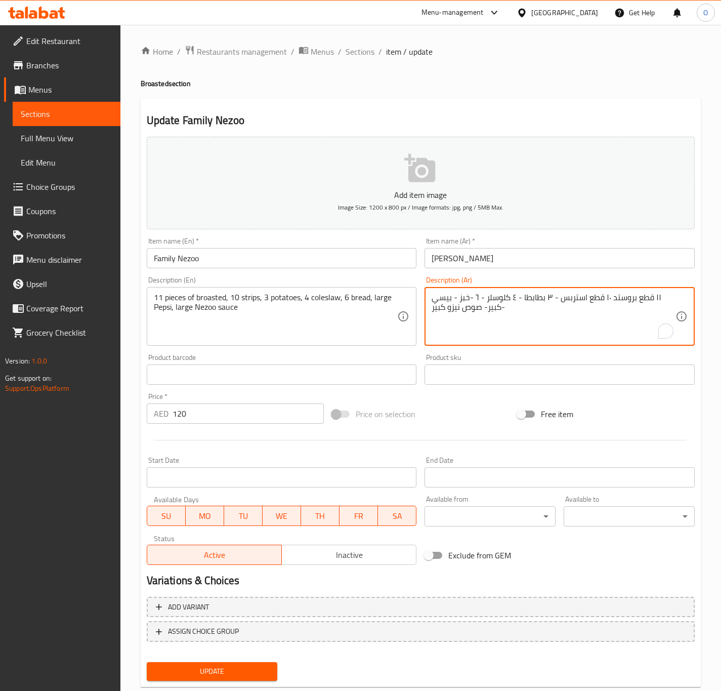
click at [658, 299] on textarea "١١ قطع بروستد ١٠ قطع استربس - ٣ بطابطا - ٤ كلوسلر - ٦ -خبز - بيسي -كبير- صوص ني…" at bounding box center [554, 317] width 244 height 48
click at [649, 304] on textarea "24 قطع بروستد ١٠ قطع استربس - ٣ بطابطا - ٤ كلوسلر - ٦ -خبز - بيسي -كبير- صوص ني…" at bounding box center [554, 317] width 244 height 48
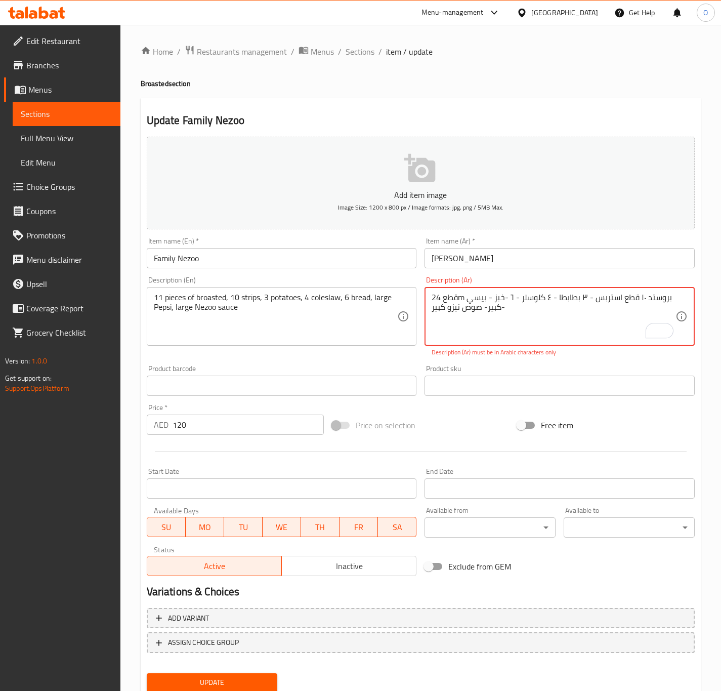
click at [632, 310] on textarea "24 قطعm بروستد ١٠ قطع استربس - ٣ بطابطا - ٤ كلوسلر - ٦ -خبز - بيسي -كبير- صوص ن…" at bounding box center [554, 317] width 244 height 48
click at [455, 297] on textarea "24 قطعm بروستد ١٠ قطع استربس - ٣ بطابطا - ٤ كلوسلر - ٦ -خبز - بيسي -كبير- صوص ن…" at bounding box center [554, 317] width 244 height 48
click at [453, 310] on textarea "24 قطعm بروستد ١٠ قطع استربس - ٣ بطابطا - ٤ كلوسلر - ٦ -خبز - بيسي -كبير- صوص ن…" at bounding box center [554, 317] width 244 height 48
click at [459, 295] on textarea "24 قطعm بروستد ١٠ قطع استربس - ٣ بطابطا - ٤ كلوسلر - ٦ -خبز - بيسي -كبير- صوص ن…" at bounding box center [554, 317] width 244 height 48
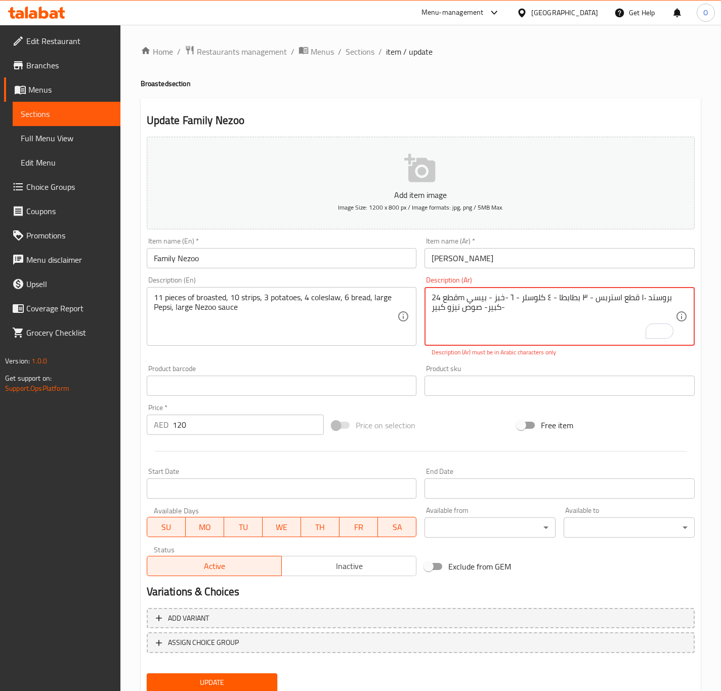
click at [459, 295] on textarea "24 قطعm بروستد ١٠ قطع استربس - ٣ بطابطا - ٤ كلوسلر - ٦ -خبز - بيسي -كبير- صوص ن…" at bounding box center [554, 317] width 244 height 48
click at [623, 301] on textarea "24 قطعة بروستد ١٠ قطع استربس - ٣ بطابطا - ٤ كلوسلر - ٦ -خبز - بيسي -كبير- صوص ن…" at bounding box center [554, 317] width 244 height 48
drag, startPoint x: 622, startPoint y: 294, endPoint x: 569, endPoint y: 301, distance: 53.7
click at [569, 301] on textarea "24 قطعة بروستد ١٠ قطع استربس - ٣ بطابطا - ٤ كلوسلر - ٦ -خبز - بيسي -كبير- صوص ن…" at bounding box center [554, 317] width 244 height 48
click at [543, 333] on textarea "24 قطعة بروستد، 3 بطاطا، صوص نيزو، 2 ثوم، 2 كول سلو، 6 خبز و بارد كبير لتس ونص-…" at bounding box center [554, 317] width 244 height 48
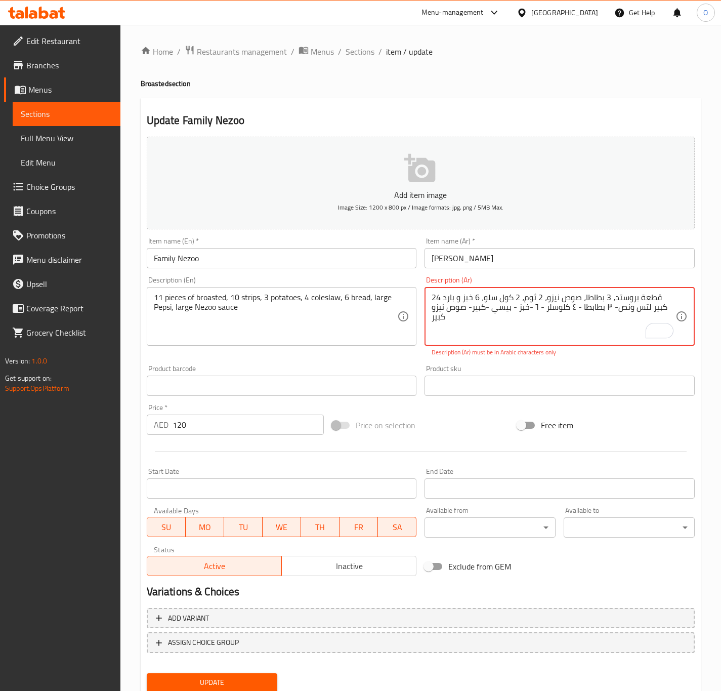
click at [543, 333] on textarea "24 قطعة بروستد، 3 بطاطا، صوص نيزو، 2 ثوم، 2 كول سلو، 6 خبز و بارد كبير لتس ونص-…" at bounding box center [554, 317] width 244 height 48
click at [655, 331] on div "Rewrite with Grammarly" at bounding box center [653, 331] width 11 height 12
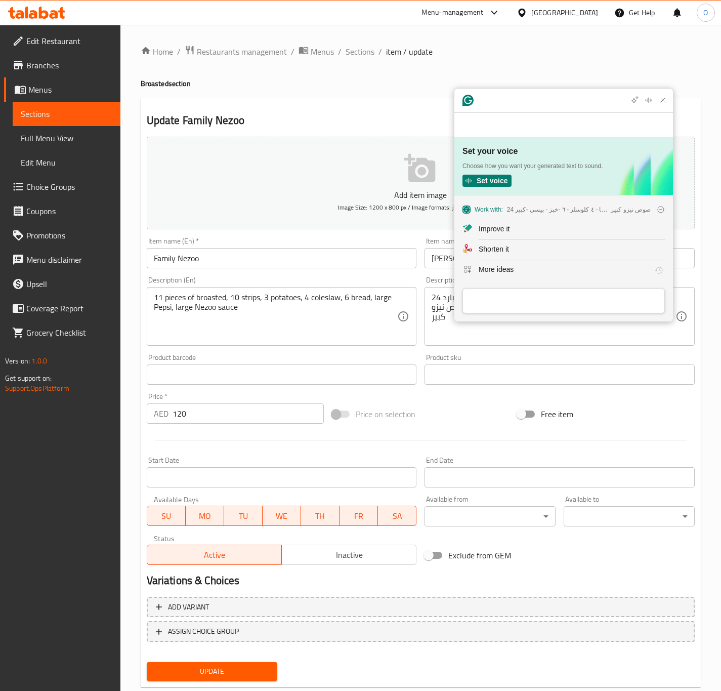
click at [559, 314] on section "Work with: 24 قطعة بروستد، 3 بطاطا، صوص نيزو، 2 ثوم، 2 كول سلو، 6 خبز و بارد كب…" at bounding box center [564, 258] width 219 height 127
click at [662, 104] on icon "Close Grammarly Assistant" at bounding box center [663, 100] width 8 height 8
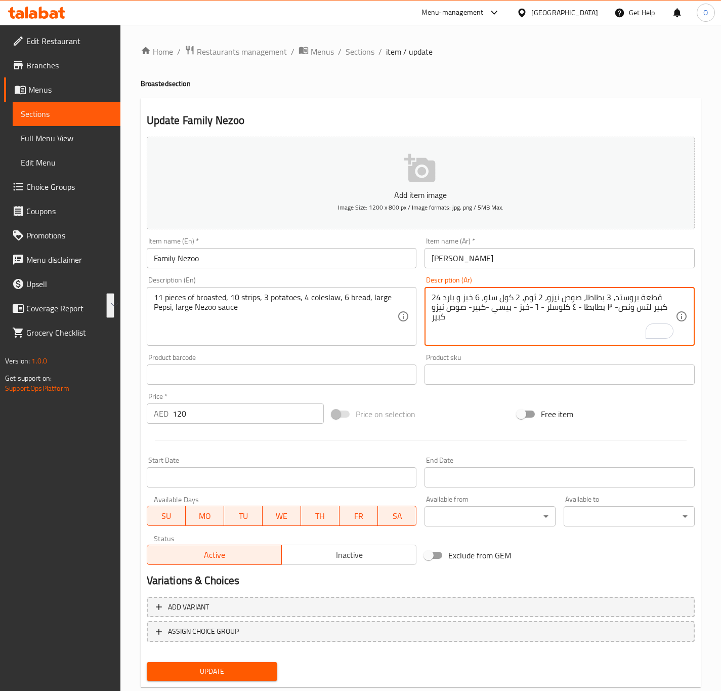
click at [658, 319] on textarea "24 قطعة بروستد، 3 بطاطا، صوص نيزو، 2 ثوم، 2 كول سلو، 6 خبز و بارد كبير لتس ونص-…" at bounding box center [554, 317] width 244 height 48
drag, startPoint x: 656, startPoint y: 316, endPoint x: 652, endPoint y: 319, distance: 5.2
click at [652, 319] on textarea "24 قطعة بروستد، 3 بطاطا، صوص نيزو، 2 ثوم، 2 كول سلو، 6 خبز و بارد كبير لتس ونص-…" at bounding box center [554, 317] width 244 height 48
click at [608, 324] on textarea "24 قطعة بروستد، 3 بطاطا، صوص نيزو، 2 ثوم، 2 كول سلو، 6 خبز و بارد كبير لتر ونص-…" at bounding box center [554, 317] width 244 height 48
click at [546, 322] on textarea "24 قطعة بروستد، 3 بطاطا، صوص نيزو، 2 ثوم، 2 كول سلو، 6 خبز و بارد كبير لتر ونص-…" at bounding box center [554, 317] width 244 height 48
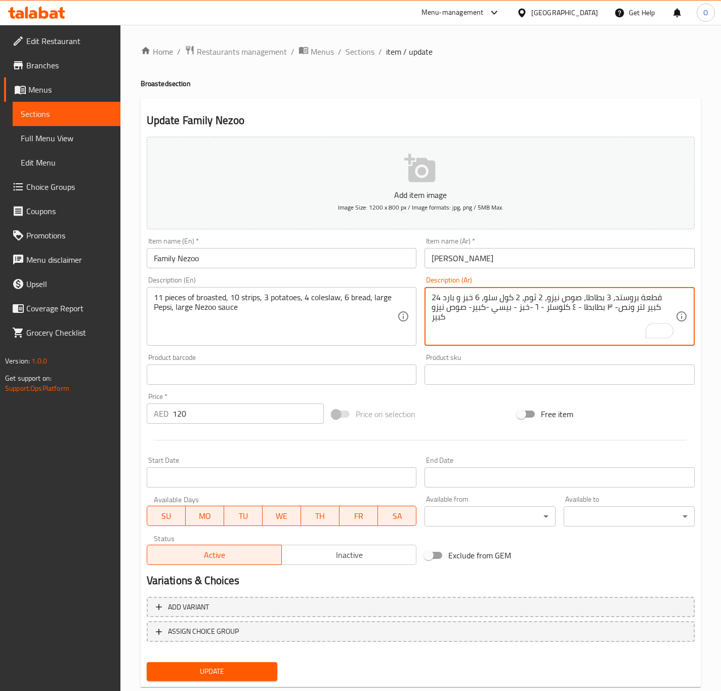
click at [455, 314] on textarea "24 قطعة بروستد، 3 بطاطا، صوص نيزو، 2 ثوم، 2 كول سلو، 6 خبز و بارد كبير لتر ونص-…" at bounding box center [554, 317] width 244 height 48
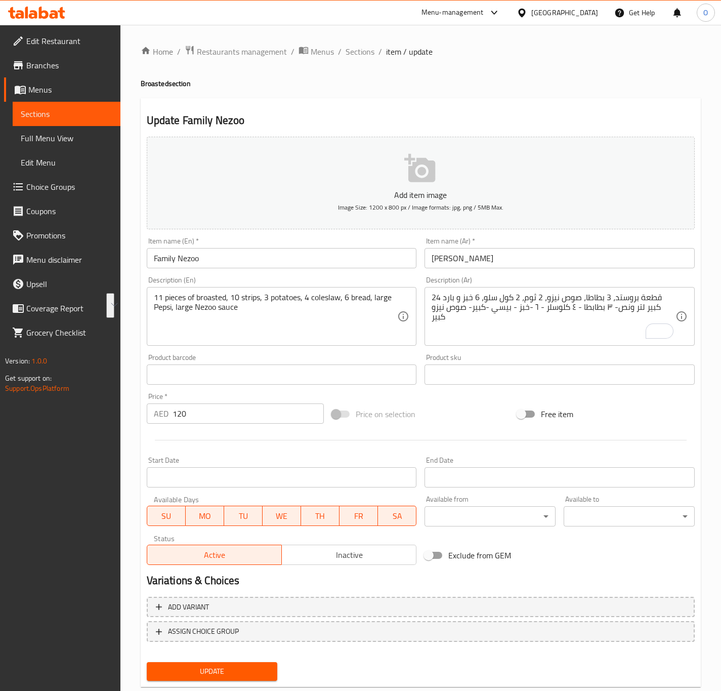
click at [437, 276] on div "Description (Ar) 24 قطعة بروستد، 3 بطاطا، صوص نيزو، 2 ثوم، 2 كول سلو، 6 خبز و ب…" at bounding box center [560, 310] width 270 height 69
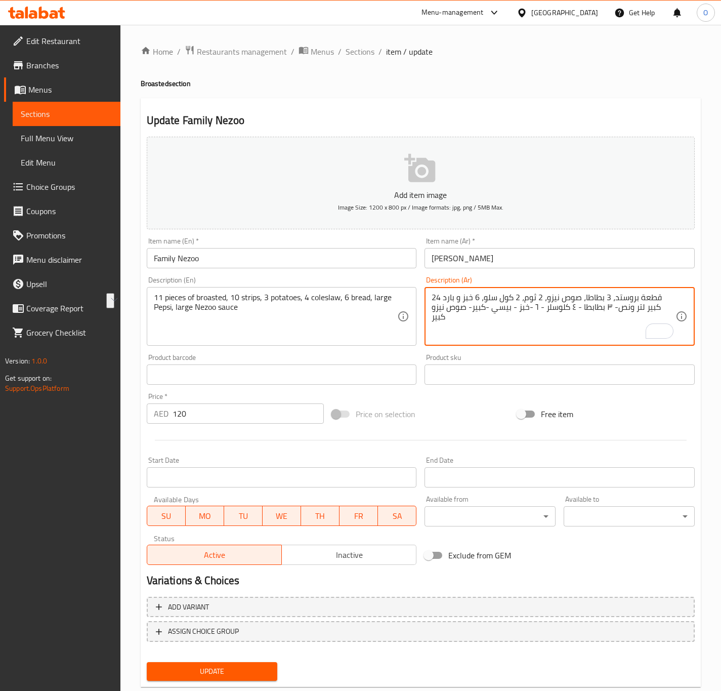
drag, startPoint x: 632, startPoint y: 311, endPoint x: 365, endPoint y: 338, distance: 269.1
click at [494, 319] on textarea "24 قطعة بروستد، 3 بطاطا، صوص نيزو، 2 ثوم، 2 كول سلو، 6 خبز و بارد كبير لتر ونص" at bounding box center [554, 317] width 244 height 48
type textarea "24 قطعة بروستد، 3 بطاطا، صوص نيزو، 2 ثوم، 2 كول سلو، 6 خبز و بارد كبير لتر ونص"
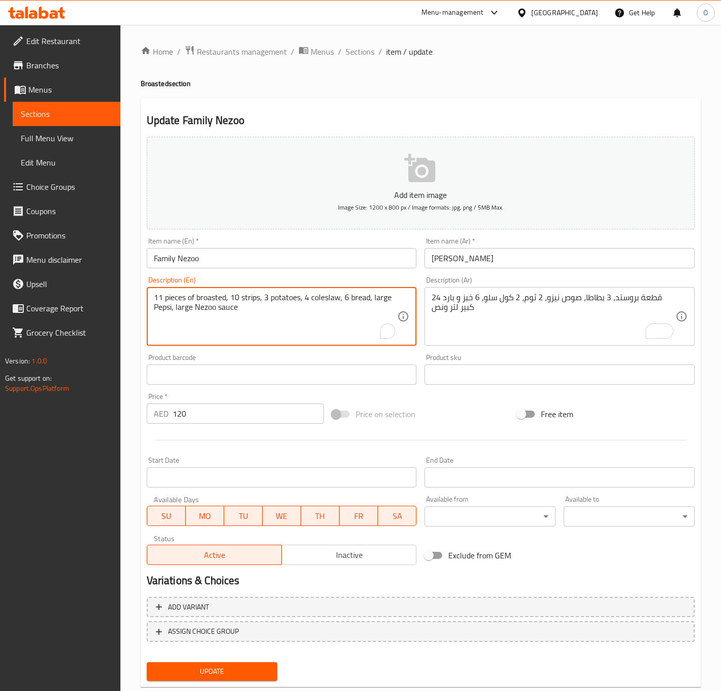
click at [226, 315] on textarea "11 pieces of broasted, 10 strips, 3 potatoes, 4 coleslaw, 6 bread, large Pepsi,…" at bounding box center [276, 317] width 244 height 48
paste textarea "24 pieces of broasted chicken, 3 fries, Nezo sauce, 2 garlic, 2 coleslaw, 6 bre…"
click at [164, 302] on textarea "24 pieces of broasted chicken, 3 fries, Nezo sauce, 2 garlic, 2 coleslaw, 6 bre…" at bounding box center [276, 317] width 244 height 48
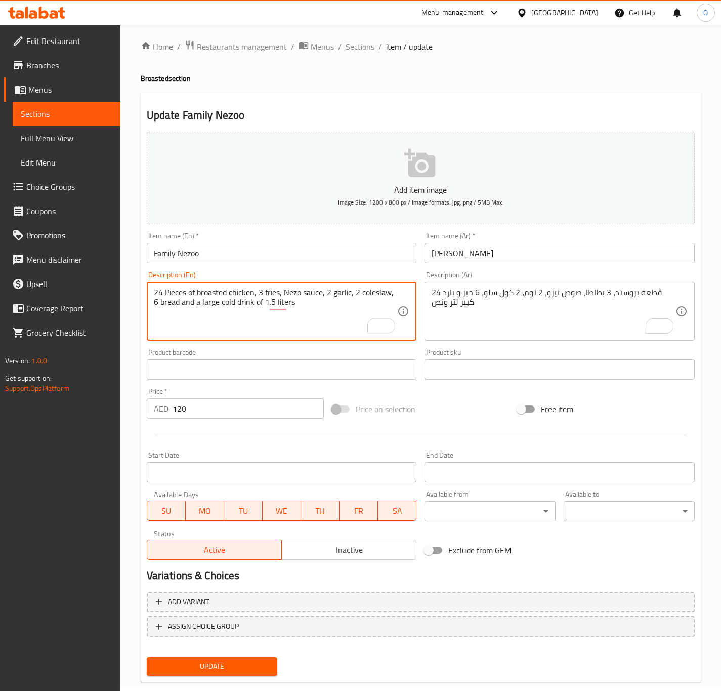
scroll to position [23, 0]
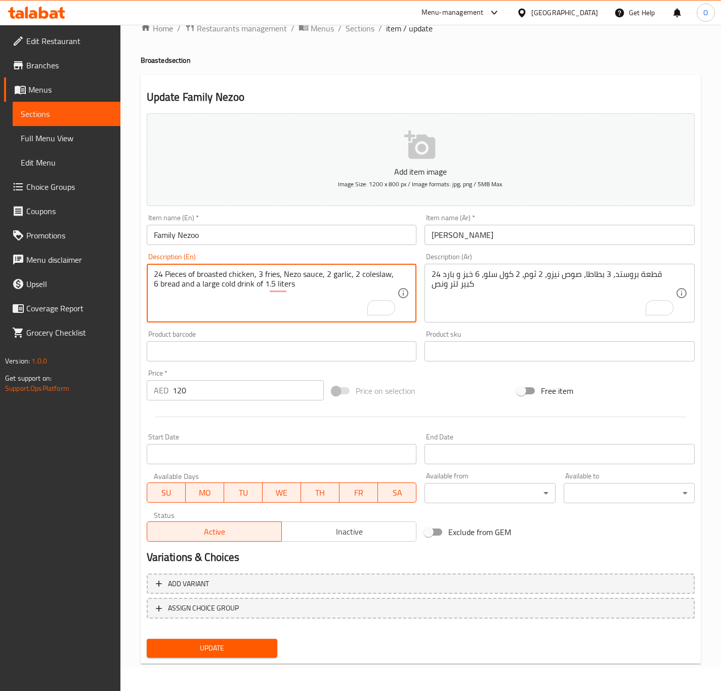
click at [237, 285] on textarea "24 Pieces of broasted chicken, 3 fries, Nezo sauce, 2 garlic, 2 coleslaw, 6 bre…" at bounding box center [276, 293] width 244 height 48
click at [209, 287] on textarea "24 Pieces of broasted chicken, 3 fries, Nezo sauce, 2 garlic, 2 coleslaw, 6 bre…" at bounding box center [276, 293] width 244 height 48
drag, startPoint x: 257, startPoint y: 287, endPoint x: 298, endPoint y: 288, distance: 41.0
click at [298, 288] on textarea "24 Pieces of broasted chicken, 3 fries, Nezo sauce, 2 garlic, 2 coleslaw, 6 bre…" at bounding box center [276, 293] width 244 height 48
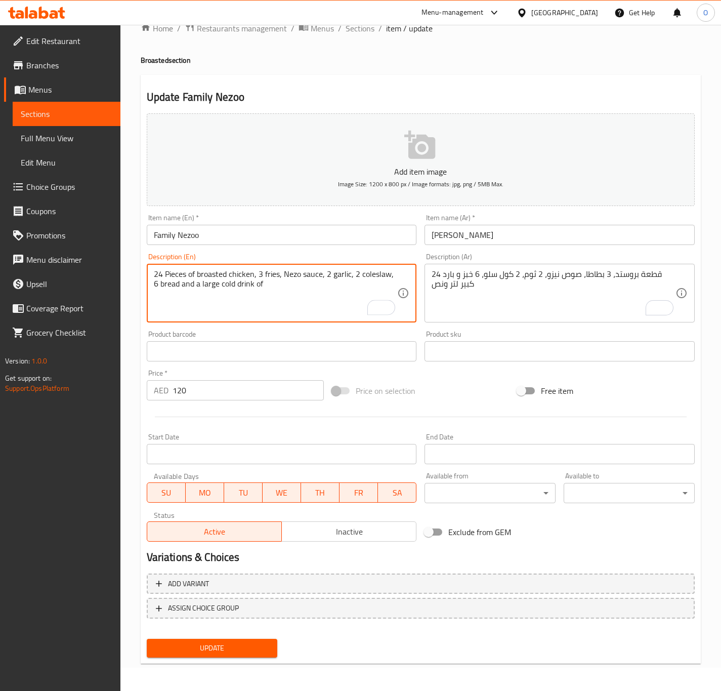
click at [214, 285] on textarea "24 Pieces of broasted chicken, 3 fries, Nezo sauce, 2 garlic, 2 coleslaw, 6 bre…" at bounding box center [276, 293] width 244 height 48
paste textarea "1.5 liters"
click at [263, 286] on textarea "24 Pieces of broasted chicken, 3 fries, Nezo sauce, 2 garlic, 2 coleslaw, 6 bre…" at bounding box center [276, 293] width 244 height 48
click at [262, 286] on textarea "24 Pieces of broasted chicken, 3 fries, Nezo sauce, 2 garlic, 2 coleslaw, 6 bre…" at bounding box center [276, 293] width 244 height 48
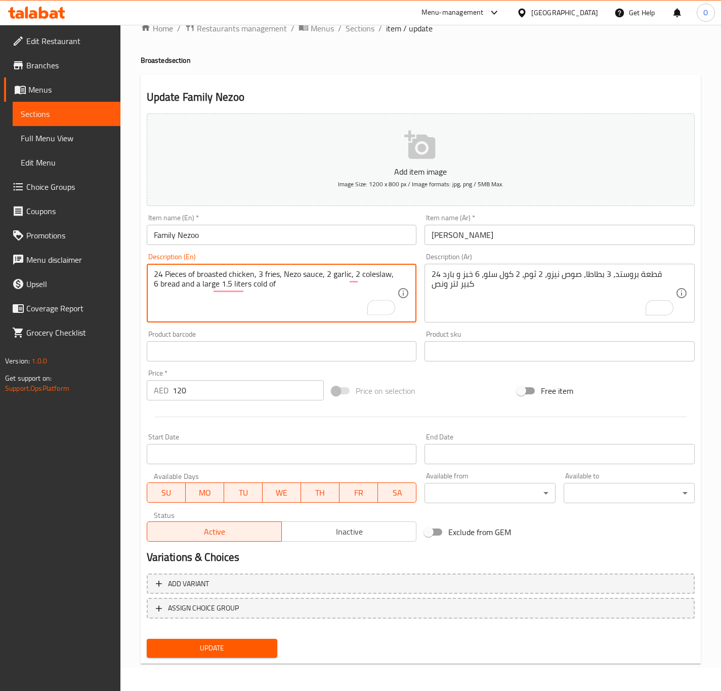
click at [262, 286] on textarea "24 Pieces of broasted chicken, 3 fries, Nezo sauce, 2 garlic, 2 coleslaw, 6 bre…" at bounding box center [276, 293] width 244 height 48
type textarea "24 Pieces of broasted chicken, 3 fries, Nezo sauce, 2 garlic, 2 coleslaw, 6 bre…"
click at [189, 654] on button "Update" at bounding box center [212, 648] width 131 height 19
click at [243, 650] on span "Update" at bounding box center [212, 648] width 115 height 13
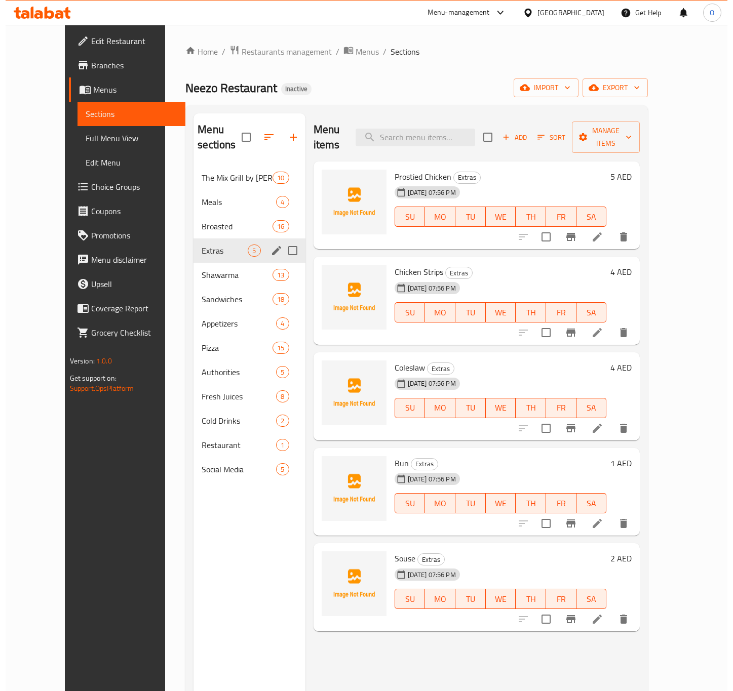
scroll to position [66, 0]
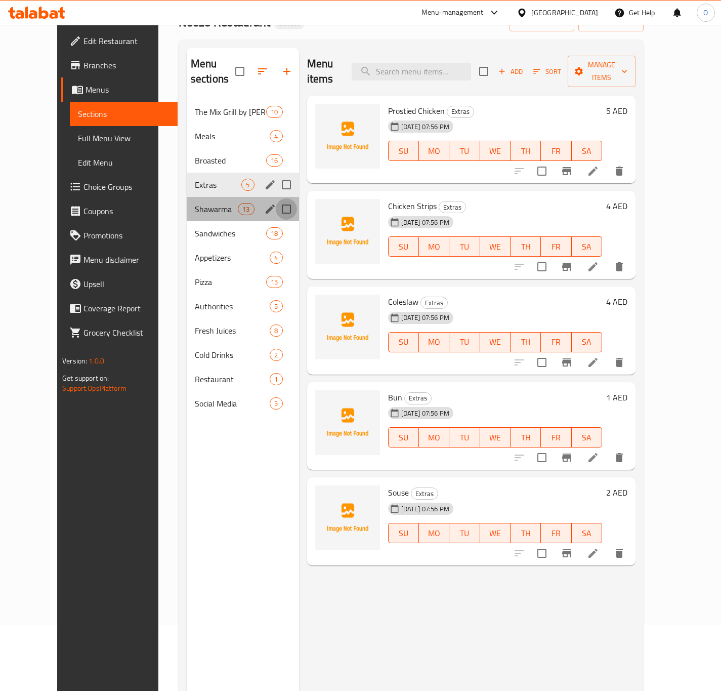
click at [276, 198] on input "Menu sections" at bounding box center [286, 208] width 21 height 21
checkbox input "true"
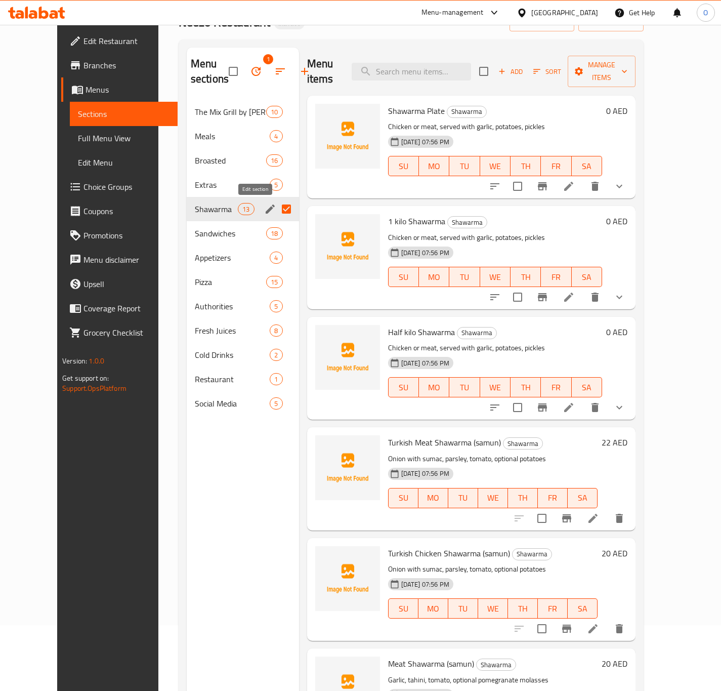
click at [264, 210] on icon "edit" at bounding box center [270, 209] width 12 height 12
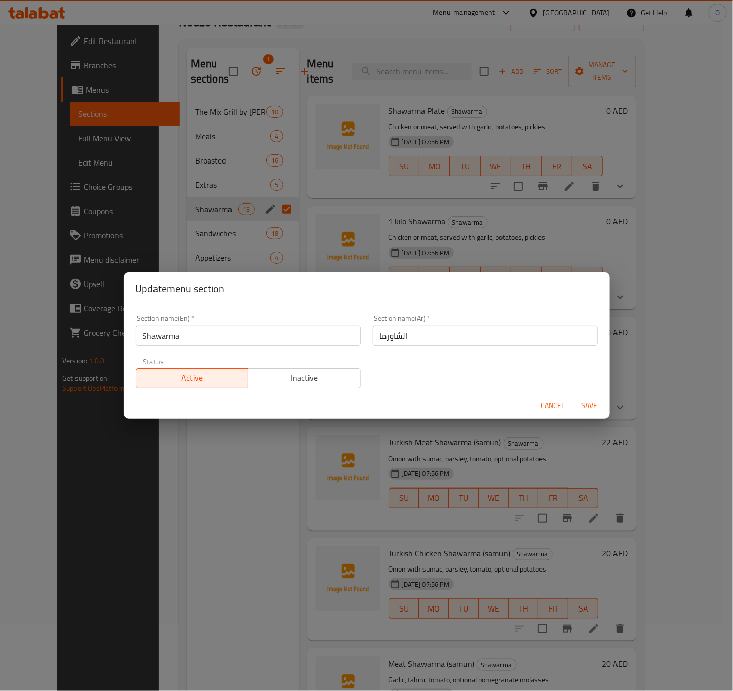
click at [254, 229] on div "Update menu section Section name(En)   * Shawarma Section name(En) * Section na…" at bounding box center [366, 345] width 733 height 691
click at [552, 412] on span "Cancel" at bounding box center [553, 405] width 24 height 13
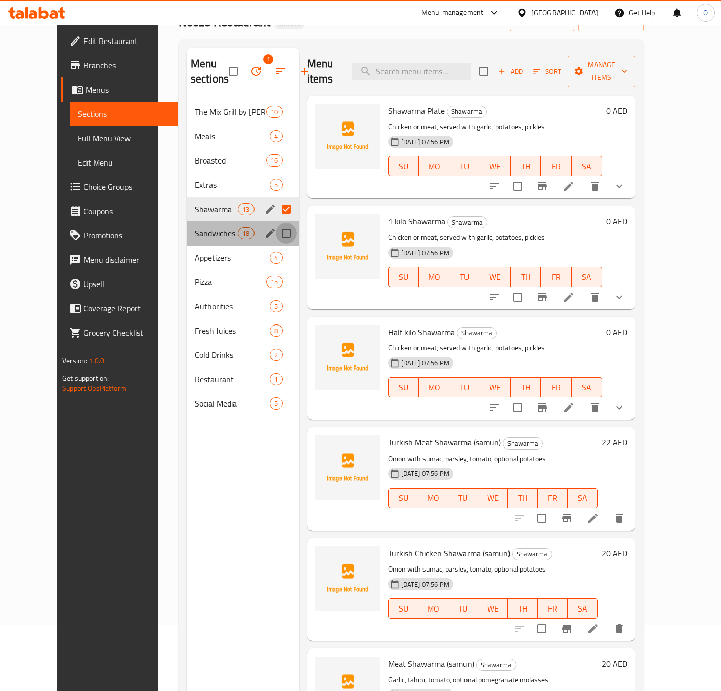
drag, startPoint x: 272, startPoint y: 234, endPoint x: 263, endPoint y: 272, distance: 39.2
click at [276, 234] on input "Menu sections" at bounding box center [286, 233] width 21 height 21
checkbox input "true"
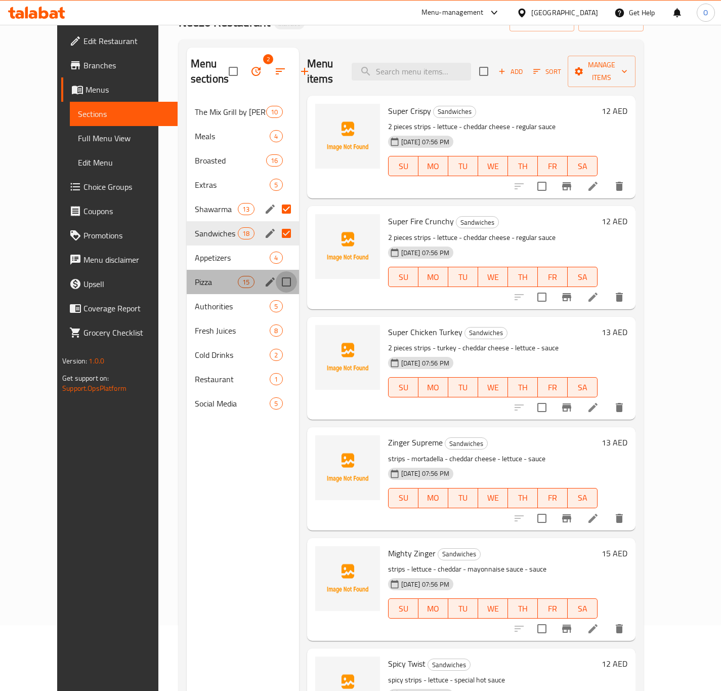
click at [276, 279] on input "Menu sections" at bounding box center [286, 281] width 21 height 21
checkbox input "true"
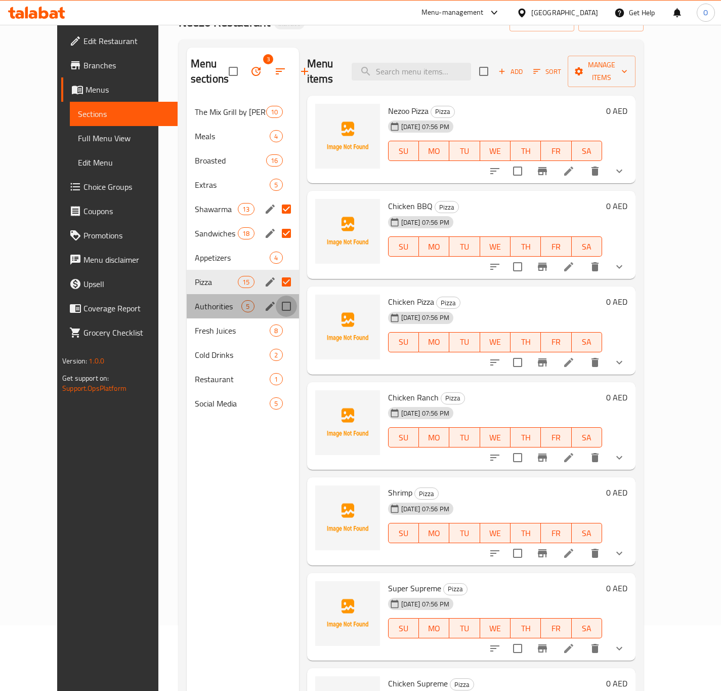
click at [276, 300] on input "Menu sections" at bounding box center [286, 306] width 21 height 21
checkbox input "true"
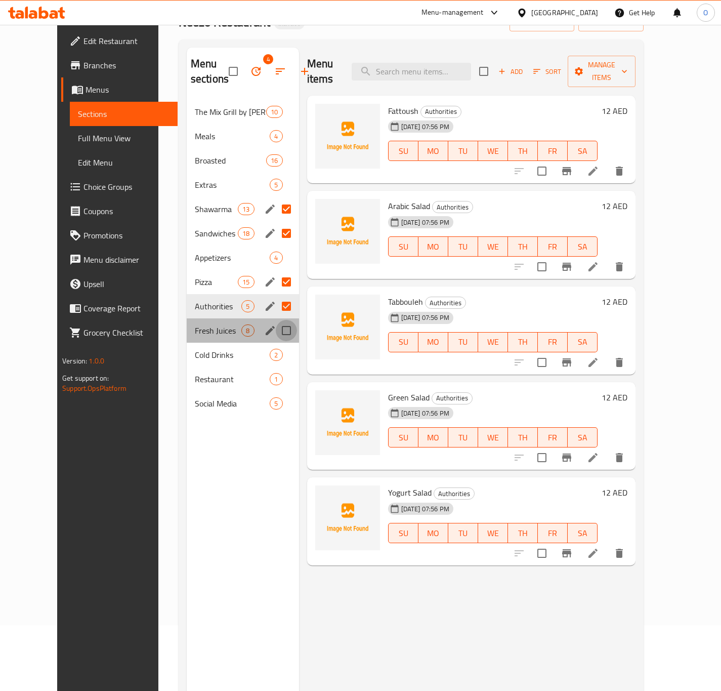
click at [276, 333] on input "Menu sections" at bounding box center [286, 330] width 21 height 21
checkbox input "true"
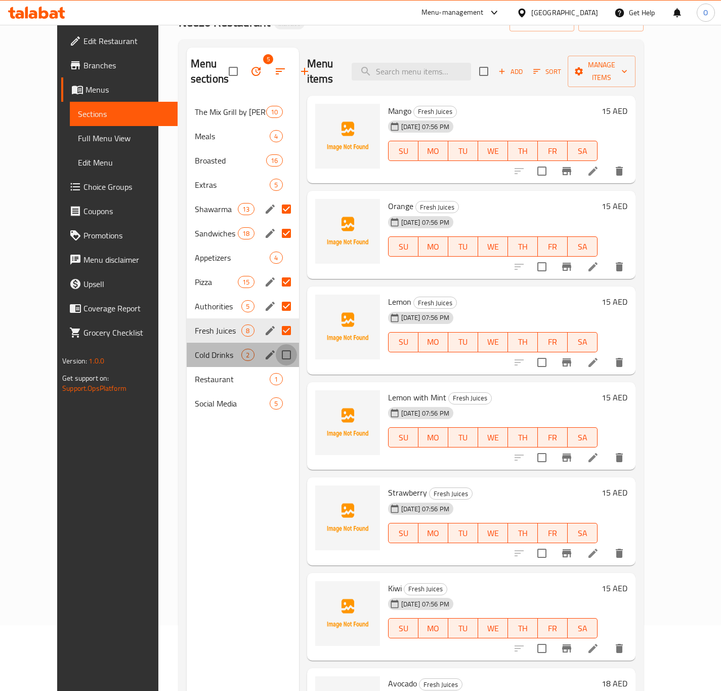
drag, startPoint x: 274, startPoint y: 348, endPoint x: 272, endPoint y: 371, distance: 22.3
click at [276, 348] on input "Menu sections" at bounding box center [286, 354] width 21 height 21
checkbox input "true"
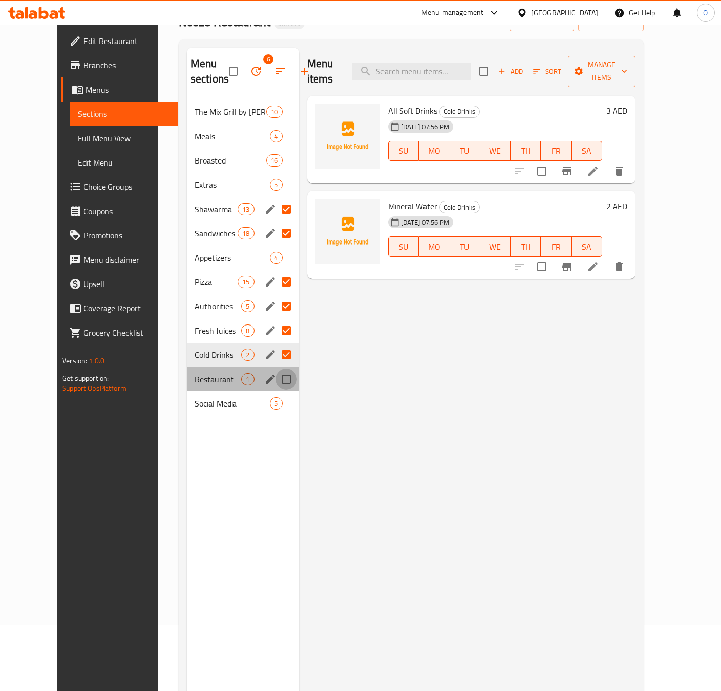
click at [276, 384] on input "Menu sections" at bounding box center [286, 379] width 21 height 21
checkbox input "true"
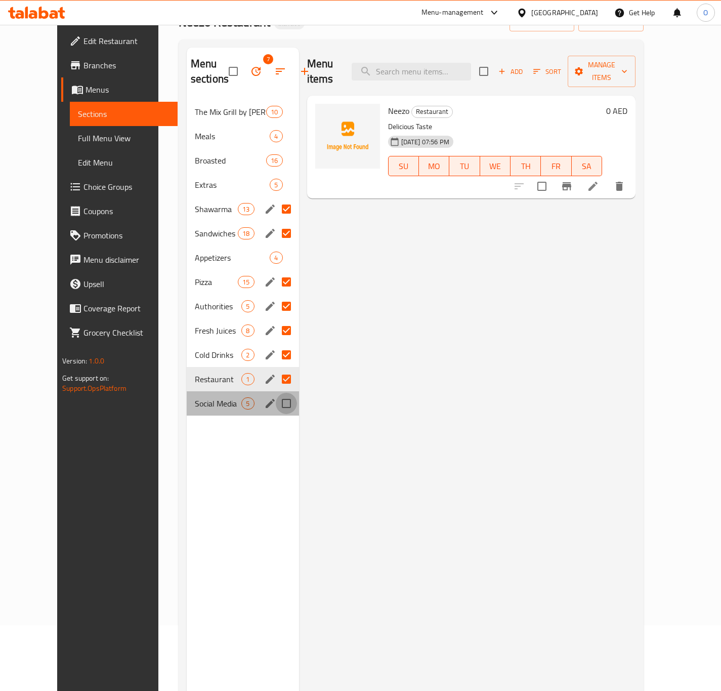
click at [276, 406] on input "Menu sections" at bounding box center [286, 403] width 21 height 21
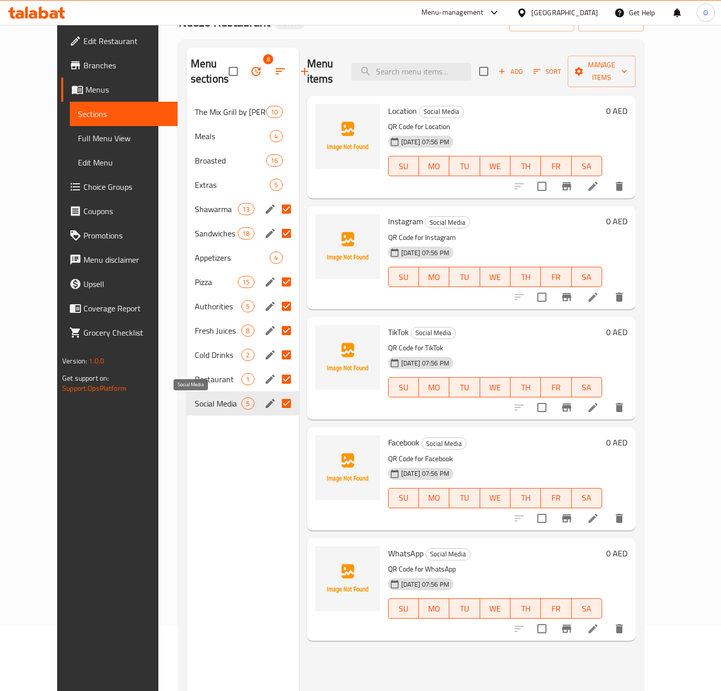
click at [214, 403] on span "Social Media" at bounding box center [218, 403] width 47 height 12
click at [199, 408] on span "Social Media" at bounding box center [218, 403] width 47 height 12
click at [276, 407] on input "Menu sections" at bounding box center [286, 403] width 21 height 21
checkbox input "true"
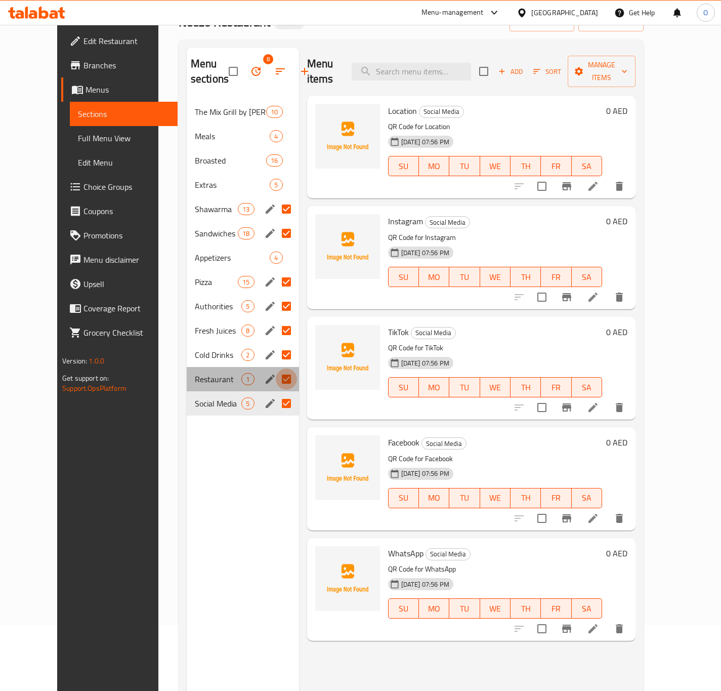
click at [276, 374] on input "Menu sections" at bounding box center [286, 379] width 21 height 21
checkbox input "false"
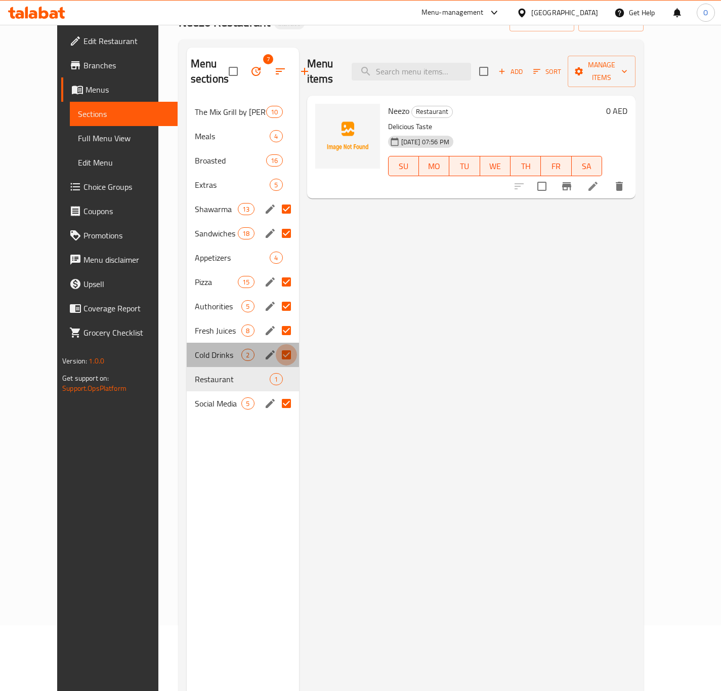
click at [276, 349] on input "Menu sections" at bounding box center [286, 354] width 21 height 21
checkbox input "false"
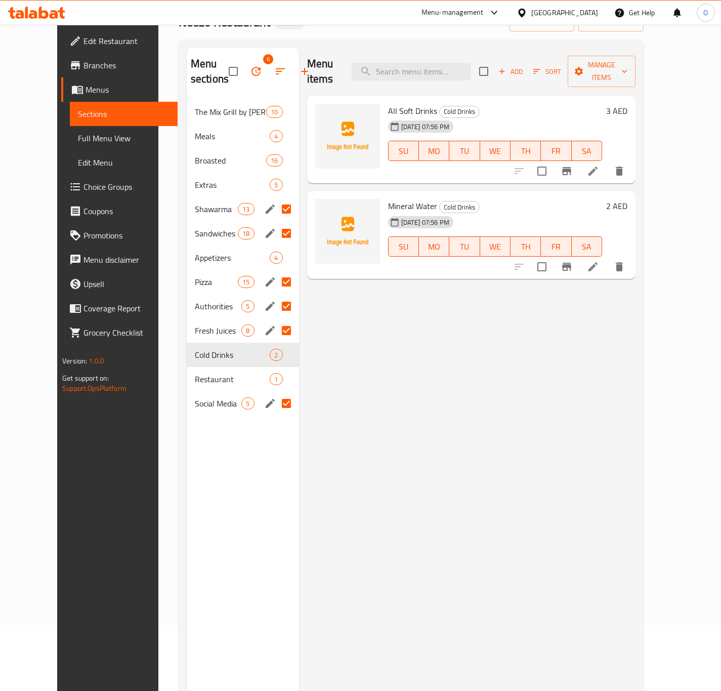
click at [276, 327] on input "Menu sections" at bounding box center [286, 330] width 21 height 21
checkbox input "false"
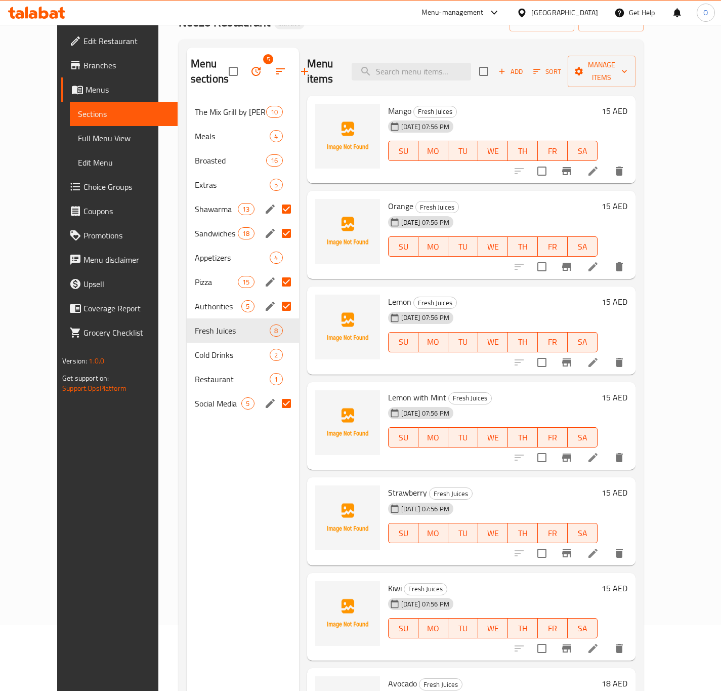
click at [276, 301] on input "Menu sections" at bounding box center [286, 306] width 21 height 21
checkbox input "false"
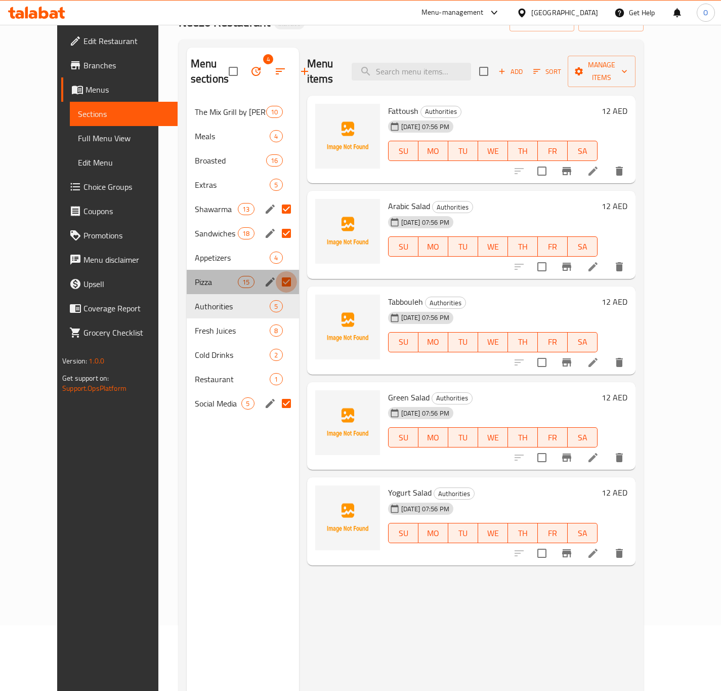
click at [276, 283] on input "Menu sections" at bounding box center [286, 281] width 21 height 21
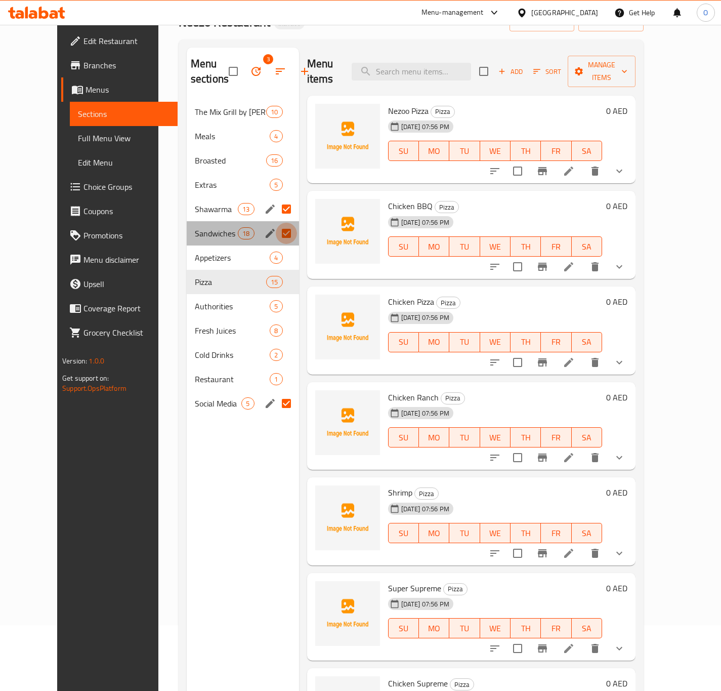
click at [276, 227] on input "Menu sections" at bounding box center [286, 233] width 21 height 21
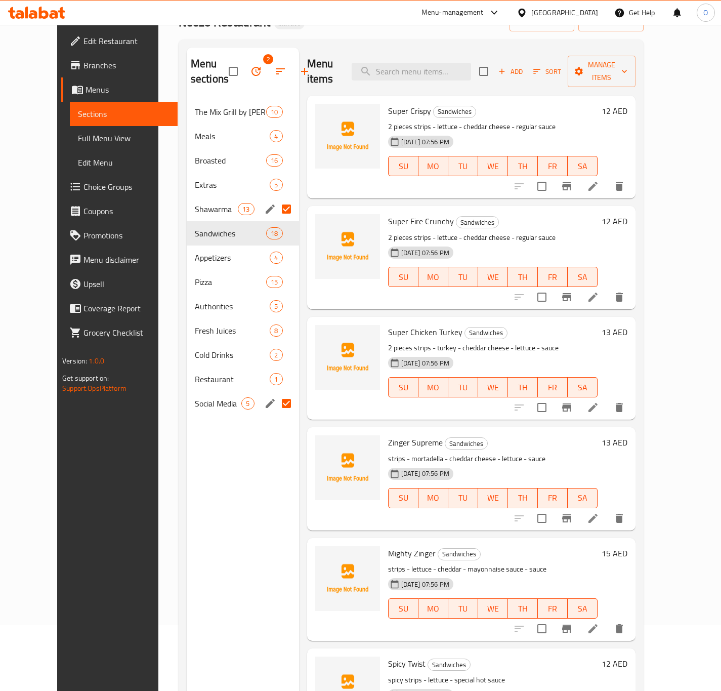
click at [276, 216] on input "Menu sections" at bounding box center [286, 208] width 21 height 21
checkbox input "false"
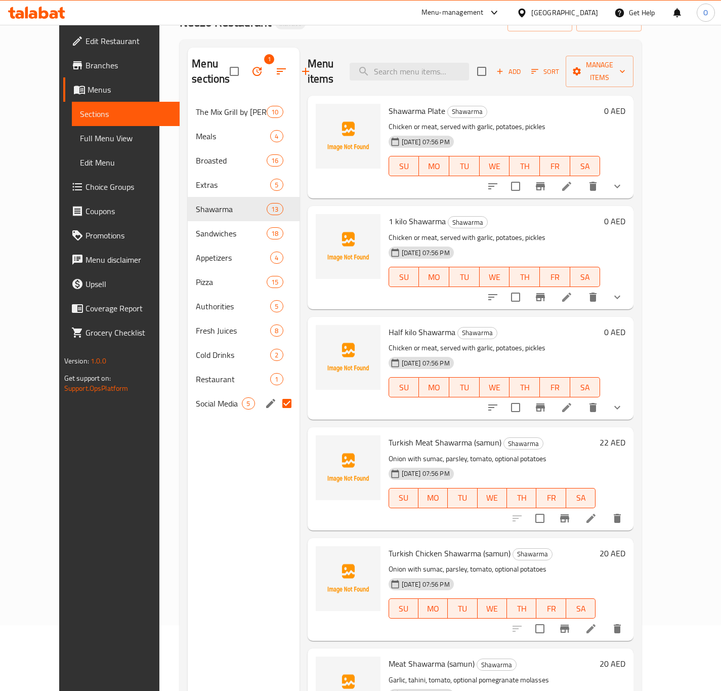
click at [223, 58] on div "Menu sections 1" at bounding box center [243, 72] width 111 height 48
click at [251, 65] on icon "button" at bounding box center [257, 71] width 12 height 12
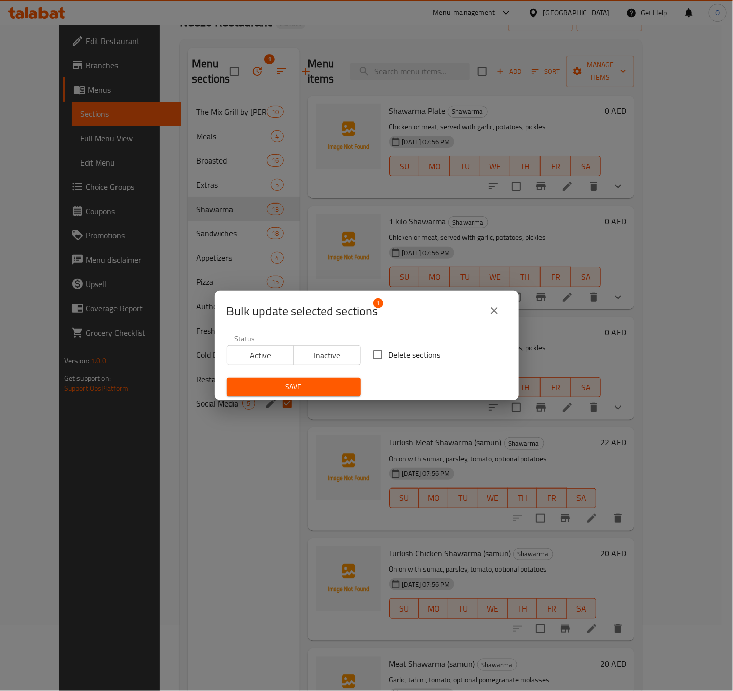
click at [391, 360] on span "Delete sections" at bounding box center [414, 355] width 52 height 12
click at [388, 360] on input "Delete sections" at bounding box center [377, 354] width 21 height 21
checkbox input "true"
click at [305, 382] on span "Save" at bounding box center [293, 387] width 117 height 13
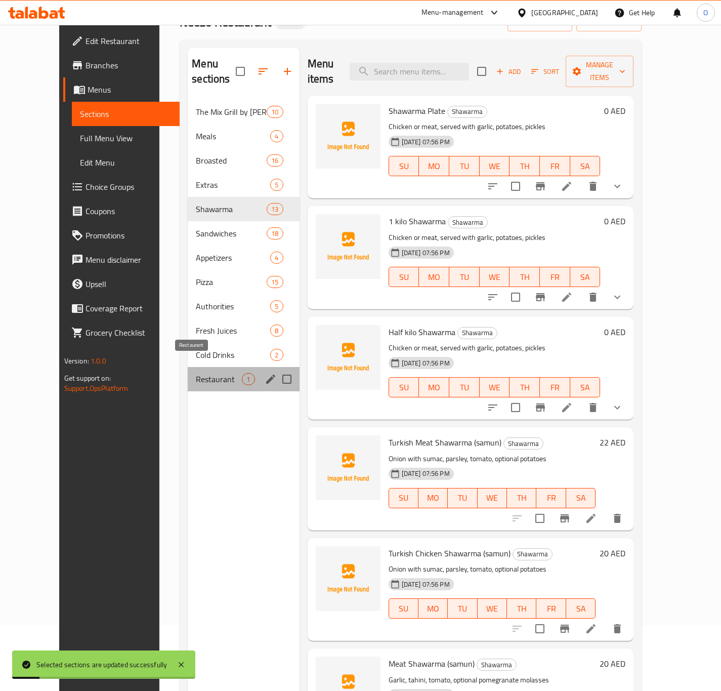
click at [196, 373] on span "Restaurant" at bounding box center [219, 379] width 46 height 12
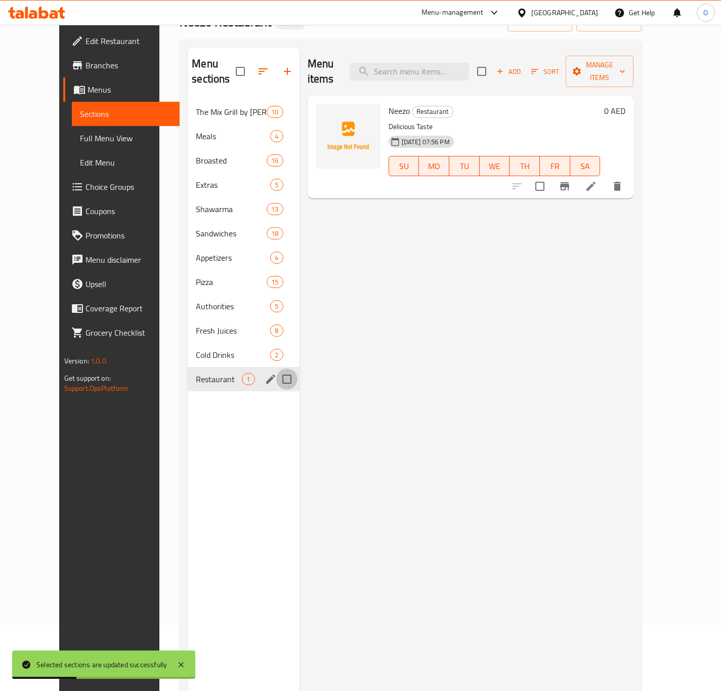
click at [276, 369] on input "Menu sections" at bounding box center [286, 379] width 21 height 21
checkbox input "true"
click at [245, 67] on button "button" at bounding box center [257, 71] width 24 height 24
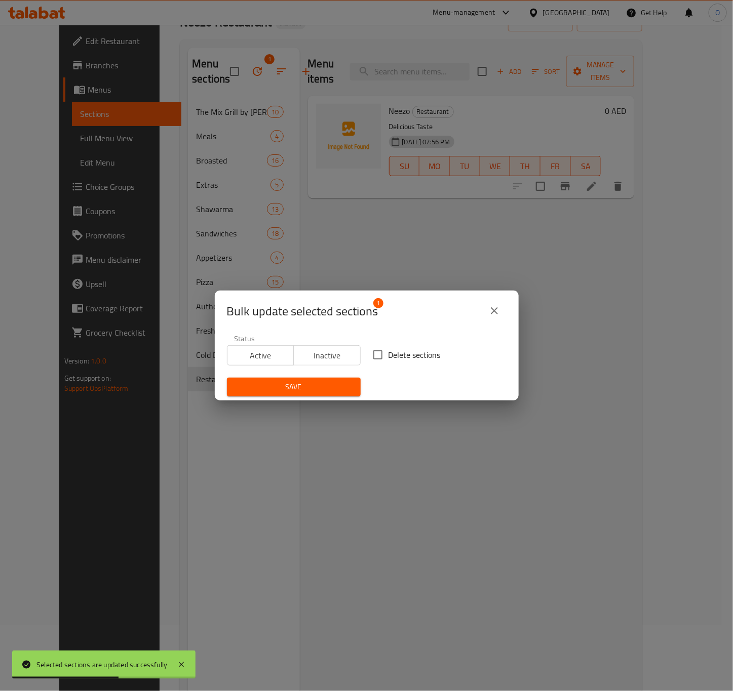
click at [418, 360] on span "Delete sections" at bounding box center [414, 355] width 52 height 12
click at [388, 360] on input "Delete sections" at bounding box center [377, 354] width 21 height 21
checkbox input "true"
click at [297, 382] on span "Save" at bounding box center [293, 387] width 117 height 13
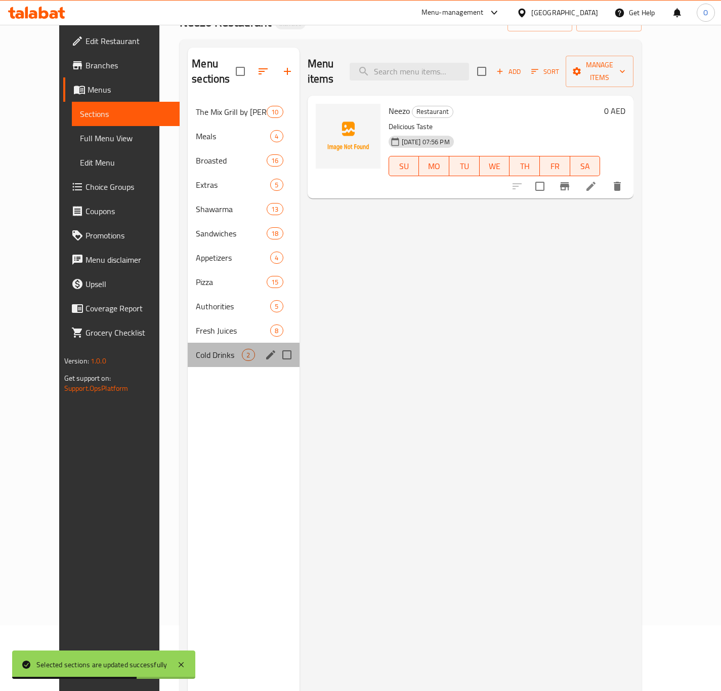
click at [213, 347] on div "Cold Drinks 2" at bounding box center [243, 355] width 111 height 24
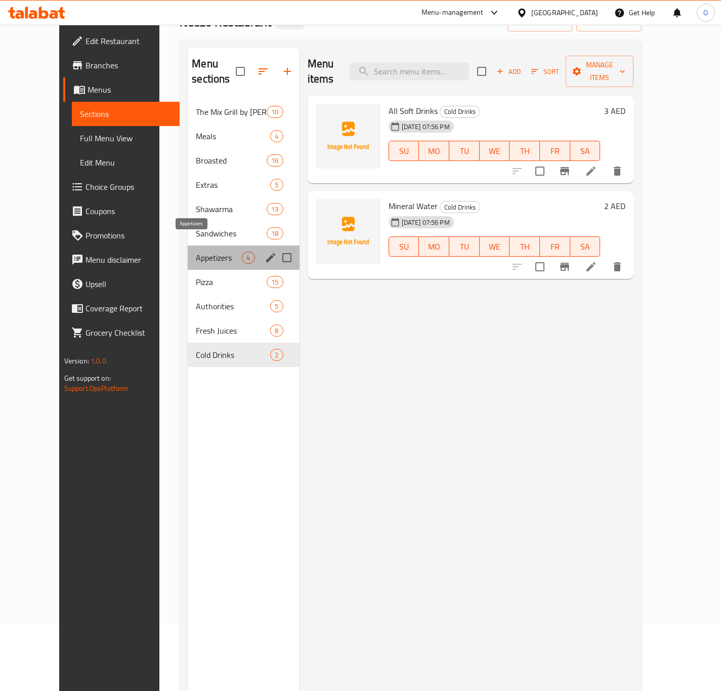
click at [196, 252] on span "Appetizers" at bounding box center [219, 258] width 46 height 12
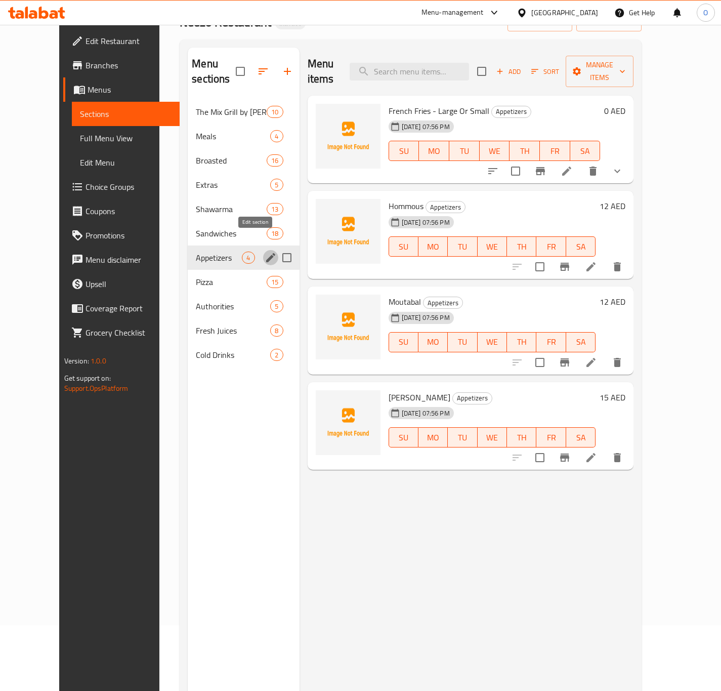
click at [265, 252] on icon "edit" at bounding box center [271, 258] width 12 height 12
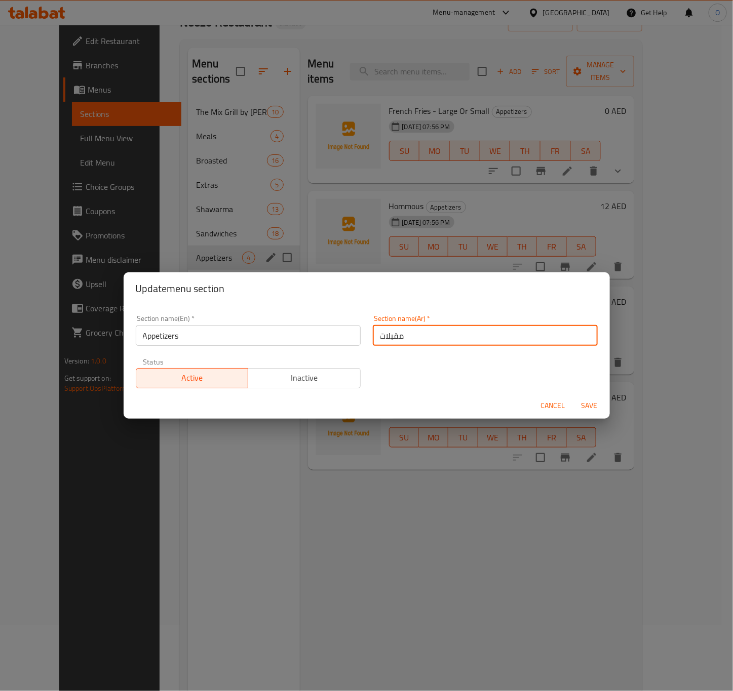
click at [375, 339] on input "مقبلات" at bounding box center [485, 336] width 225 height 20
type input "المقبلات"
click at [593, 397] on button "Save" at bounding box center [589, 405] width 32 height 19
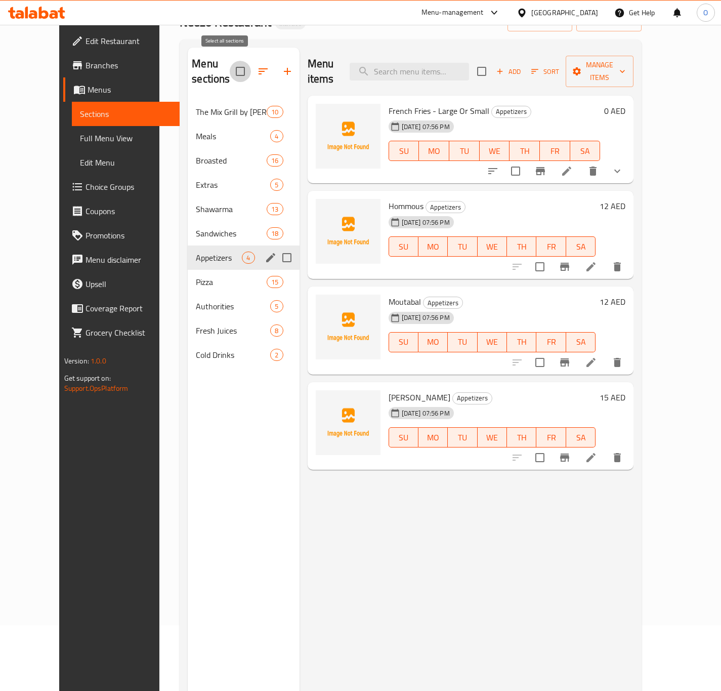
click at [230, 63] on input "checkbox" at bounding box center [240, 71] width 21 height 21
checkbox input "false"
checkbox input "true"
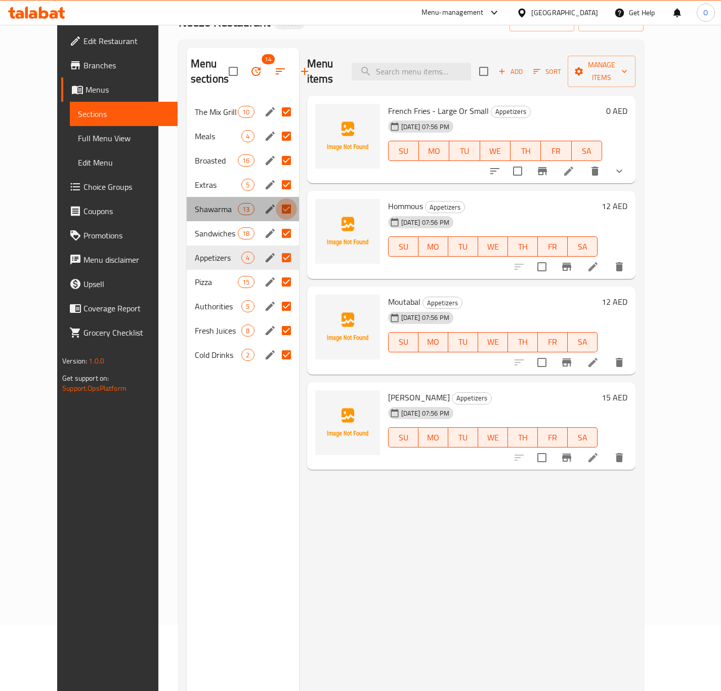
click at [276, 210] on input "Menu sections" at bounding box center [286, 208] width 21 height 21
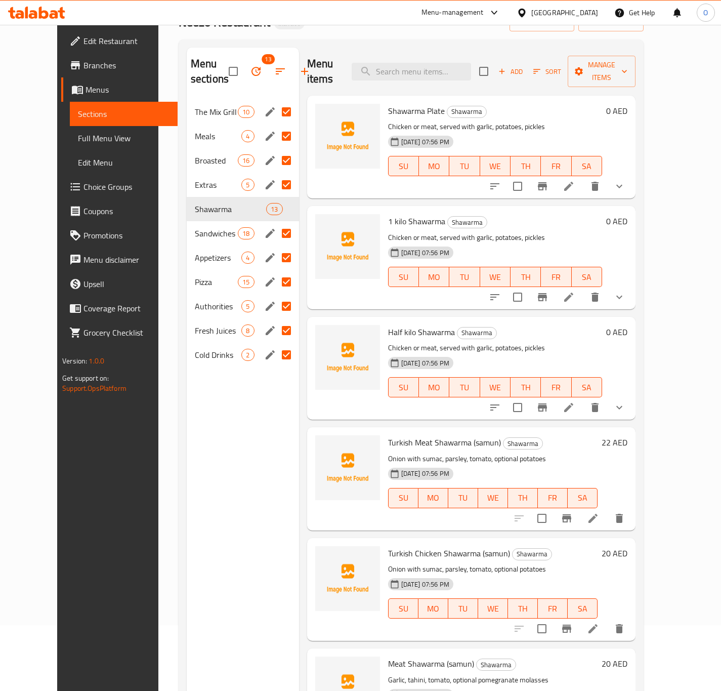
click at [276, 233] on input "Menu sections" at bounding box center [286, 233] width 21 height 21
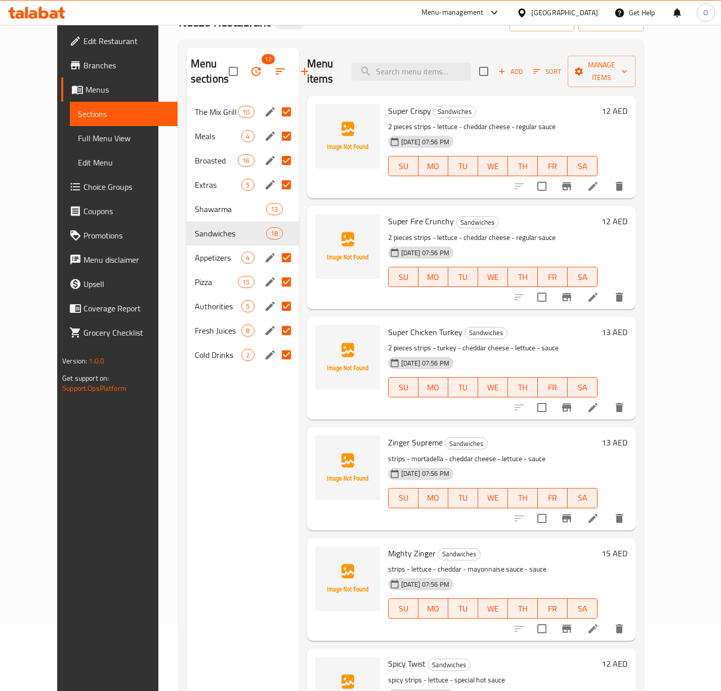
click at [276, 276] on input "Menu sections" at bounding box center [286, 281] width 21 height 21
checkbox input "false"
checkbox input "true"
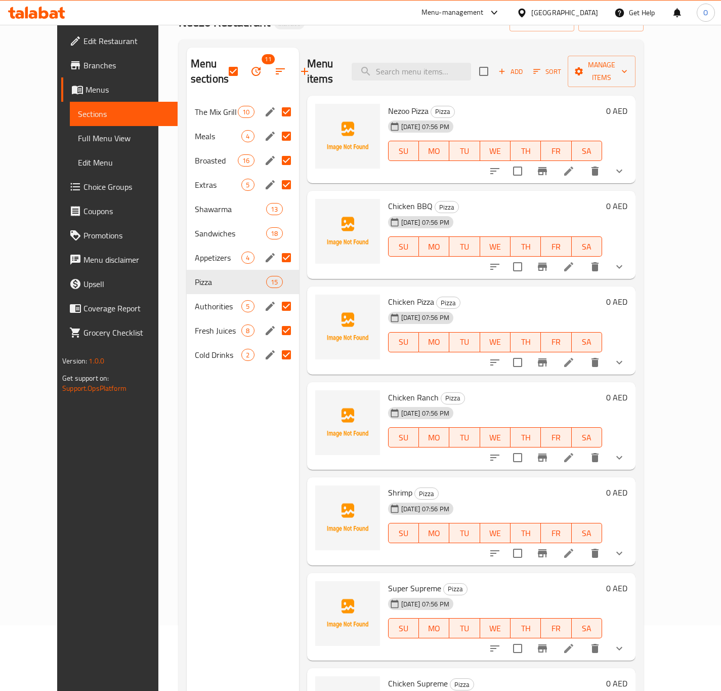
click at [276, 307] on input "Menu sections" at bounding box center [286, 306] width 21 height 21
checkbox input "false"
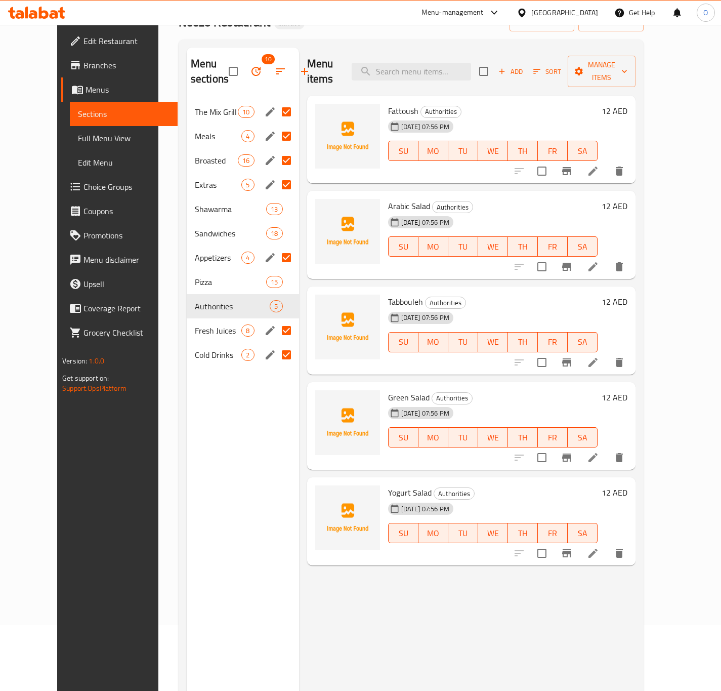
click at [223, 70] on input "checkbox" at bounding box center [233, 71] width 21 height 21
click at [223, 78] on input "checkbox" at bounding box center [233, 71] width 21 height 21
click at [223, 71] on input "checkbox" at bounding box center [233, 71] width 21 height 21
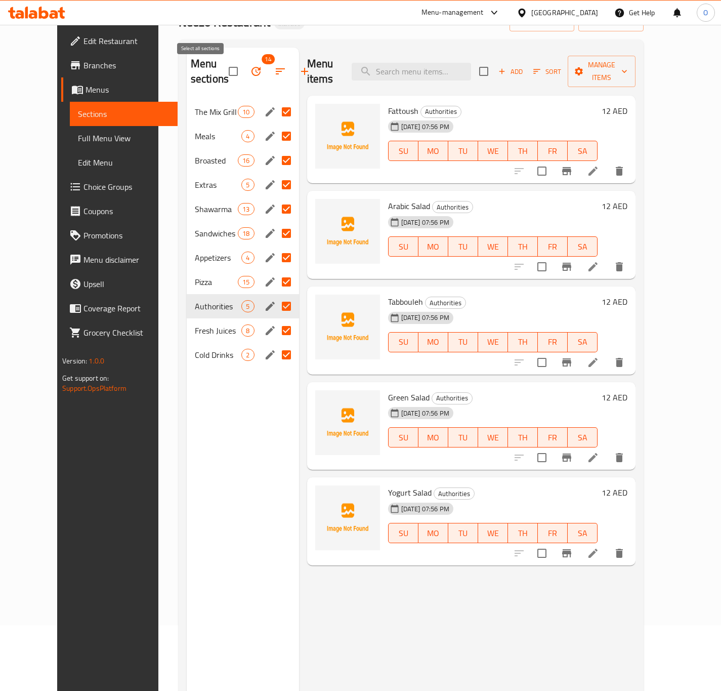
checkbox input "false"
click at [240, 329] on div "Fresh Juices 8" at bounding box center [243, 330] width 112 height 24
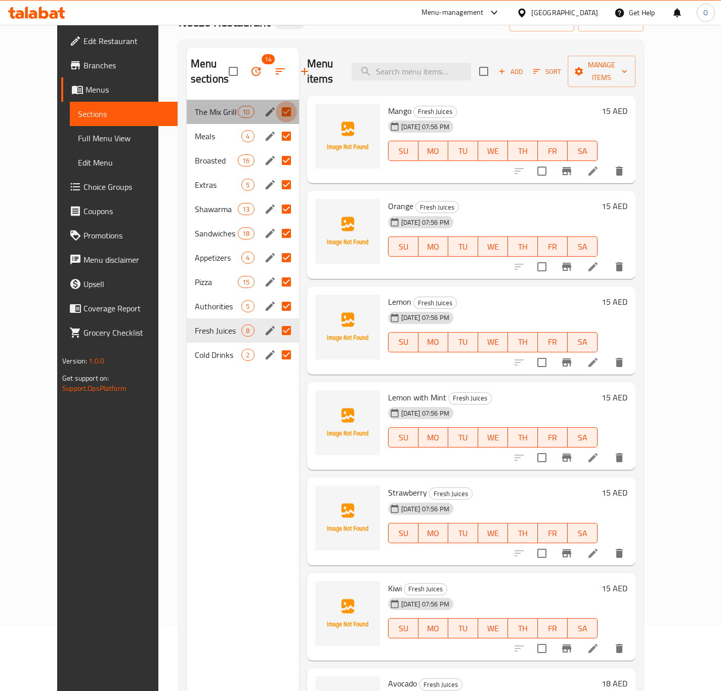
click at [276, 110] on input "Menu sections" at bounding box center [286, 111] width 21 height 21
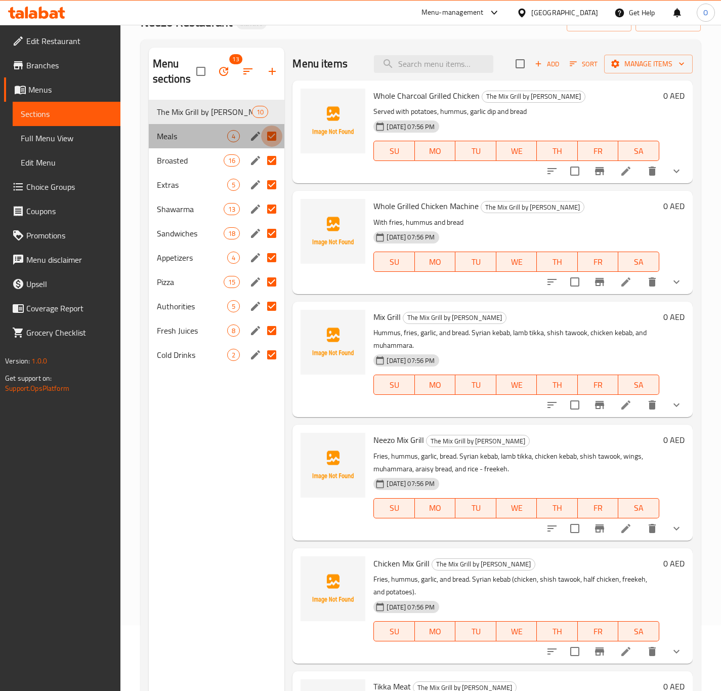
click at [272, 132] on input "Menu sections" at bounding box center [271, 136] width 21 height 21
checkbox input "false"
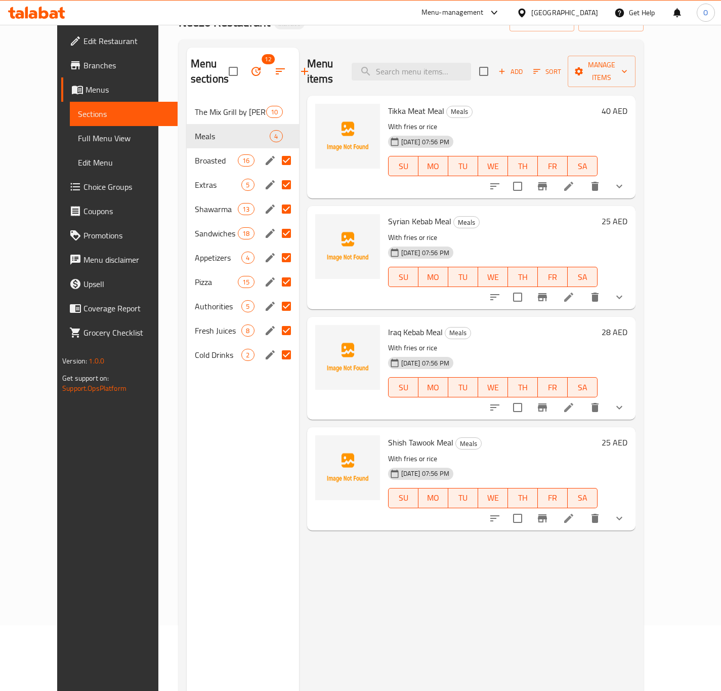
click at [276, 158] on input "Menu sections" at bounding box center [286, 160] width 21 height 21
checkbox input "true"
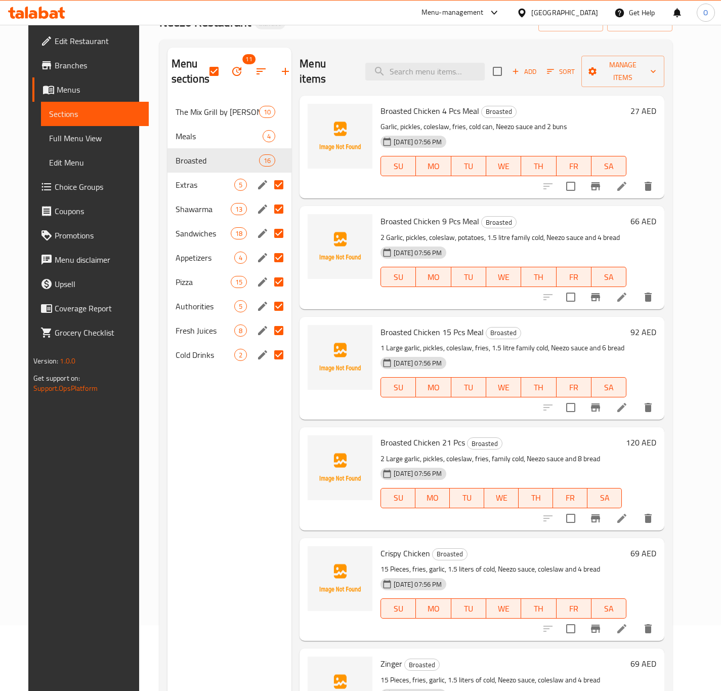
click at [268, 184] on input "Menu sections" at bounding box center [278, 184] width 21 height 21
checkbox input "false"
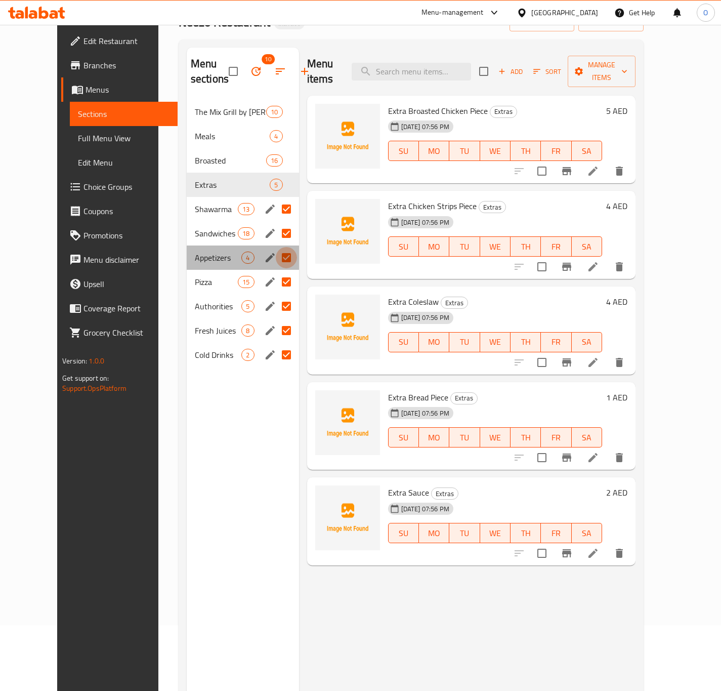
click at [276, 254] on input "Menu sections" at bounding box center [286, 257] width 21 height 21
checkbox input "false"
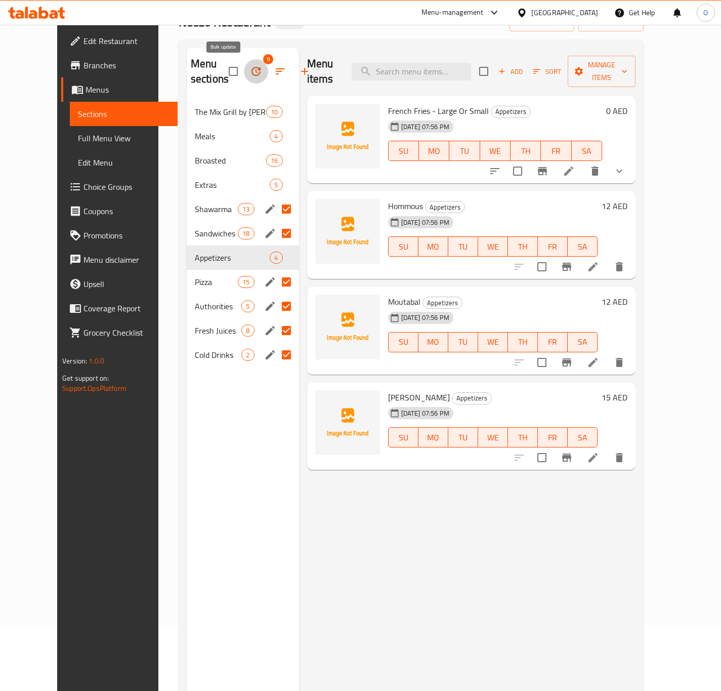
click at [244, 76] on button "button" at bounding box center [256, 71] width 24 height 24
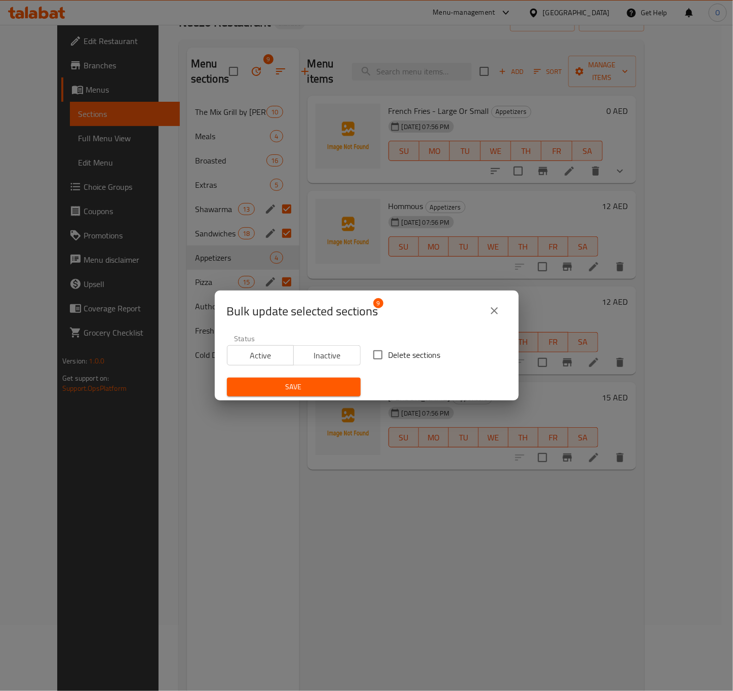
click at [381, 352] on input "Delete sections" at bounding box center [377, 354] width 21 height 21
checkbox input "true"
click at [320, 386] on span "Save" at bounding box center [293, 387] width 117 height 13
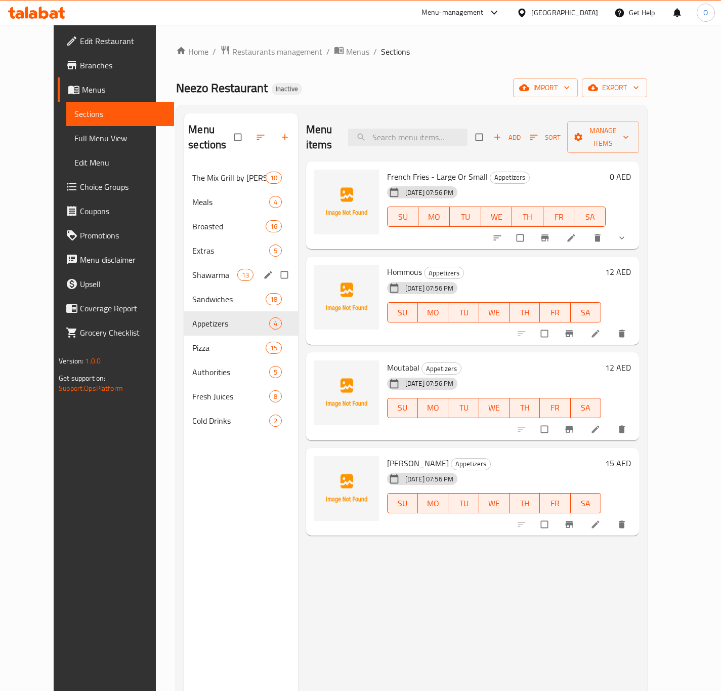
click at [275, 266] on input "Menu sections" at bounding box center [285, 274] width 21 height 19
checkbox input "true"
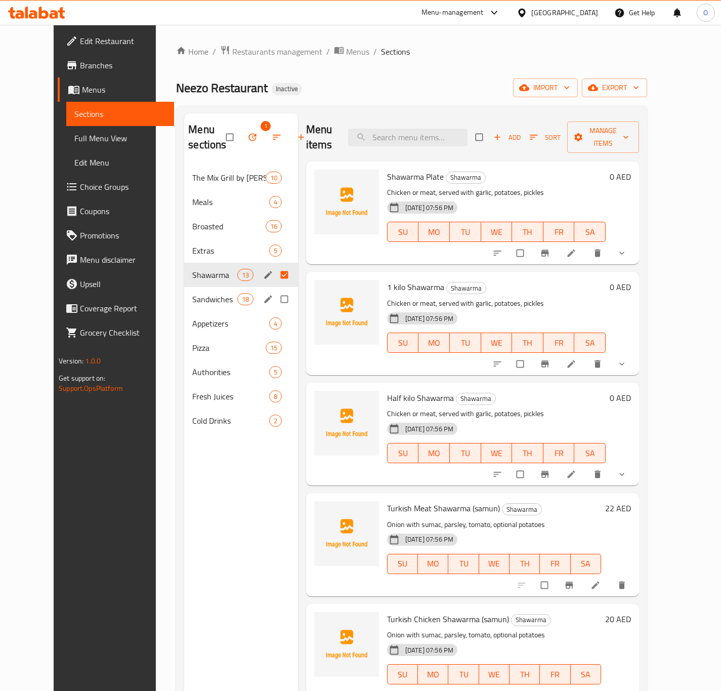
click at [275, 301] on input "Menu sections" at bounding box center [285, 299] width 21 height 19
checkbox input "true"
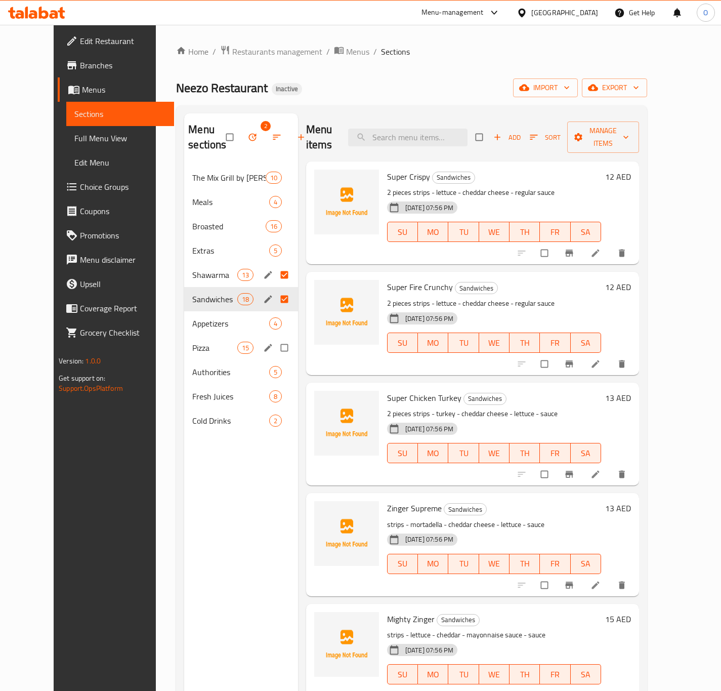
click at [275, 350] on input "Menu sections" at bounding box center [285, 347] width 21 height 19
checkbox input "true"
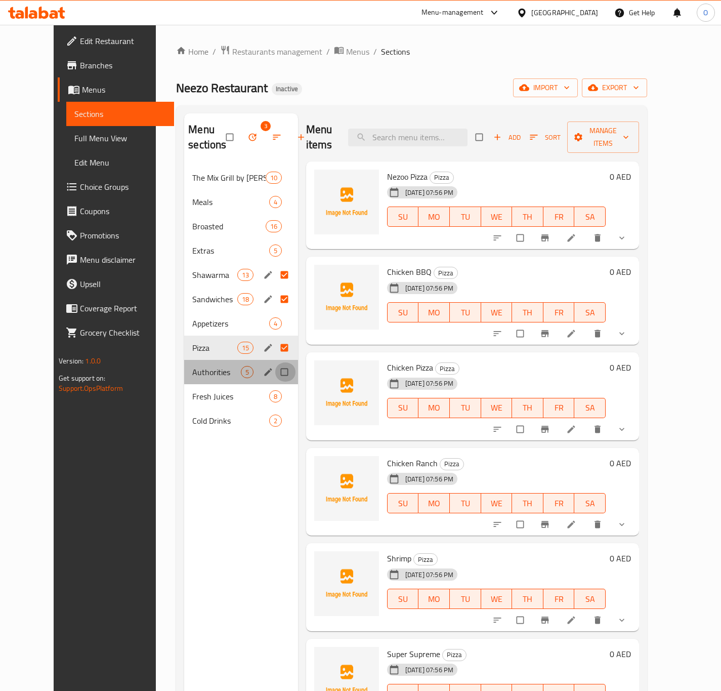
click at [275, 377] on input "Menu sections" at bounding box center [285, 372] width 21 height 19
checkbox input "true"
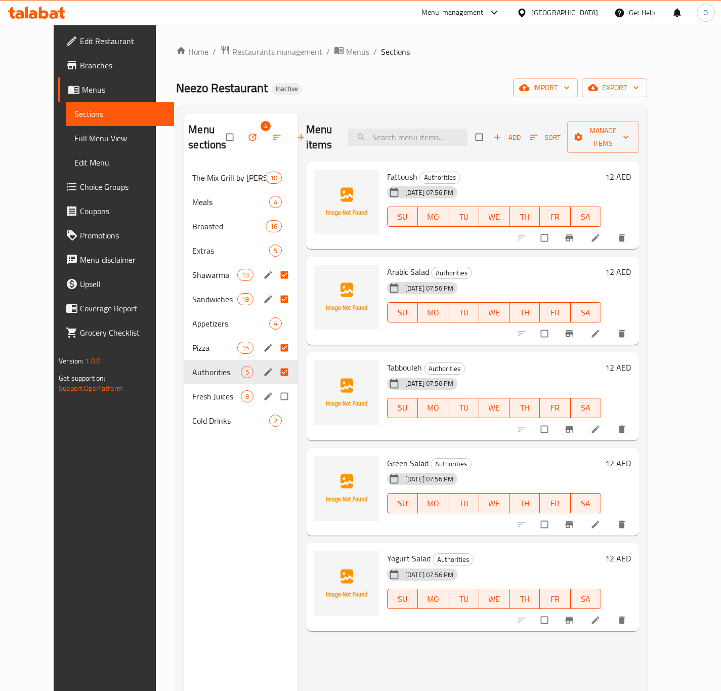
click at [275, 403] on input "Menu sections" at bounding box center [285, 396] width 21 height 19
checkbox input "true"
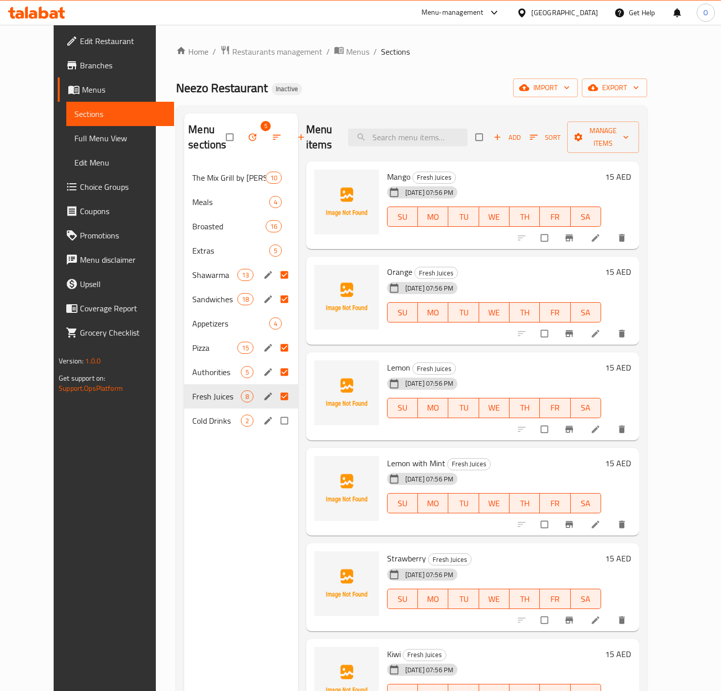
click at [275, 421] on input "Menu sections" at bounding box center [285, 420] width 21 height 19
checkbox input "true"
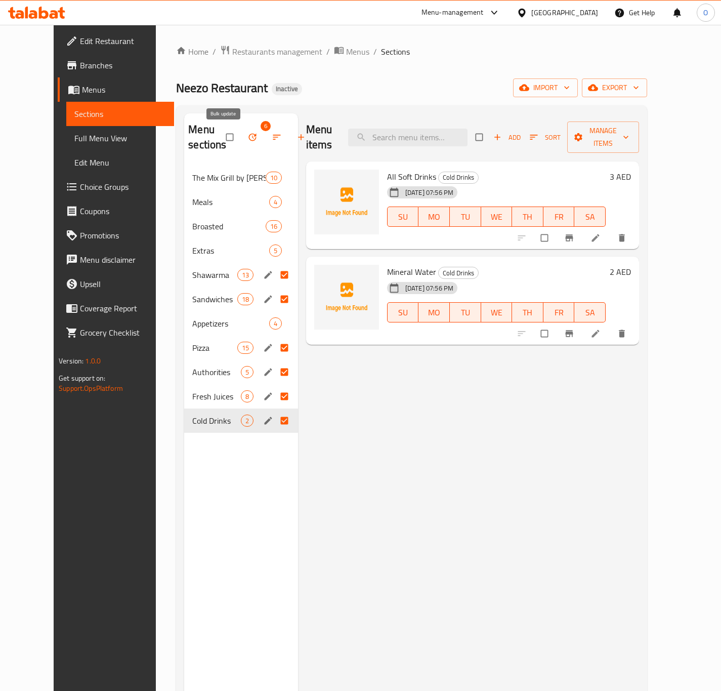
click at [248, 140] on icon "button" at bounding box center [253, 137] width 10 height 10
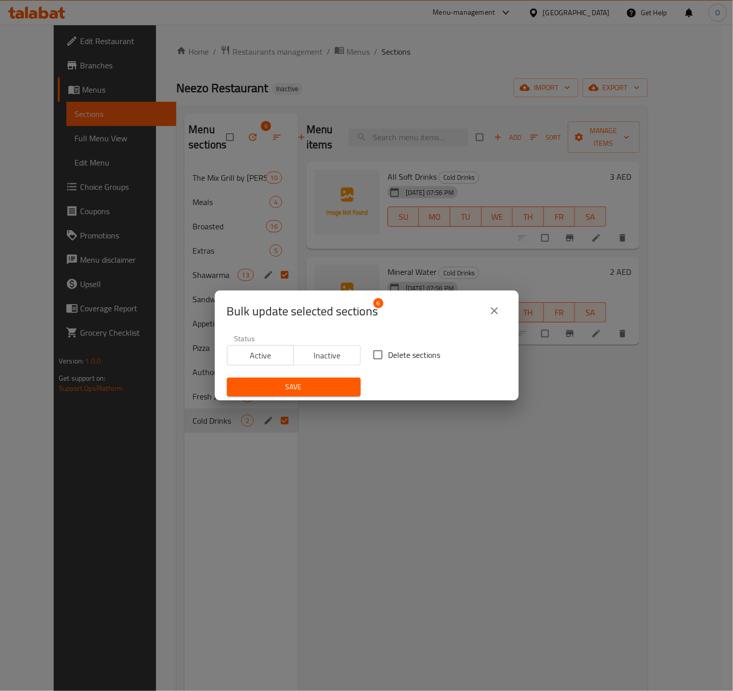
click at [423, 351] on span "Delete sections" at bounding box center [414, 355] width 52 height 12
click at [388, 351] on input "Delete sections" at bounding box center [377, 354] width 21 height 21
checkbox input "true"
click at [345, 374] on div "Save" at bounding box center [294, 387] width 146 height 31
click at [342, 379] on button "Save" at bounding box center [294, 387] width 134 height 19
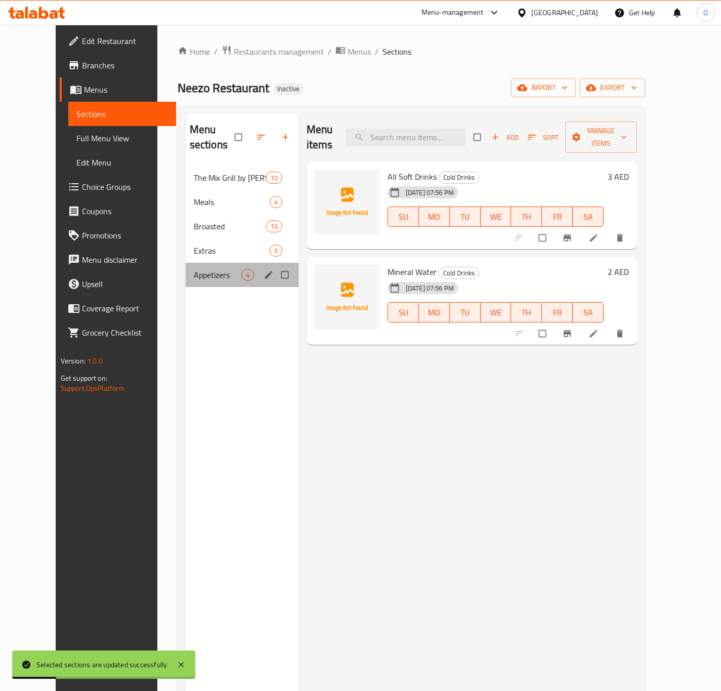
click at [195, 268] on div "Appetizers 4" at bounding box center [242, 275] width 113 height 24
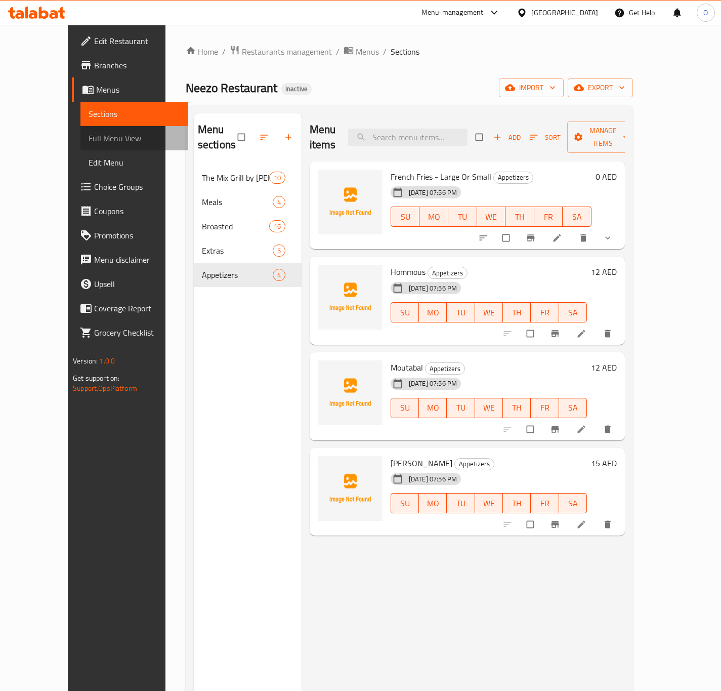
click at [81, 128] on link "Full Menu View" at bounding box center [135, 138] width 108 height 24
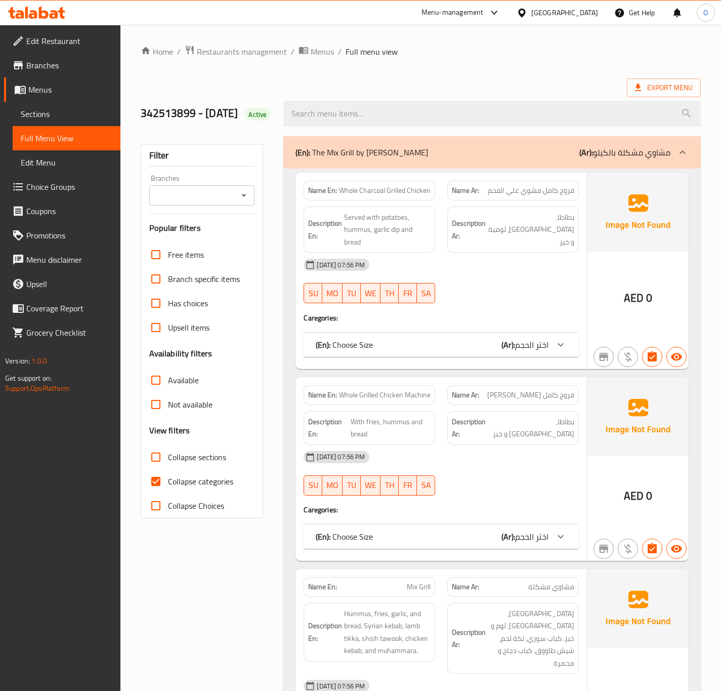
click at [219, 206] on div "Branches" at bounding box center [202, 195] width 106 height 20
click at [218, 203] on input "Branches" at bounding box center [193, 195] width 83 height 14
click at [210, 259] on span "Neezo Restaurant, Al Rawda 2 Al Zahraa" at bounding box center [201, 267] width 89 height 36
type input "Neezo Restaurant, Al Rawda 2 Al Zahraa"
click at [161, 494] on input "Collapse categories" at bounding box center [156, 481] width 24 height 24
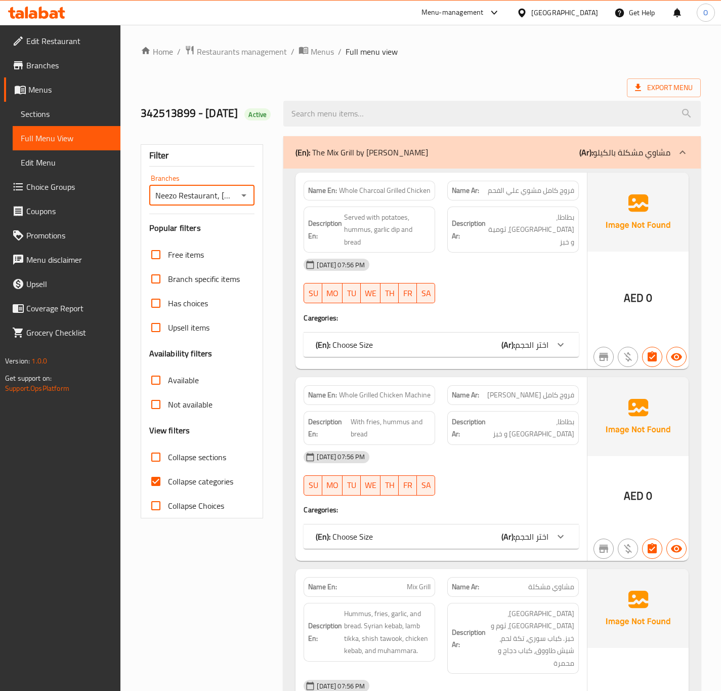
checkbox input "false"
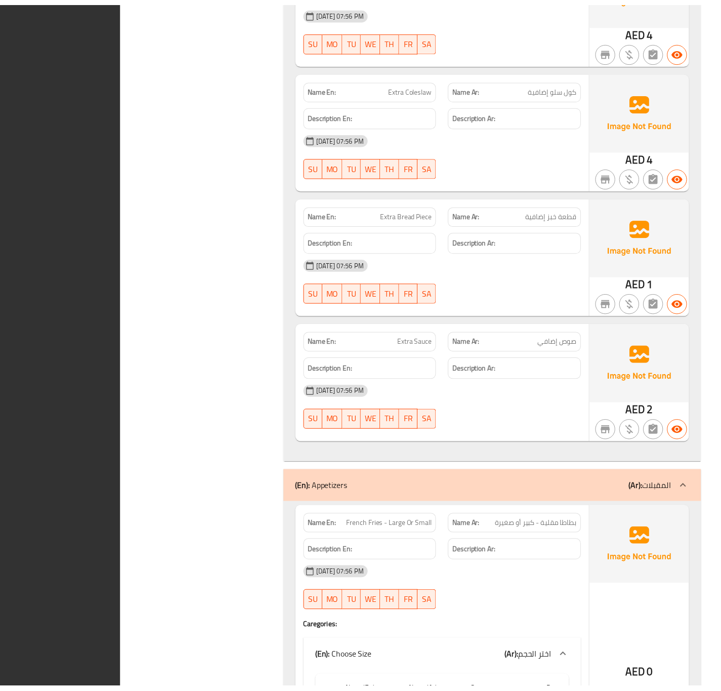
scroll to position [8201, 0]
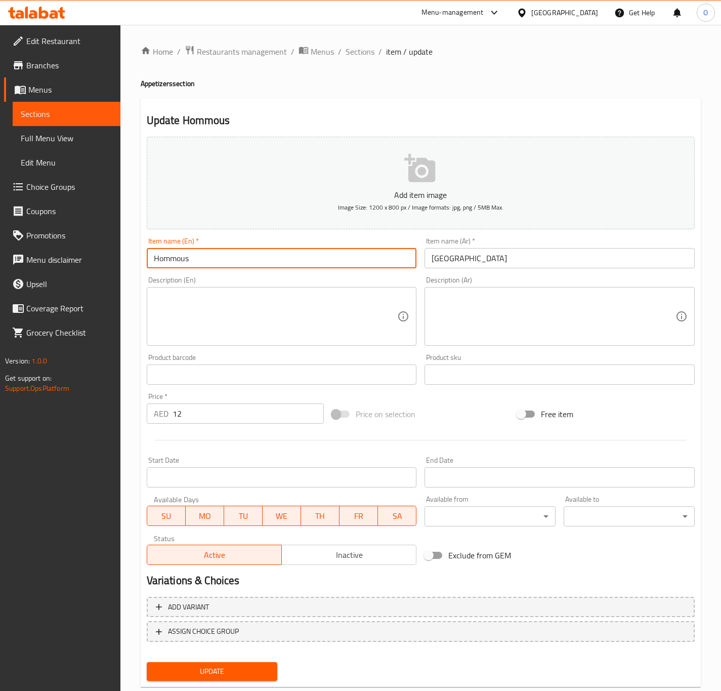
click at [158, 260] on input "Hommous" at bounding box center [282, 258] width 270 height 20
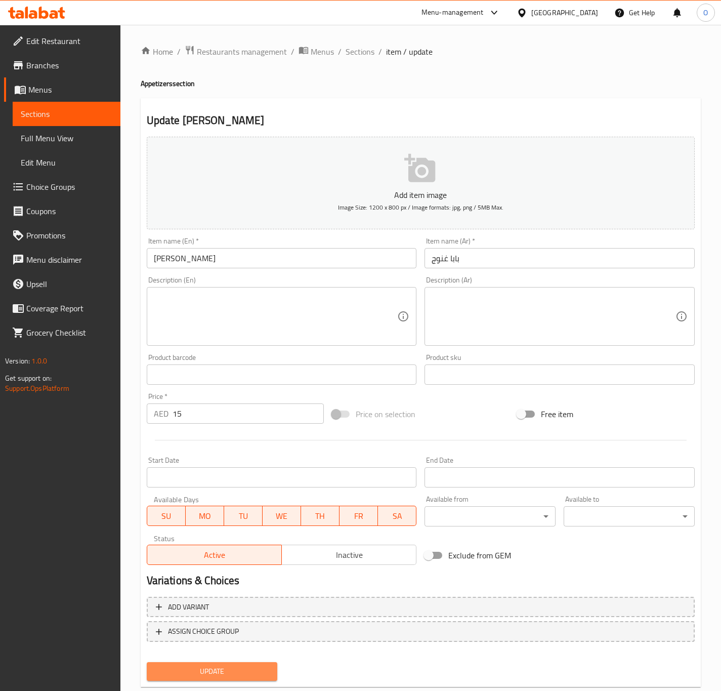
click at [213, 671] on span "Update" at bounding box center [212, 671] width 115 height 13
